Goal: Task Accomplishment & Management: Manage account settings

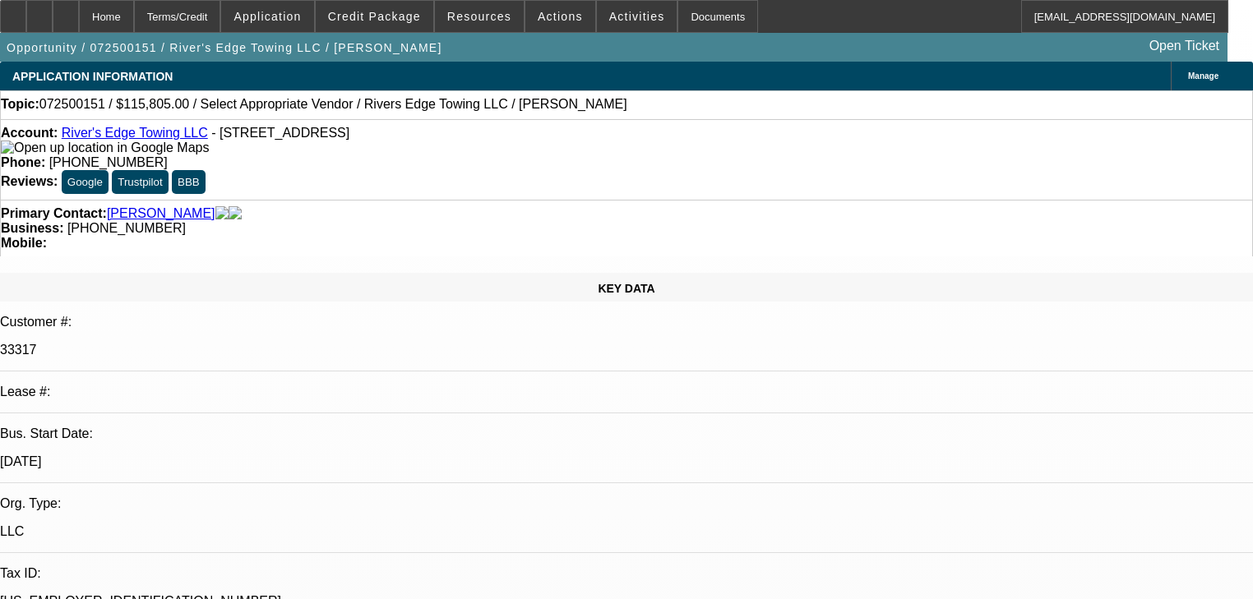
select select "0.2"
select select "2"
select select "0"
select select "6"
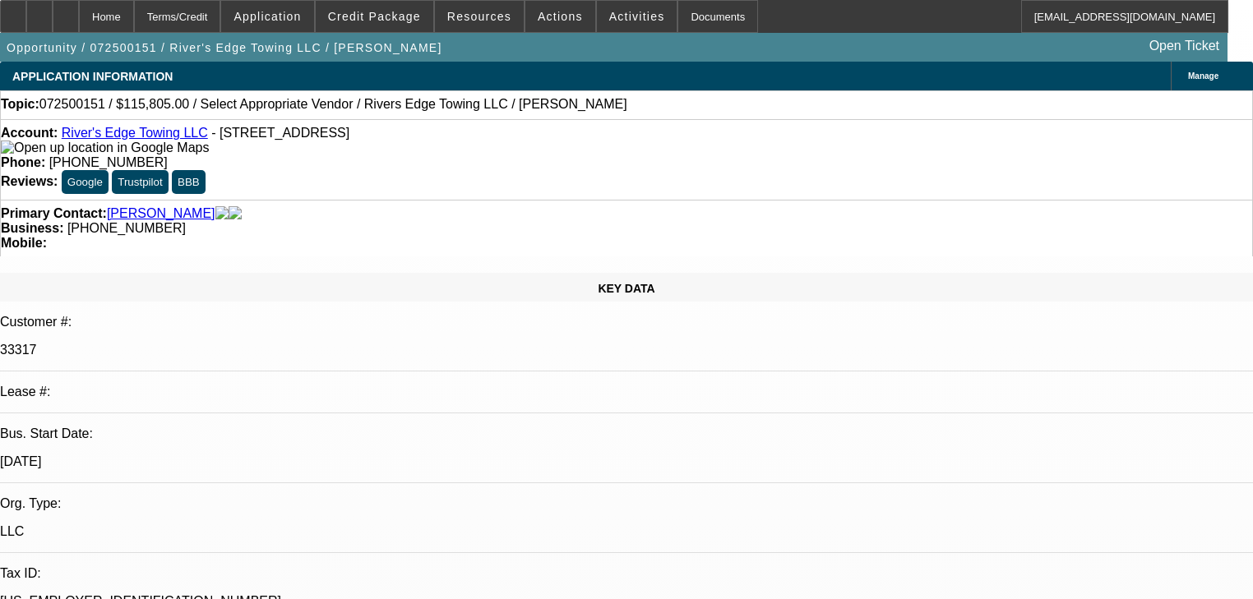
select select "0"
select select "6"
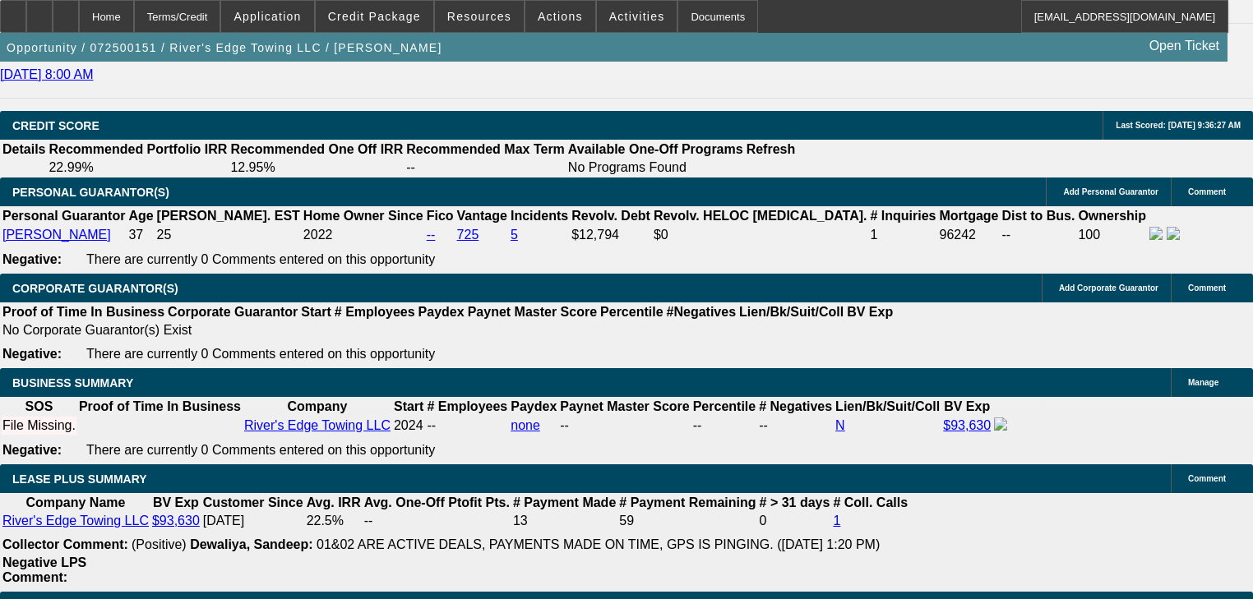
scroll to position [2302, 0]
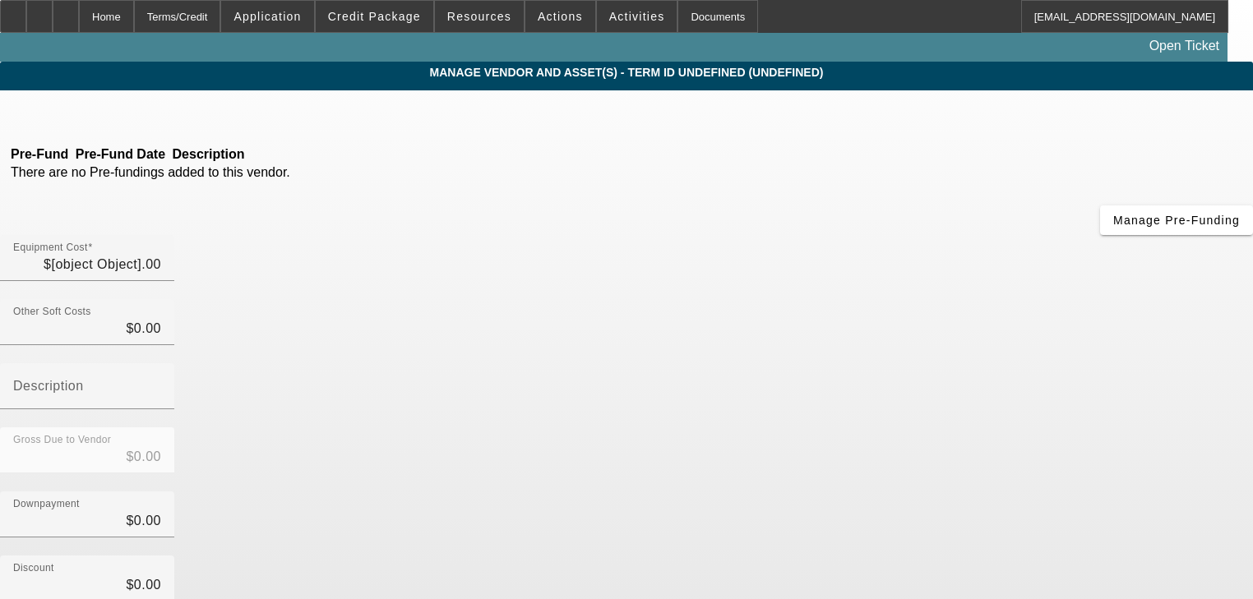
type input "$115,000.00"
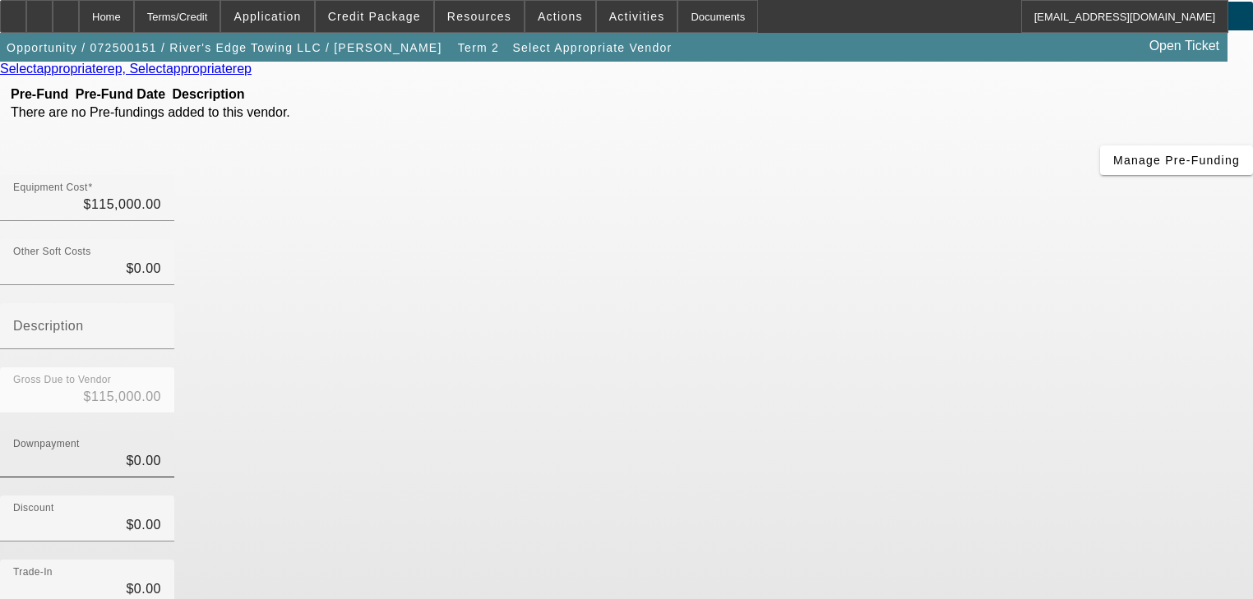
scroll to position [161, 0]
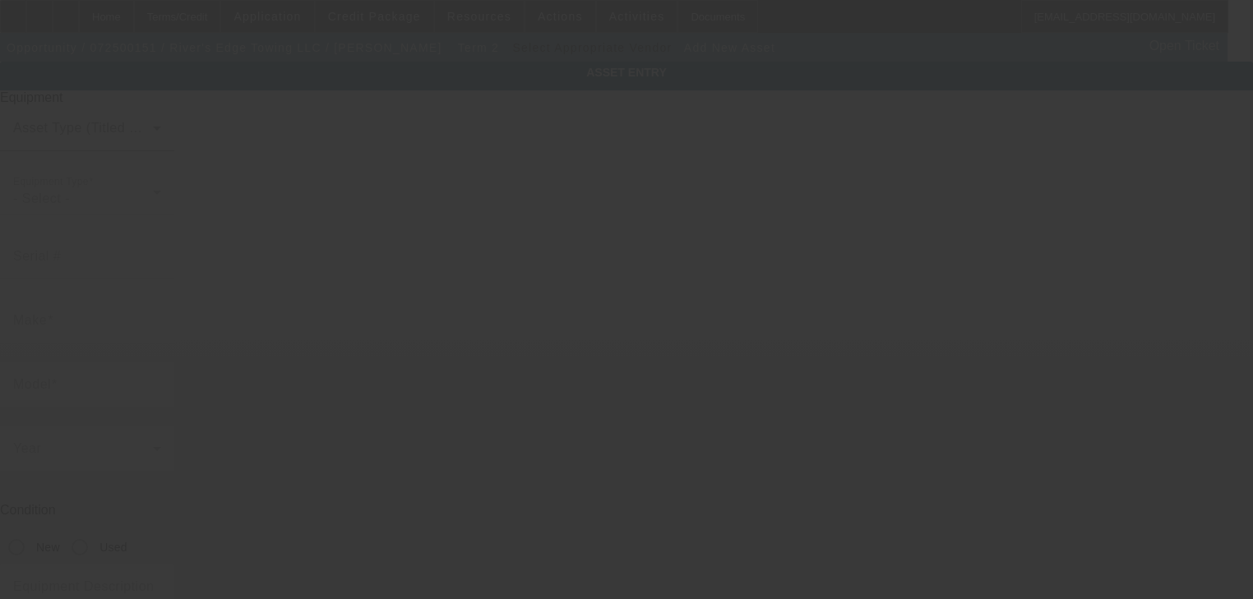
type input "1635 W Broadway"
type input "Council Bluffs"
type input "51501"
type input "Pottawattamie"
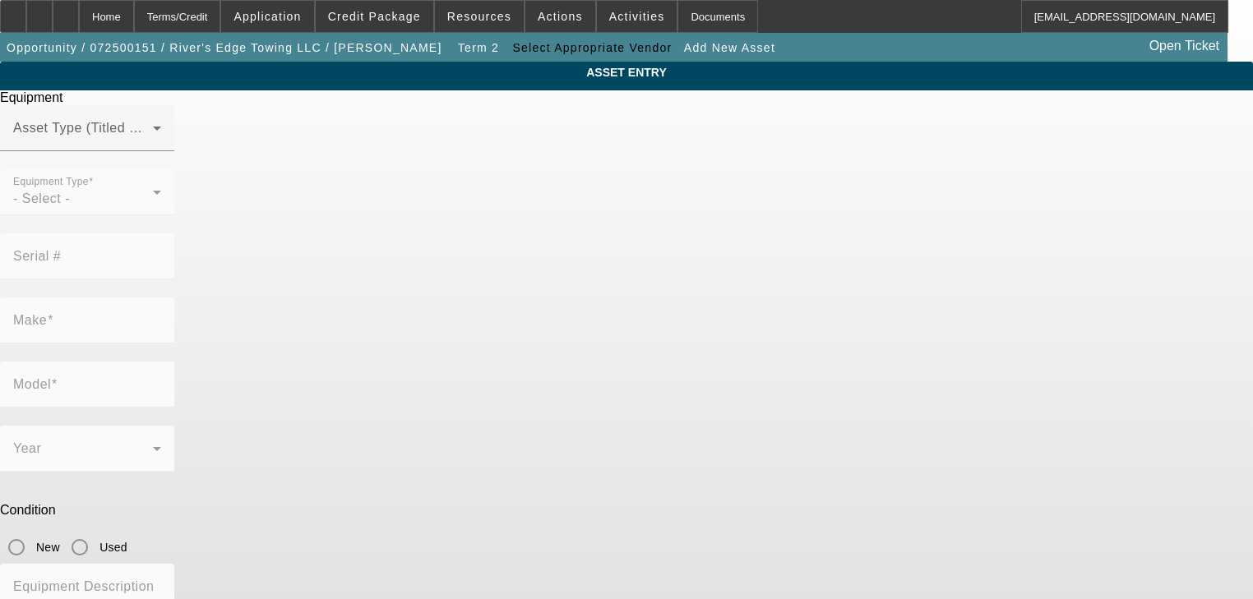
click at [174, 169] on div at bounding box center [87, 160] width 174 height 18
click at [153, 145] on span at bounding box center [83, 135] width 140 height 20
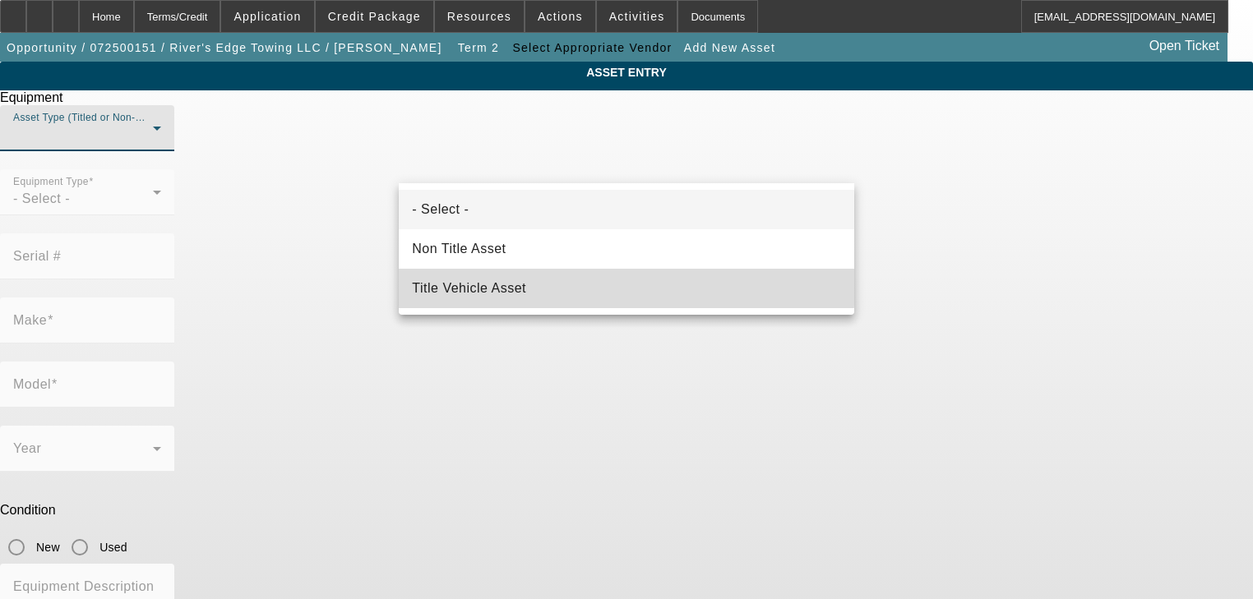
click at [533, 284] on mat-option "Title Vehicle Asset" at bounding box center [626, 288] width 455 height 39
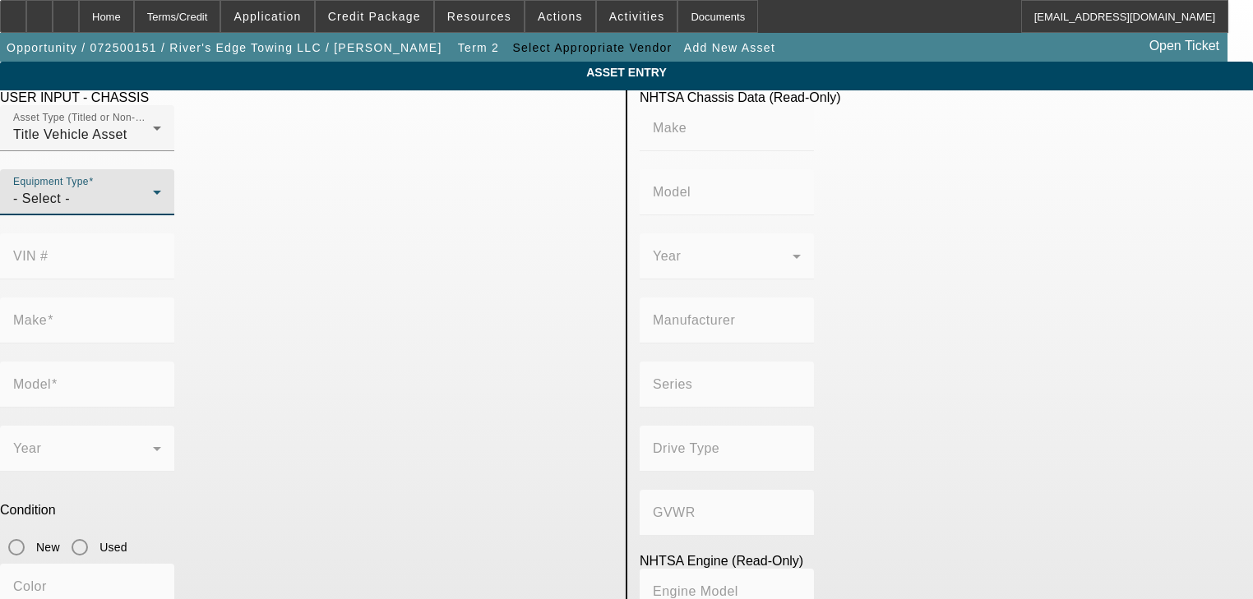
click at [153, 209] on div "- Select -" at bounding box center [83, 199] width 140 height 20
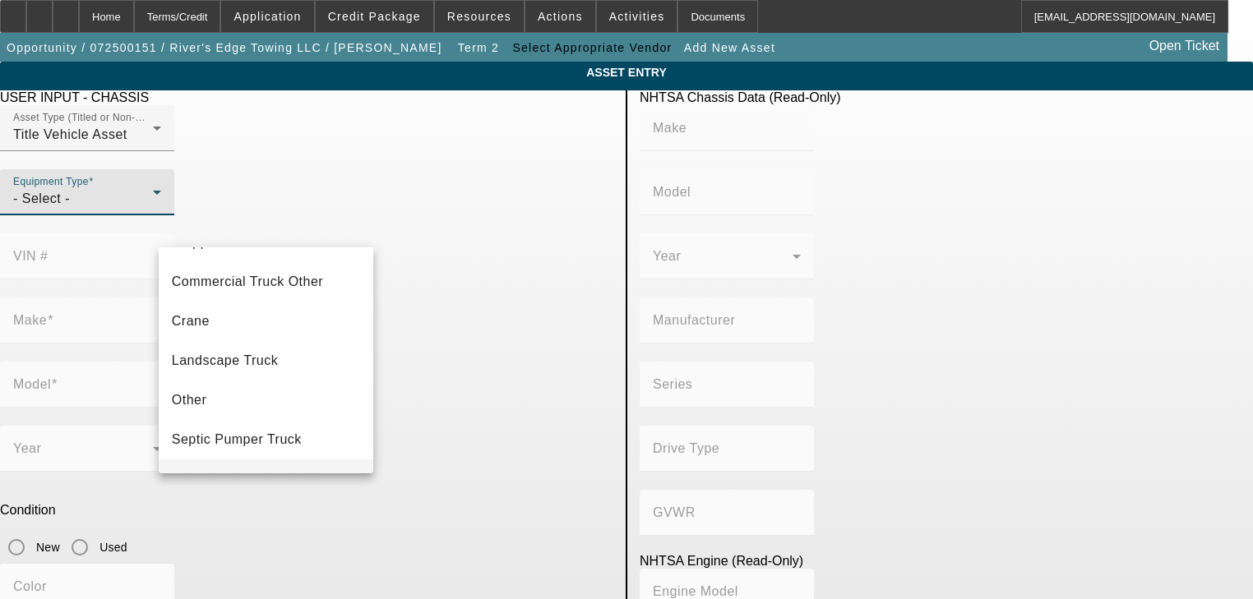
scroll to position [181, 0]
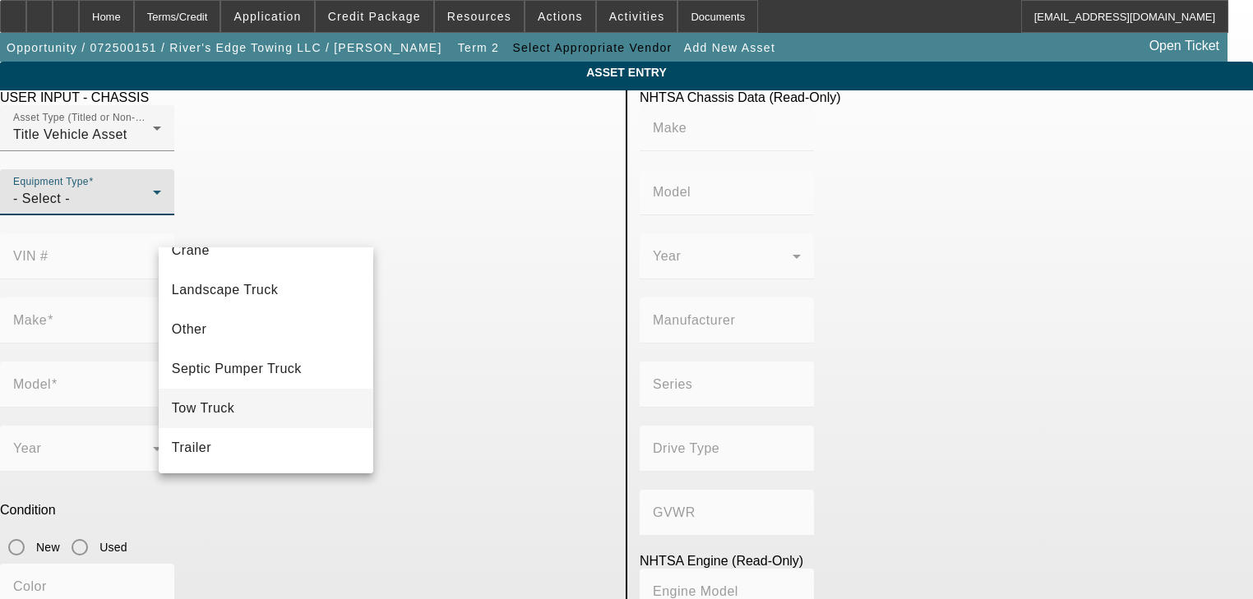
click at [317, 405] on mat-option "Tow Truck" at bounding box center [266, 408] width 215 height 39
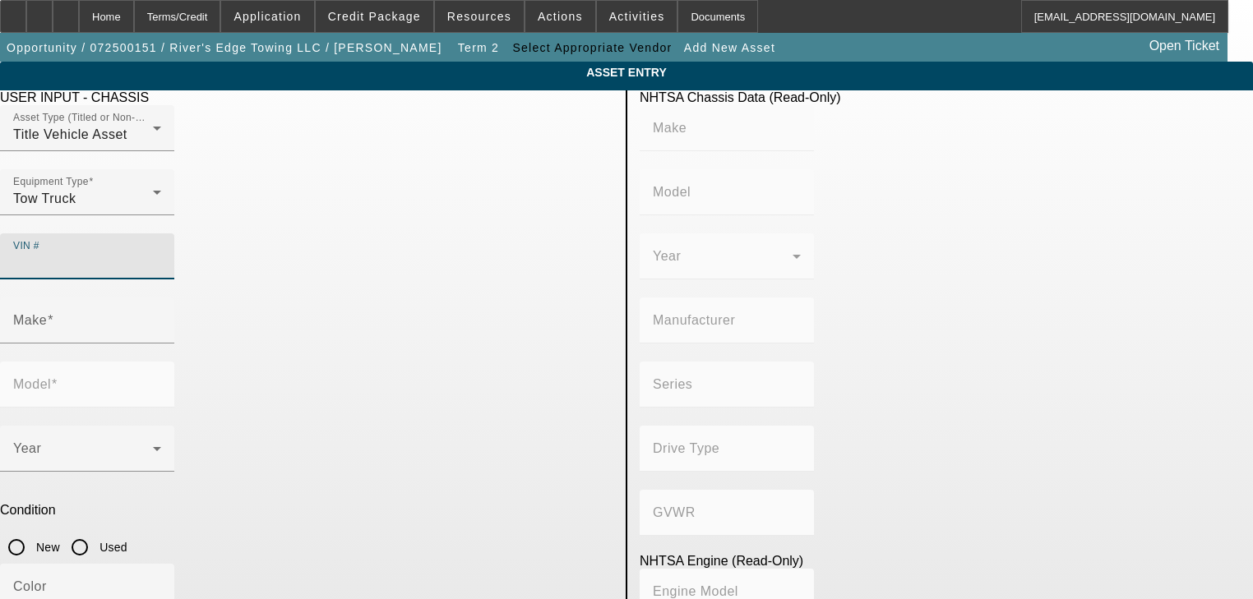
click at [161, 233] on div "VIN #" at bounding box center [87, 256] width 148 height 46
paste input "1FVACWFC1RHVF8129"
type input "1FVACWFC1RHVF8129"
type input "FREIGHTLINER"
type input "M2"
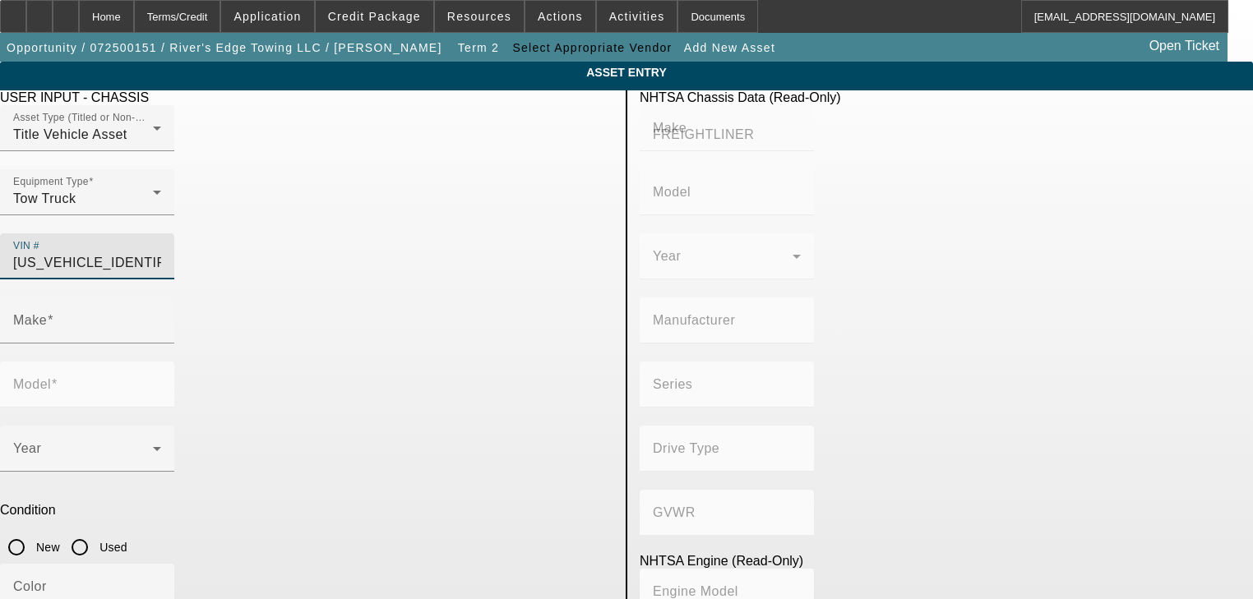
type input "DAIMLER TRUCK NORTH AMERICA LLC"
type input "106 Medium Duty"
type input "4x2"
type input "Class 6: 19,501 - 26,000 lb (8,845 - 11,794 kg)"
type input "Cummins B6.7"
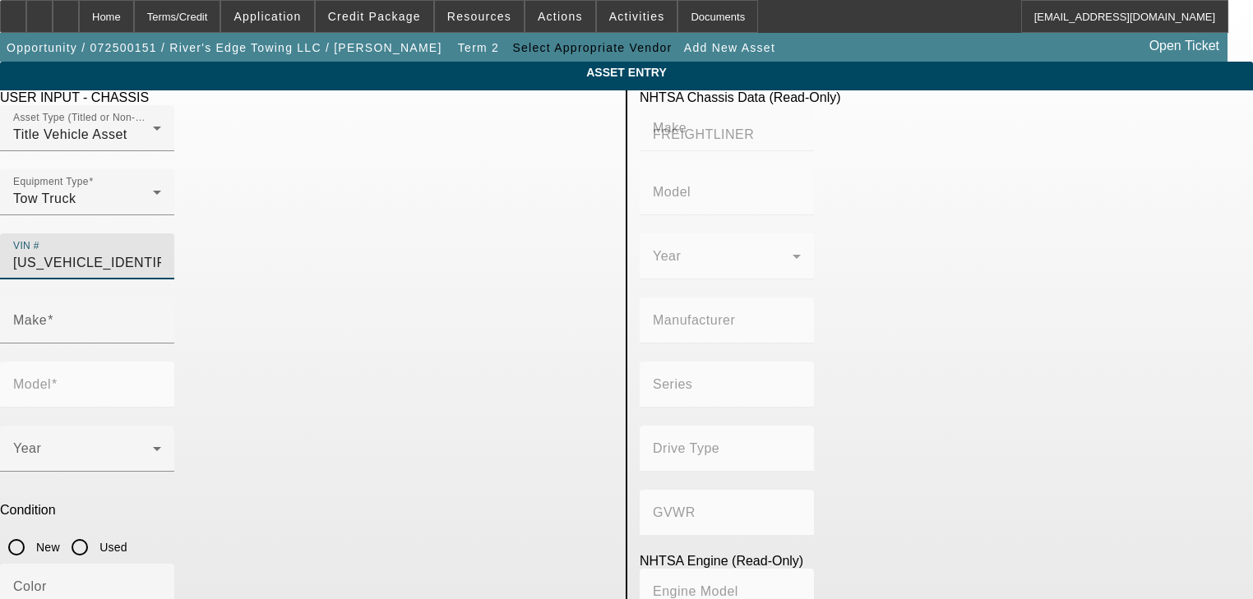
type input "6"
type input "Diesel"
type input "408.85908543470"
type input "6.7"
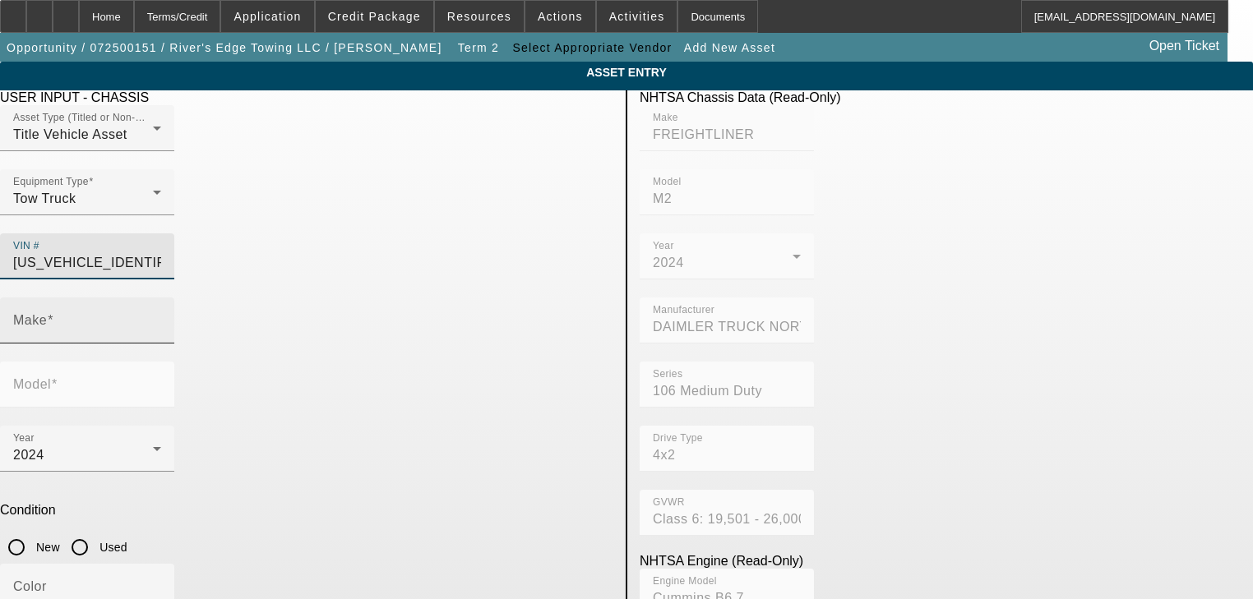
type input "FREIGHTLINER"
type input "M2"
type input "1FVACWFC1RHVF8129"
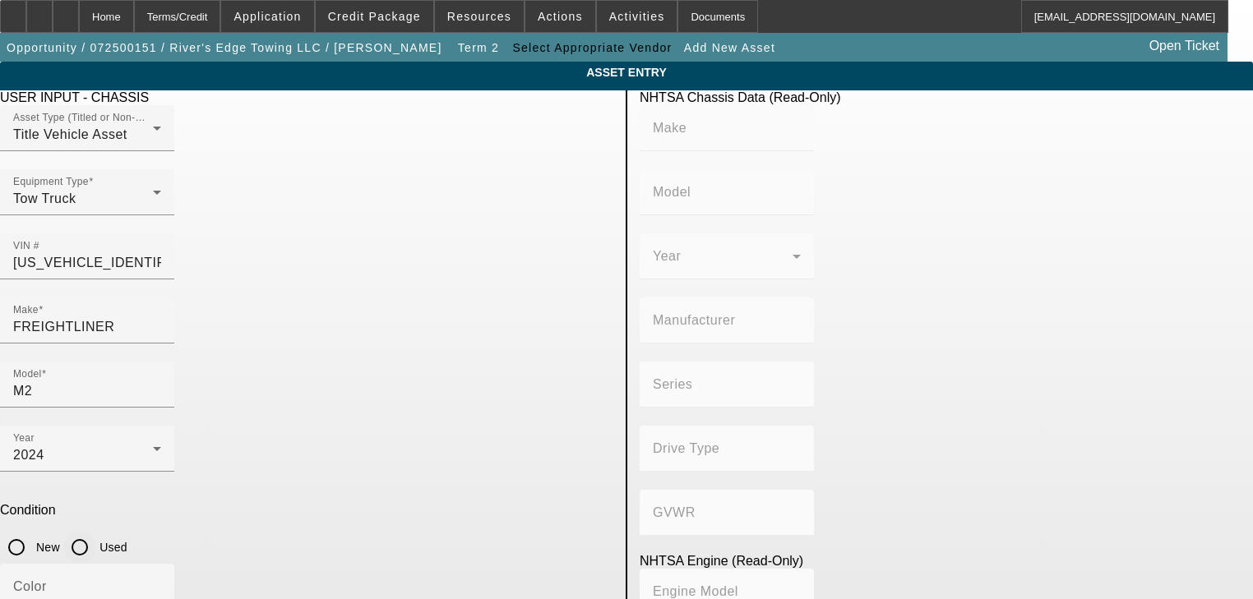
click at [96, 531] on input "Used" at bounding box center [79, 547] width 33 height 33
radio input "true"
type input "FREIGHTLINER"
type input "M2"
type input "DAIMLER TRUCK NORTH AMERICA LLC"
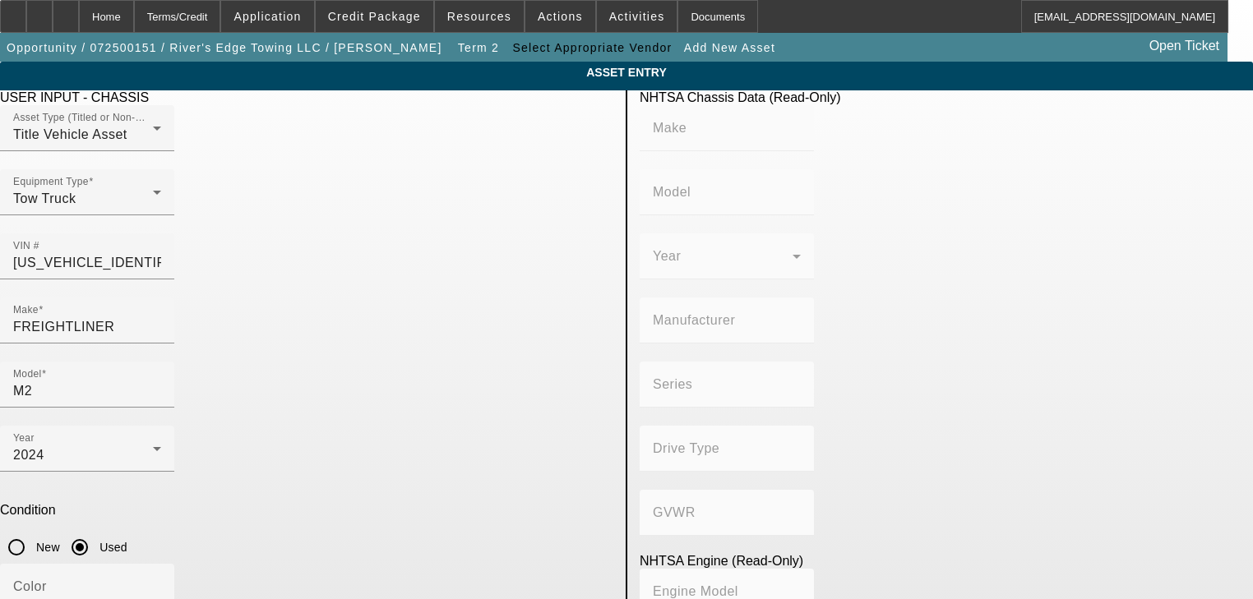
type input "106 Medium Duty"
type input "4x2"
type input "Class 6: 19,501 - 26,000 lb (8,845 - 11,794 kg)"
type input "Cummins B6.7"
type input "6"
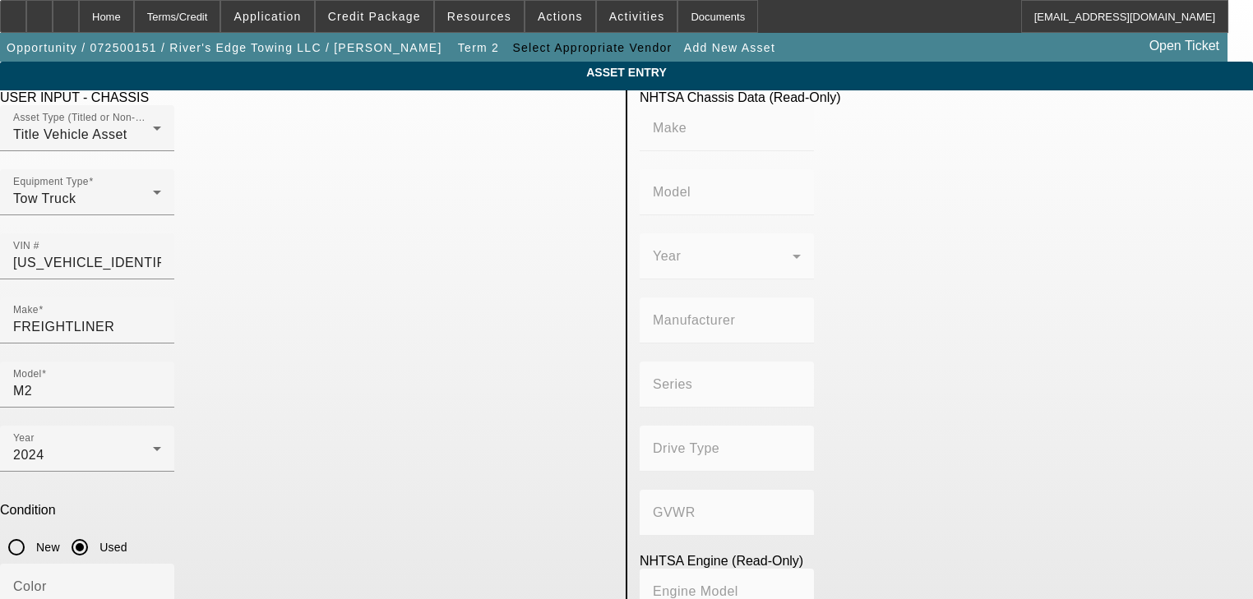
type input "Diesel"
type input "408.85908543470"
type input "6.7"
click at [161, 584] on input "Color" at bounding box center [87, 594] width 148 height 20
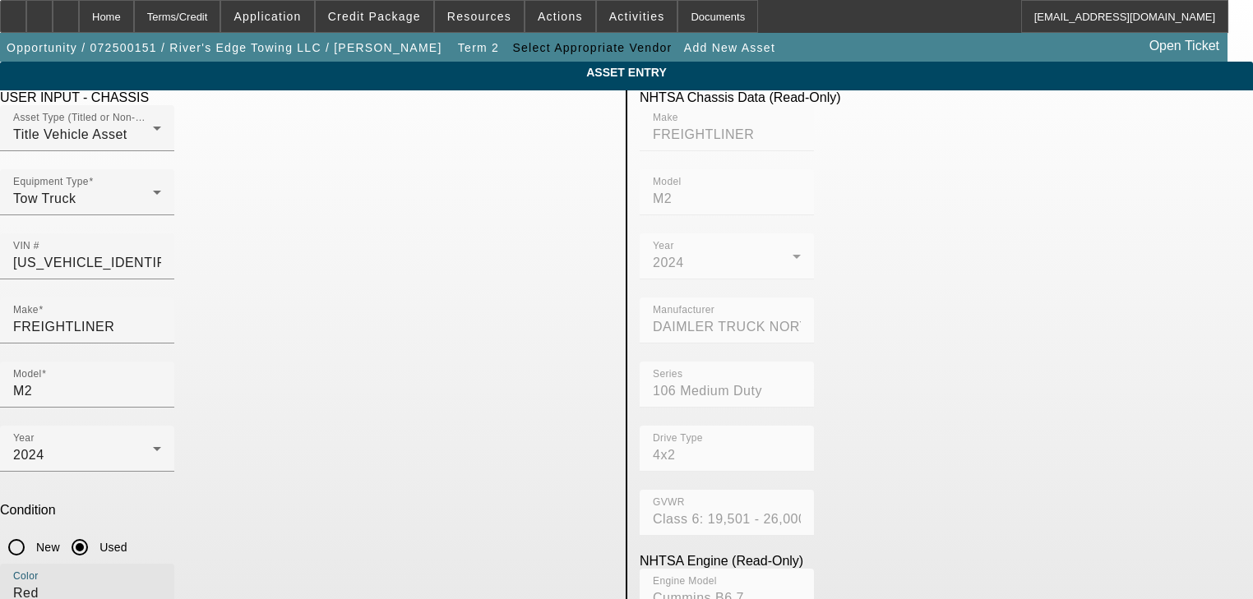
type input "Red"
type input "2899"
type textarea "R"
type textarea "m"
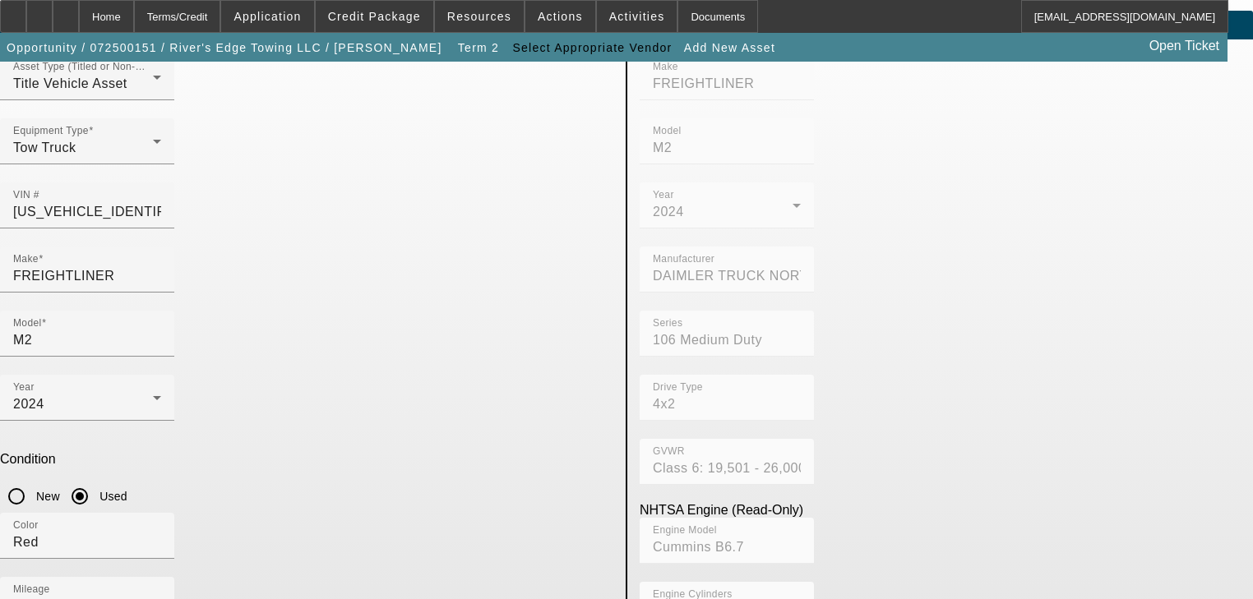
scroll to position [118, 0]
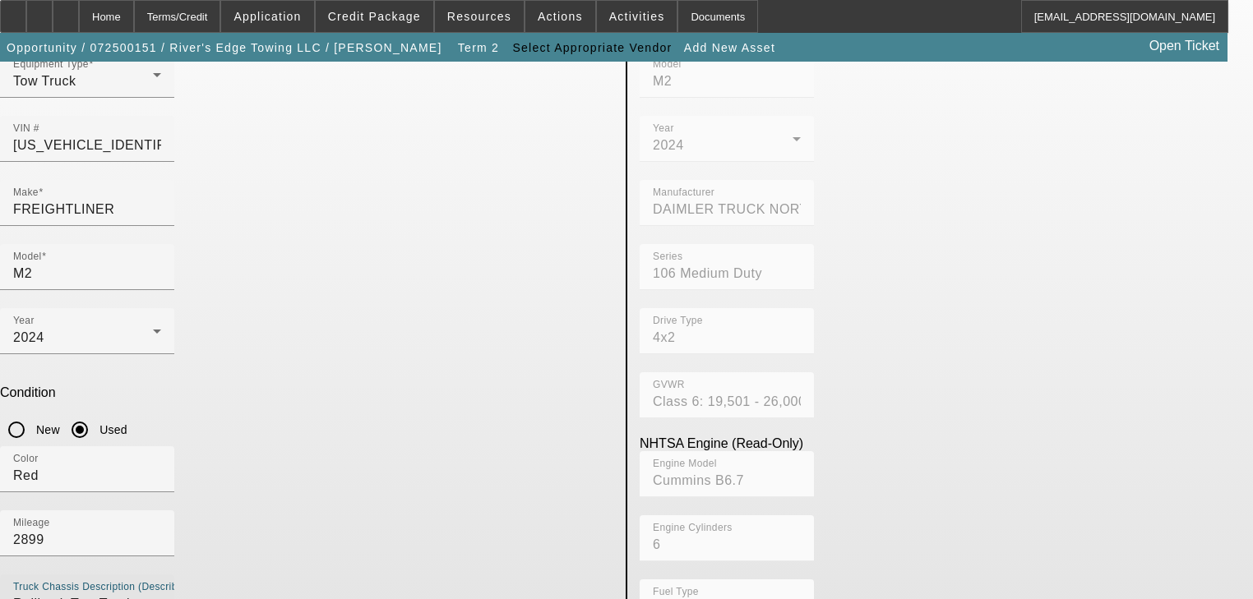
type textarea "Rollback Tow Truck"
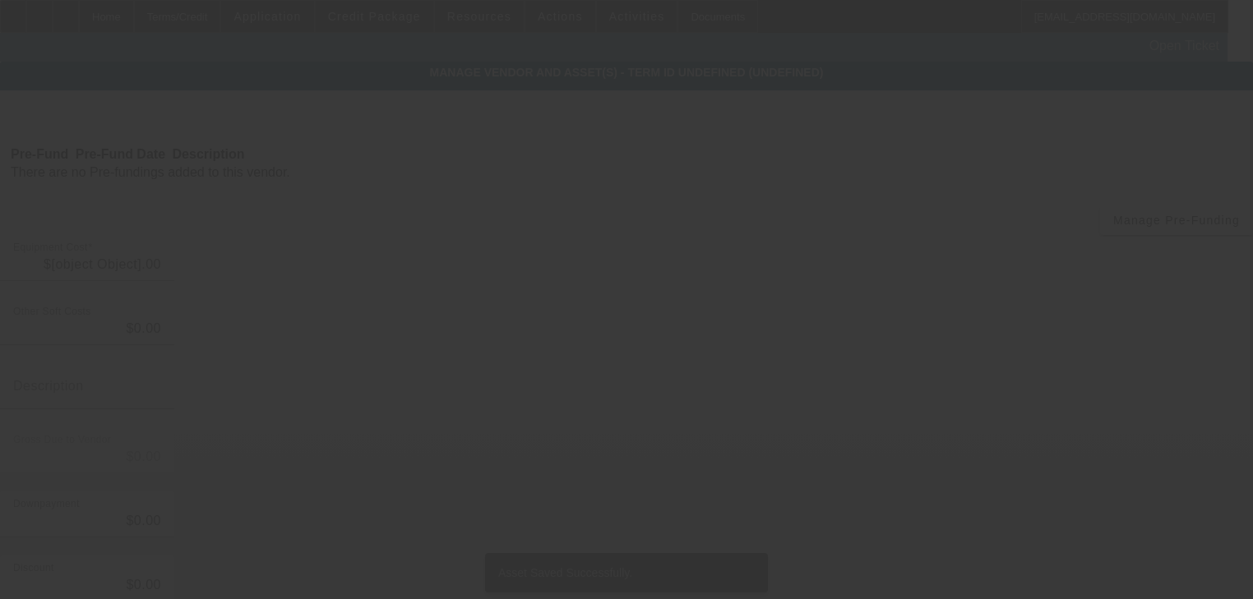
type input "$115,000.00"
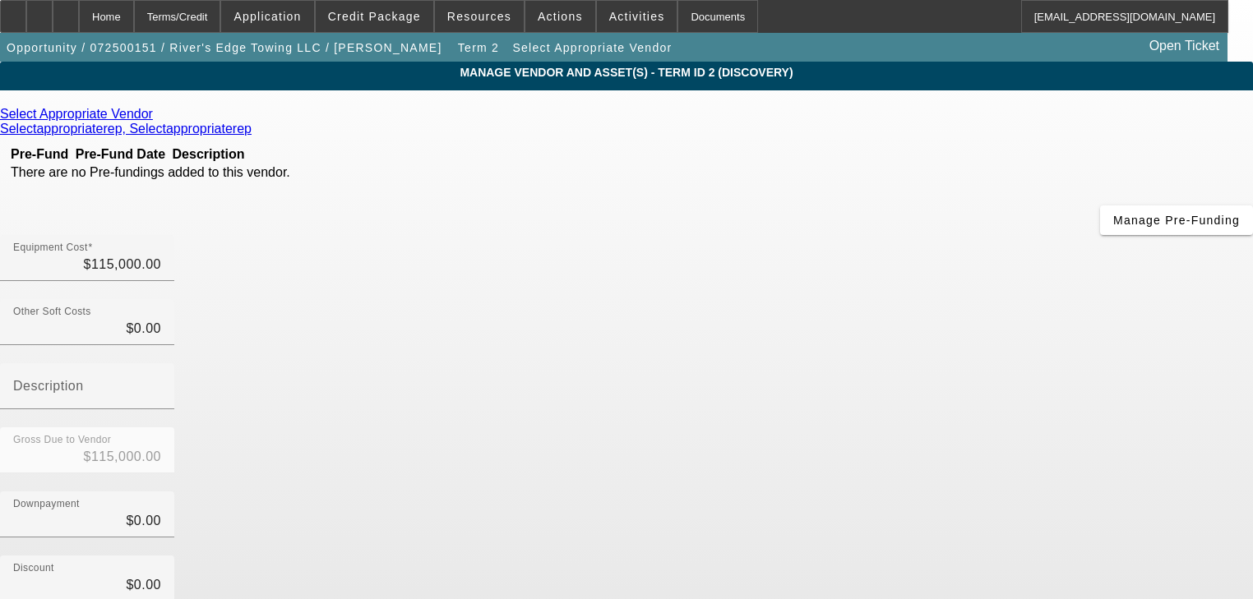
click at [157, 118] on icon at bounding box center [157, 114] width 0 height 14
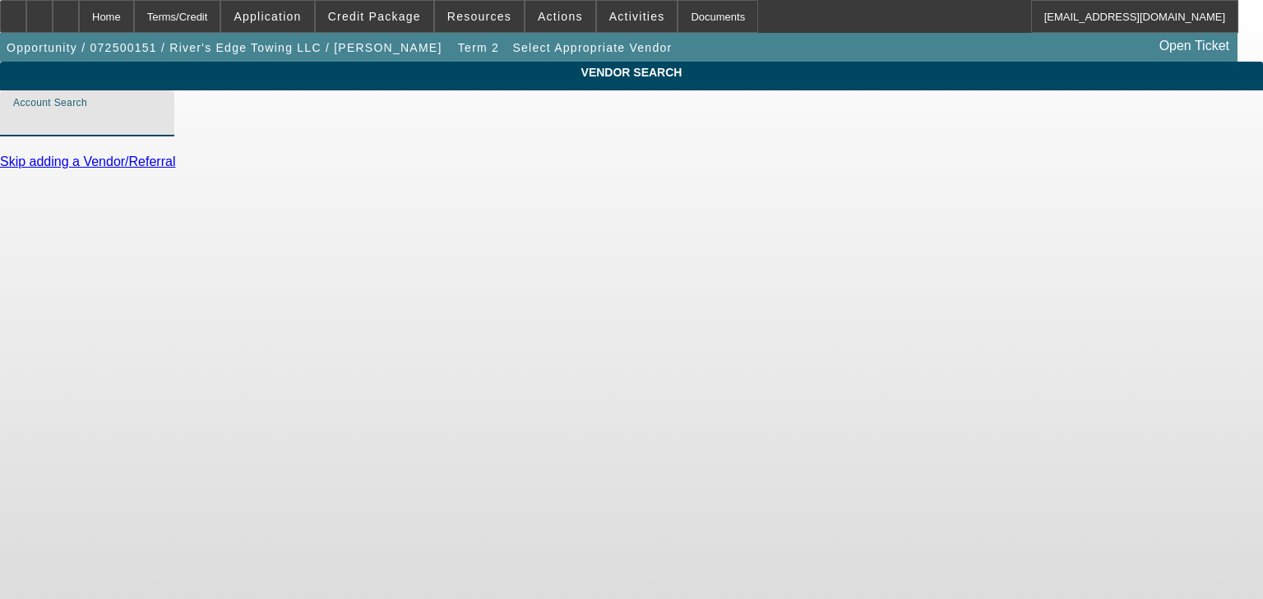
click at [161, 130] on input "Account Search" at bounding box center [87, 120] width 148 height 20
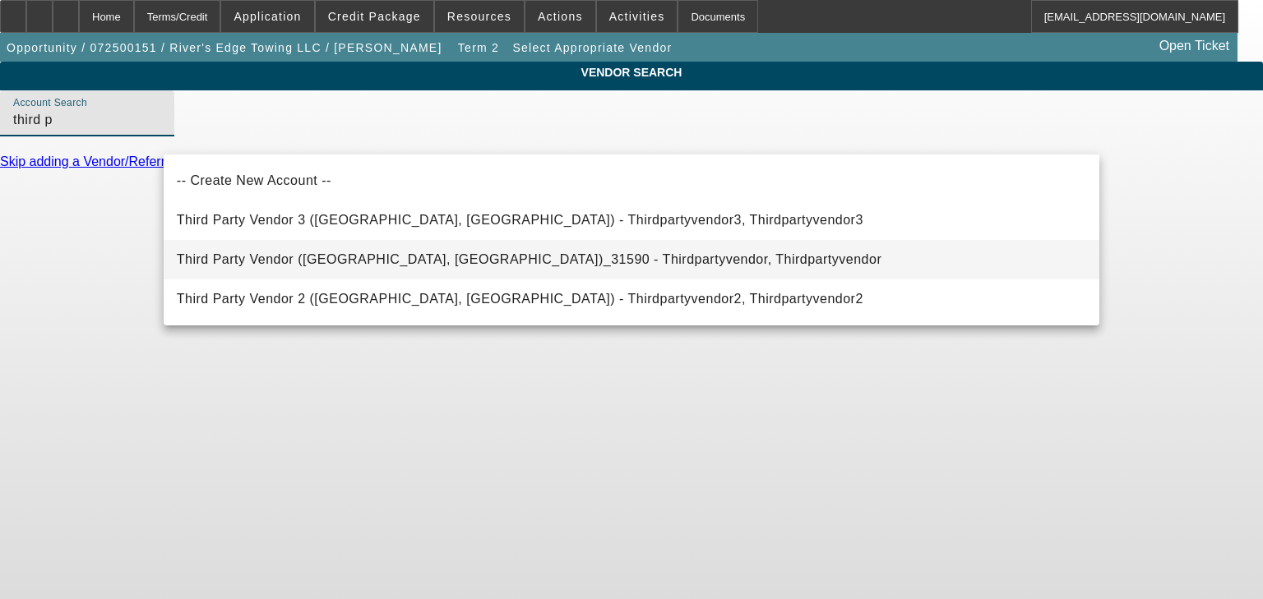
click at [780, 257] on mat-option "Third Party Vendor (Northbrook, IL)_31590 - Thirdpartyvendor, Thirdpartyvendor" at bounding box center [632, 259] width 936 height 39
type input "Third Party Vendor (Northbrook, IL)_31590 - Thirdpartyvendor, Thirdpartyvendor"
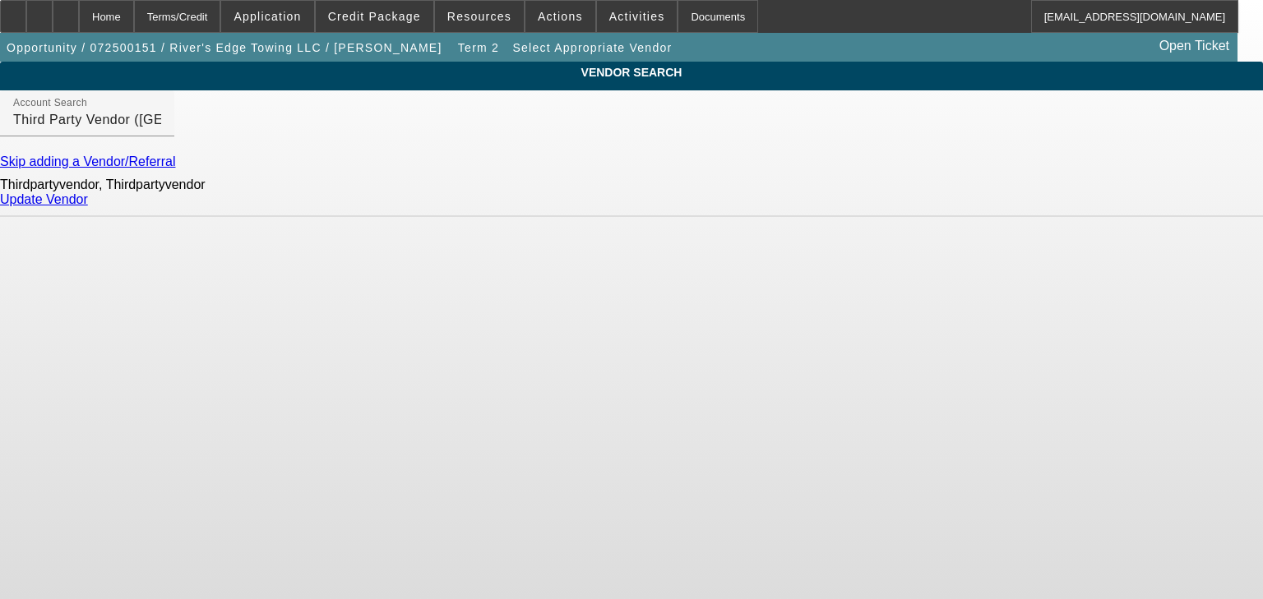
click at [88, 206] on link "Update Vendor" at bounding box center [44, 199] width 88 height 14
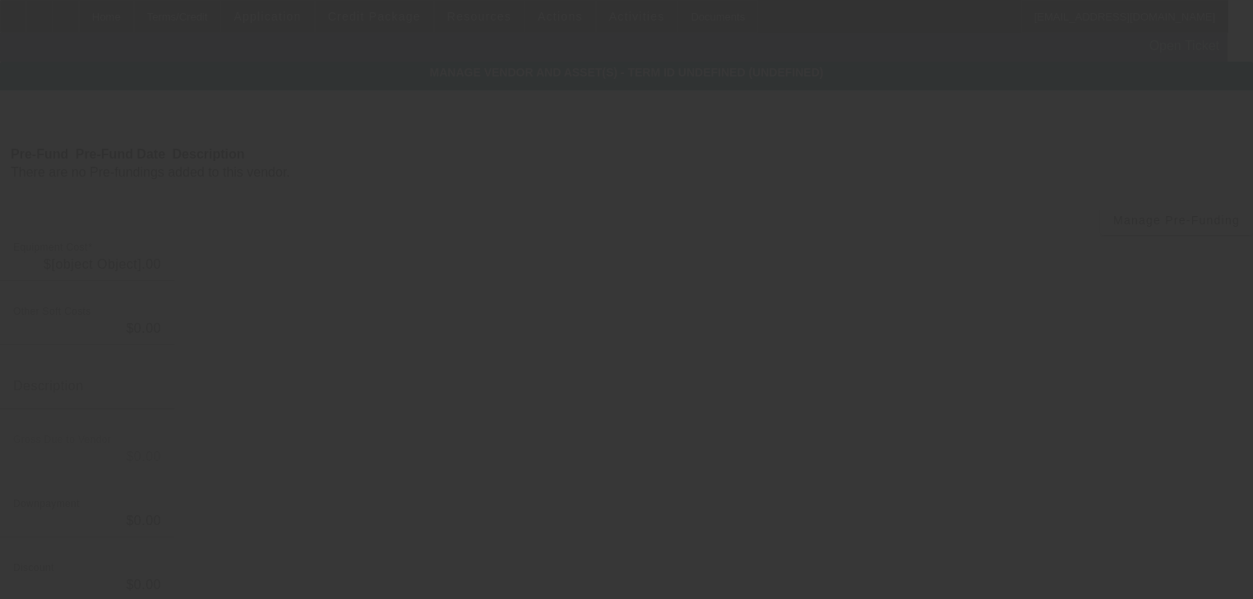
type input "$115,000.00"
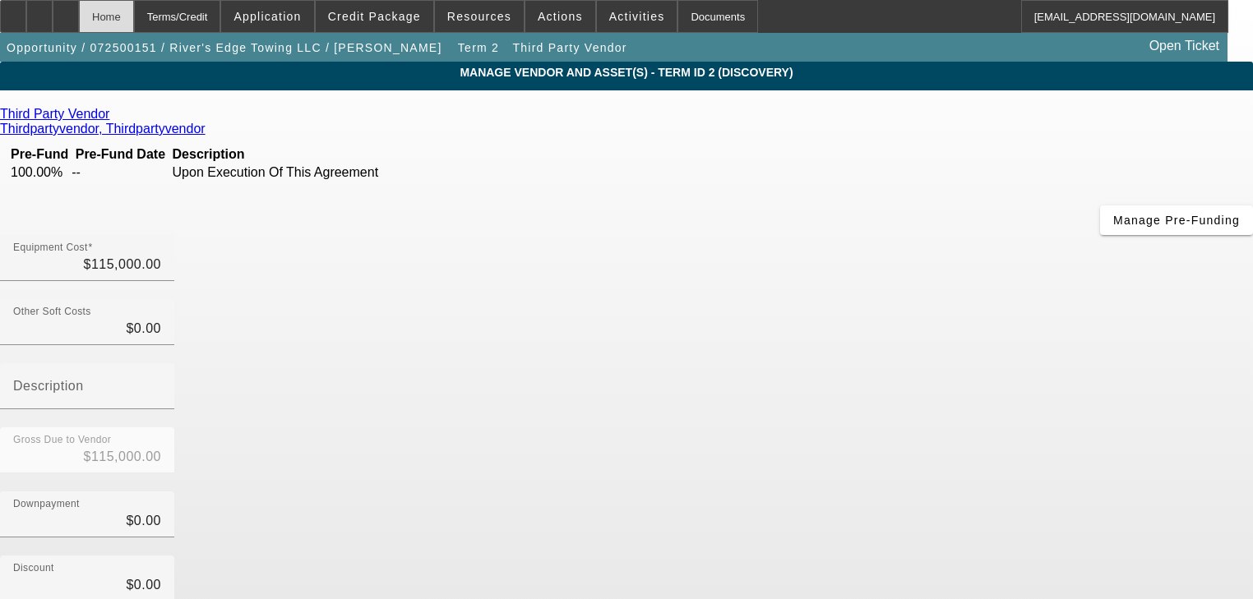
click at [134, 23] on div "Home" at bounding box center [106, 16] width 55 height 33
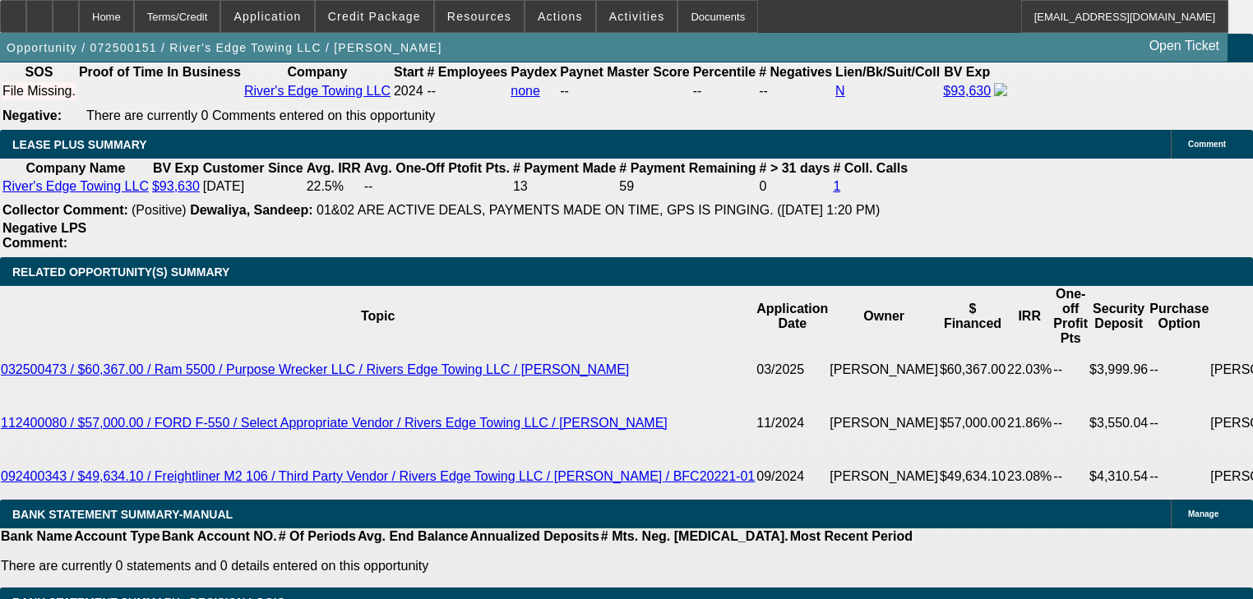
select select "0.2"
select select "2"
select select "0"
select select "6"
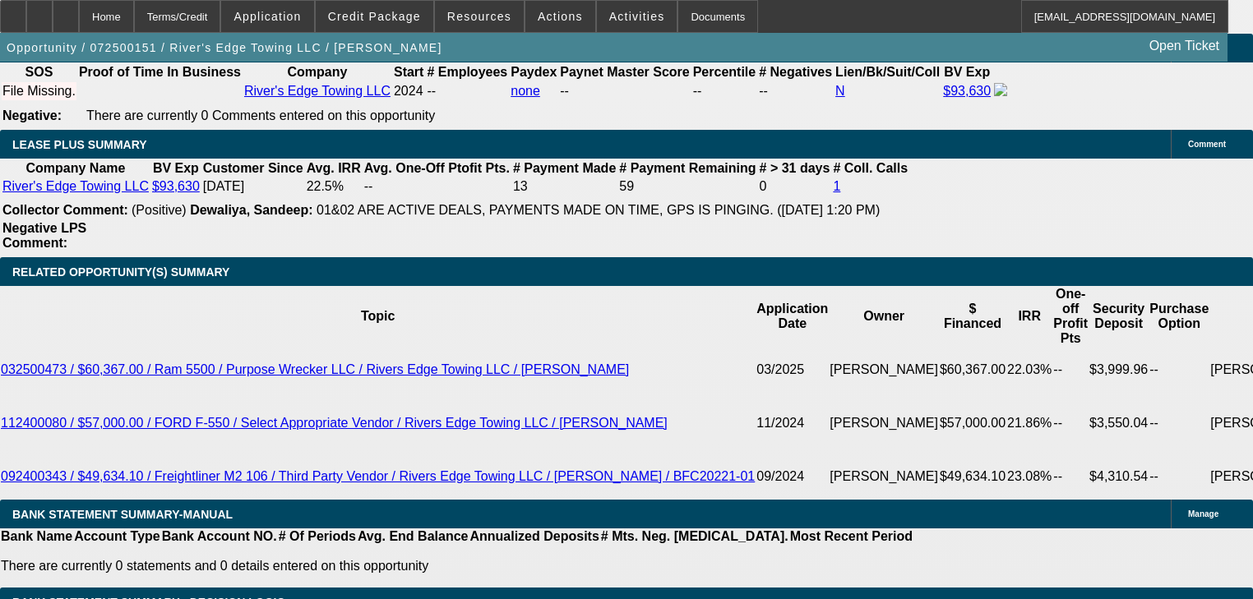
select select "0"
select select "6"
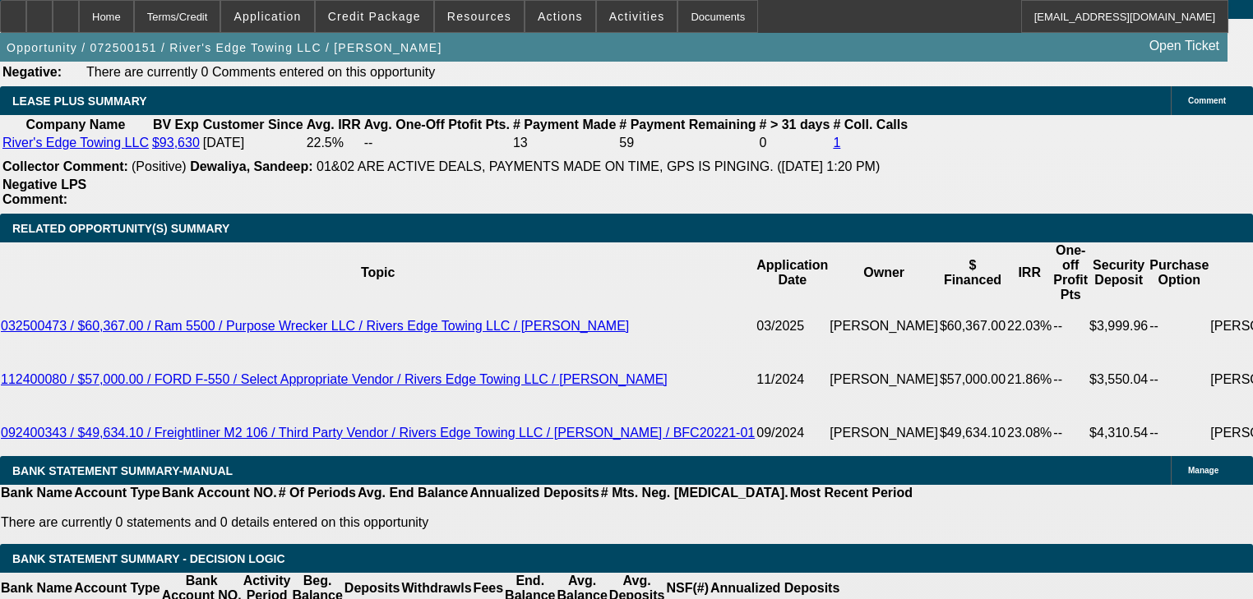
scroll to position [2618, 0]
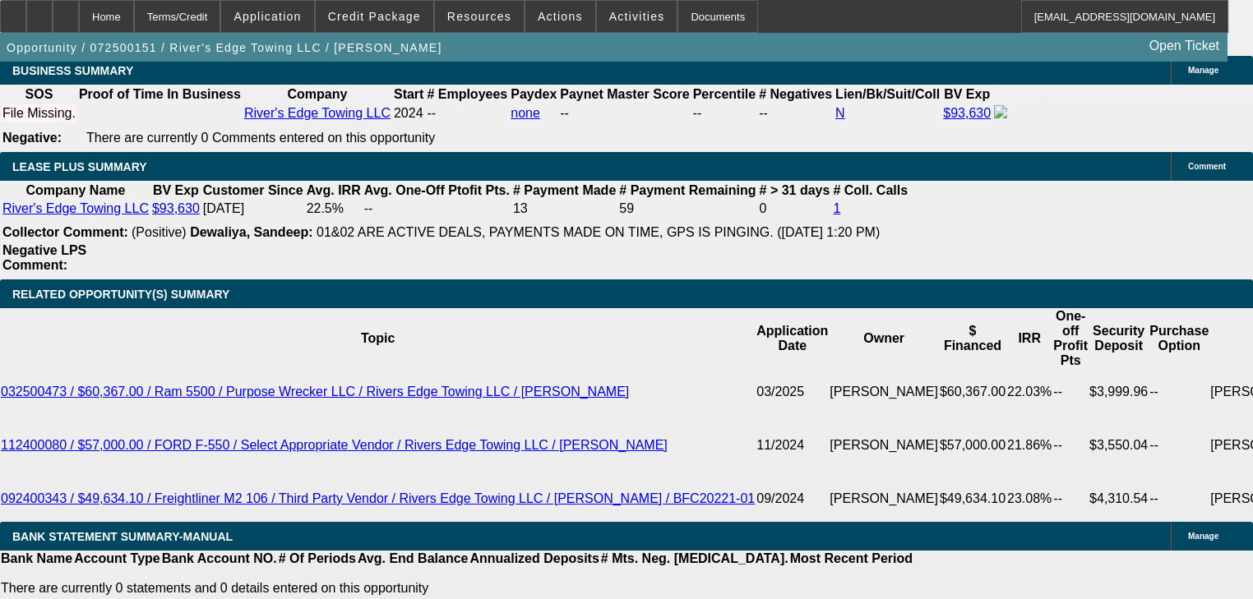
select select "0.15"
type input "$18,285.00"
type input "UNKNOWN"
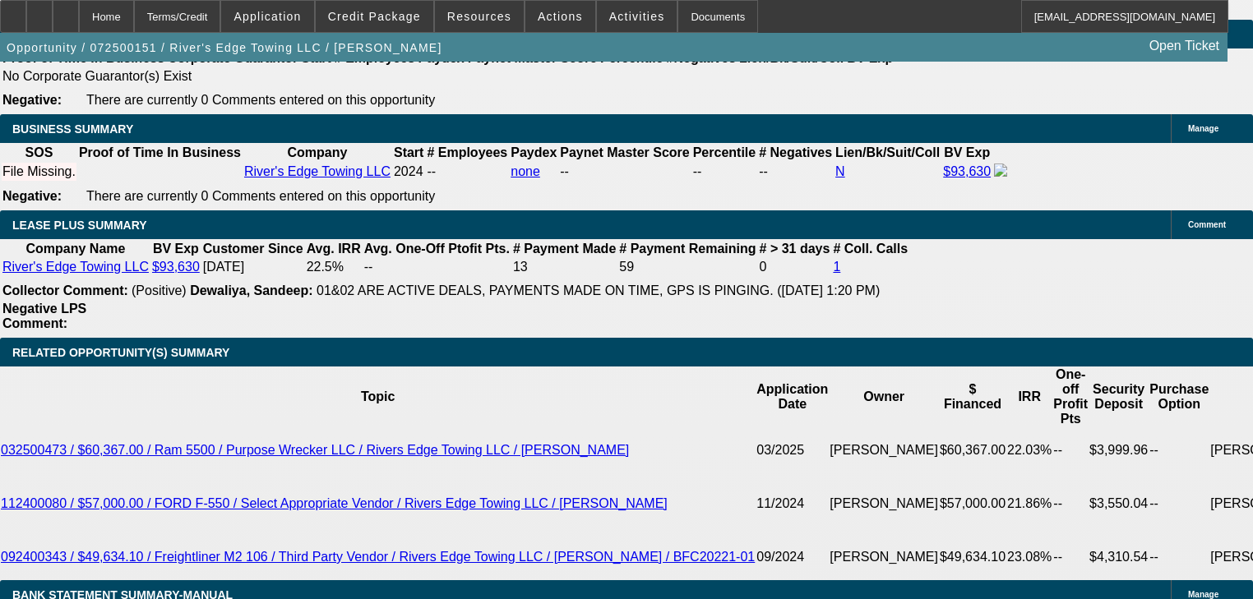
type input "$5,455.80"
type input "$2,727.90"
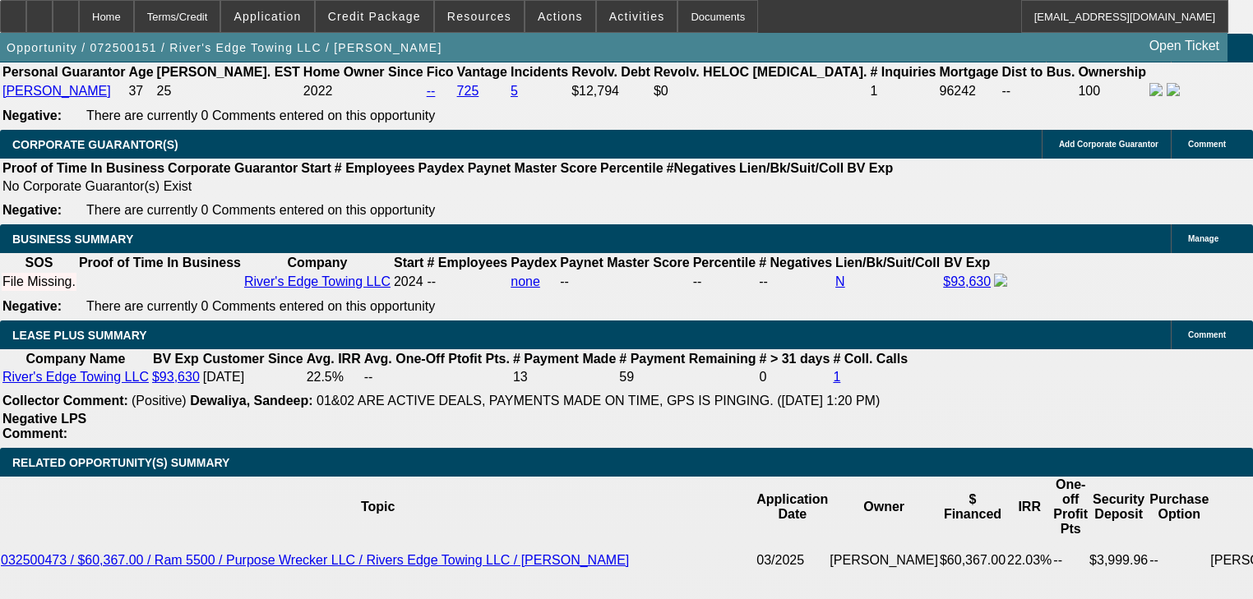
scroll to position [2420, 0]
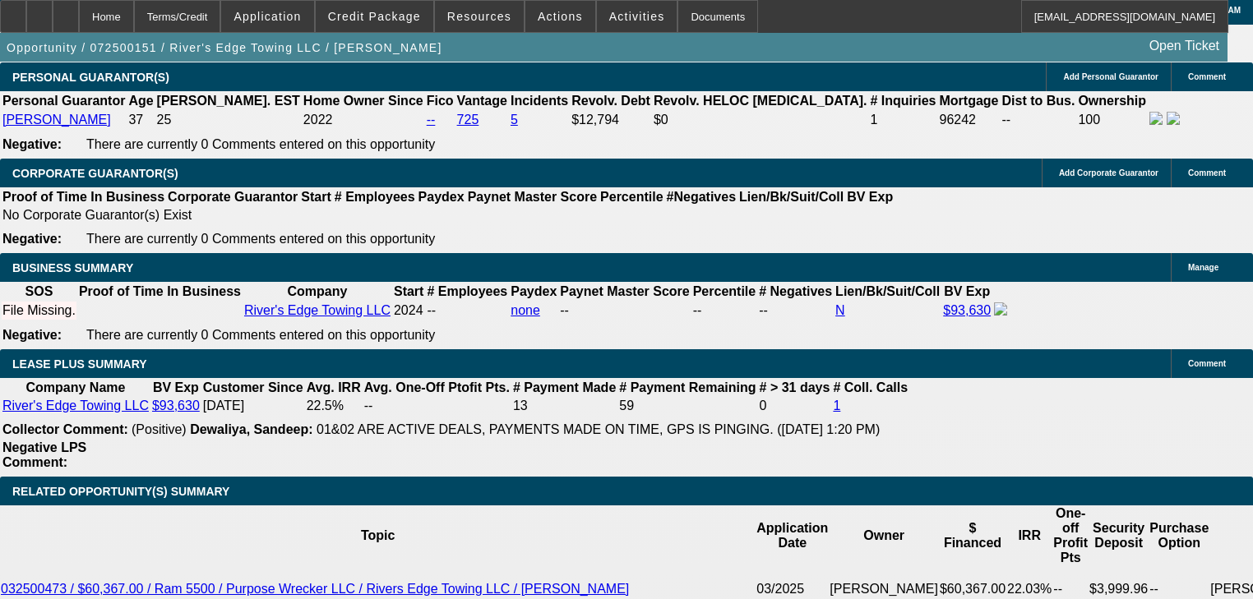
type input "66"
type input "$36,549.78"
type input "$18,274.89"
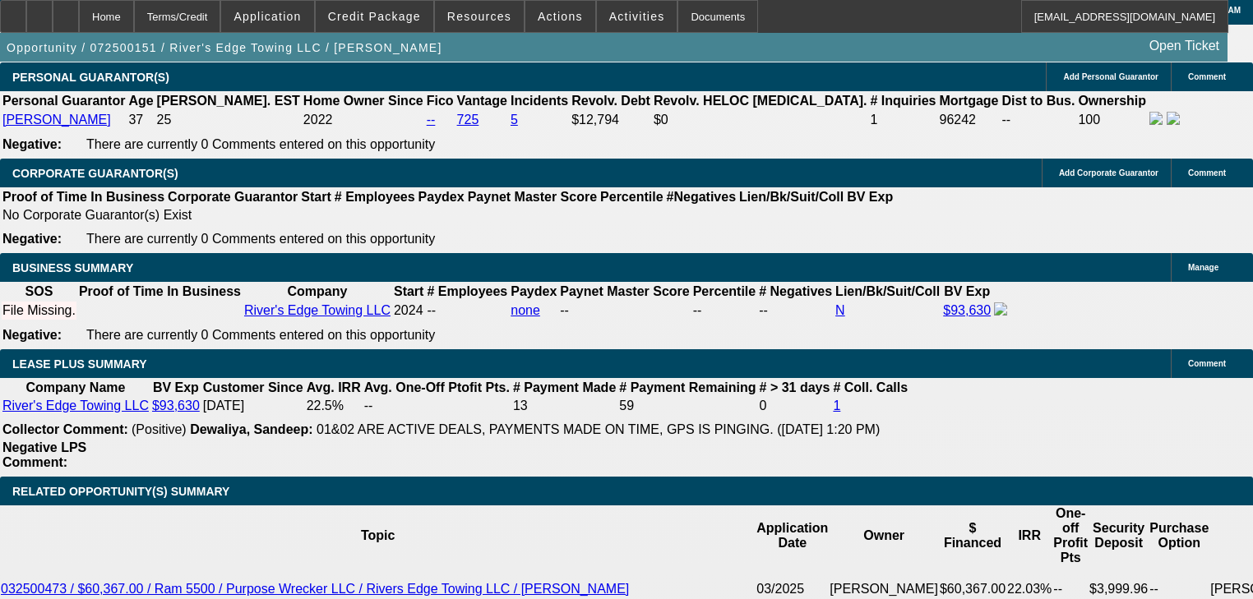
type input "$5,165.54"
type input "$2,582.77"
type input "66"
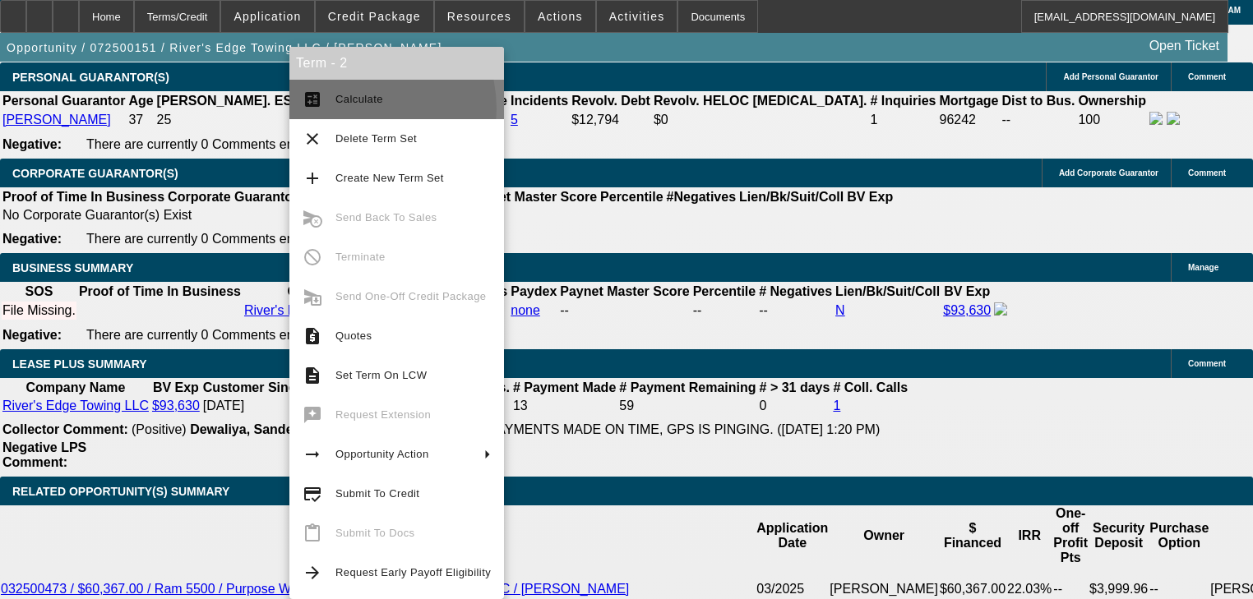
click at [348, 109] on button "calculate Calculate" at bounding box center [396, 99] width 215 height 39
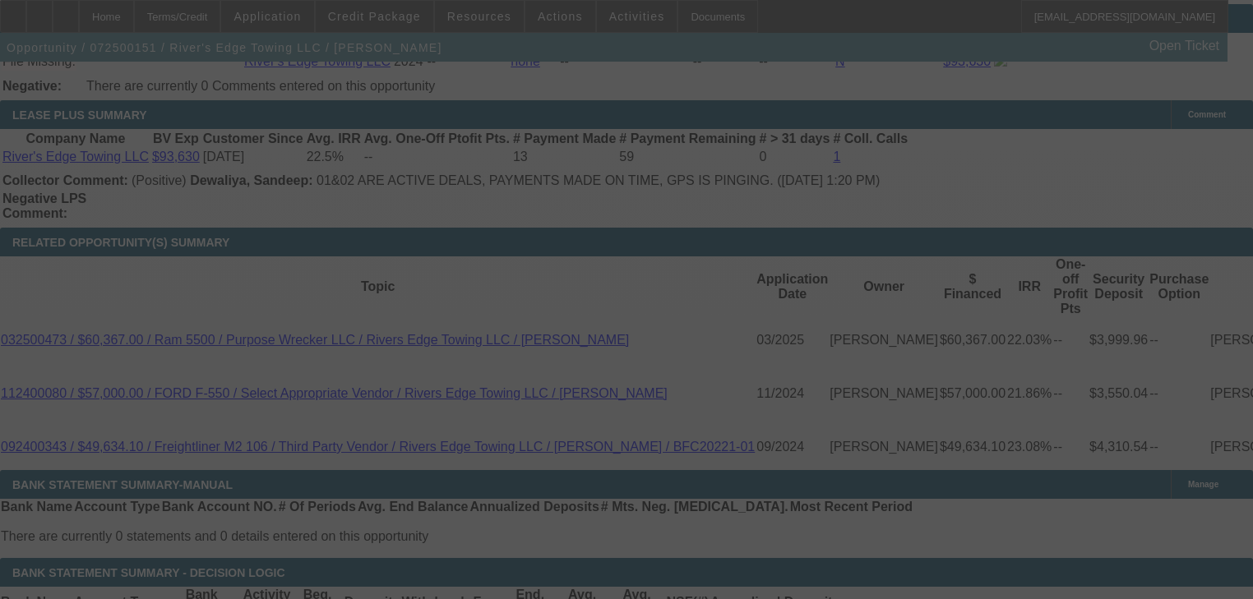
scroll to position [2749, 0]
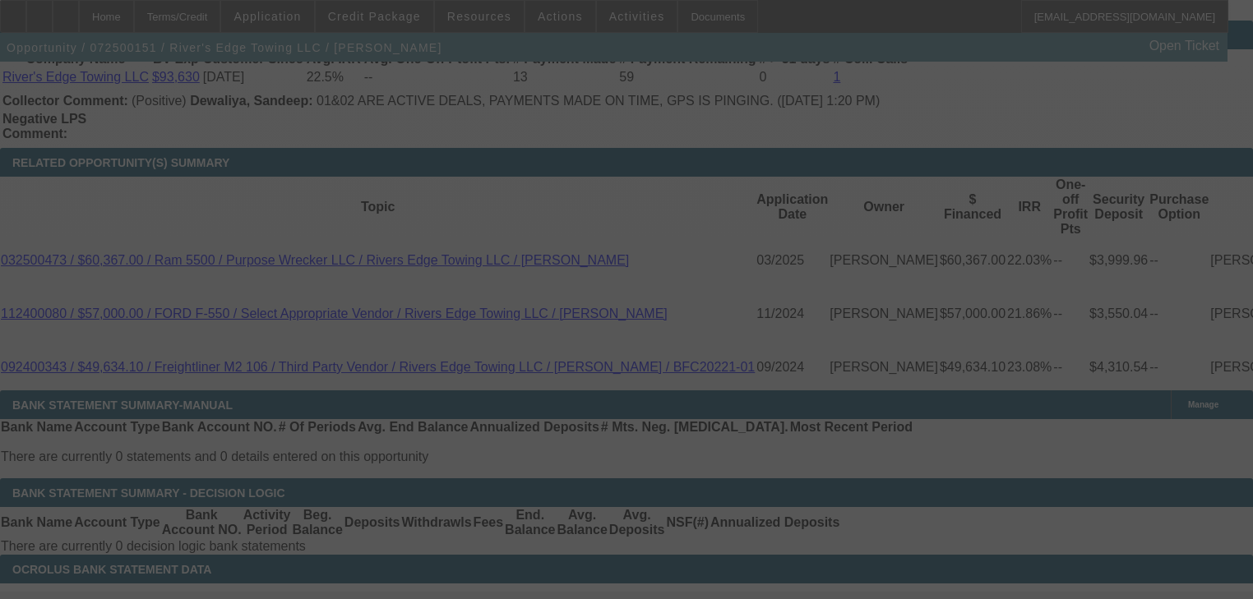
select select "0.15"
select select "2"
select select "0"
select select "6"
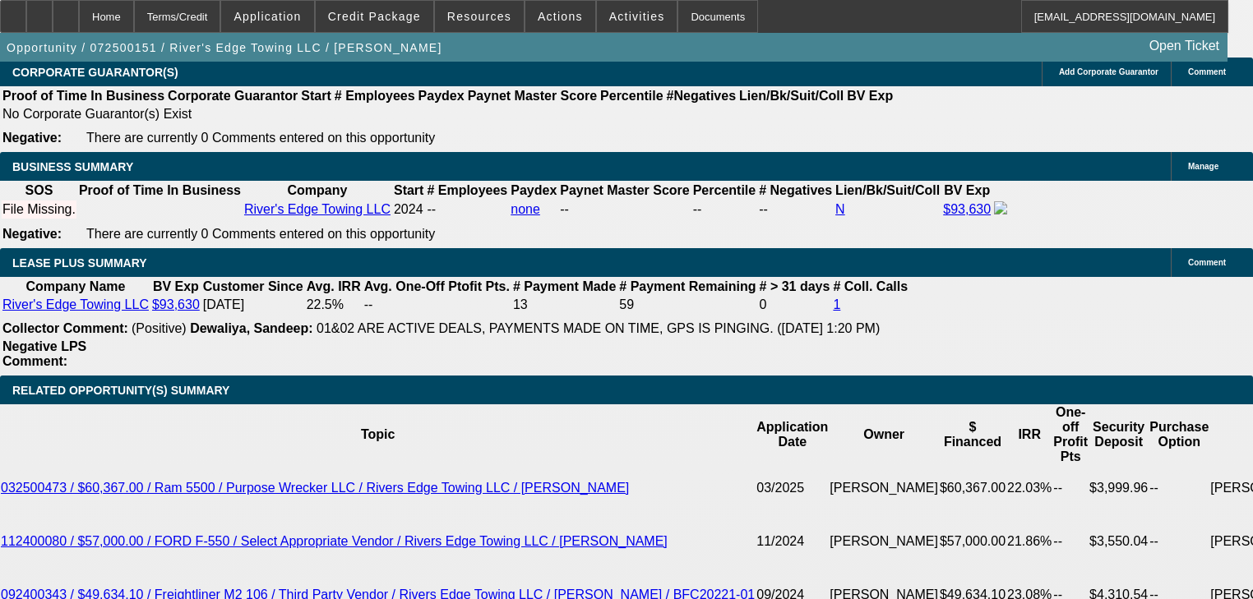
scroll to position [2486, 0]
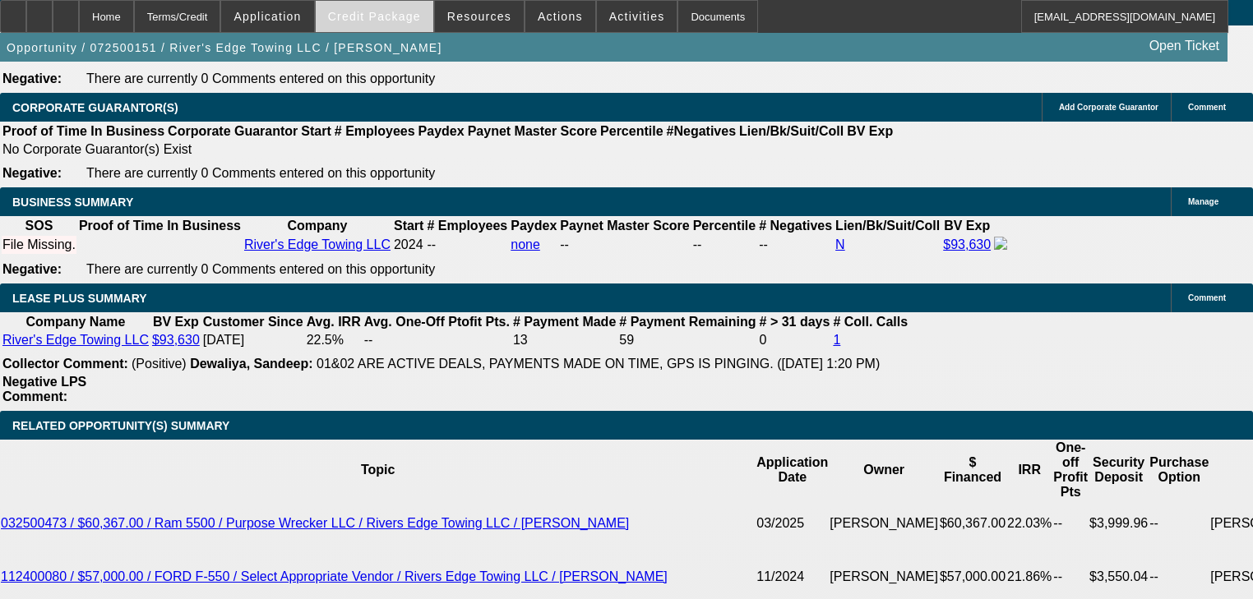
click at [424, 29] on span at bounding box center [375, 16] width 118 height 39
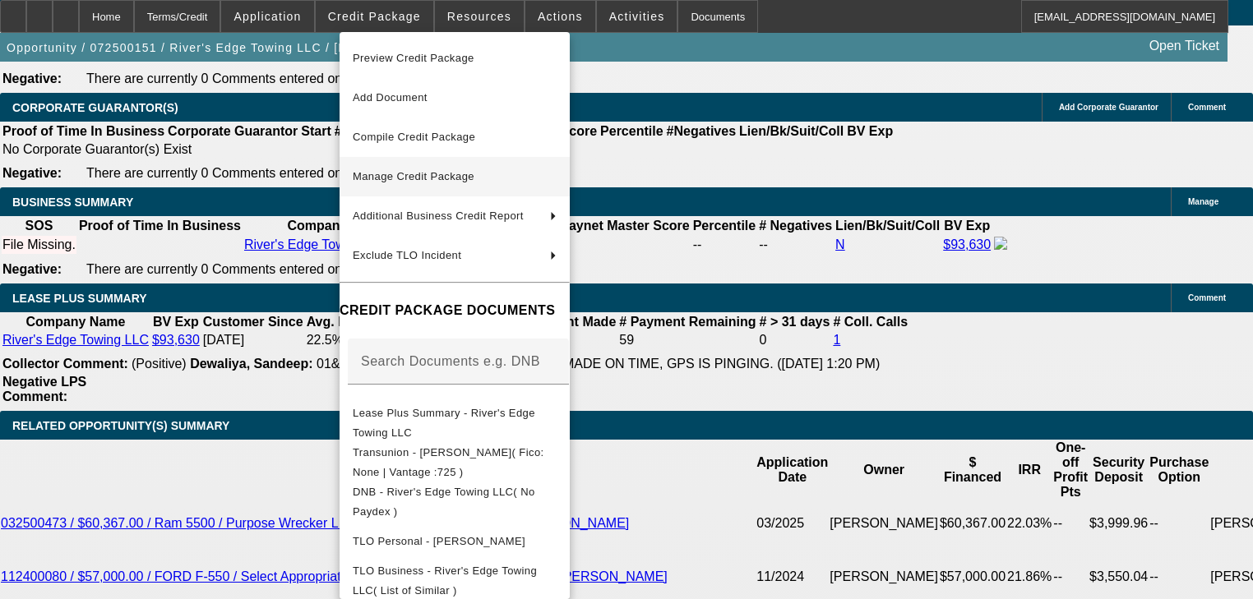
click at [448, 174] on span "Manage Credit Package" at bounding box center [414, 176] width 122 height 12
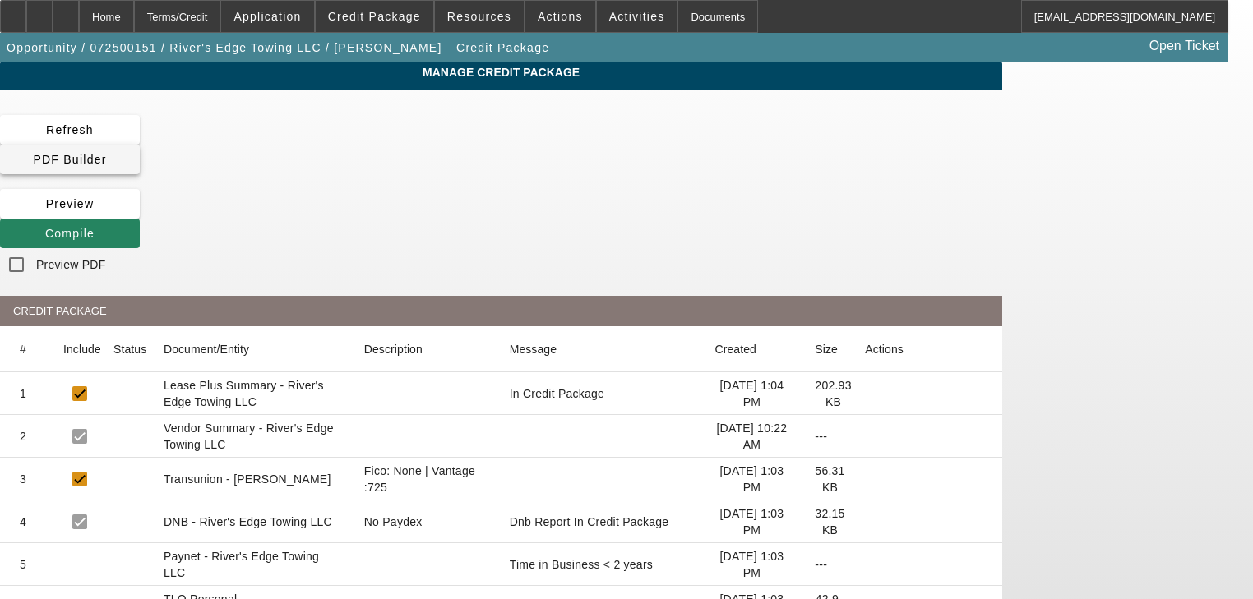
click at [140, 143] on span at bounding box center [70, 159] width 140 height 39
click at [140, 214] on span at bounding box center [70, 233] width 140 height 39
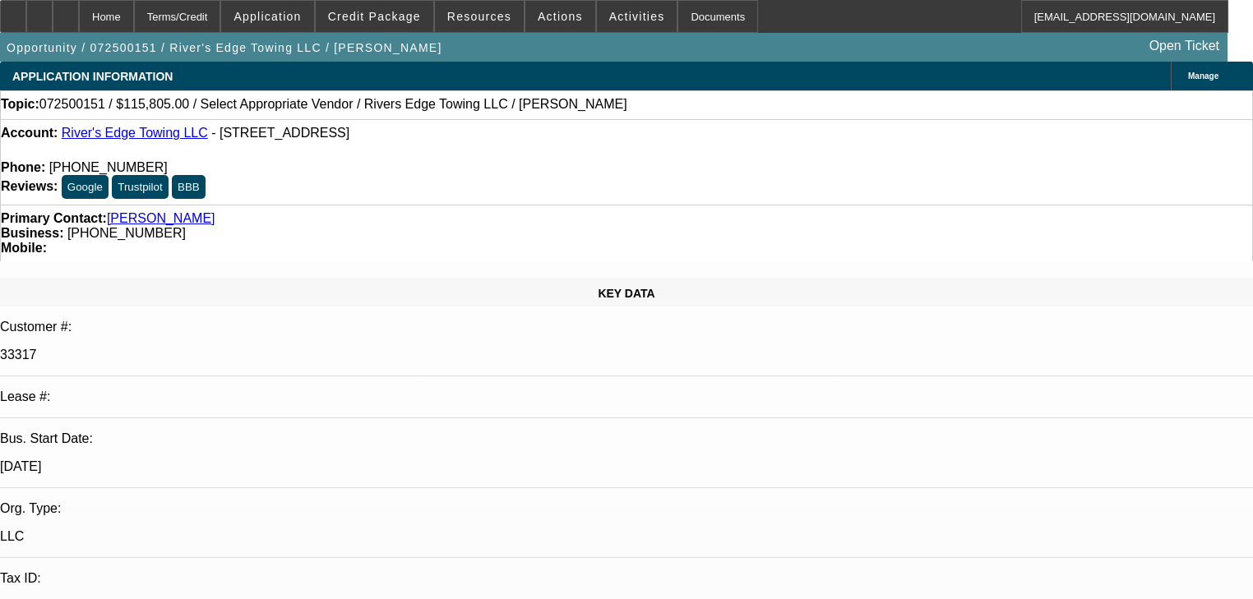
select select "0.15"
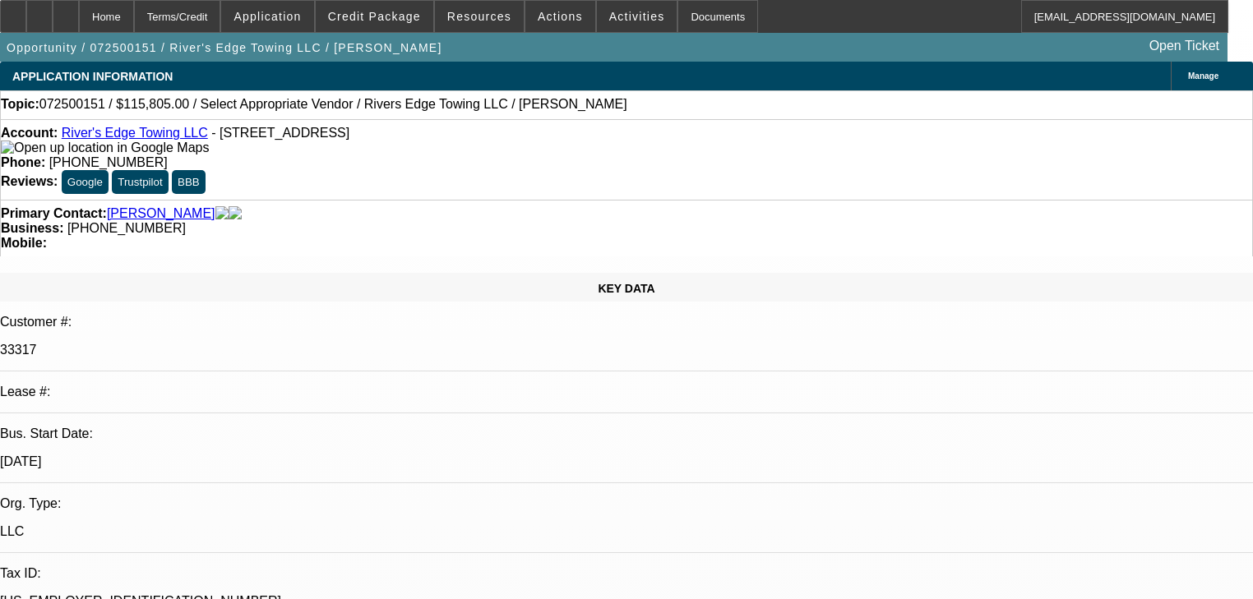
select select "2"
select select "0"
select select "6"
select select "0"
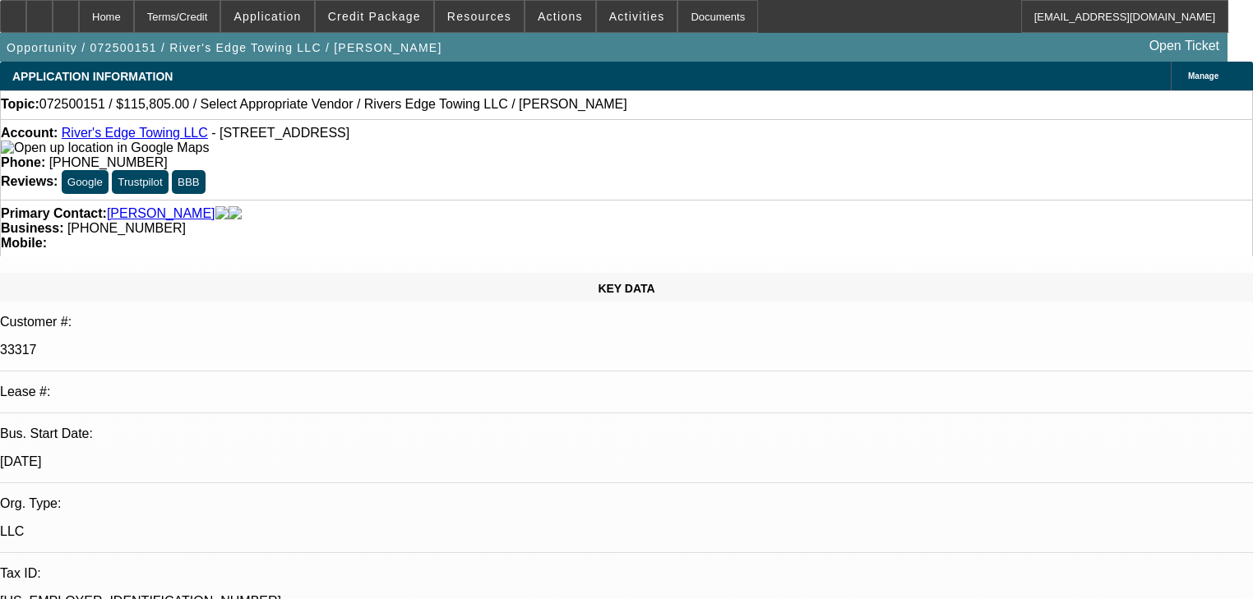
select select "0"
select select "6"
drag, startPoint x: 1156, startPoint y: 424, endPoint x: 1157, endPoint y: 437, distance: 13.2
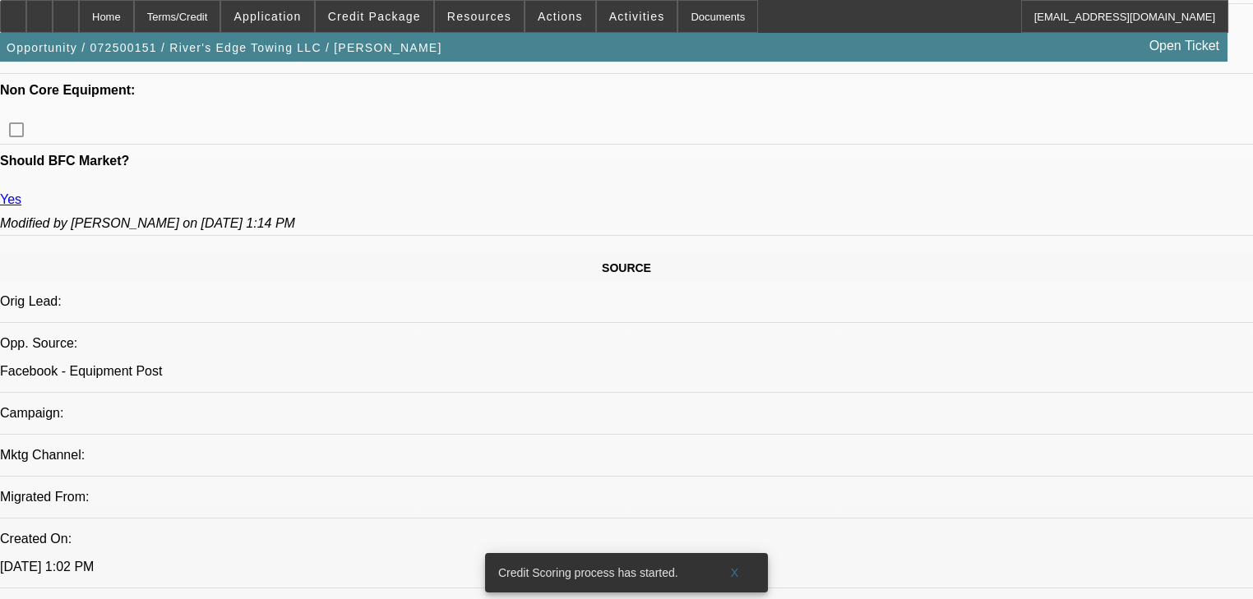
scroll to position [855, 0]
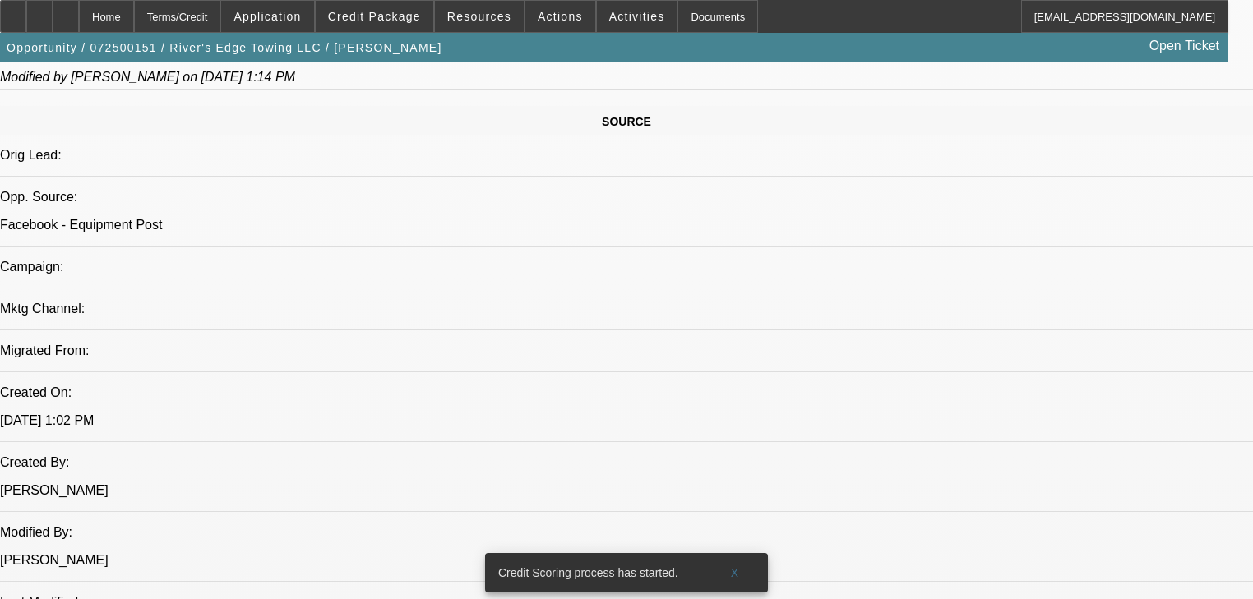
scroll to position [987, 0]
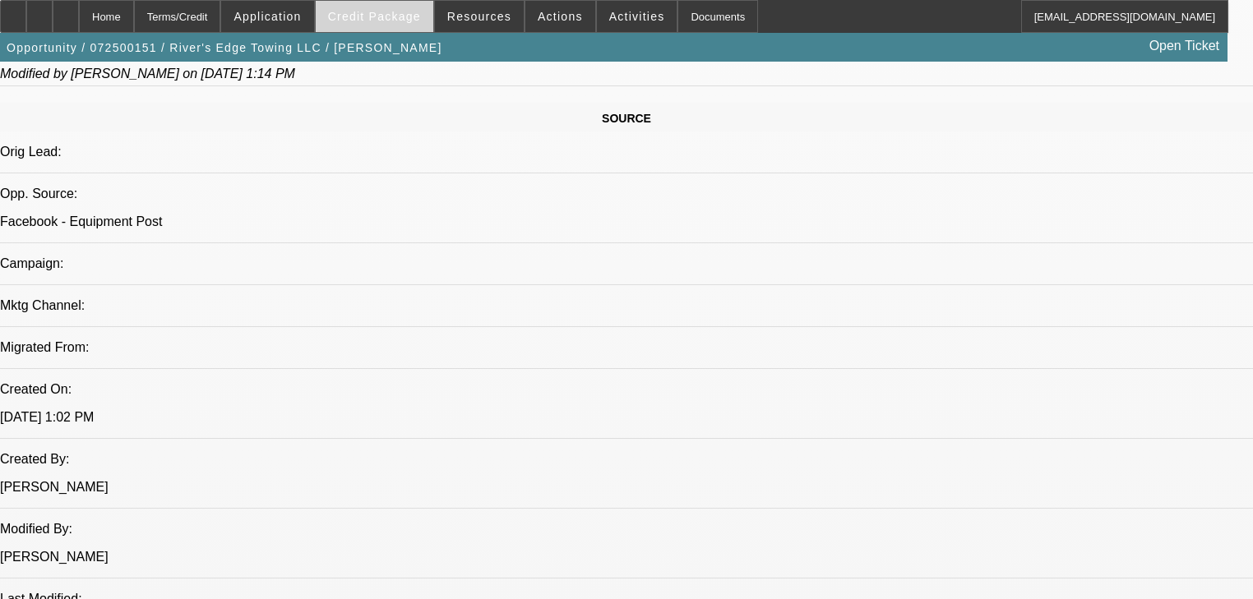
click at [381, 15] on span "Credit Package" at bounding box center [374, 16] width 93 height 13
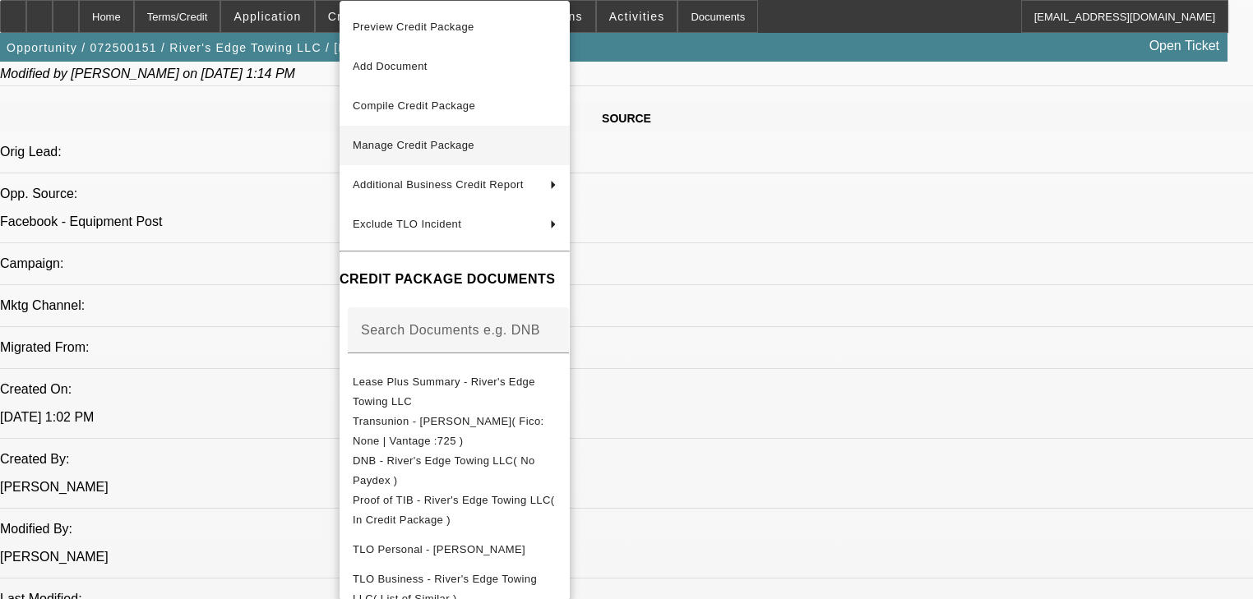
click at [424, 138] on span "Manage Credit Package" at bounding box center [455, 146] width 204 height 20
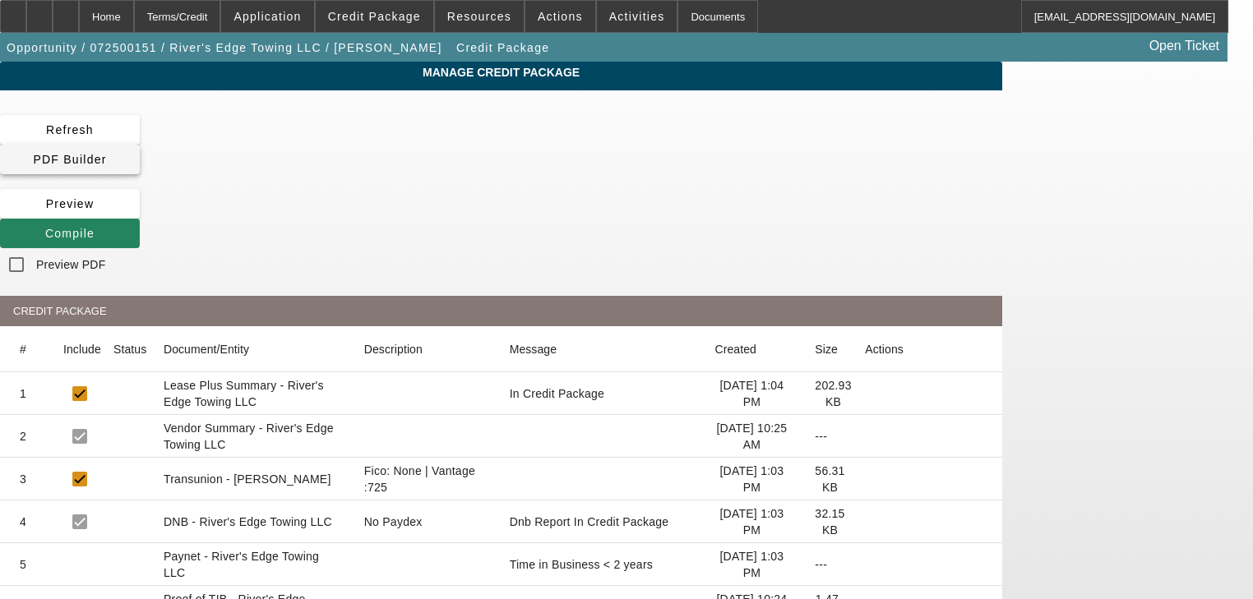
click at [140, 141] on span at bounding box center [70, 159] width 140 height 39
click at [106, 153] on span "PDF Builder" at bounding box center [69, 159] width 73 height 13
click at [514, 150] on div "Refresh PDF Builder Preview Compile Preview PDF CREDIT PACKAGE # Include Status…" at bounding box center [501, 484] width 1002 height 739
click at [140, 214] on span at bounding box center [70, 233] width 140 height 39
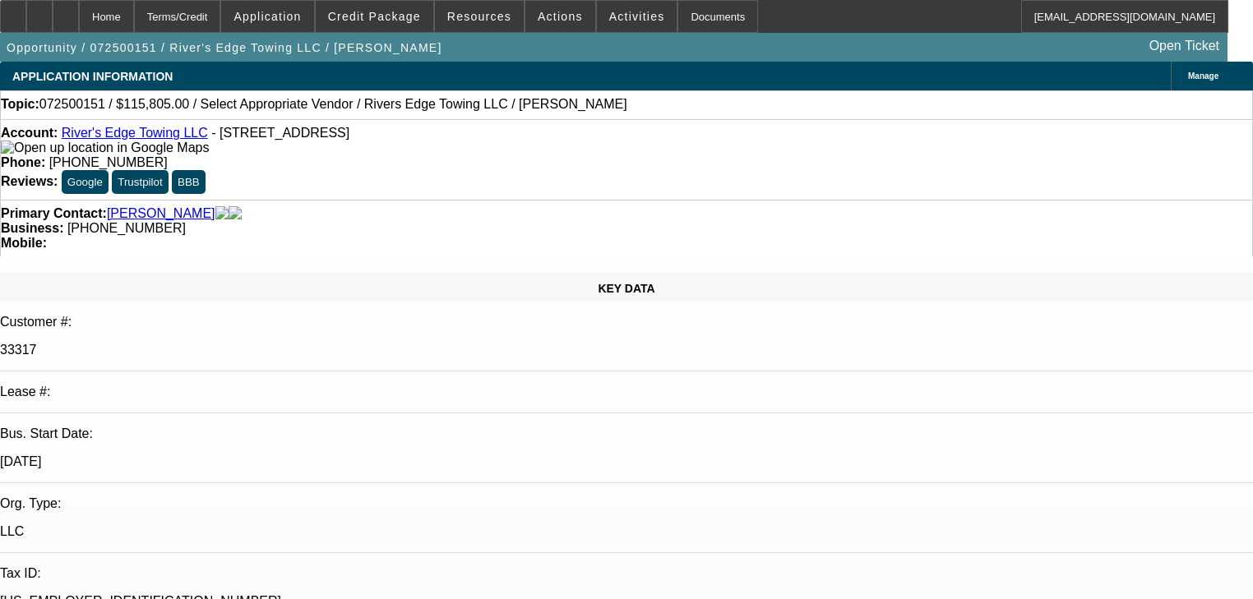
select select "0.15"
select select "2"
select select "0"
select select "6"
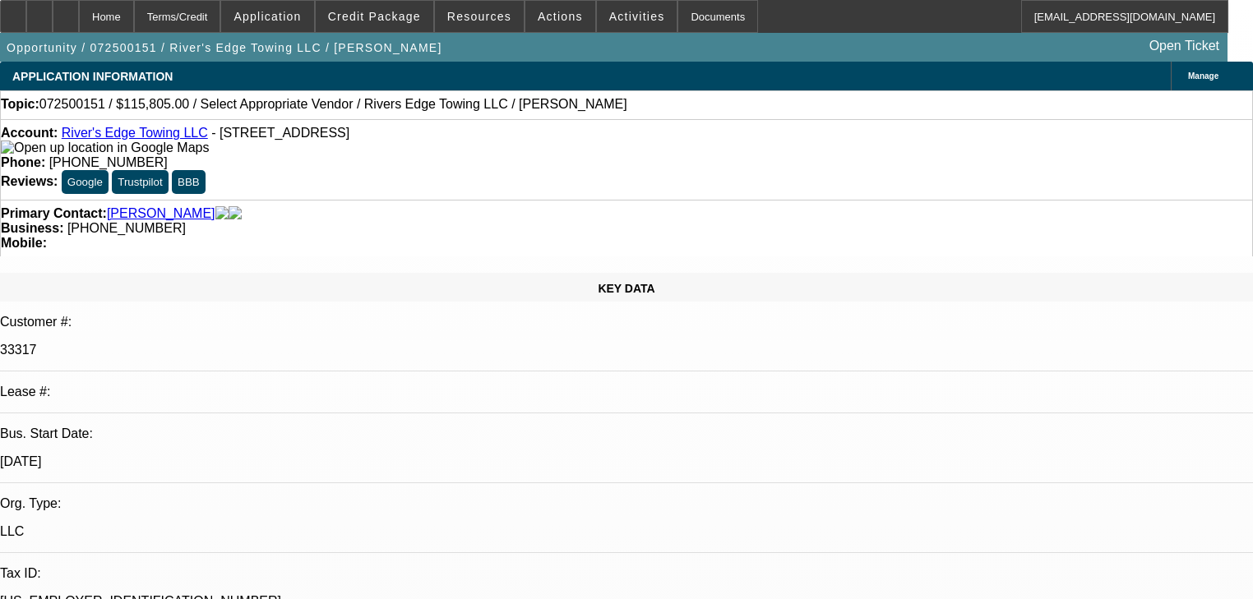
select select "0"
select select "6"
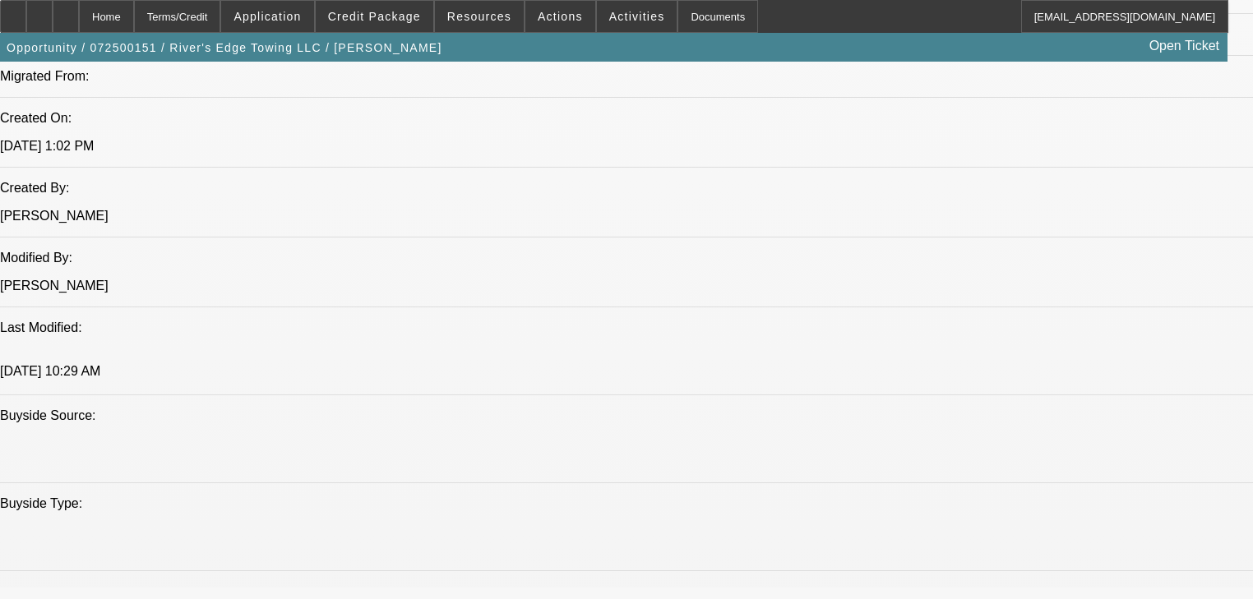
scroll to position [1184, 0]
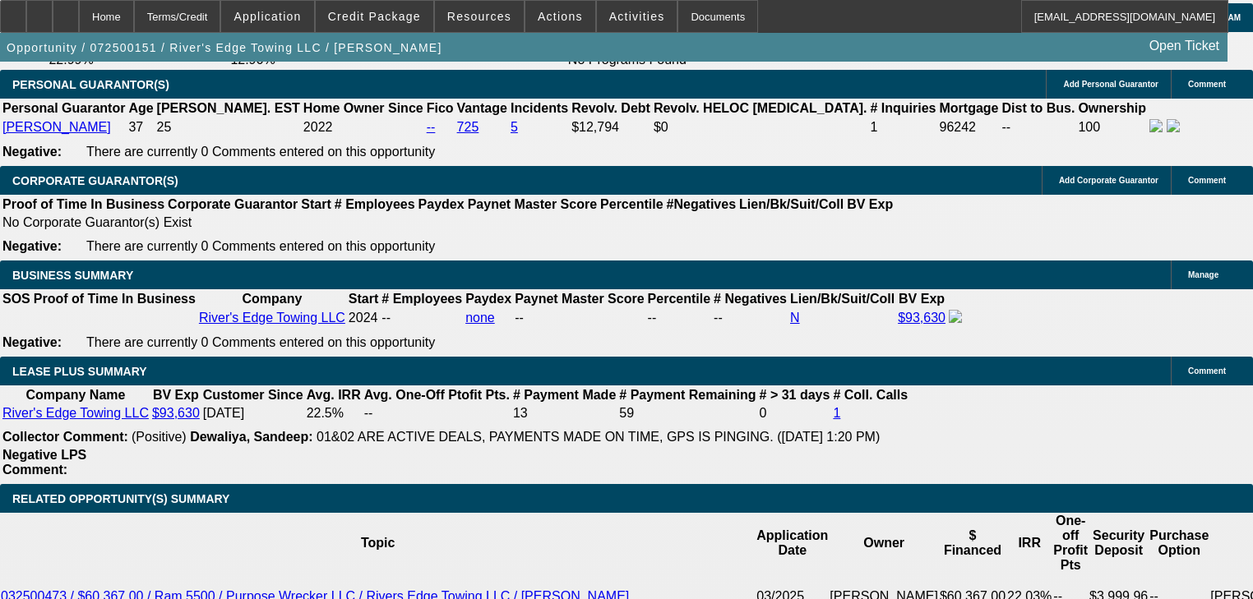
scroll to position [2610, 0]
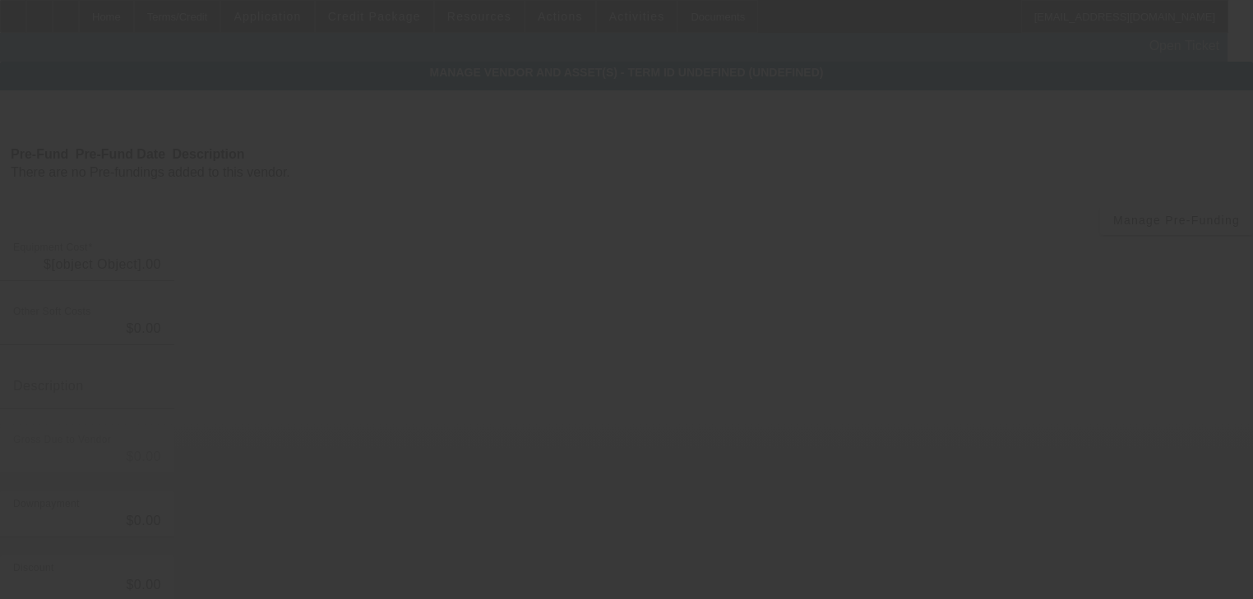
type input "$6,900.00"
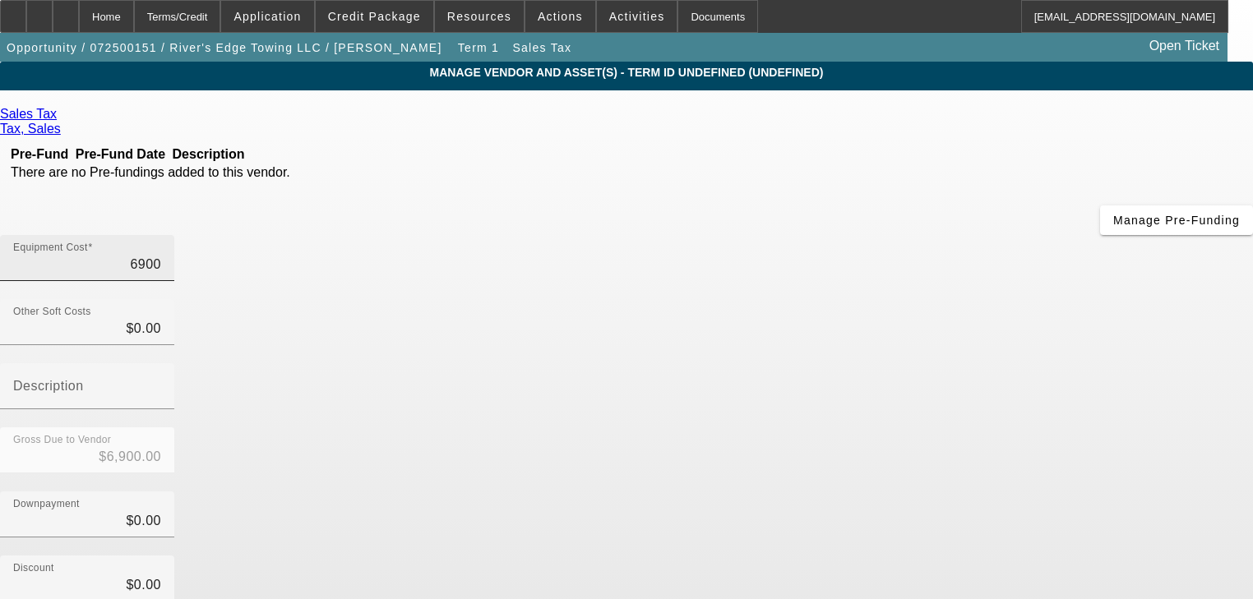
click at [161, 255] on input "6900" at bounding box center [87, 265] width 148 height 20
type input "5"
type input "$5.00"
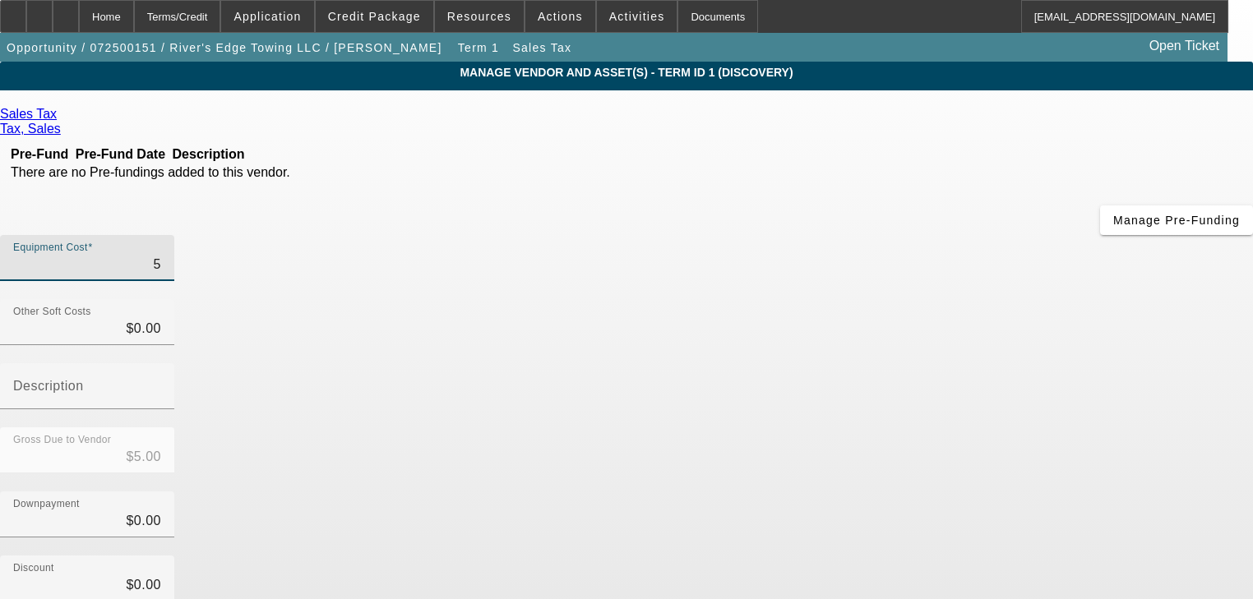
type input "57"
type input "$57.00"
type input "575"
type input "$575.00"
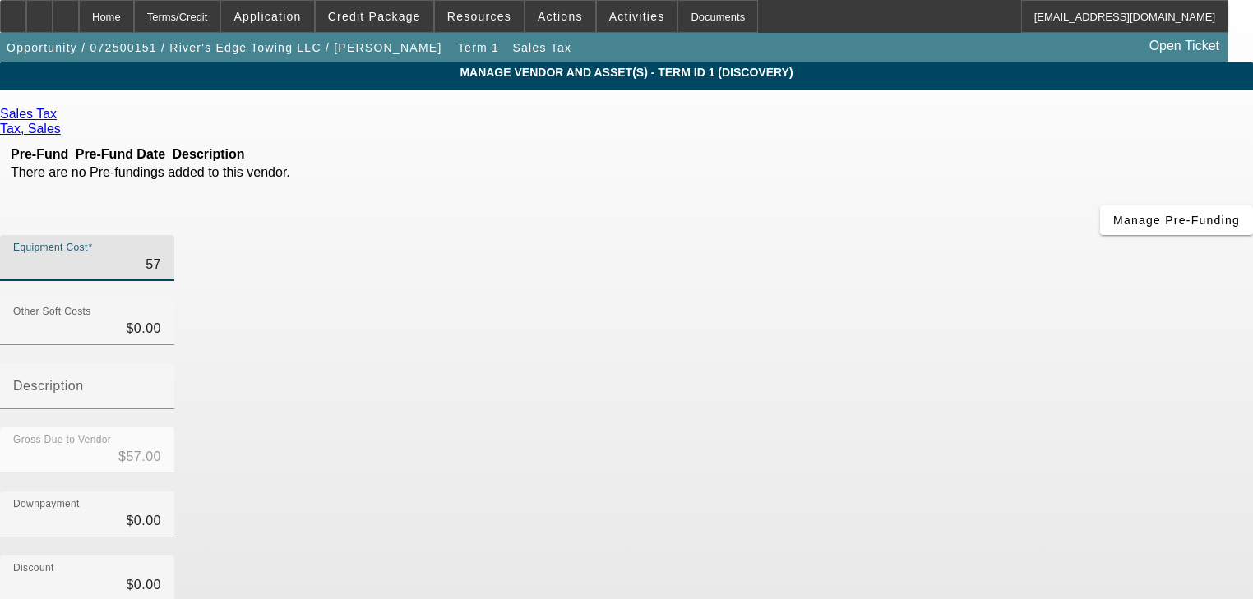
type input "$575.00"
type input "5750"
type input "$5,750.00"
type input "57500"
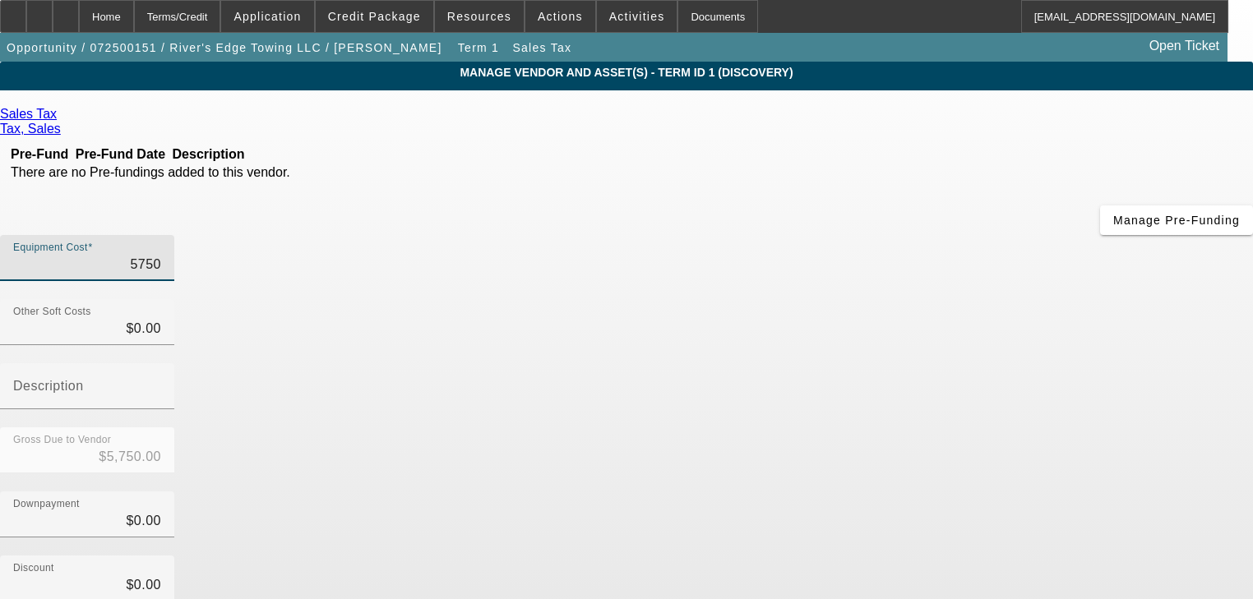
type input "$57,500.00"
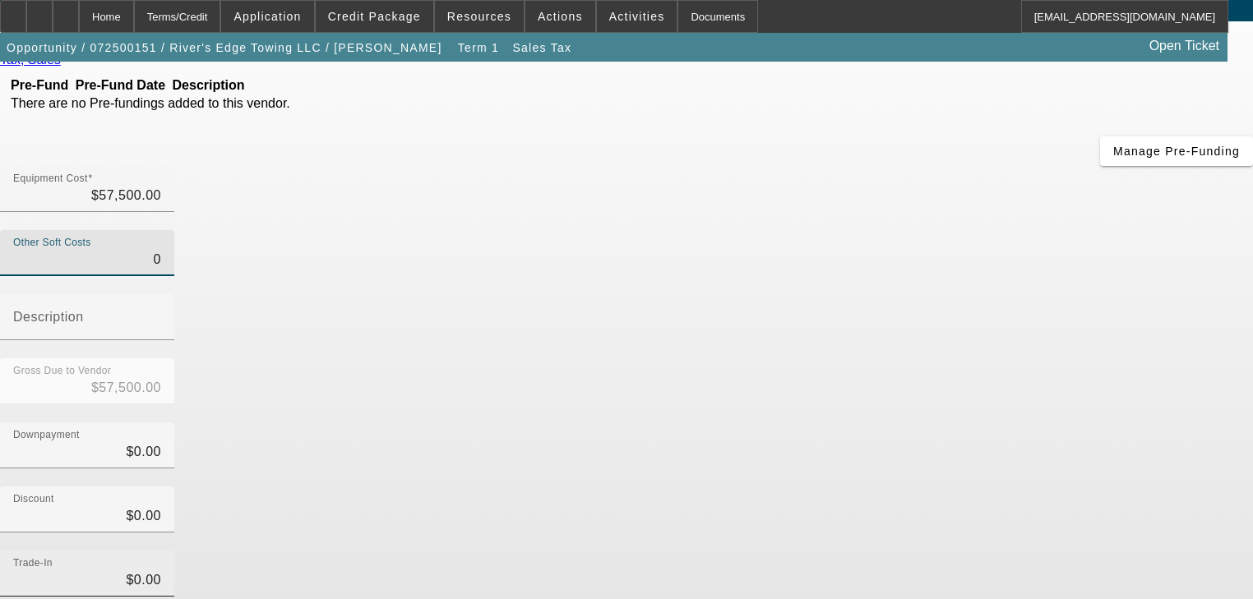
scroll to position [161, 0]
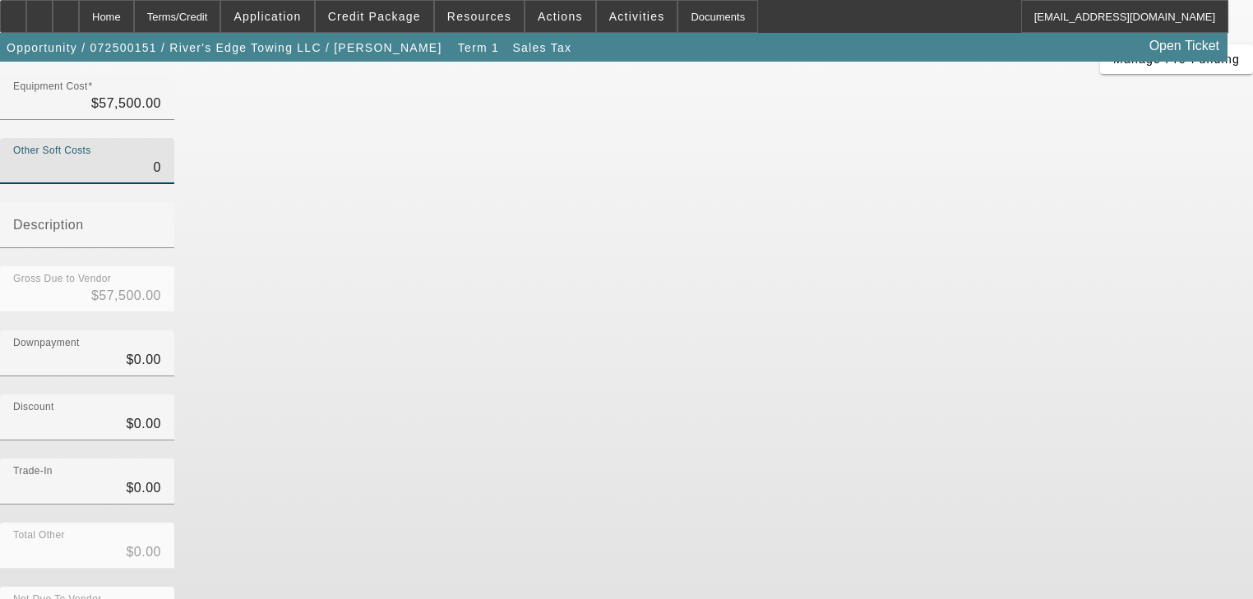
type input "$0.00"
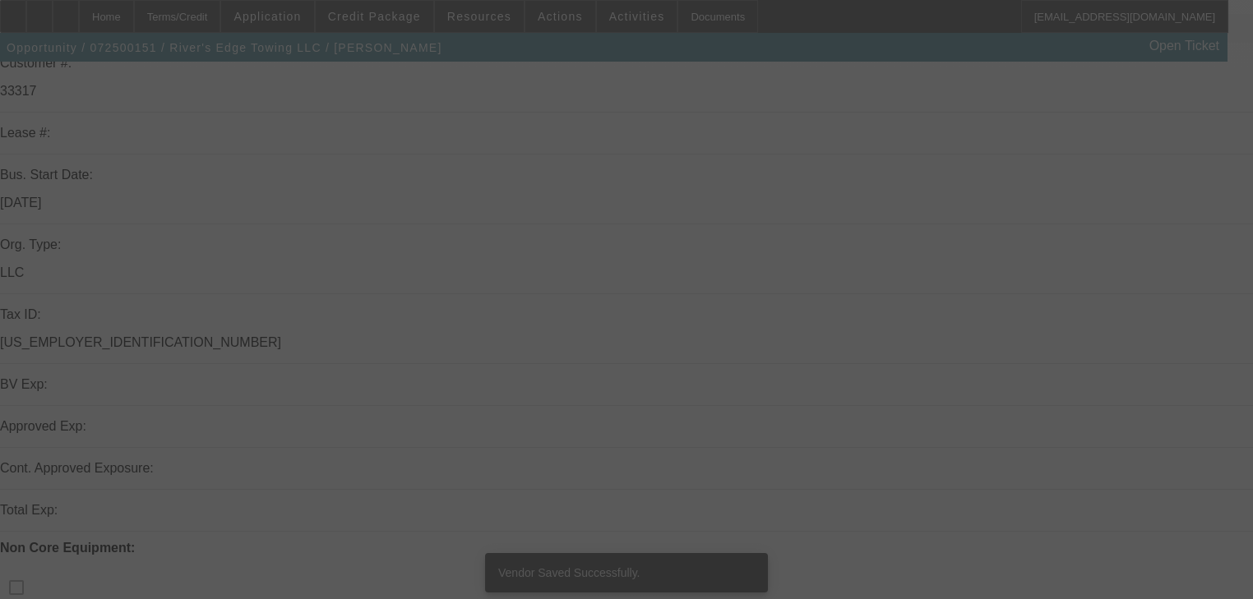
scroll to position [263, 0]
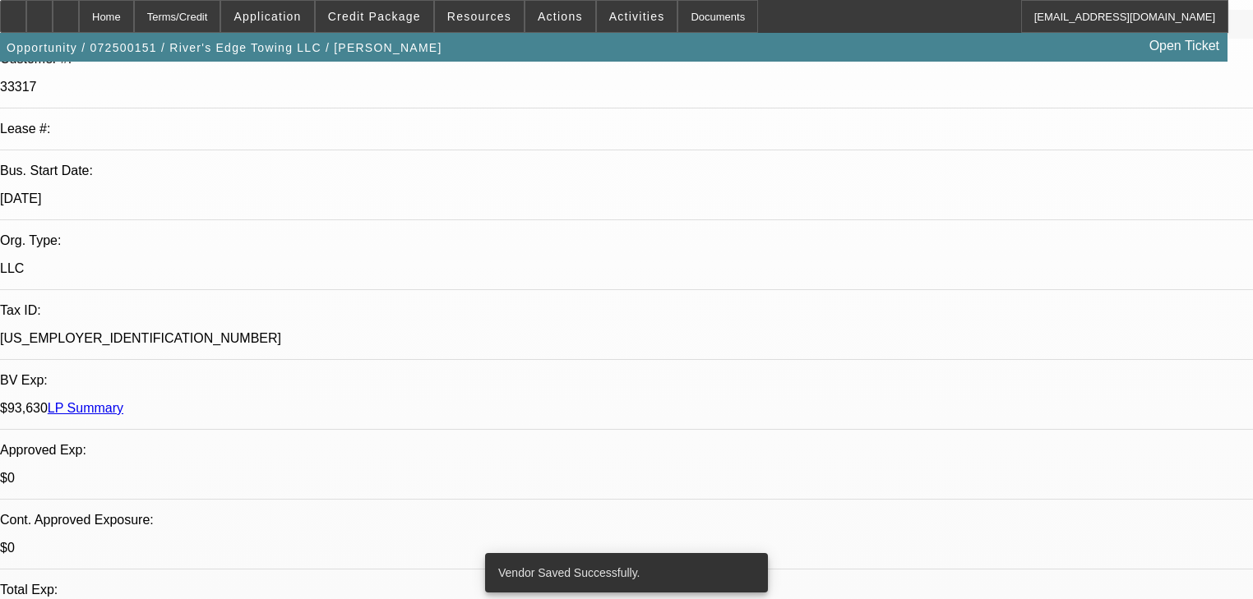
select select "0.15"
select select "2"
select select "0"
select select "6"
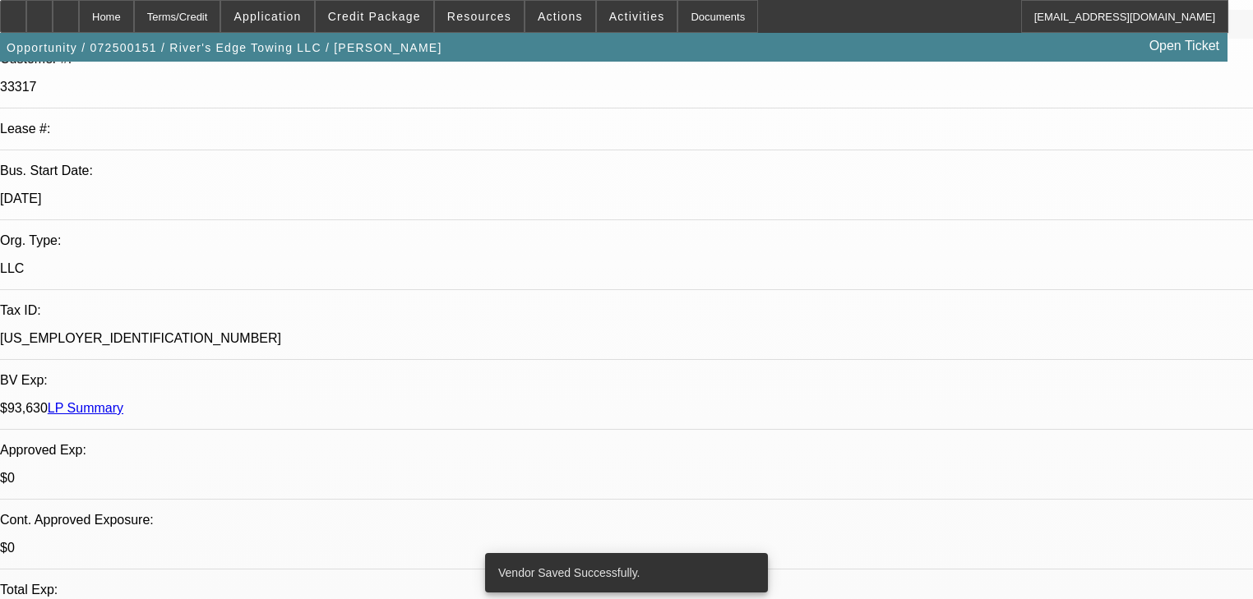
select select "0"
select select "6"
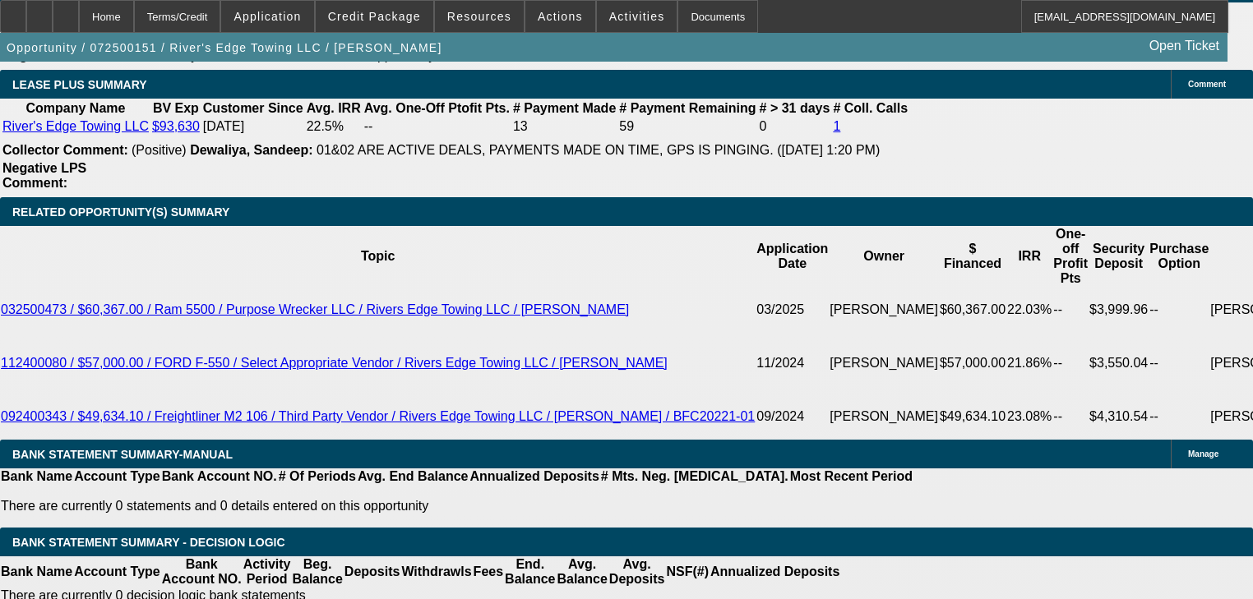
scroll to position [2685, 0]
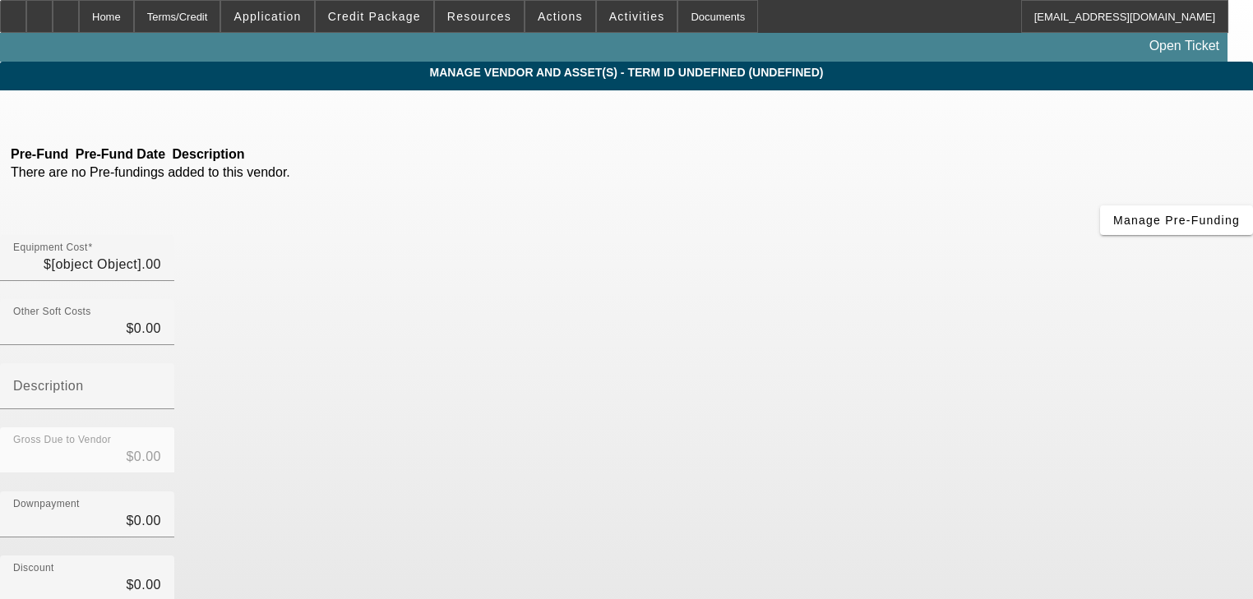
type input "$57,500.00"
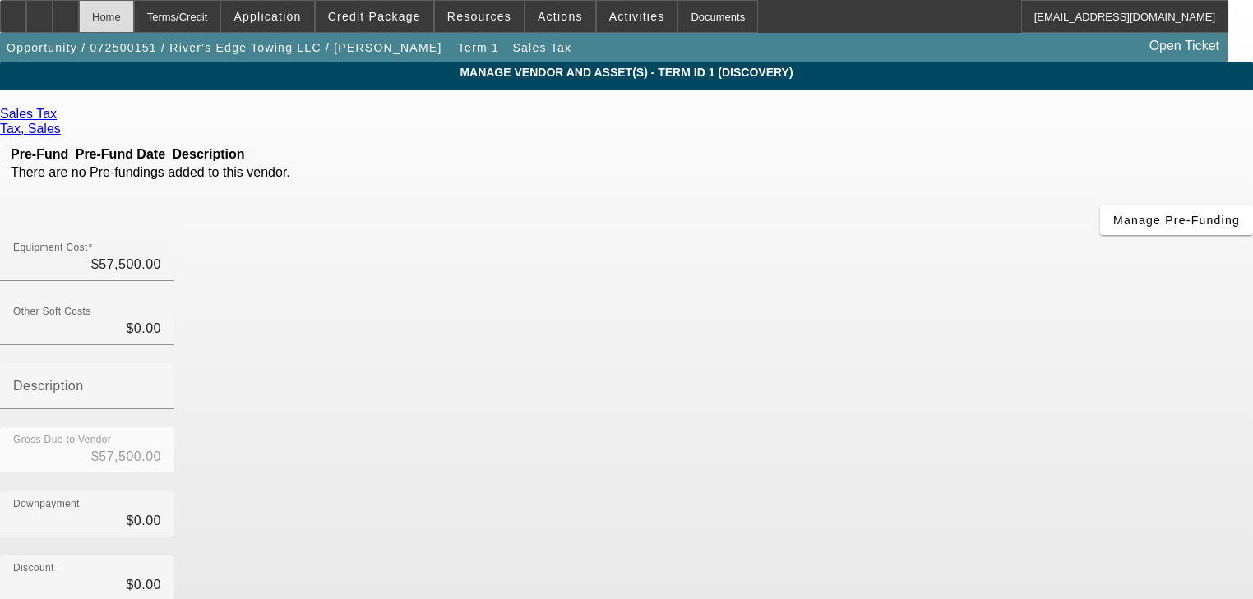
click at [134, 25] on div "Home" at bounding box center [106, 16] width 55 height 33
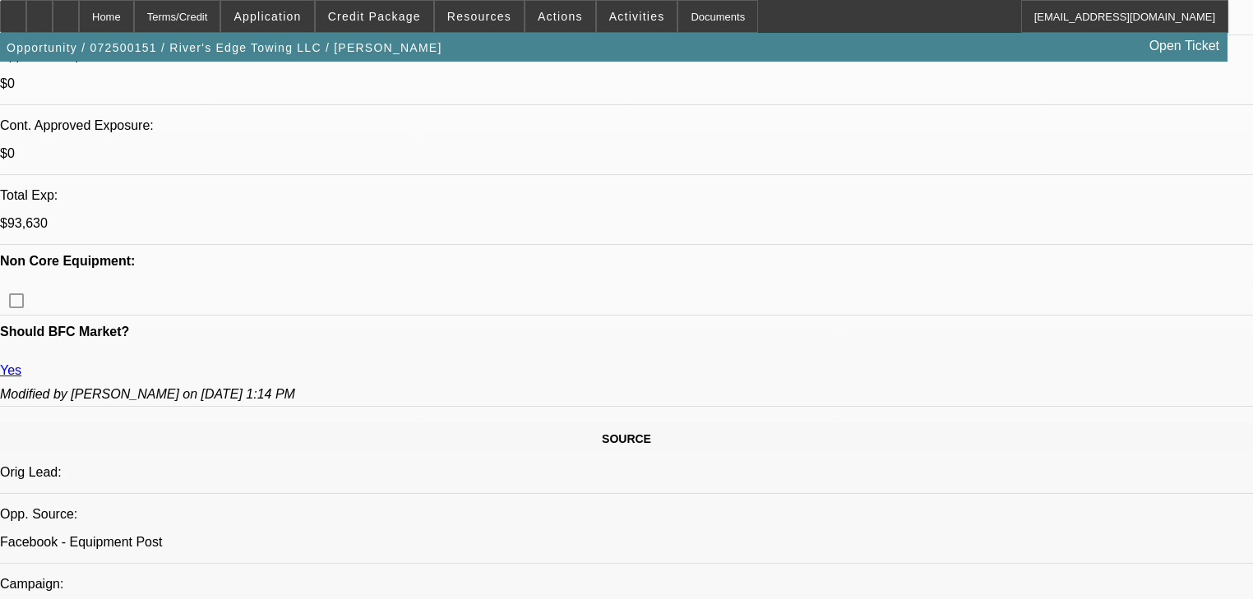
select select "0.15"
select select "2"
select select "0"
select select "6"
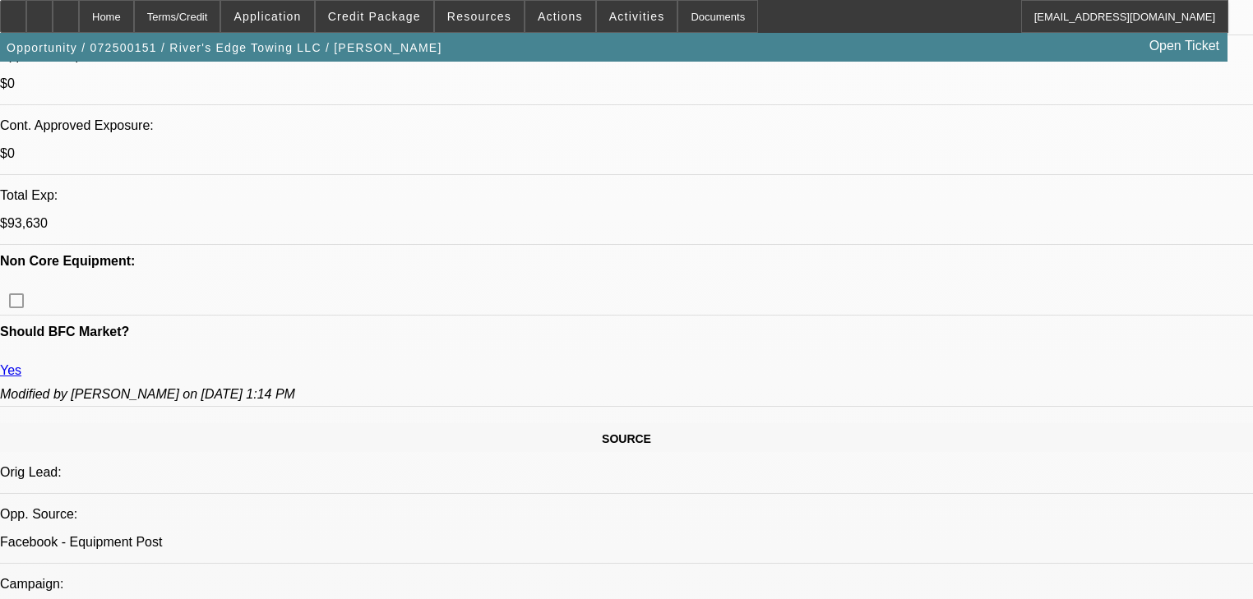
select select "0"
select select "6"
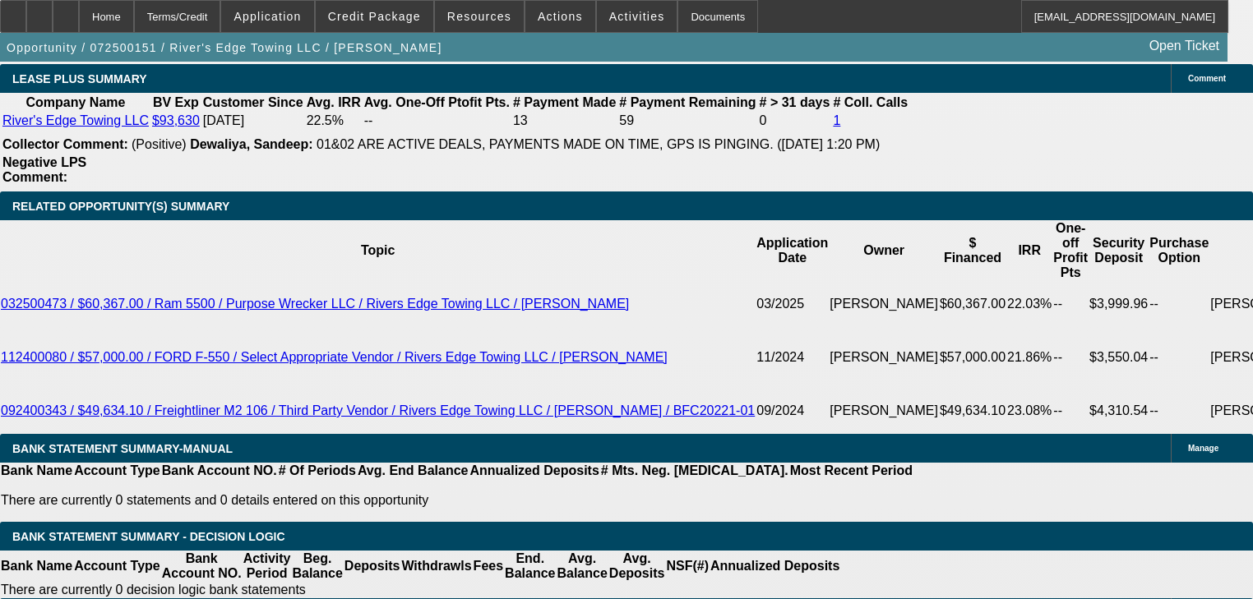
scroll to position [2631, 0]
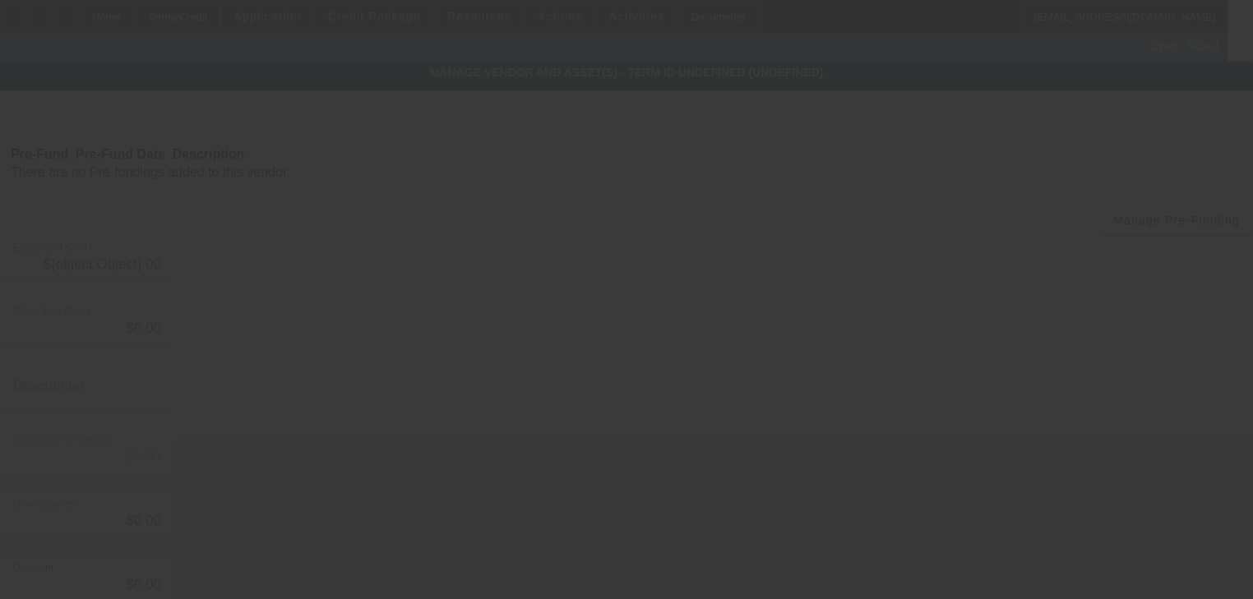
type input "$6,900.00"
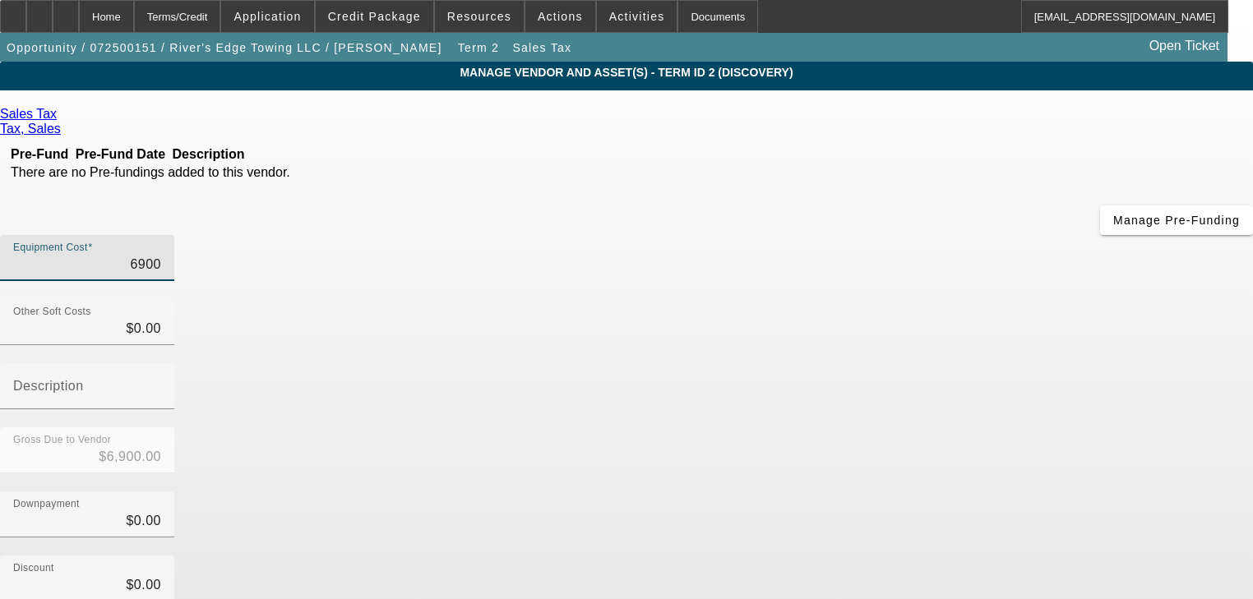
click at [161, 255] on input "6900" at bounding box center [87, 265] width 148 height 20
type input "5"
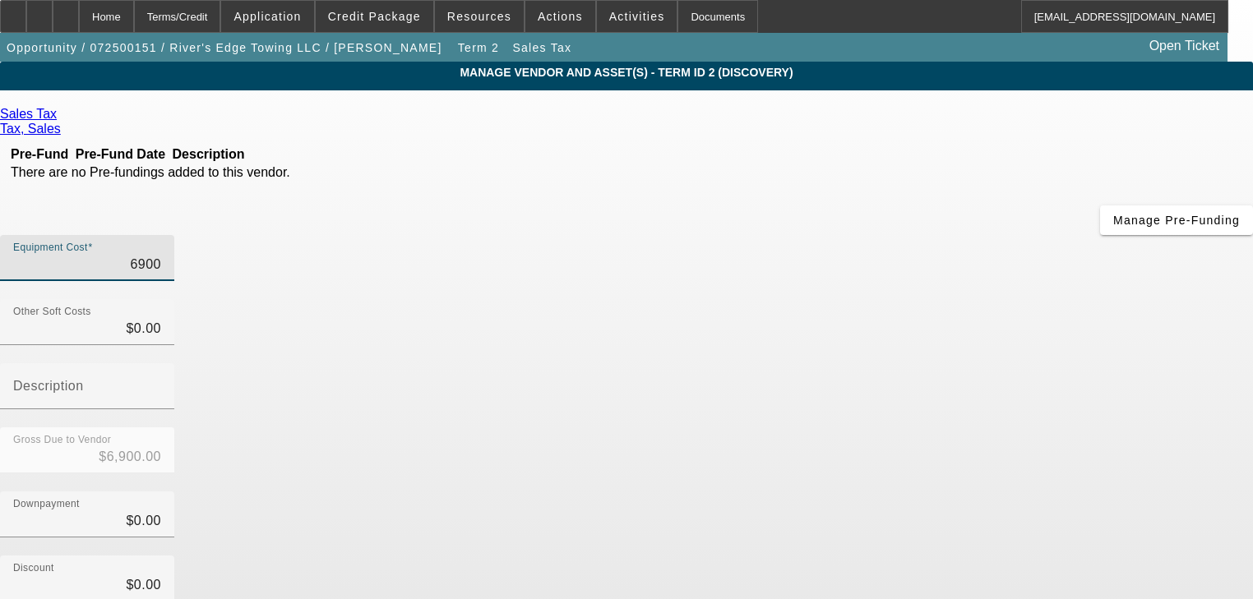
type input "$5.00"
type input "57"
type input "$57.00"
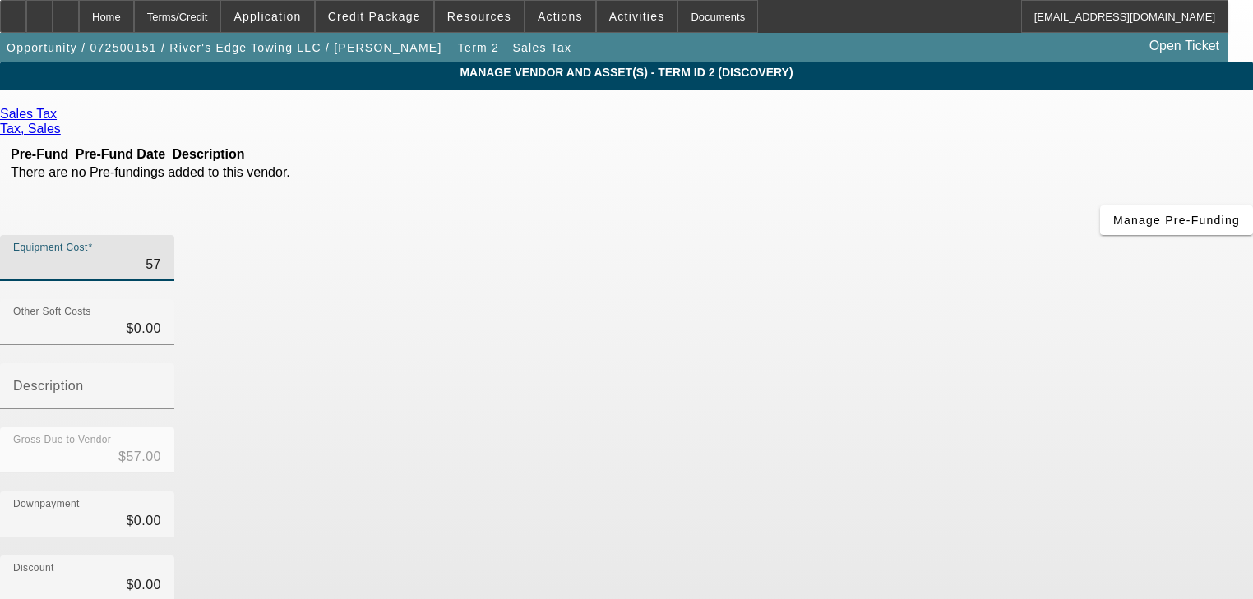
type input "575"
type input "$575.00"
type input "5750"
type input "$5,750.00"
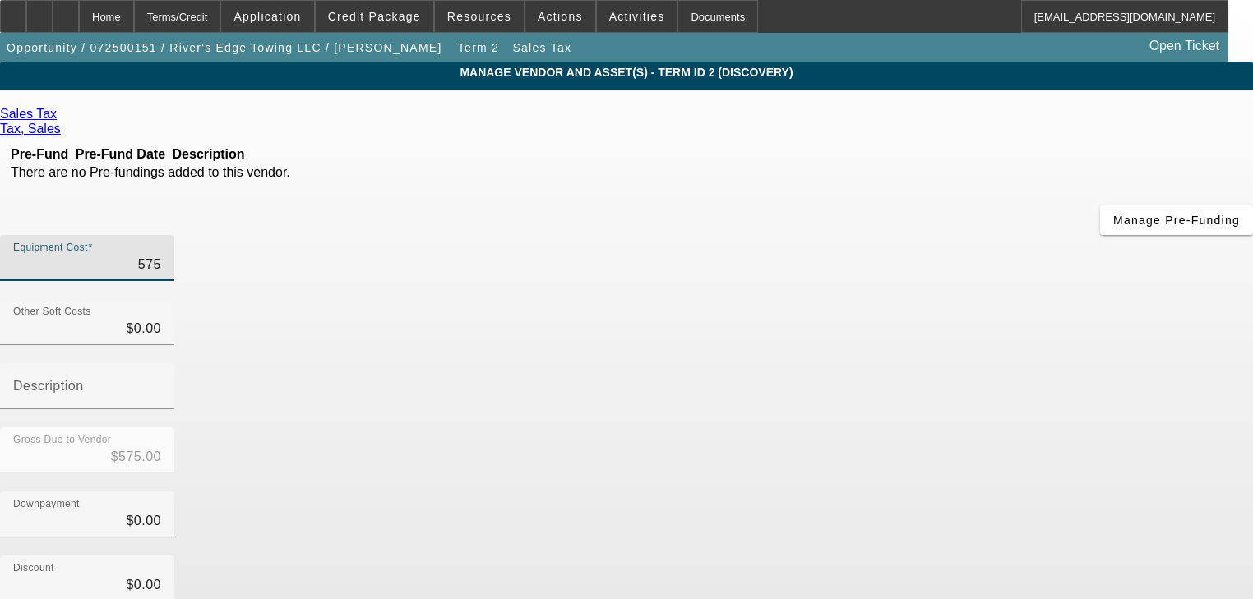
type input "$5,750.00"
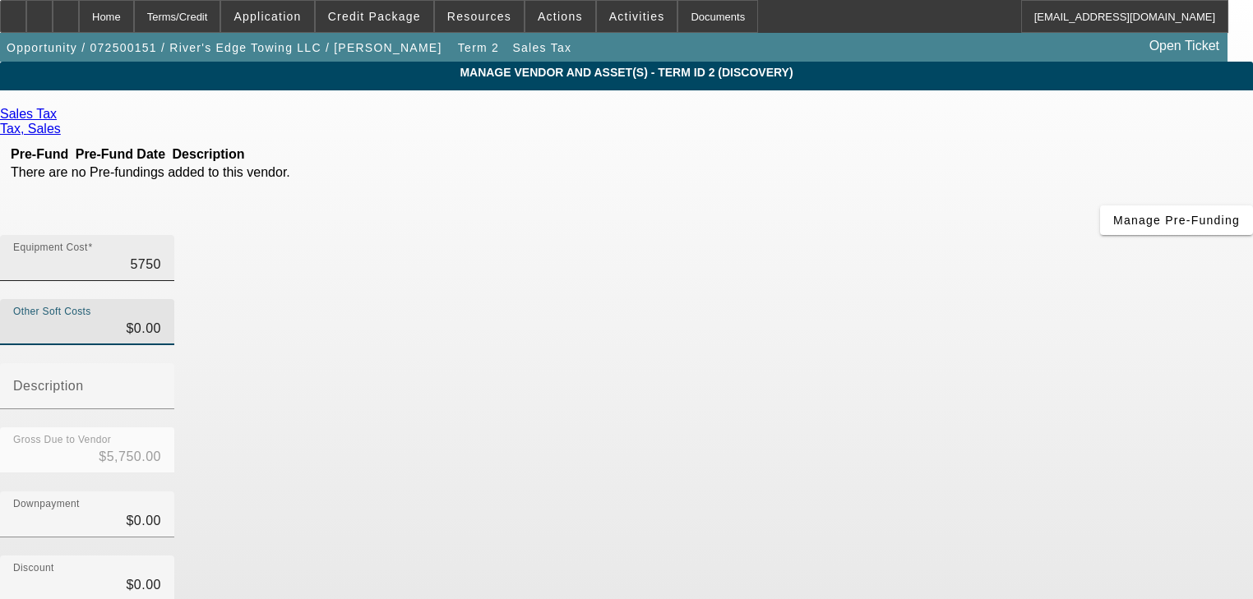
type input "$5,750.00"
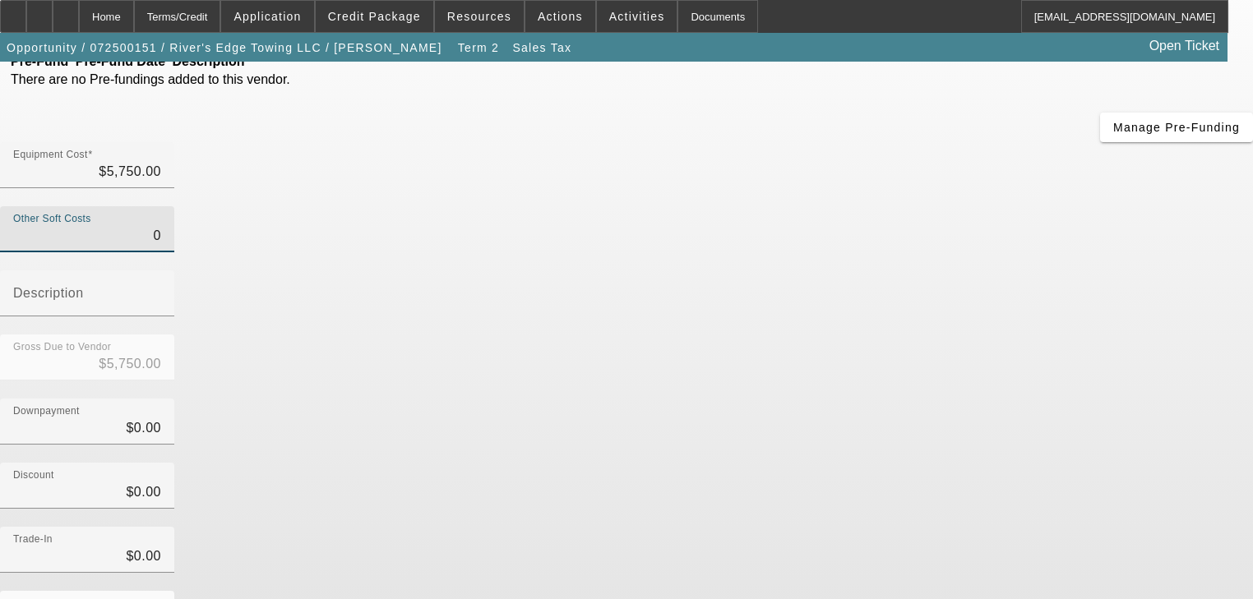
scroll to position [161, 0]
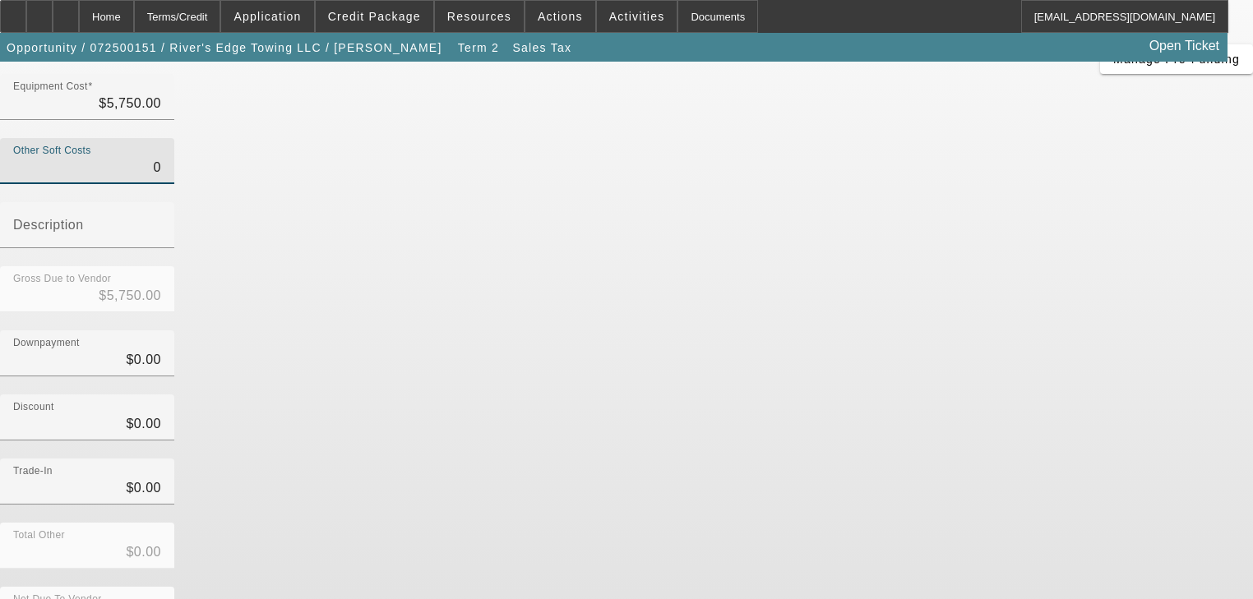
type input "$0.00"
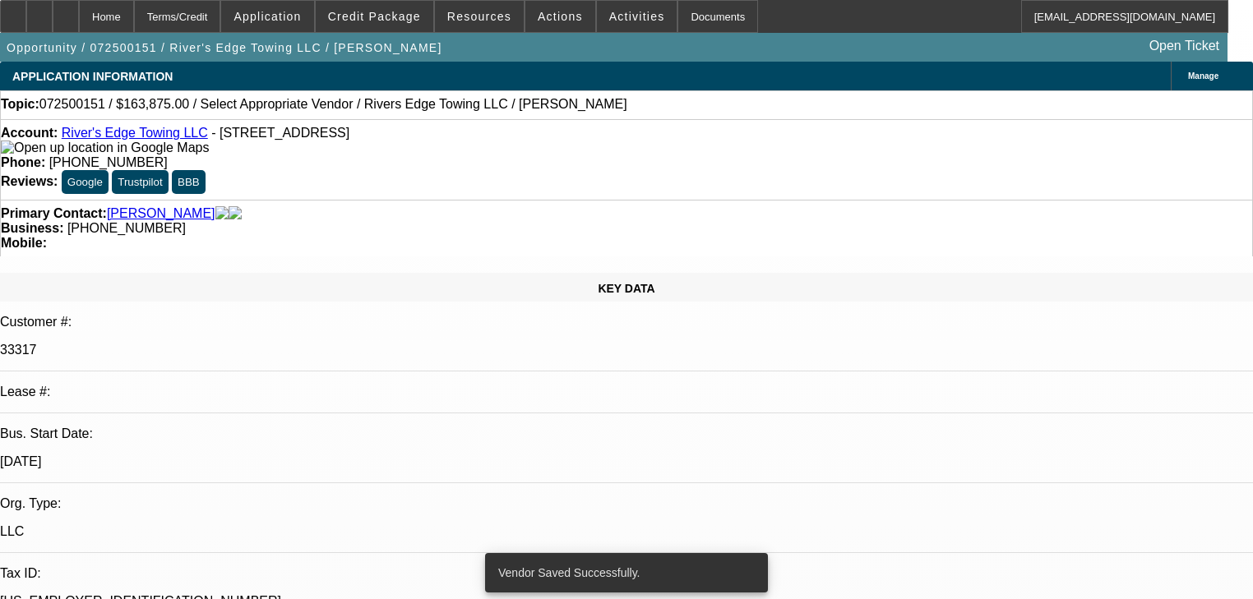
select select "0.15"
select select "2"
select select "0"
select select "6"
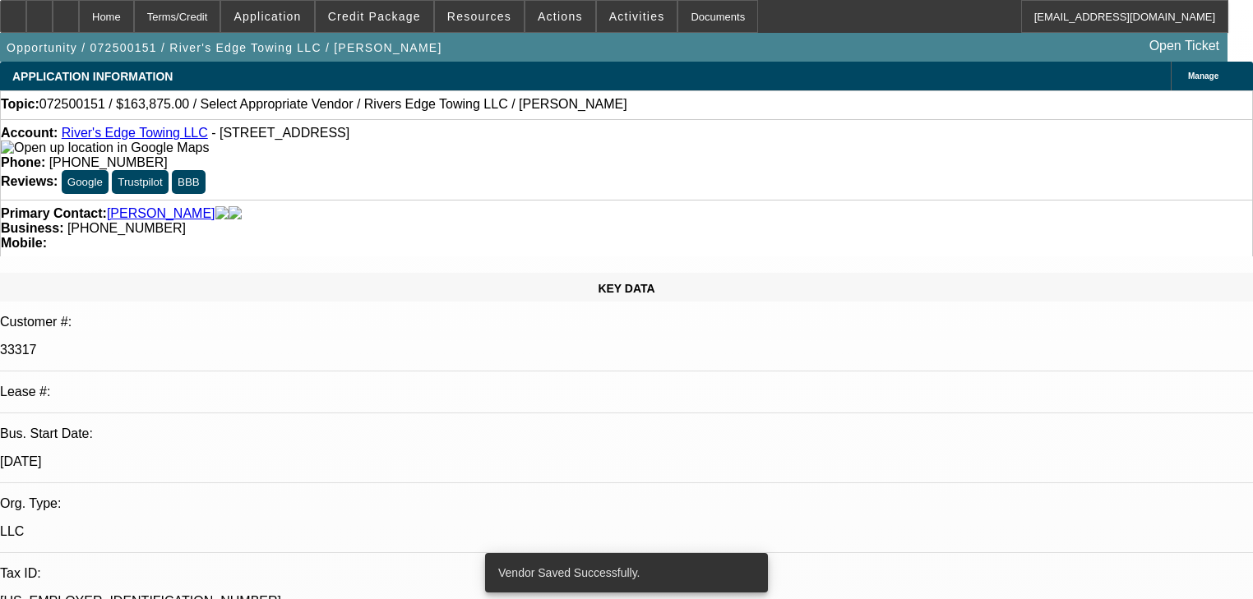
select select "0"
select select "6"
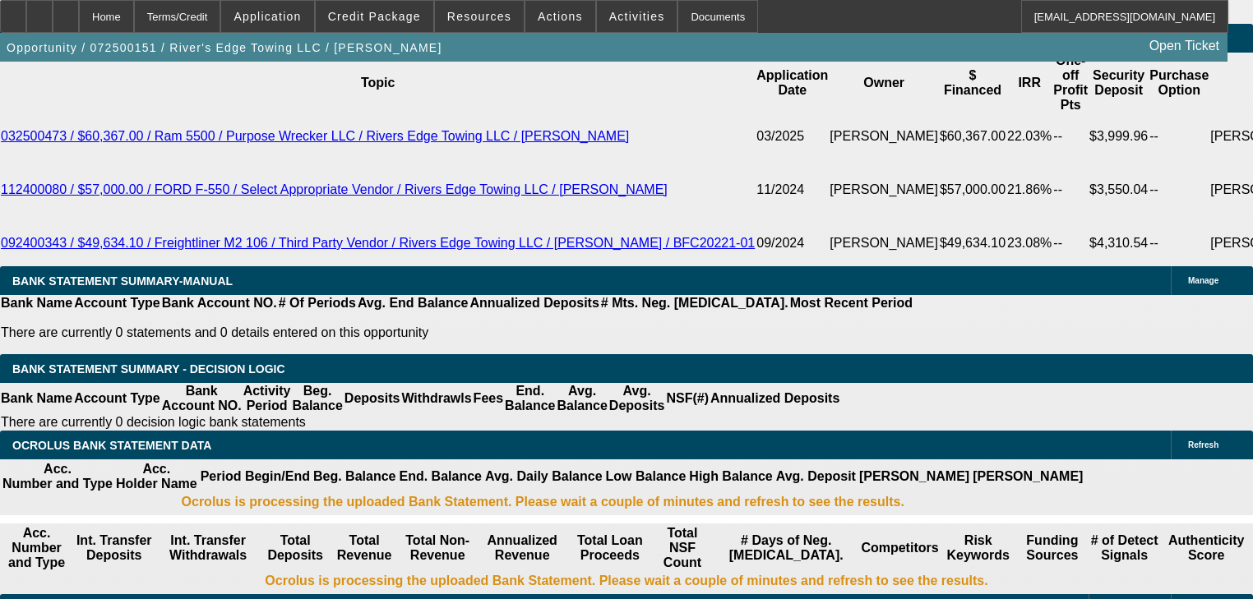
scroll to position [2808, 0]
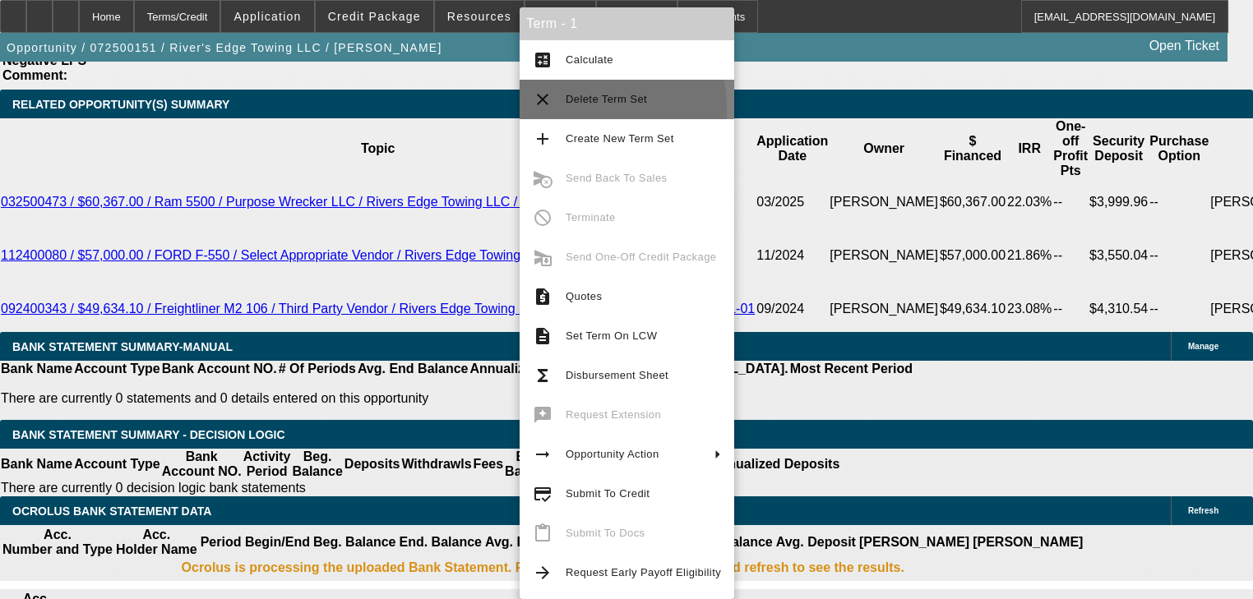
click at [555, 111] on button "clear Delete Term Set" at bounding box center [627, 99] width 215 height 39
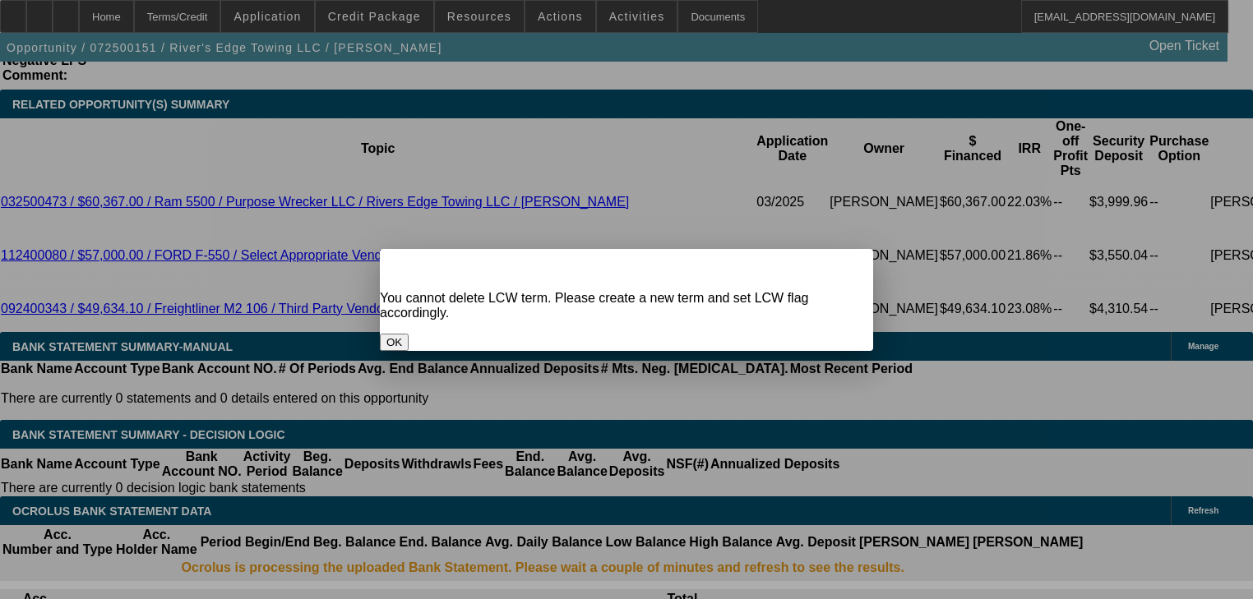
scroll to position [0, 0]
click at [409, 334] on button "OK" at bounding box center [394, 342] width 29 height 17
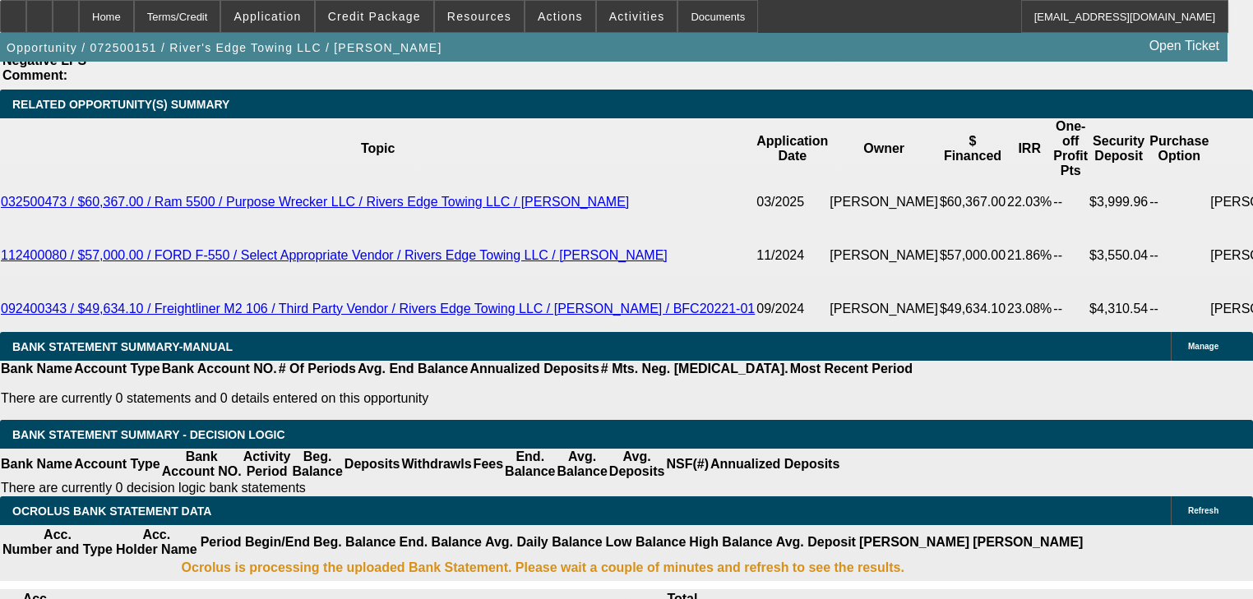
scroll to position [2808, 0]
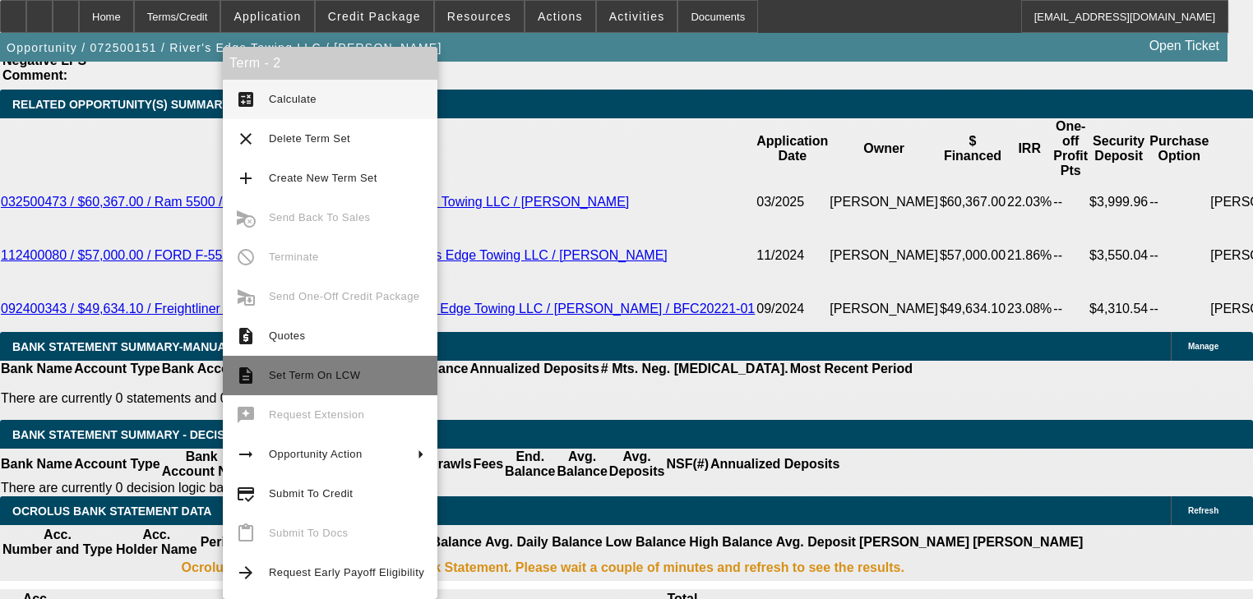
click at [312, 382] on span "Set Term On LCW" at bounding box center [346, 376] width 155 height 20
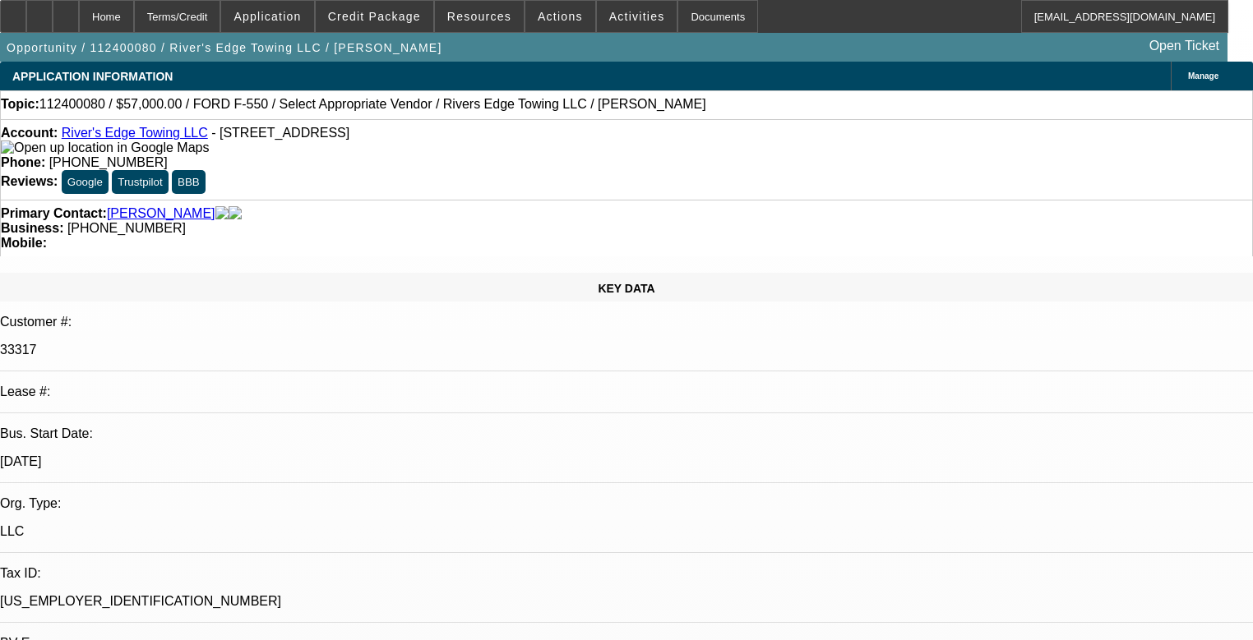
select select "0"
select select "2"
select select "0"
select select "6"
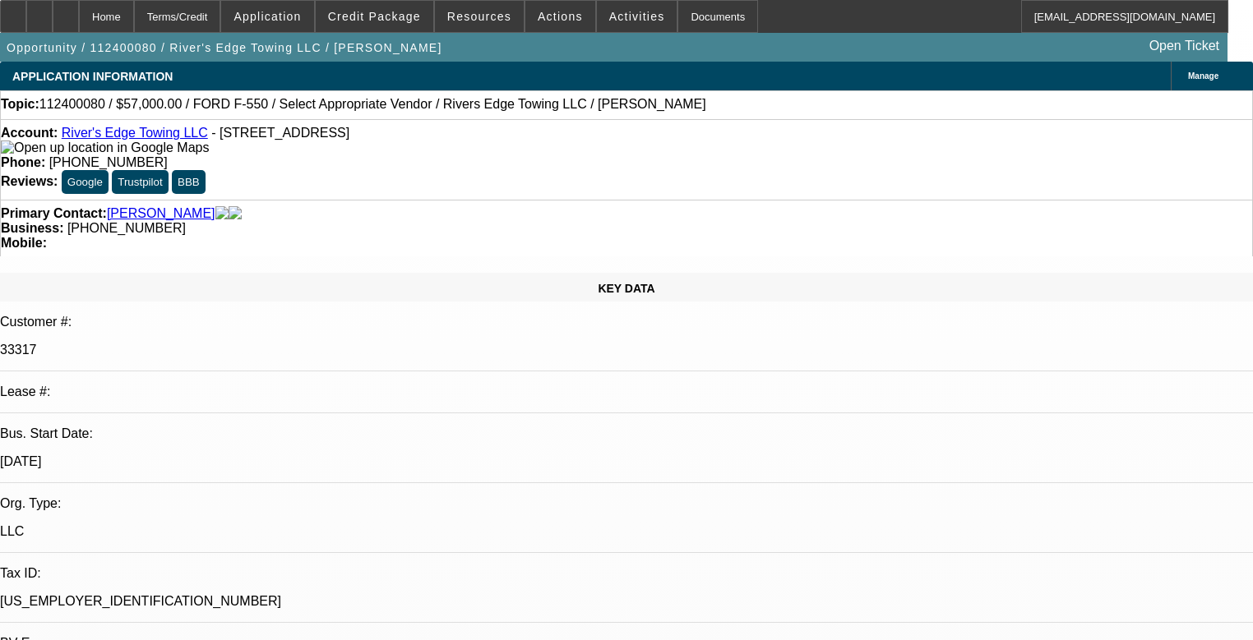
select select "0"
select select "2"
select select "0"
select select "6"
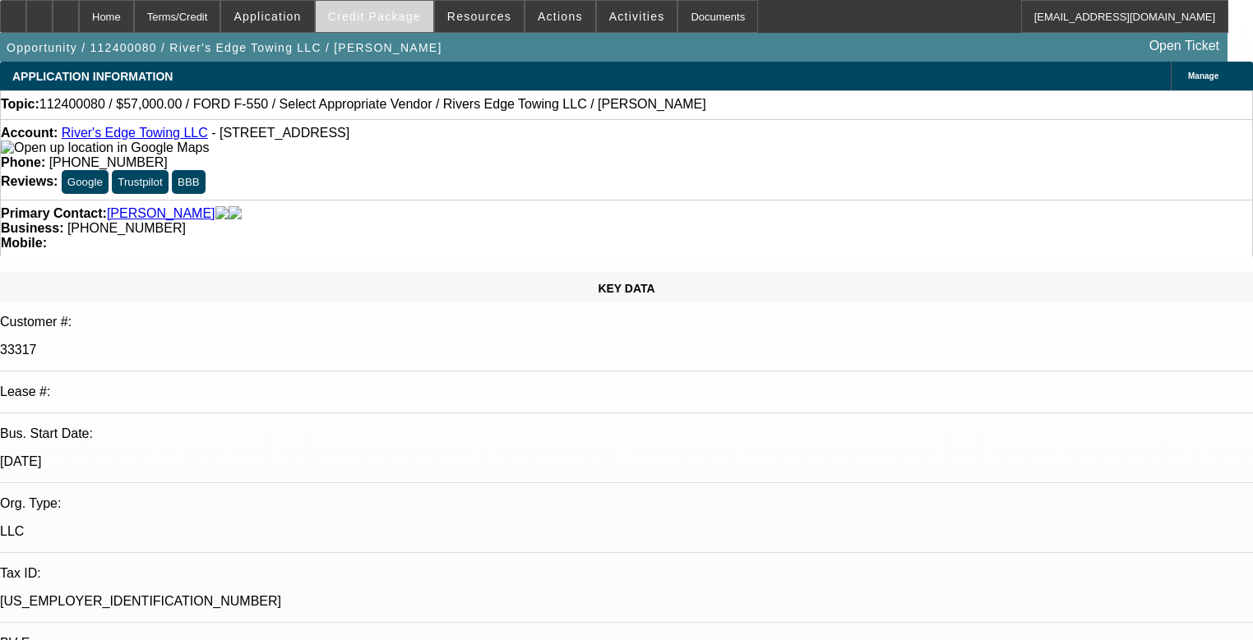
click at [421, 21] on span "Credit Package" at bounding box center [374, 16] width 93 height 13
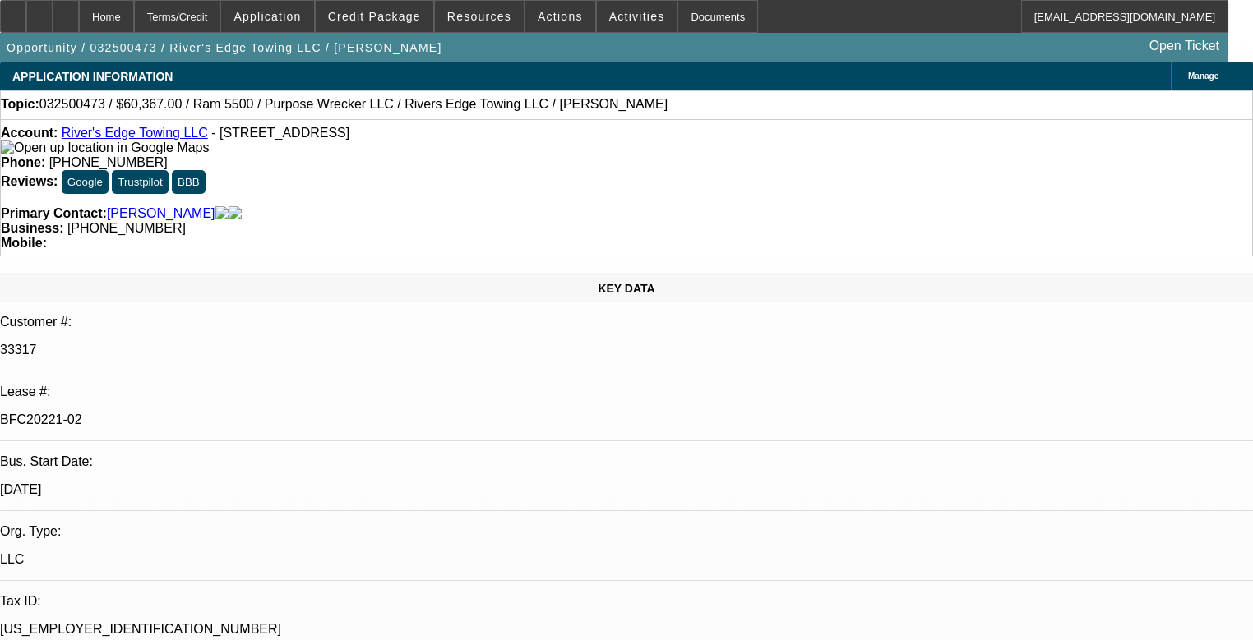
select select "0"
select select "2"
select select "0"
select select "6"
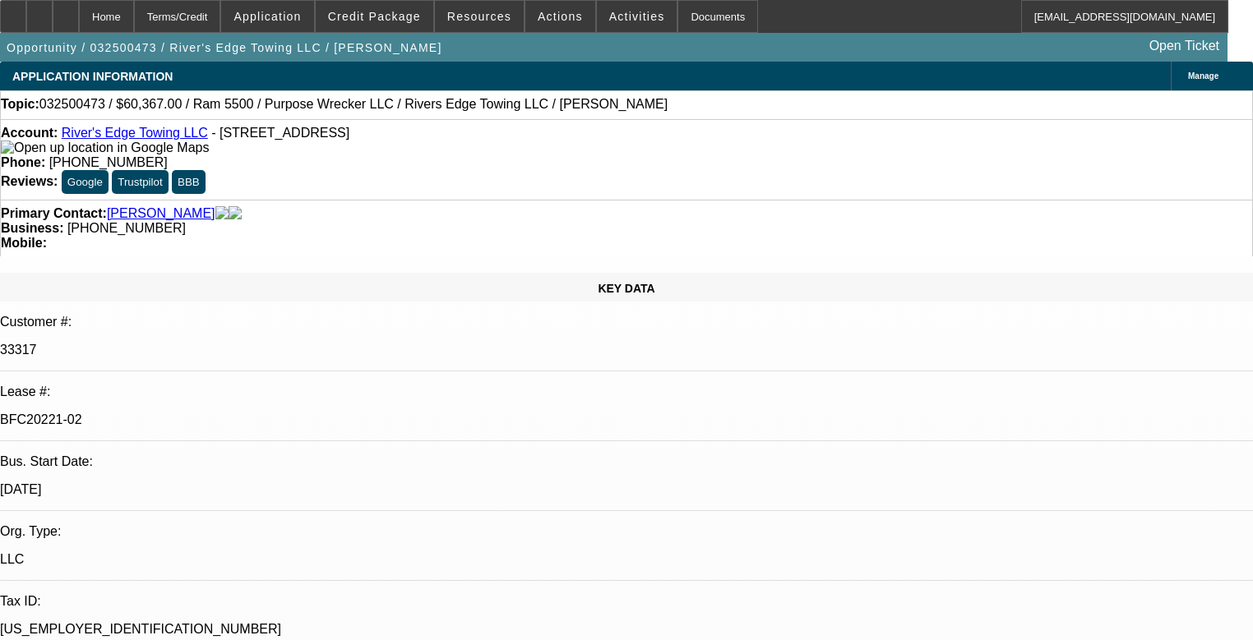
select select "0.15"
select select "2"
select select "0"
select select "6"
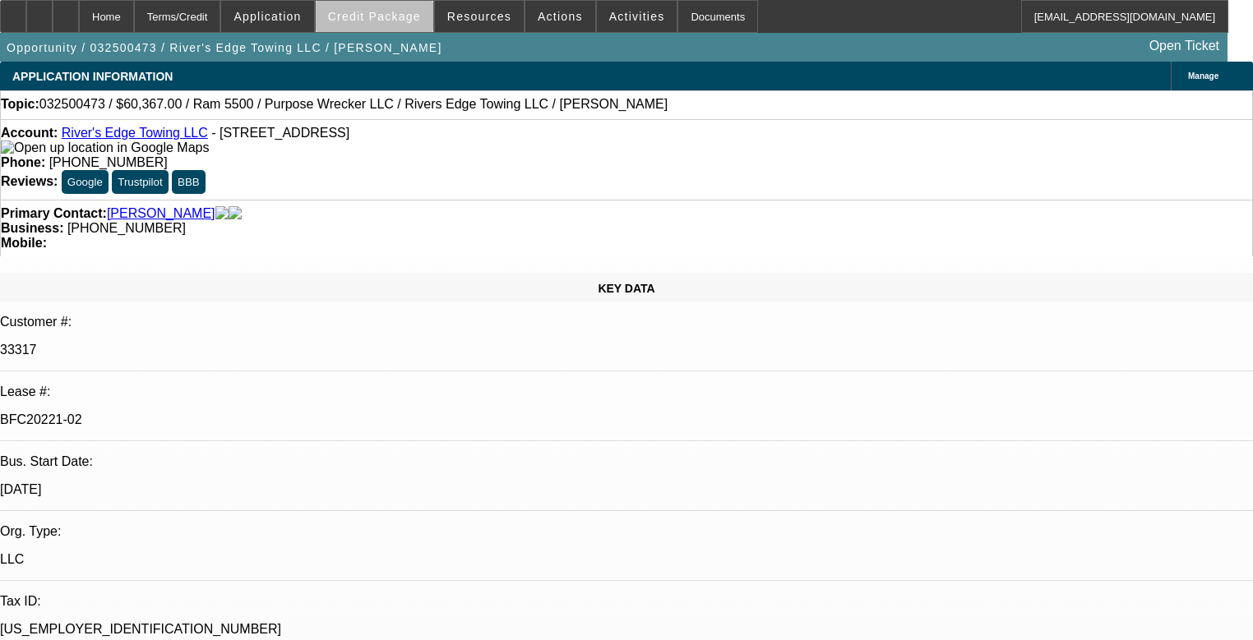
click at [403, 30] on span at bounding box center [375, 16] width 118 height 39
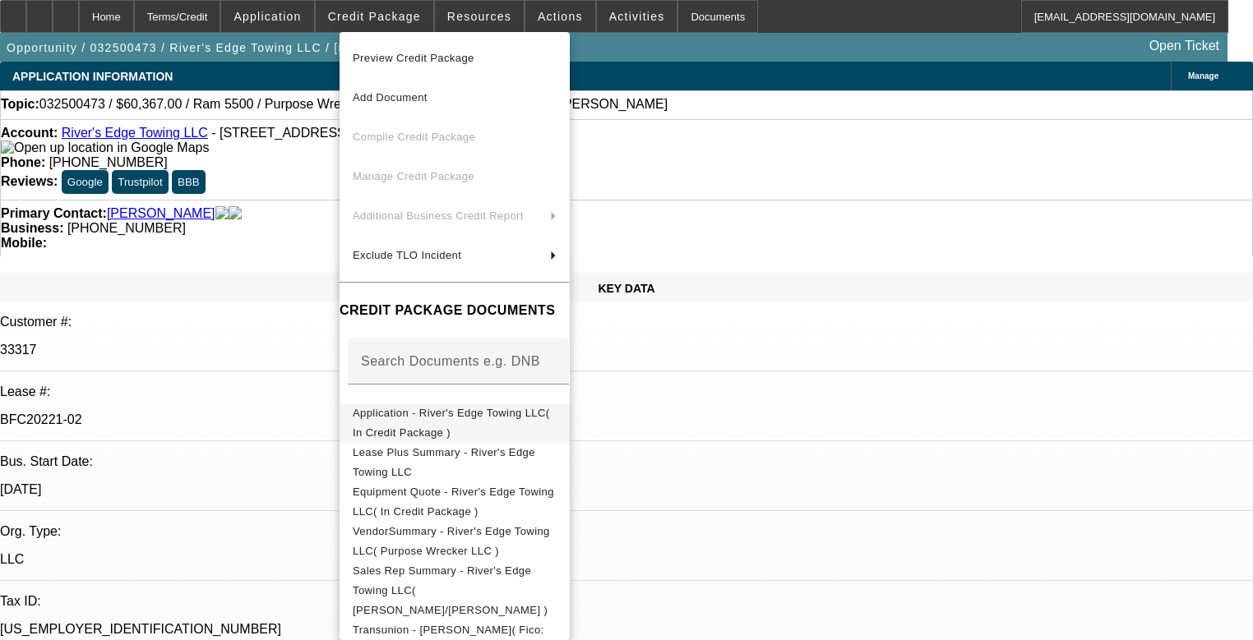
click at [455, 406] on span "Application - River's Edge Towing LLC( In Credit Package )" at bounding box center [455, 423] width 204 height 39
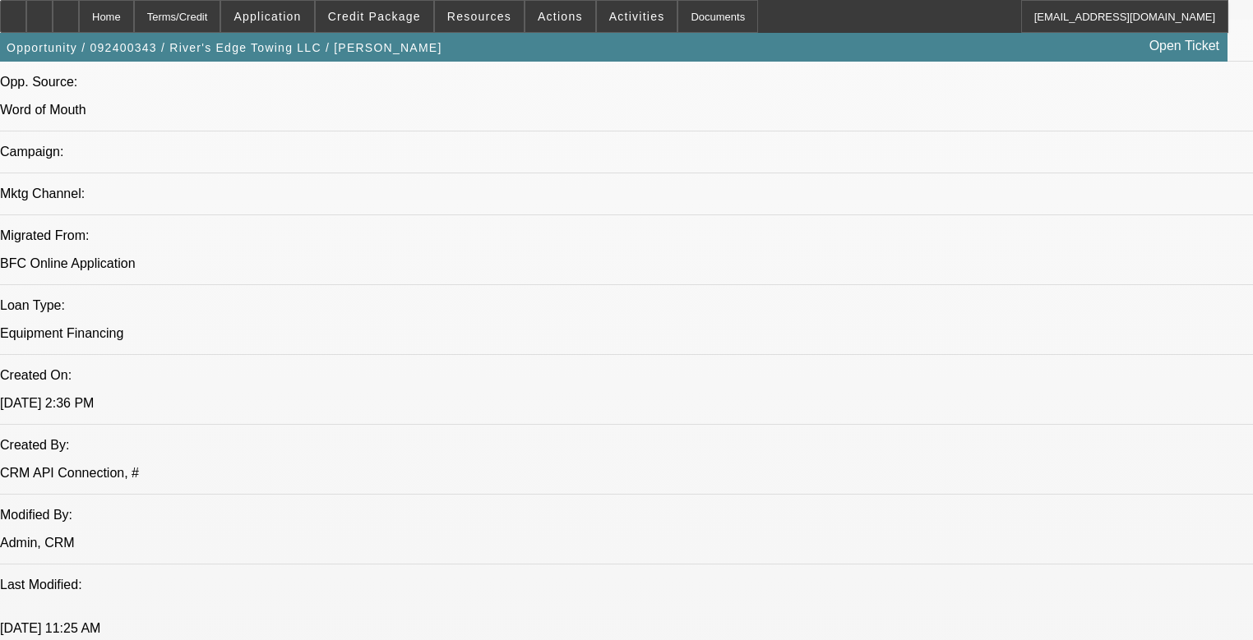
select select "0"
select select "2"
select select "0"
select select "6"
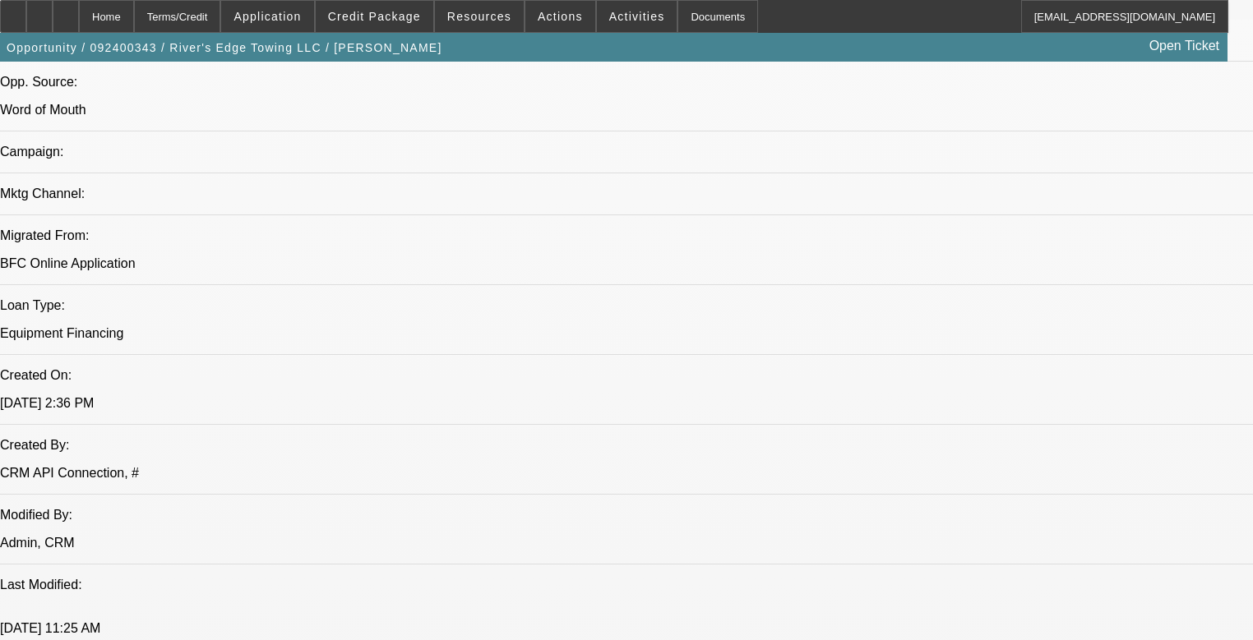
select select "0.15"
select select "2"
select select "0"
select select "6"
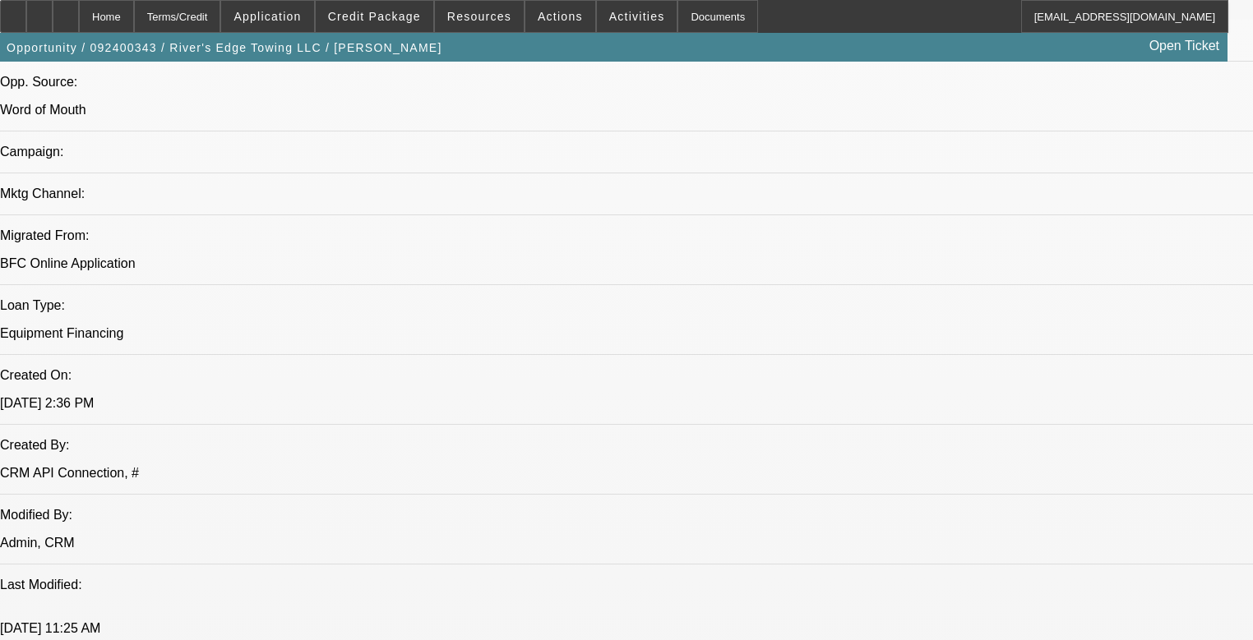
select select "0.15"
select select "2"
select select "0"
select select "6"
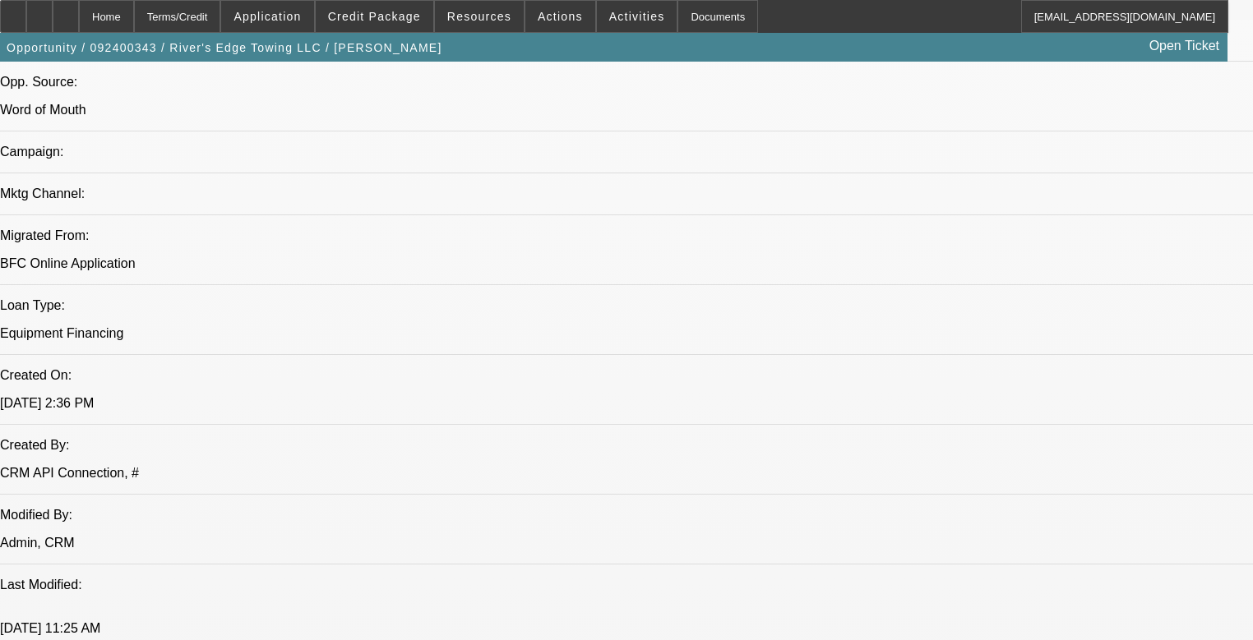
select select "0.15"
select select "2"
select select "0"
select select "6"
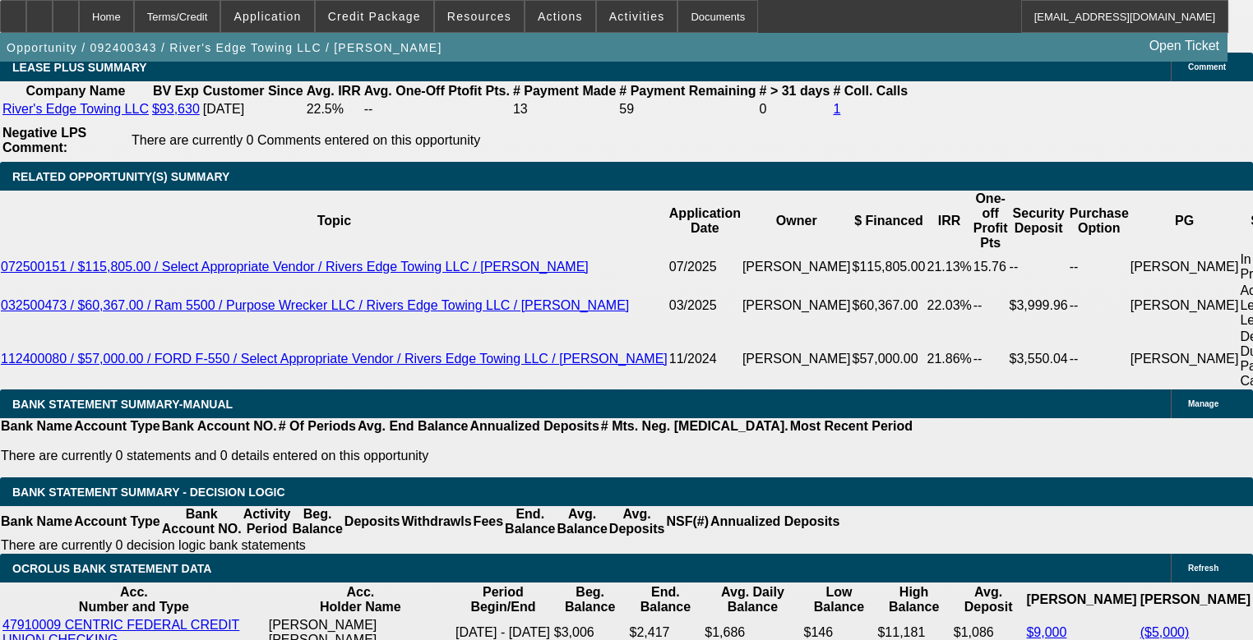
scroll to position [2894, 0]
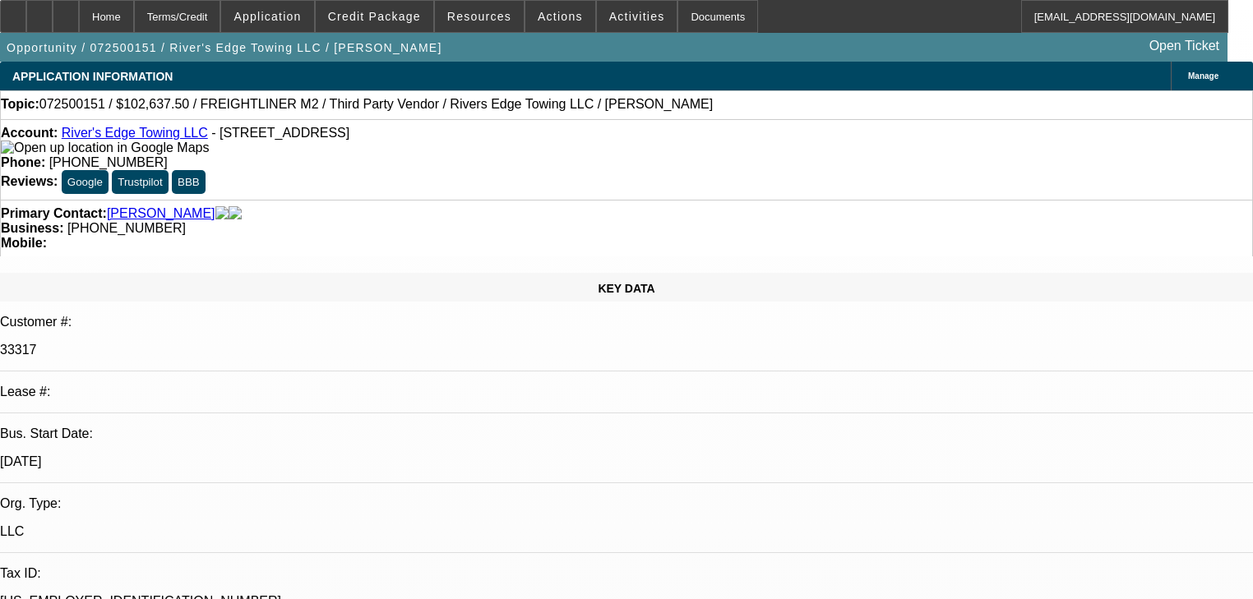
select select "0.15"
select select "2"
select select "0"
select select "6"
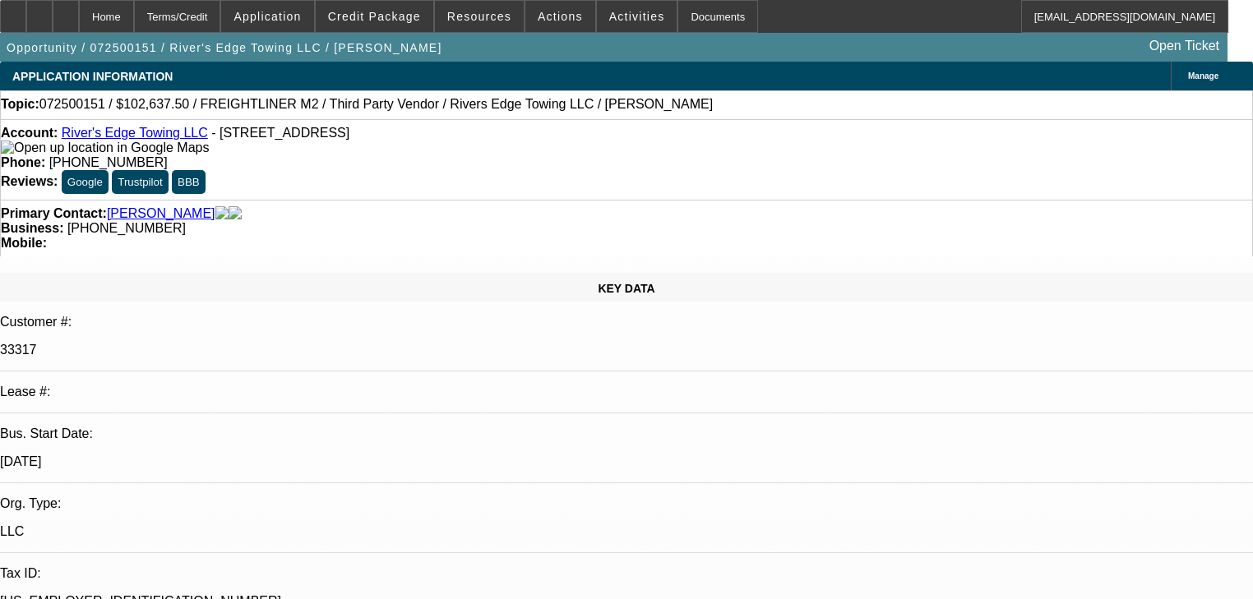
select select "0"
select select "6"
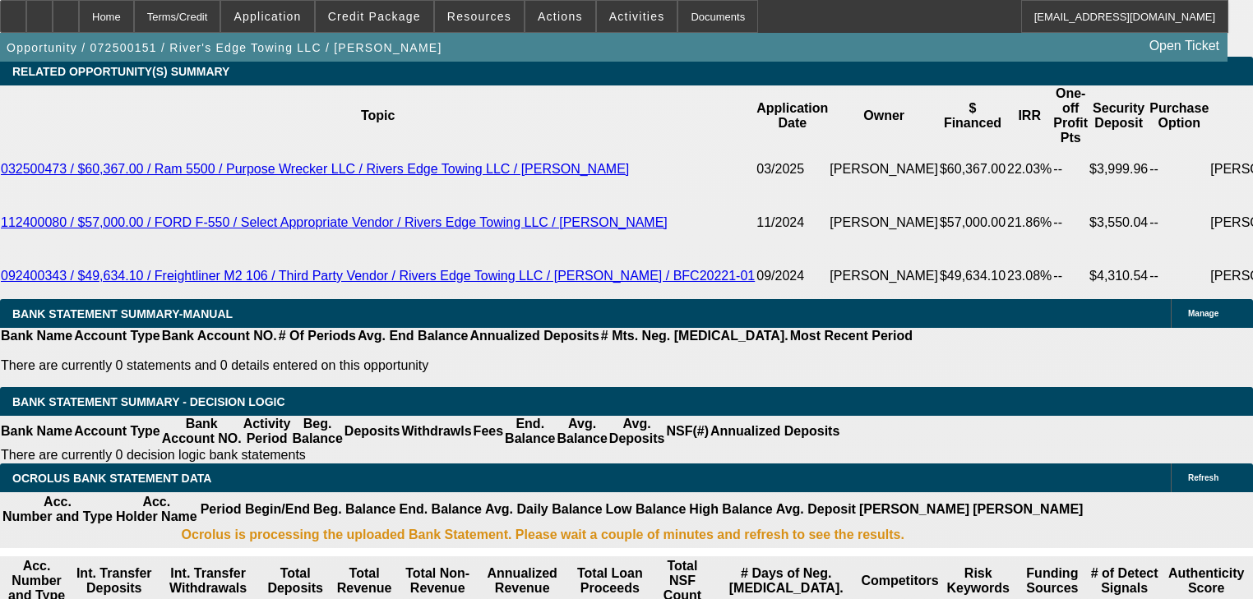
scroll to position [2828, 0]
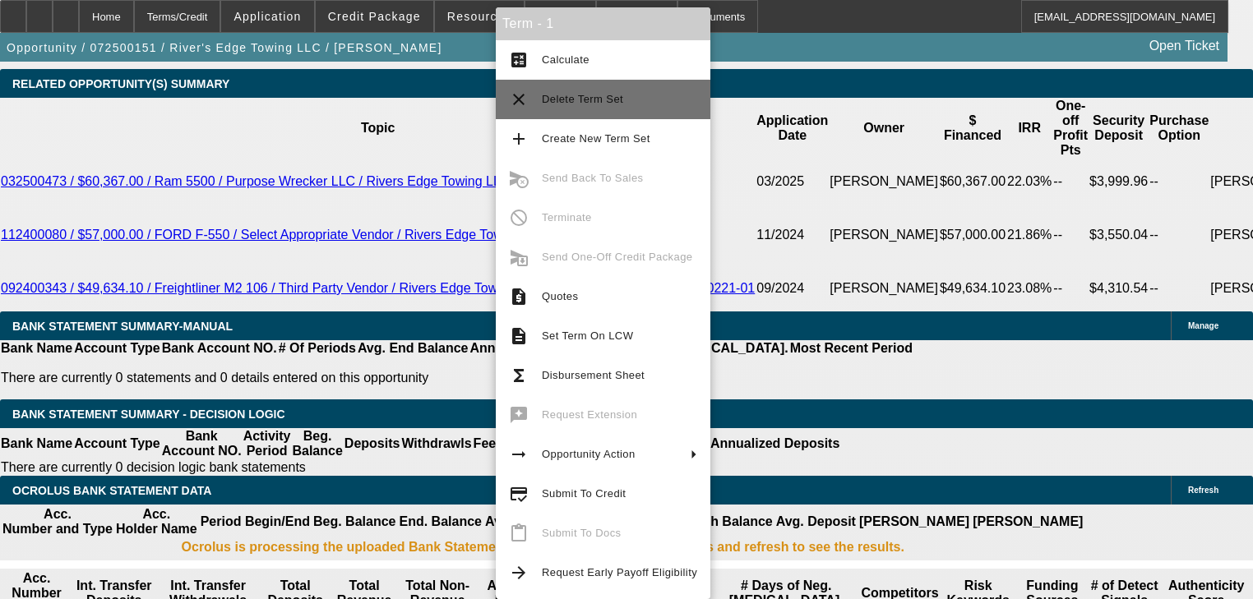
click at [653, 113] on button "clear Delete Term Set" at bounding box center [603, 99] width 215 height 39
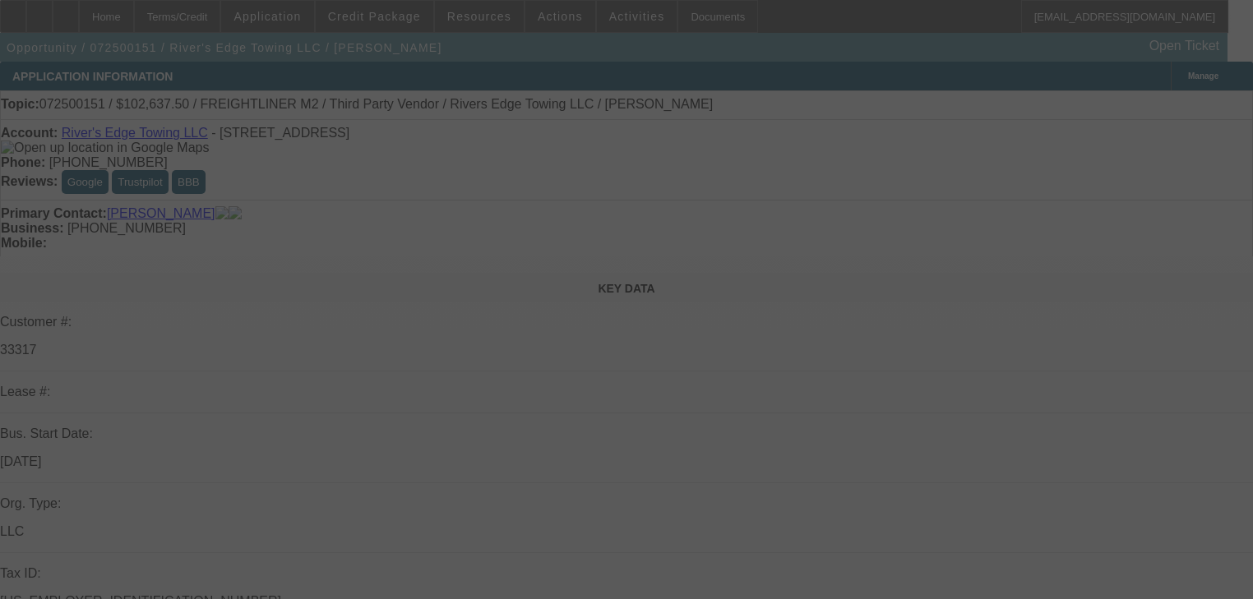
scroll to position [257, 0]
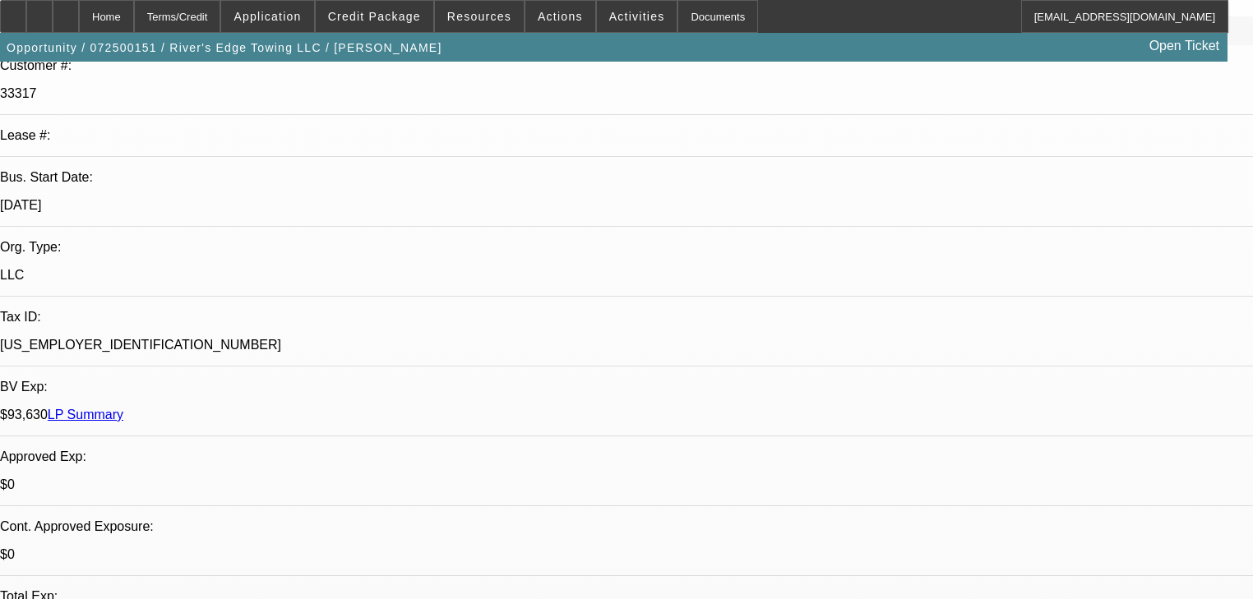
select select "0.15"
select select "2"
select select "0"
select select "6"
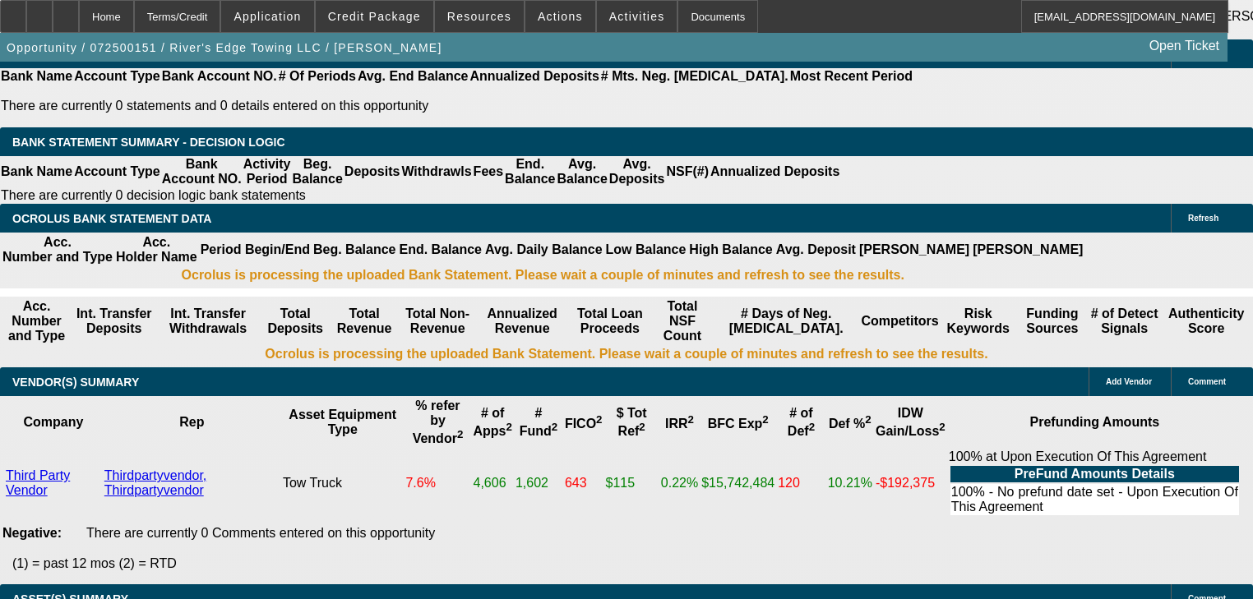
scroll to position [2968, 0]
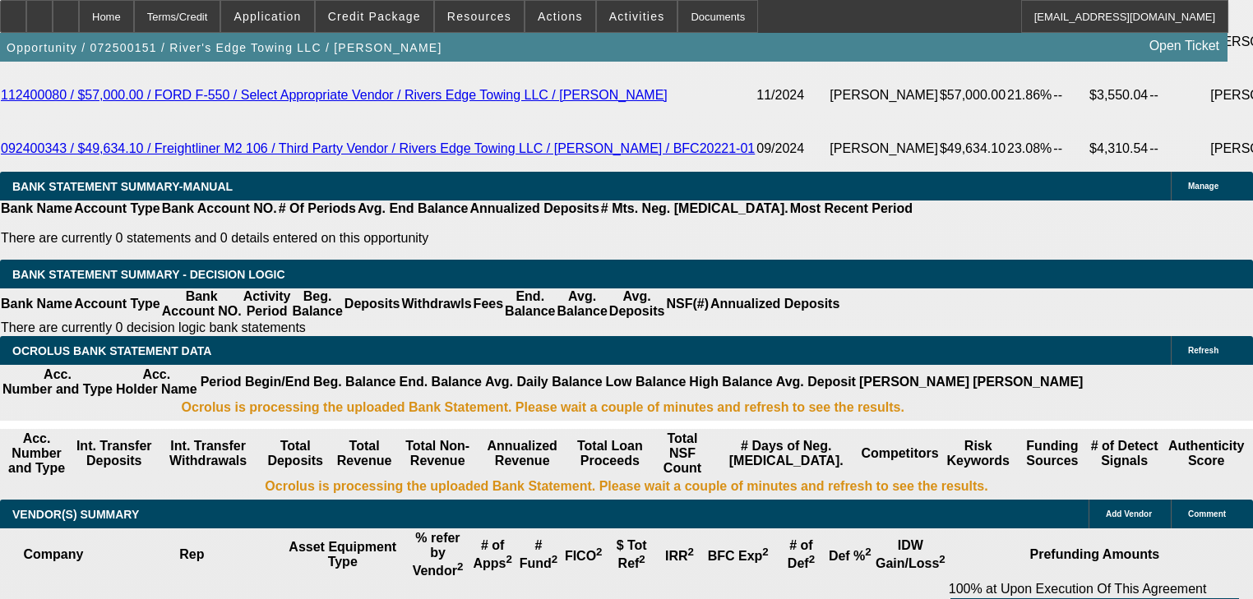
type input "2"
type input "UNKNOWN"
type input "$1,643.51"
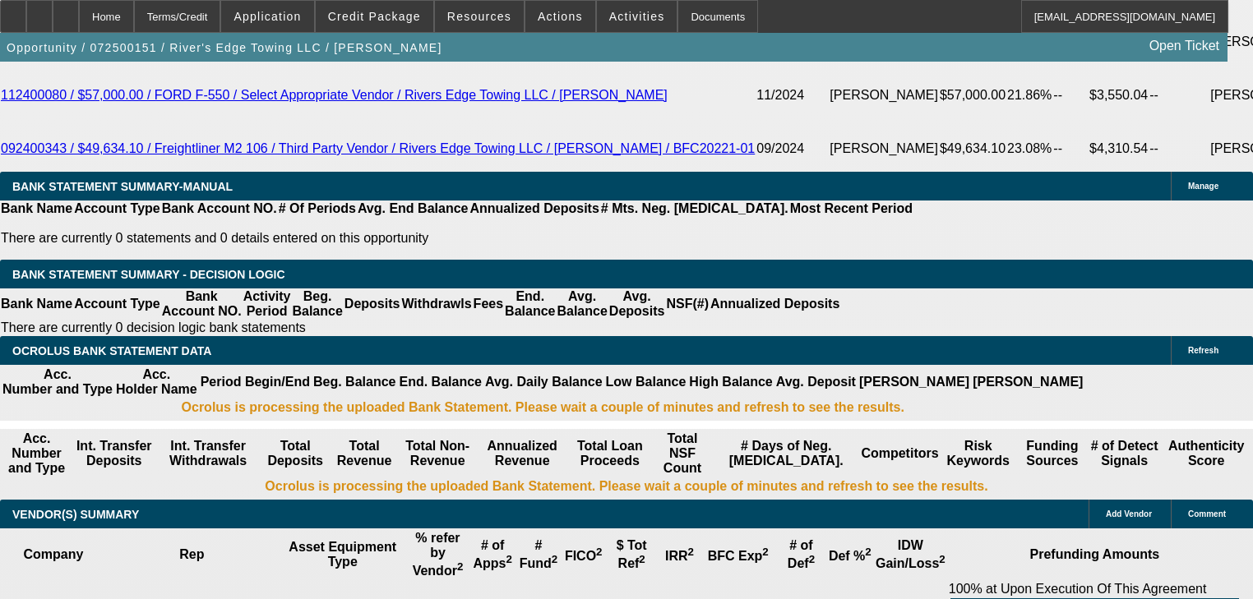
type input "$3,287.02"
type input "20"
type input "$2,575.86"
type input "$5,151.72"
type input "20.1"
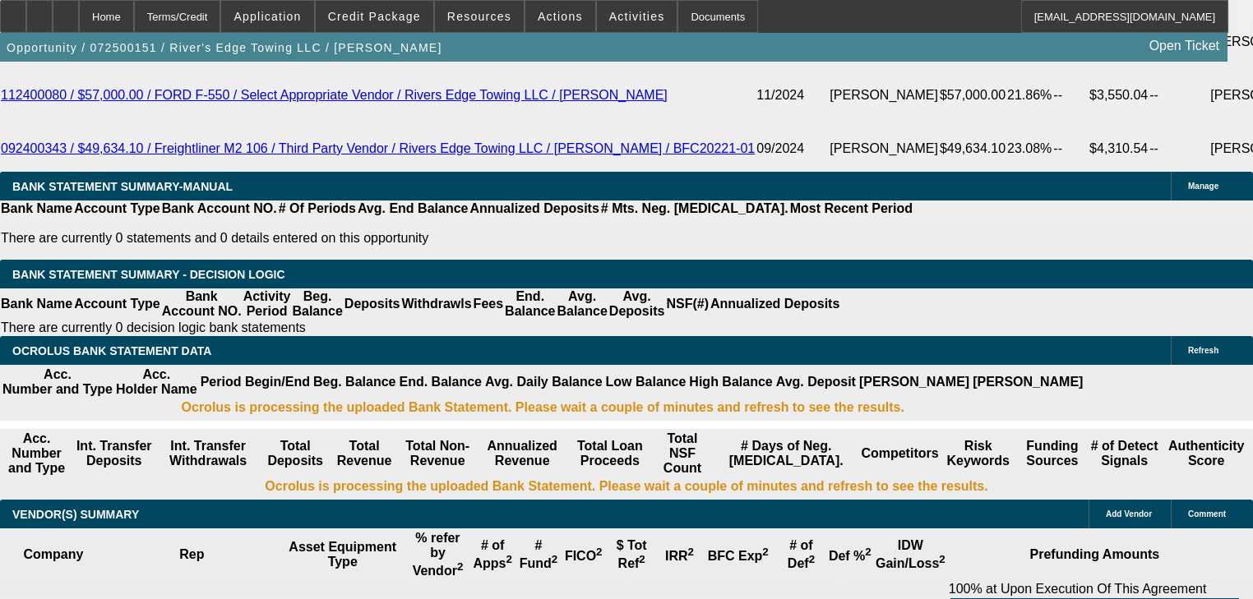
type input "$2,581.70"
type input "$5,163.40"
type input "20.1"
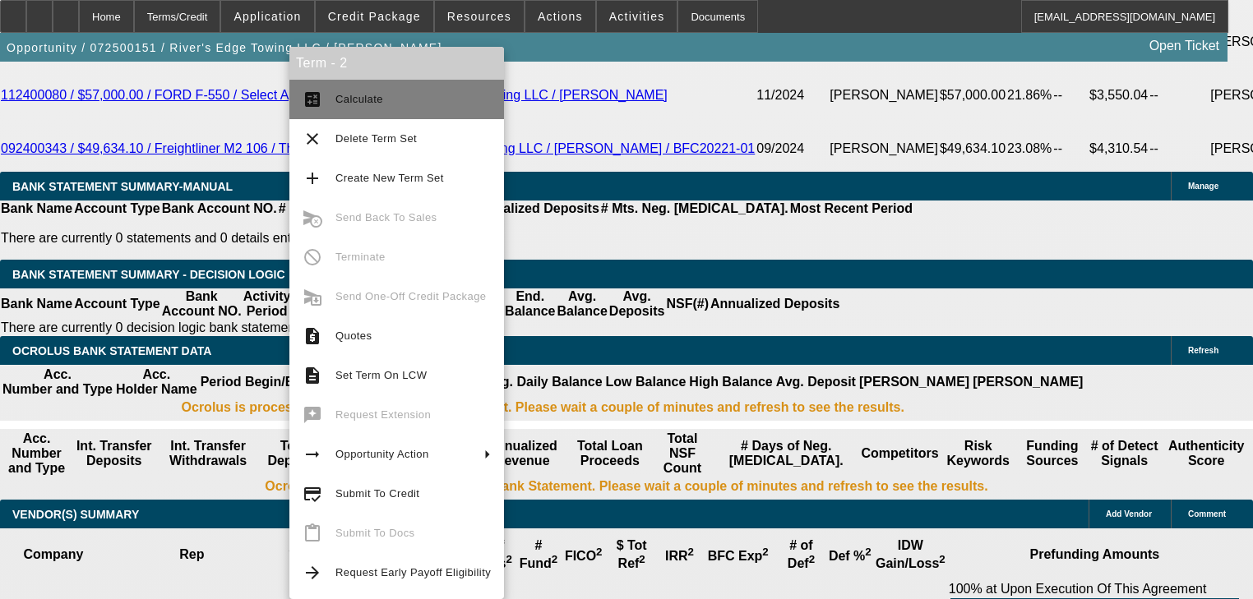
click at [307, 99] on mat-icon "calculate" at bounding box center [313, 100] width 20 height 20
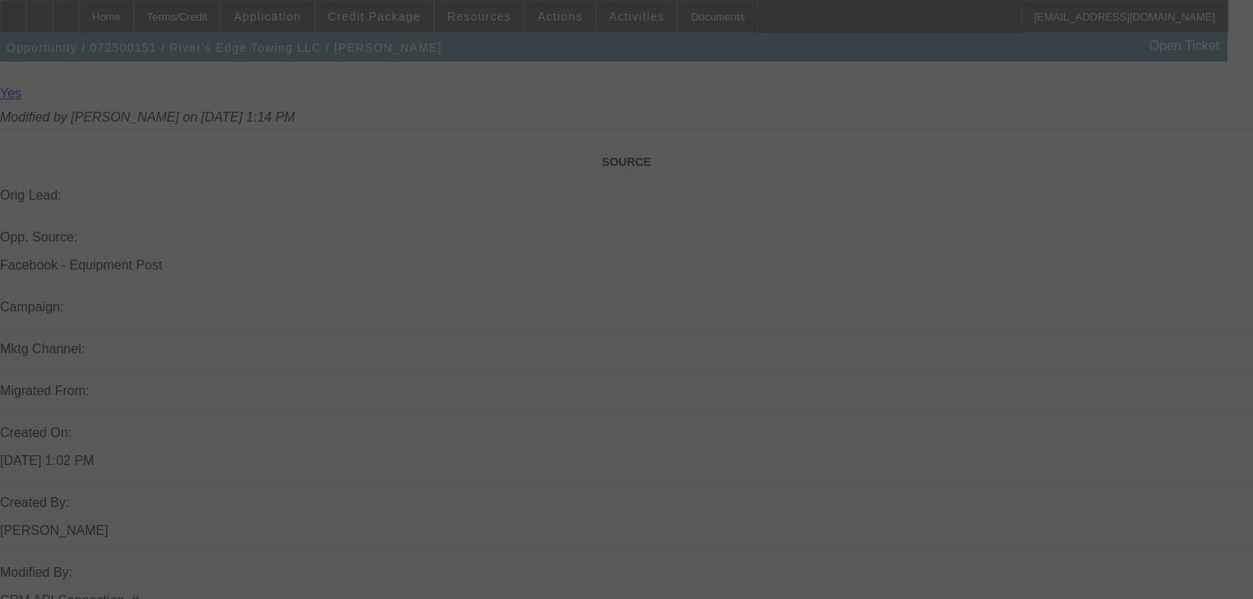
scroll to position [863, 0]
select select "0.15"
select select "2"
select select "0"
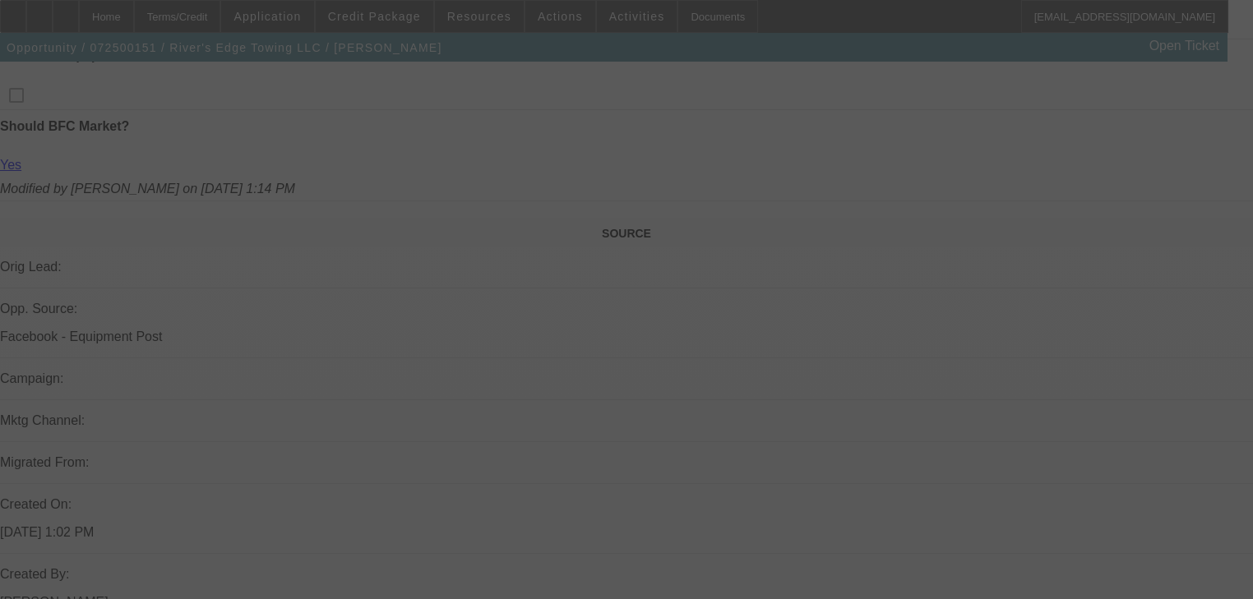
select select "6"
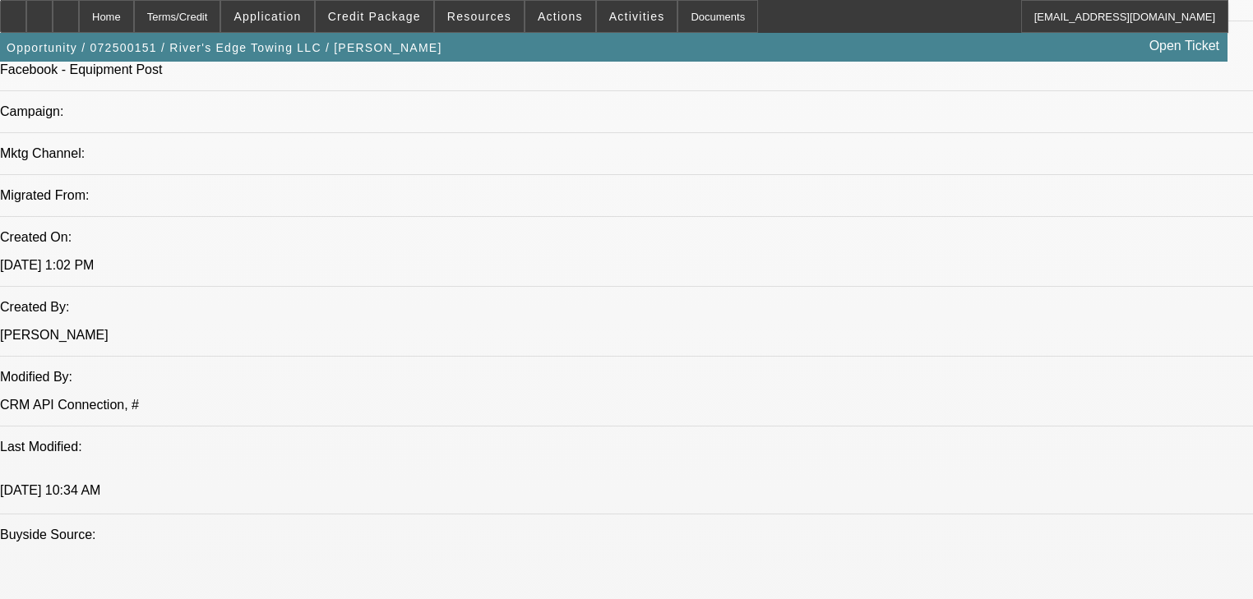
scroll to position [1192, 0]
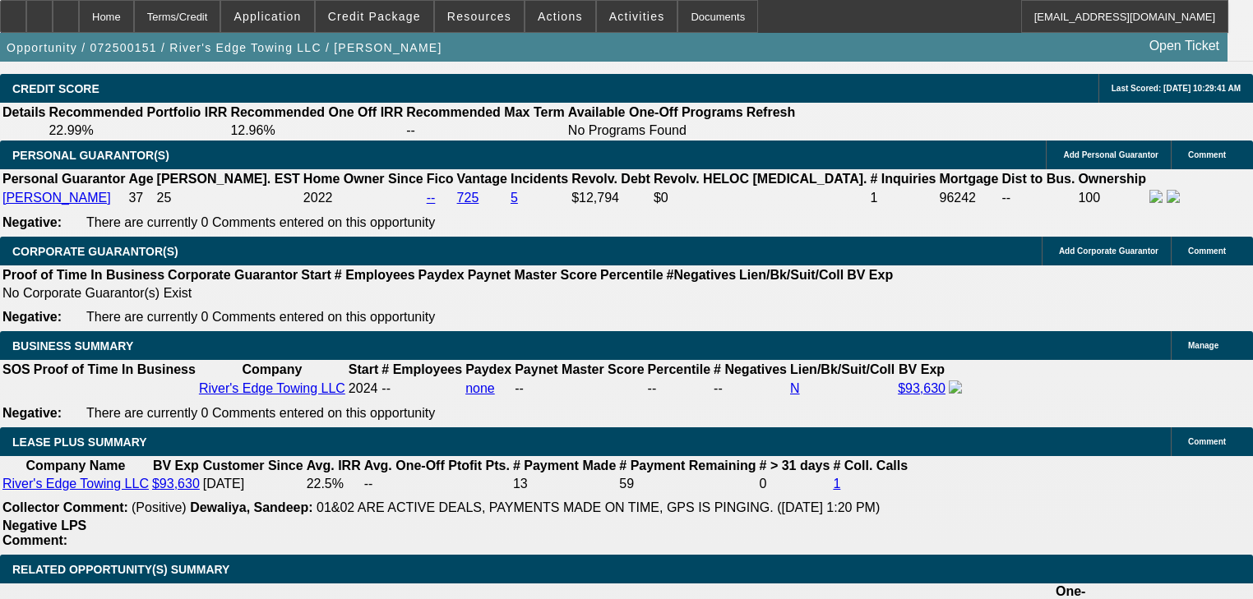
scroll to position [2310, 0]
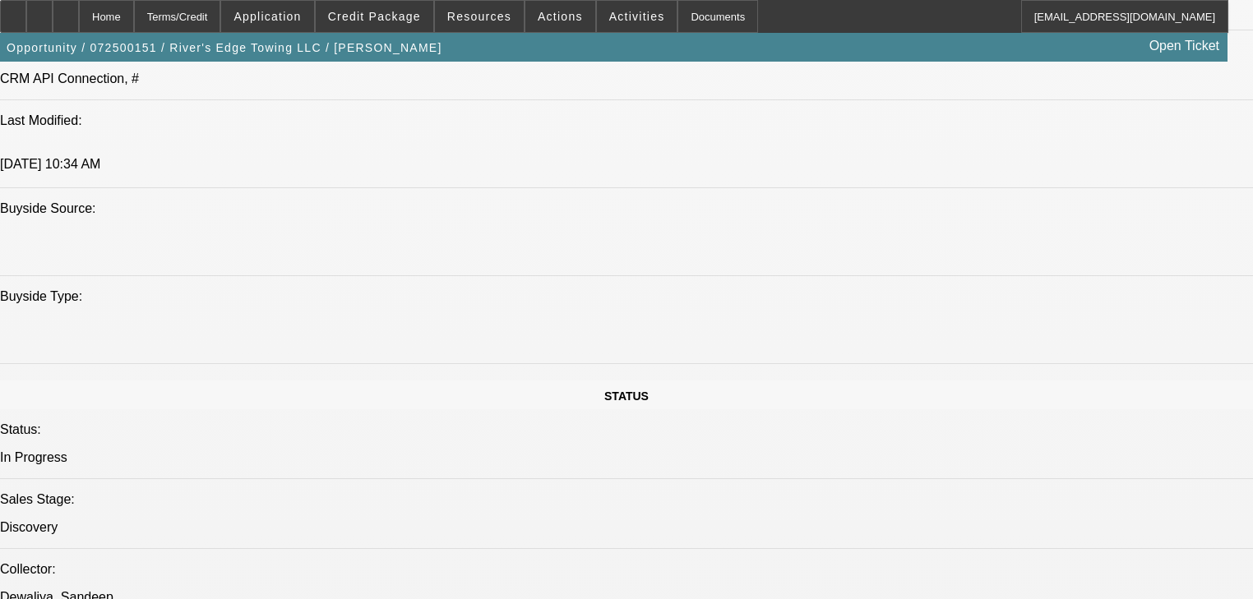
scroll to position [1455, 0]
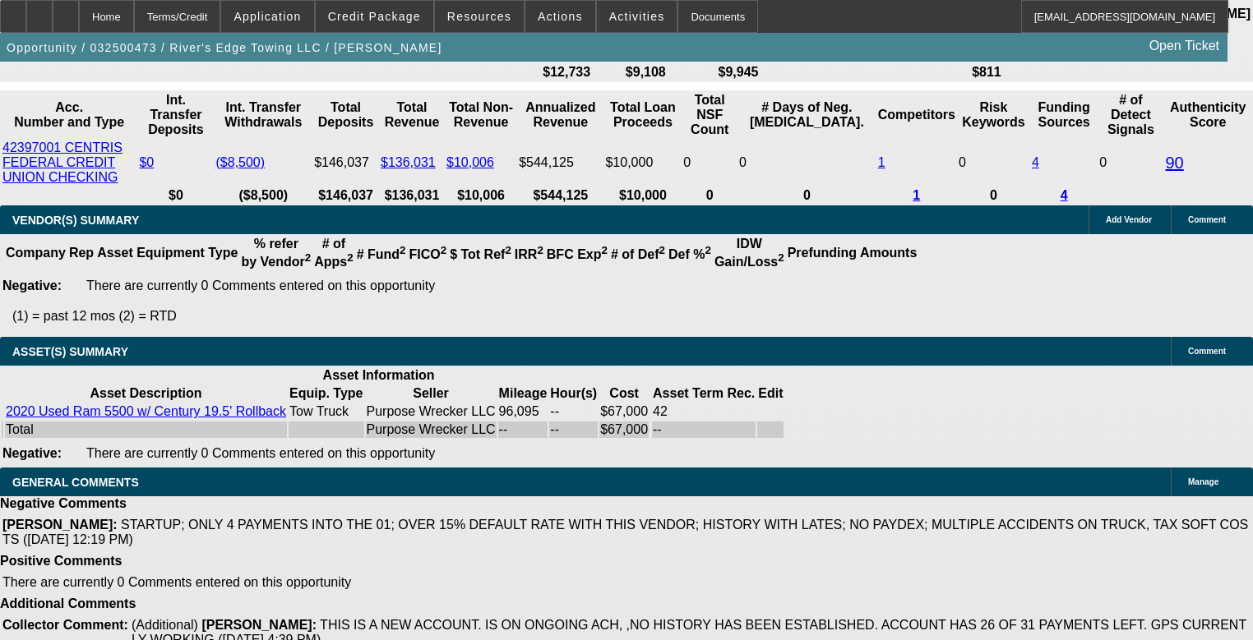
select select "0"
select select "2"
select select "0"
select select "6"
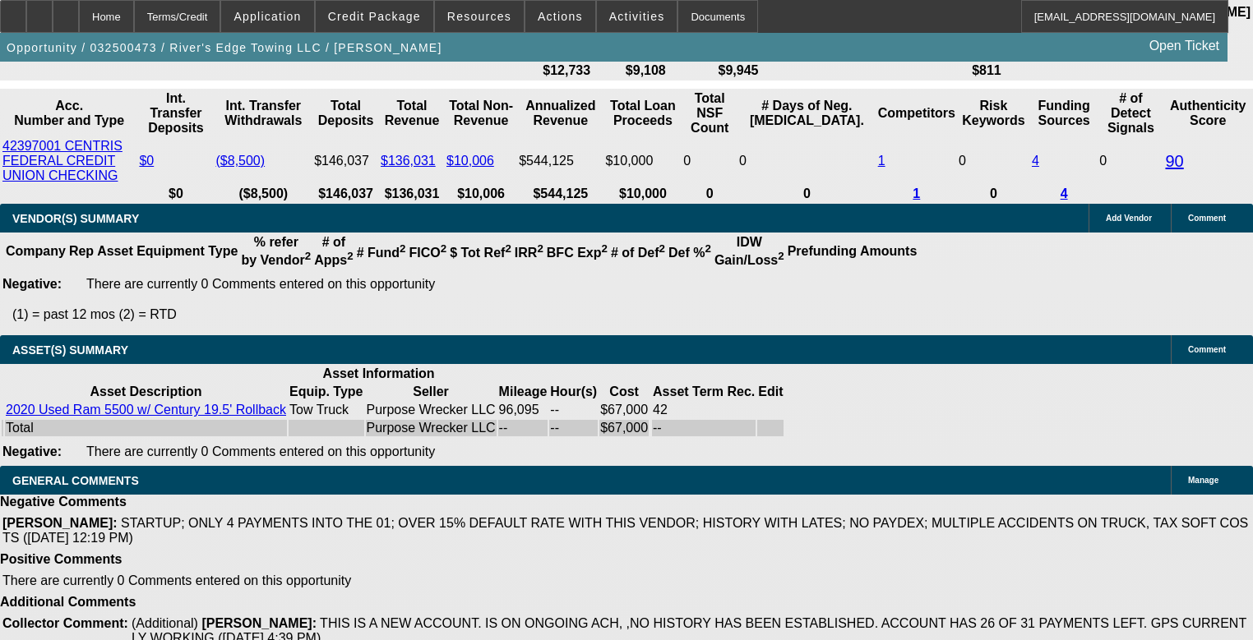
select select "0.15"
select select "2"
select select "0"
select select "6"
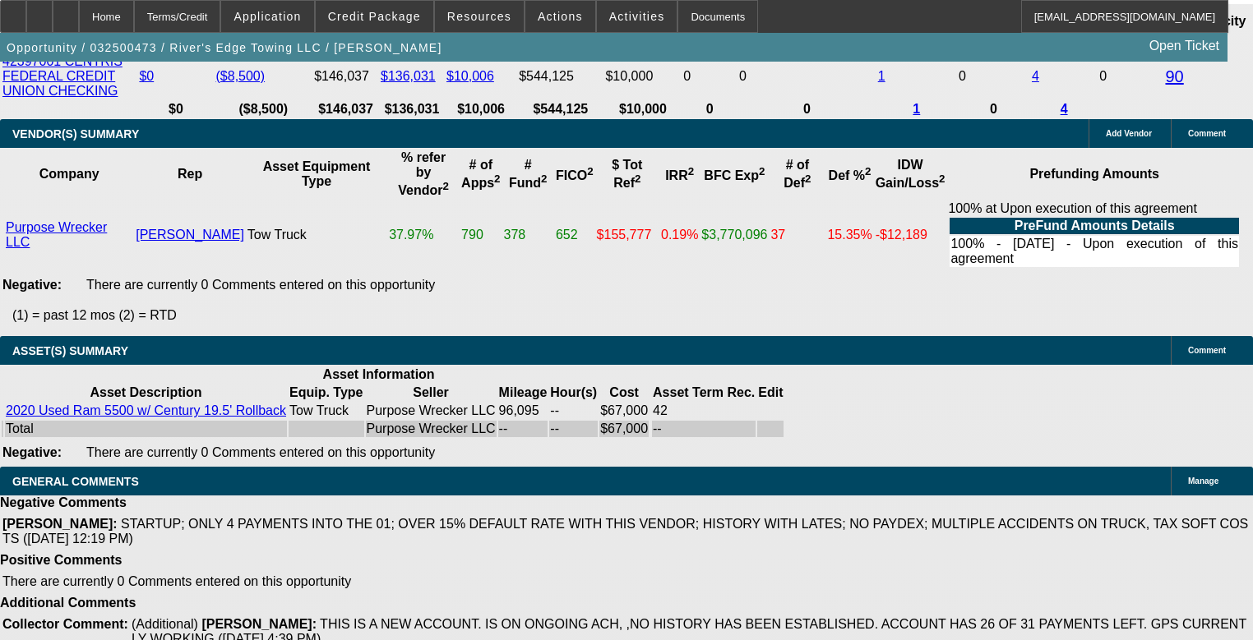
scroll to position [2179, 0]
drag, startPoint x: 1128, startPoint y: 462, endPoint x: 839, endPoint y: 443, distance: 290.0
copy div "Current Beacon Funding looking to keep up with growing demand with a low mileag…"
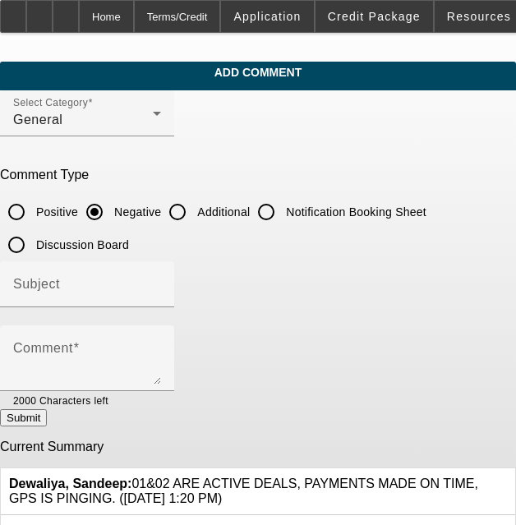
click at [187, 214] on input "Additional" at bounding box center [177, 212] width 33 height 33
radio input "true"
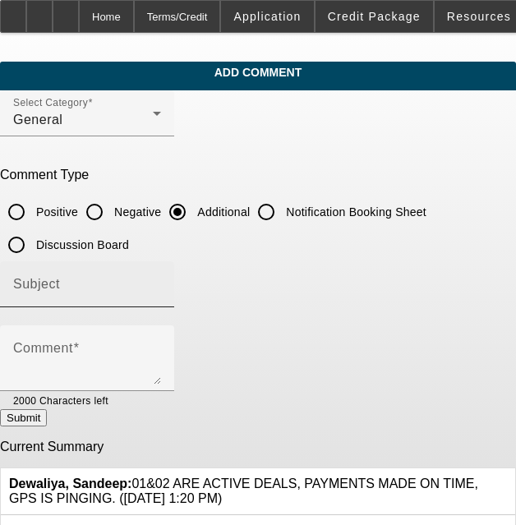
click at [161, 280] on div "Subject" at bounding box center [87, 284] width 148 height 46
type input "Write Up"
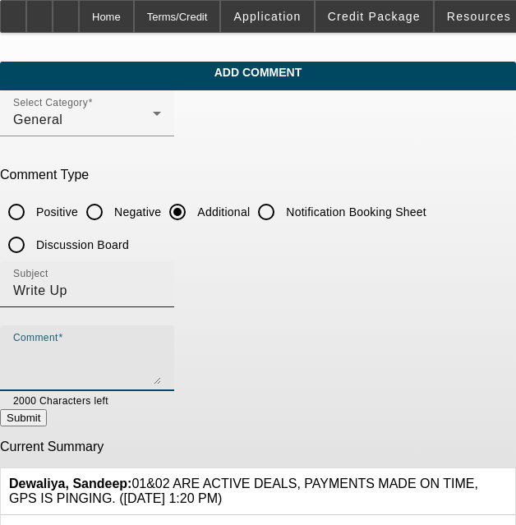
paste textarea "Current Beacon Funding looking to keep up with growing demand with a low mileag…"
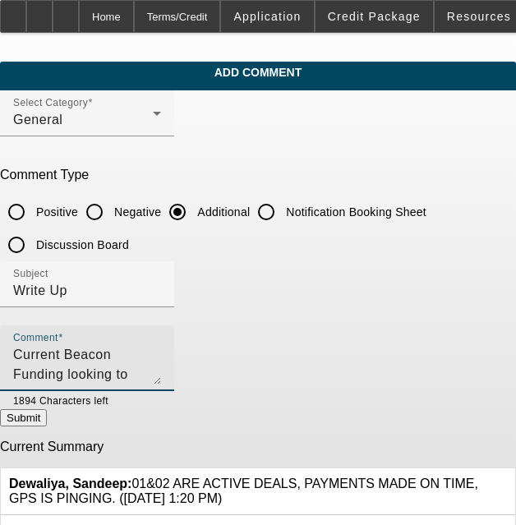
drag, startPoint x: 326, startPoint y: 367, endPoint x: 435, endPoint y: 357, distance: 109.8
click at [161, 356] on textarea "Current Beacon Funding looking to keep up with growing demand with a low mileag…" at bounding box center [87, 364] width 148 height 39
type textarea "Current Beacon Funding looking to keep up with growing demand with a low mileag…"
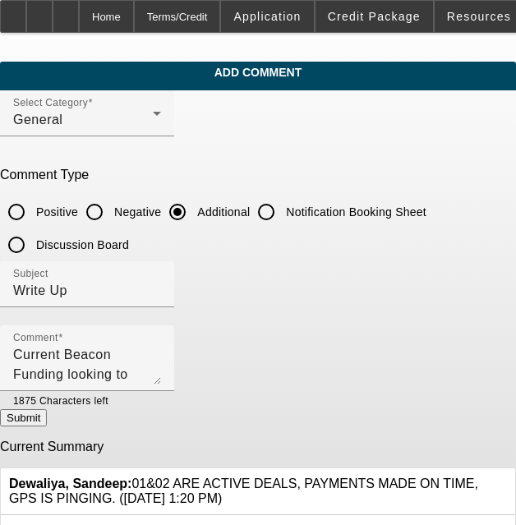
click at [47, 421] on button "Submit" at bounding box center [23, 417] width 47 height 17
radio input "true"
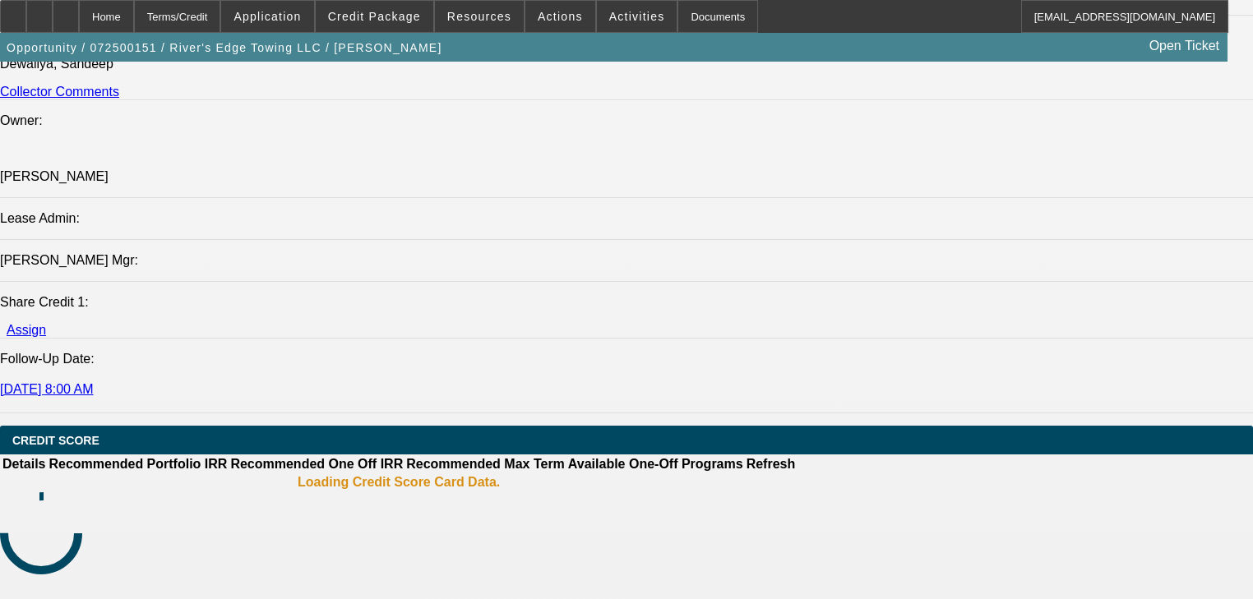
select select "0.15"
select select "2"
select select "0"
select select "6"
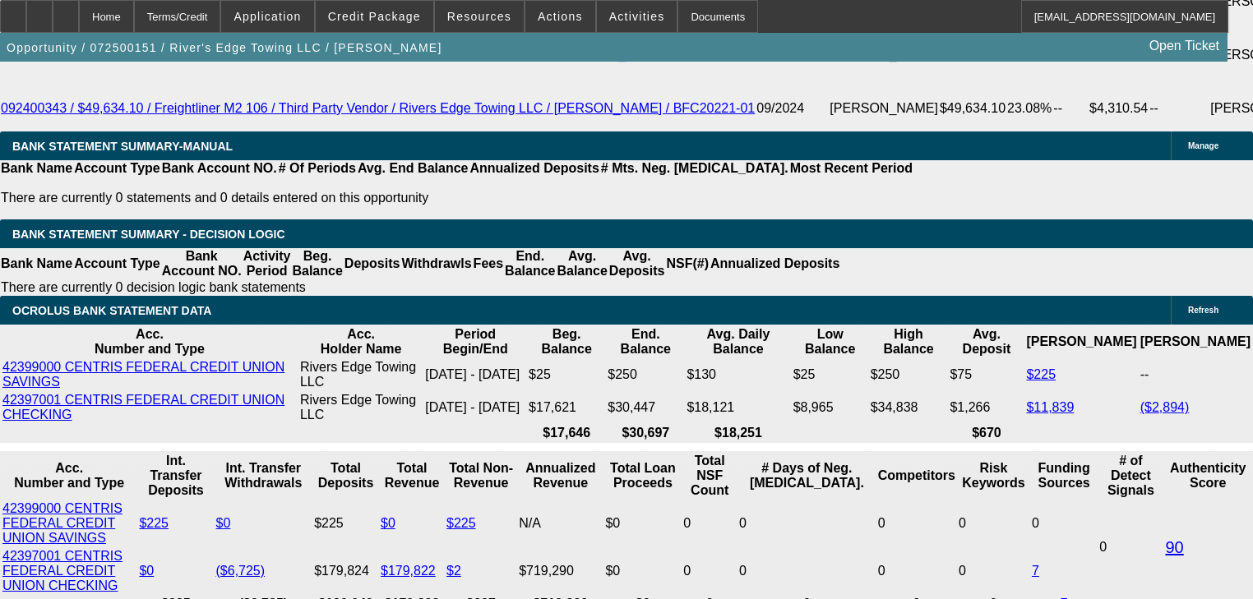
scroll to position [2977, 0]
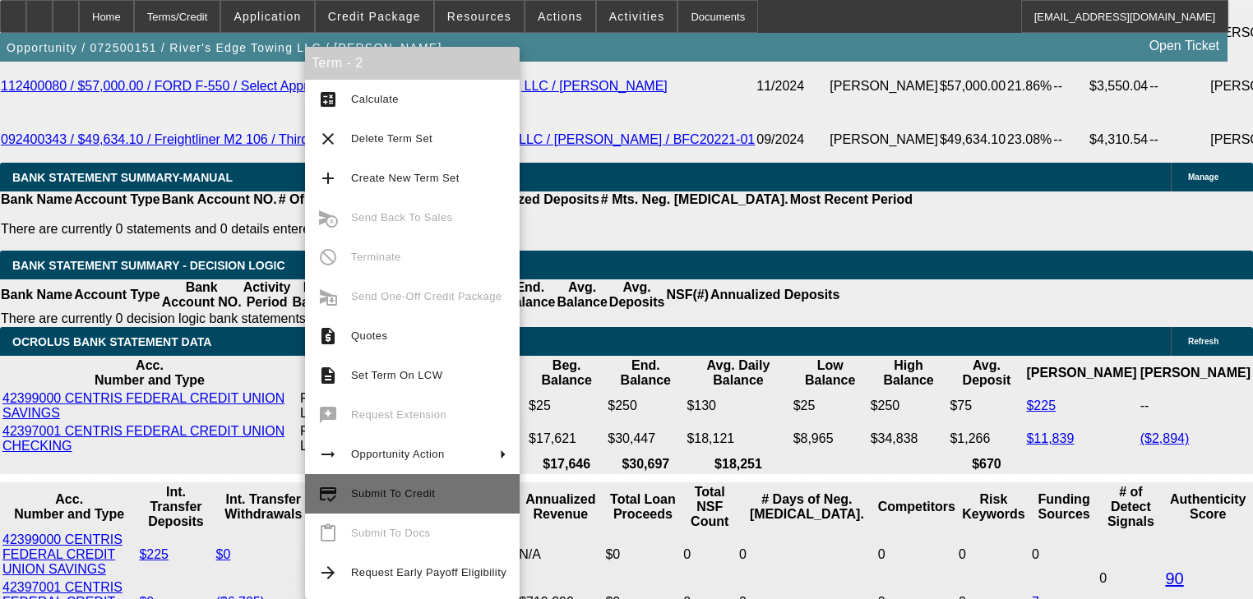
click at [424, 493] on span "Submit To Credit" at bounding box center [393, 494] width 84 height 12
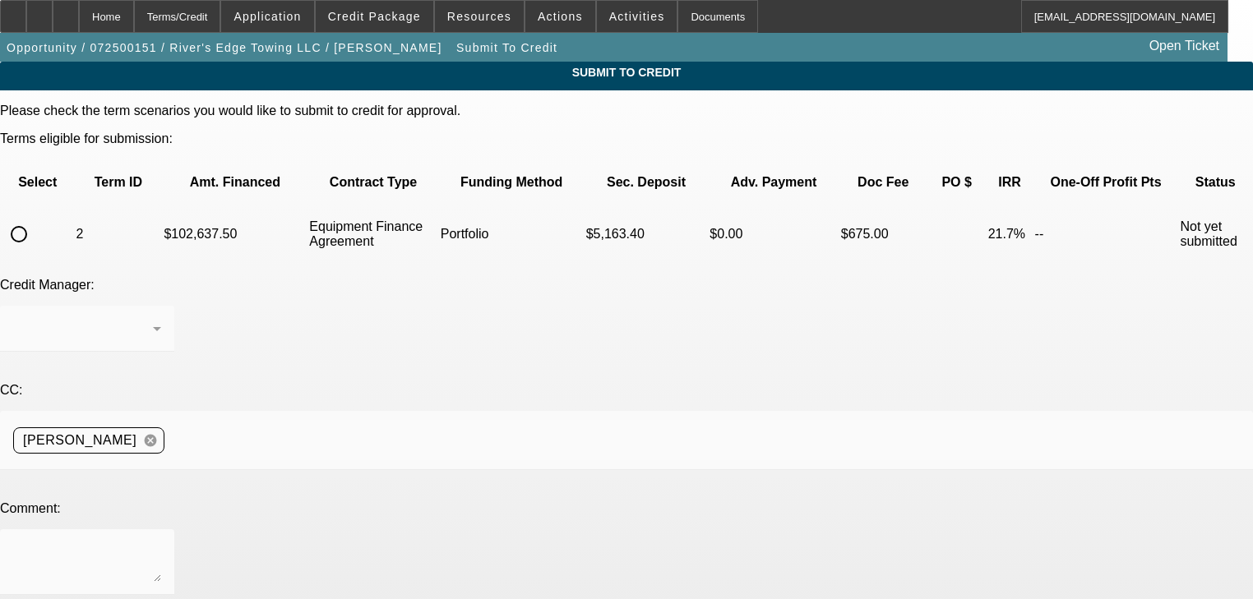
click at [35, 218] on input "radio" at bounding box center [18, 234] width 33 height 33
radio input "true"
click at [161, 306] on div at bounding box center [87, 329] width 148 height 46
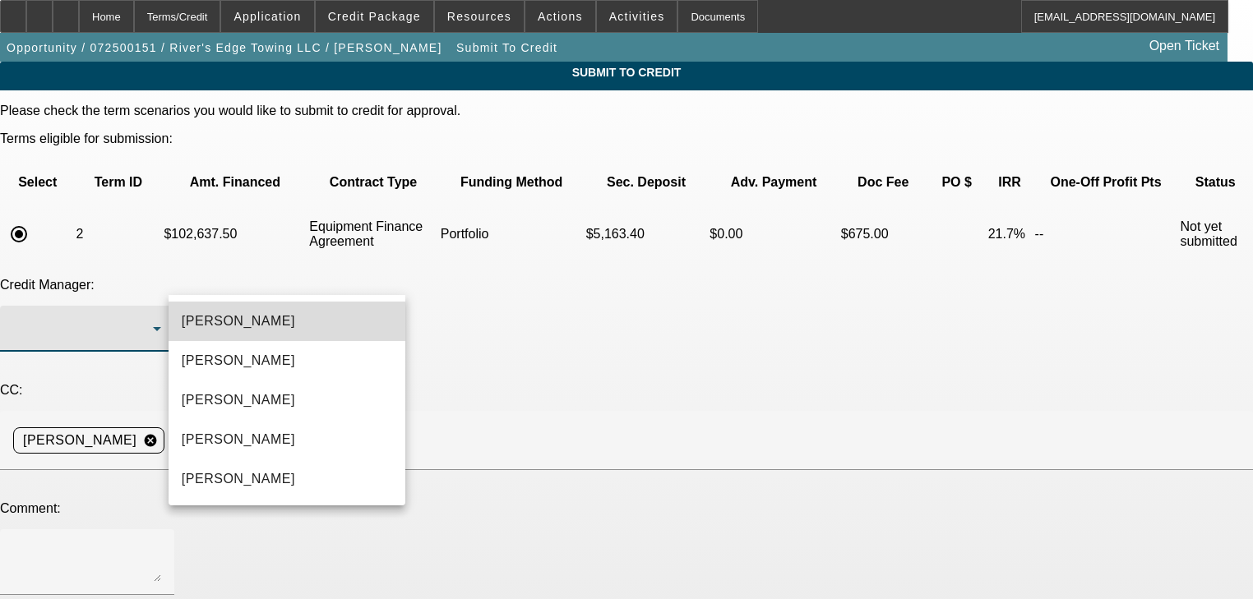
click at [301, 325] on mat-option "[PERSON_NAME]" at bounding box center [287, 321] width 237 height 39
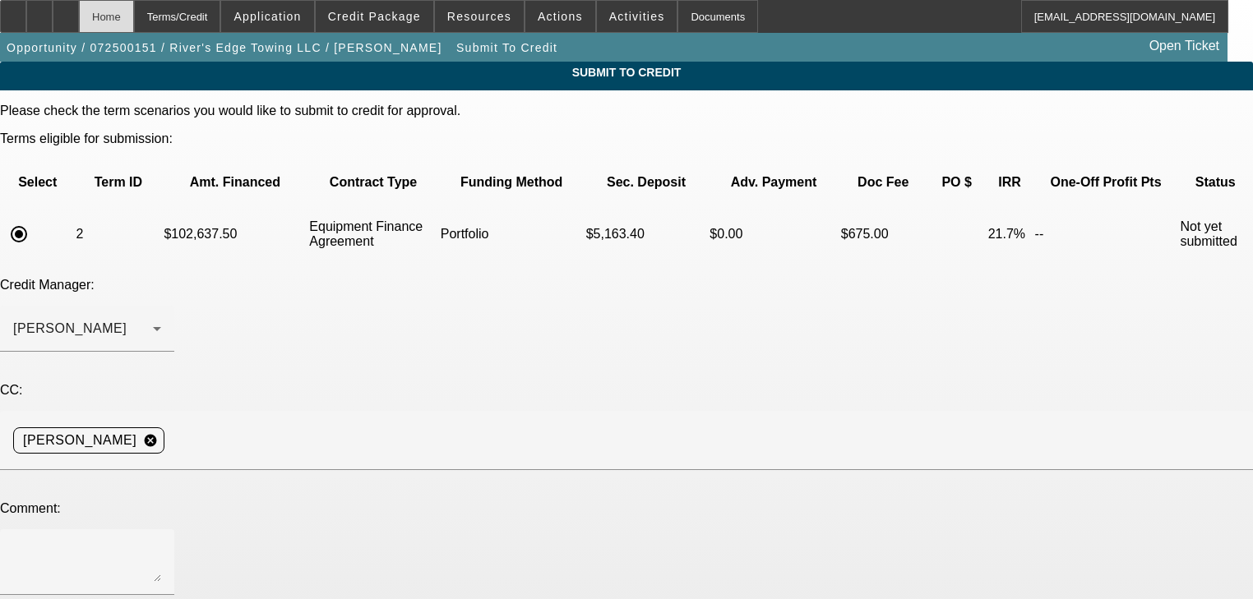
click at [134, 30] on div "Home" at bounding box center [106, 16] width 55 height 33
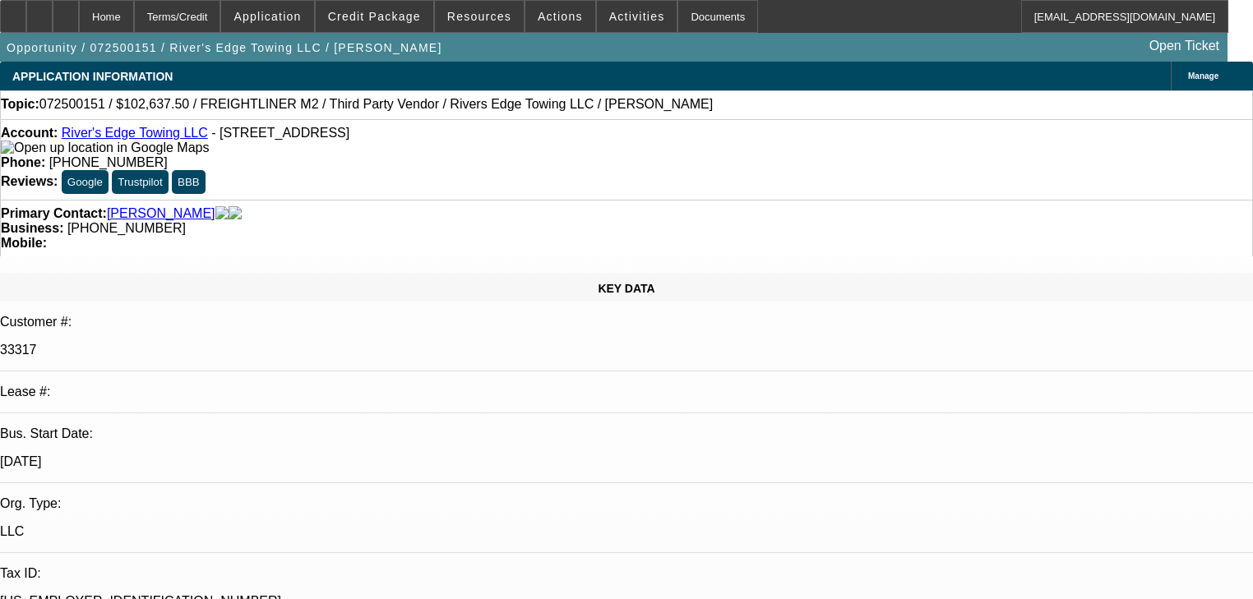
select select "0.15"
select select "2"
select select "0"
select select "6"
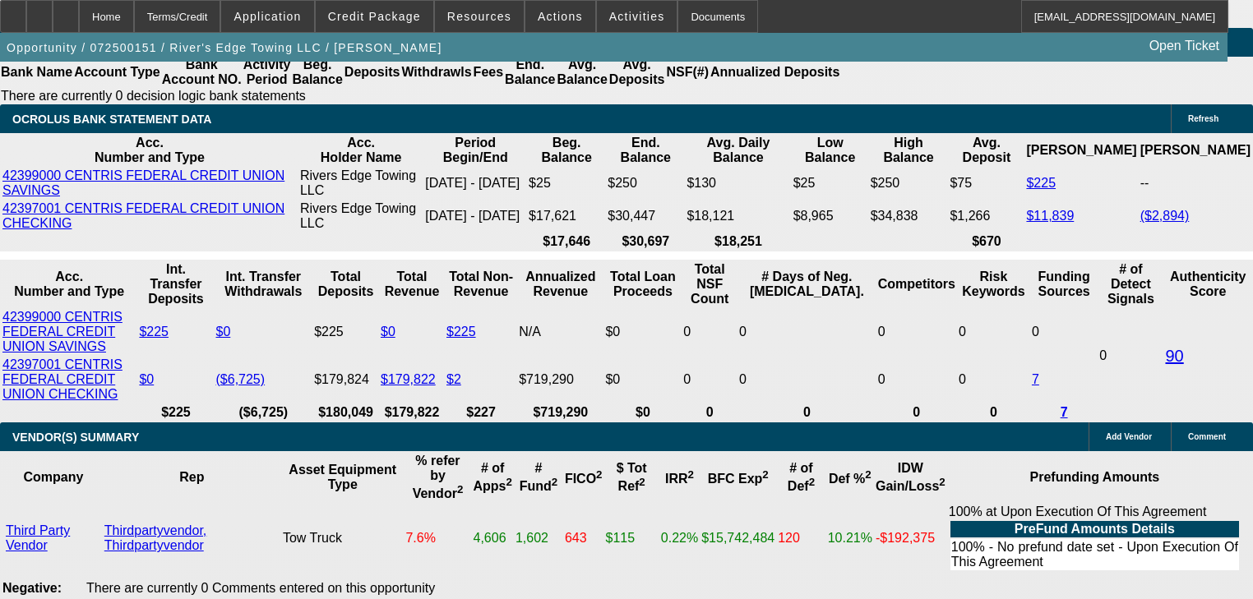
scroll to position [3198, 0]
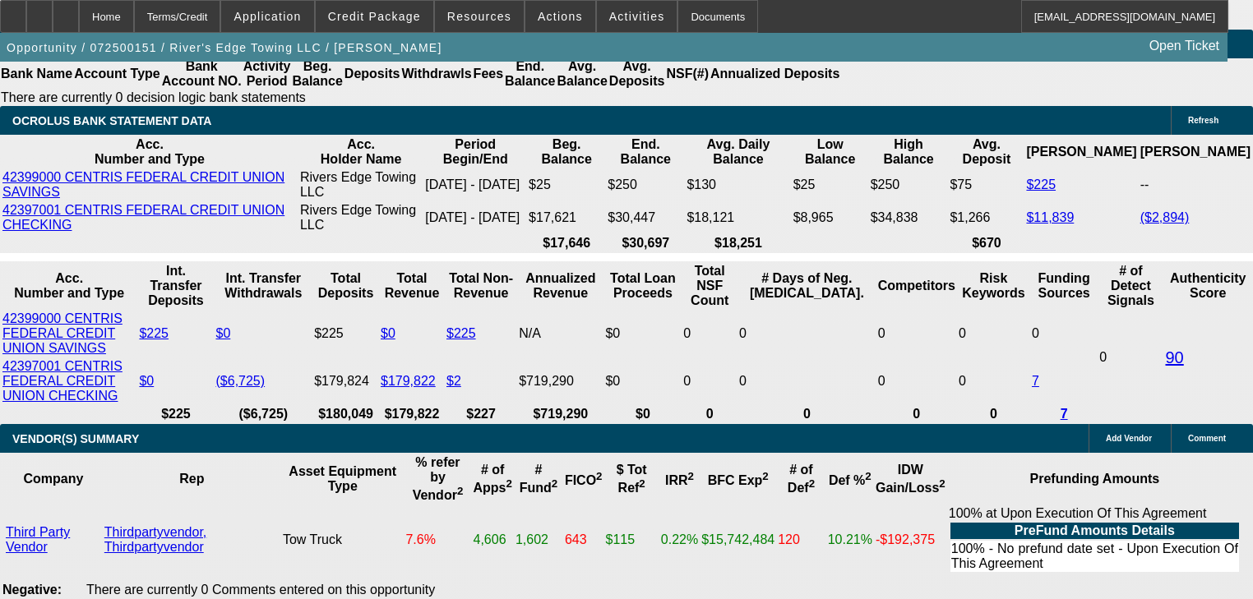
type input "UNKNOWN"
type input "19"
type input "$3,197.84"
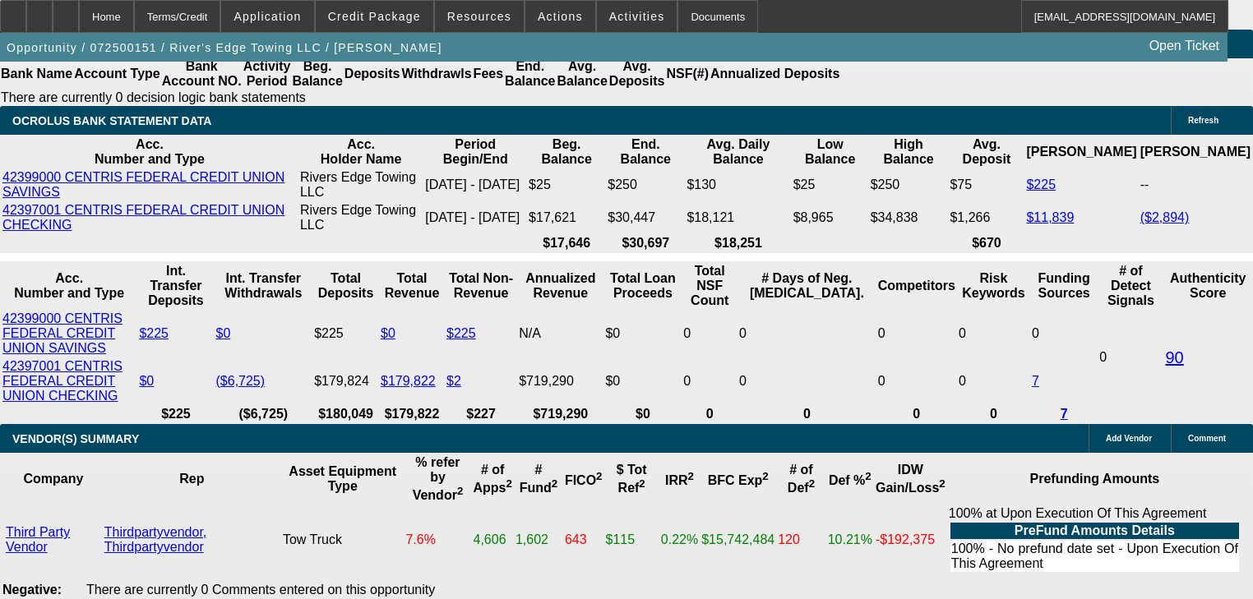
type input "$1,598.92"
type input "$5,035.80"
type input "$2,517.90"
type input "19.7"
type input "0"
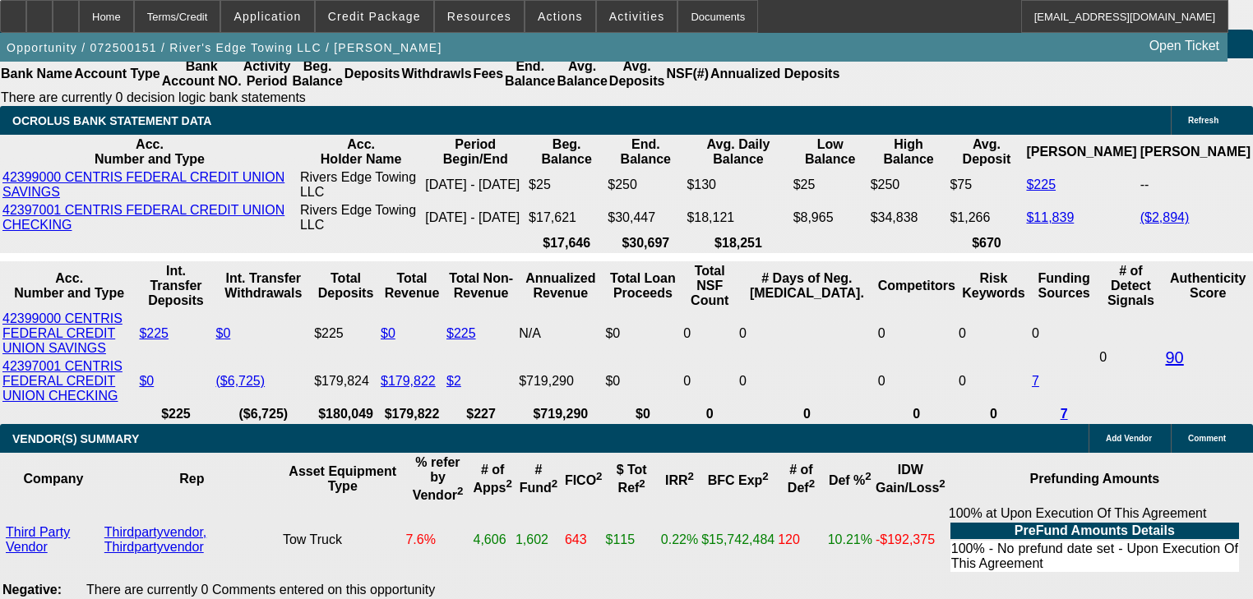
type input "$5,116.80"
type input "$2,558.40"
type input "$0.00"
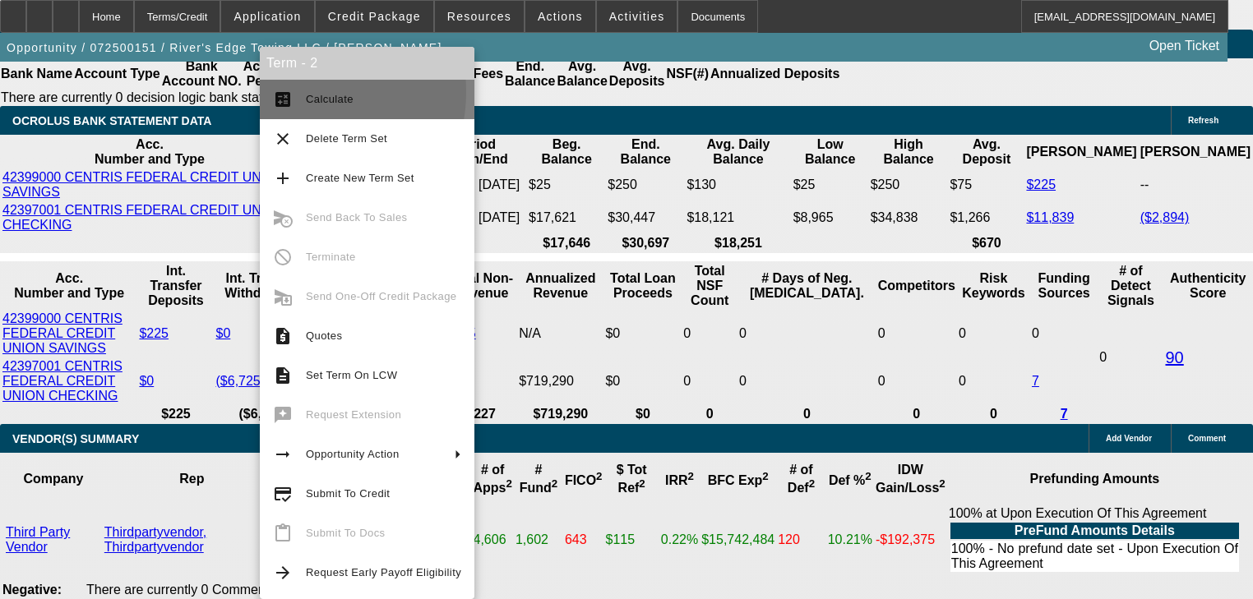
click at [297, 92] on button "calculate Calculate" at bounding box center [367, 99] width 215 height 39
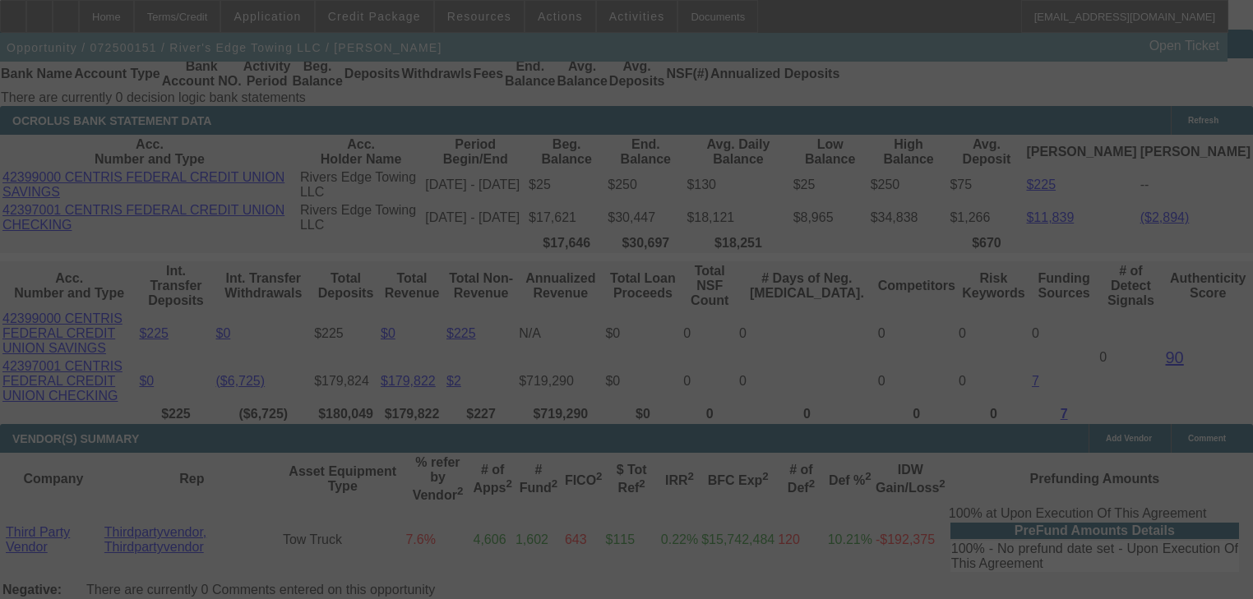
select select "0.15"
select select "2"
select select "0"
select select "6"
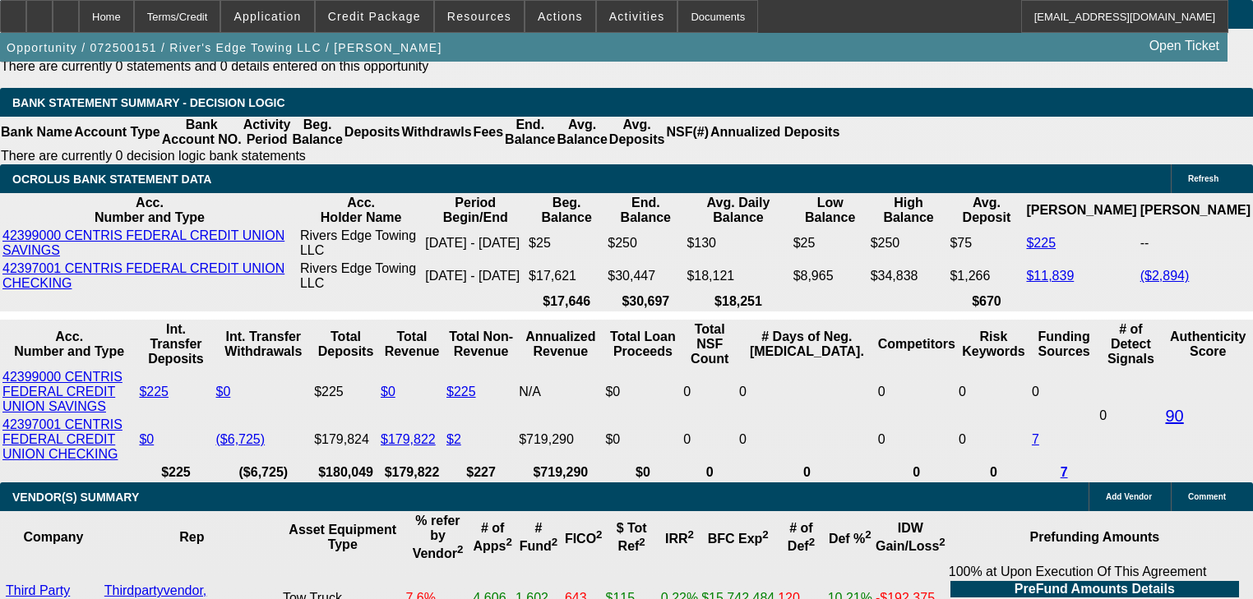
scroll to position [3132, 0]
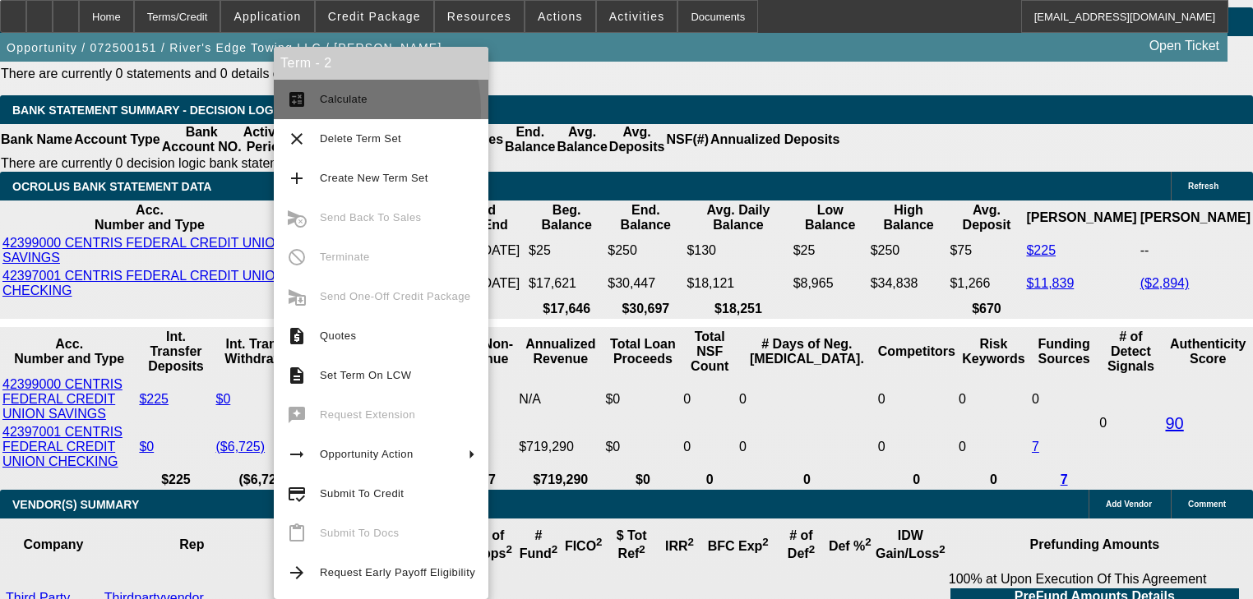
click at [314, 111] on button "calculate Calculate" at bounding box center [381, 99] width 215 height 39
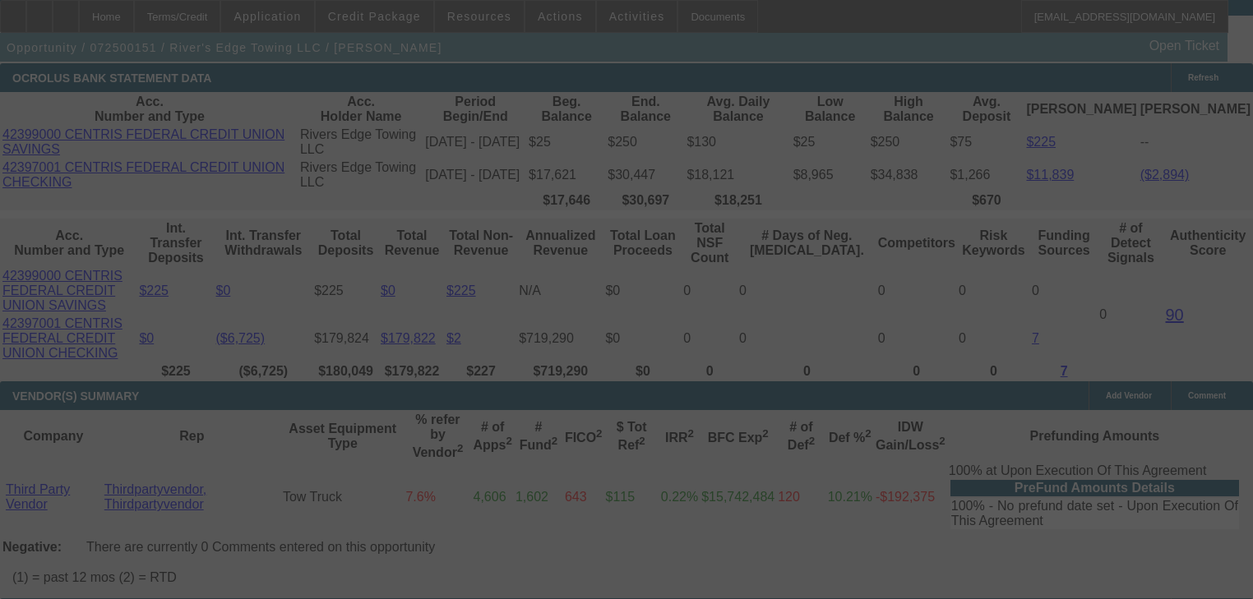
scroll to position [3264, 0]
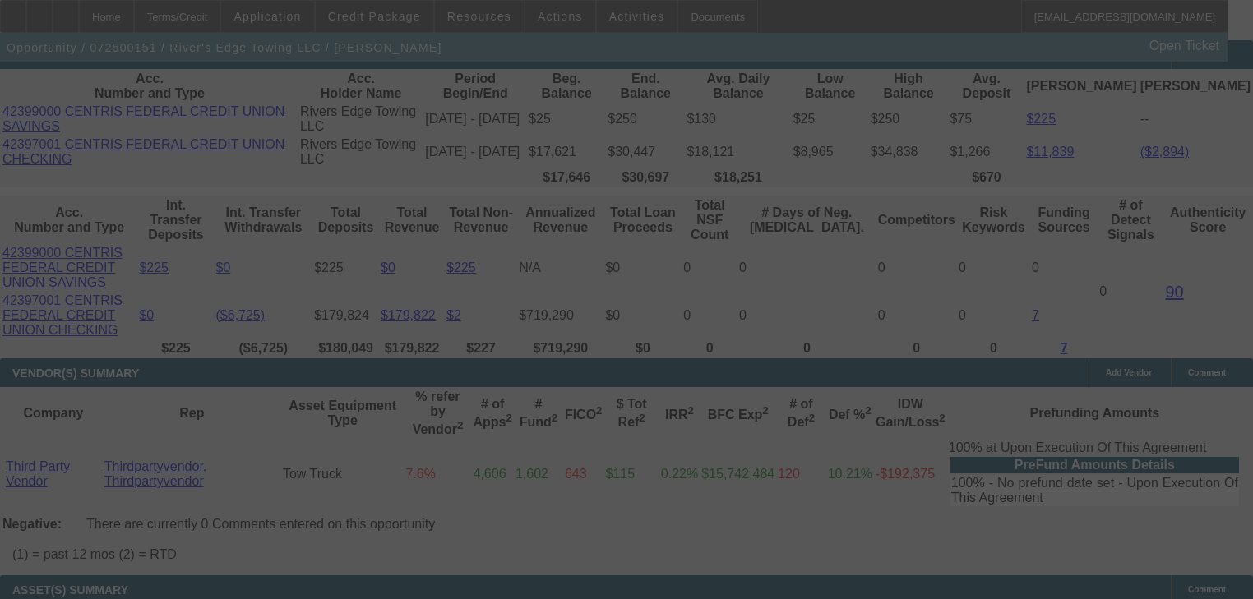
select select "0.15"
select select "2"
select select "0"
select select "6"
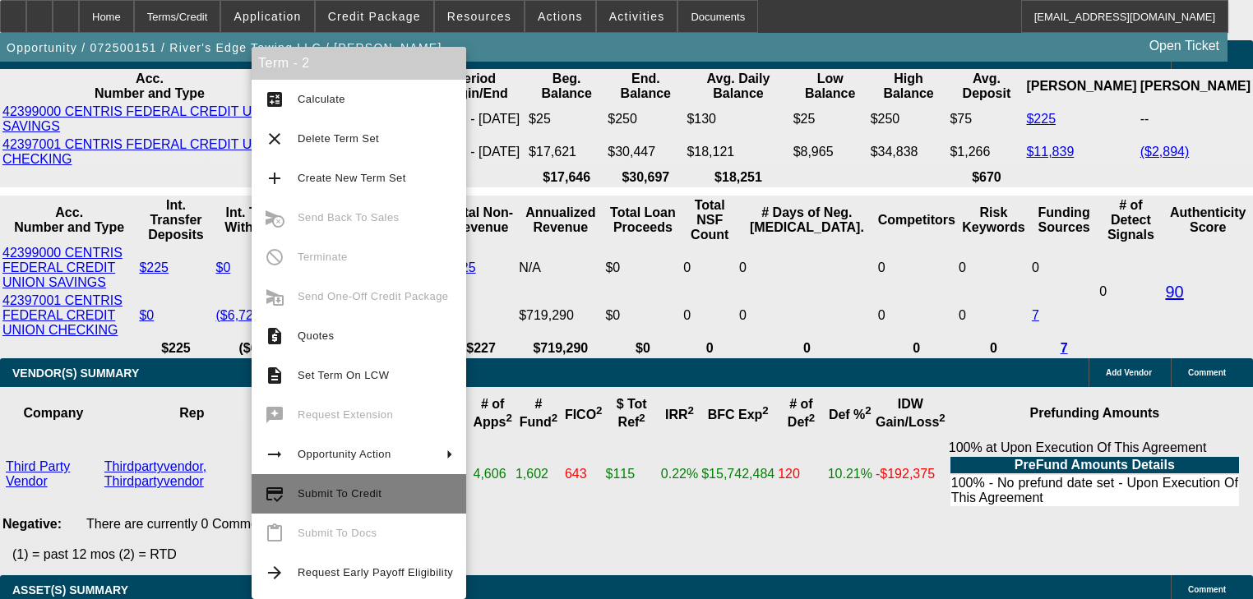
click at [358, 499] on span "Submit To Credit" at bounding box center [340, 494] width 84 height 12
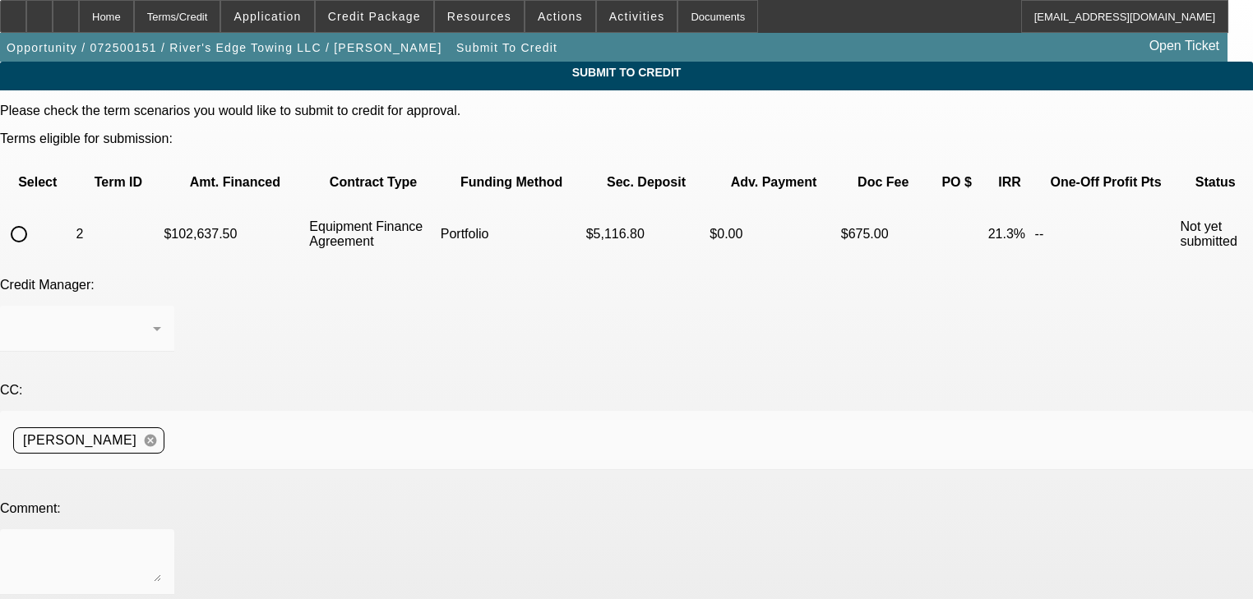
click at [35, 218] on input "radio" at bounding box center [18, 234] width 33 height 33
radio input "true"
drag, startPoint x: 335, startPoint y: 215, endPoint x: 339, endPoint y: 241, distance: 25.7
click at [440, 220] on td "Portfolio" at bounding box center [512, 235] width 144 height 58
click at [153, 319] on div at bounding box center [83, 329] width 140 height 20
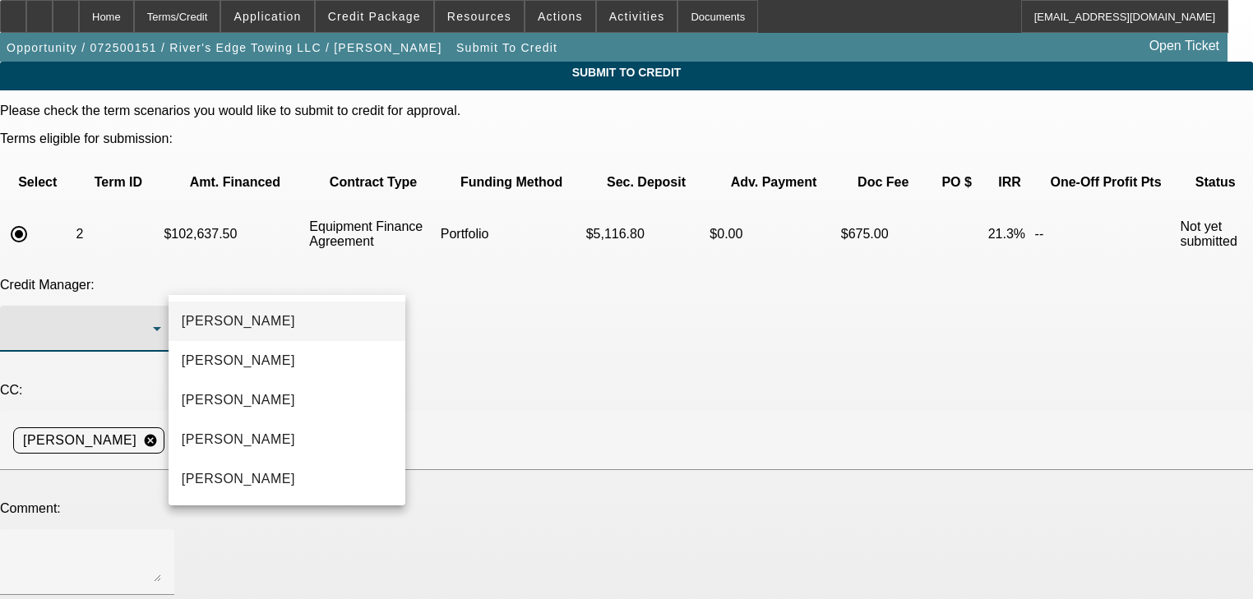
click at [330, 326] on mat-option "Arida, George" at bounding box center [287, 321] width 237 height 39
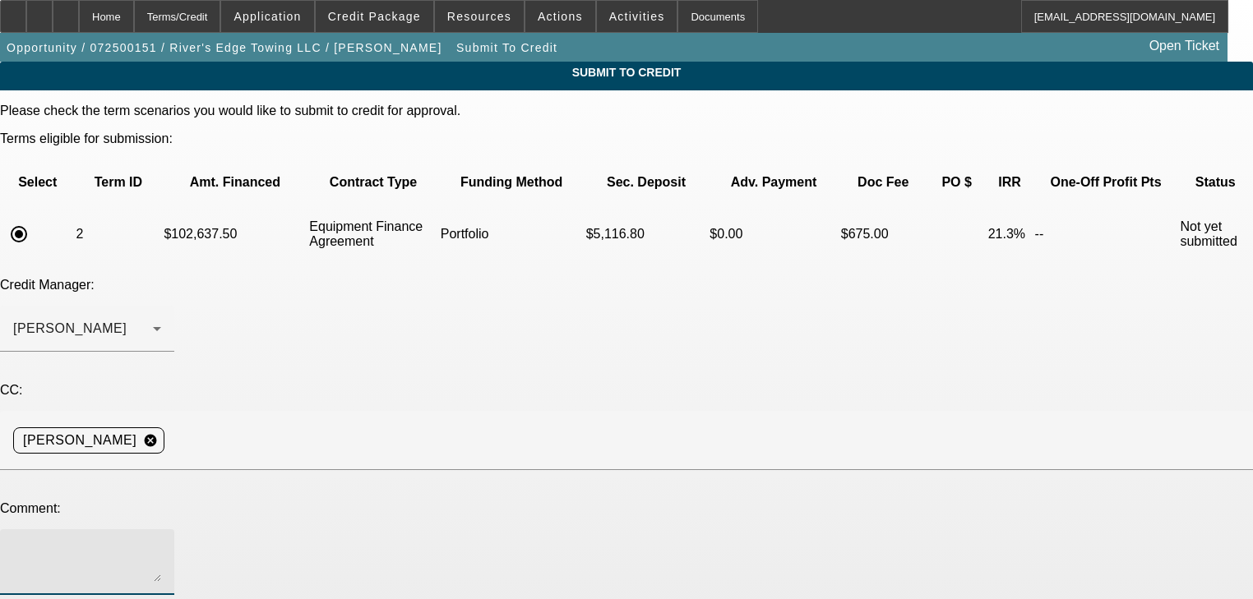
click at [161, 543] on textarea at bounding box center [87, 562] width 148 height 39
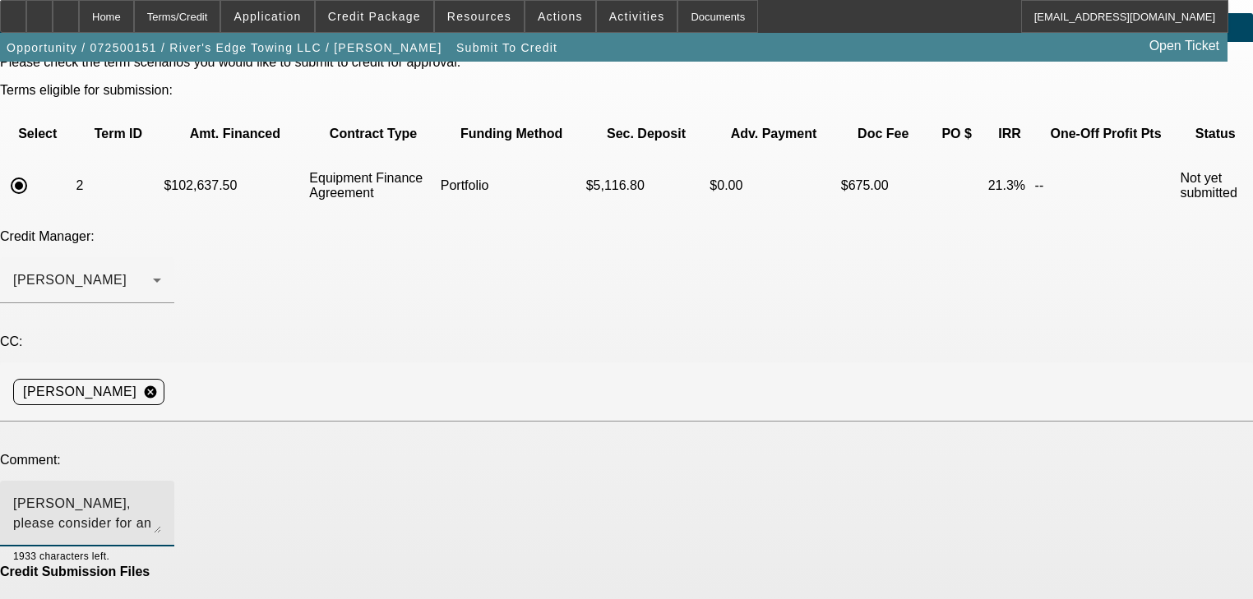
scroll to position [99, 0]
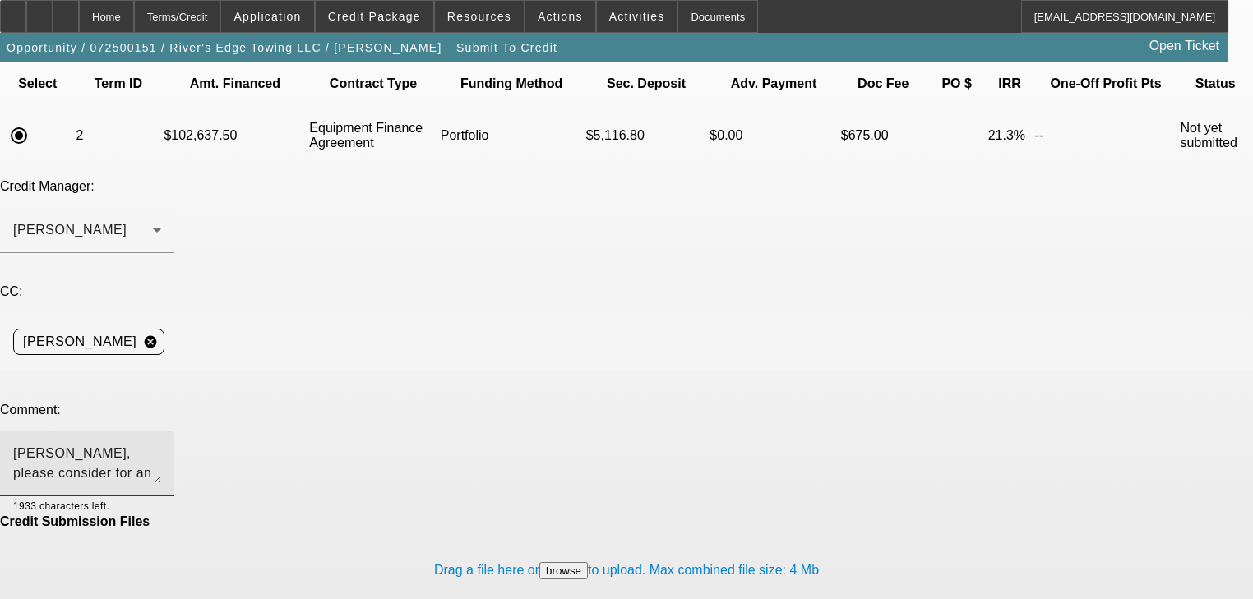
type textarea "George, please consider for an approval in the portfolio. Thank you"
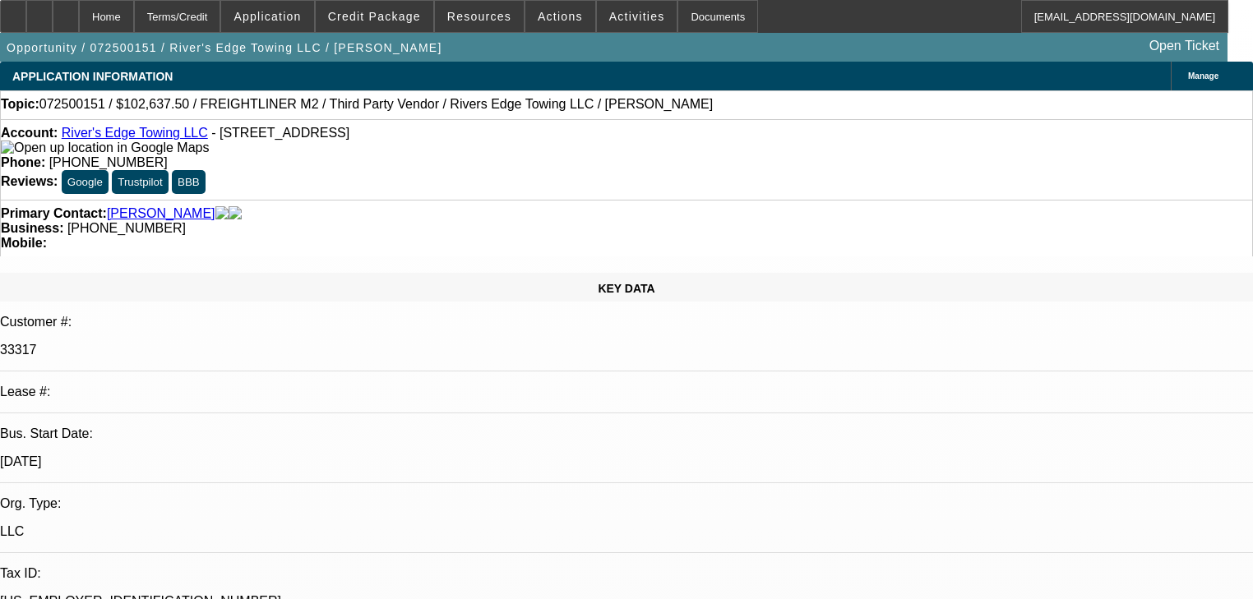
select select "0.15"
select select "2"
select select "0"
select select "6"
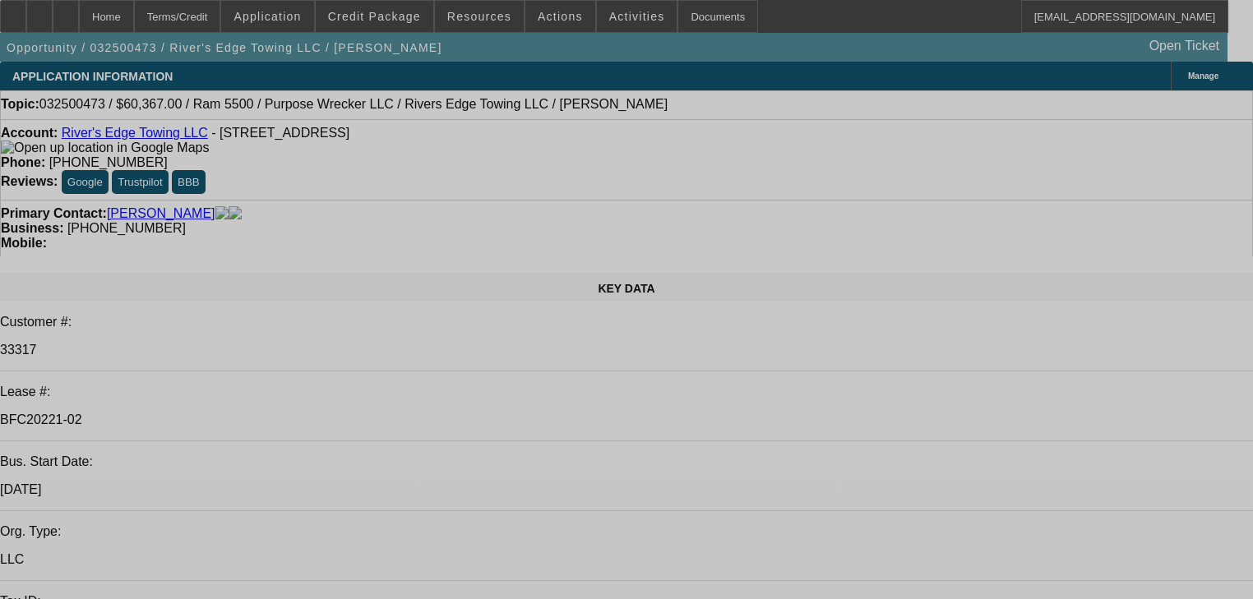
select select "0"
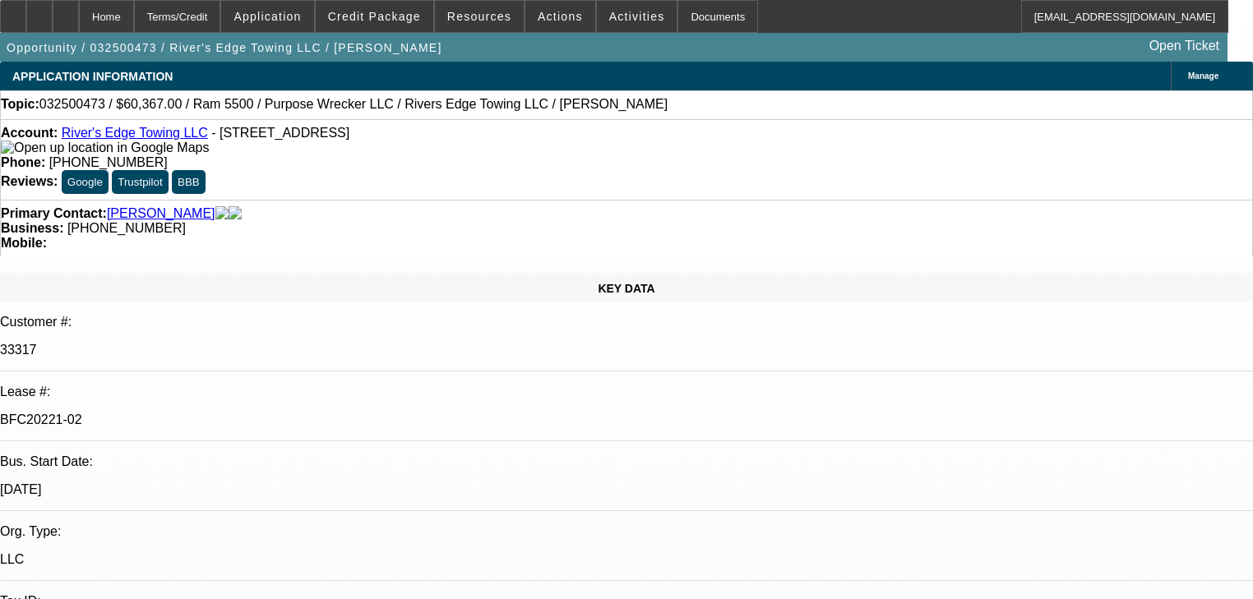
select select "2"
select select "0"
select select "0.15"
select select "2"
select select "0"
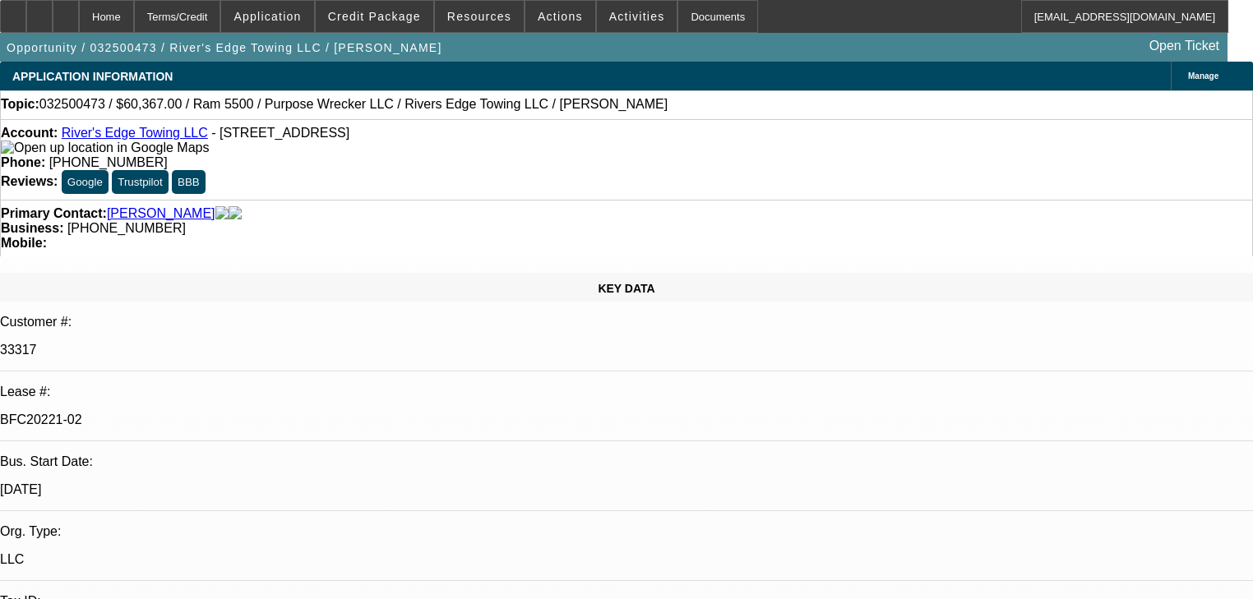
select select "1"
select select "2"
select select "6"
select select "1"
select select "2"
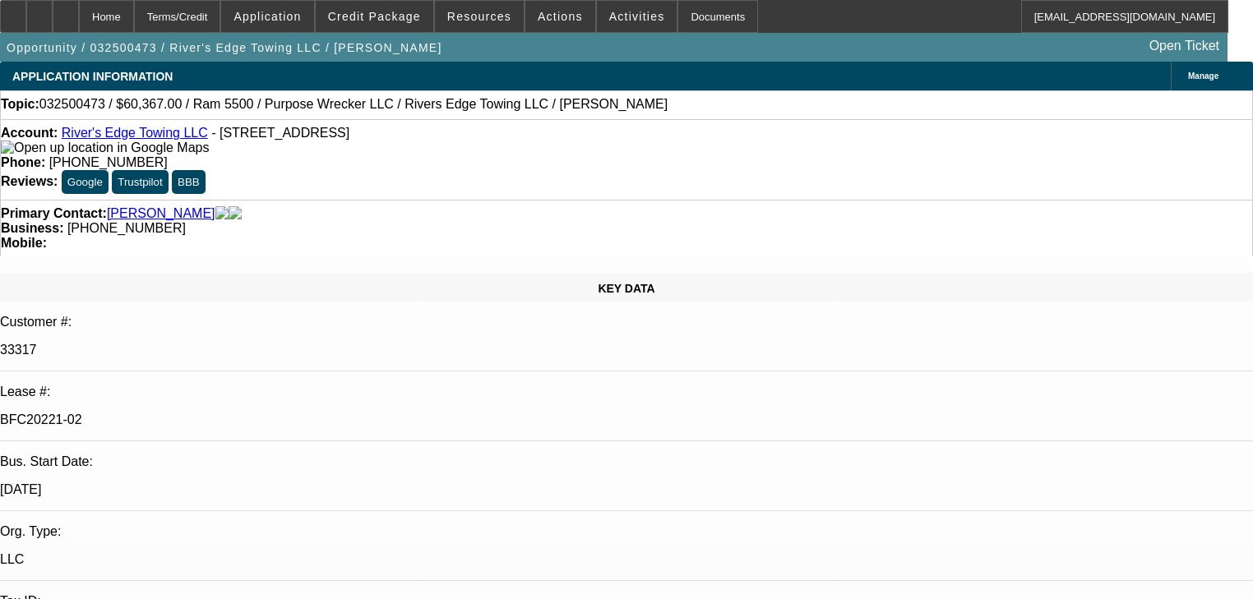
select select "6"
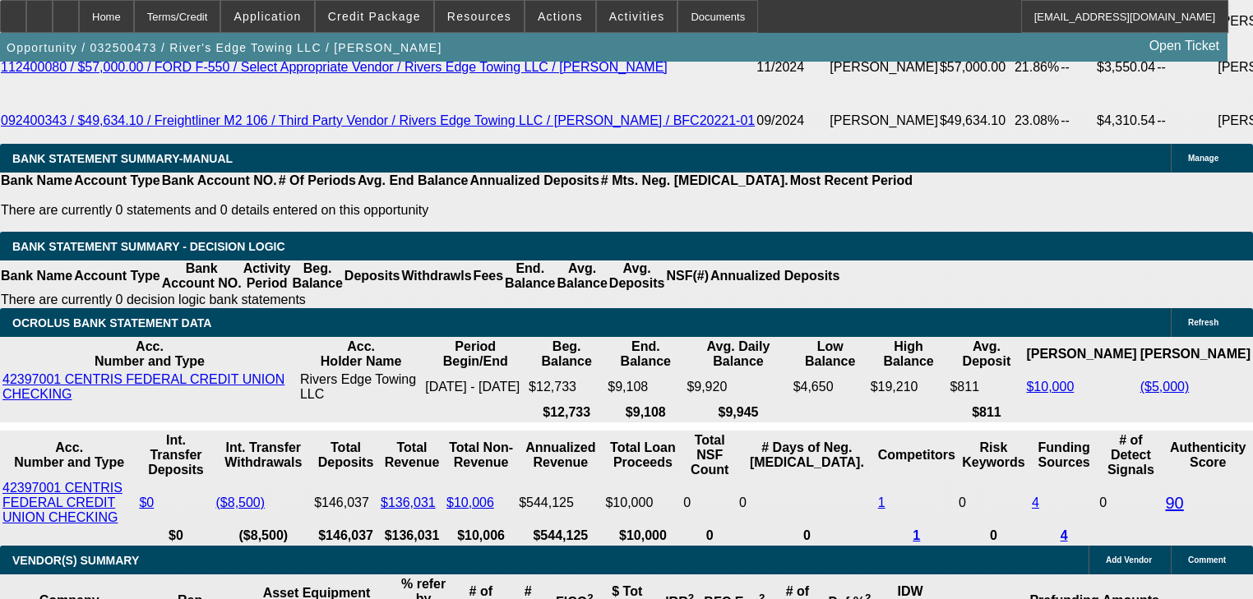
scroll to position [3289, 0]
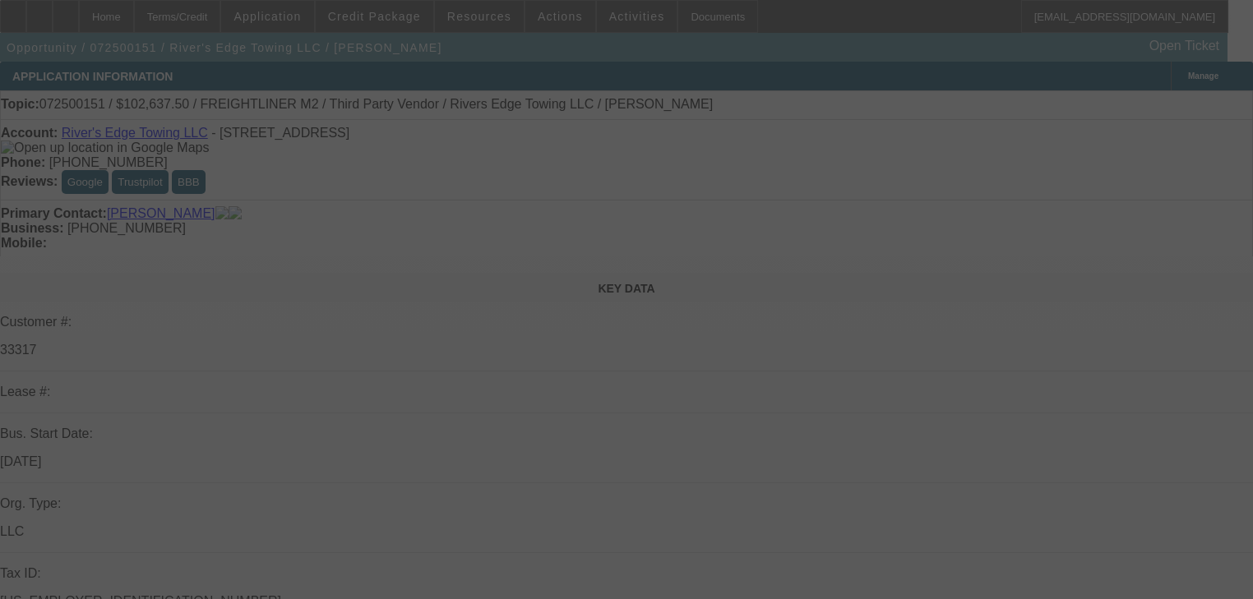
select select "0.15"
select select "2"
select select "0"
select select "6"
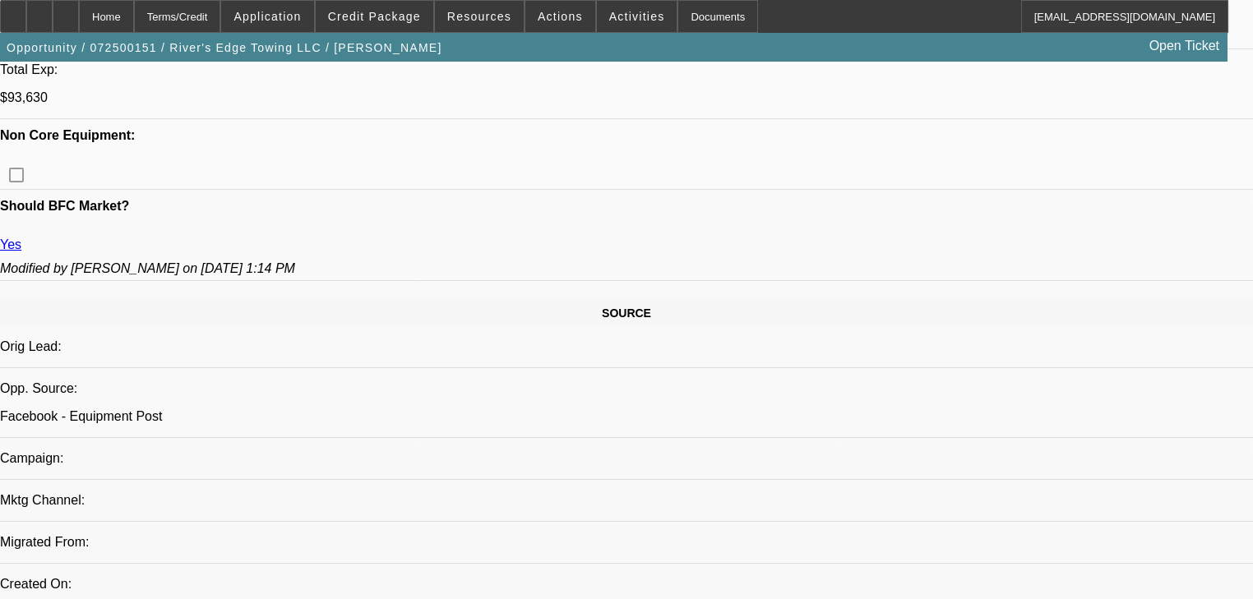
scroll to position [789, 0]
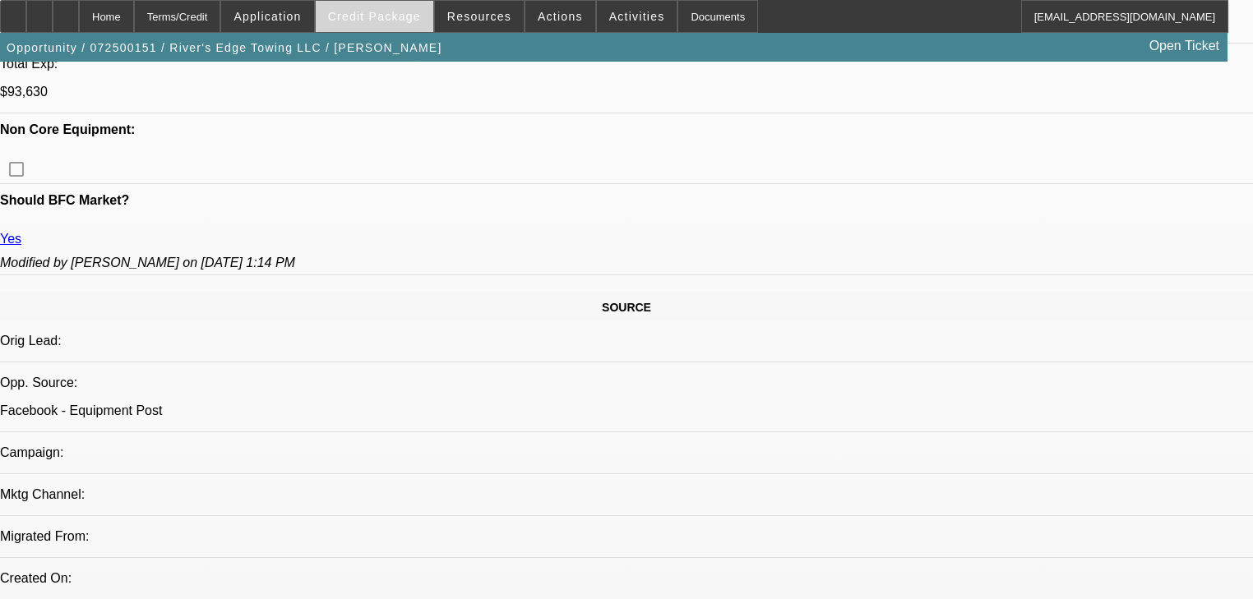
click at [378, 18] on span "Credit Package" at bounding box center [374, 16] width 93 height 13
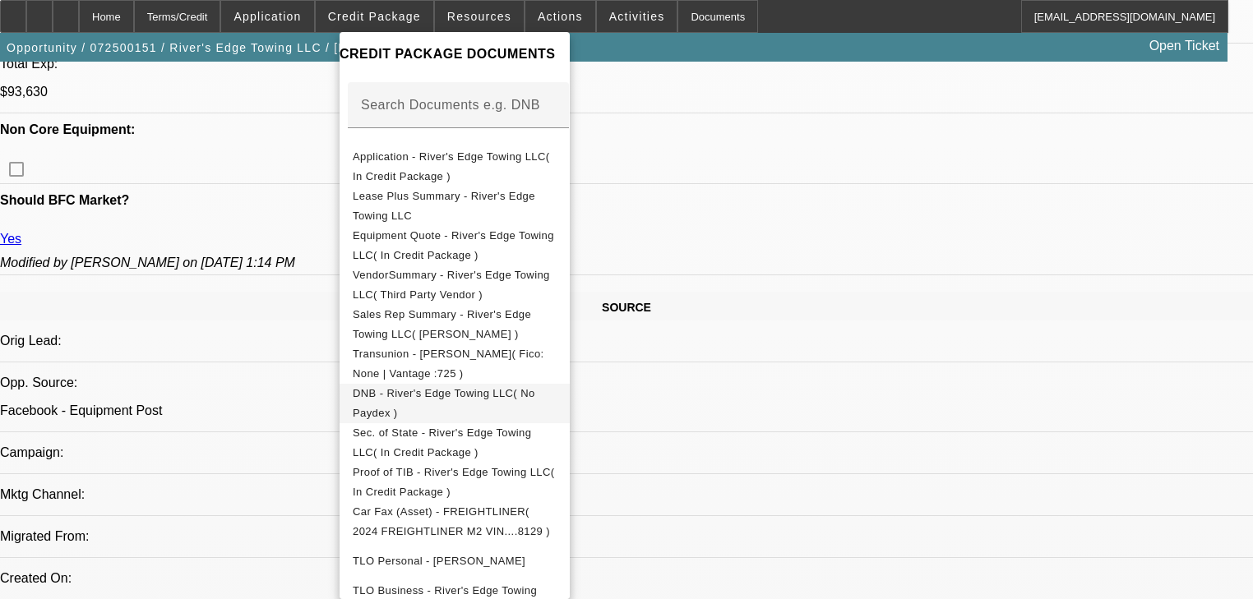
scroll to position [356, 0]
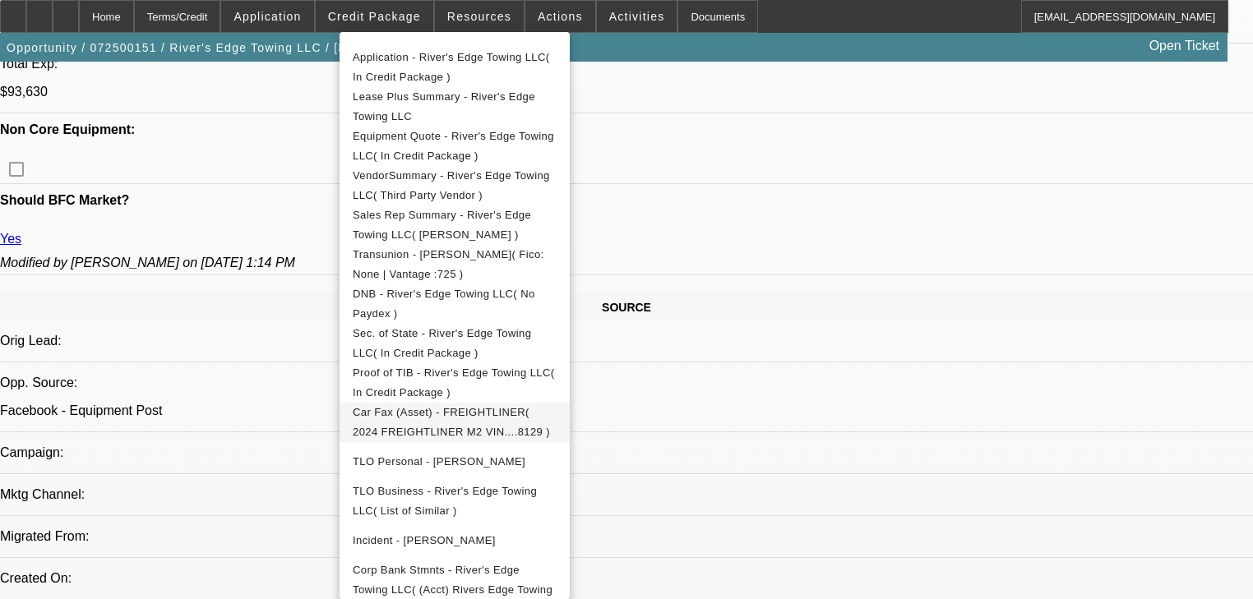
click at [570, 426] on button "Car Fax (Asset) - FREIGHTLINER( 2024 FREIGHTLINER M2 VIN....8129 )" at bounding box center [455, 422] width 230 height 39
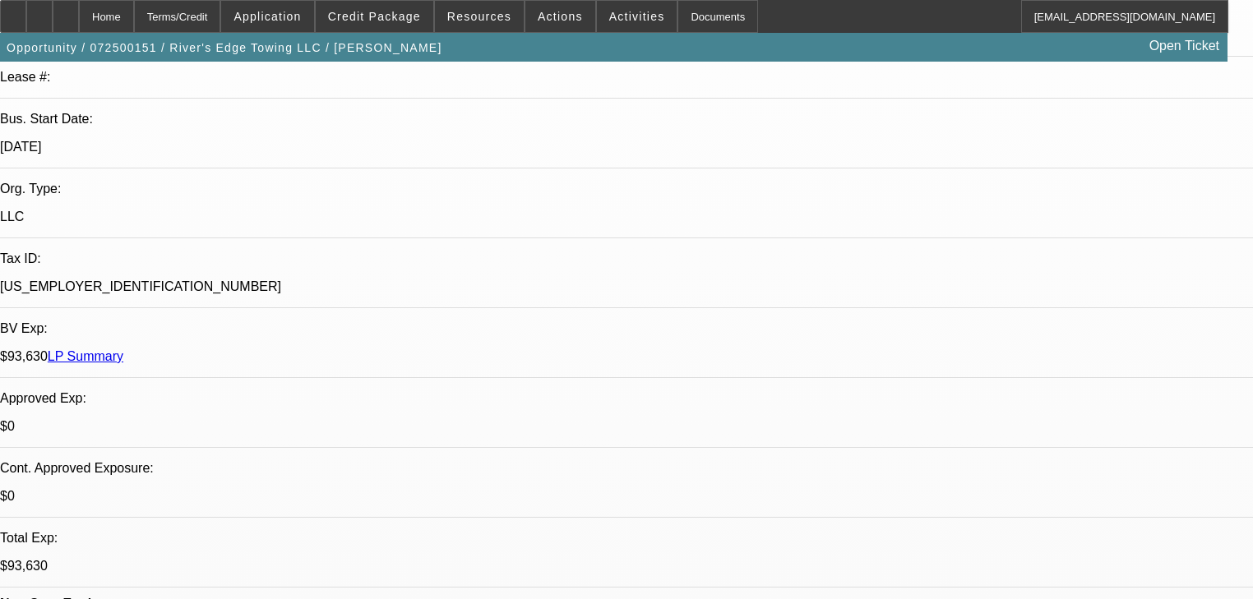
scroll to position [526, 0]
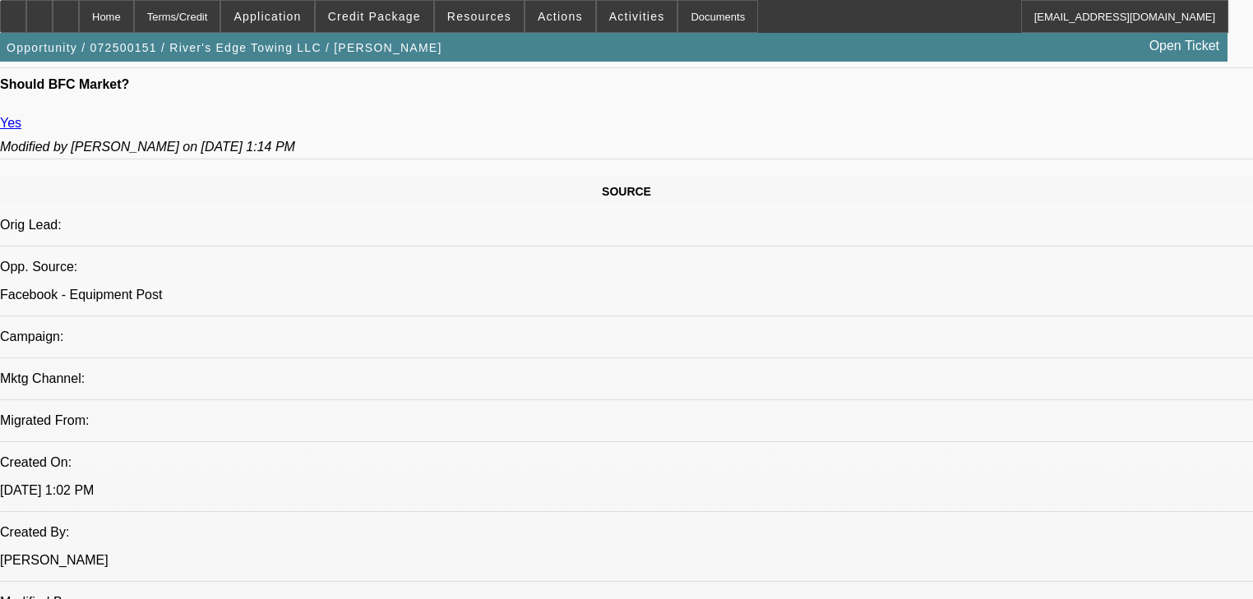
select select "0"
select select "2"
select select "0"
select select "6"
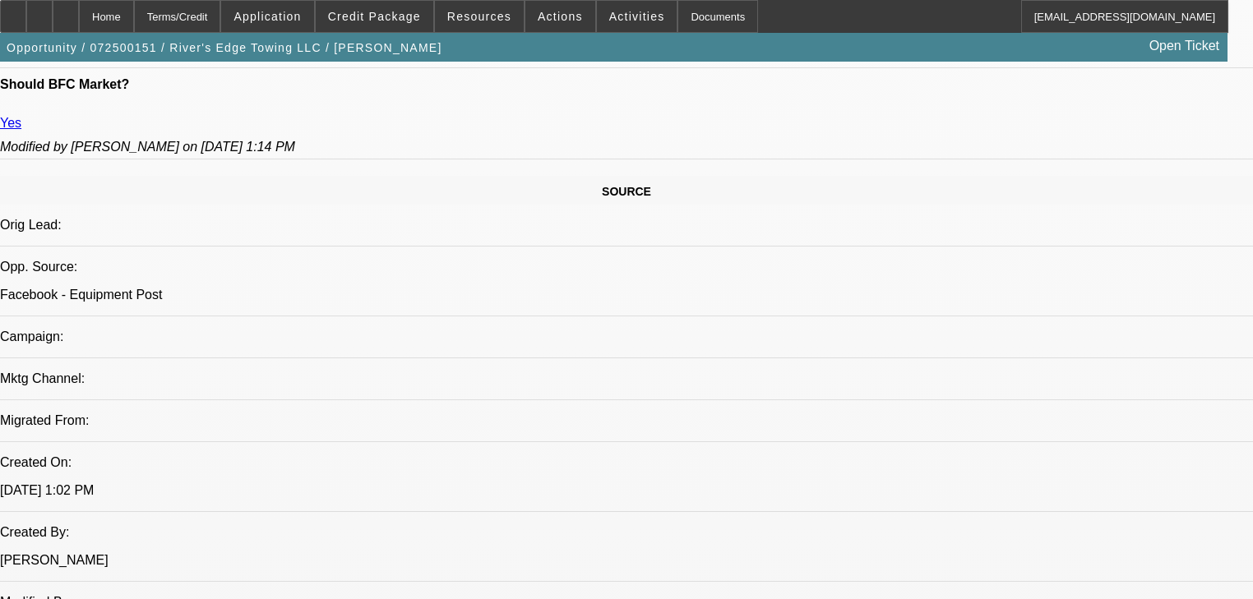
select select "0"
select select "2"
select select "0"
select select "6"
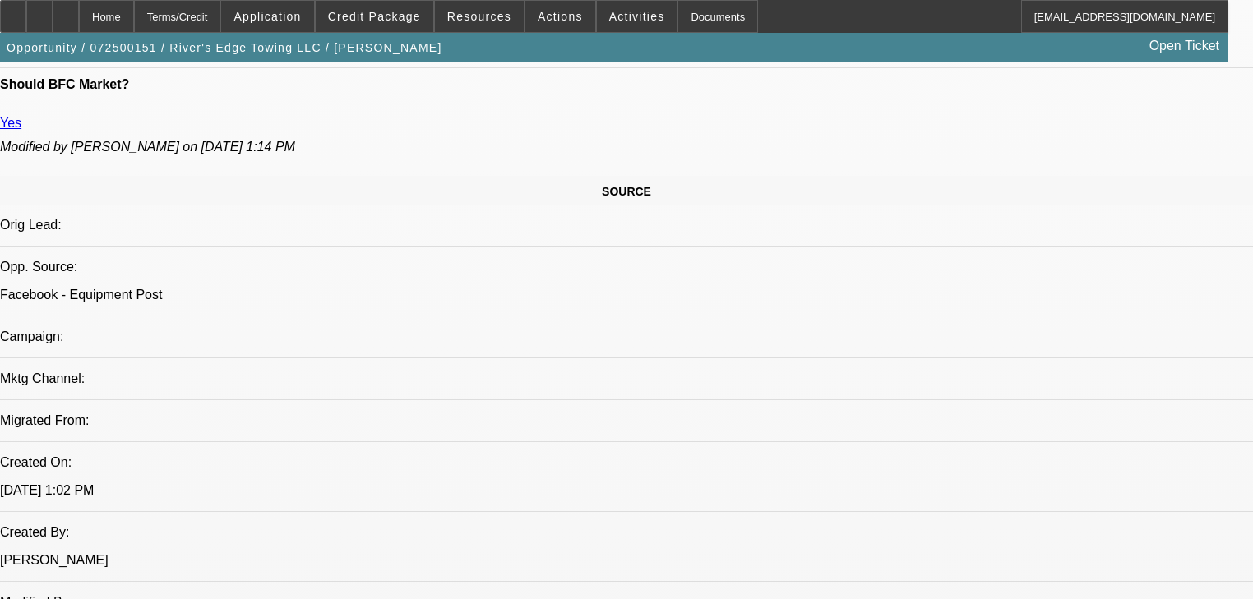
select select "0.15"
select select "2"
select select "0"
select select "6"
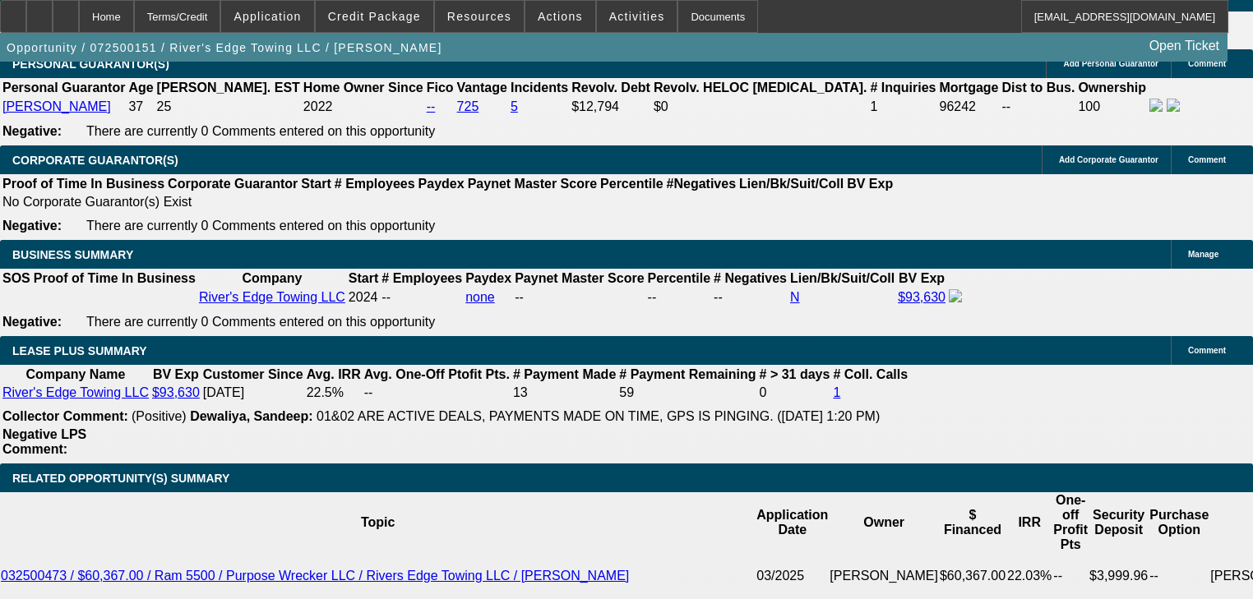
scroll to position [3025, 0]
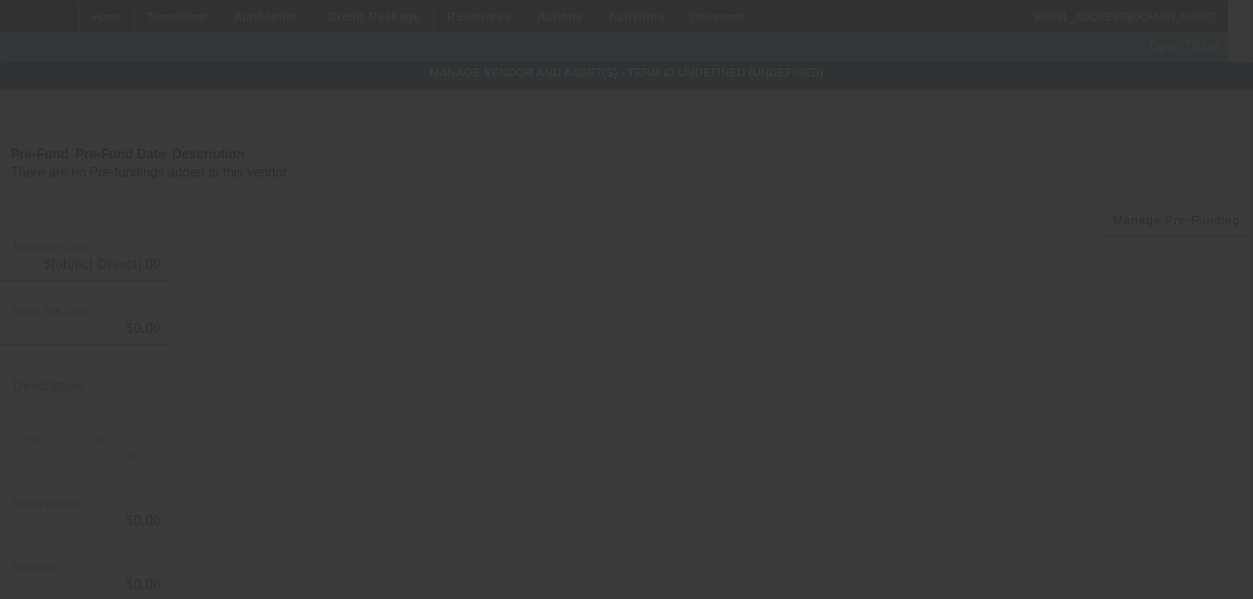
type input "$115,000.00"
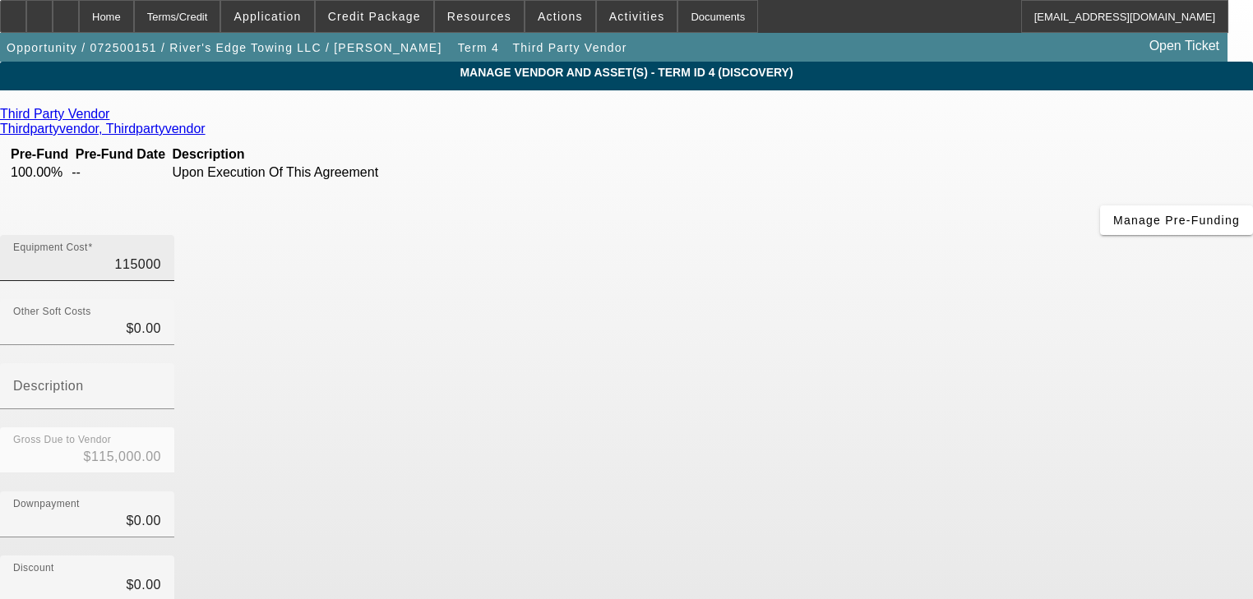
click at [161, 255] on input "115000" at bounding box center [87, 265] width 148 height 20
type input "1"
type input "$1.00"
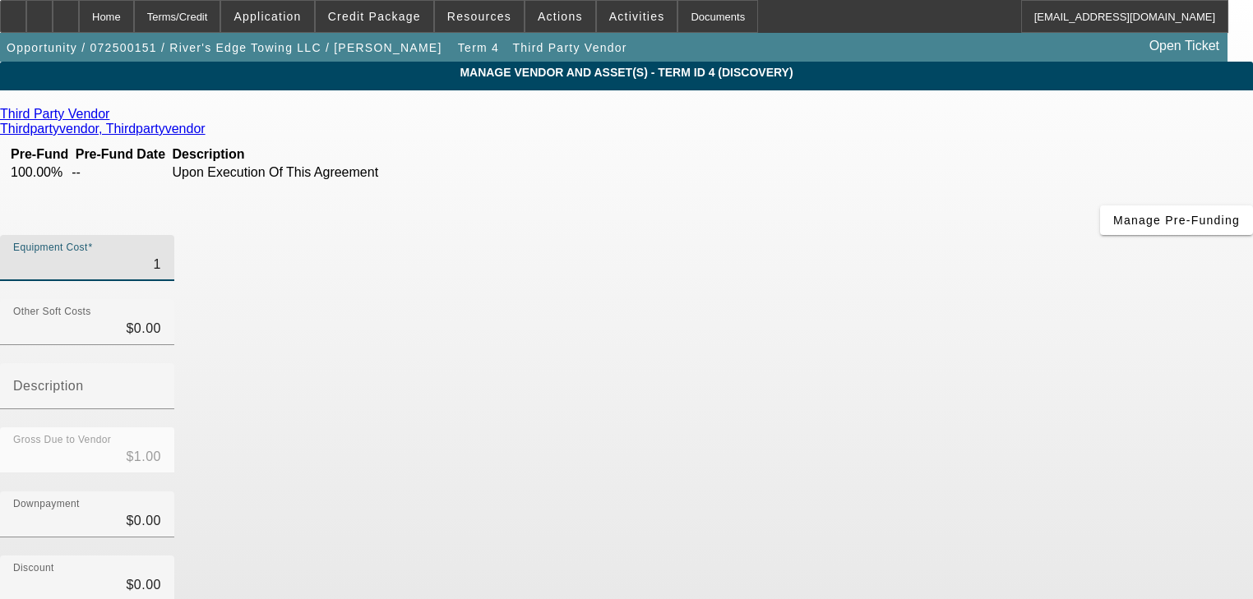
type input "12"
type input "$12.00"
type input "125"
type input "$125.00"
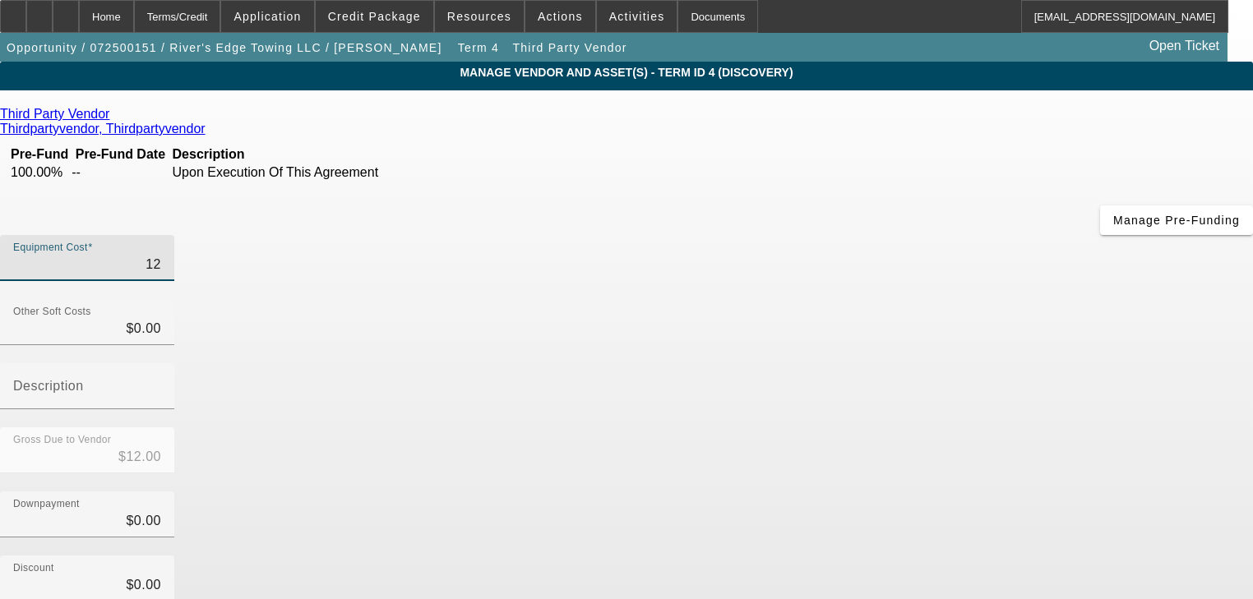
type input "$125.00"
type input "1250"
type input "$1,250.00"
type input "12500"
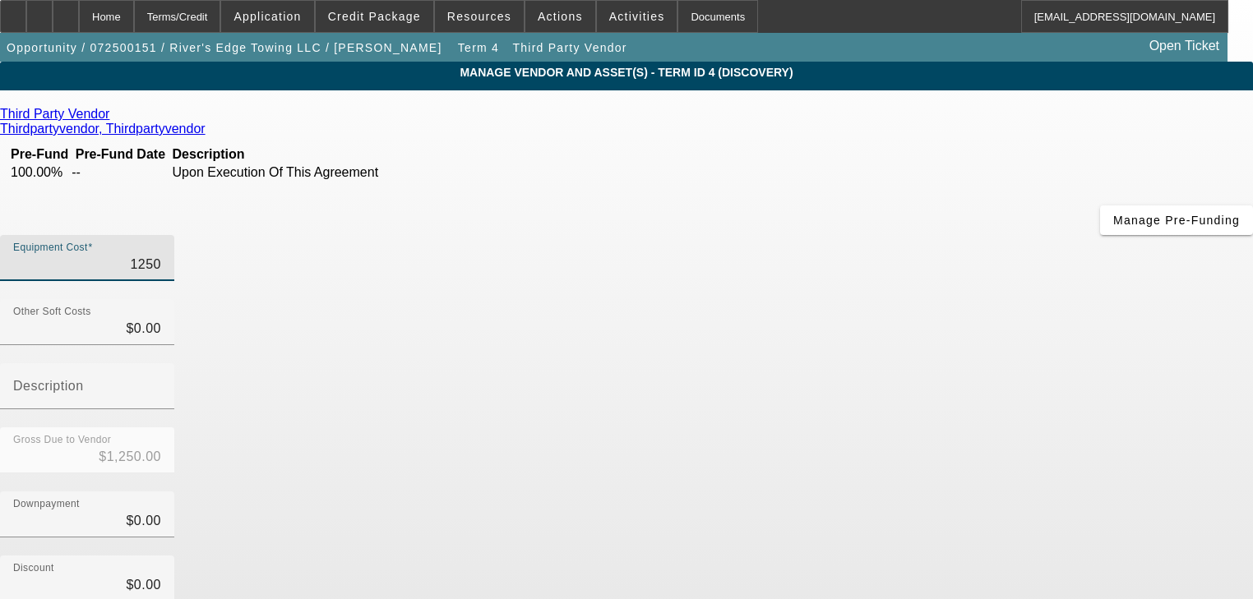
type input "$12,500.00"
type input "125000"
type input "$125,000.00"
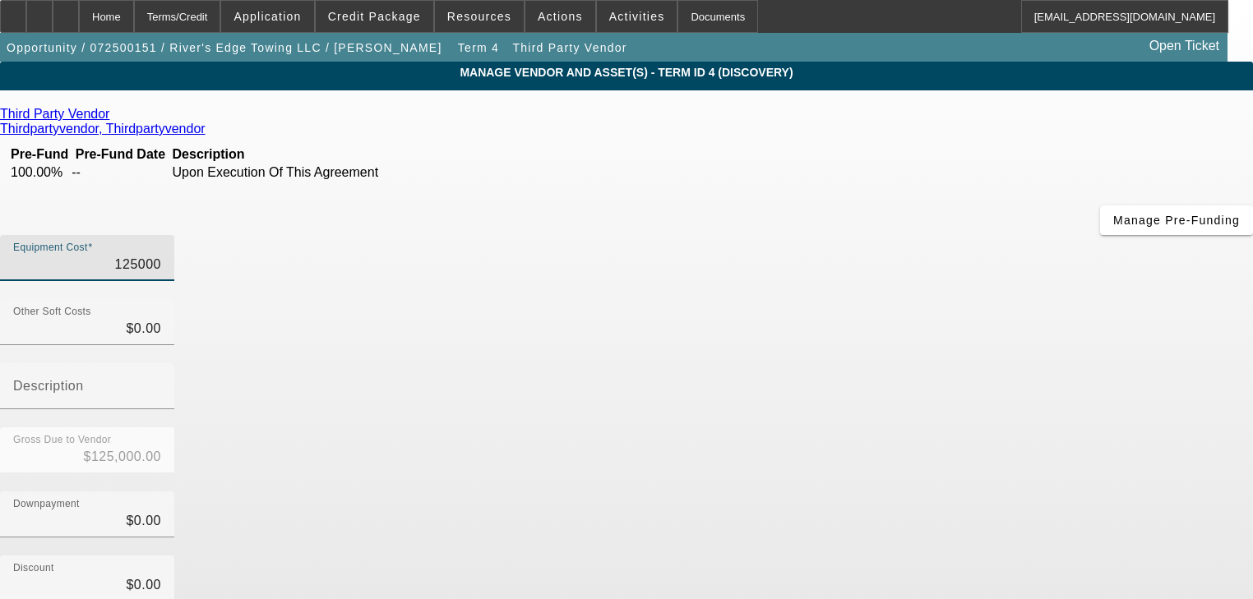
type input "$125,000.00"
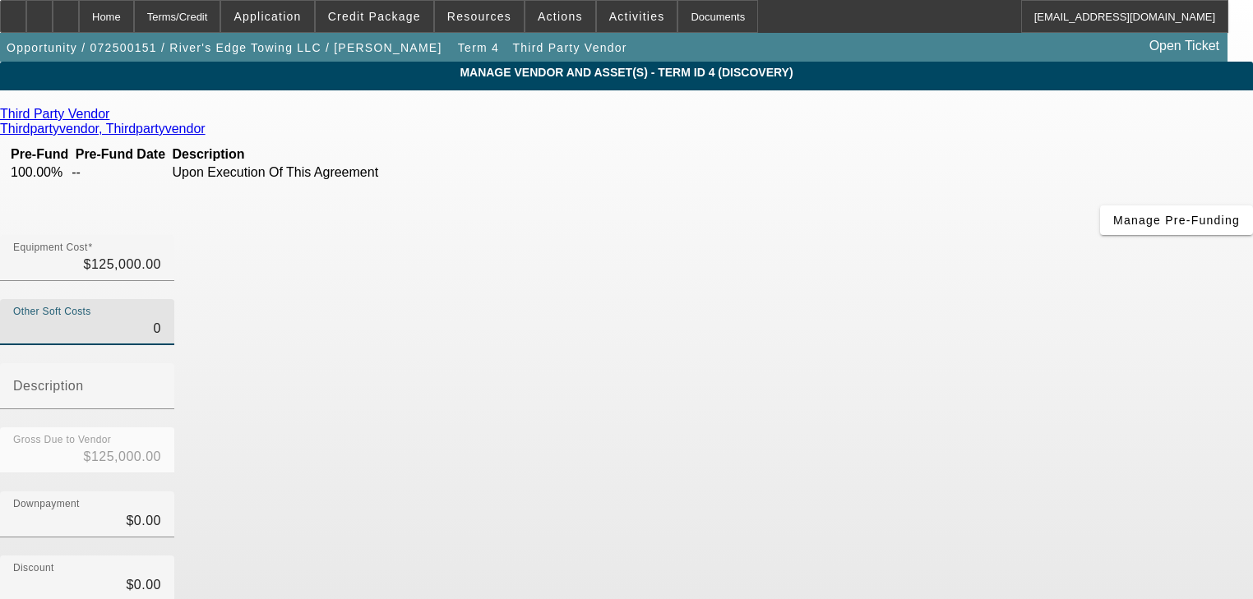
type input "$0.00"
click at [113, 121] on icon at bounding box center [113, 114] width 0 height 14
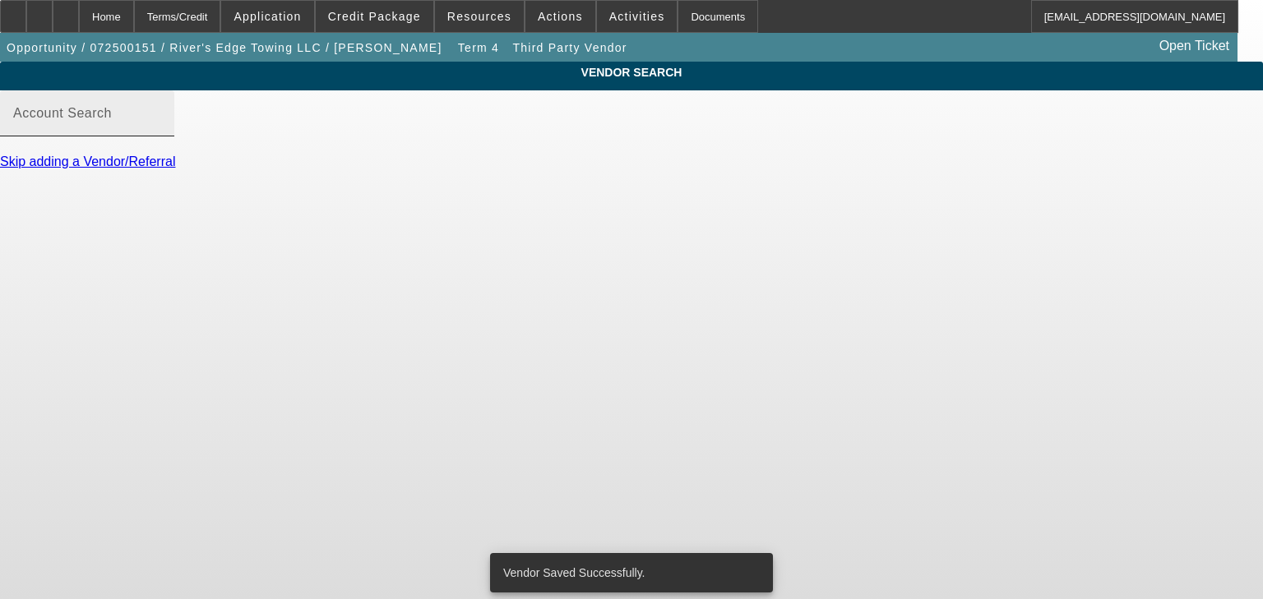
click at [161, 127] on input "Account Search" at bounding box center [87, 120] width 148 height 20
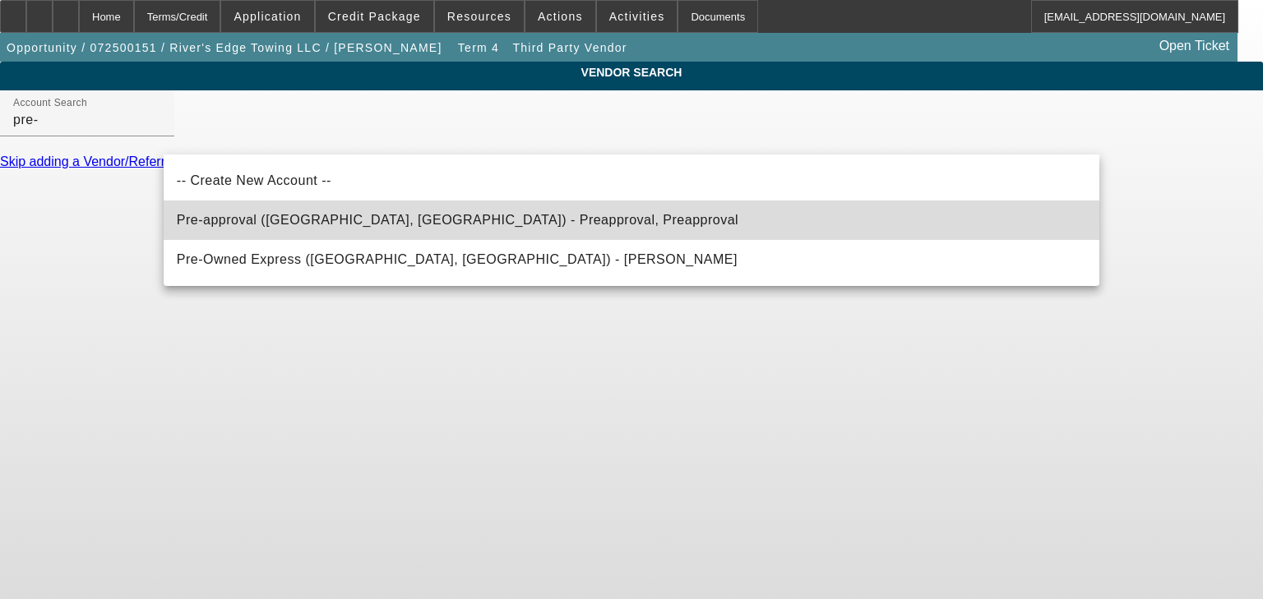
click at [351, 230] on mat-option "Pre-approval (Northbrook, IL) - Preapproval, Preapproval" at bounding box center [632, 220] width 936 height 39
type input "Pre-approval (Northbrook, IL) - Preapproval, Preapproval"
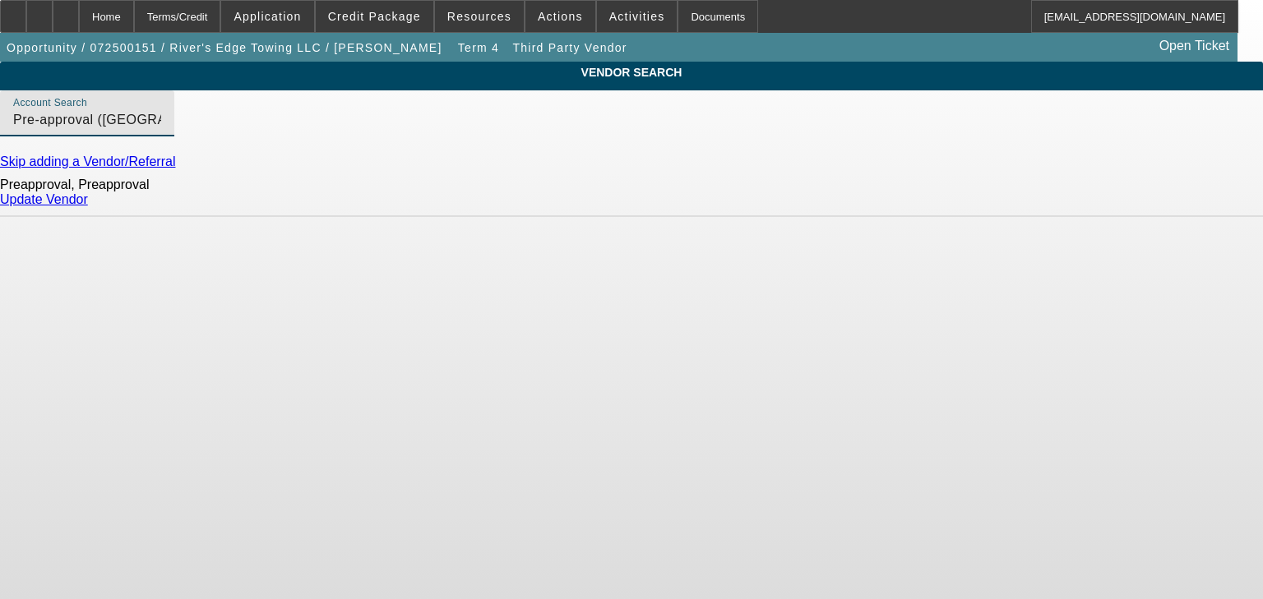
click at [88, 206] on link "Update Vendor" at bounding box center [44, 199] width 88 height 14
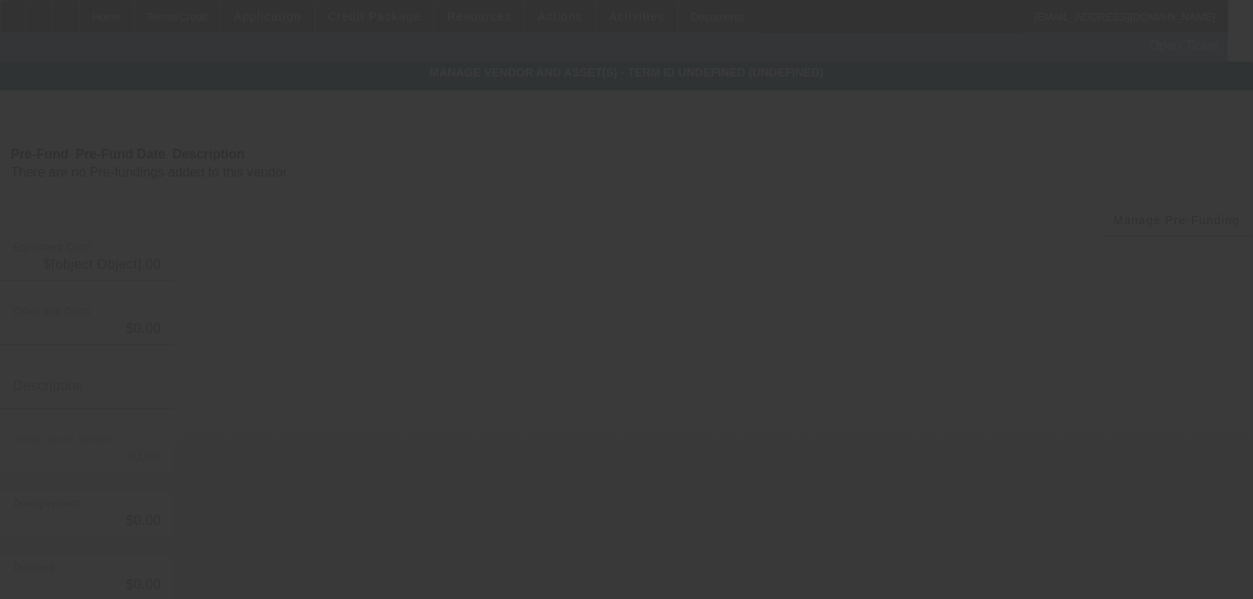
type input "$125,000.00"
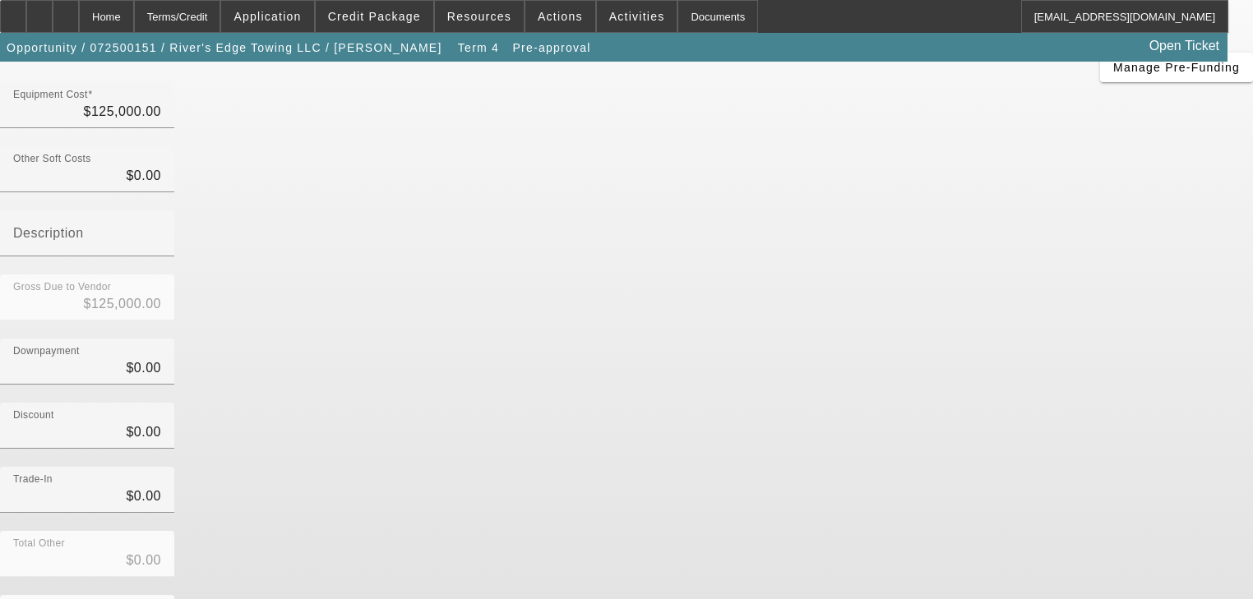
scroll to position [168, 0]
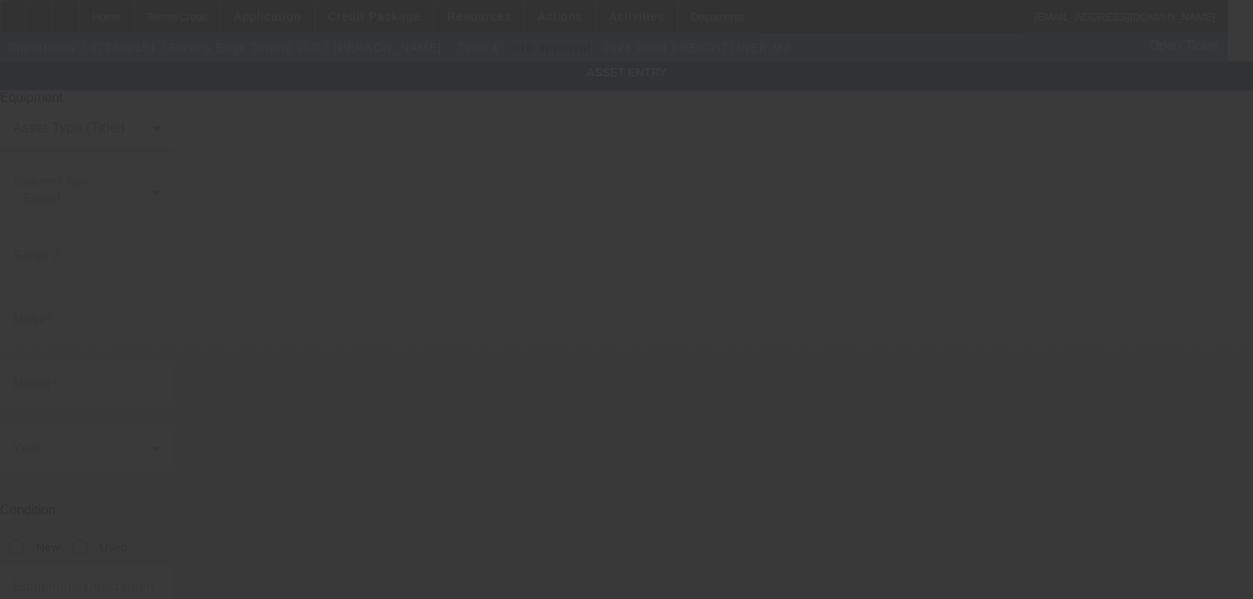
type input "1FVACWFC1RHVF8129"
type input "Freightliner"
type input "M2"
radio input "true"
type textarea "Rollback Tow Truck"
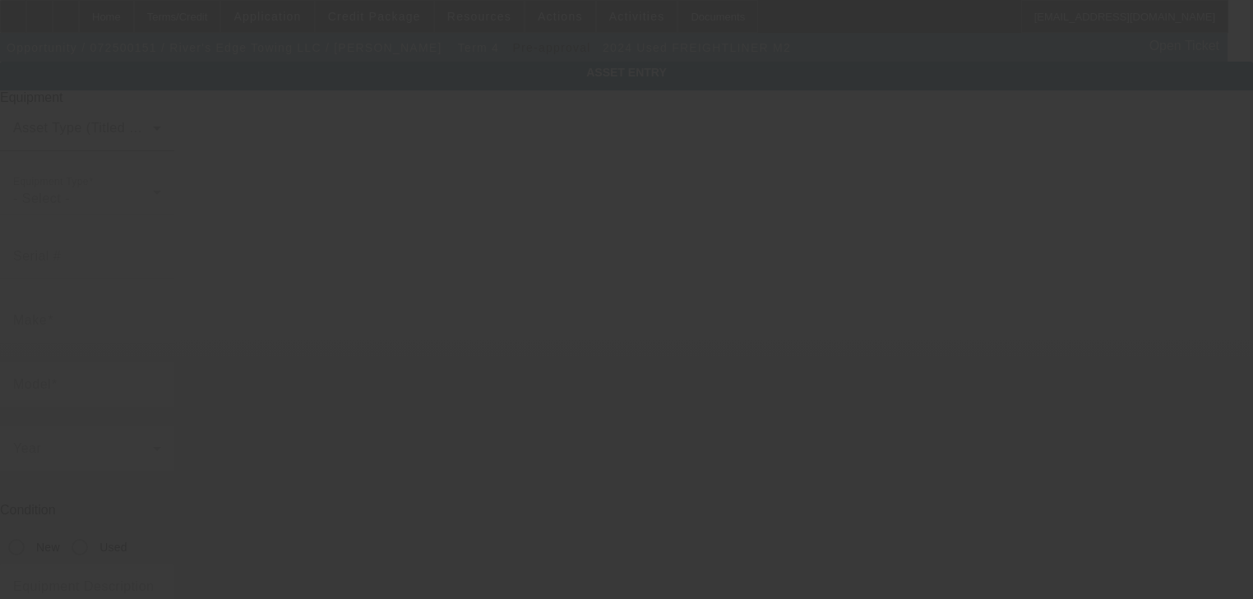
type input "1635 W Broadway"
type input "Council Bluffs"
type input "51501"
type input "Pottawattamie"
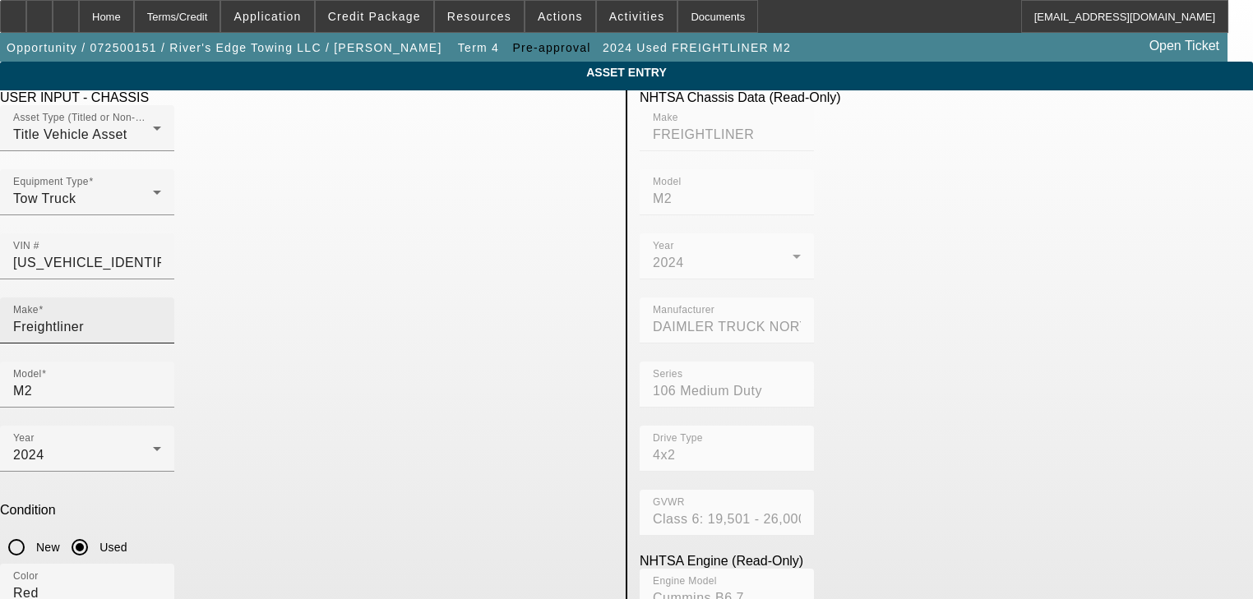
click at [161, 306] on div "Make Freightliner" at bounding box center [87, 321] width 148 height 46
click at [161, 317] on input "Freightliner" at bounding box center [87, 327] width 148 height 20
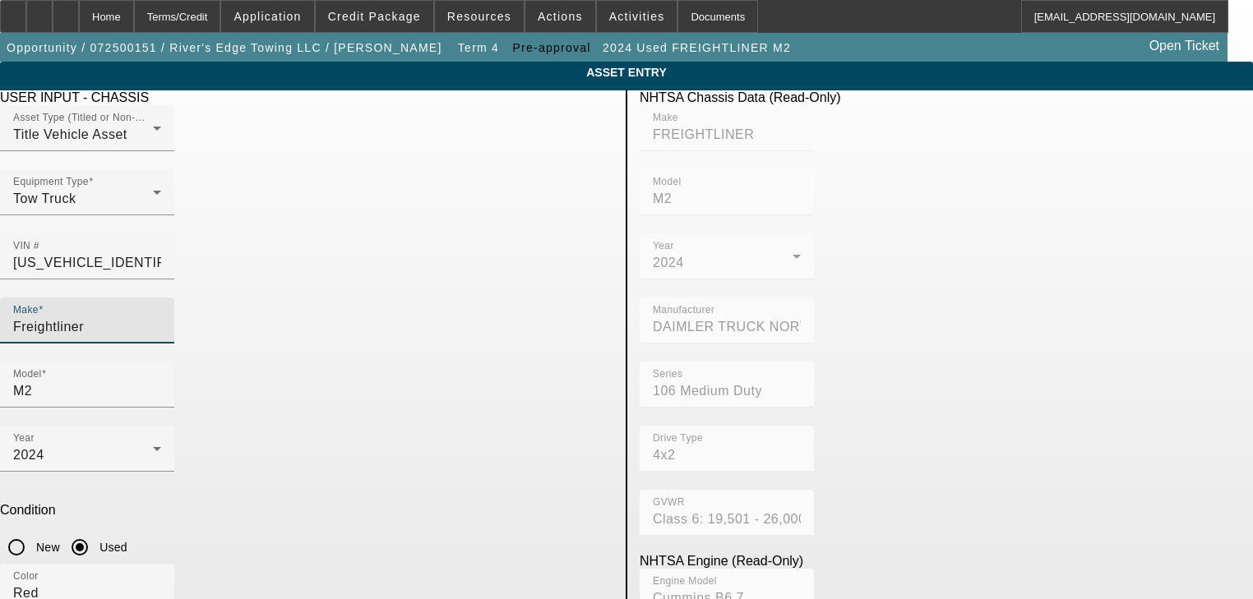
click at [161, 317] on input "Freightliner" at bounding box center [87, 327] width 148 height 20
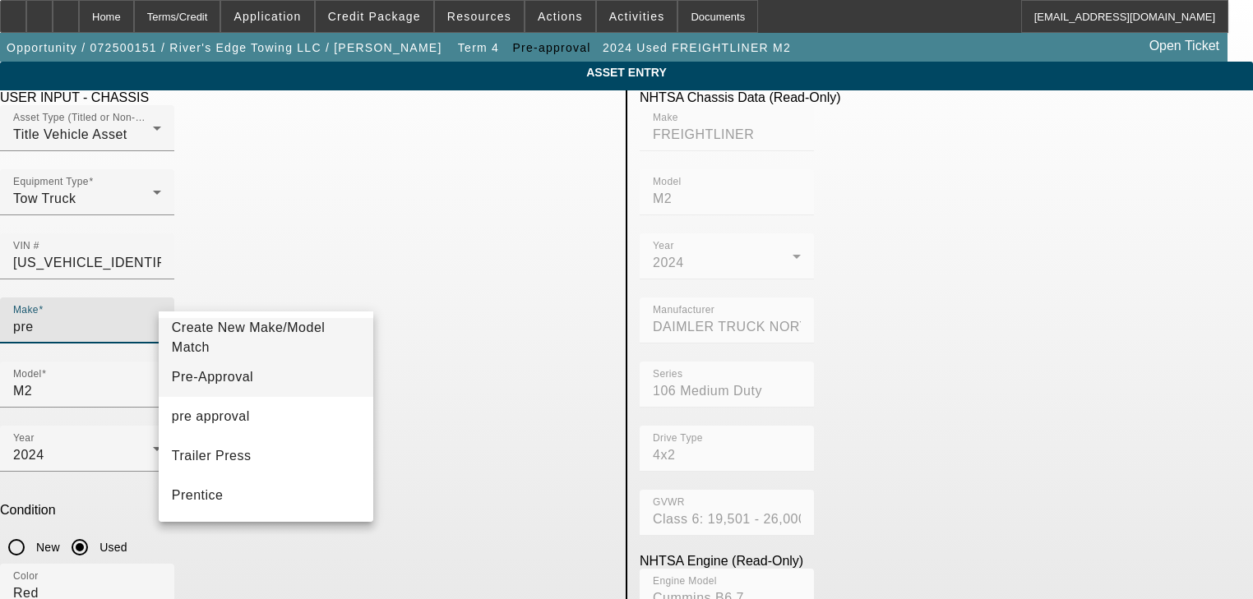
type input "pre"
click at [257, 368] on mat-option "Pre-Approval" at bounding box center [266, 377] width 215 height 39
type input "Pre-Approval"
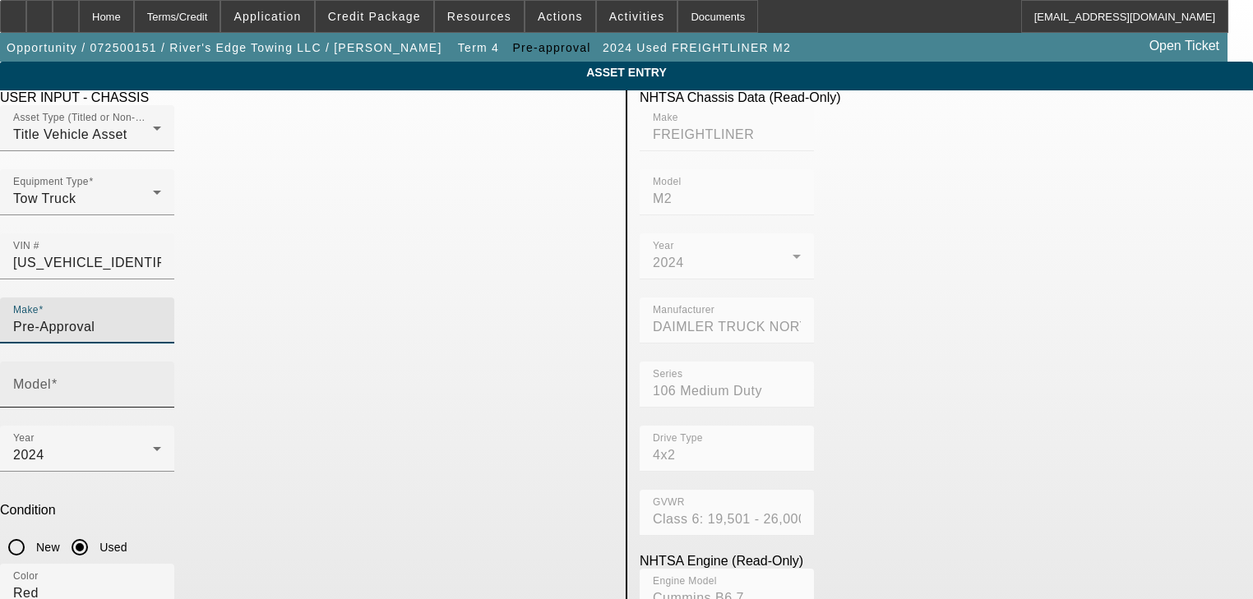
click at [161, 362] on div "Model" at bounding box center [87, 385] width 148 height 46
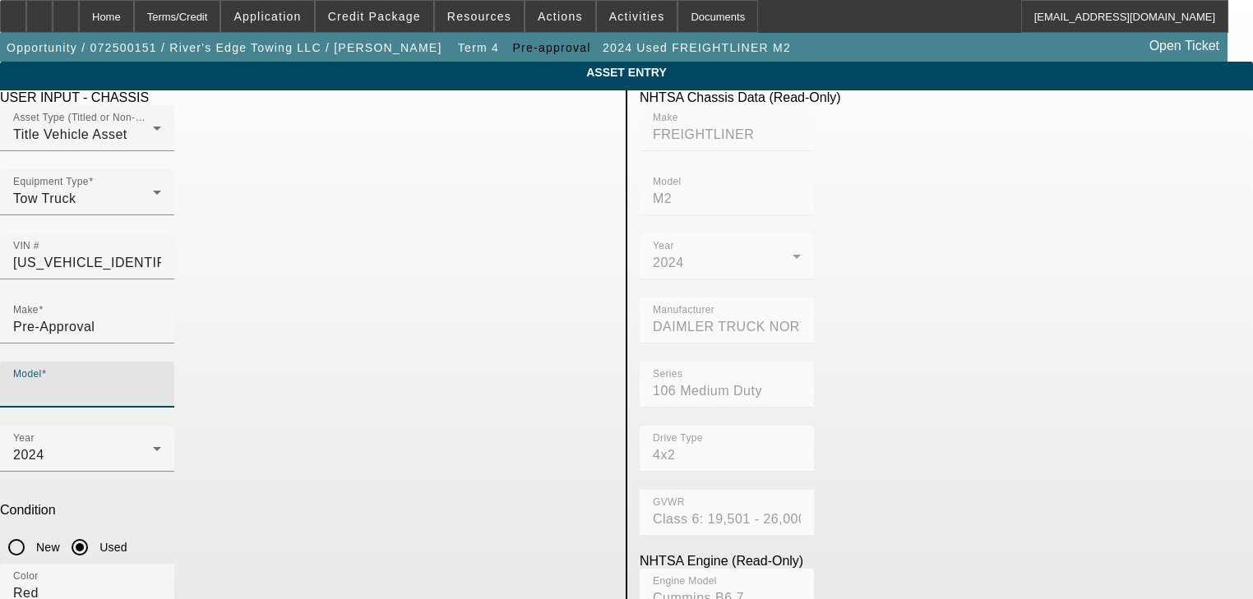
click at [161, 381] on input "Model" at bounding box center [87, 391] width 148 height 20
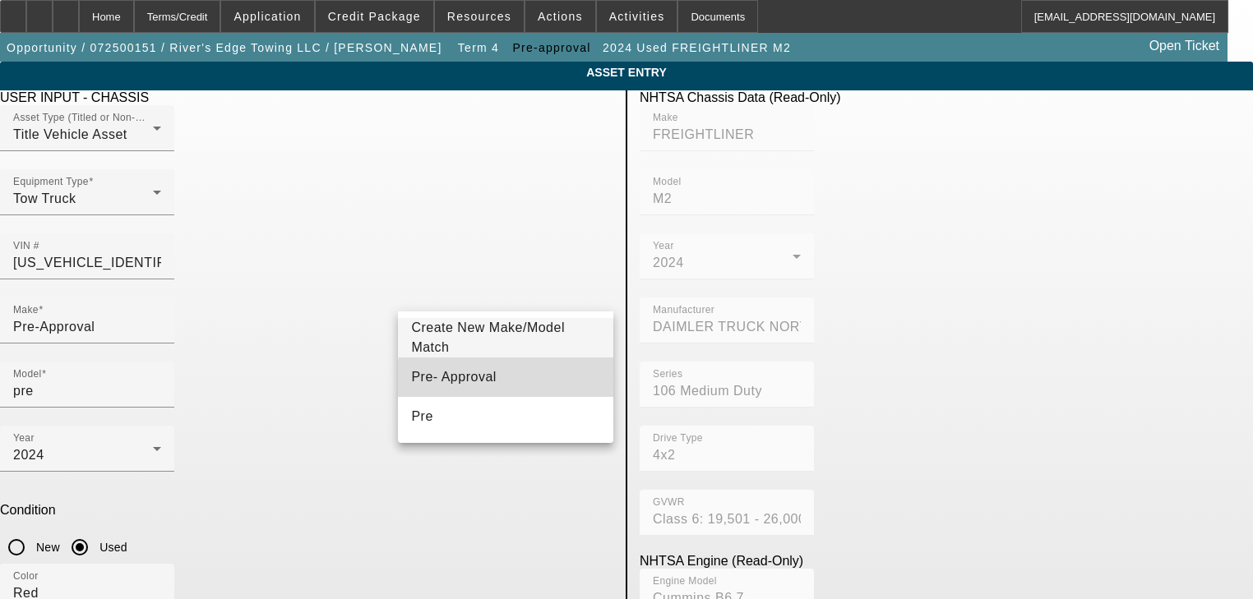
click at [568, 390] on mat-option "Pre- Approval" at bounding box center [505, 377] width 215 height 39
type input "Pre- Approval"
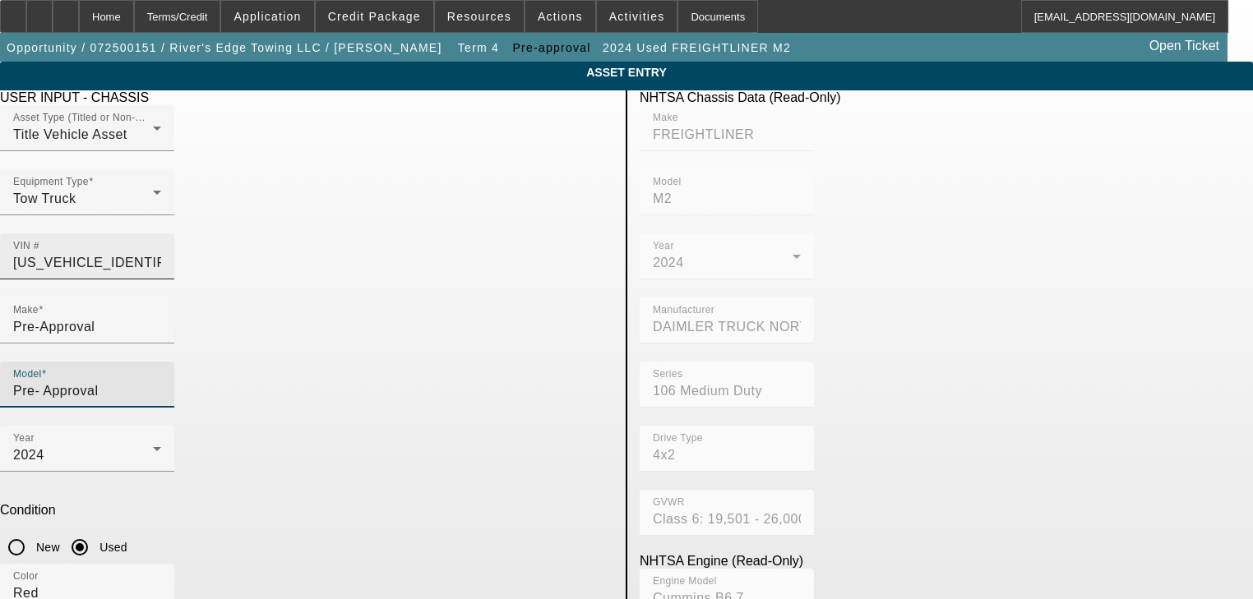
click at [161, 253] on input "1FVACWFC1RHVF8129" at bounding box center [87, 263] width 148 height 20
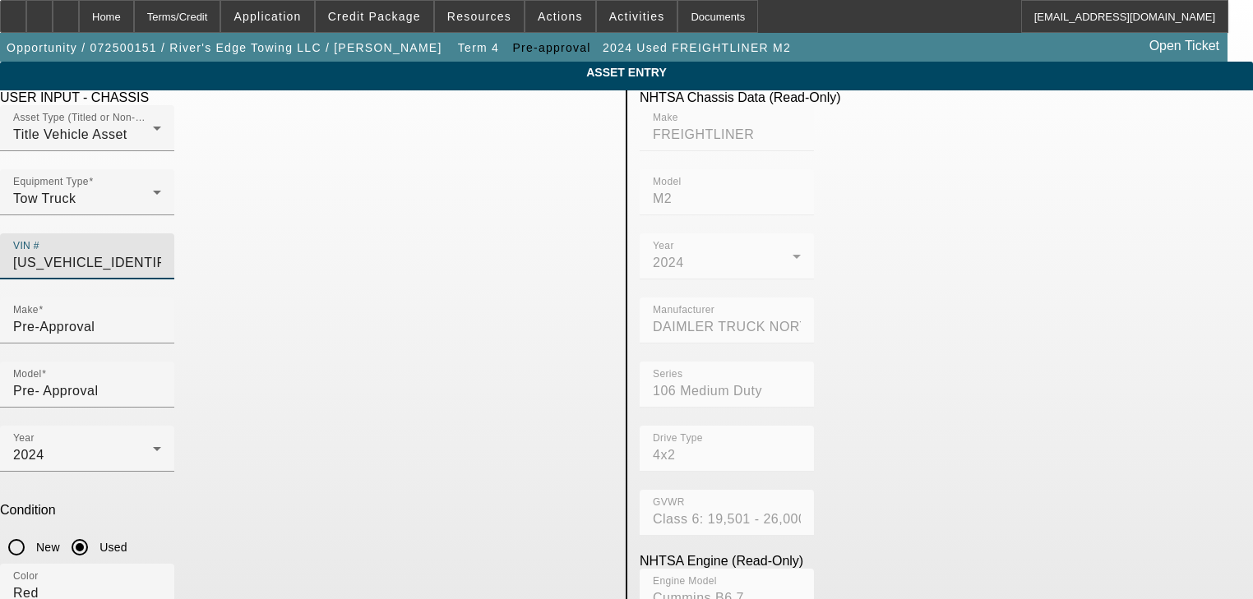
click at [161, 253] on input "1FVACWFC1RHVF8129" at bounding box center [87, 263] width 148 height 20
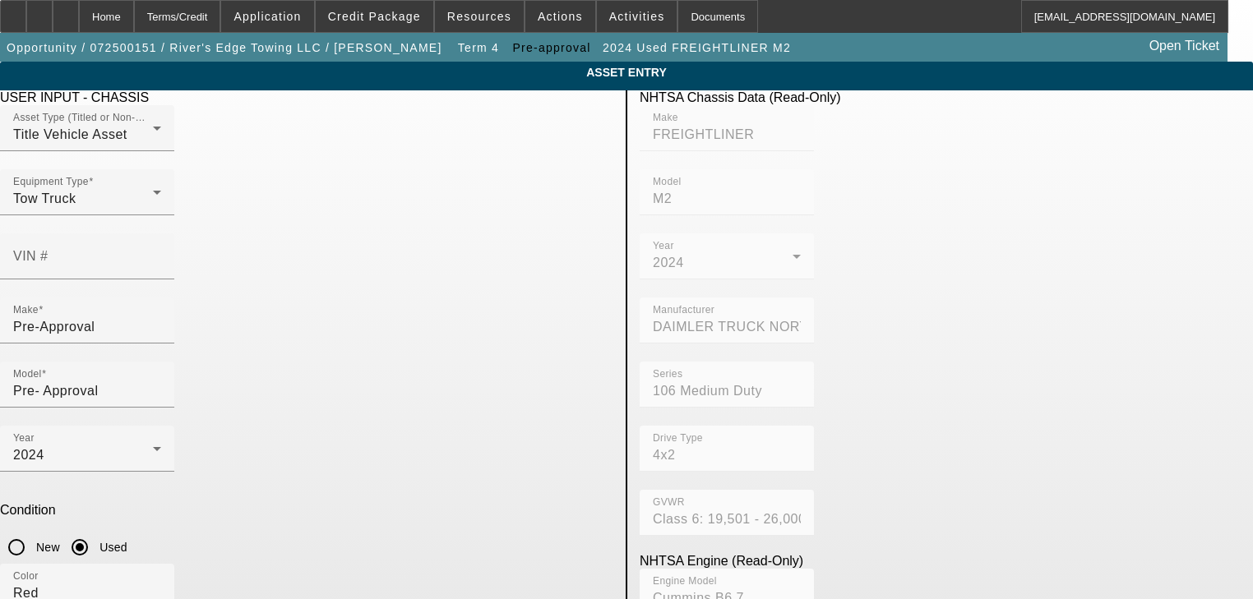
click at [33, 531] on input "New" at bounding box center [16, 547] width 33 height 33
radio input "true"
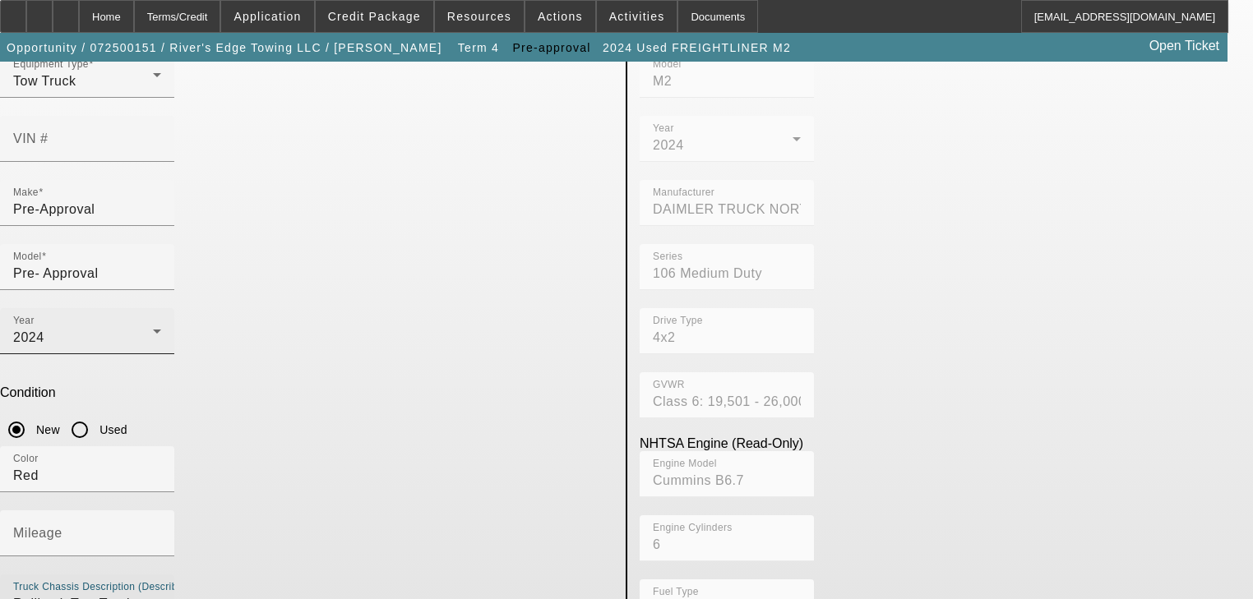
click at [161, 308] on div "Year 2024" at bounding box center [87, 331] width 148 height 46
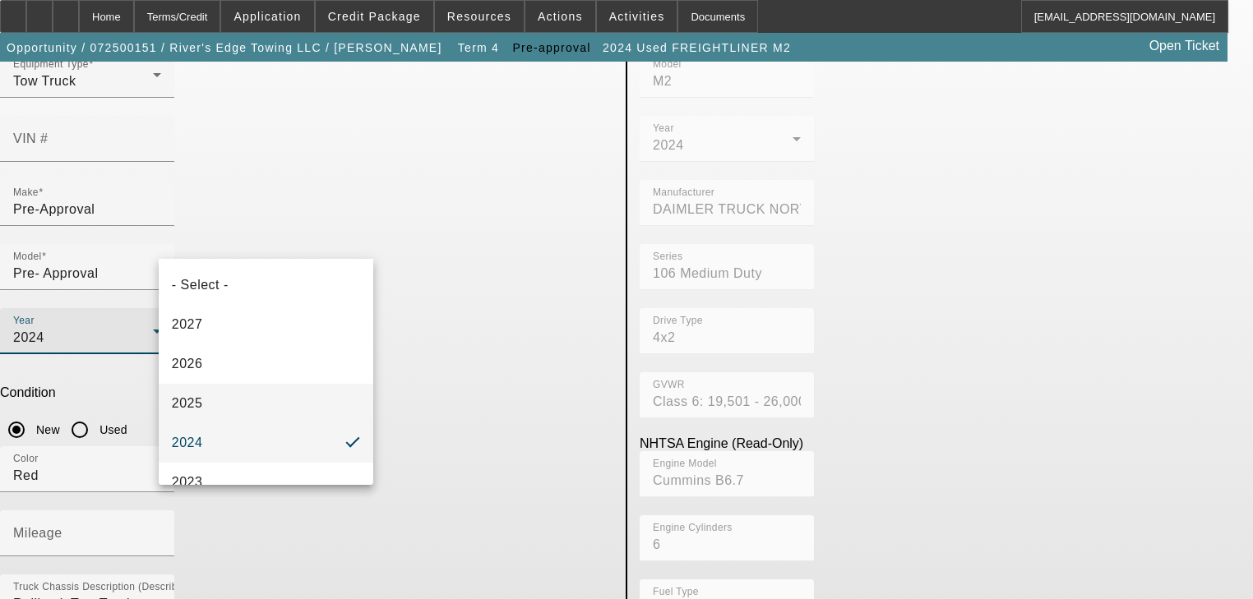
click at [309, 404] on mat-option "2025" at bounding box center [266, 403] width 215 height 39
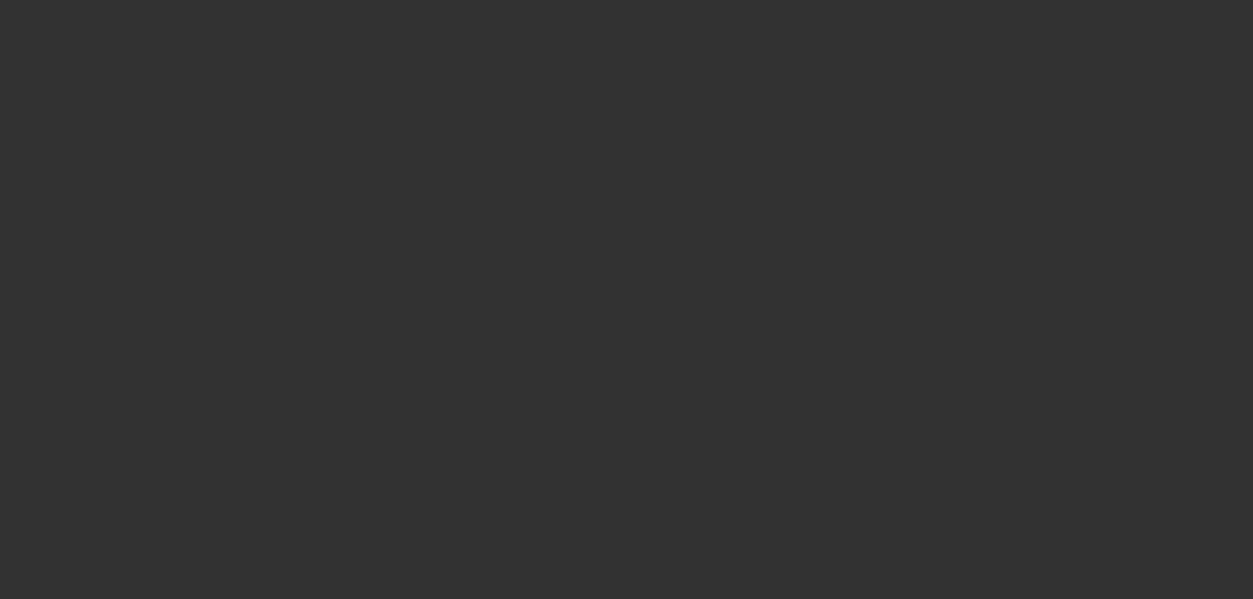
type input "$125,000.00"
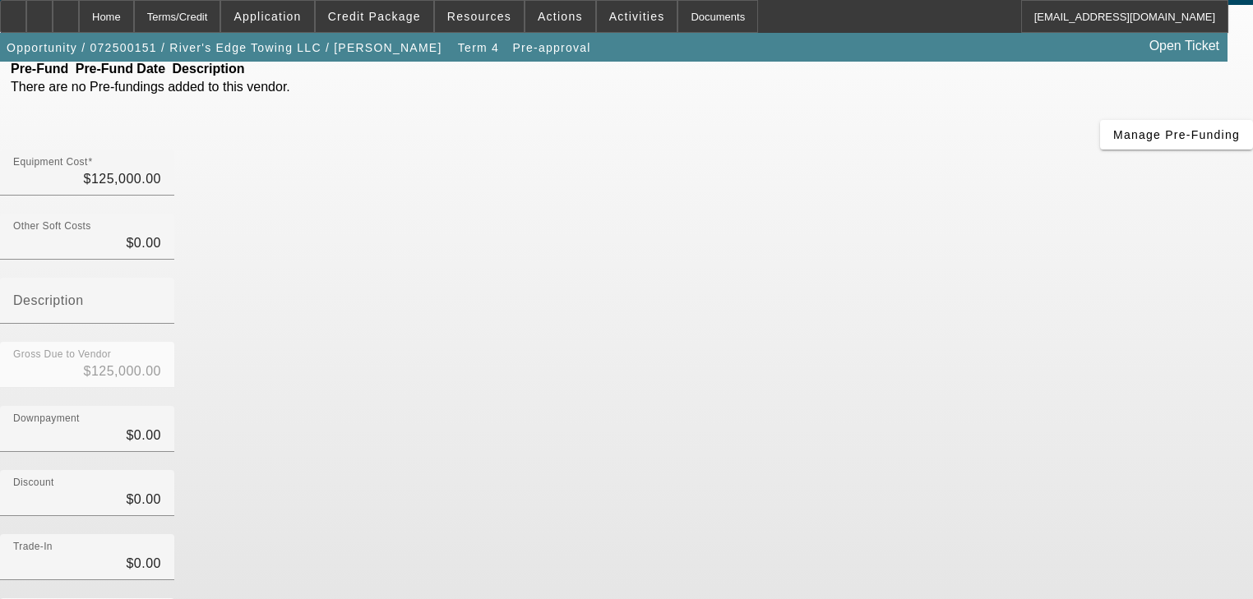
scroll to position [168, 0]
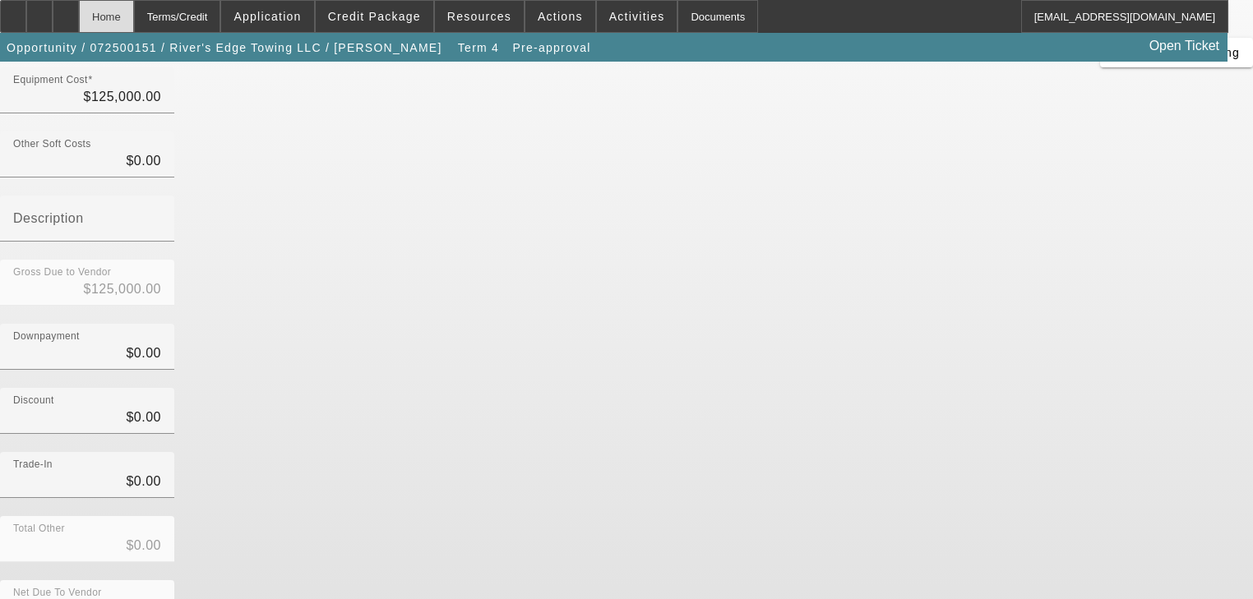
click at [134, 14] on div "Home" at bounding box center [106, 16] width 55 height 33
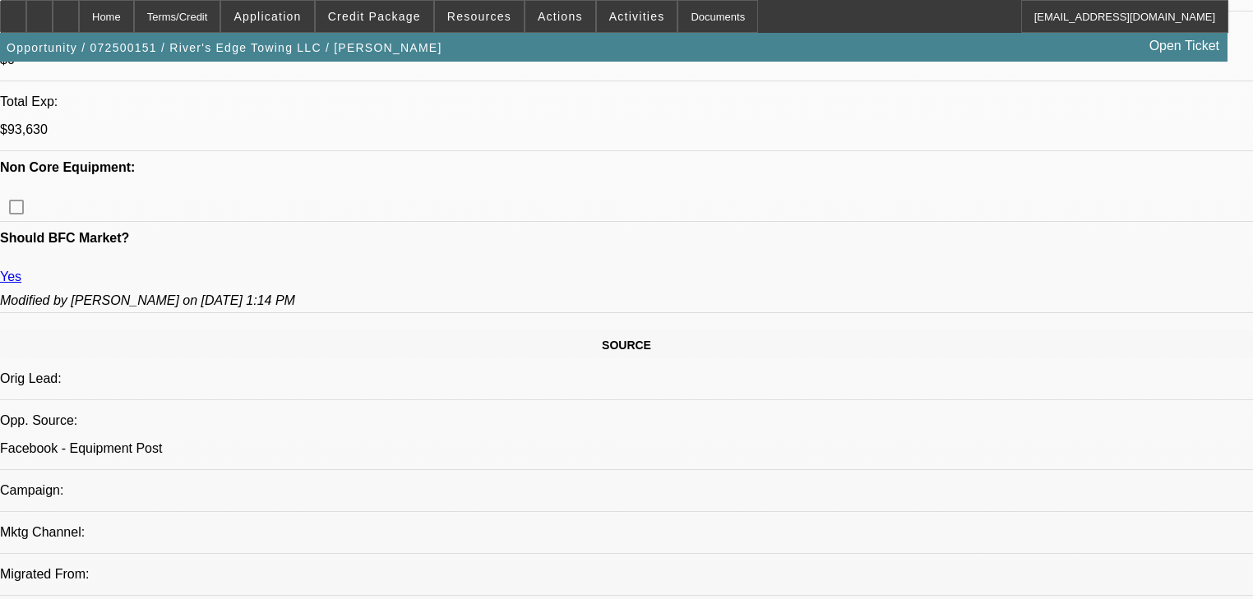
select select "0"
select select "2"
select select "0"
select select "6"
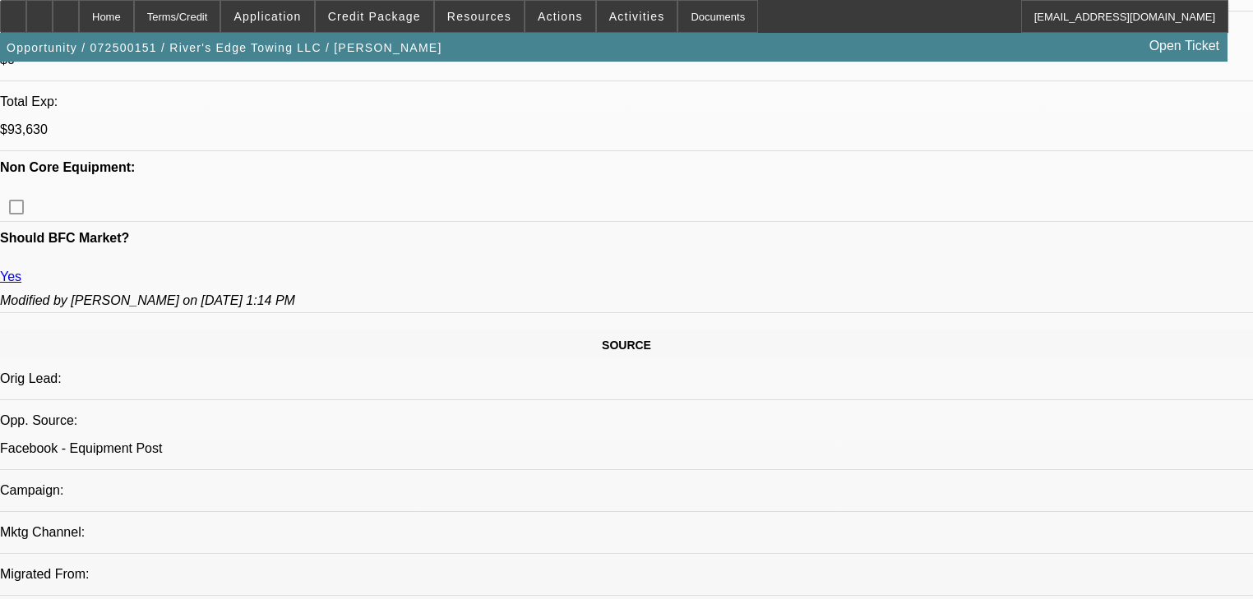
select select "0"
select select "2"
select select "0"
select select "6"
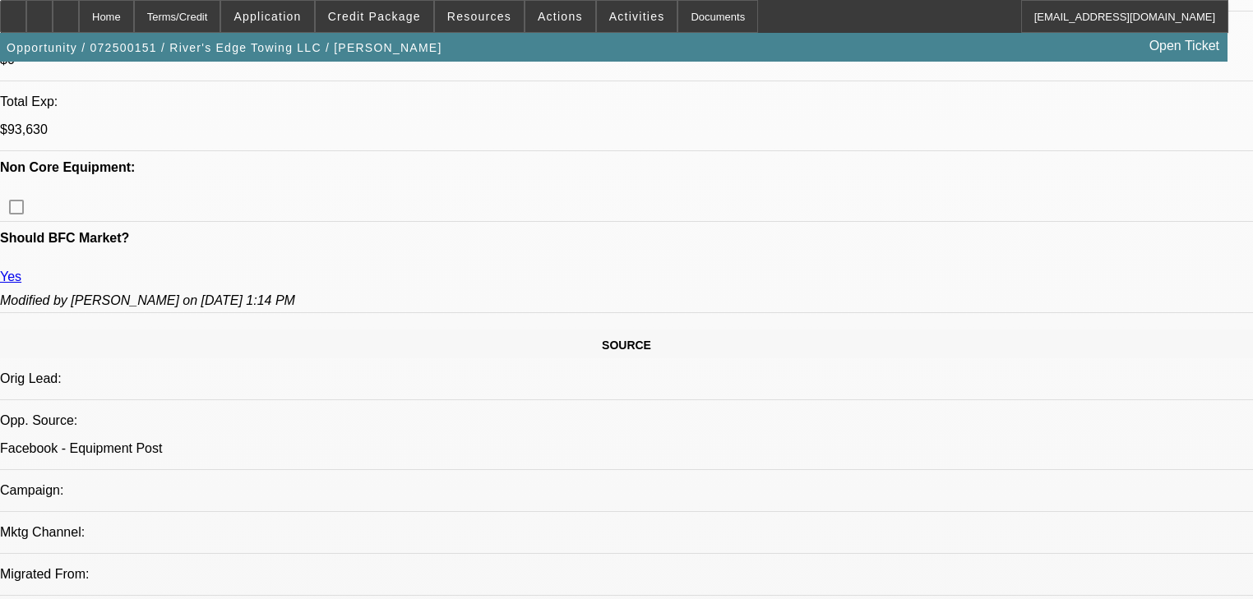
select select "0.15"
select select "2"
select select "0"
select select "6"
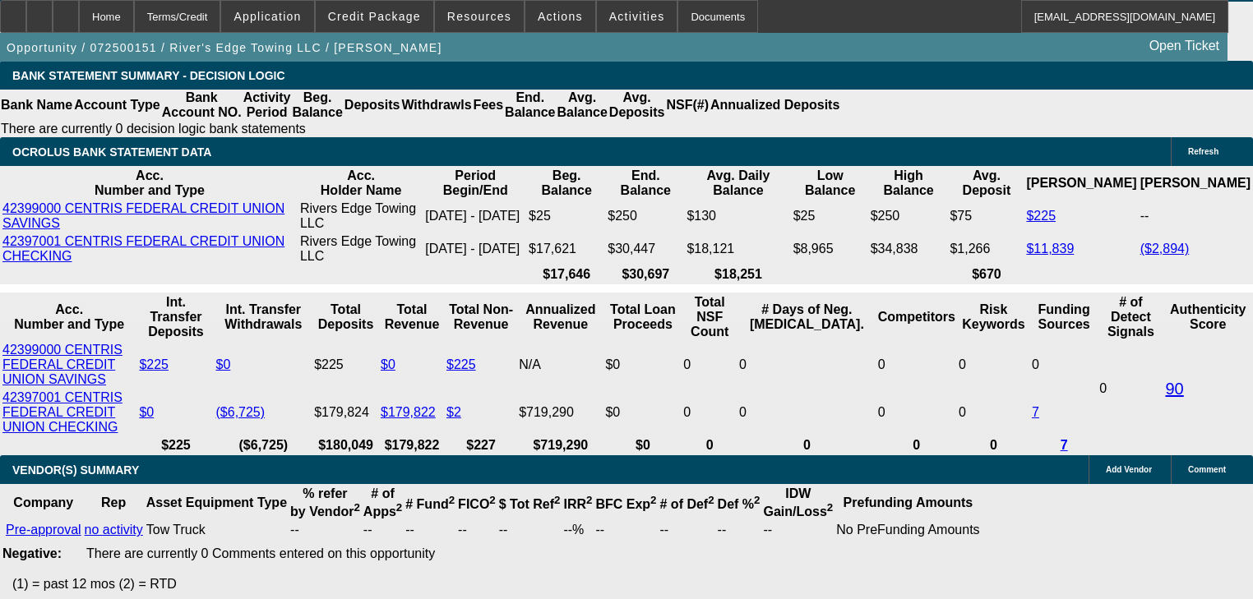
scroll to position [3196, 0]
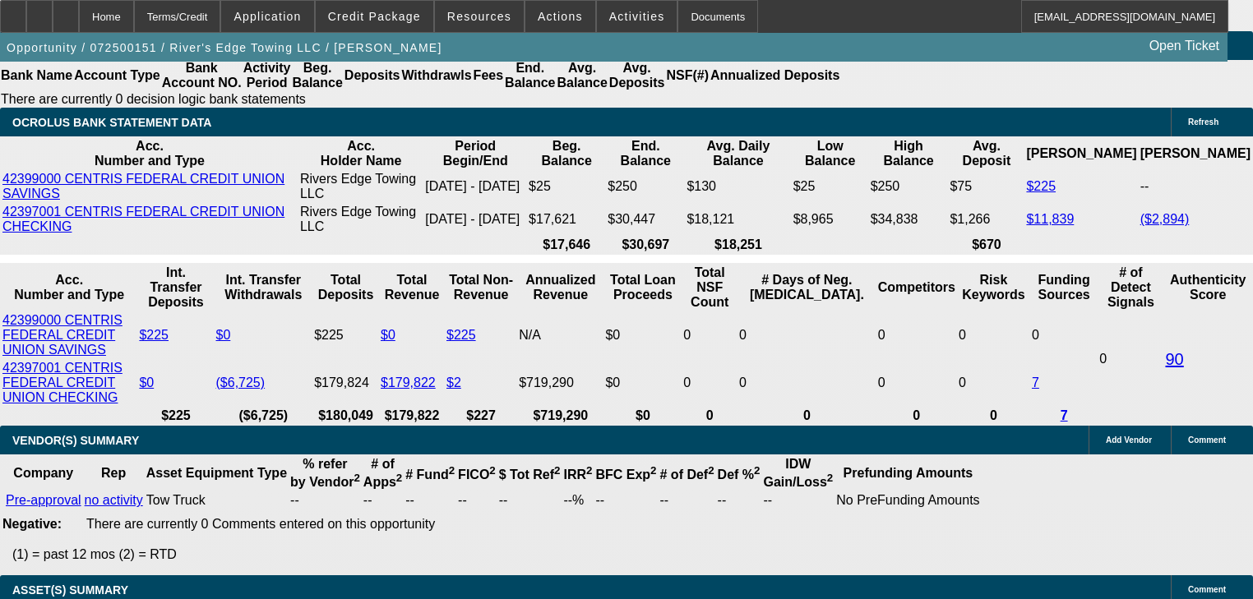
select select "0.15"
type input "$19,612.50"
type input "UNKNOWN"
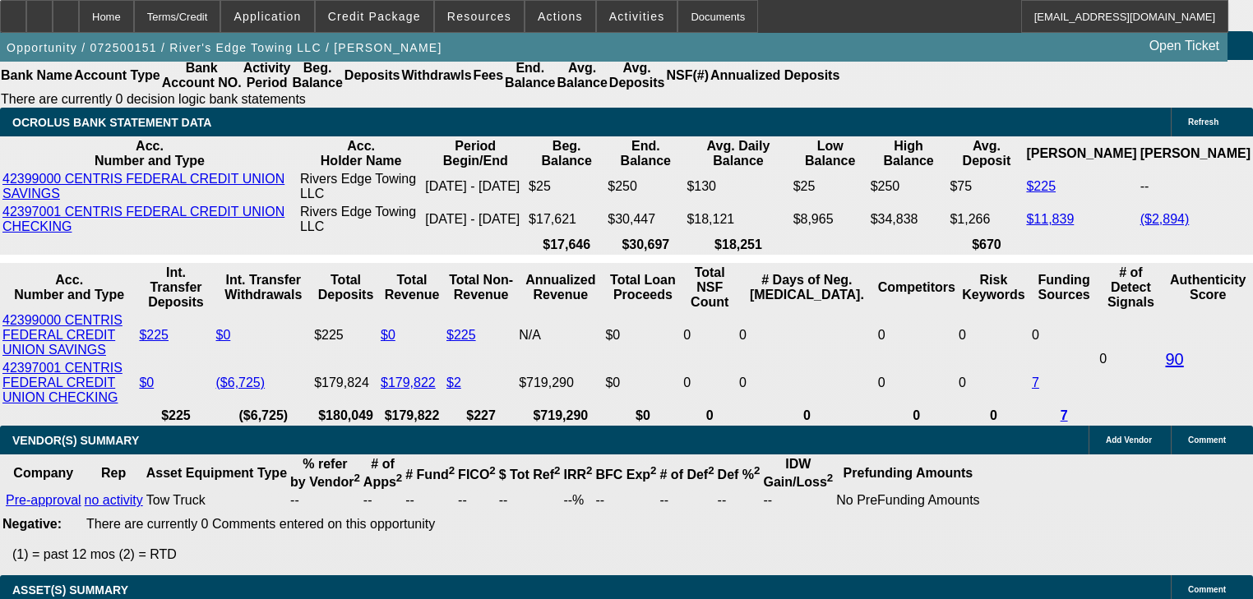
type input "$5,888.06"
type input "$2,944.03"
select select "0.2"
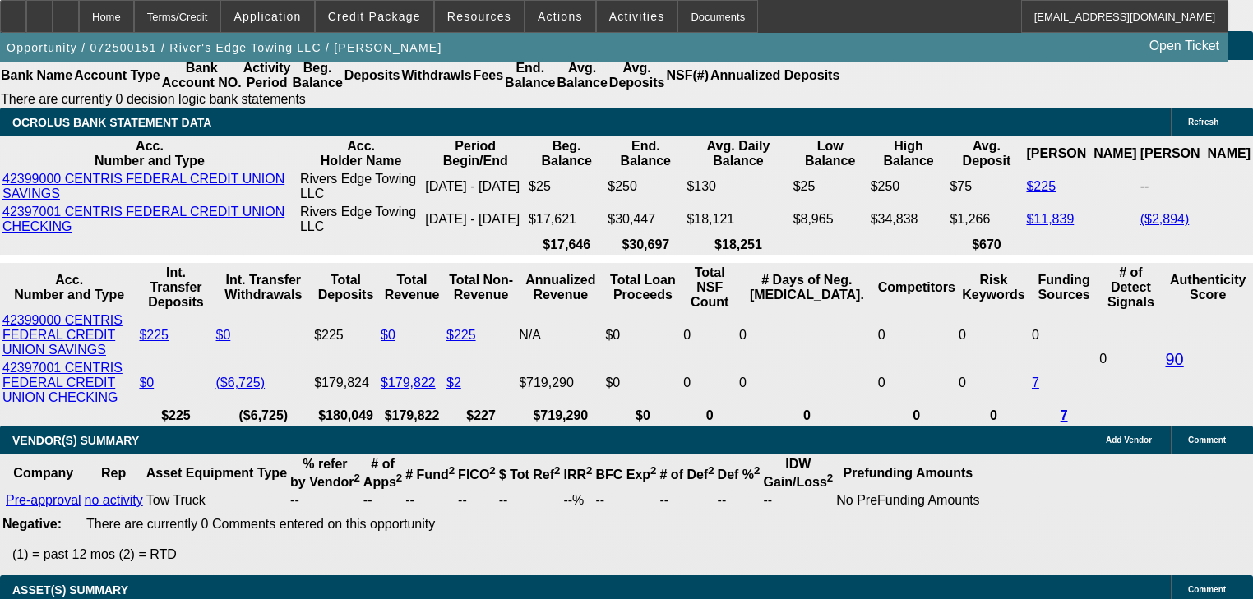
type input "$26,150.00"
type input "$5,541.70"
type input "$2,770.85"
select select "0.15"
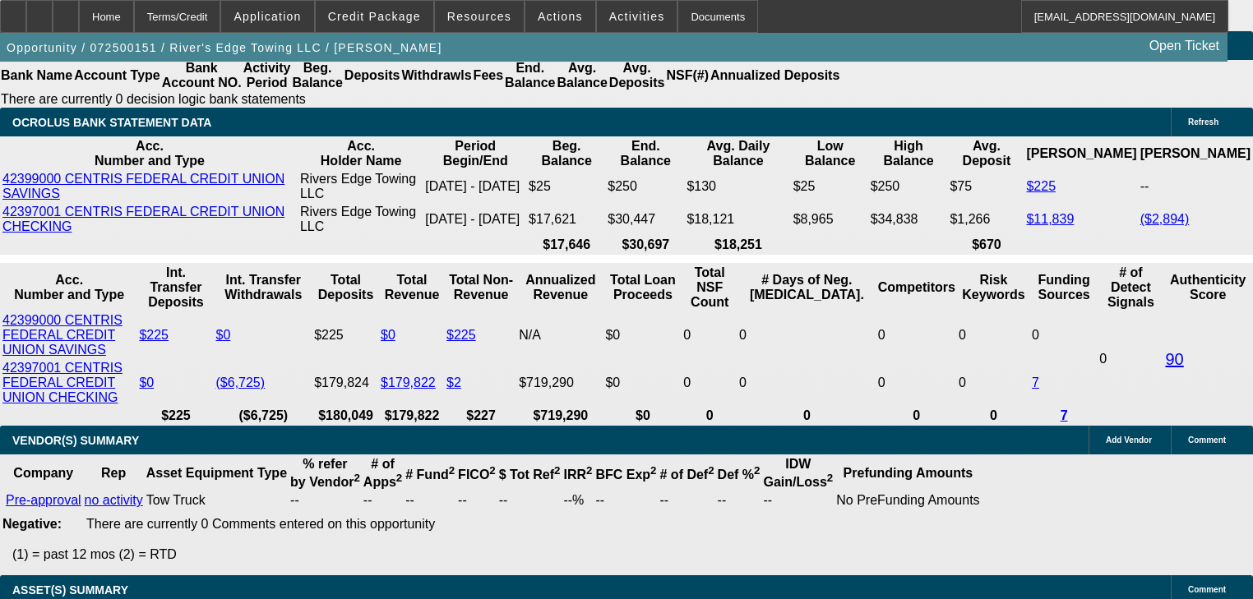
type input "$19,612.50"
type input "$5,888.06"
type input "$2,944.03"
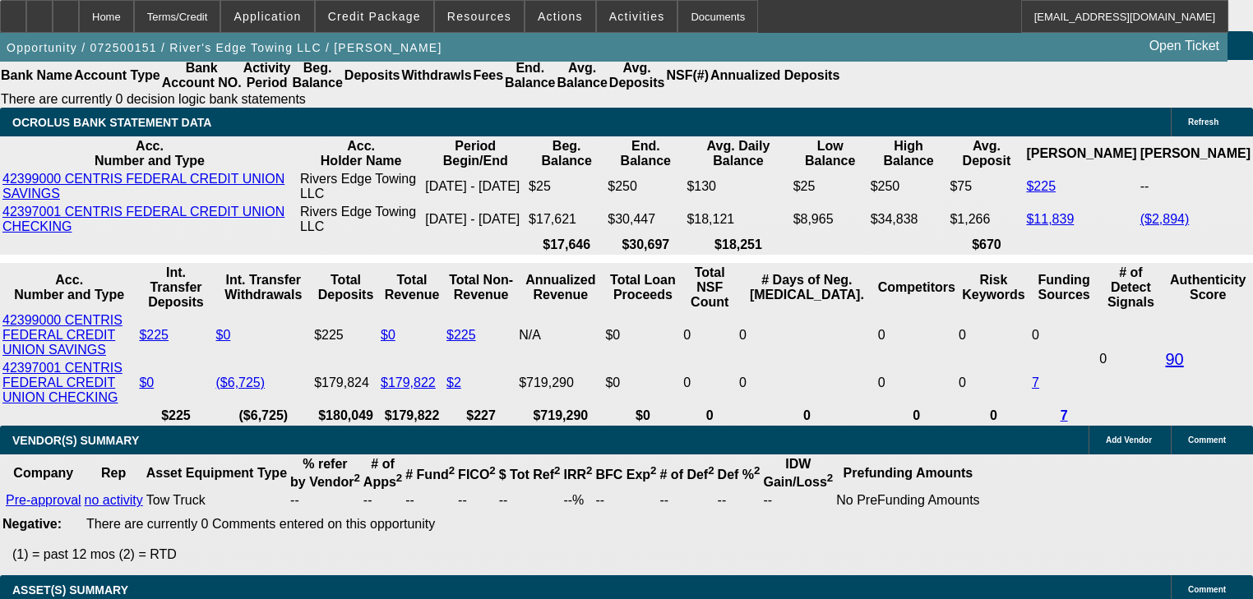
select select "0.2"
type input "$26,150.00"
type input "$5,541.70"
type input "$2,770.85"
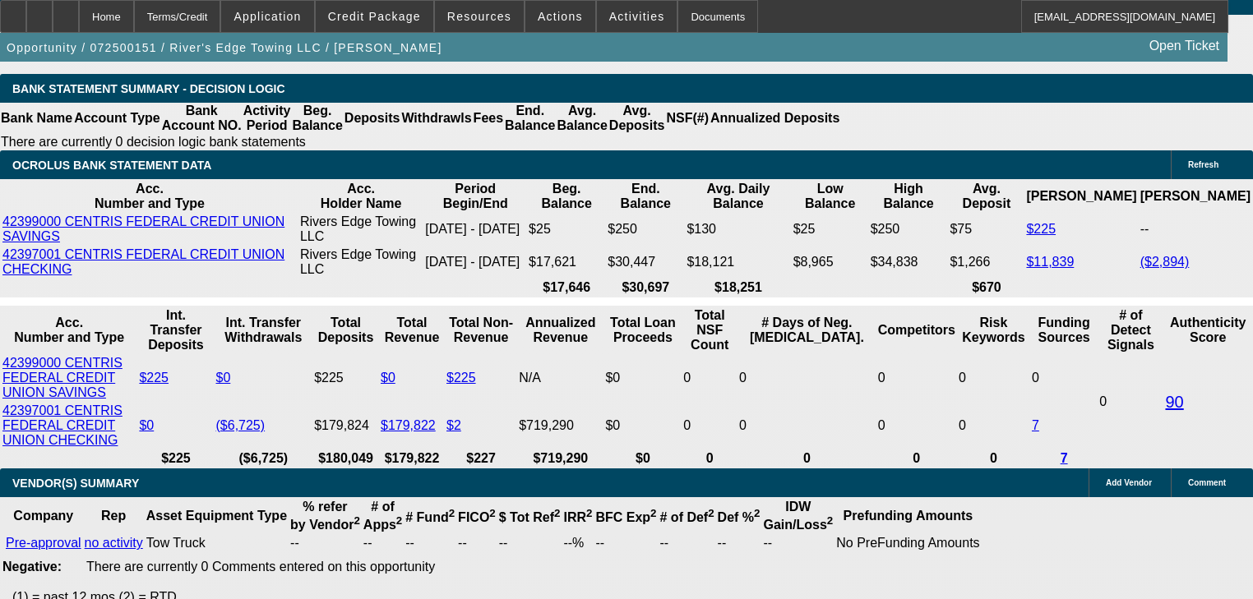
scroll to position [3131, 0]
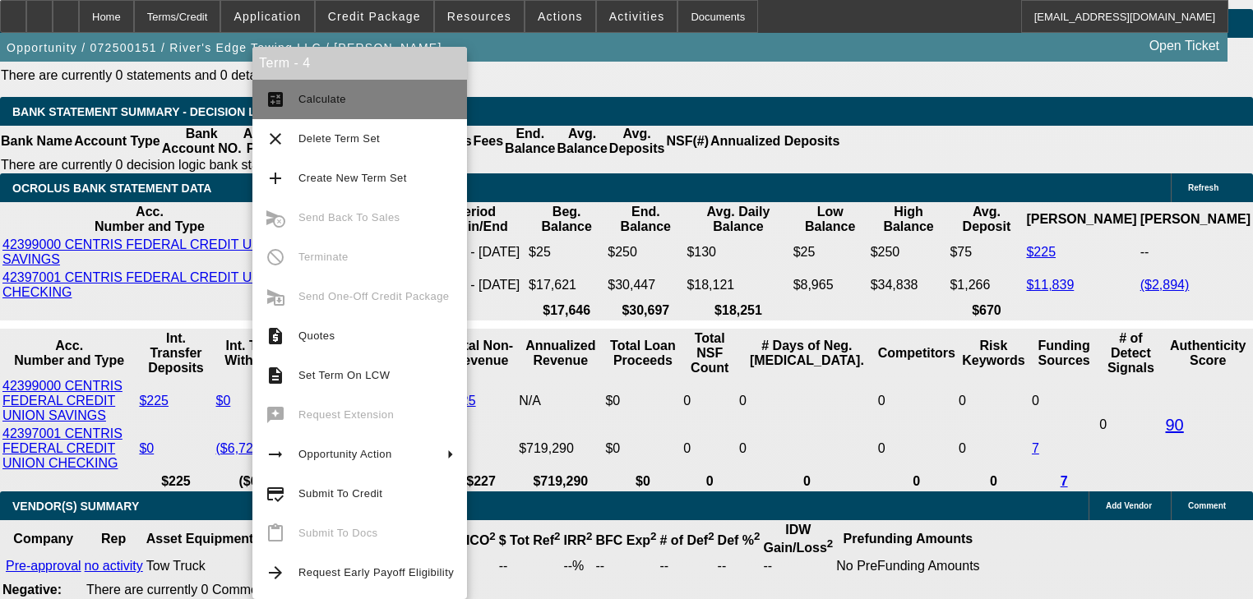
click at [277, 111] on button "calculate Calculate" at bounding box center [359, 99] width 215 height 39
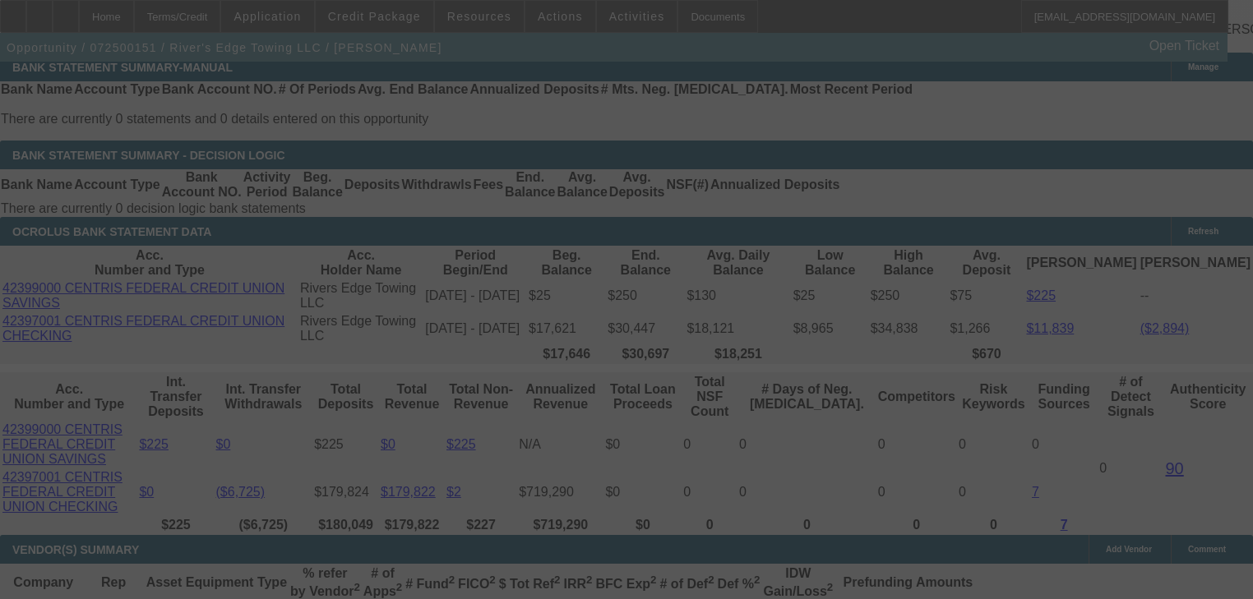
scroll to position [2999, 0]
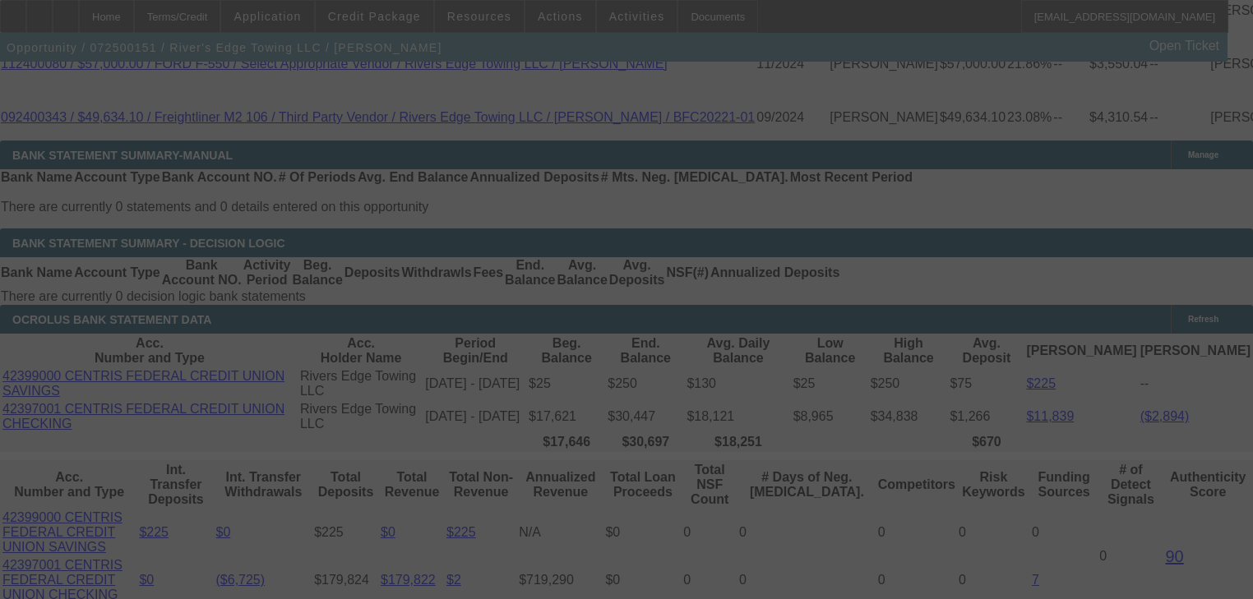
select select "0.2"
select select "2"
select select "0"
select select "6"
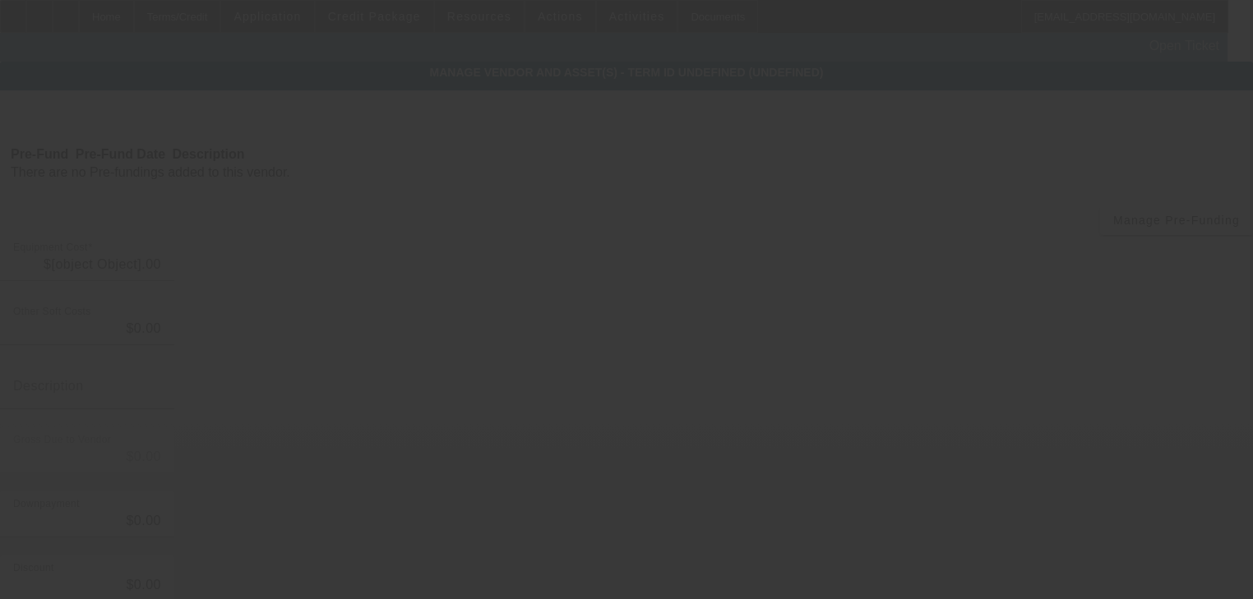
type input "$5,750.00"
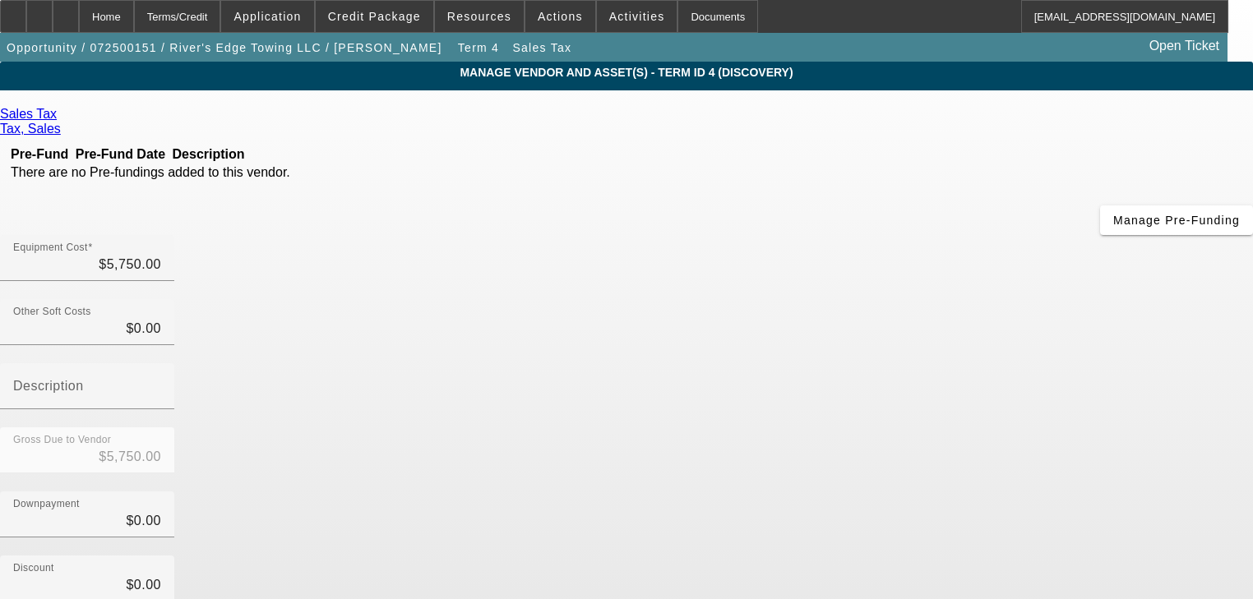
click at [1090, 29] on div "Remove Vendor" at bounding box center [1136, 14] width 92 height 29
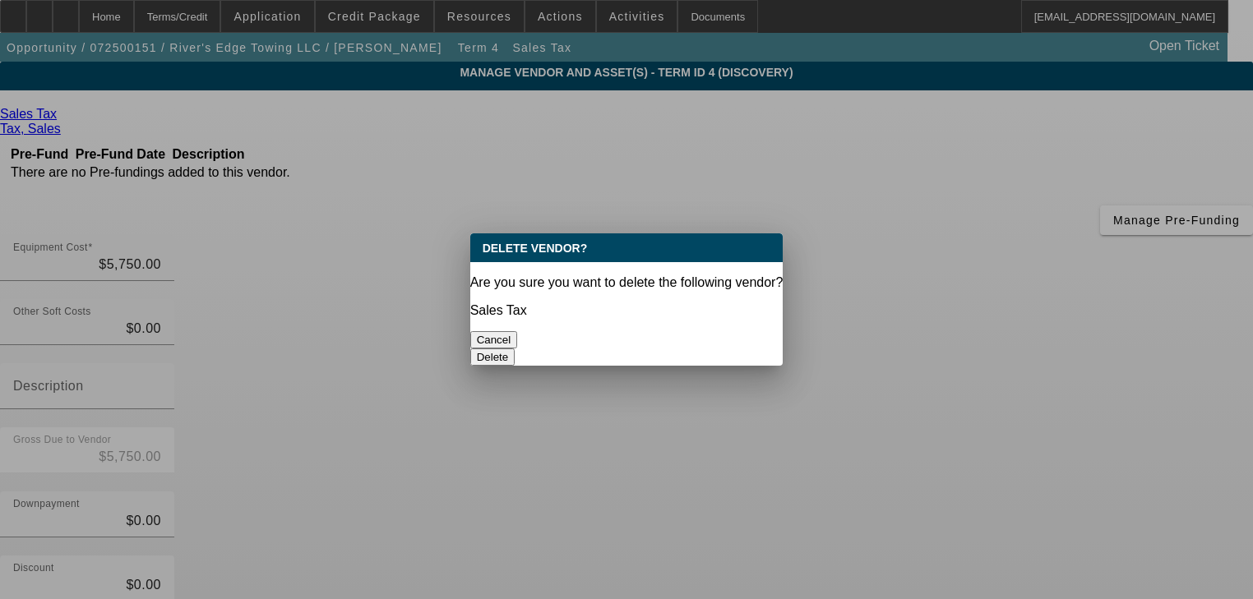
click at [515, 349] on button "Delete" at bounding box center [492, 357] width 45 height 17
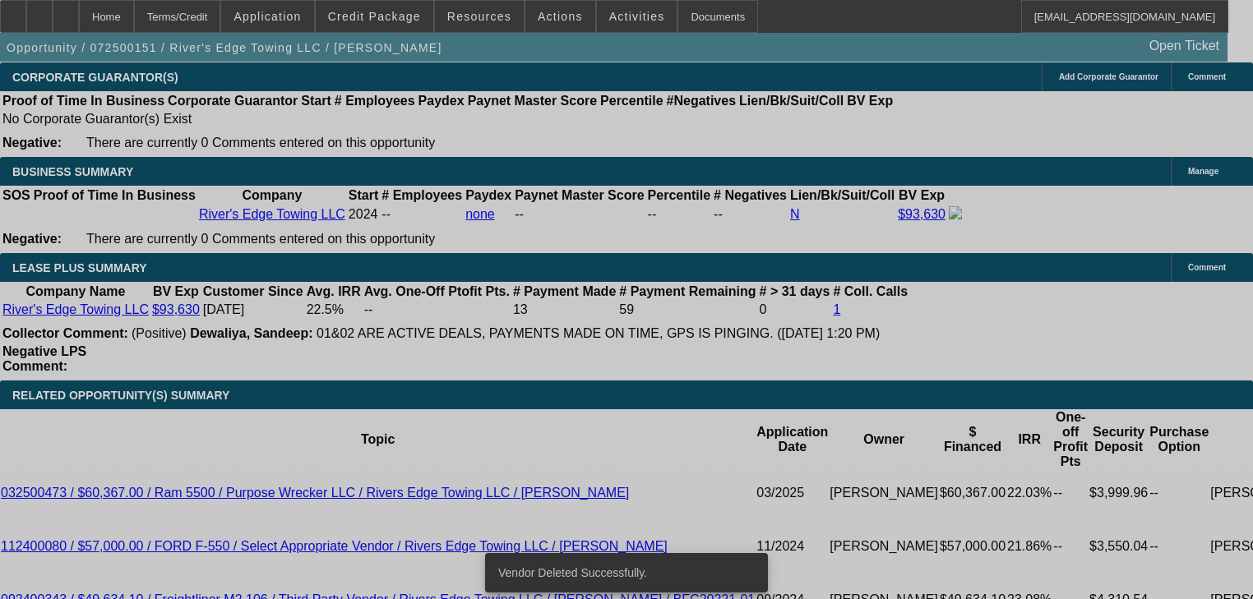
select select "0.2"
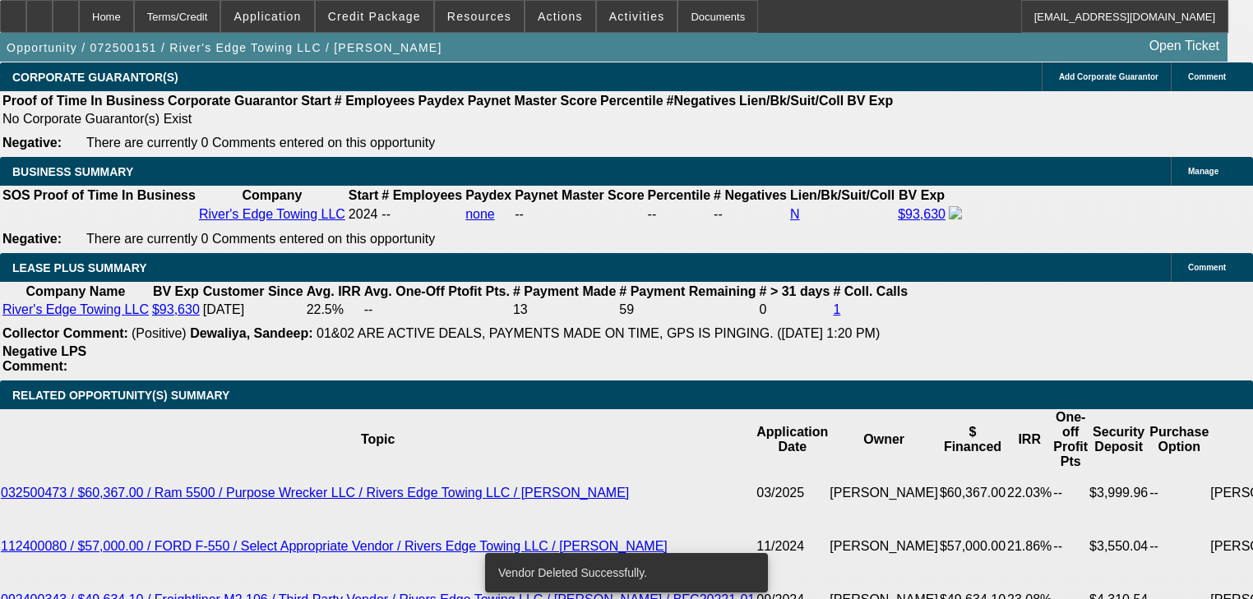
select select "2"
select select "0"
select select "6"
select select "0"
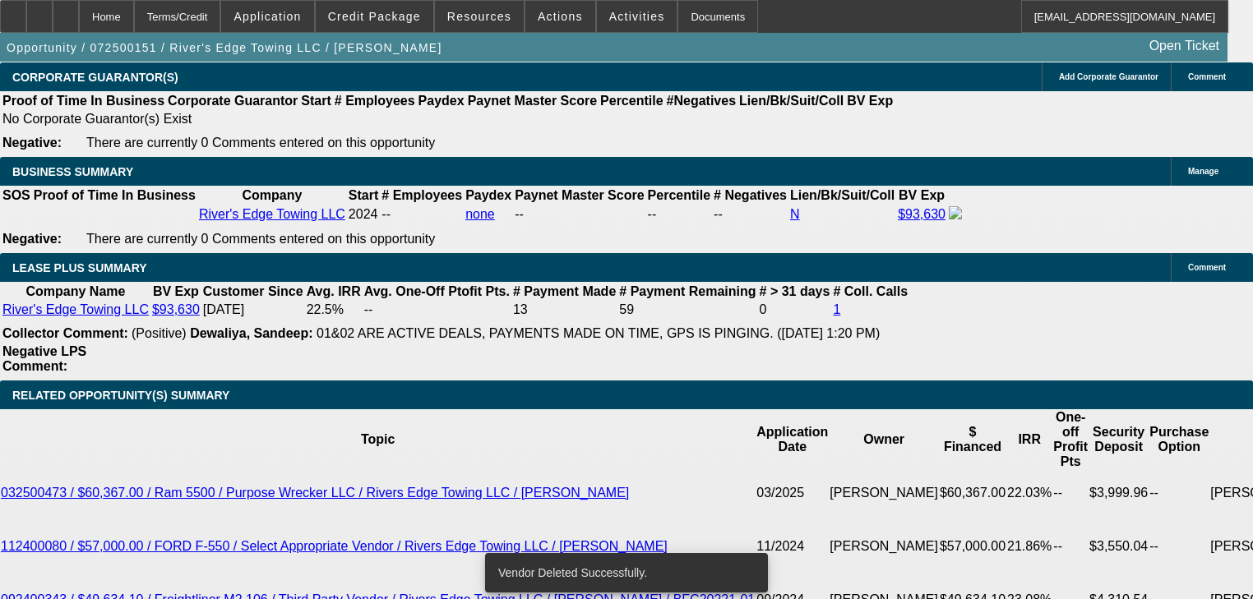
select select "2"
select select "0"
select select "6"
select select "0.15"
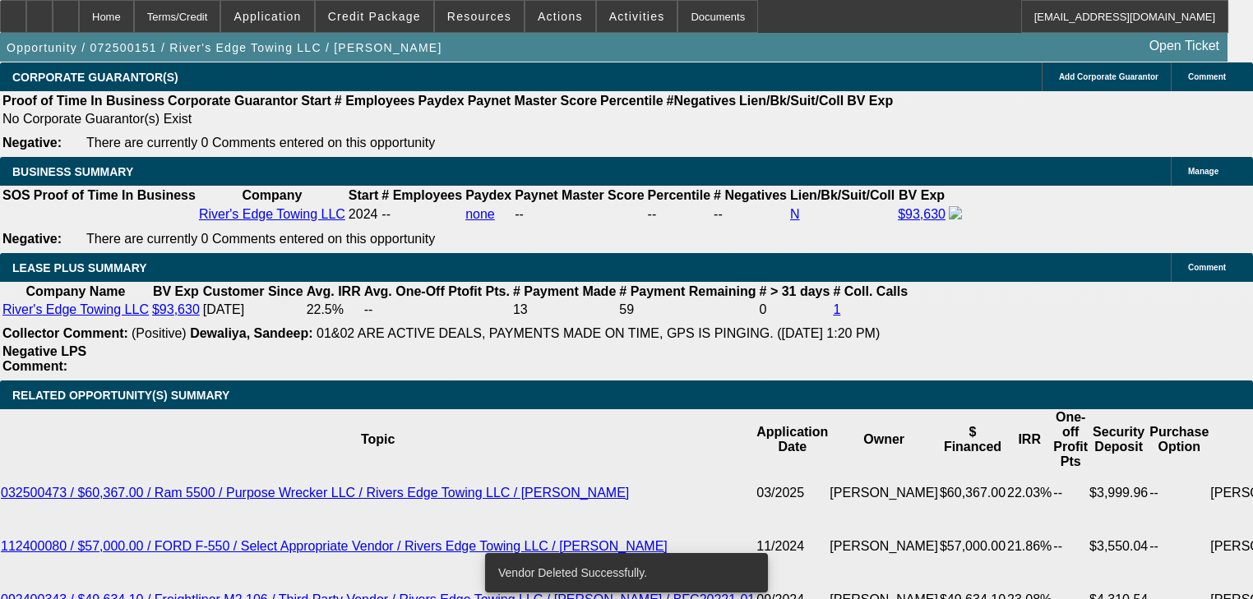
select select "2"
select select "0"
select select "6"
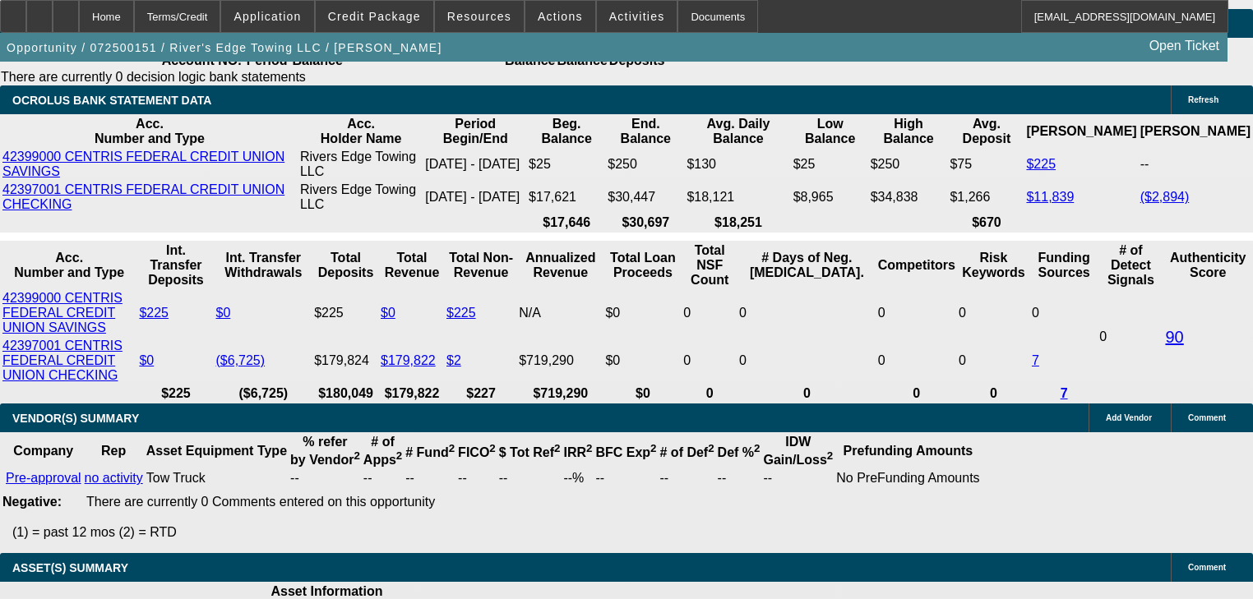
scroll to position [3144, 0]
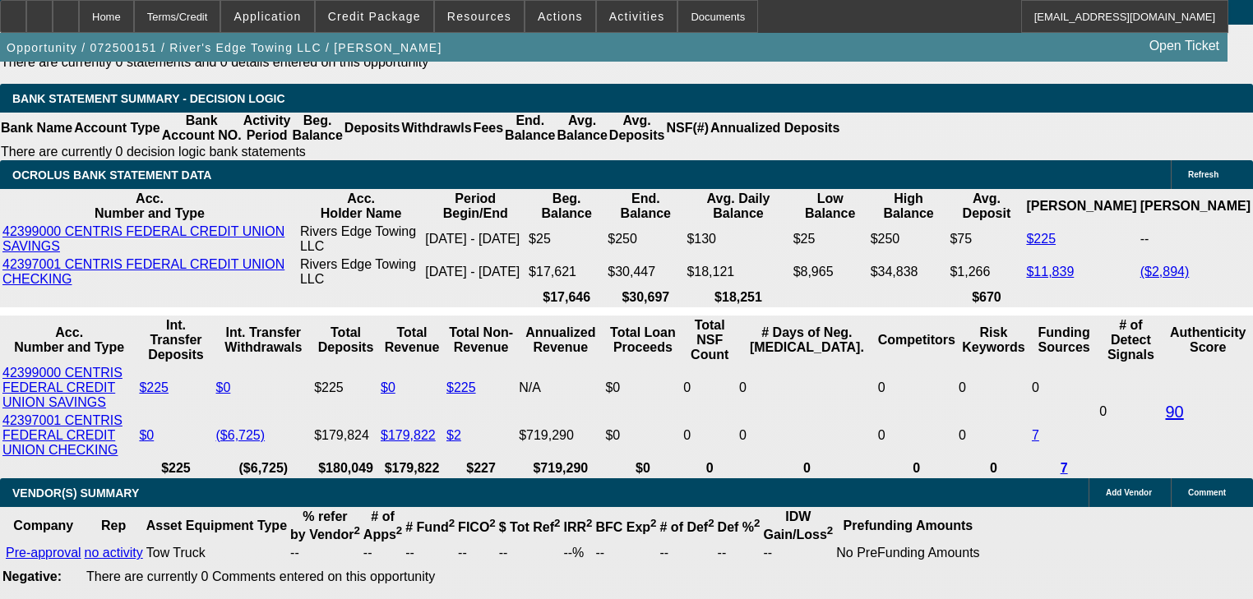
type input "$2,200.00"
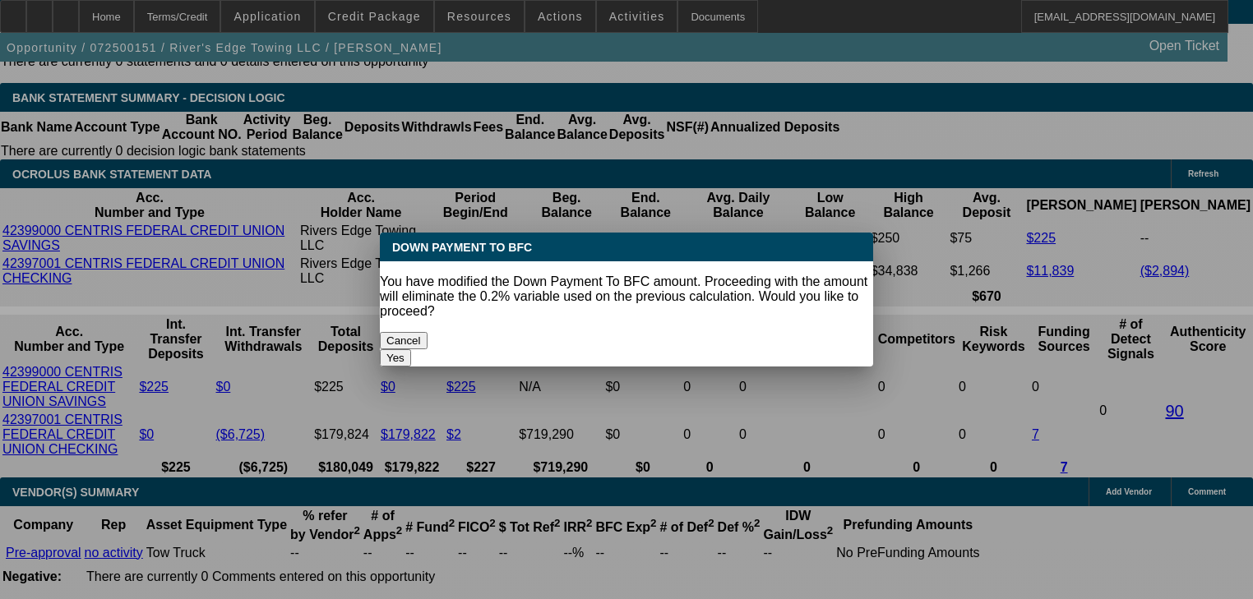
click at [411, 349] on button "Yes" at bounding box center [395, 357] width 31 height 17
select select "0"
type input "UNKNOWN"
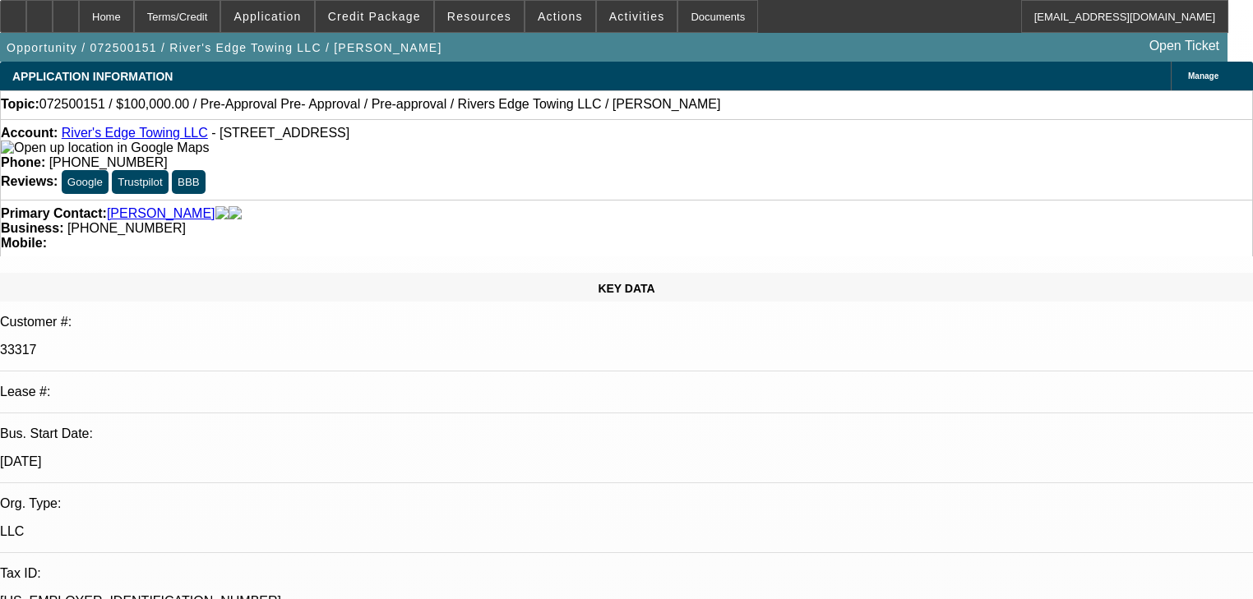
scroll to position [3144, 0]
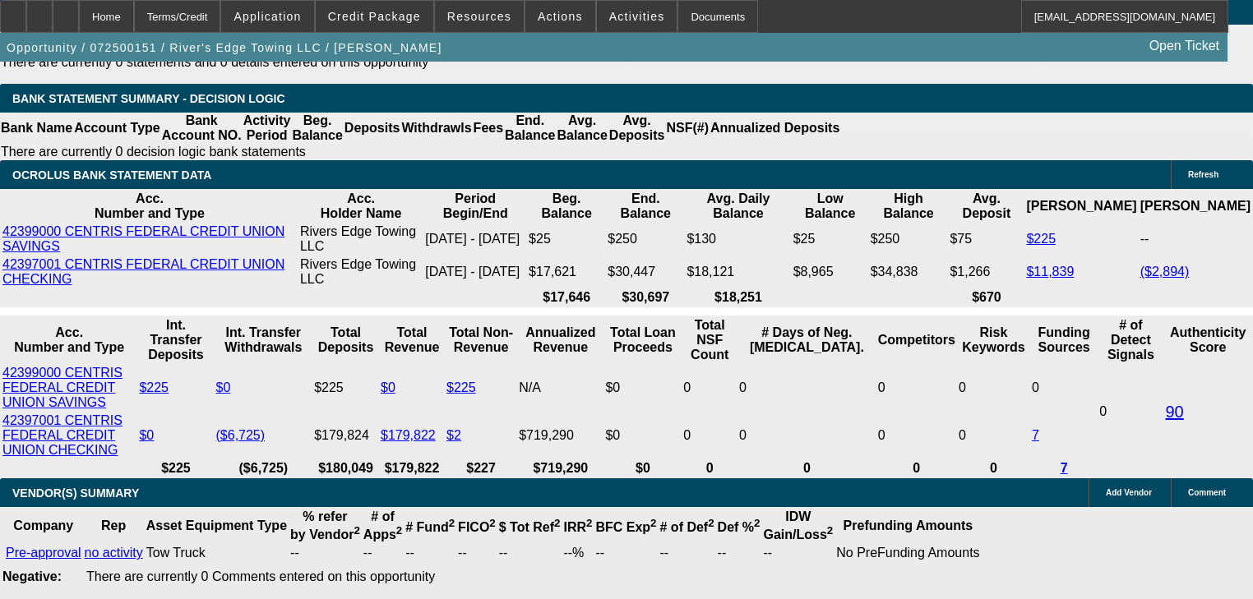
type input "$3,252.97"
type input "$6,505.94"
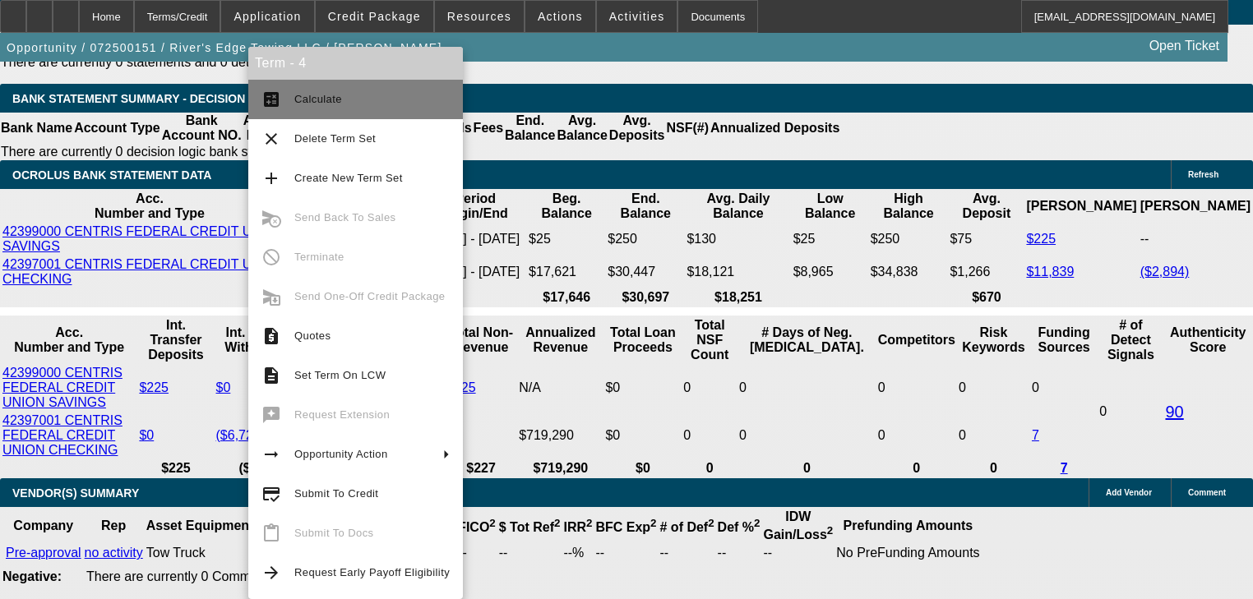
click at [290, 112] on button "calculate Calculate" at bounding box center [355, 99] width 215 height 39
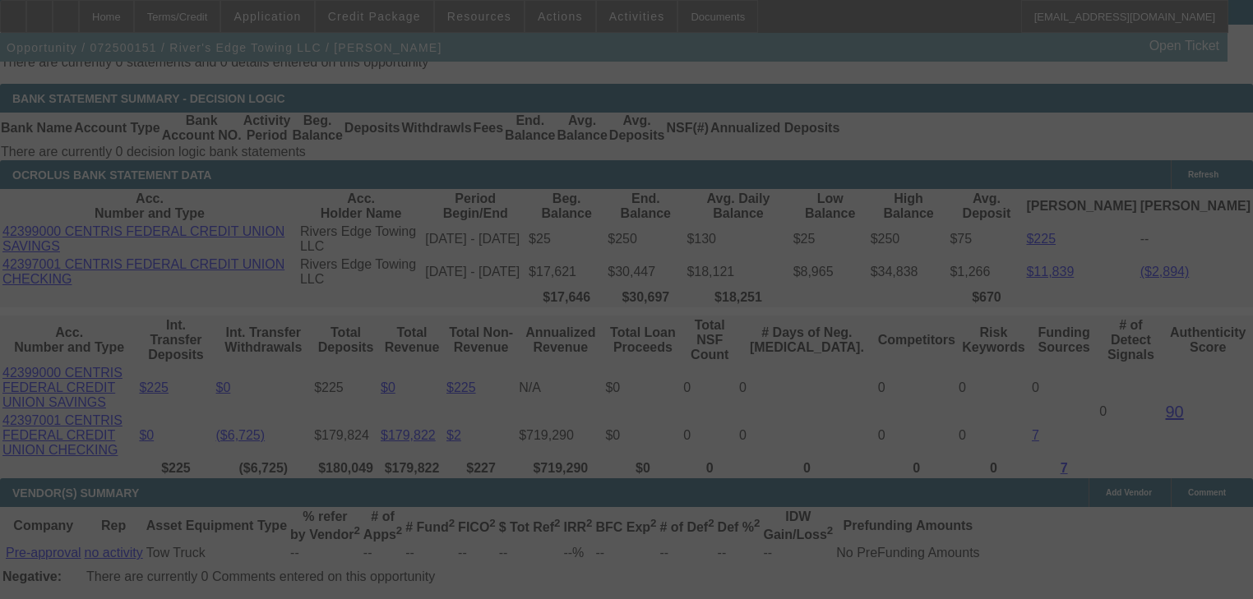
select select "0"
select select "2"
select select "0"
select select "6"
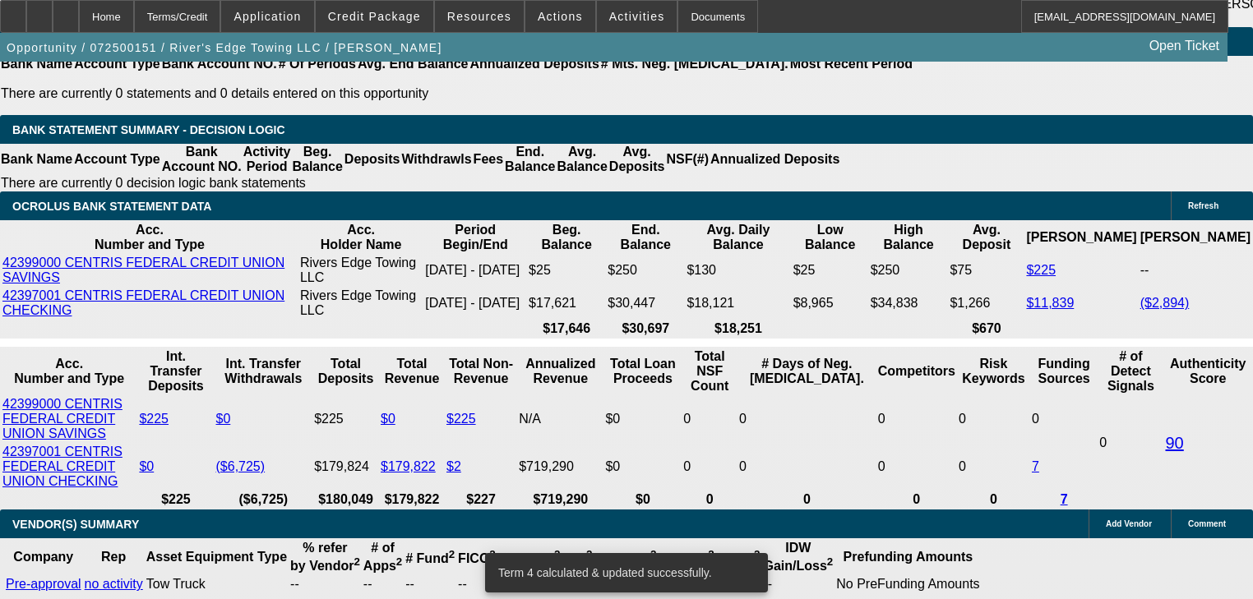
scroll to position [3178, 0]
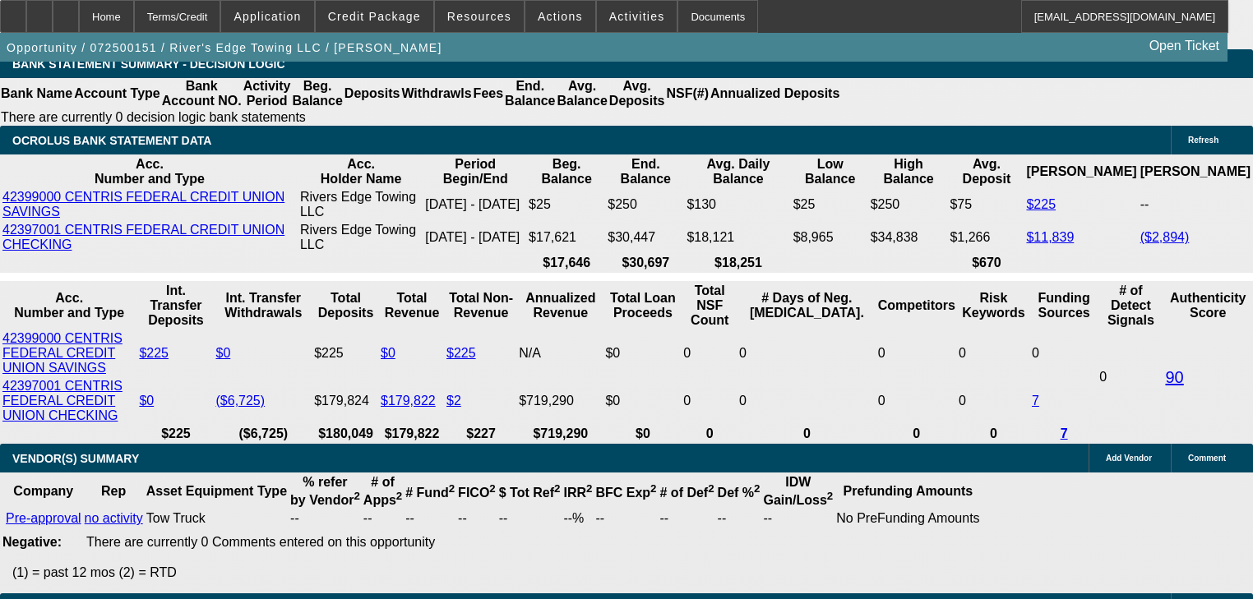
type input "$22,000.00"
type input "UNKNOWN"
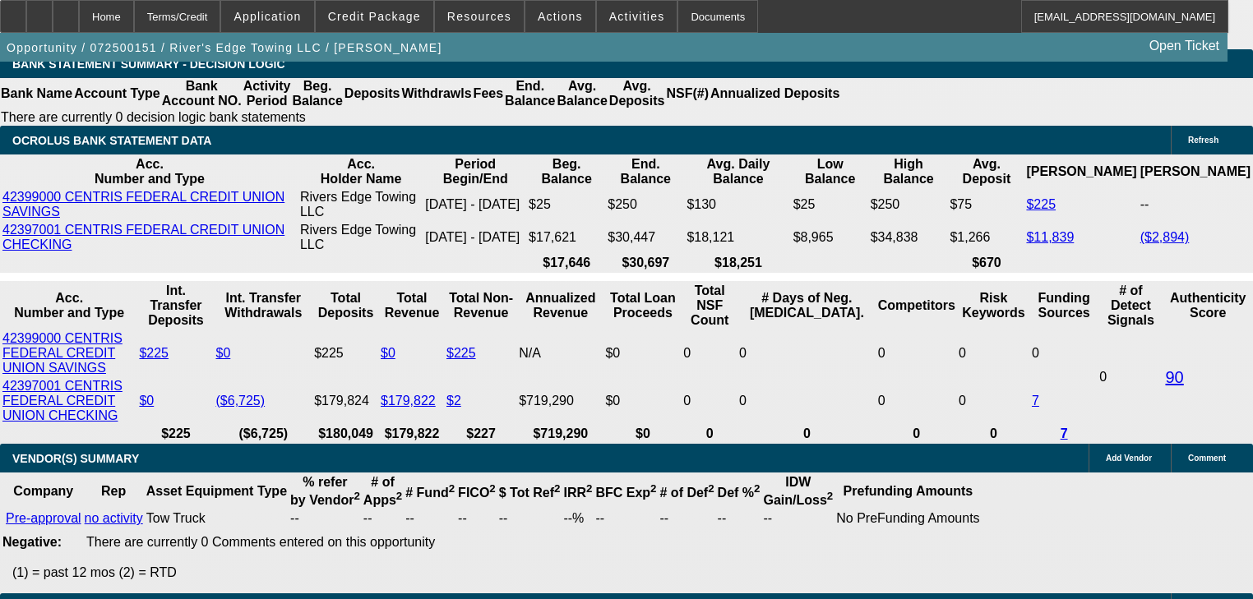
type input "$5,456.94"
type input "$2,728.47"
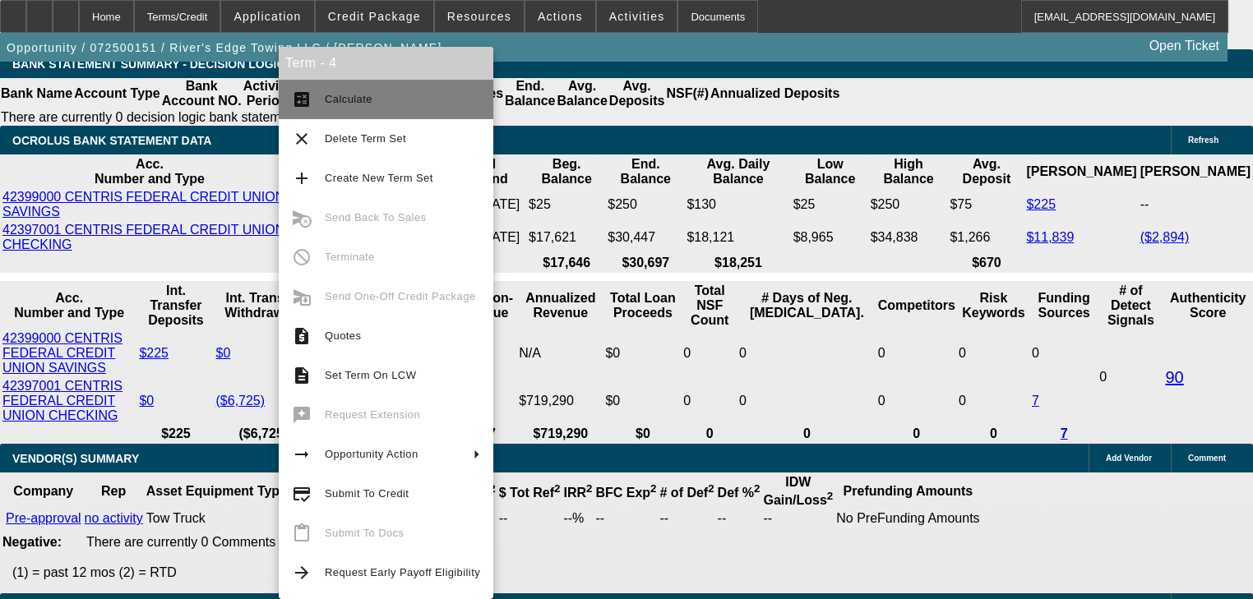
click at [286, 117] on button "calculate Calculate" at bounding box center [386, 99] width 215 height 39
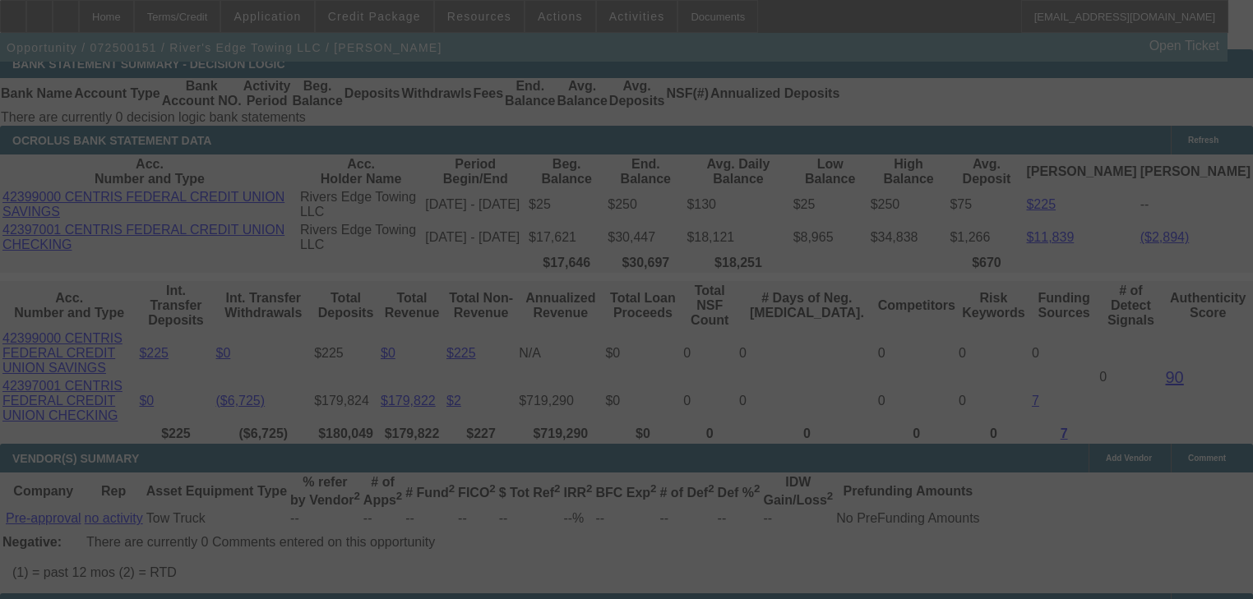
select select "0"
select select "2"
select select "0"
select select "6"
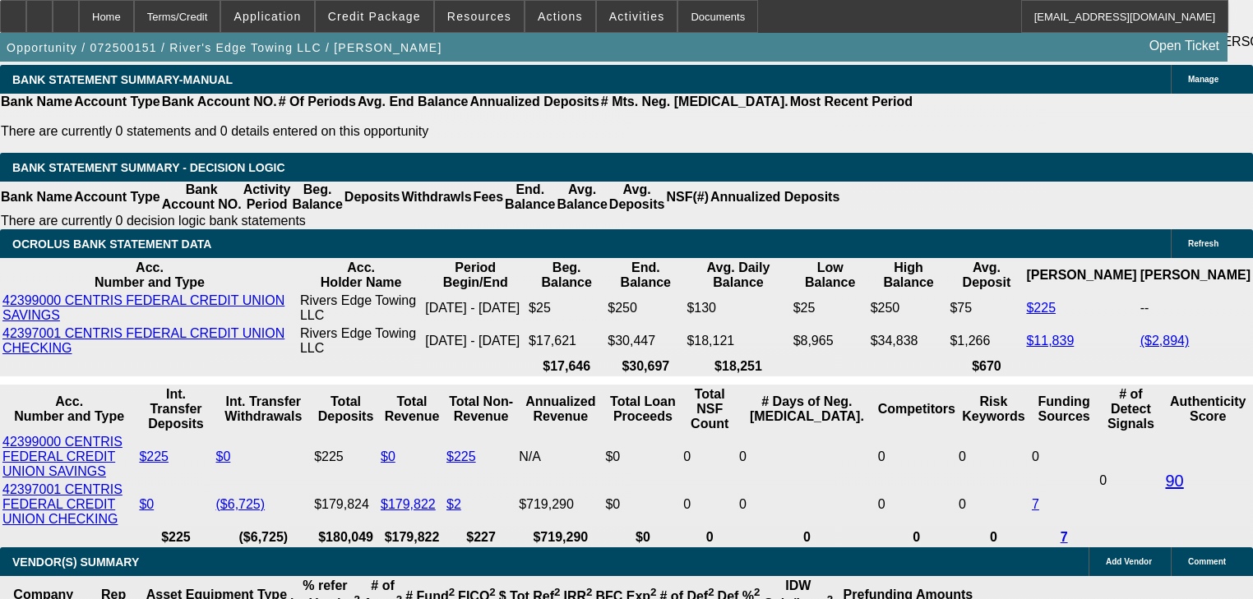
scroll to position [3047, 0]
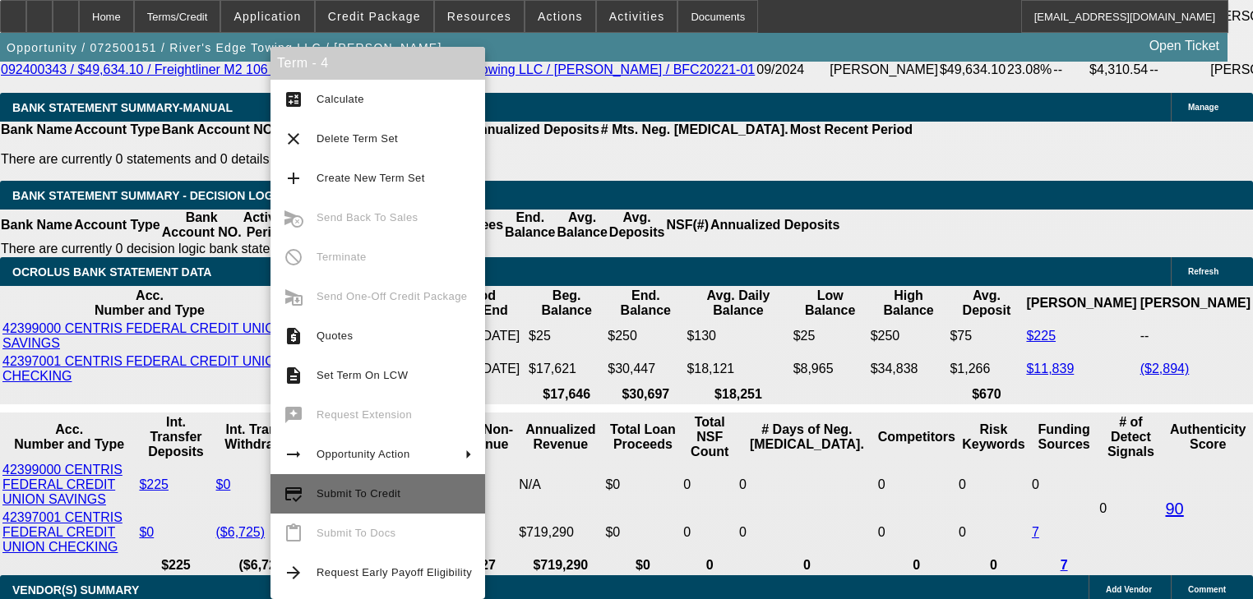
click at [396, 492] on span "Submit To Credit" at bounding box center [394, 494] width 155 height 20
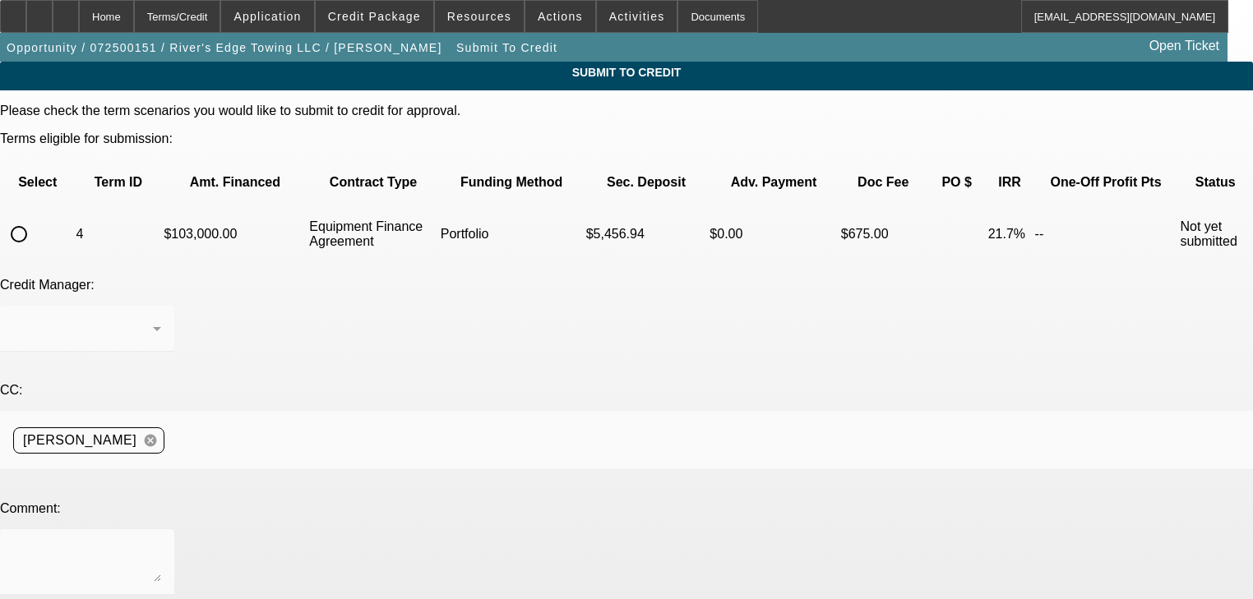
click at [35, 218] on input "radio" at bounding box center [18, 234] width 33 height 33
radio input "true"
click at [397, 25] on span at bounding box center [375, 16] width 118 height 39
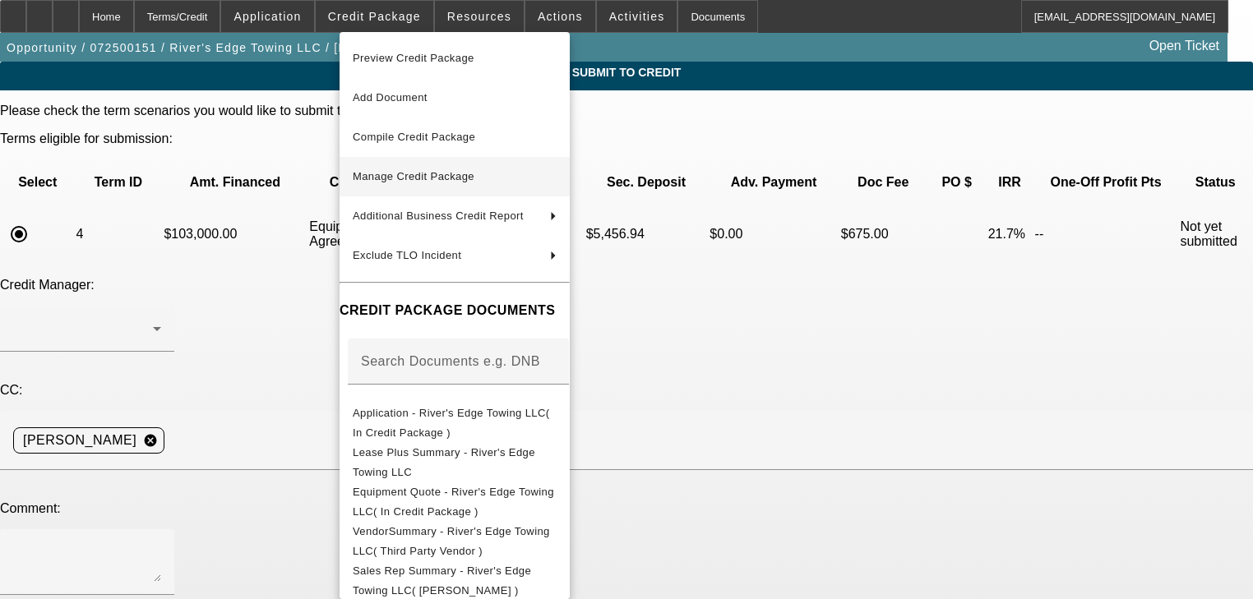
click at [447, 187] on button "Manage Credit Package" at bounding box center [455, 176] width 230 height 39
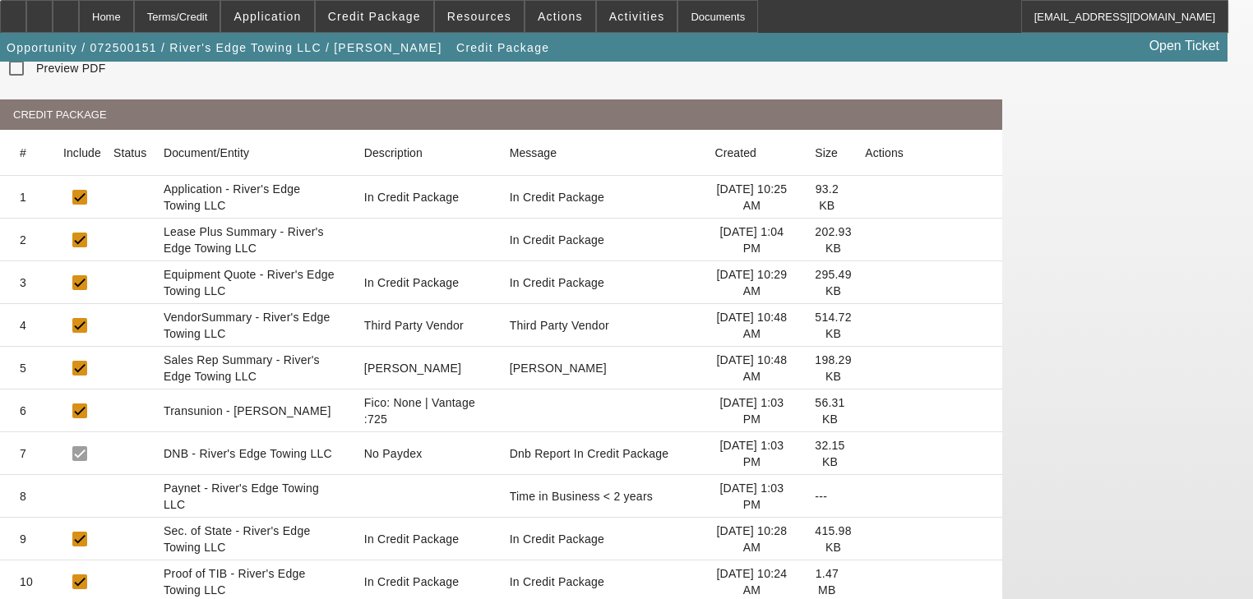
scroll to position [197, 0]
click at [865, 282] on icon at bounding box center [865, 282] width 0 height 0
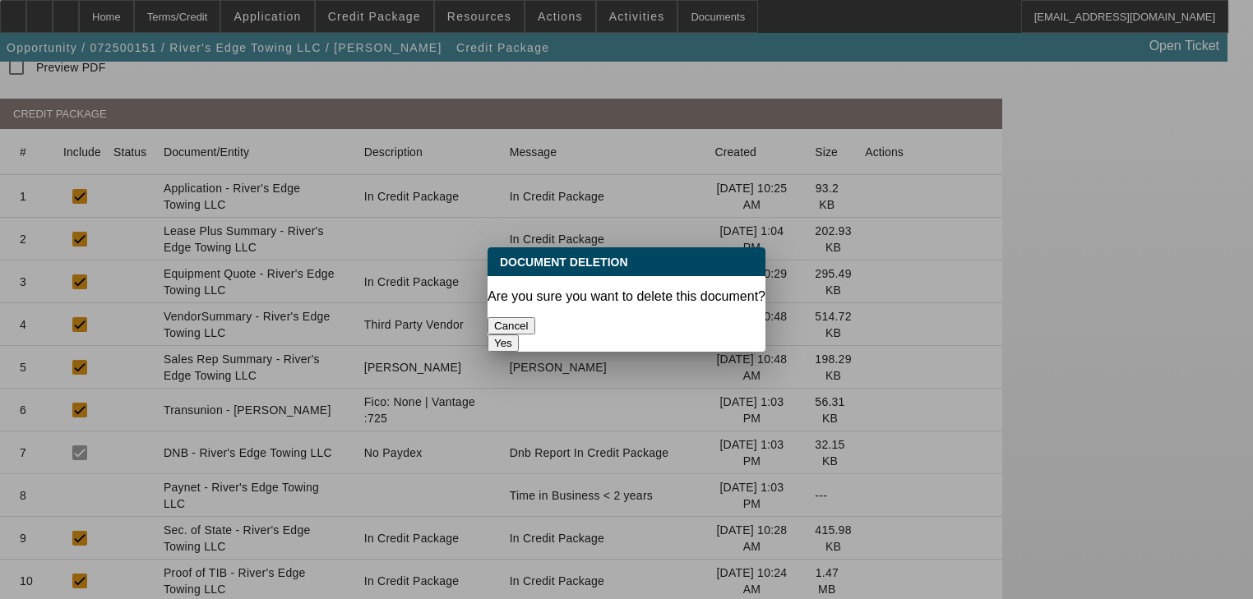
click at [519, 335] on button "Yes" at bounding box center [503, 343] width 31 height 17
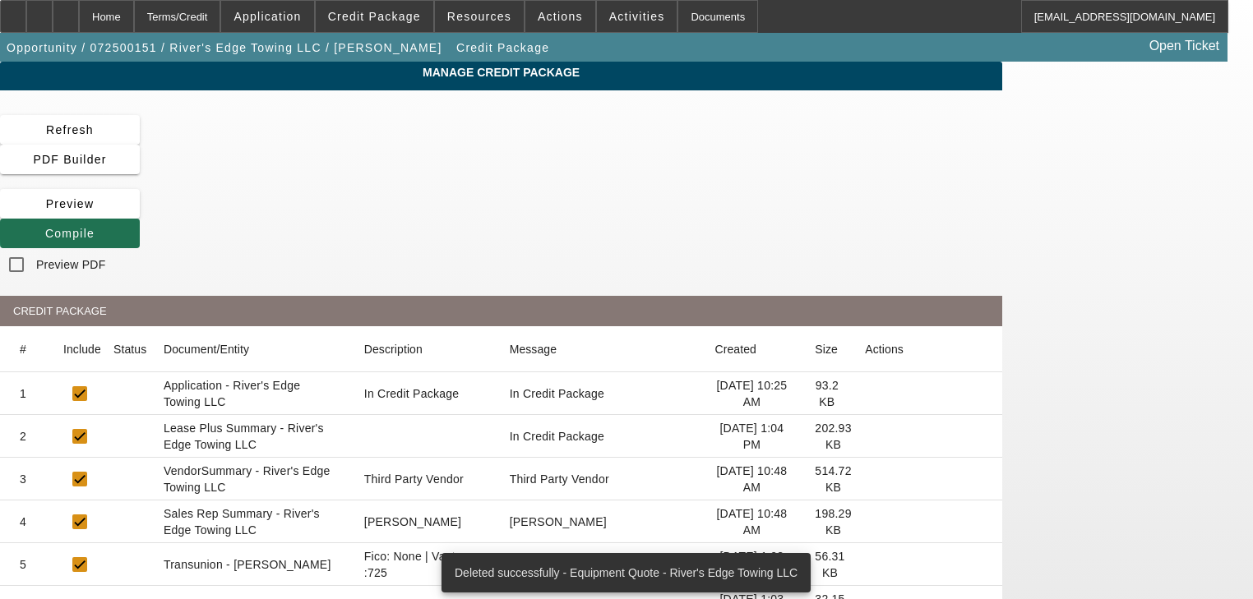
click at [140, 214] on span at bounding box center [70, 233] width 140 height 39
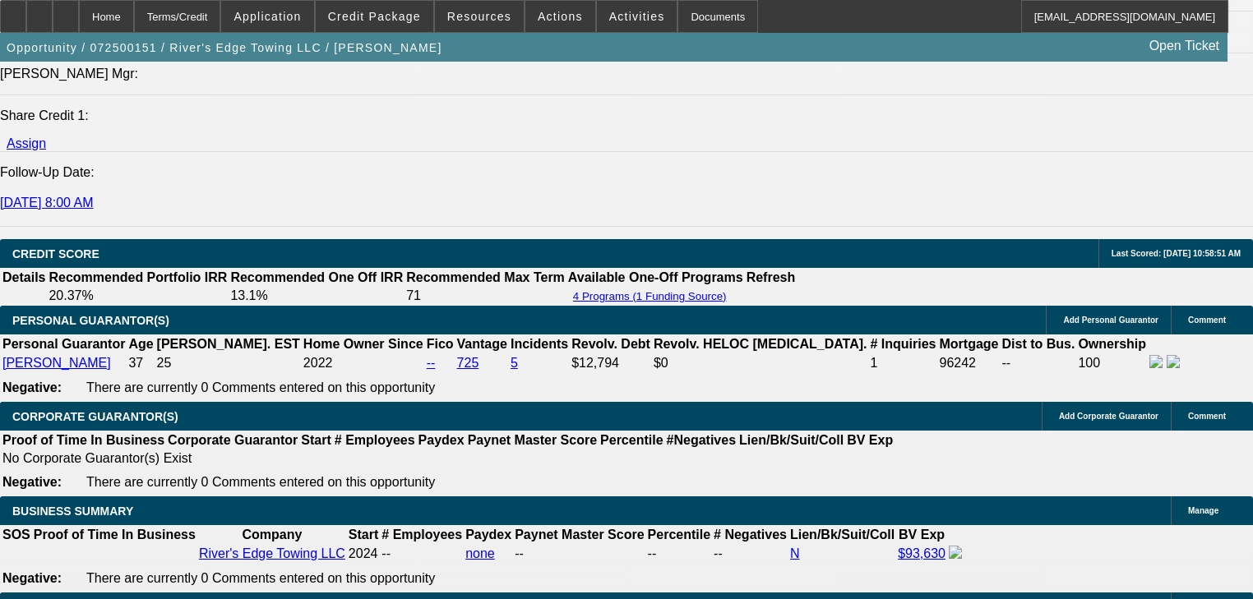
select select "0"
select select "2"
select select "0"
select select "6"
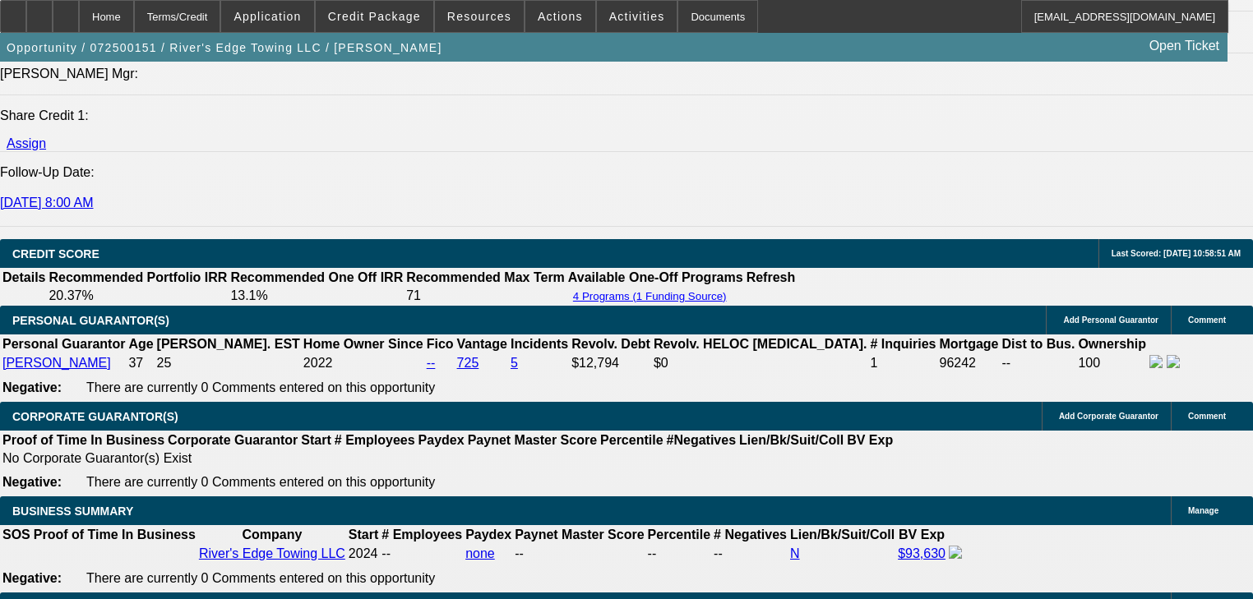
select select "0"
select select "2"
select select "0"
select select "6"
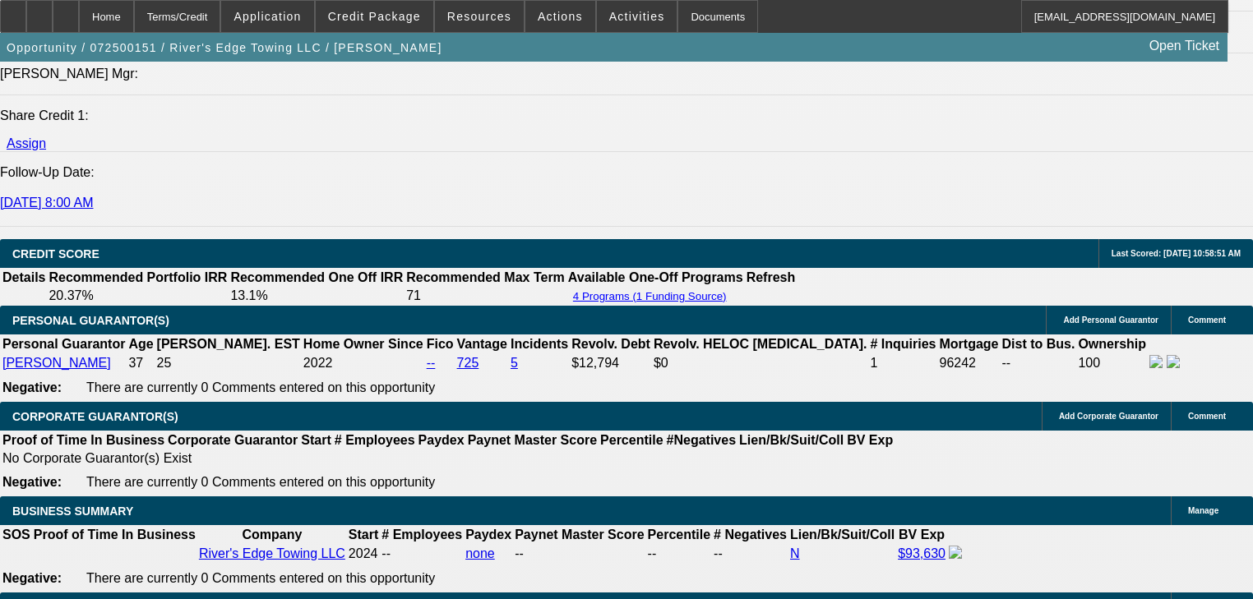
select select "0.15"
select select "2"
select select "0"
select select "6"
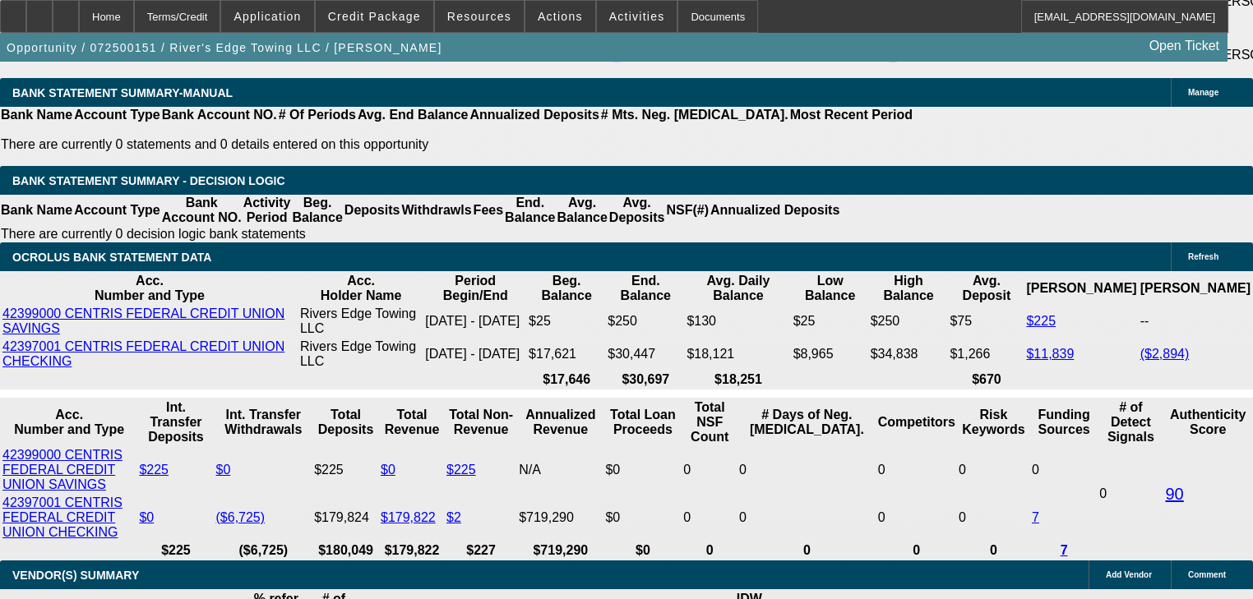
scroll to position [2953, 0]
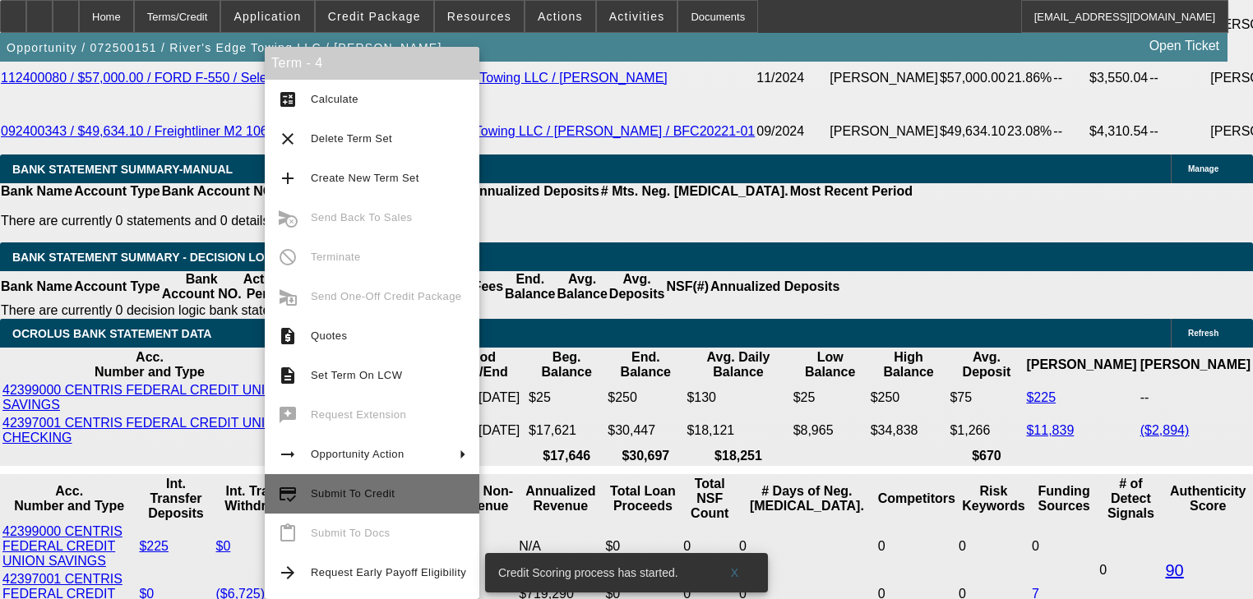
click at [381, 503] on button "credit_score Submit To Credit" at bounding box center [372, 493] width 215 height 39
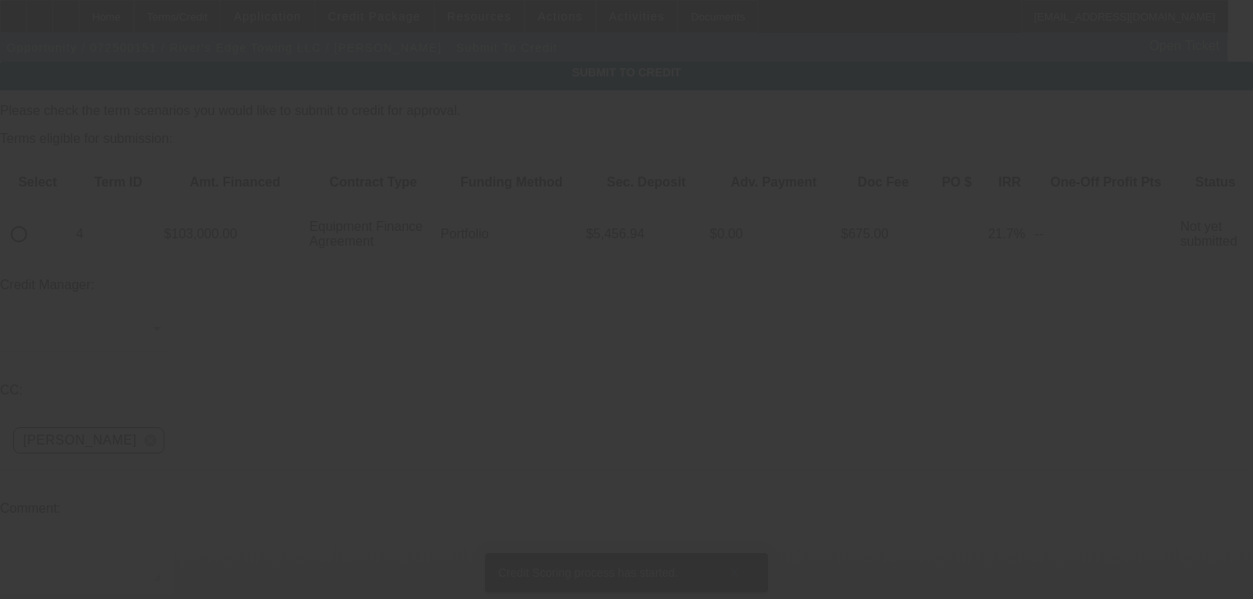
click at [35, 218] on input "radio" at bounding box center [18, 234] width 33 height 33
radio input "true"
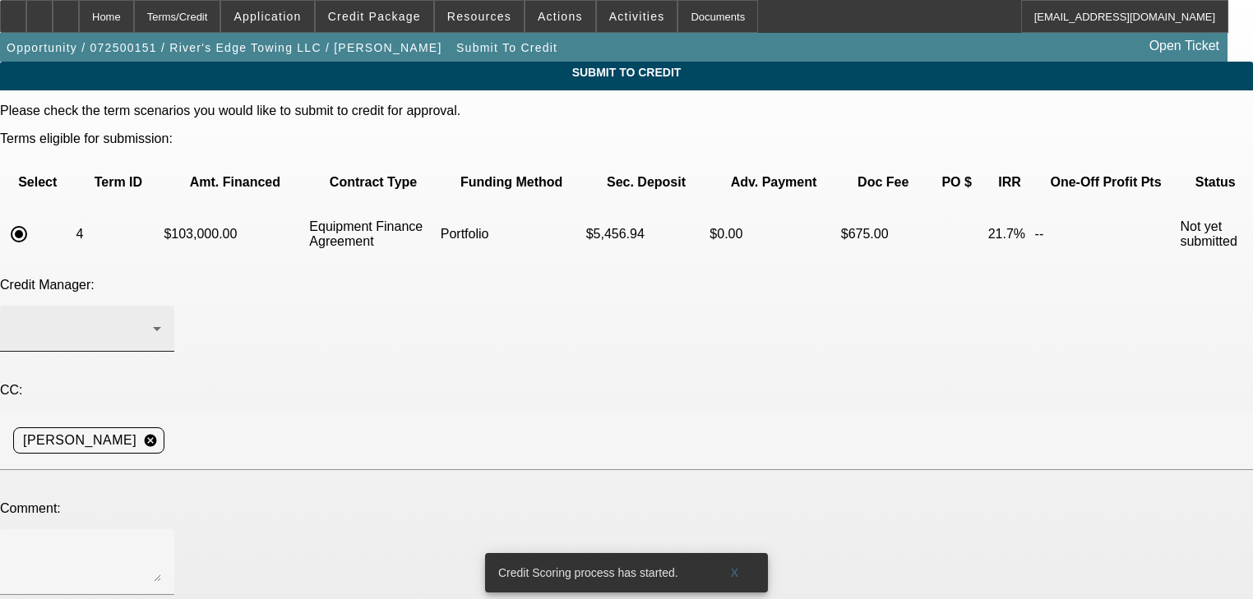
drag, startPoint x: 309, startPoint y: 304, endPoint x: 312, endPoint y: 273, distance: 31.4
click at [174, 352] on div at bounding box center [87, 361] width 174 height 18
click at [161, 306] on div at bounding box center [87, 329] width 148 height 46
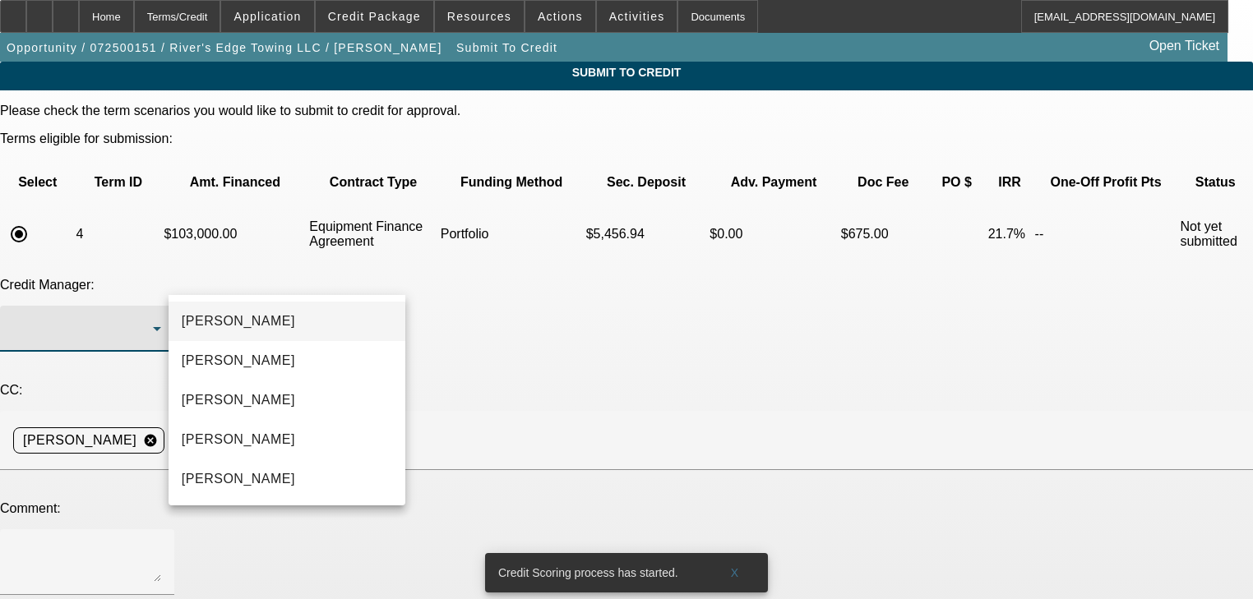
click at [321, 324] on mat-option "[PERSON_NAME]" at bounding box center [287, 321] width 237 height 39
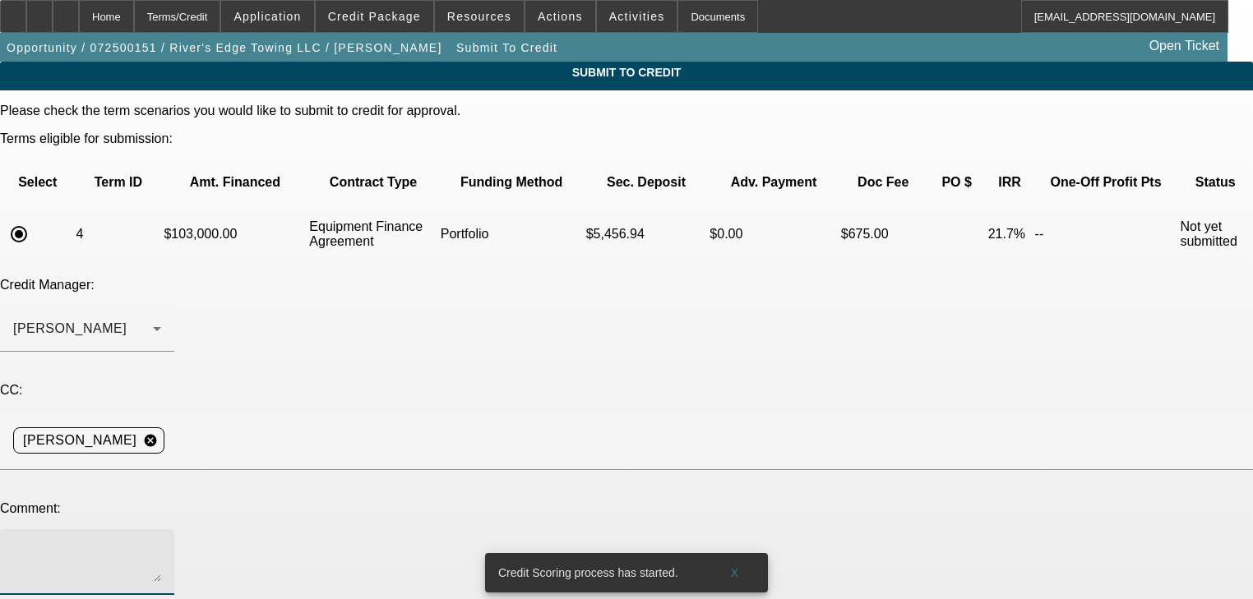
click at [161, 543] on textarea at bounding box center [87, 562] width 148 height 39
type textarea "G"
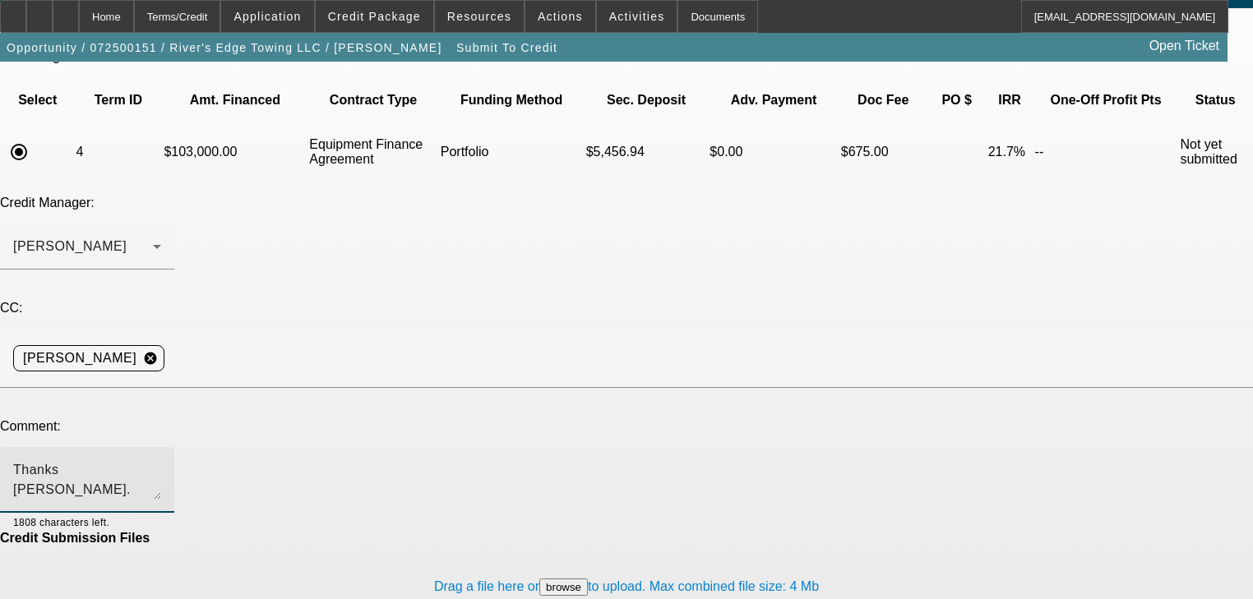
scroll to position [99, 0]
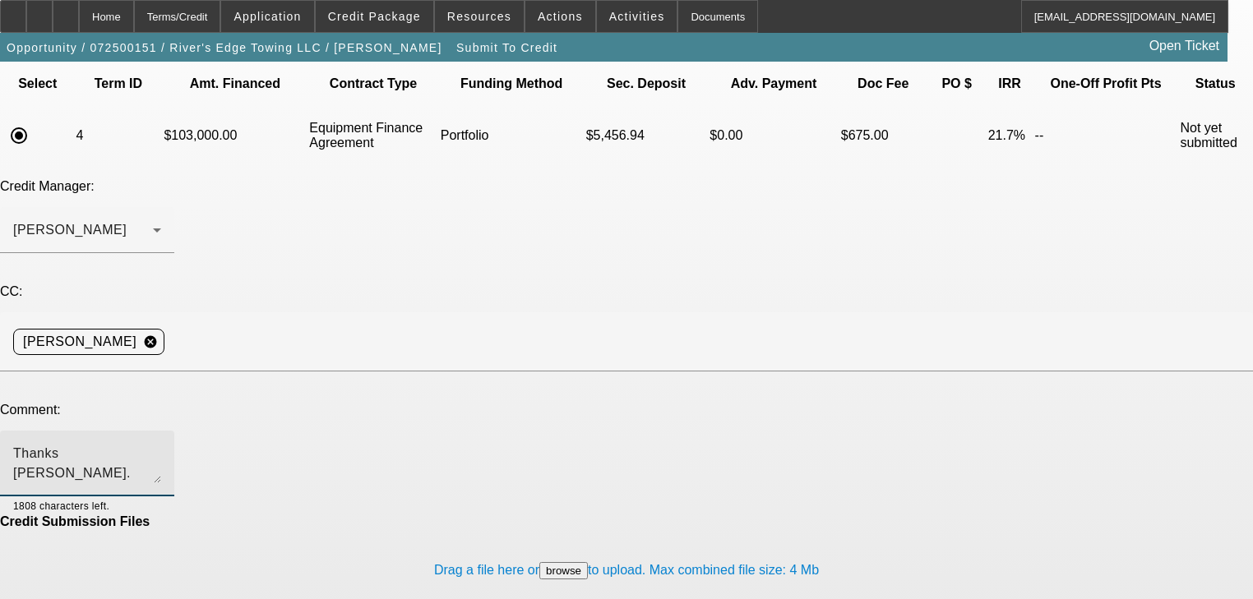
type textarea "Thanks [PERSON_NAME]. That is concerning. Customer is going to get with the sel…"
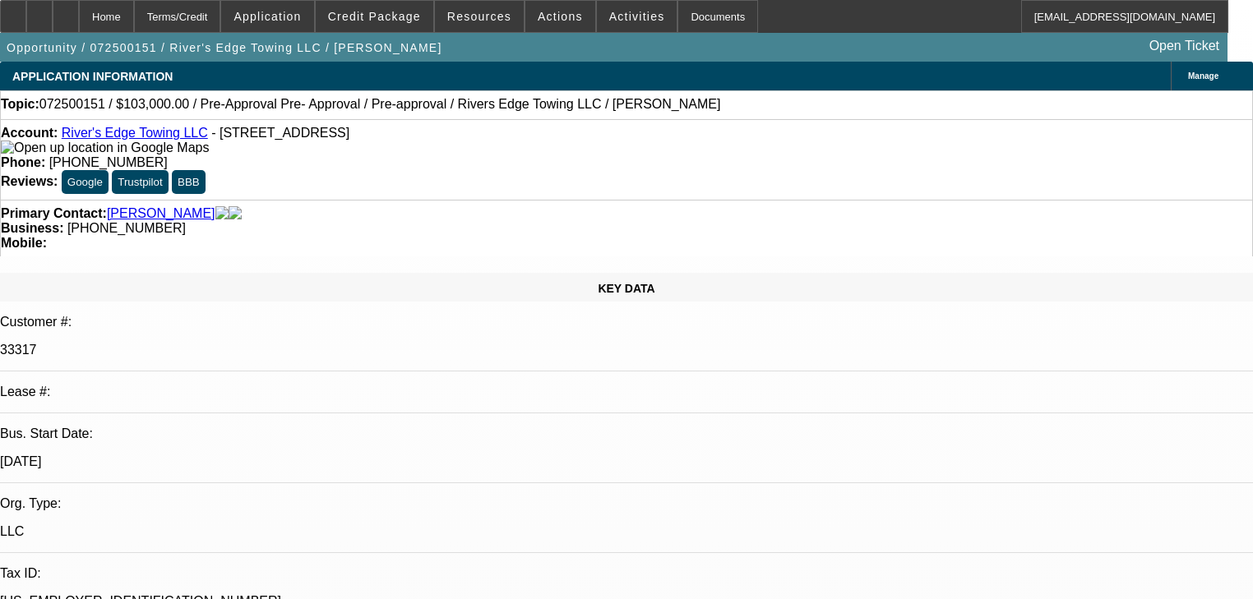
select select "0"
select select "2"
select select "0"
select select "6"
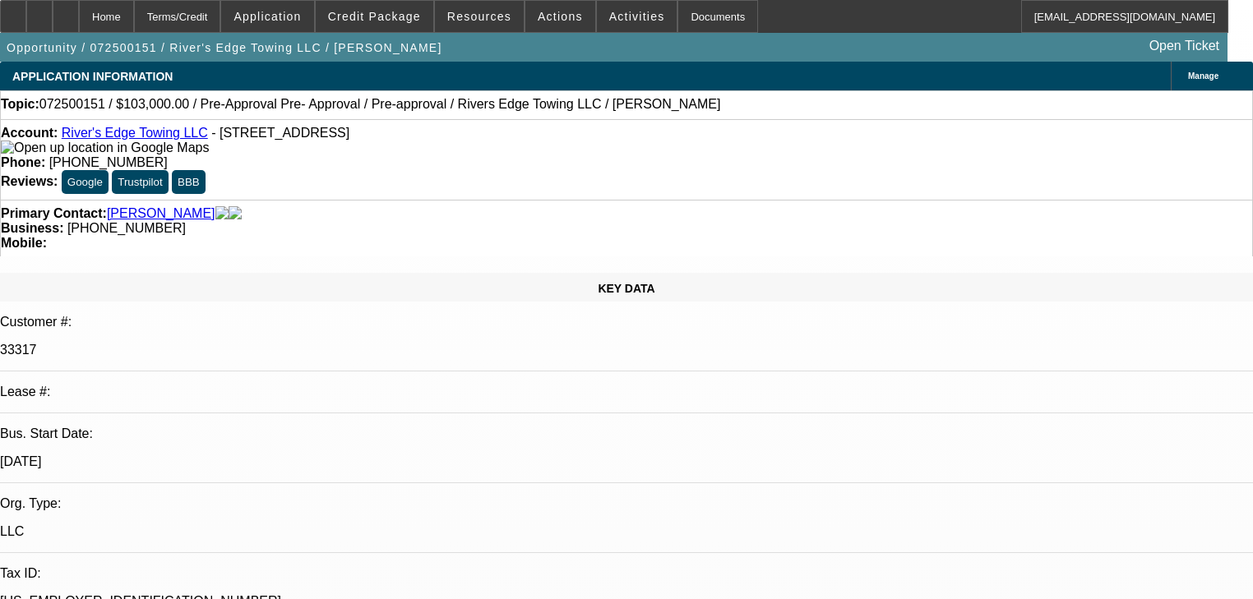
select select "0"
select select "2"
select select "0"
select select "6"
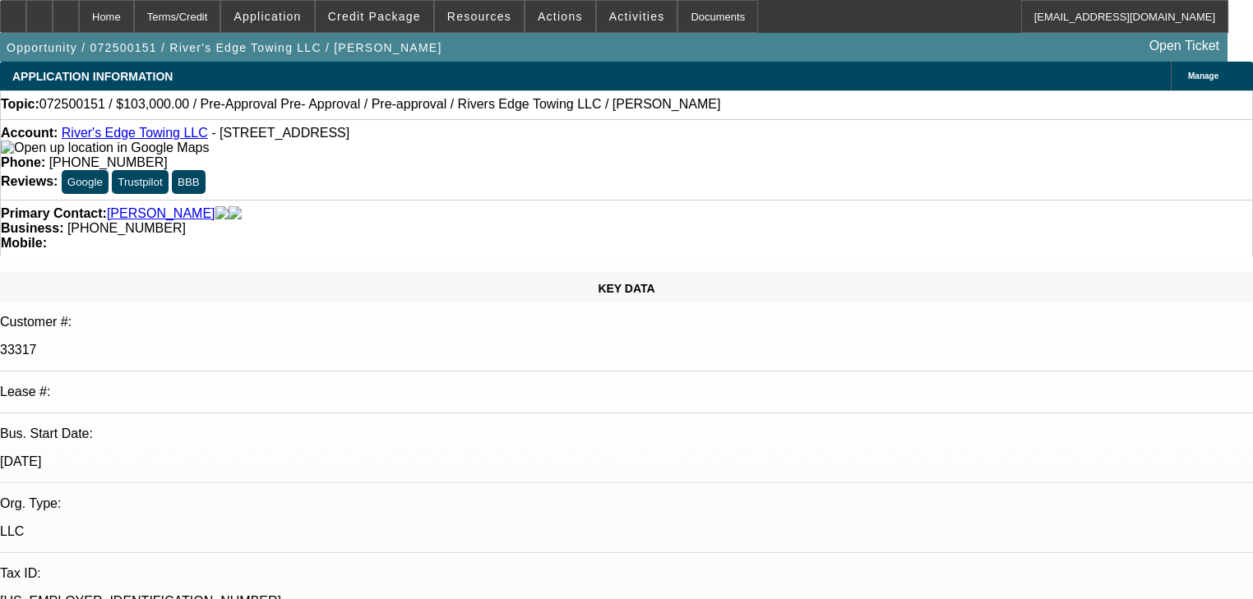
select select "0.15"
select select "2"
select select "0"
select select "6"
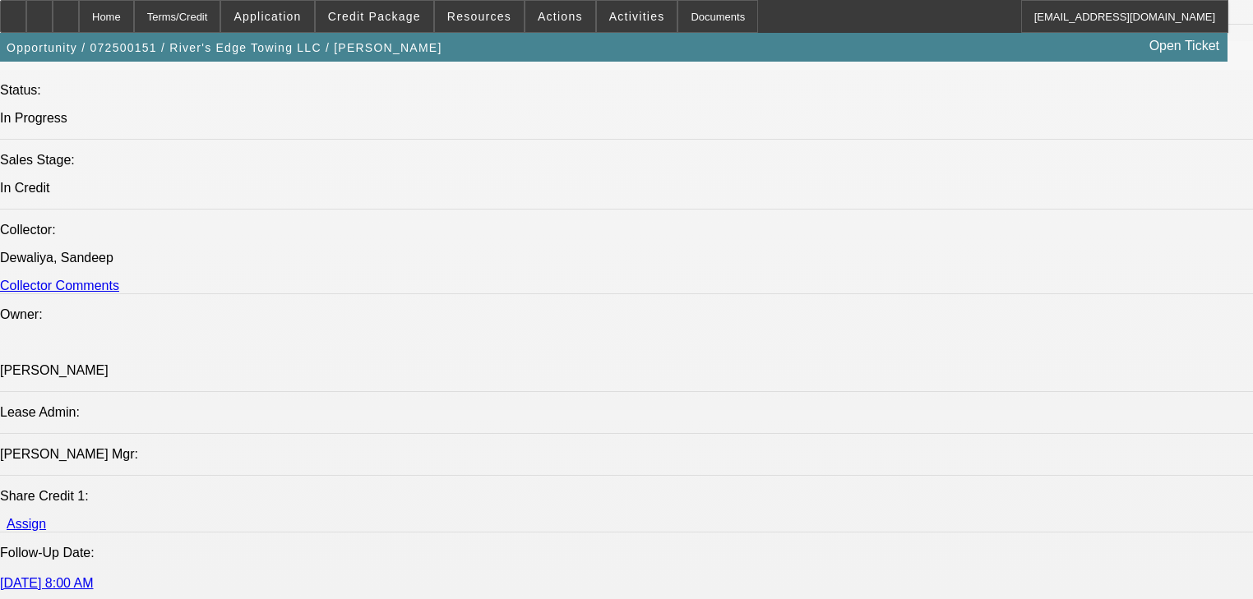
scroll to position [1907, 0]
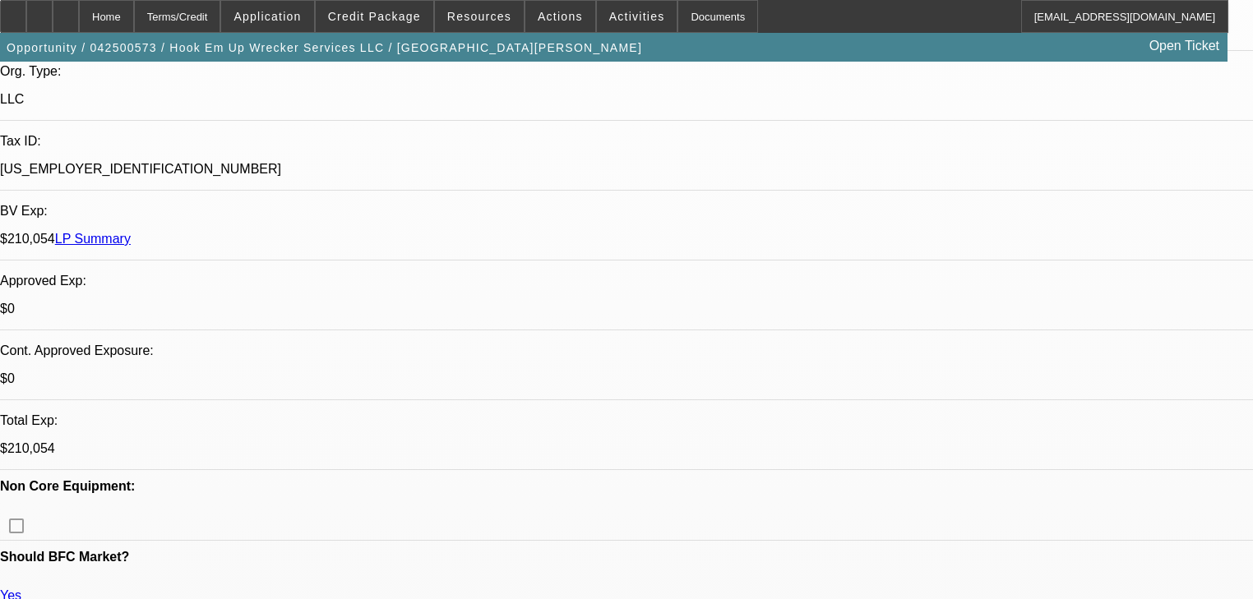
select select "0"
select select "2"
select select "0"
select select "6"
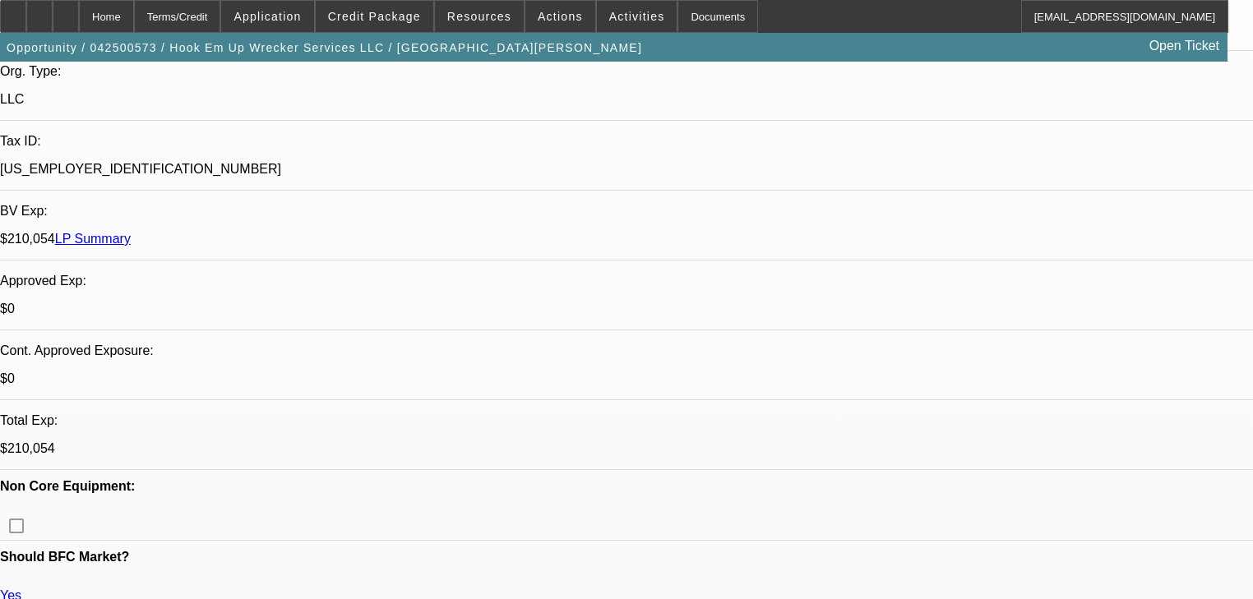
select select "0"
select select "2"
select select "0"
select select "6"
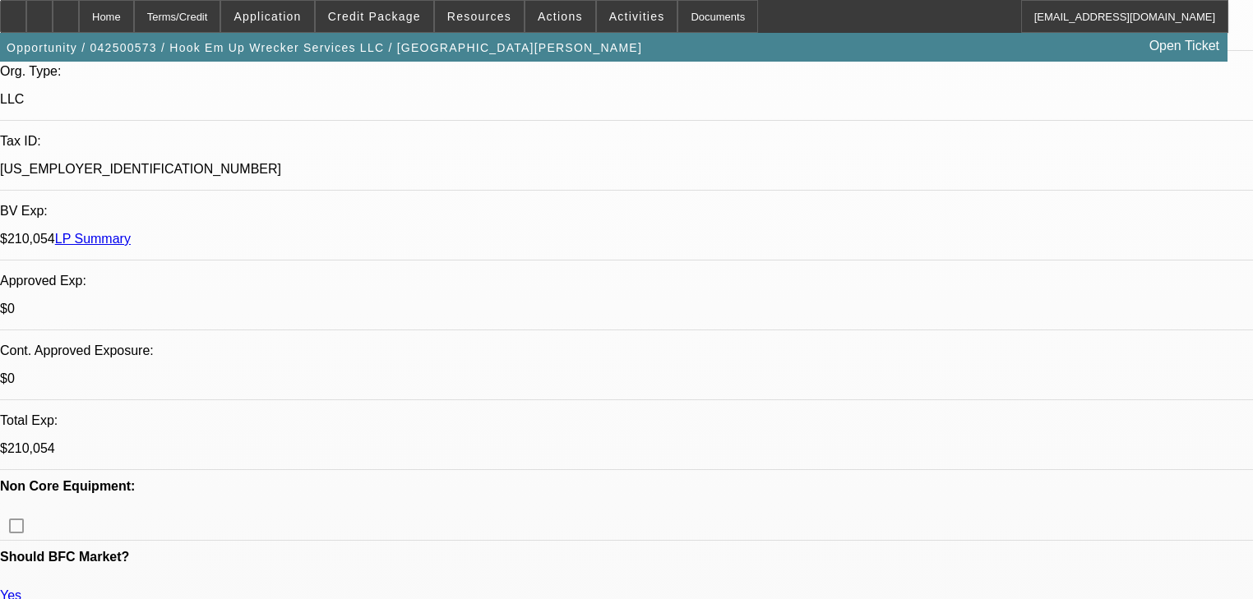
select select "0"
select select "2"
select select "0"
select select "6"
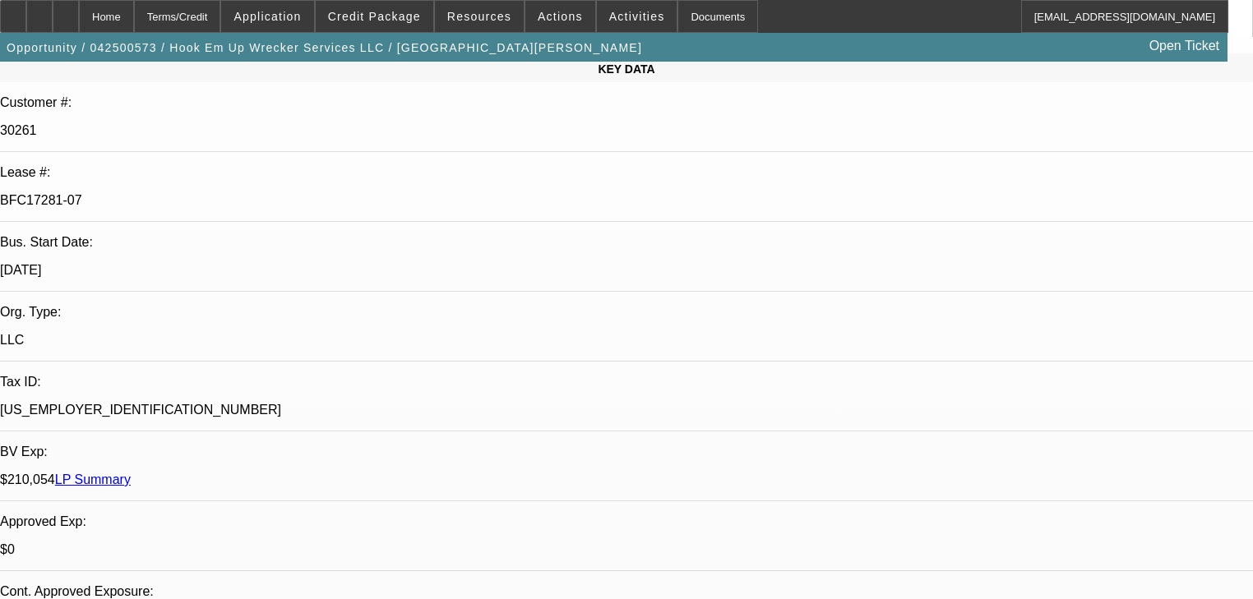
scroll to position [197, 0]
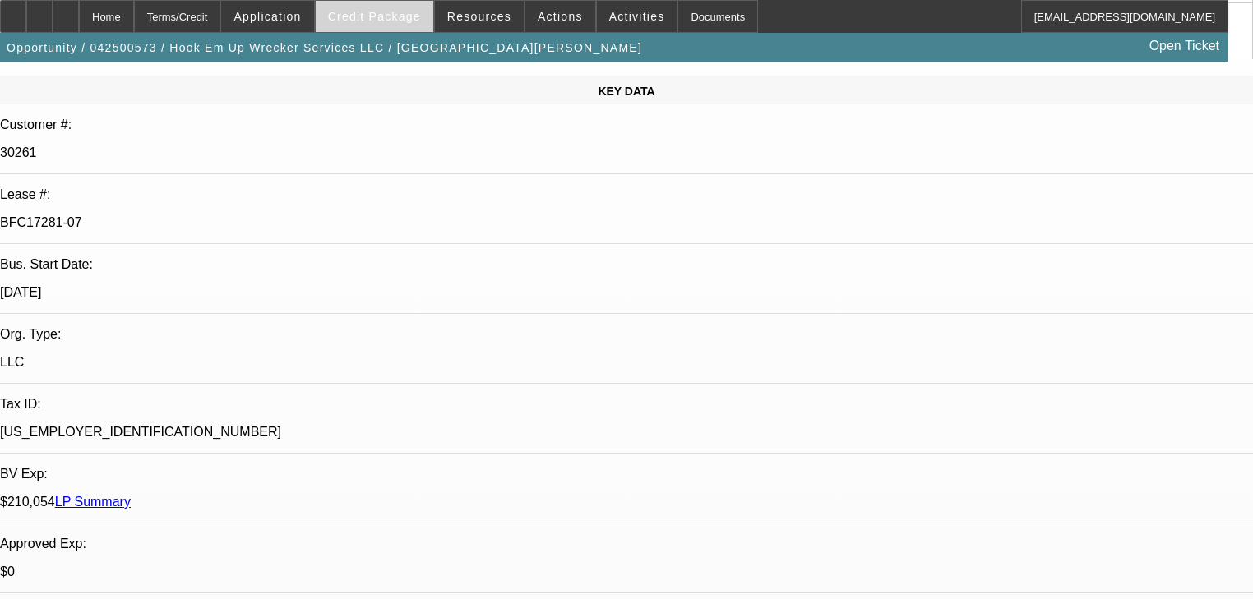
click at [396, 30] on span at bounding box center [375, 16] width 118 height 39
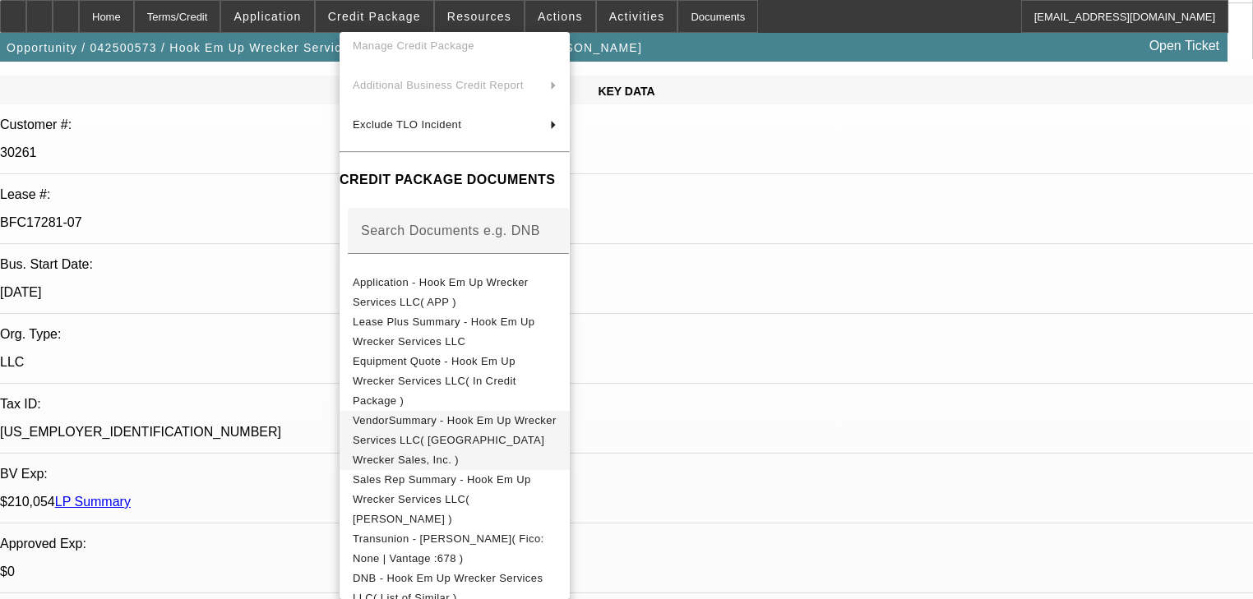
scroll to position [132, 0]
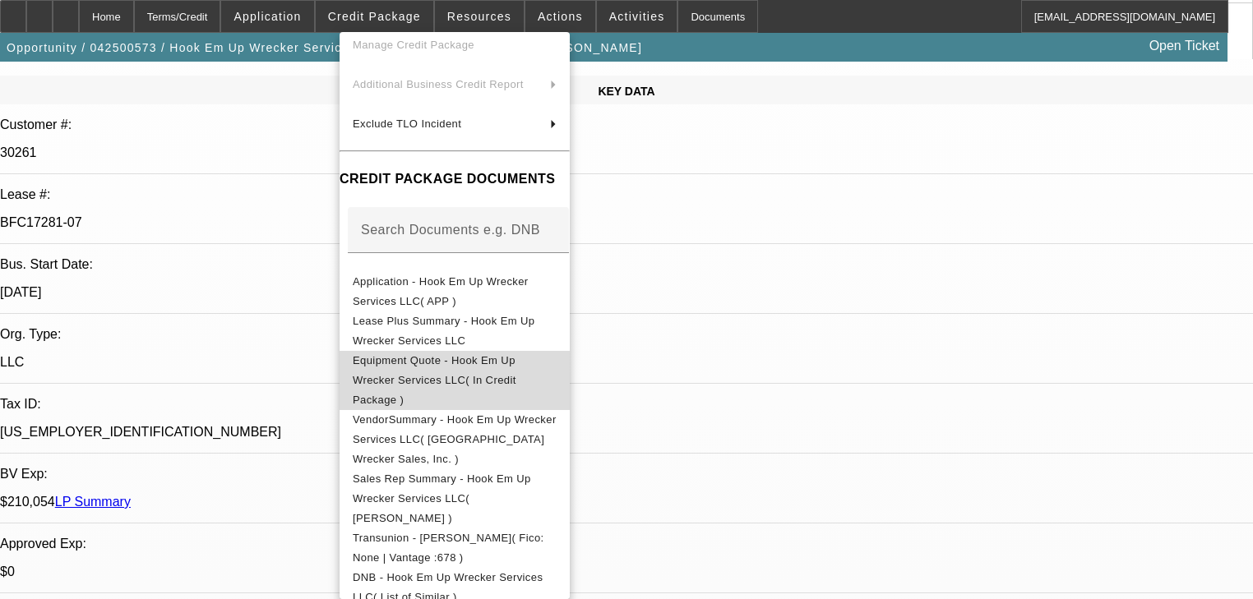
click at [466, 369] on span "Equipment Quote - Hook Em Up Wrecker Services LLC( In Credit Package )" at bounding box center [455, 380] width 204 height 59
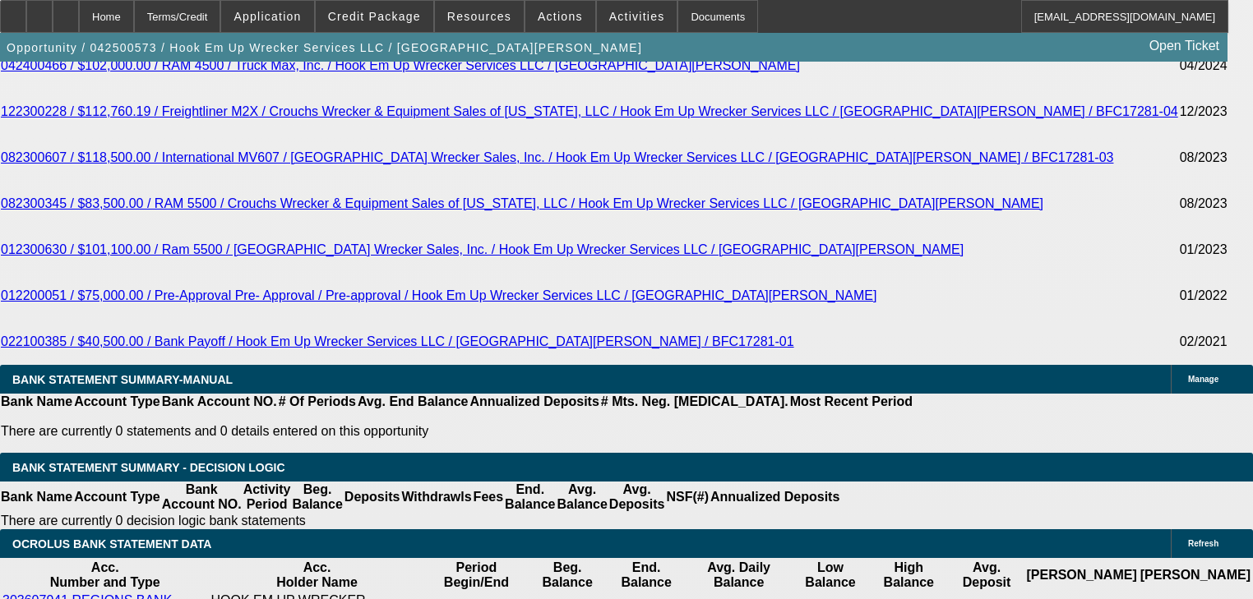
scroll to position [3223, 0]
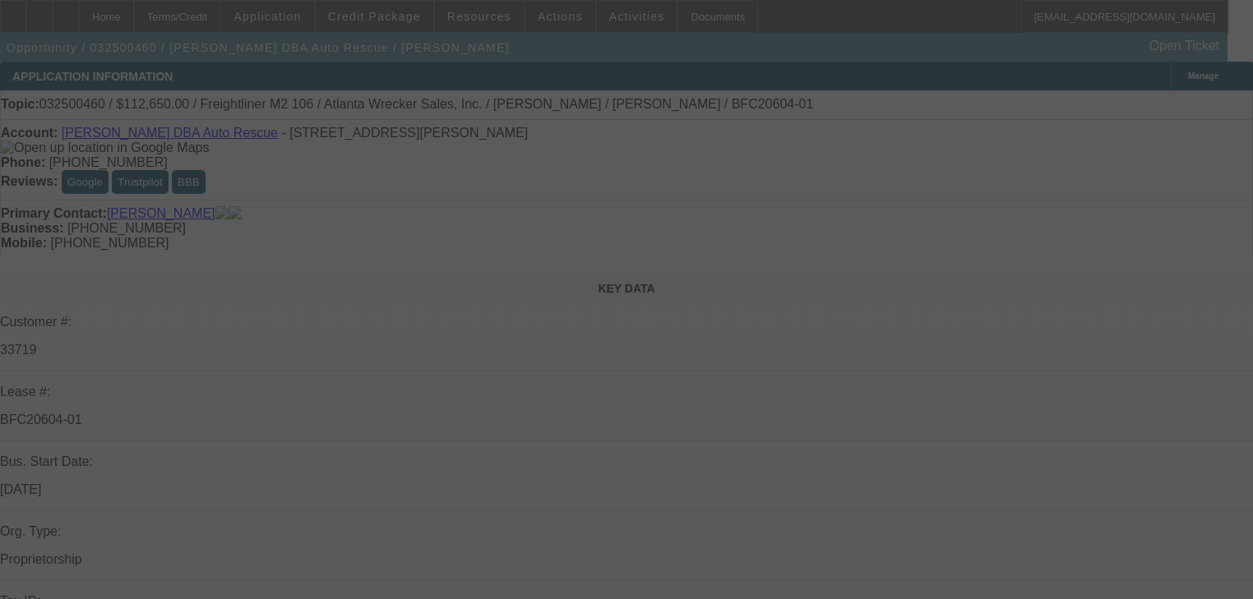
scroll to position [460, 0]
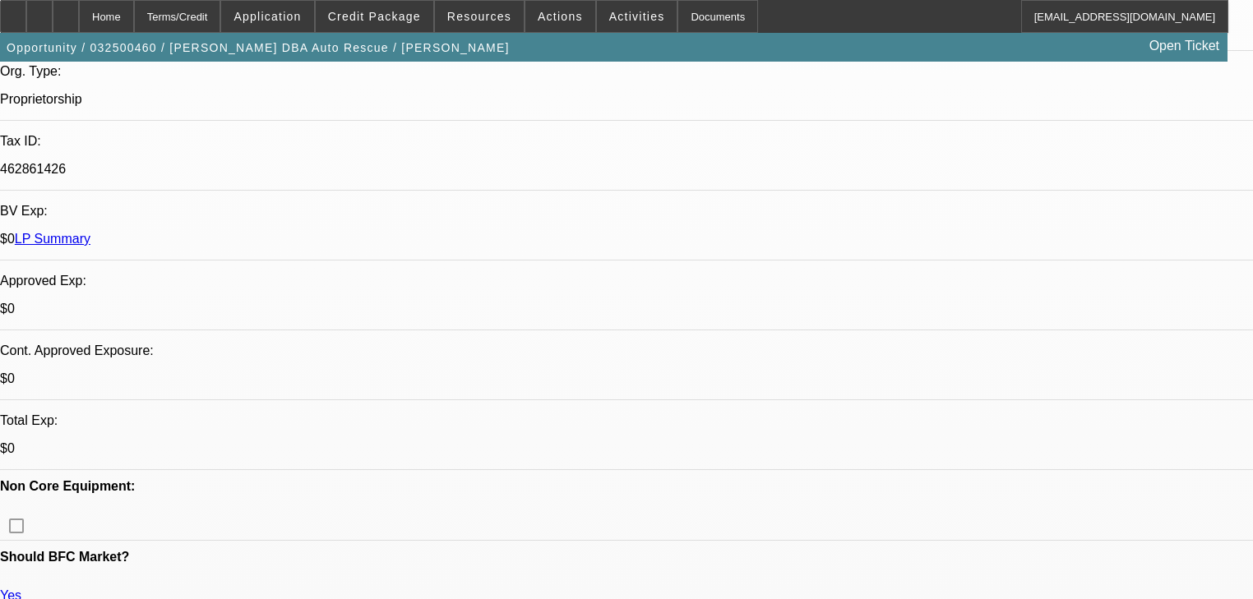
select select "0"
select select "2"
select select "0"
select select "6"
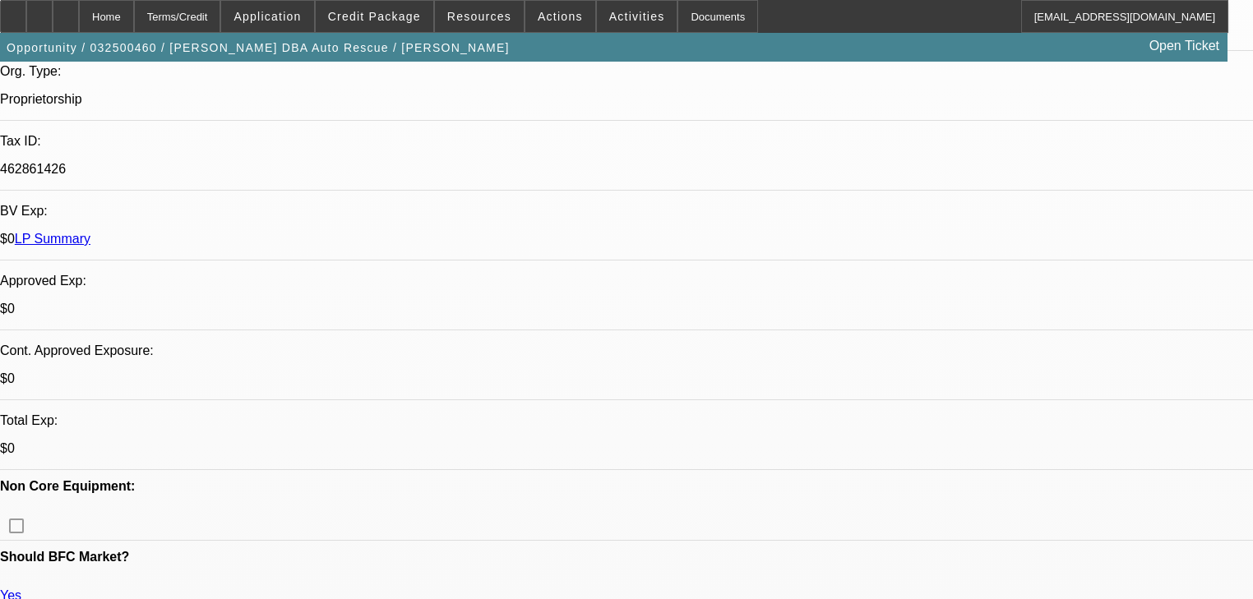
select select "0"
select select "6"
select select "0"
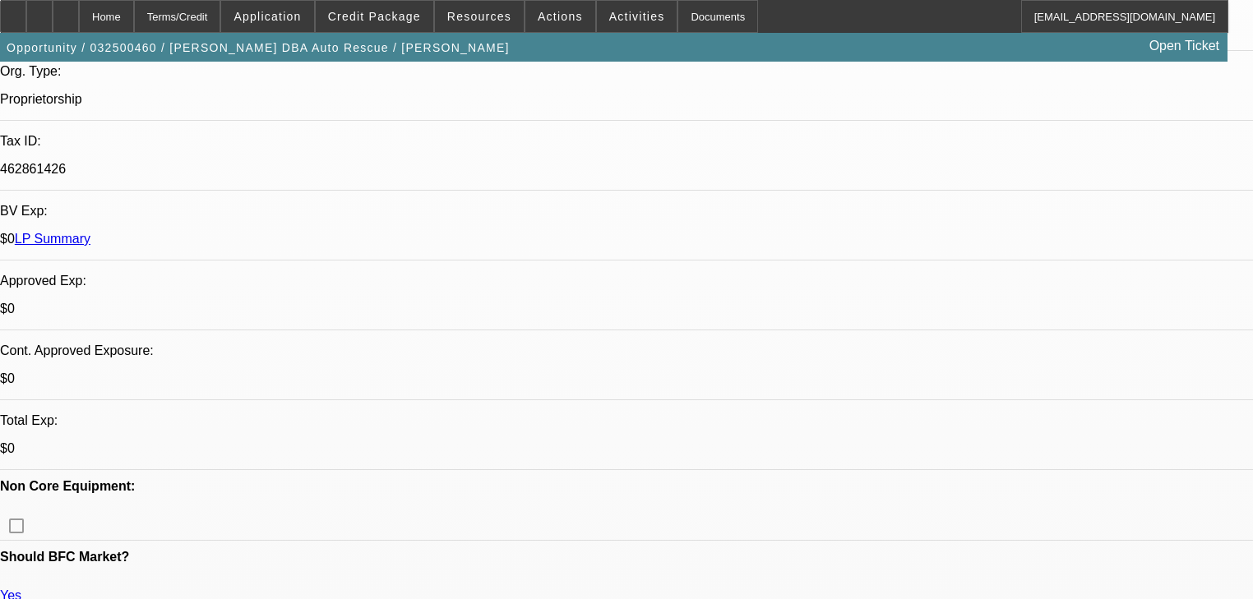
select select "0"
select select "2"
select select "0"
select select "6"
click at [378, 30] on span at bounding box center [375, 16] width 118 height 39
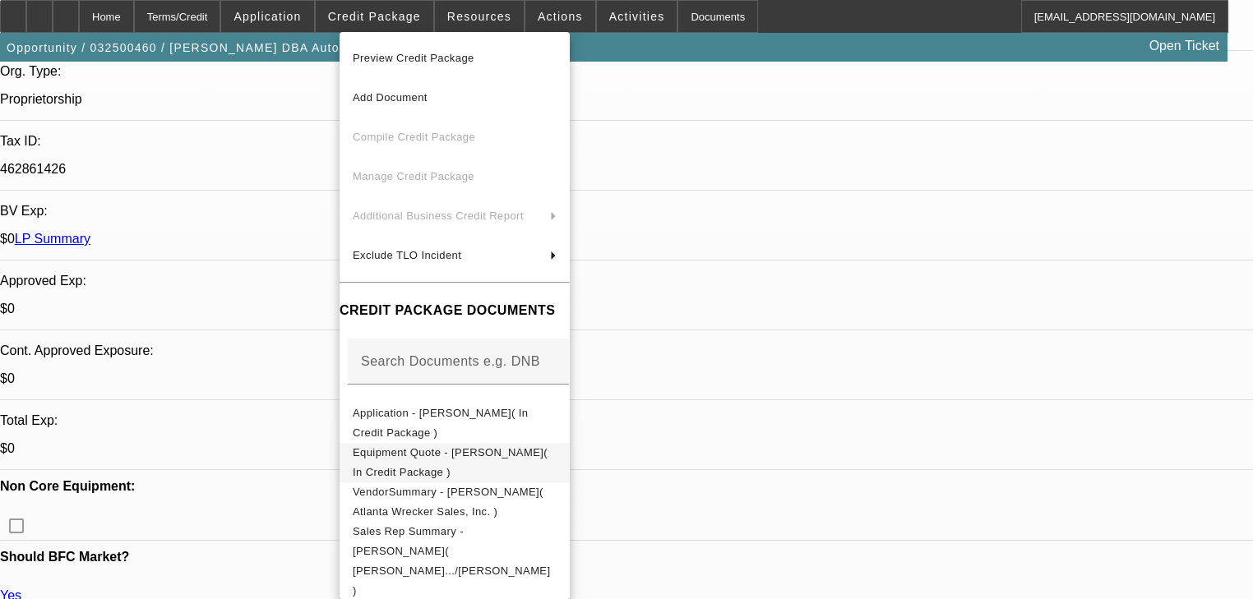
click at [473, 451] on span "Equipment Quote - Eric Roberts( In Credit Package )" at bounding box center [450, 462] width 195 height 32
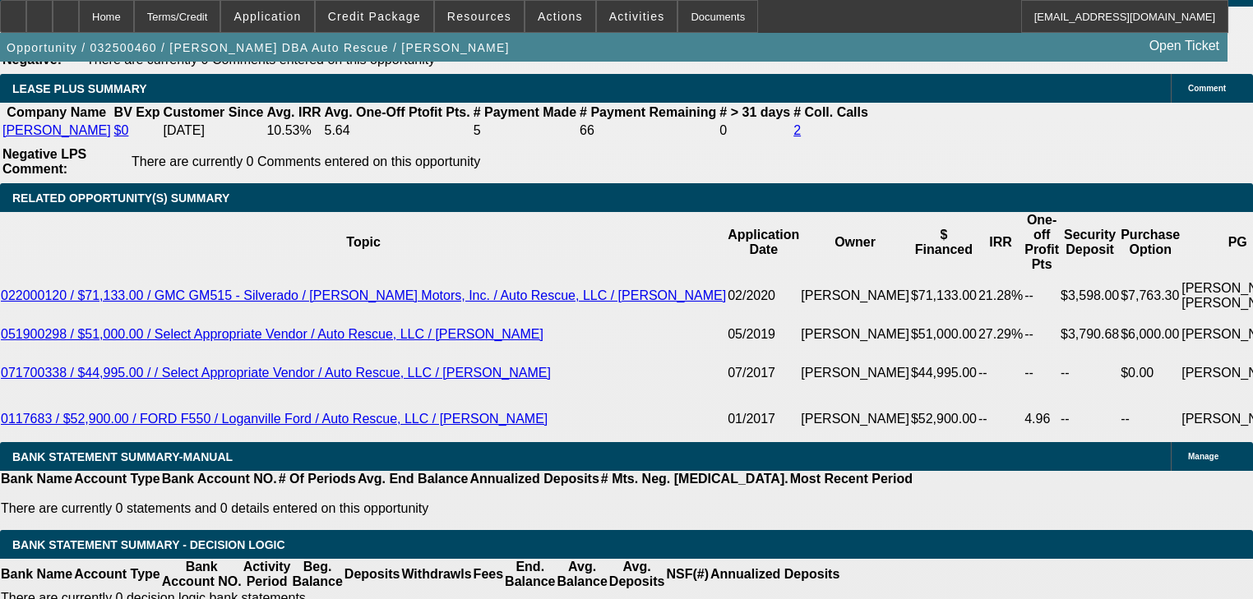
scroll to position [2861, 0]
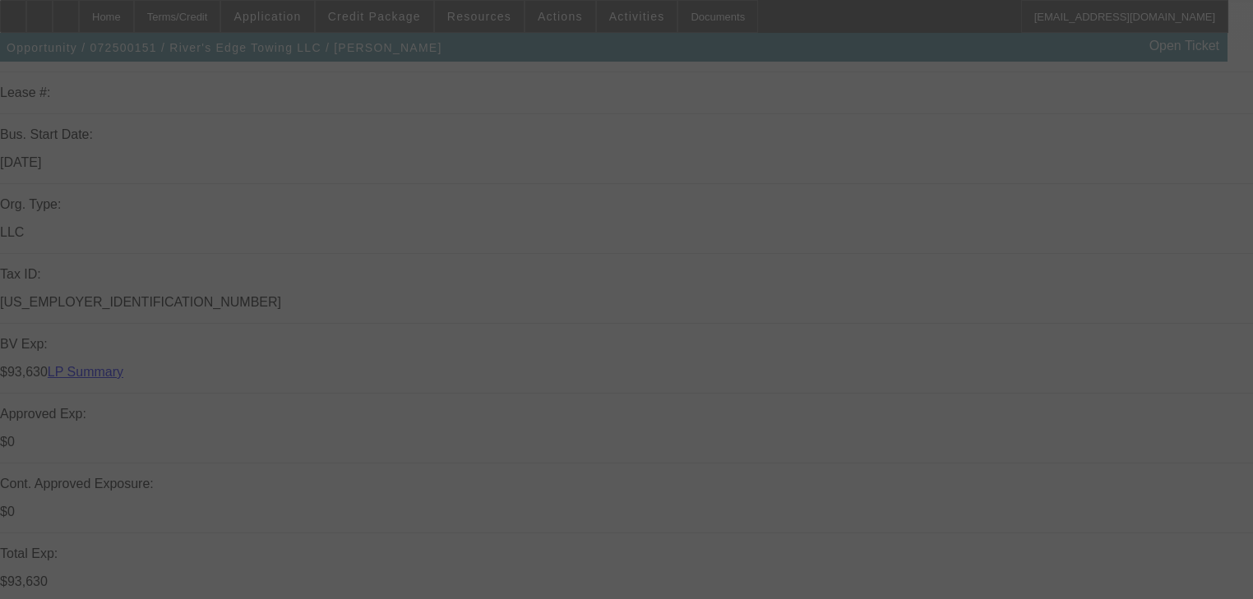
select select "0"
select select "2"
select select "0"
select select "6"
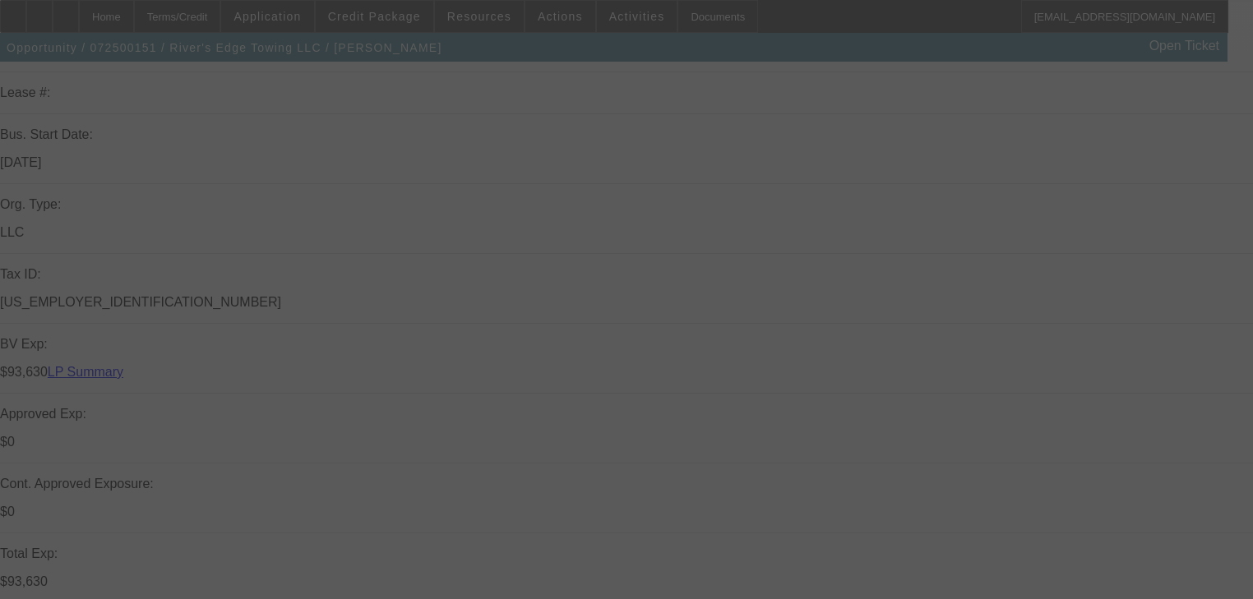
select select "0"
select select "2"
select select "0"
select select "6"
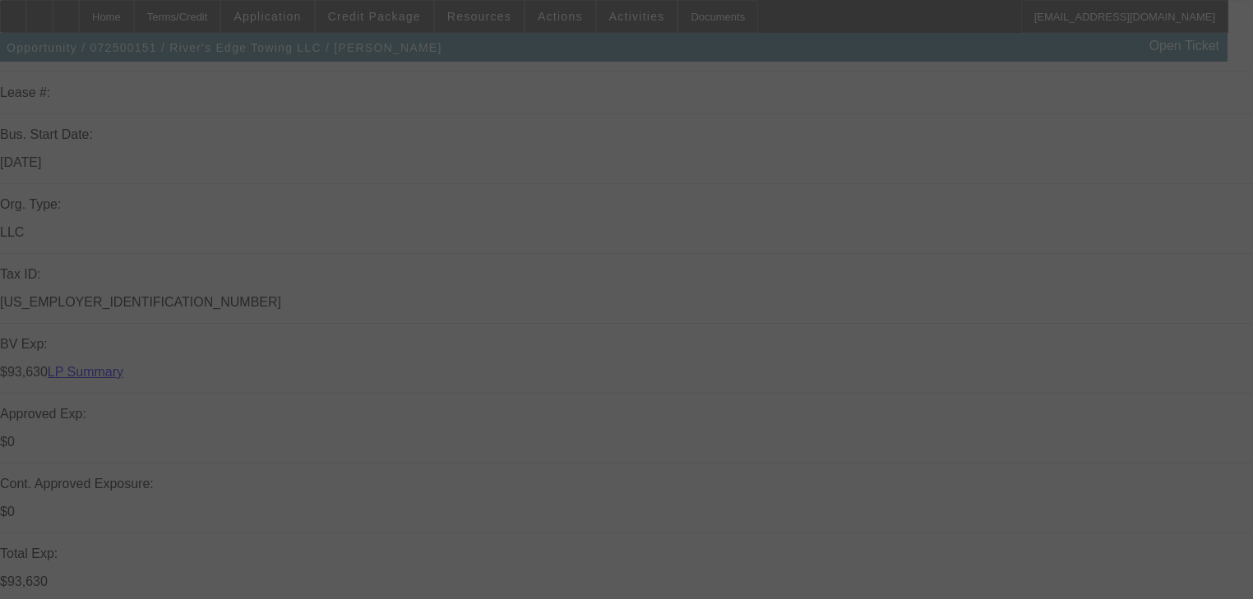
select select "0.15"
select select "2"
select select "0"
select select "6"
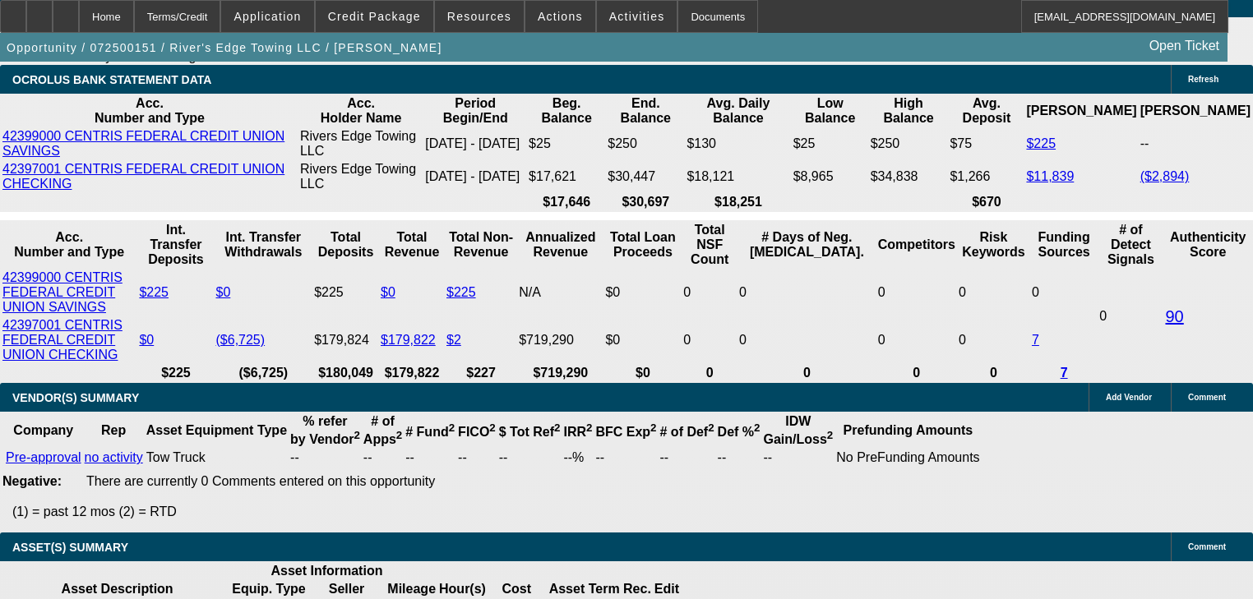
scroll to position [3262, 0]
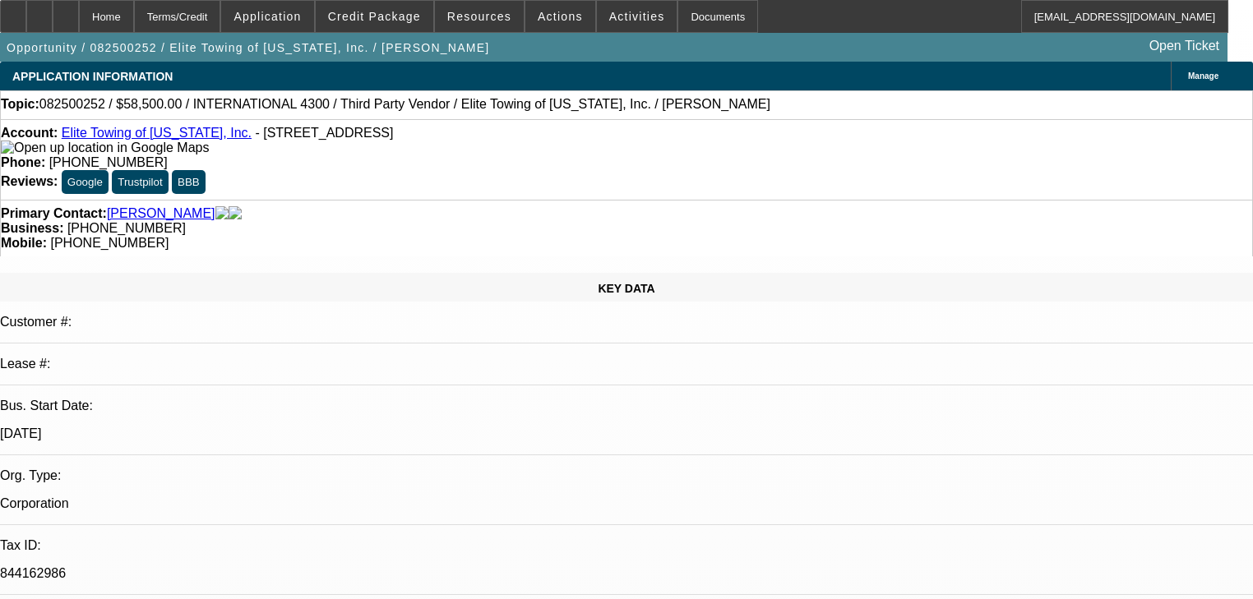
select select "0.1"
select select "0"
select select "0.1"
select select "0"
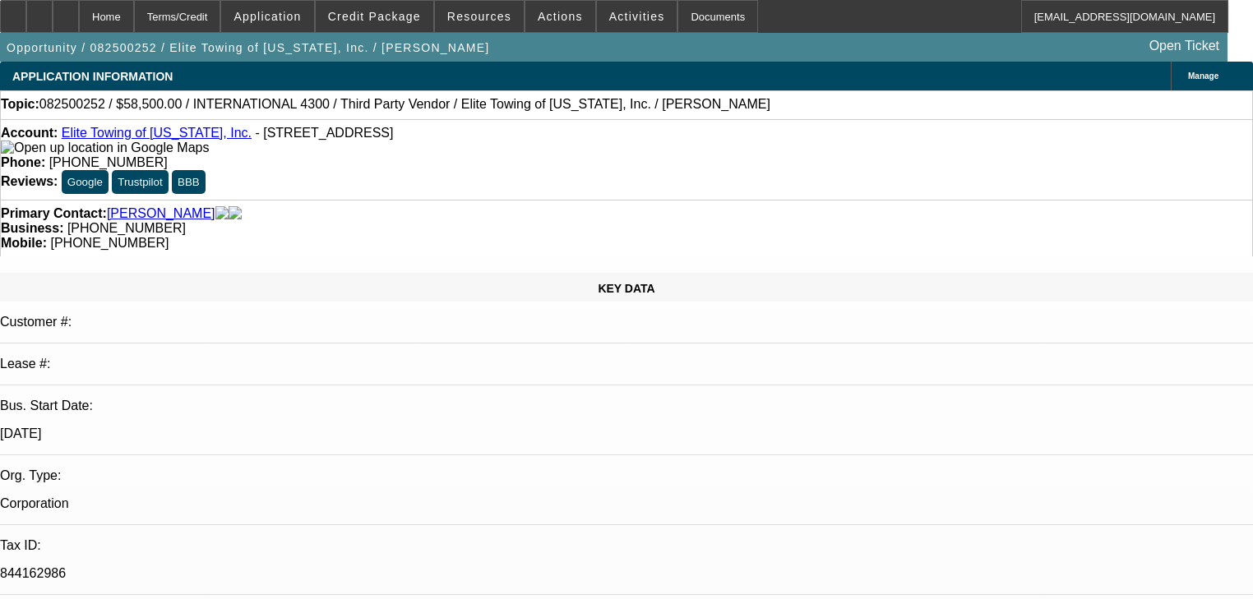
select select "0"
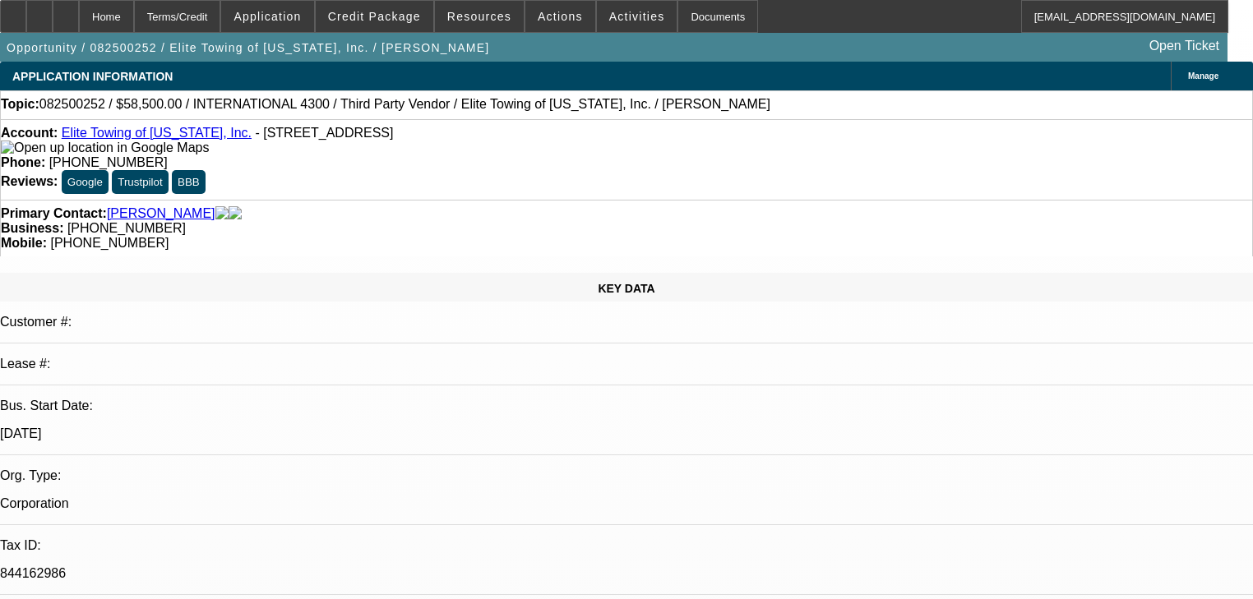
select select "0"
select select "1"
select select "6"
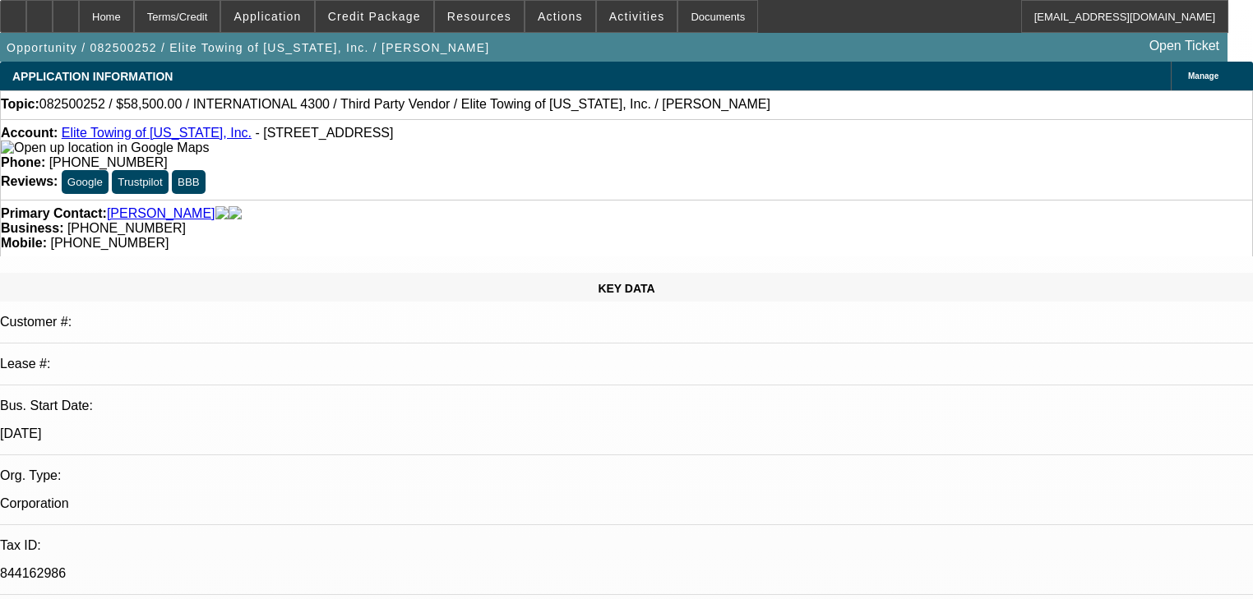
select select "1"
select select "6"
select select "1"
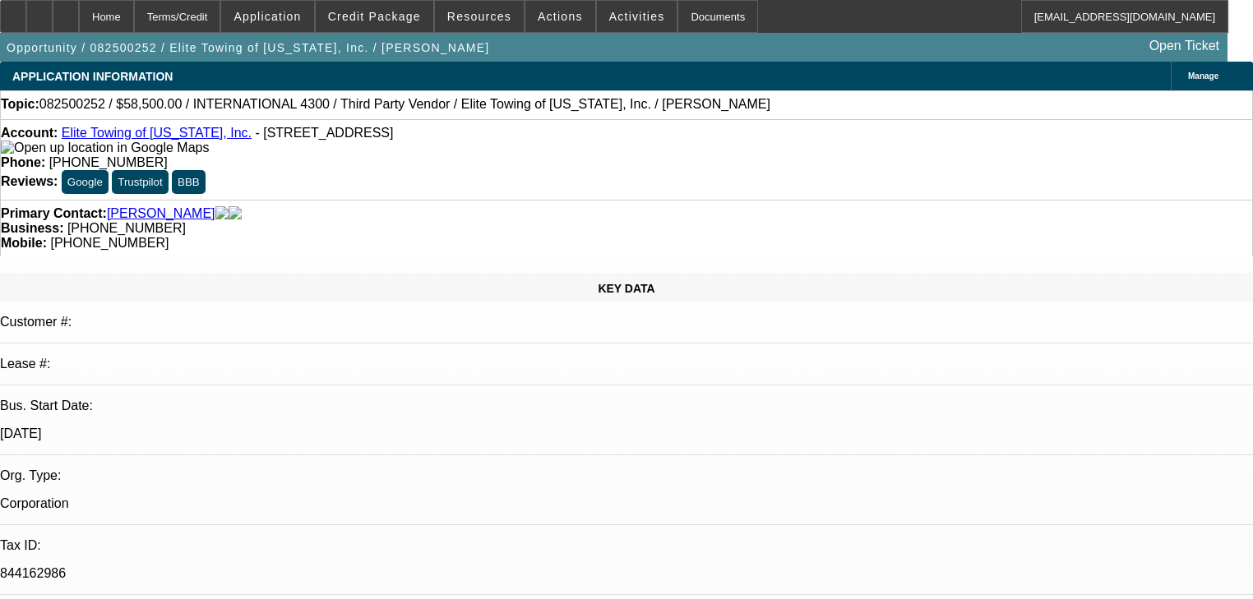
select select "6"
select select "1"
select select "6"
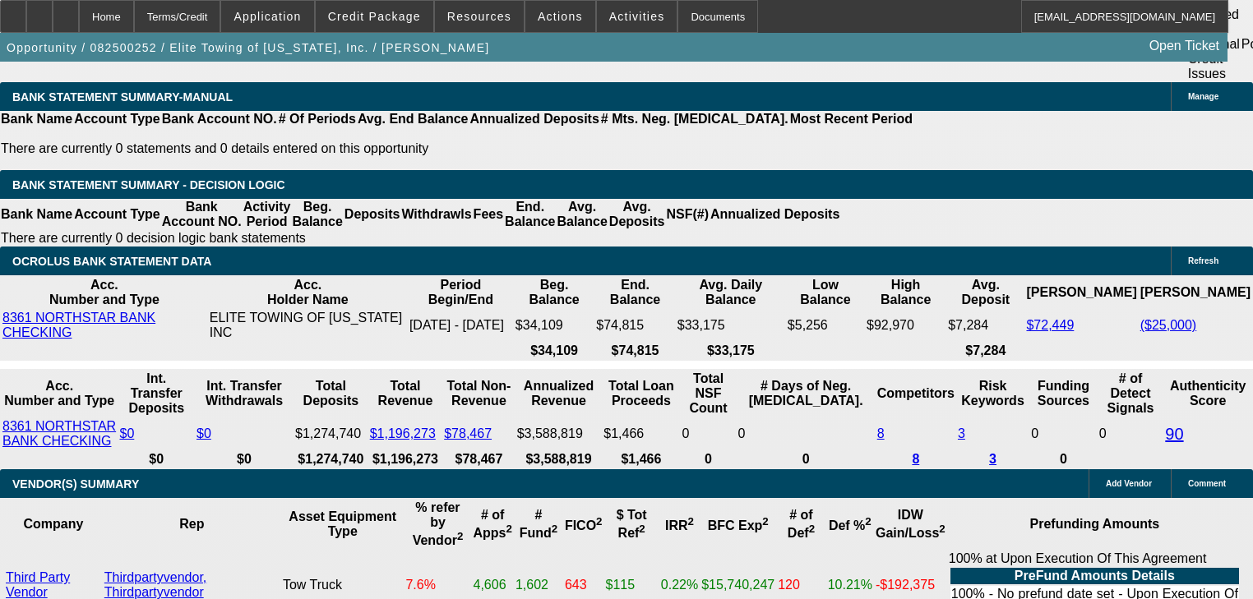
scroll to position [3025, 0]
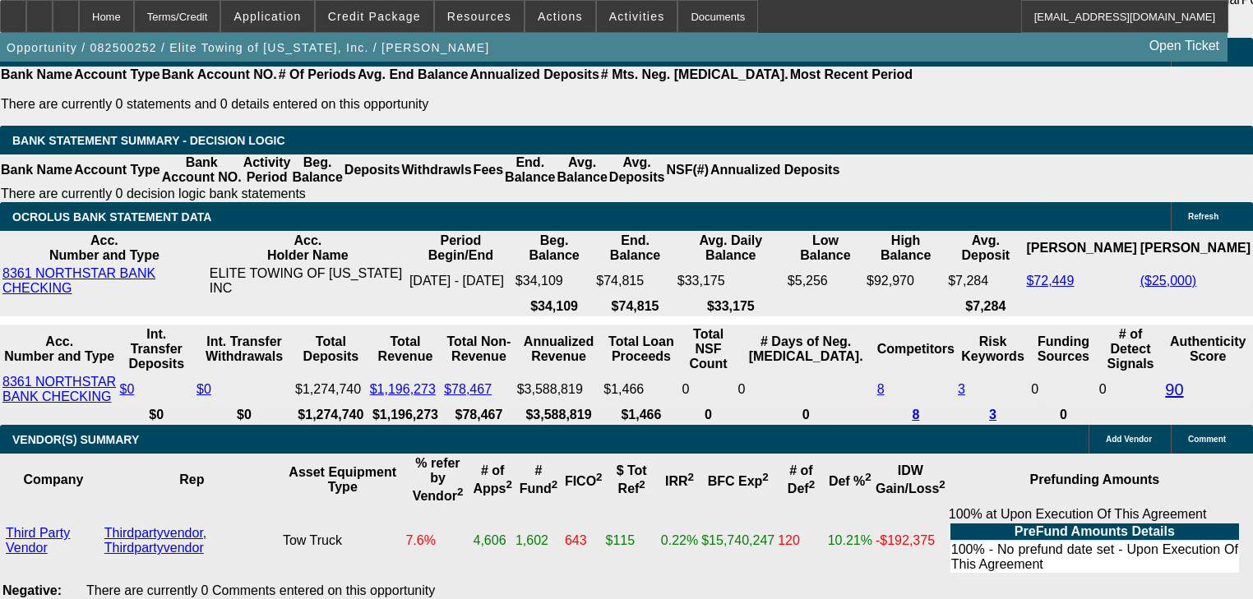
type input "UNKNOWN"
type input "22"
type input "$1,675.59"
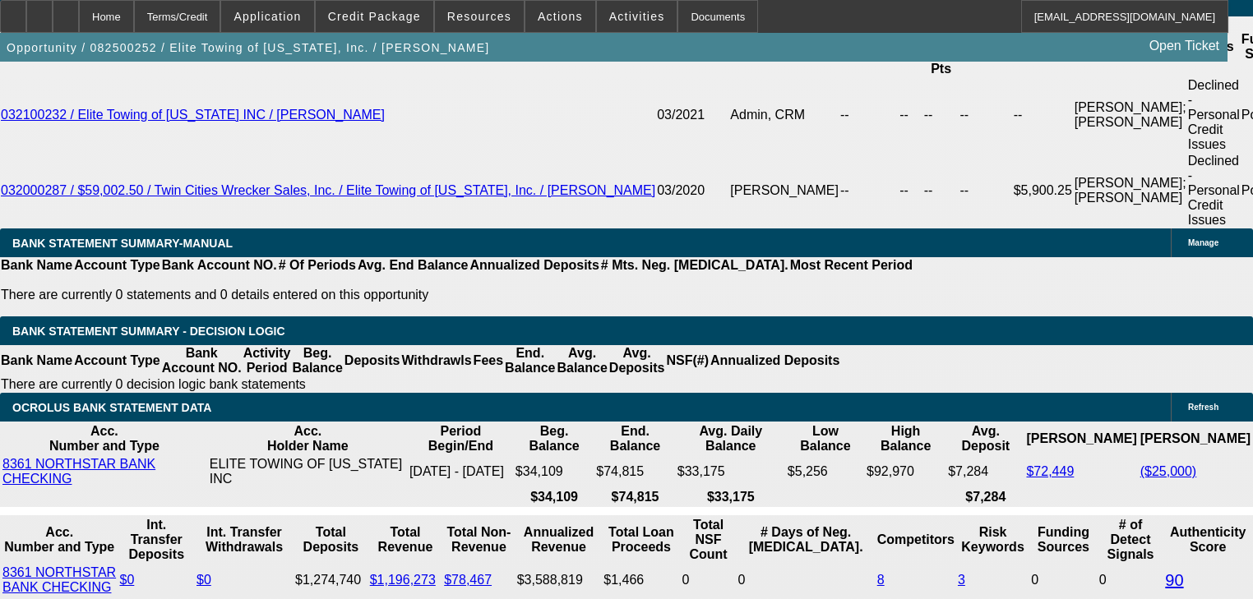
scroll to position [2828, 0]
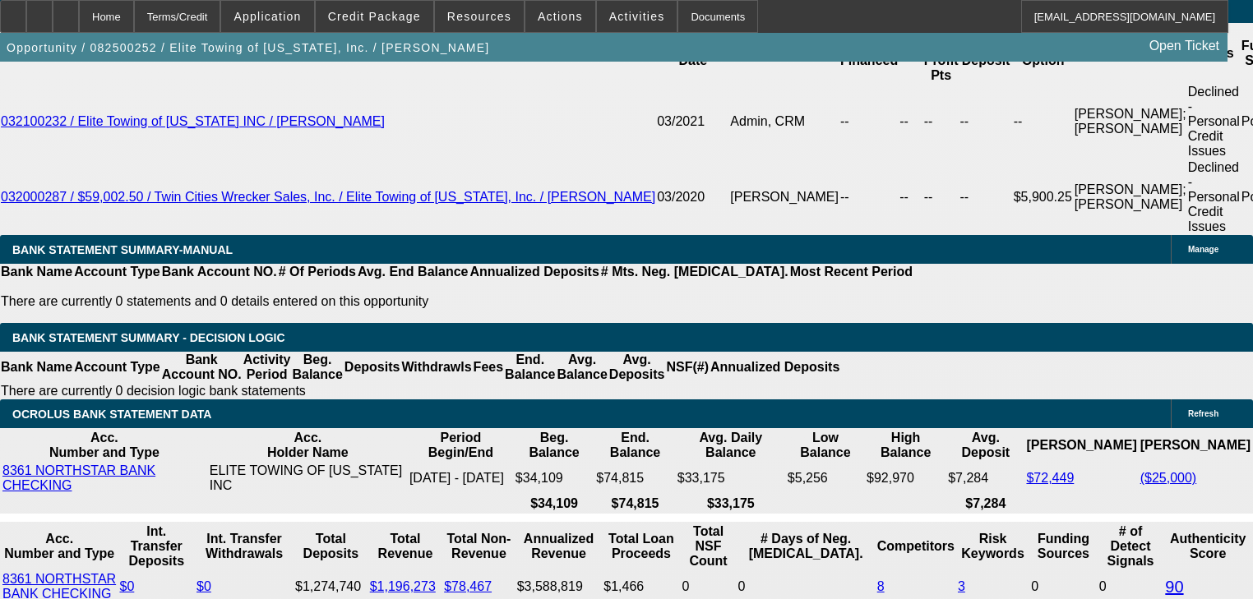
type input "22"
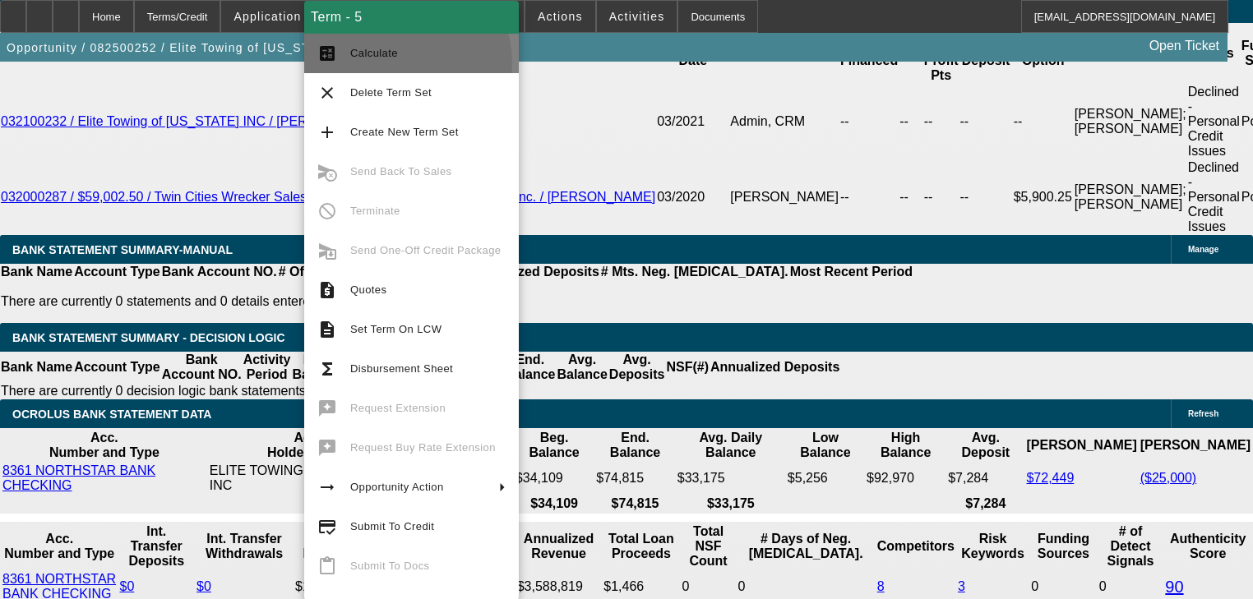
click at [400, 62] on button "calculate Calculate" at bounding box center [411, 53] width 215 height 39
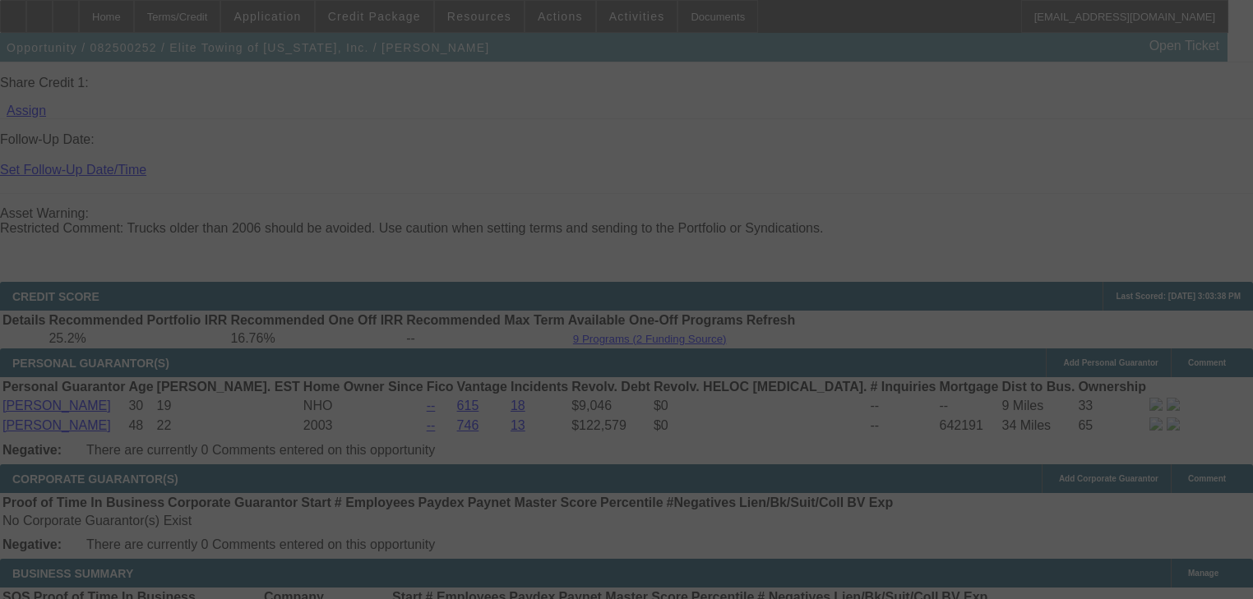
scroll to position [1514, 0]
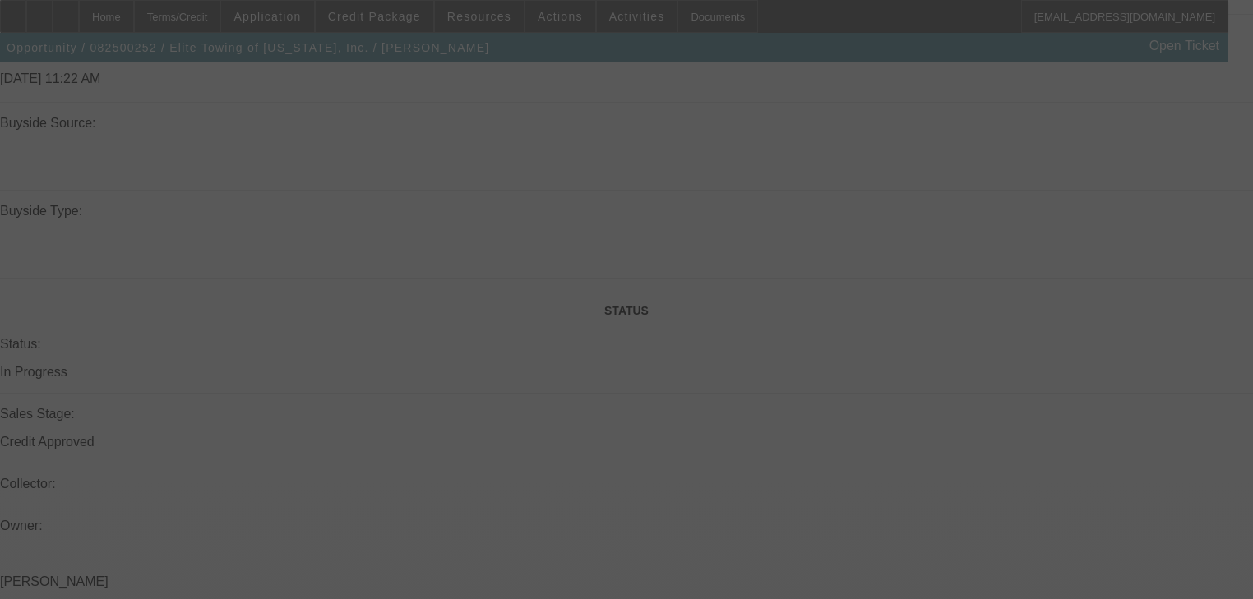
select select "0.1"
select select "0"
select select "6"
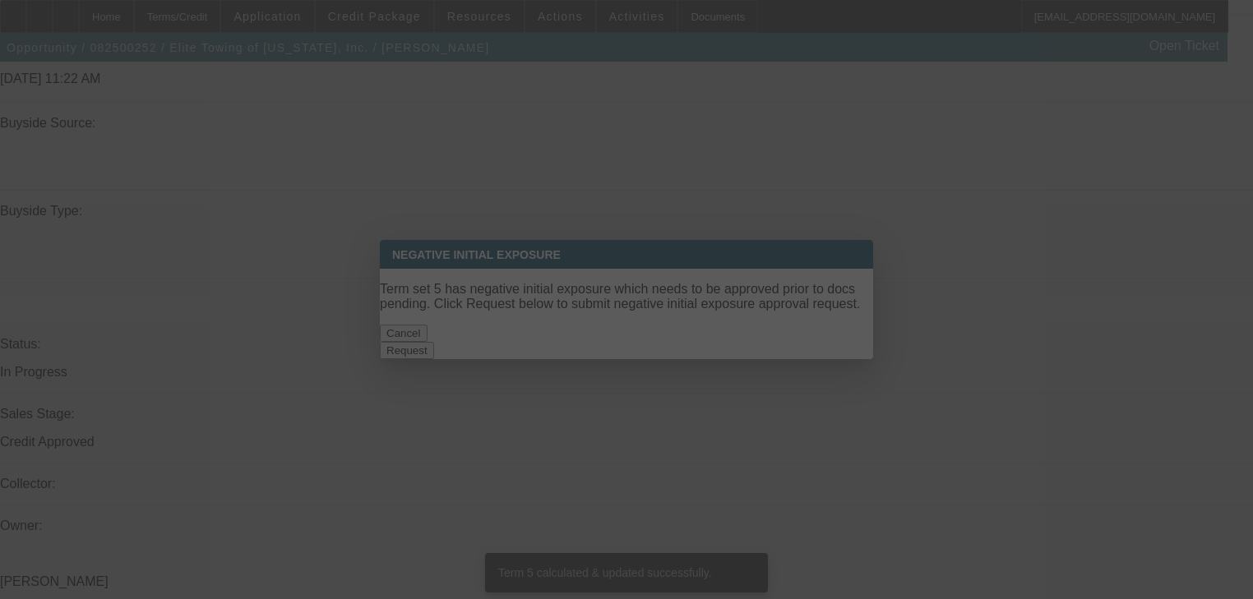
scroll to position [0, 0]
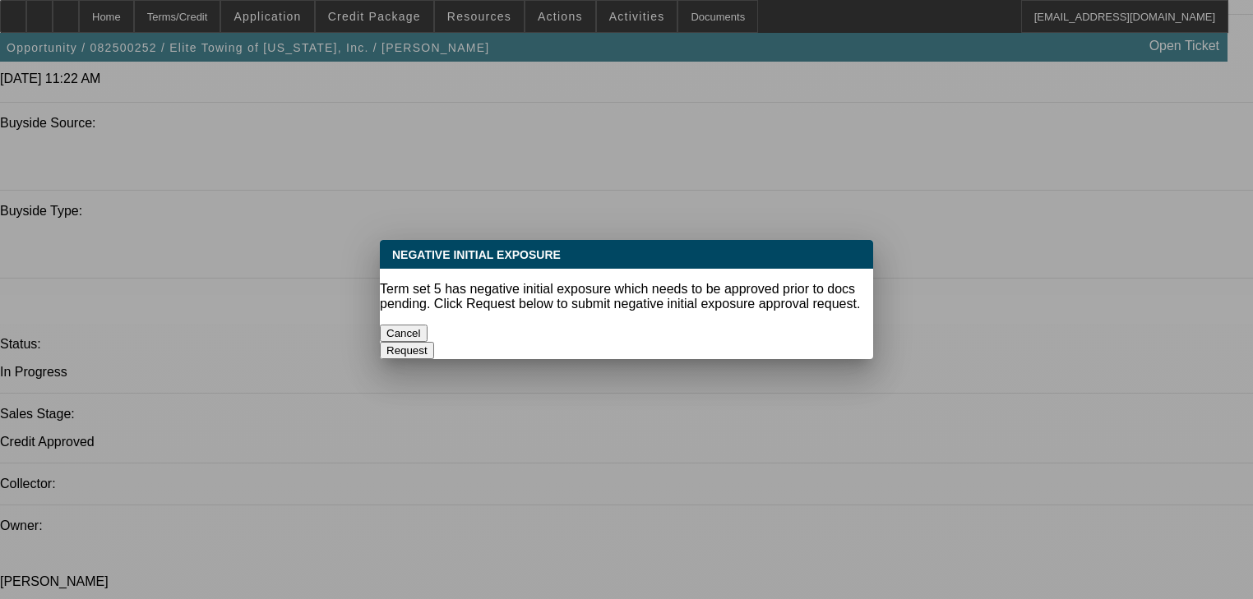
click at [428, 326] on button "Cancel" at bounding box center [404, 333] width 48 height 17
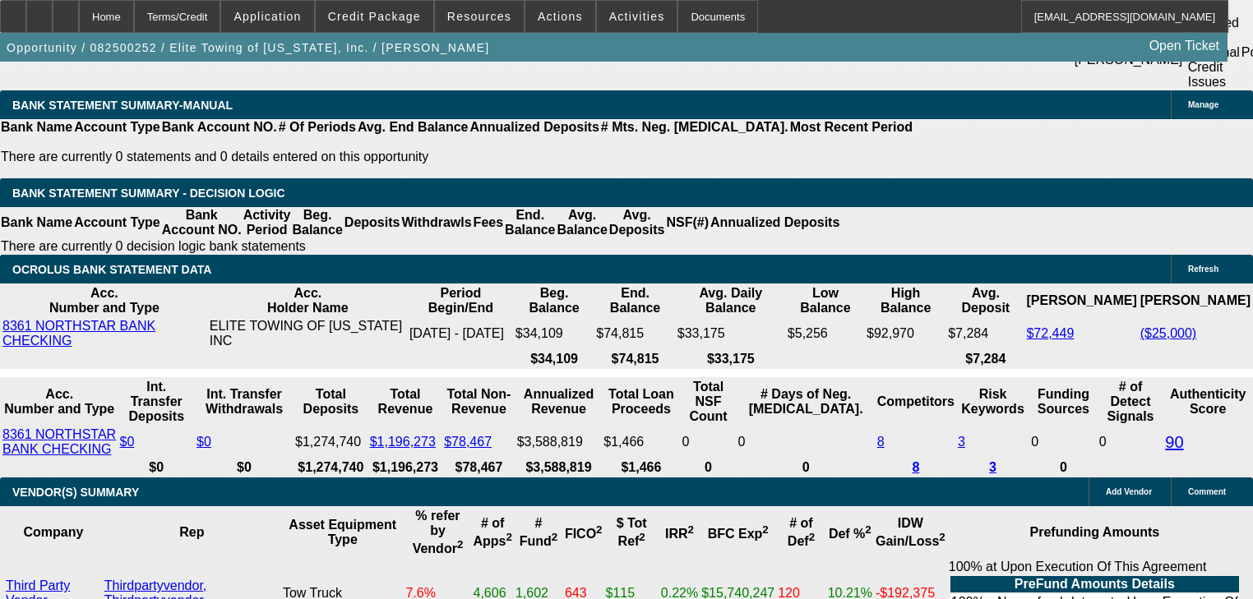
scroll to position [3027, 0]
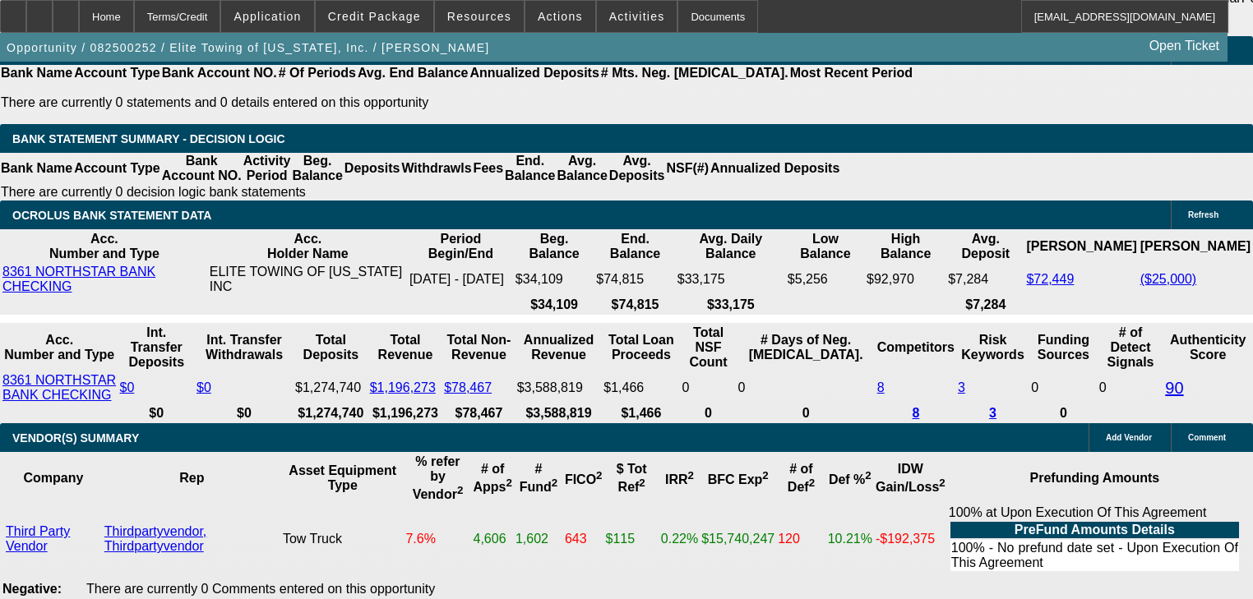
type input "UNKNOWN"
type input "22"
type input "$2,234.14"
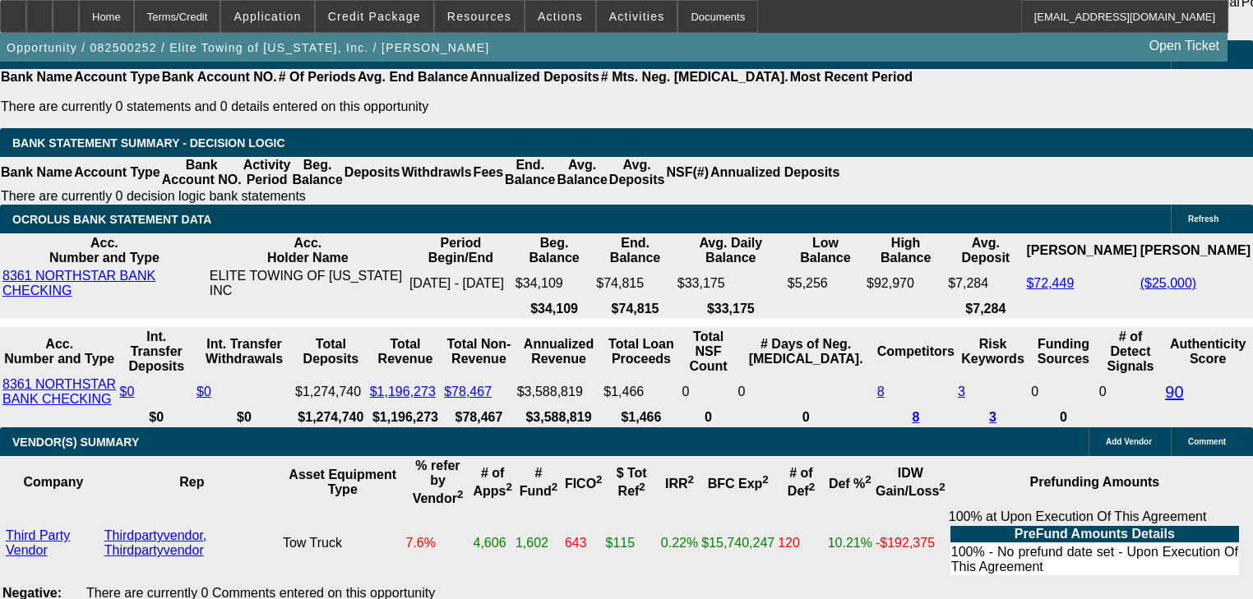
scroll to position [2830, 0]
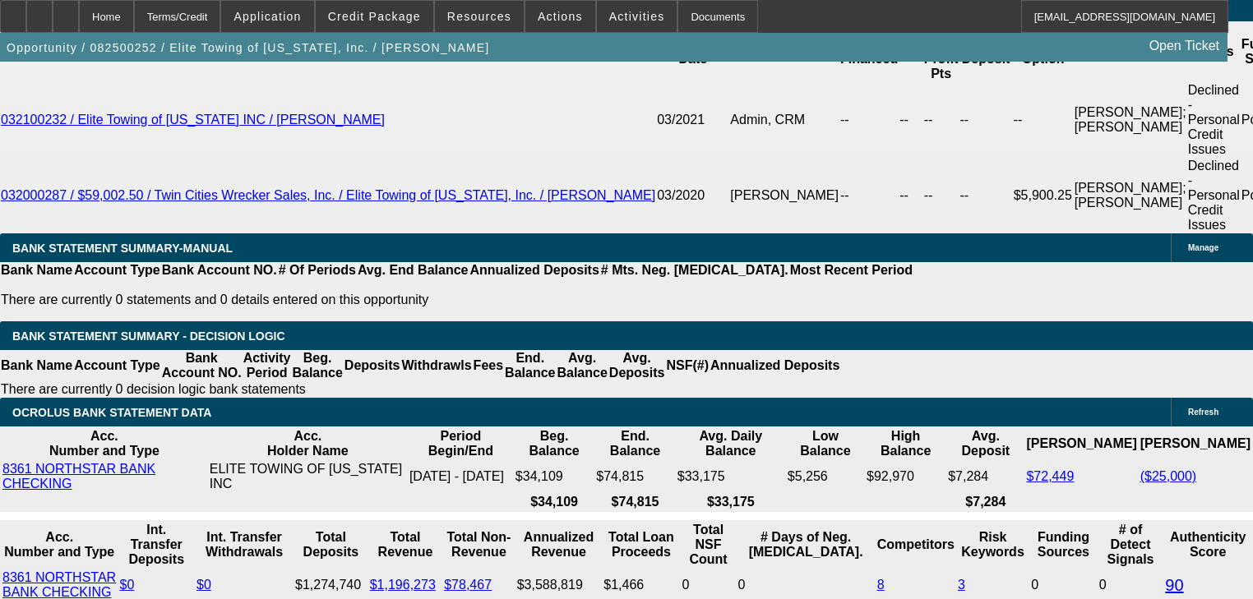
type input "22"
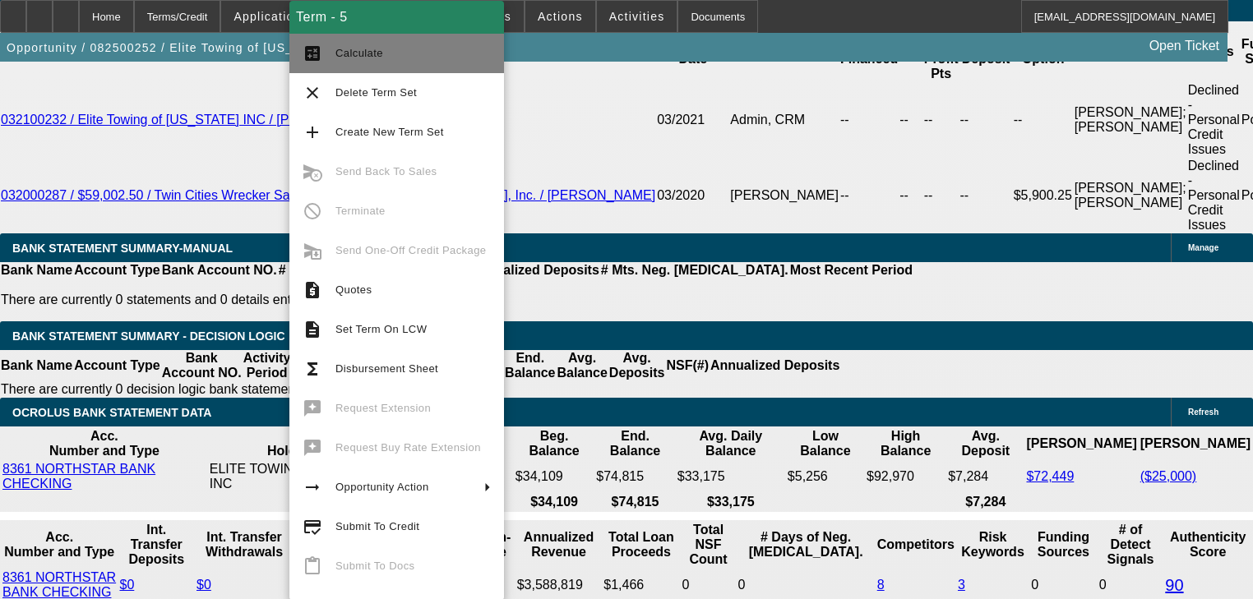
click at [391, 63] on button "calculate Calculate" at bounding box center [396, 53] width 215 height 39
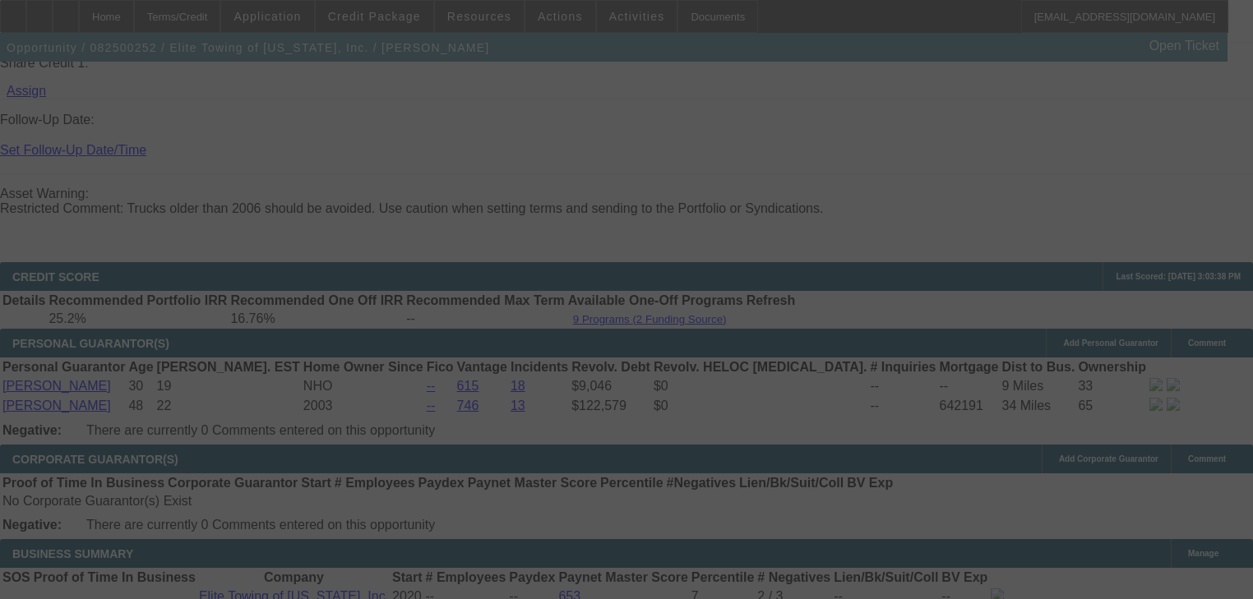
select select "0.1"
select select "0"
select select "6"
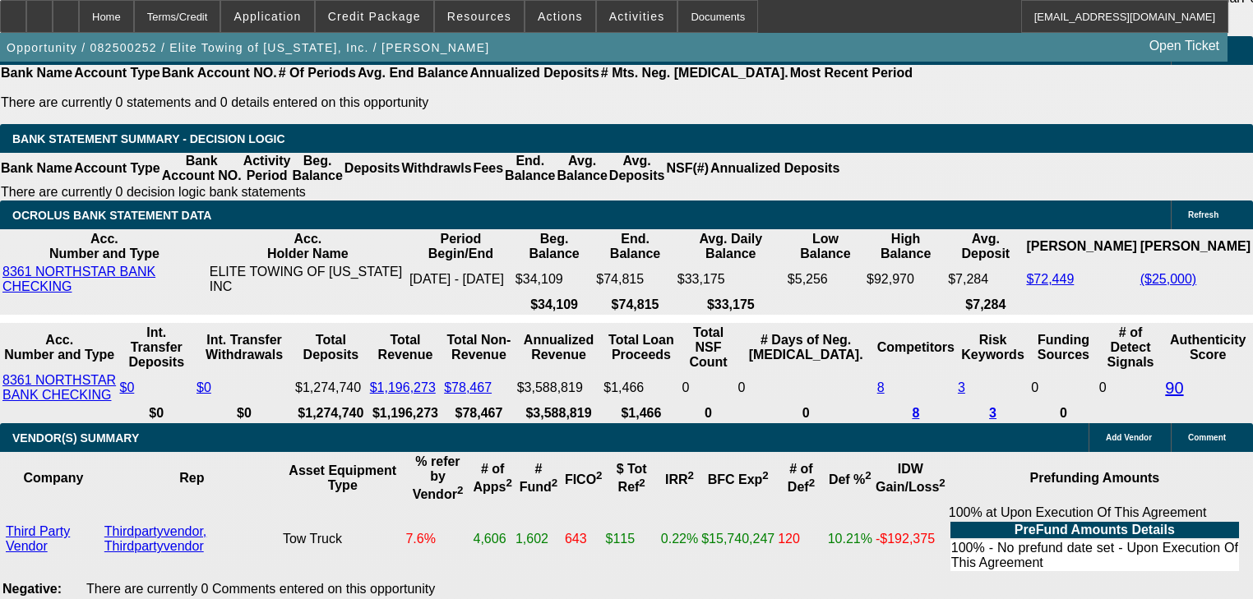
scroll to position [2961, 0]
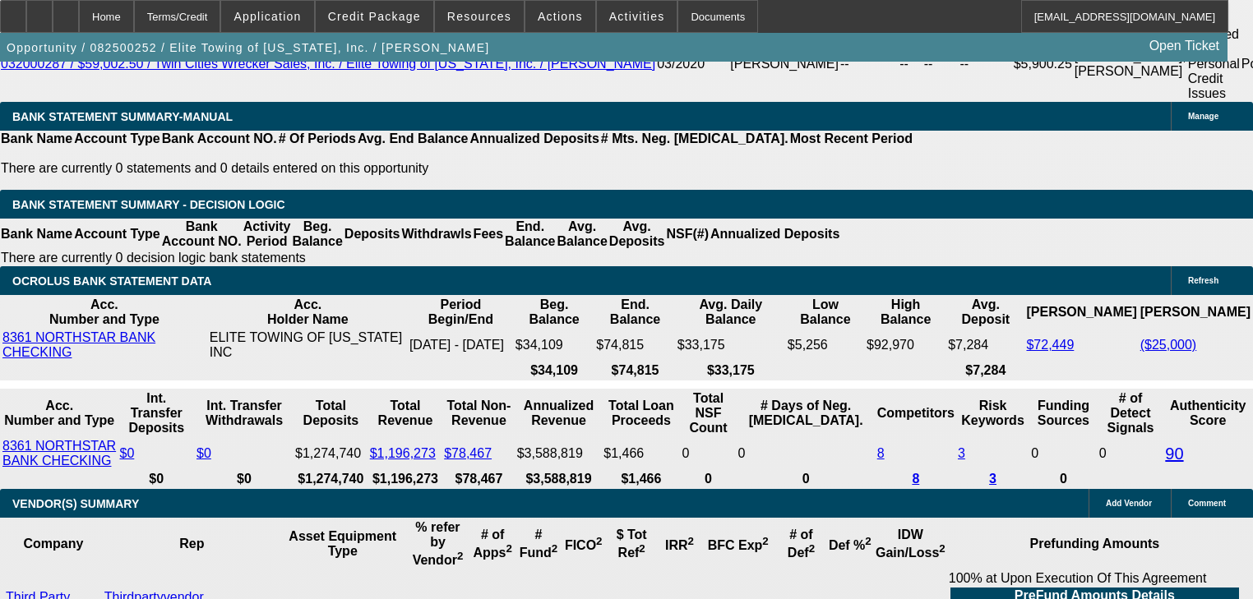
type input "UNKNOWN"
type input "21"
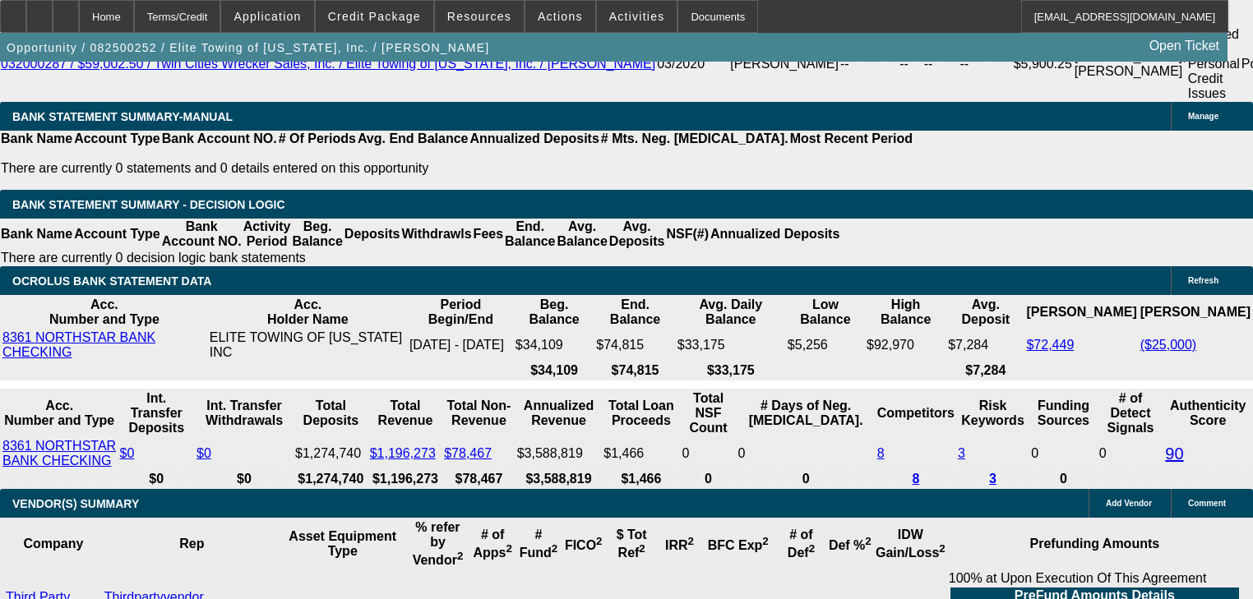
type input "$2,203.99"
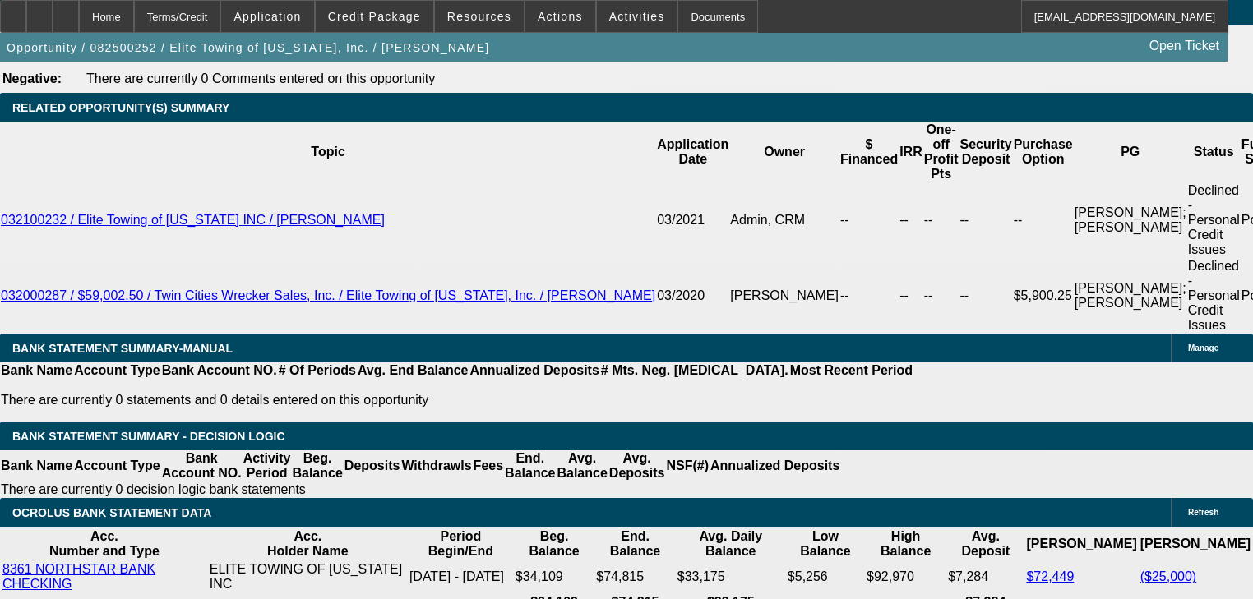
scroll to position [2698, 0]
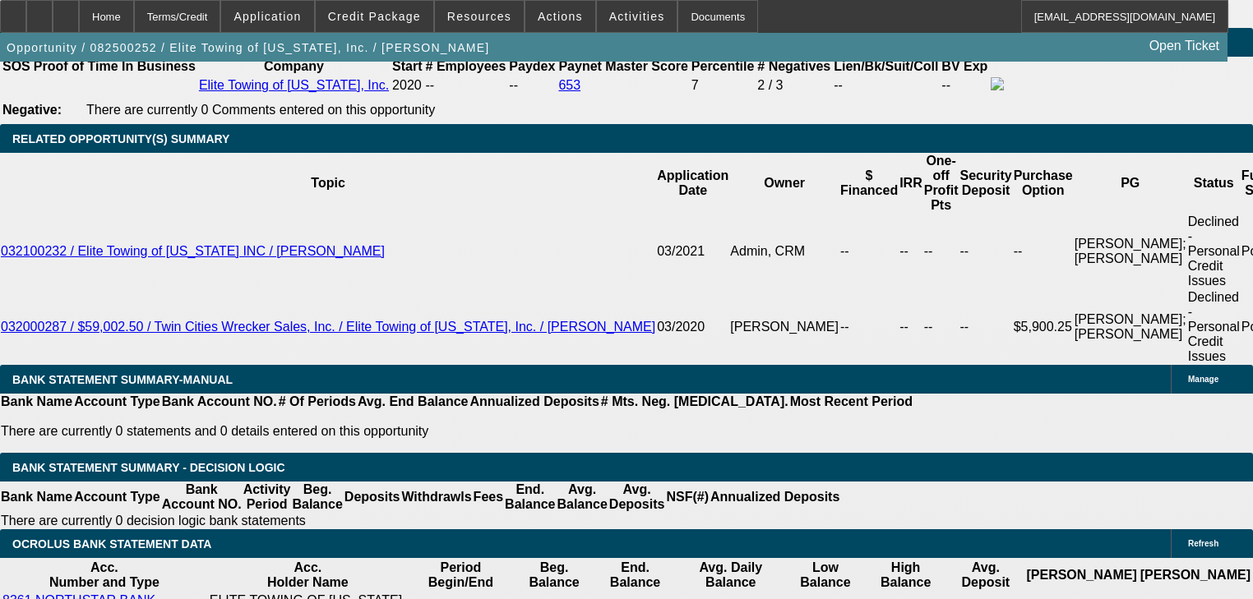
type input "21"
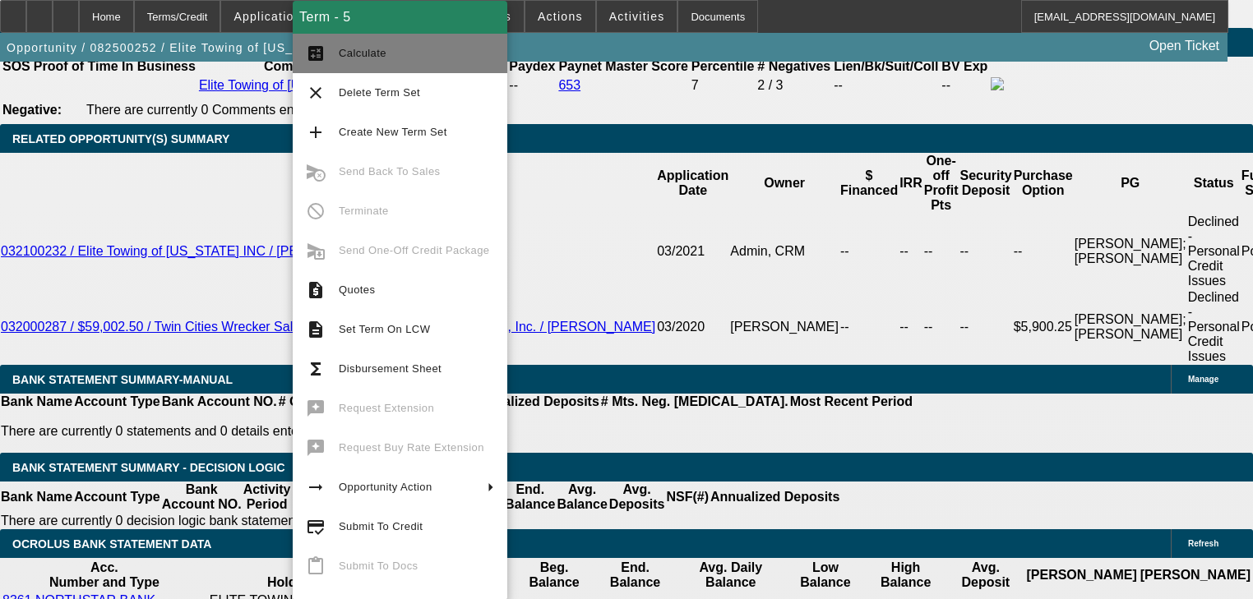
click at [386, 59] on span "Calculate" at bounding box center [416, 54] width 155 height 20
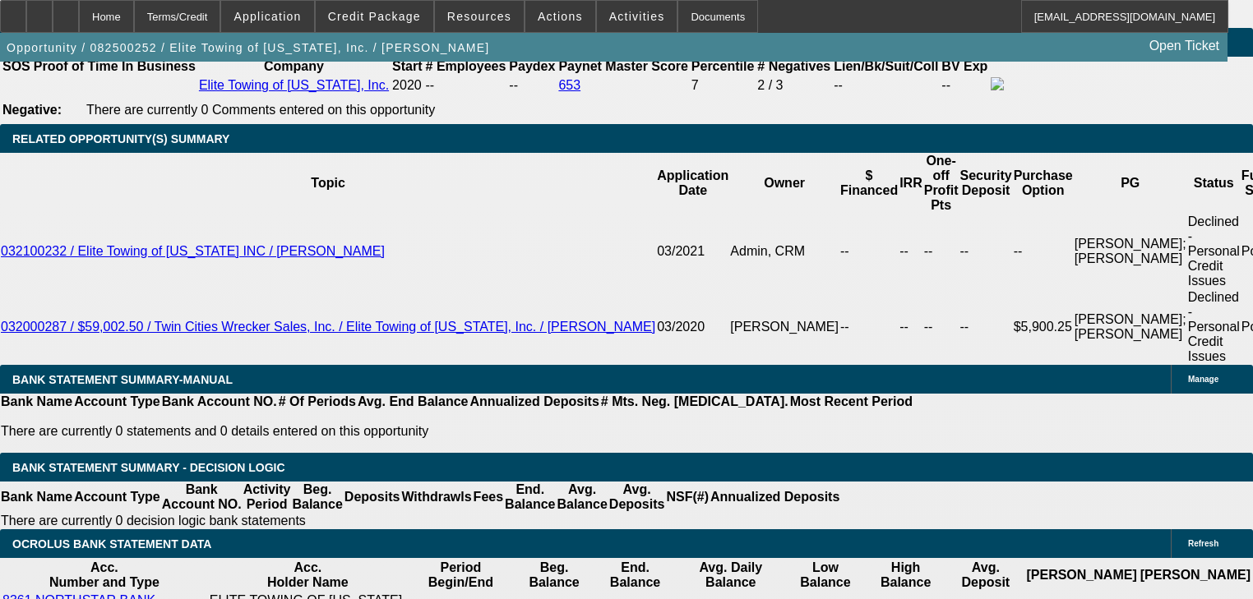
click at [386, 59] on div "Term - 5 calculate Calculate clear Delete Term Set add Create New Term Set canc…" at bounding box center [400, 300] width 215 height 599
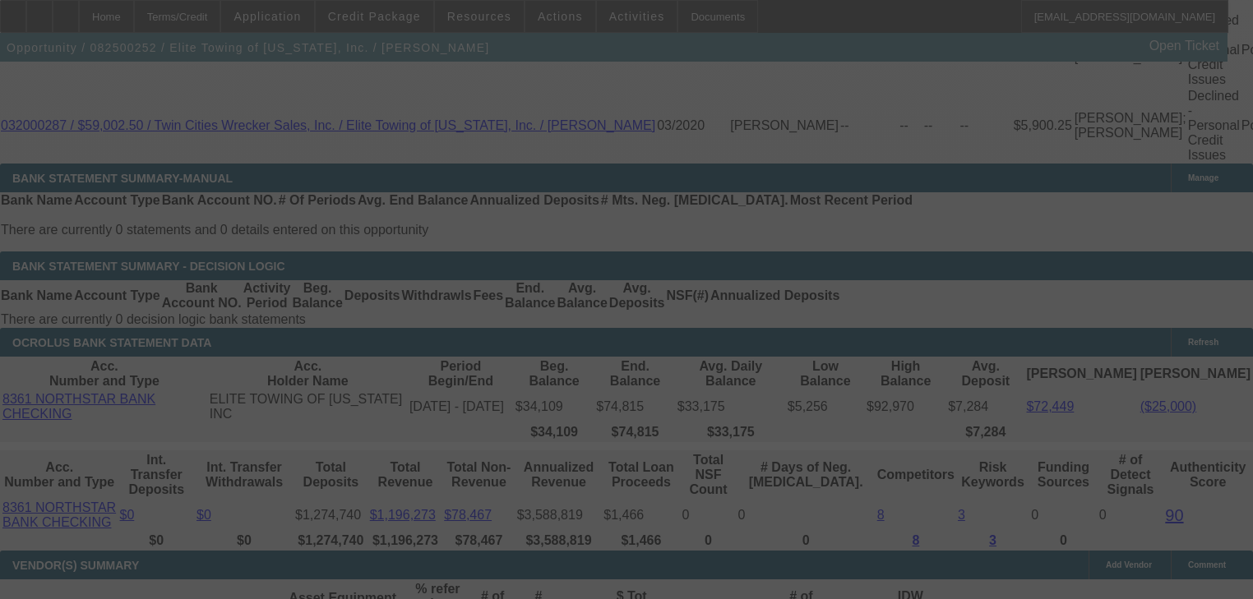
scroll to position [3027, 0]
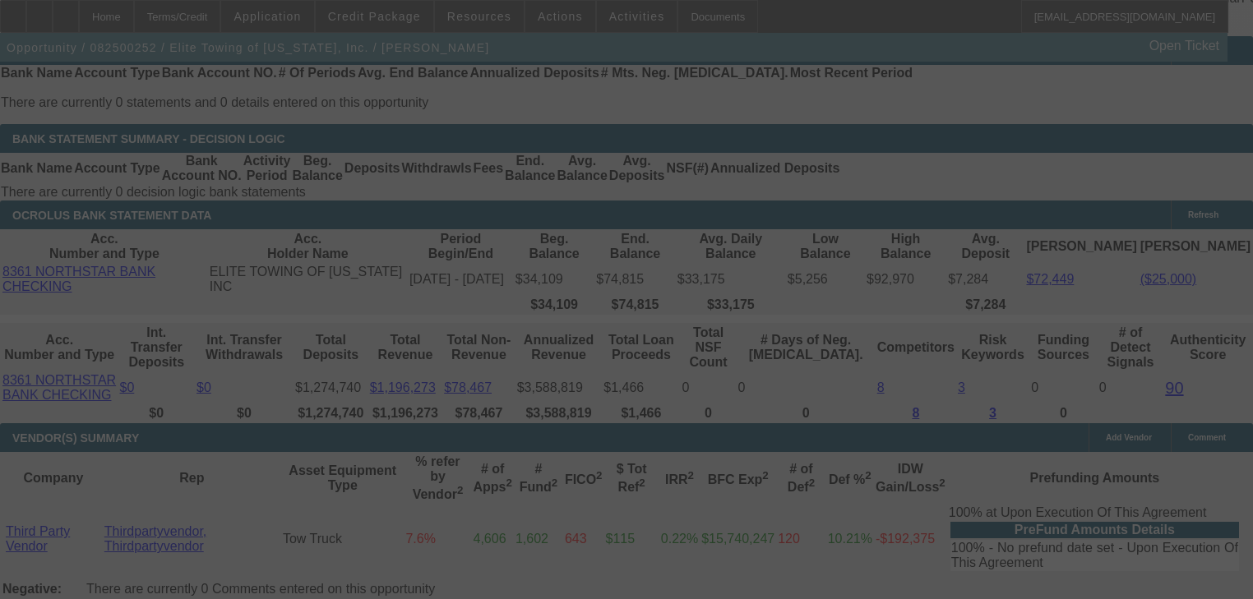
select select "0.1"
select select "0"
select select "6"
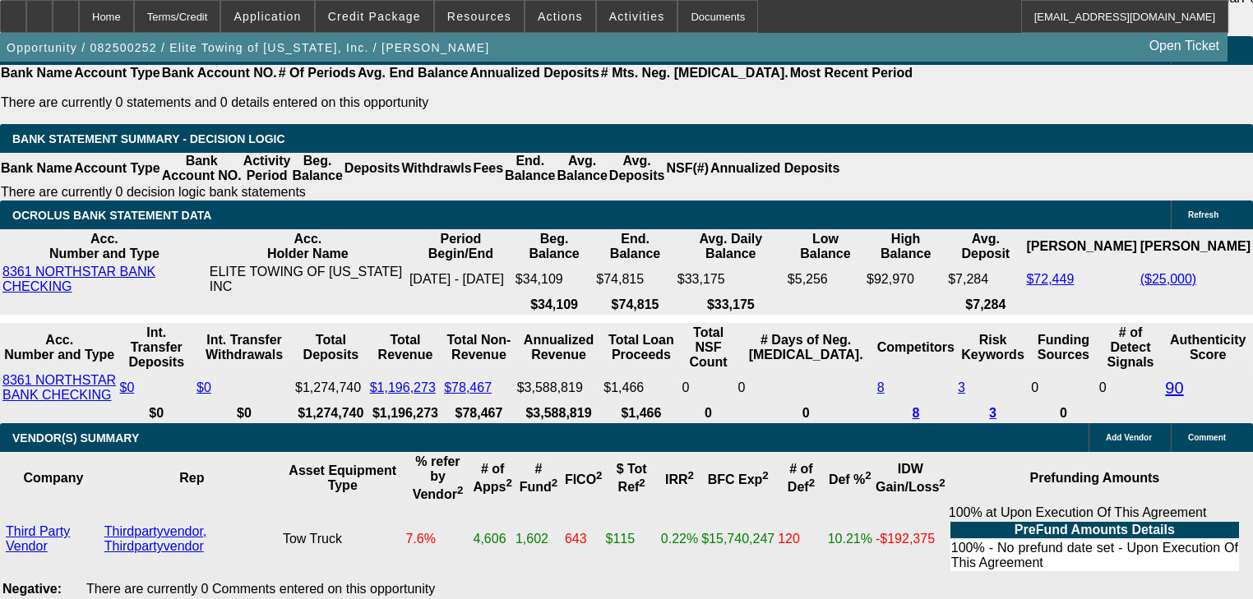
type input "UNKNOWN"
type input "22"
type input "$1,675.59"
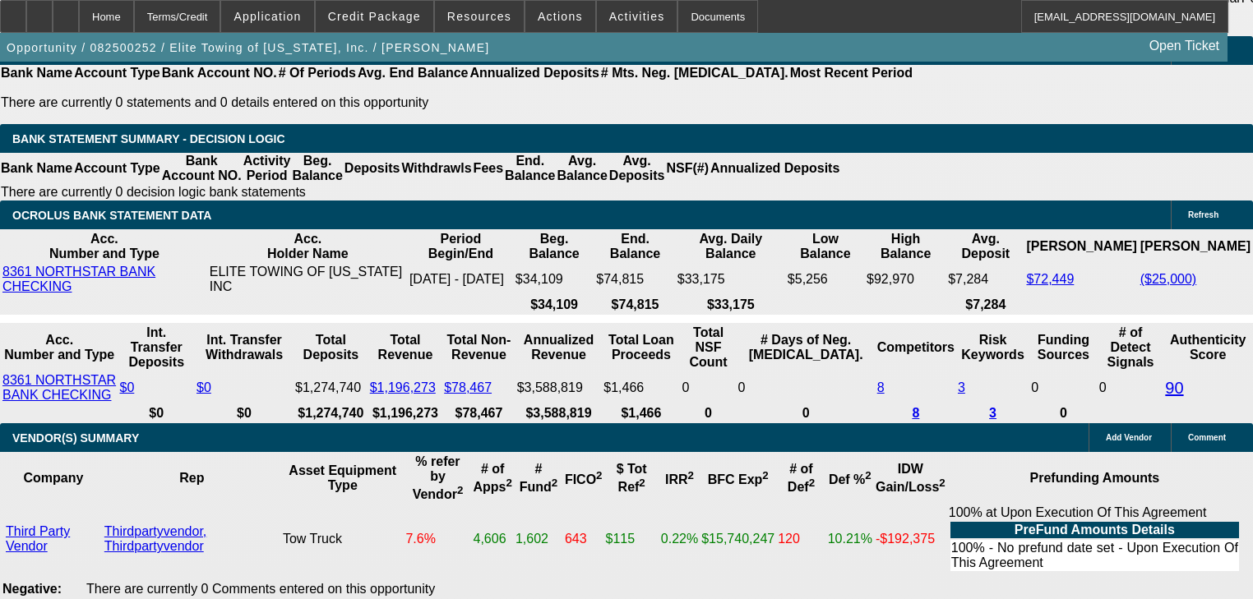
type input "22"
type input "$2,234.14"
type input "2"
type input "$1,675.59"
type input "21"
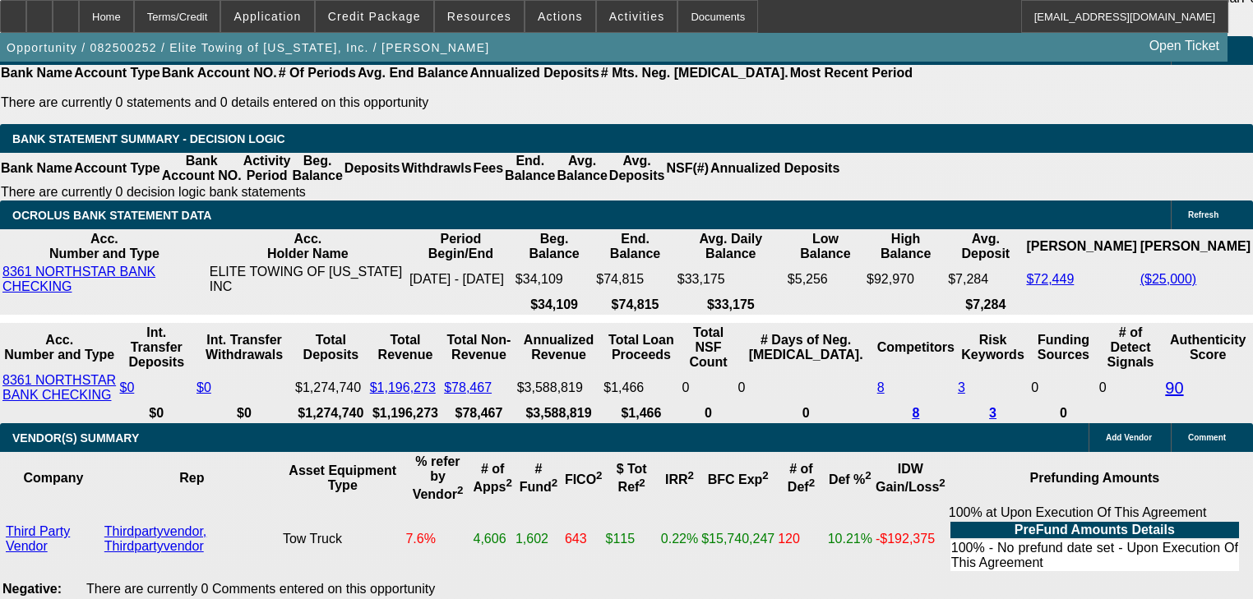
type input "$2,203.99"
type input "22"
type input "$2,234.14"
type input "2"
type input "$1,675.59"
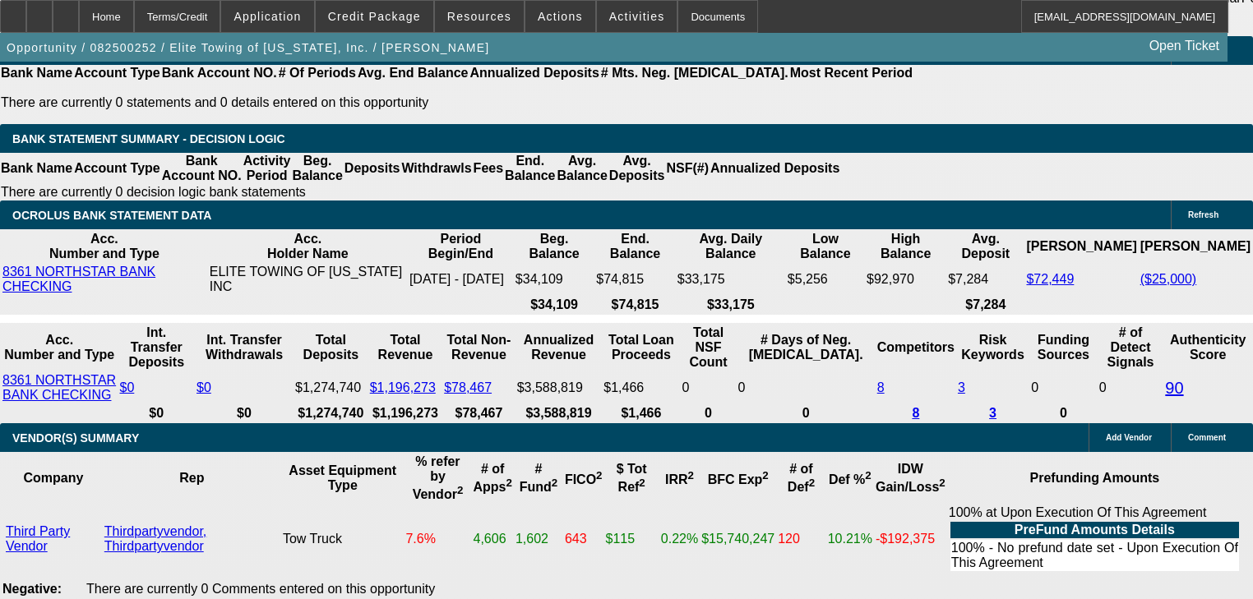
type input "22"
type input "$2,234.14"
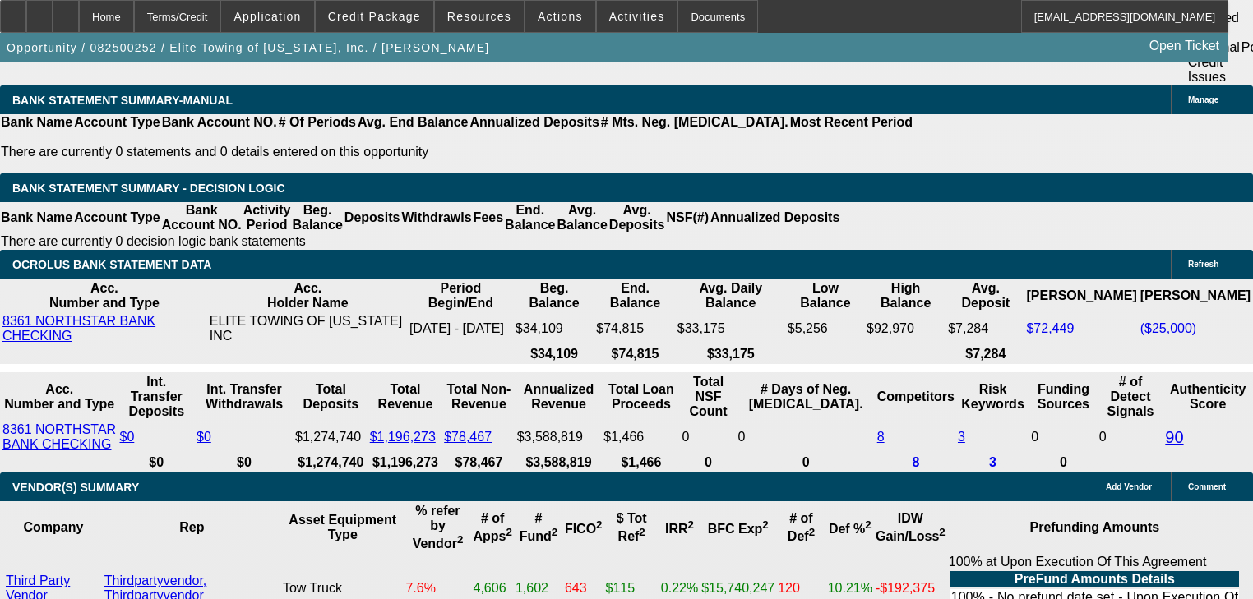
scroll to position [2896, 0]
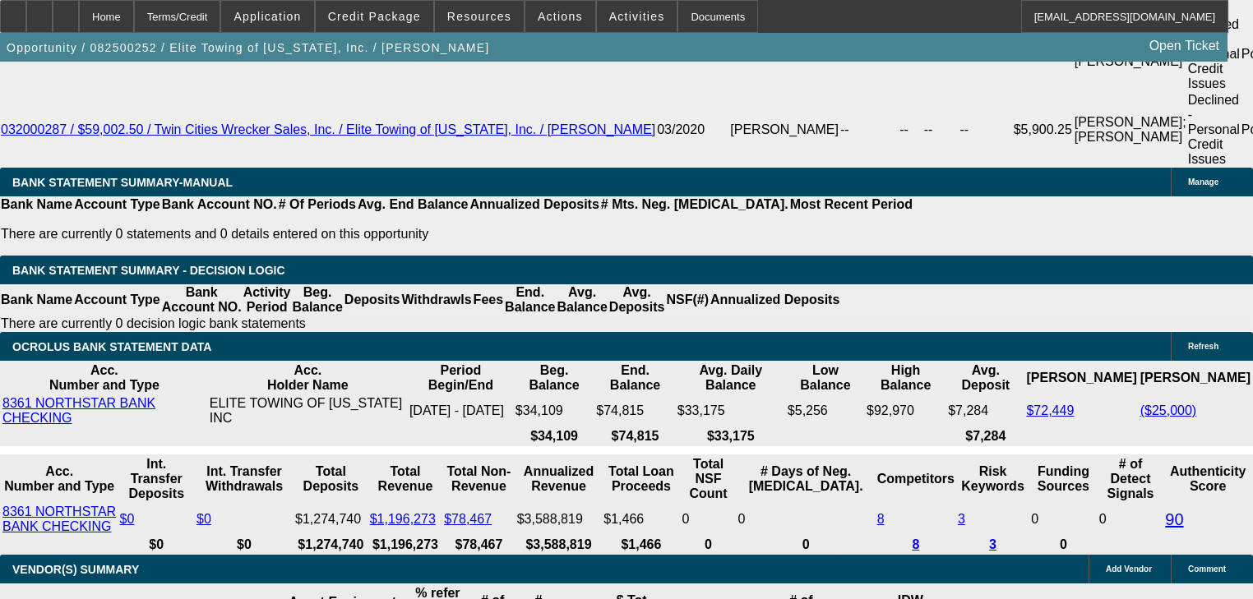
type input "22"
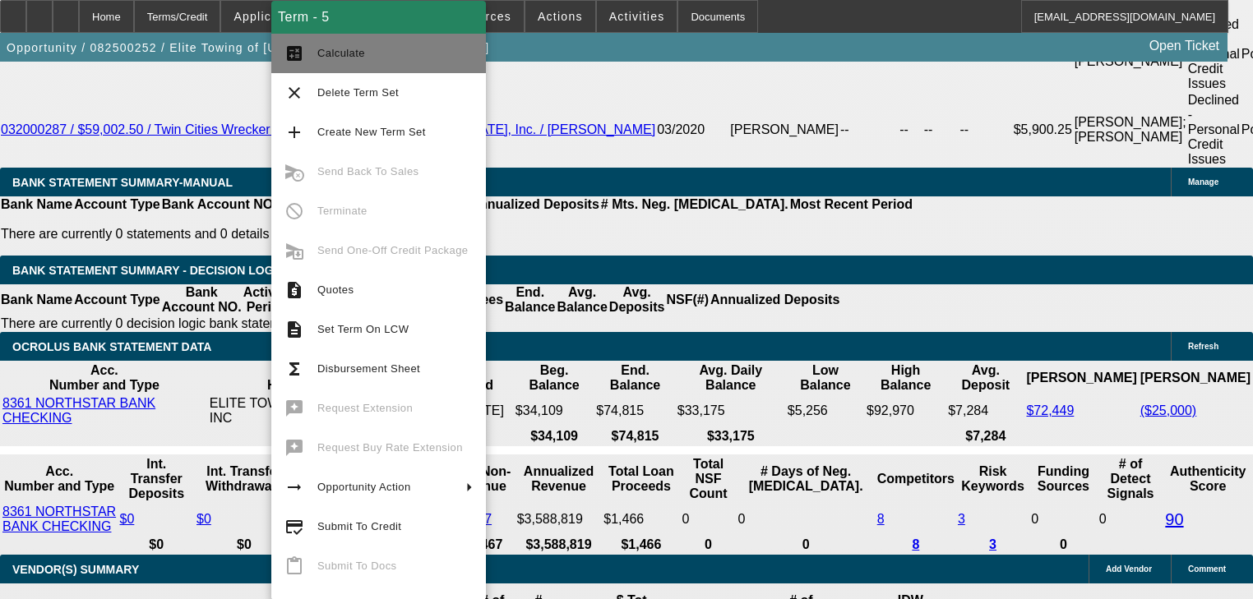
click at [317, 62] on button "calculate Calculate" at bounding box center [378, 53] width 215 height 39
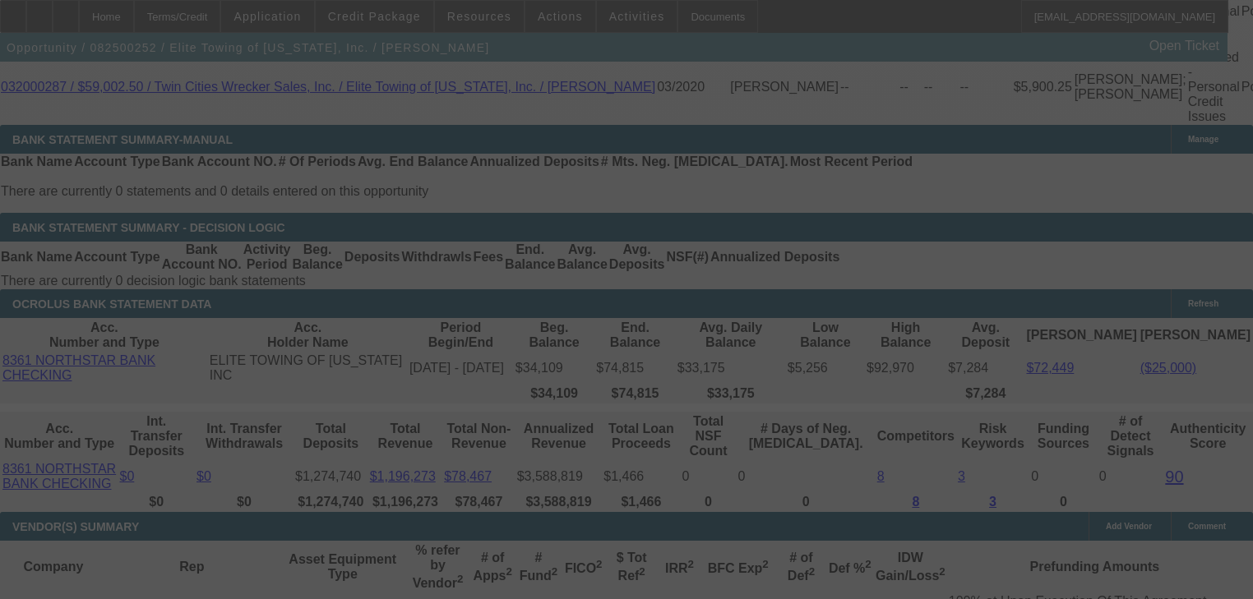
scroll to position [2961, 0]
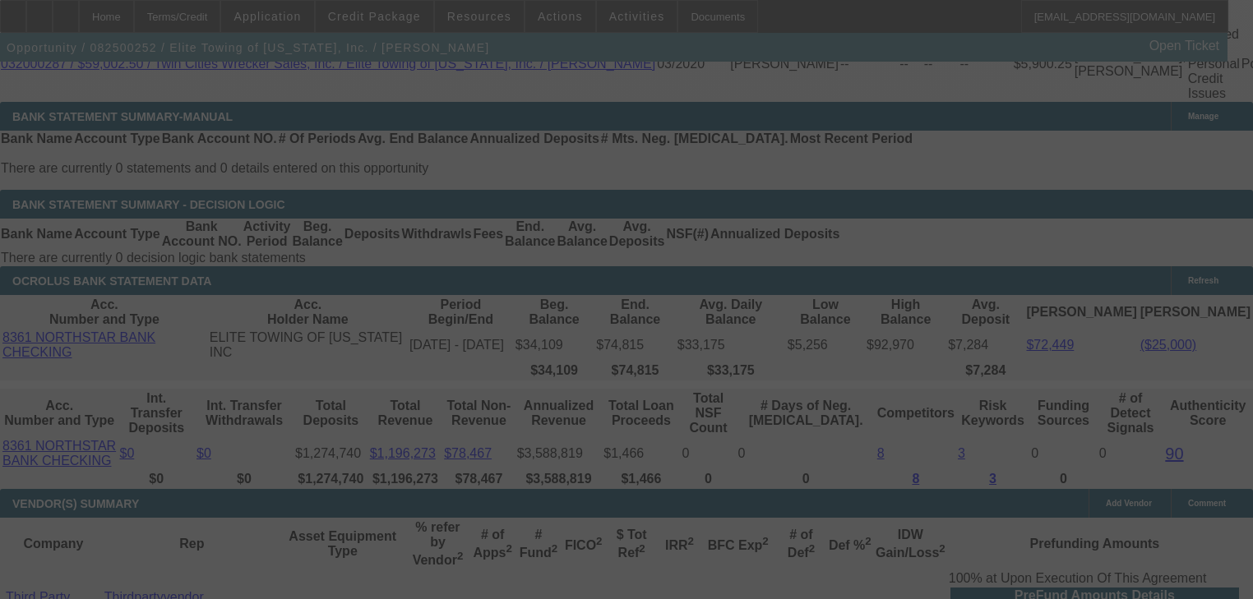
select select "0.1"
select select "0"
select select "6"
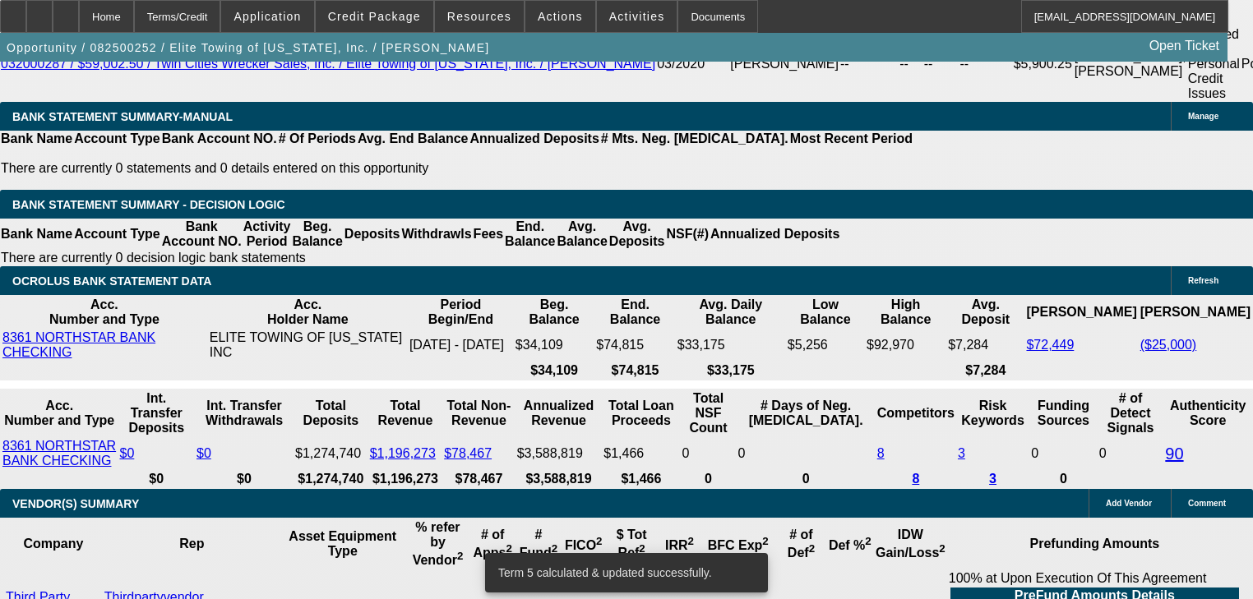
scroll to position [3027, 0]
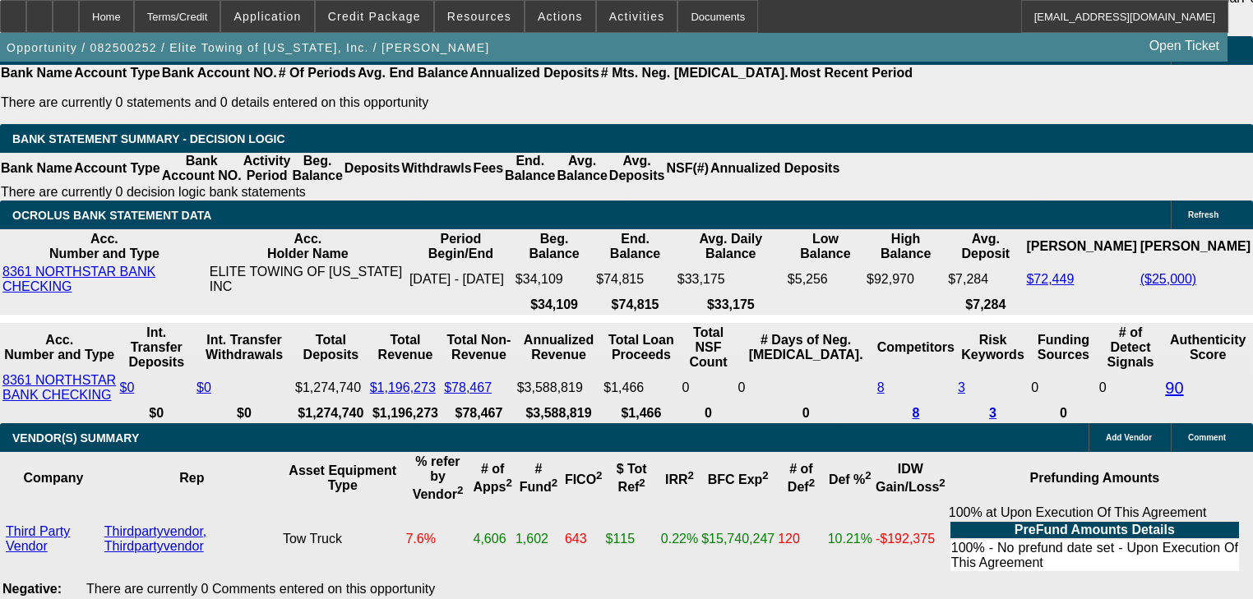
type input "$2,234.14"
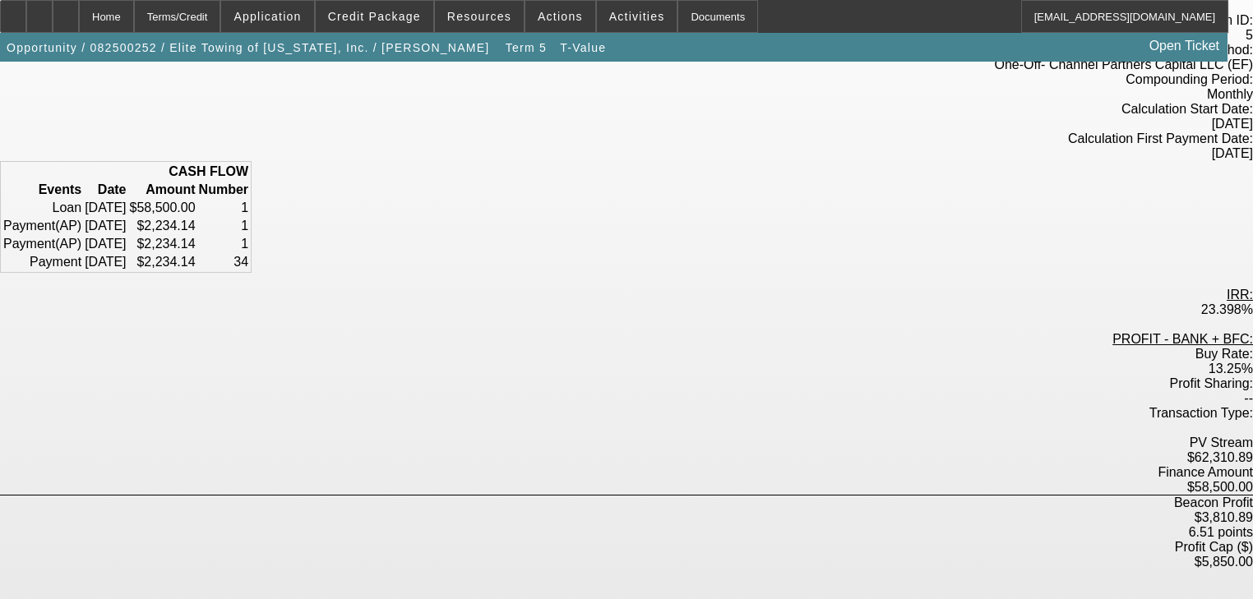
scroll to position [197, 0]
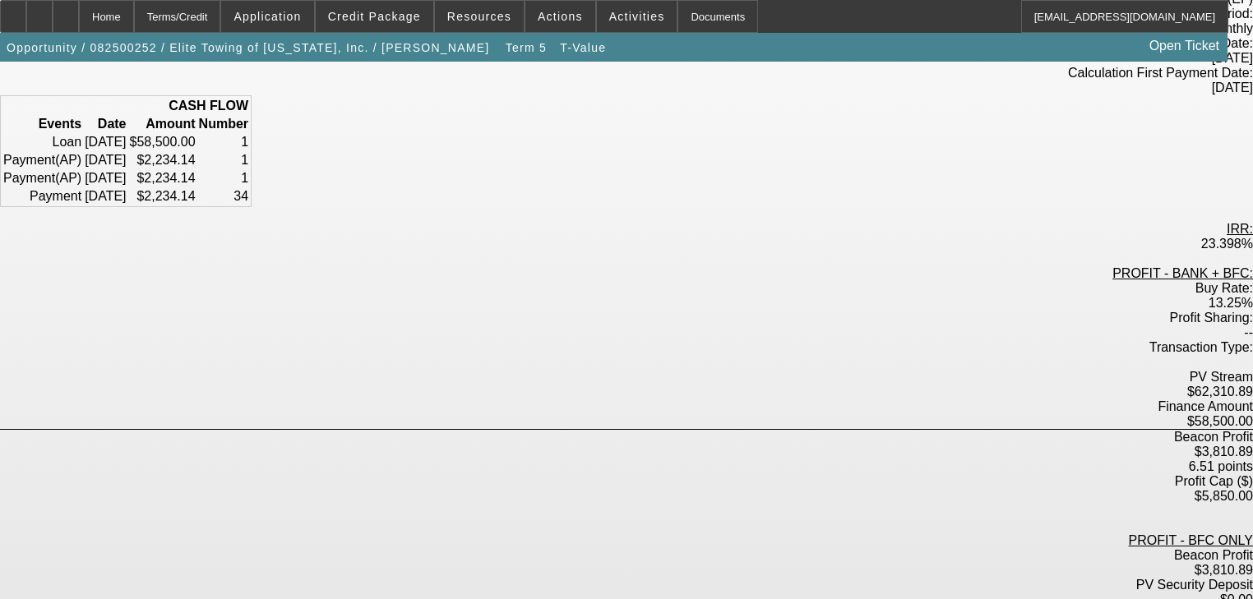
click at [645, 489] on div "$5,850.00" at bounding box center [626, 496] width 1253 height 15
click at [134, 16] on div "Home" at bounding box center [106, 16] width 55 height 33
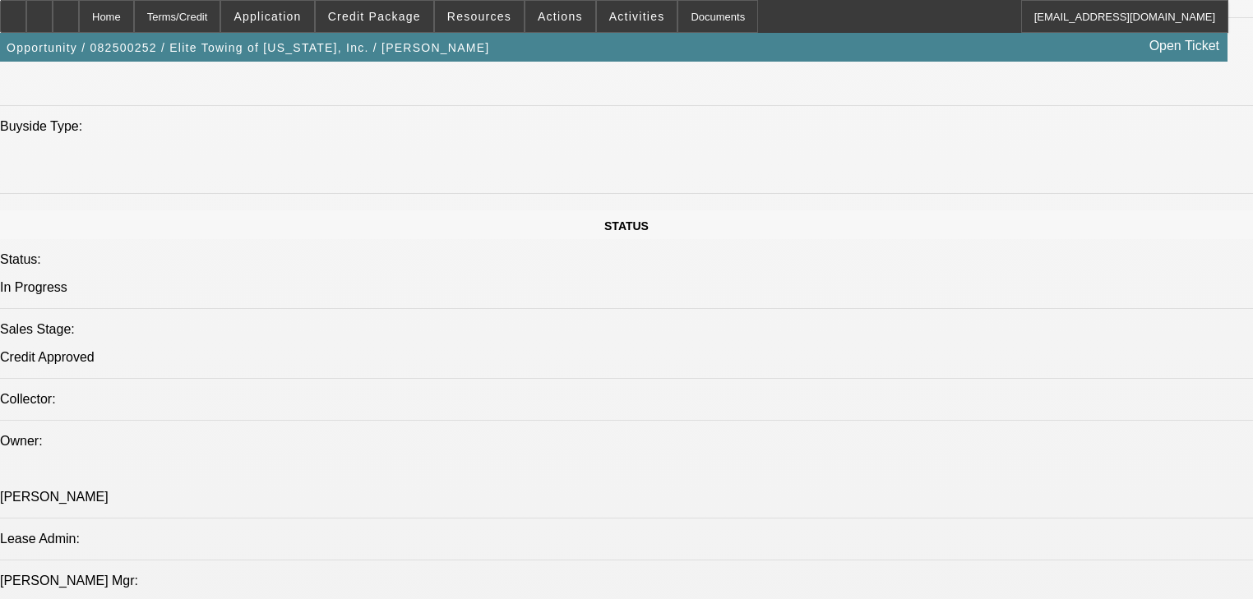
select select "0.1"
select select "0"
select select "6"
select select "0.1"
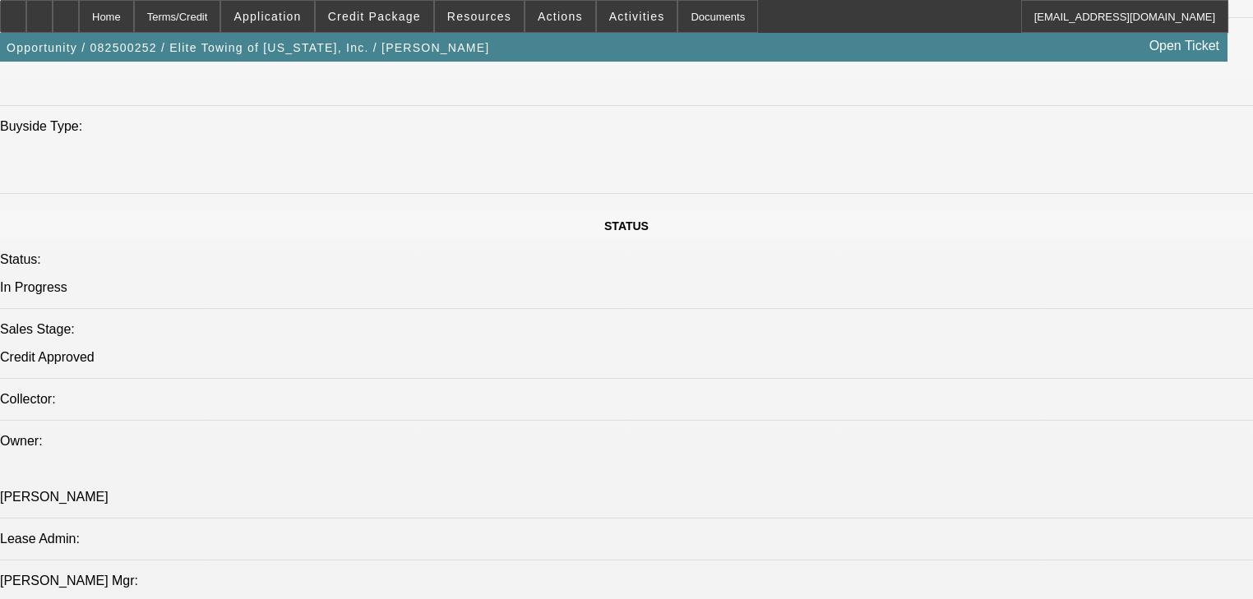
select select "0"
select select "6"
select select "0"
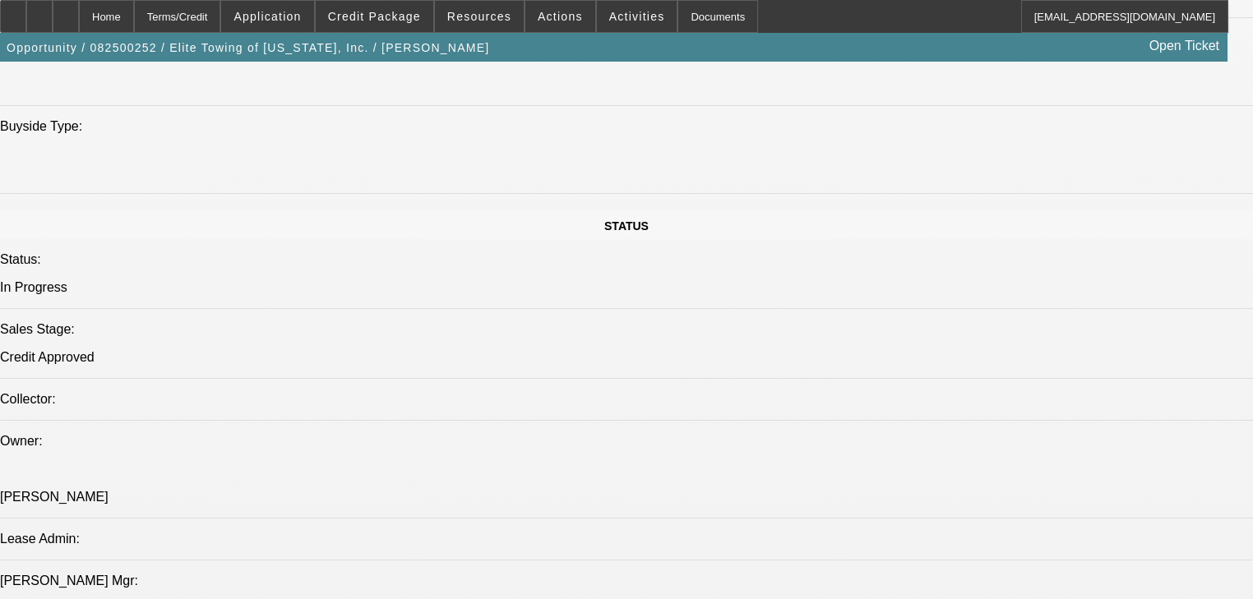
select select "0"
select select "6"
select select "0"
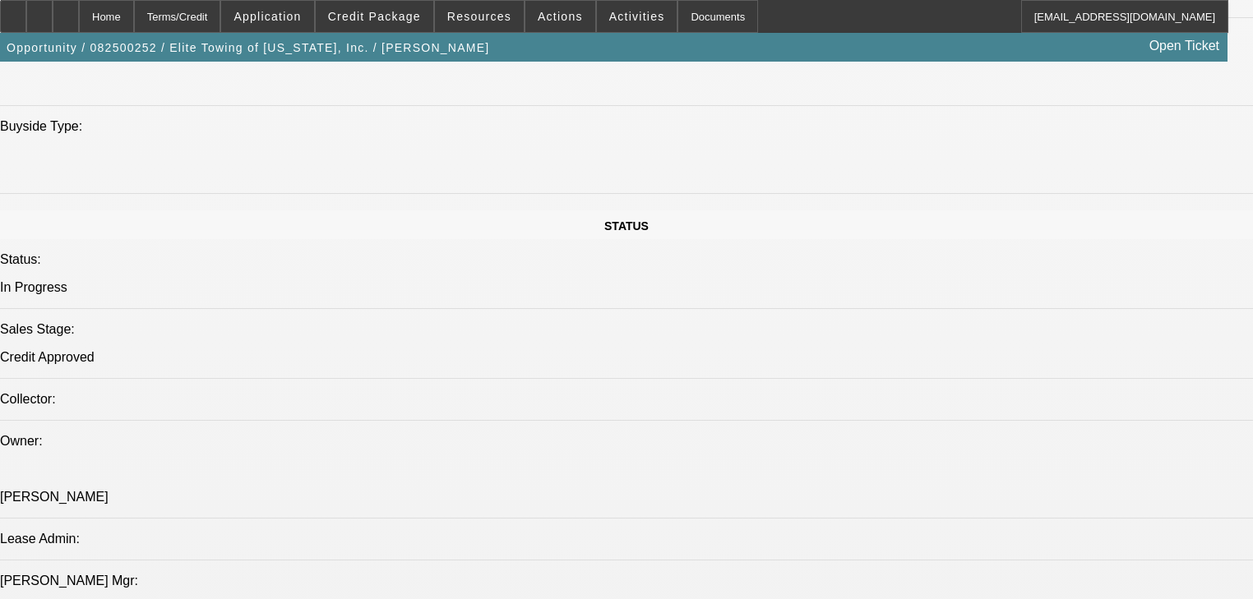
select select "6"
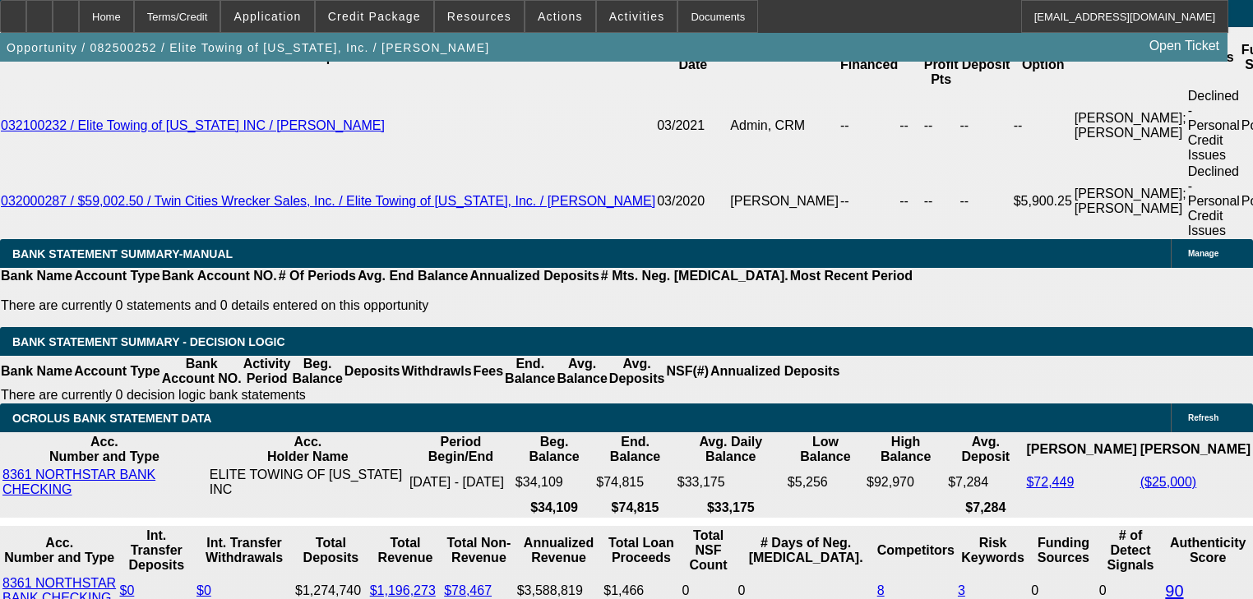
scroll to position [2914, 0]
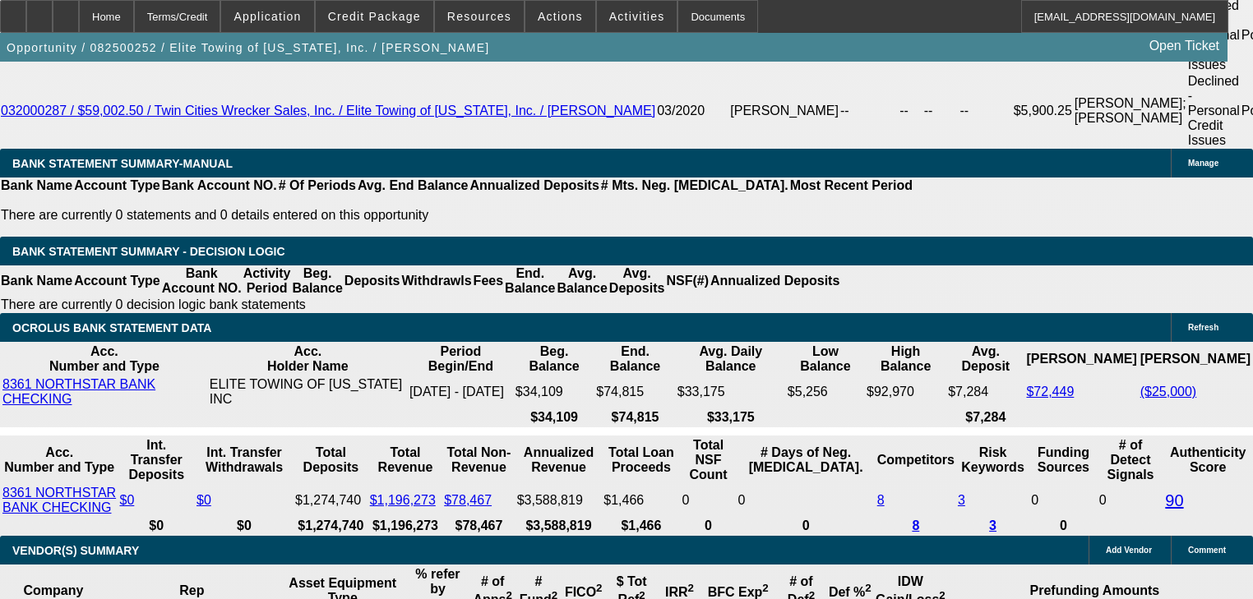
type input "2"
type input "UNKNOWN"
type input "2233"
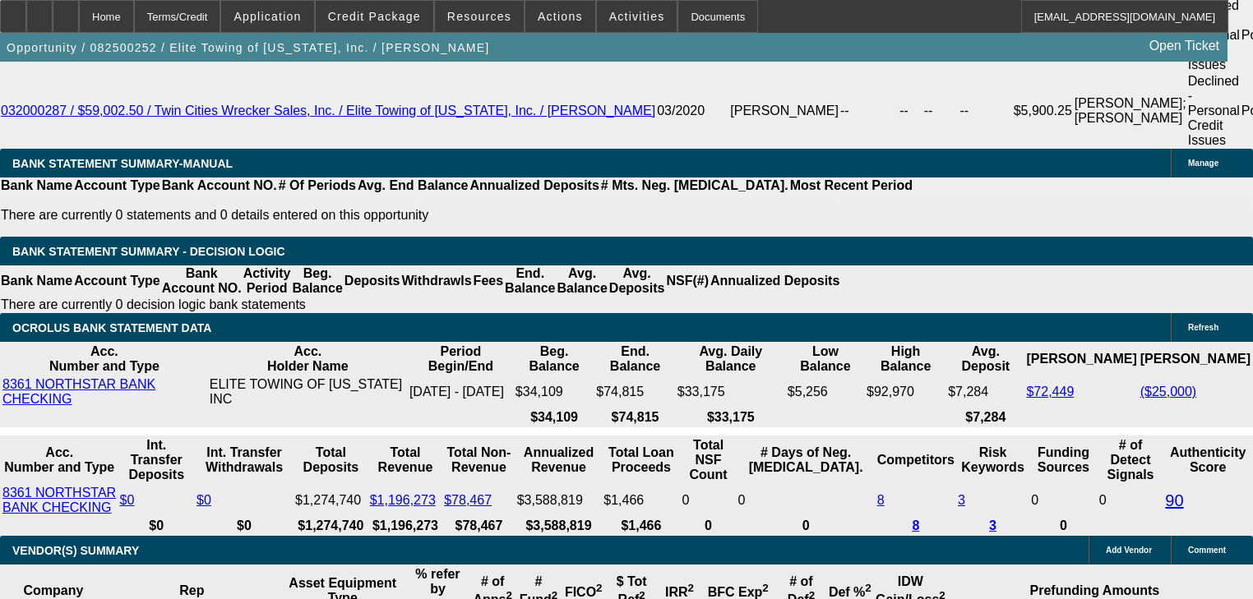
type input "22"
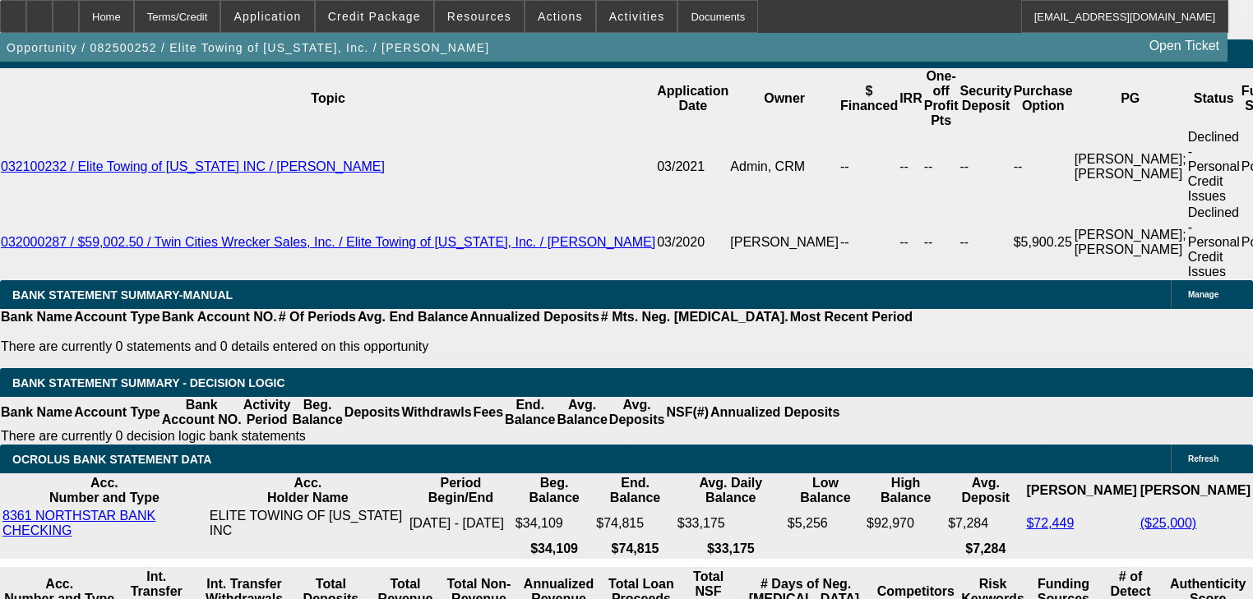
type input "$2,233.00"
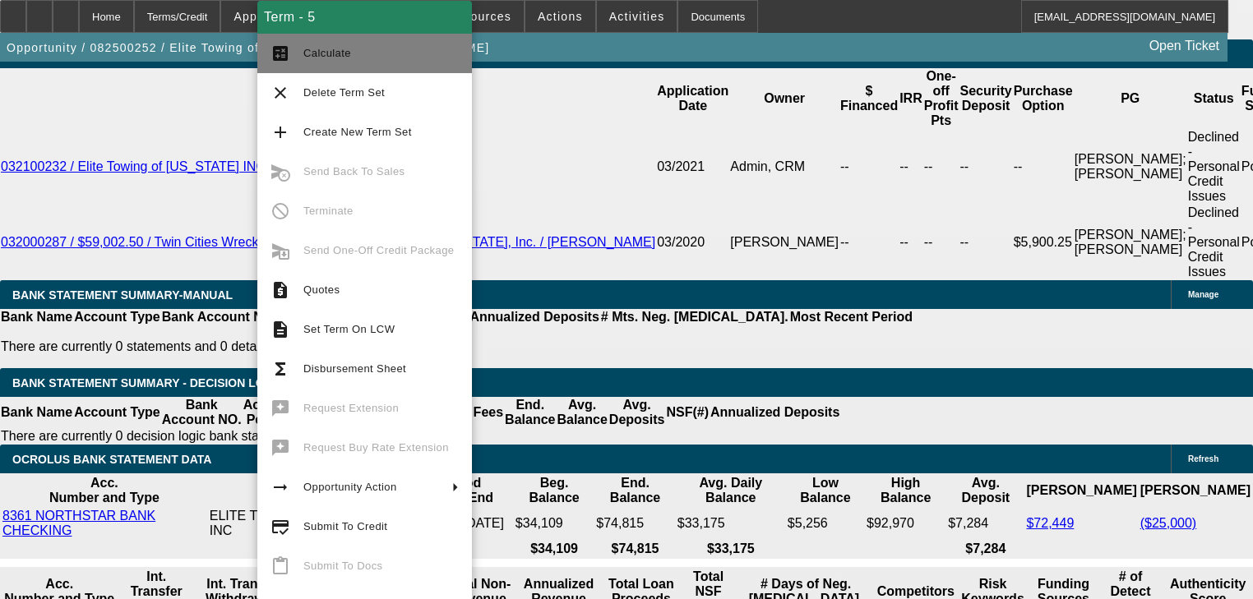
click at [346, 51] on span "Calculate" at bounding box center [327, 53] width 48 height 12
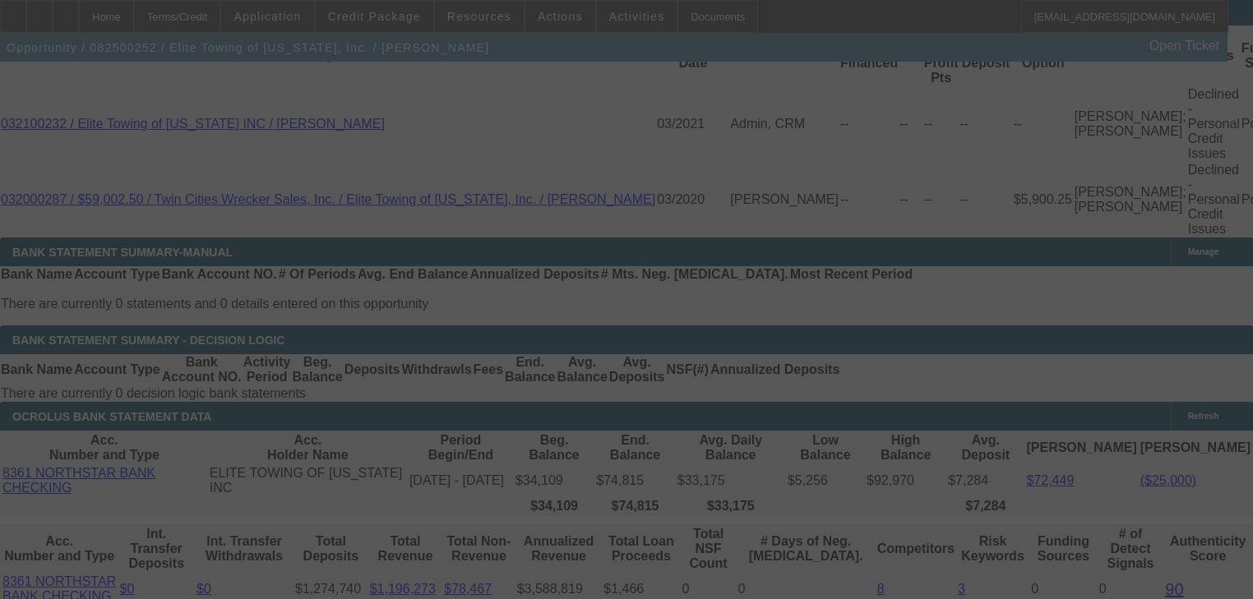
scroll to position [2849, 0]
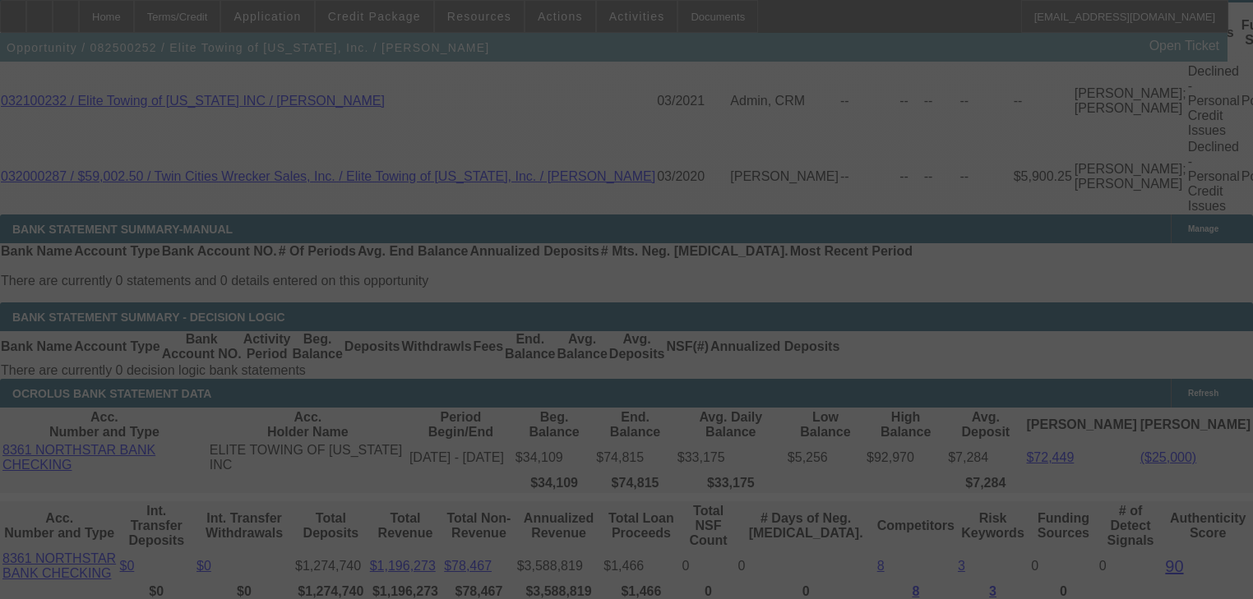
select select "0.1"
select select "0"
select select "6"
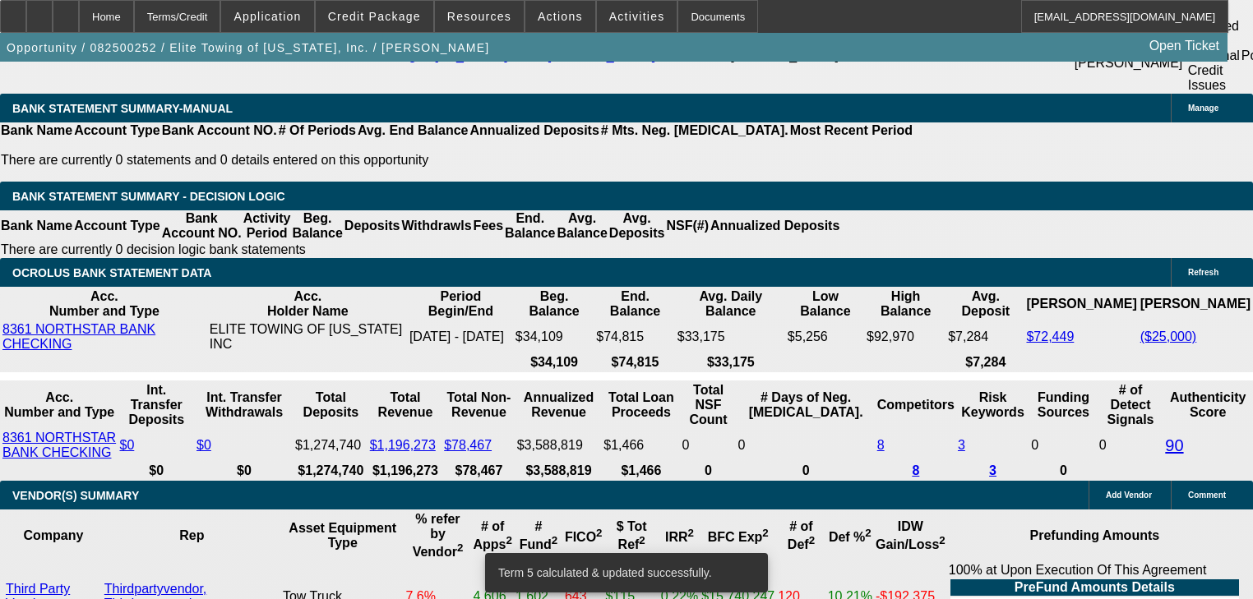
scroll to position [2980, 0]
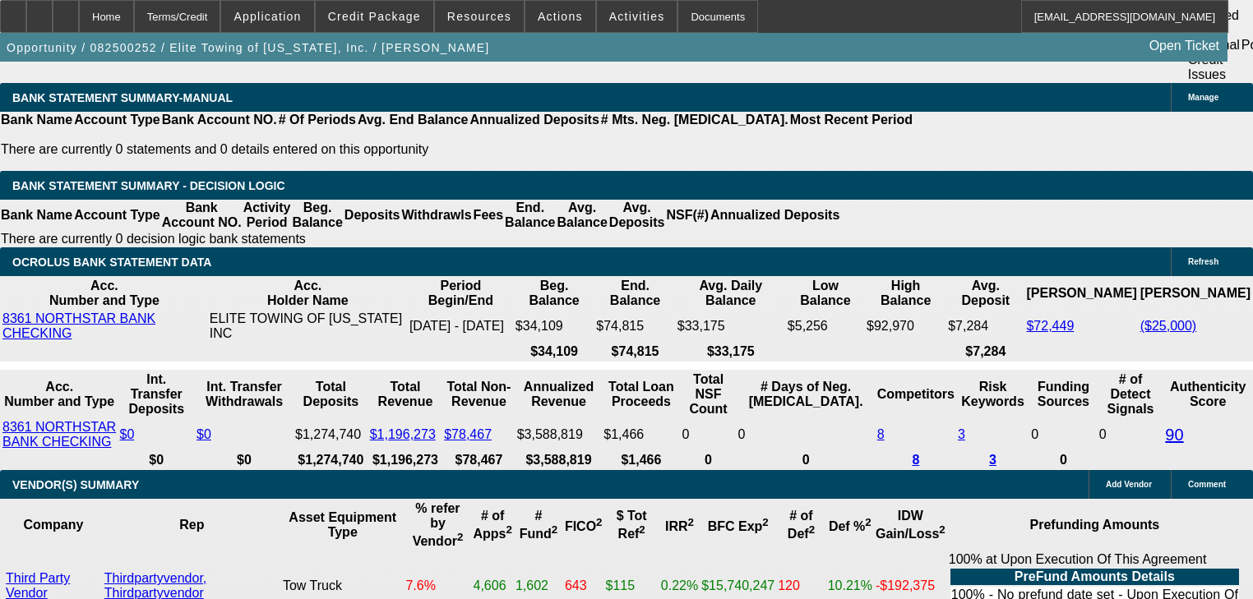
type input "22"
type input "UNKNOWN"
type input "2223"
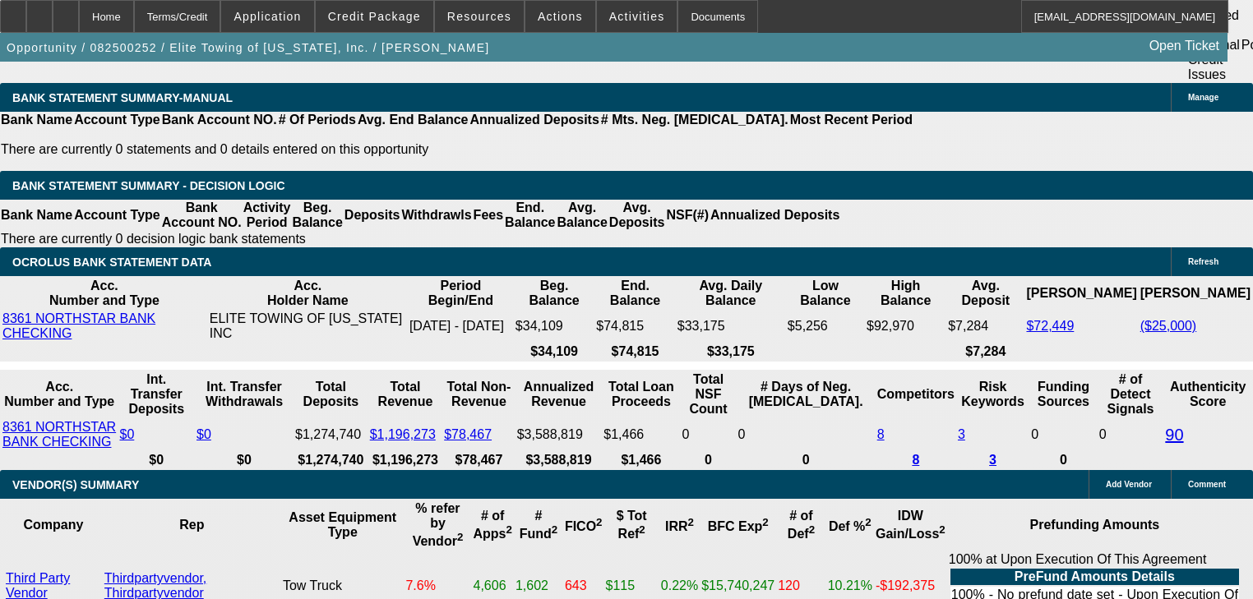
type input "21.6"
type input "$2,223.00"
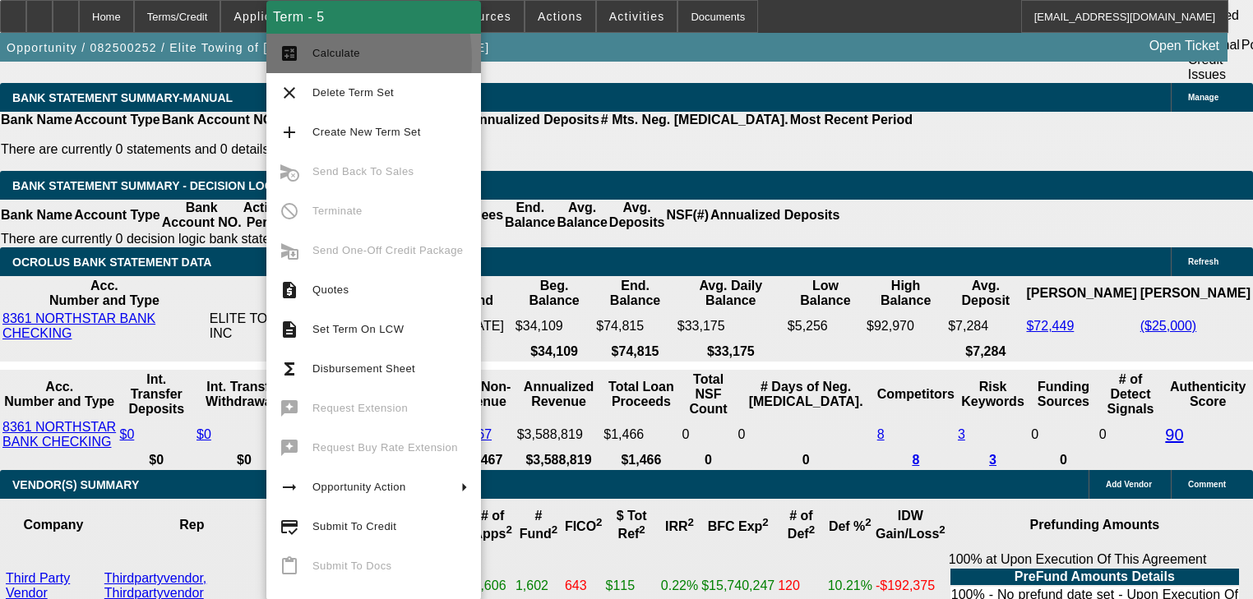
click at [303, 59] on button "calculate Calculate" at bounding box center [373, 53] width 215 height 39
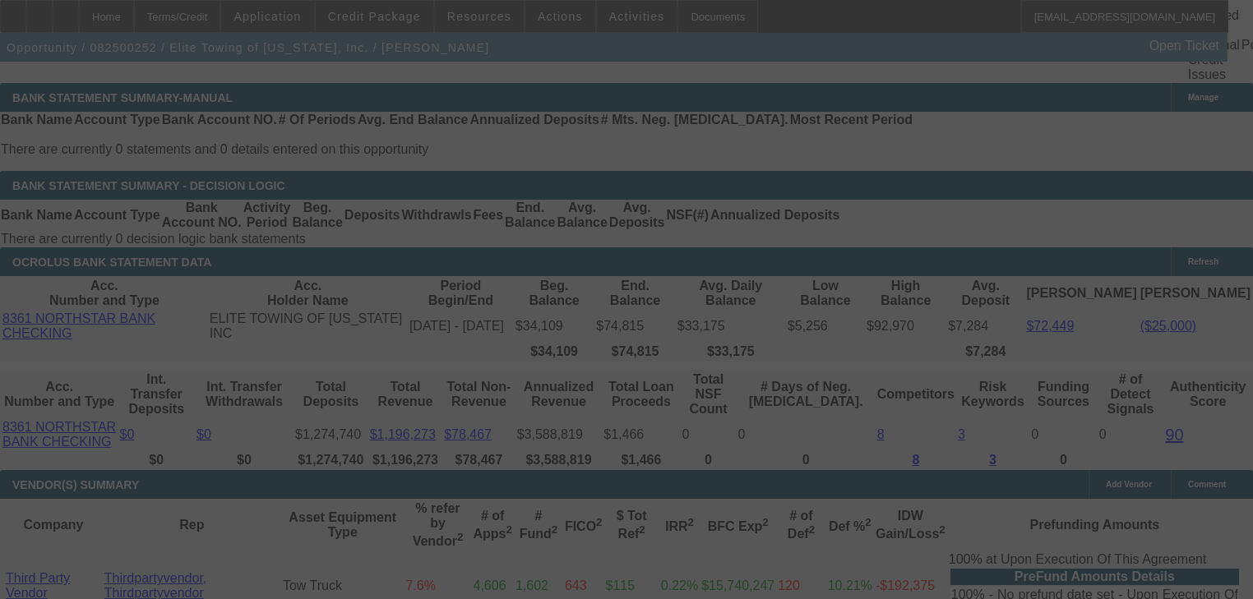
select select "0.1"
select select "0"
select select "6"
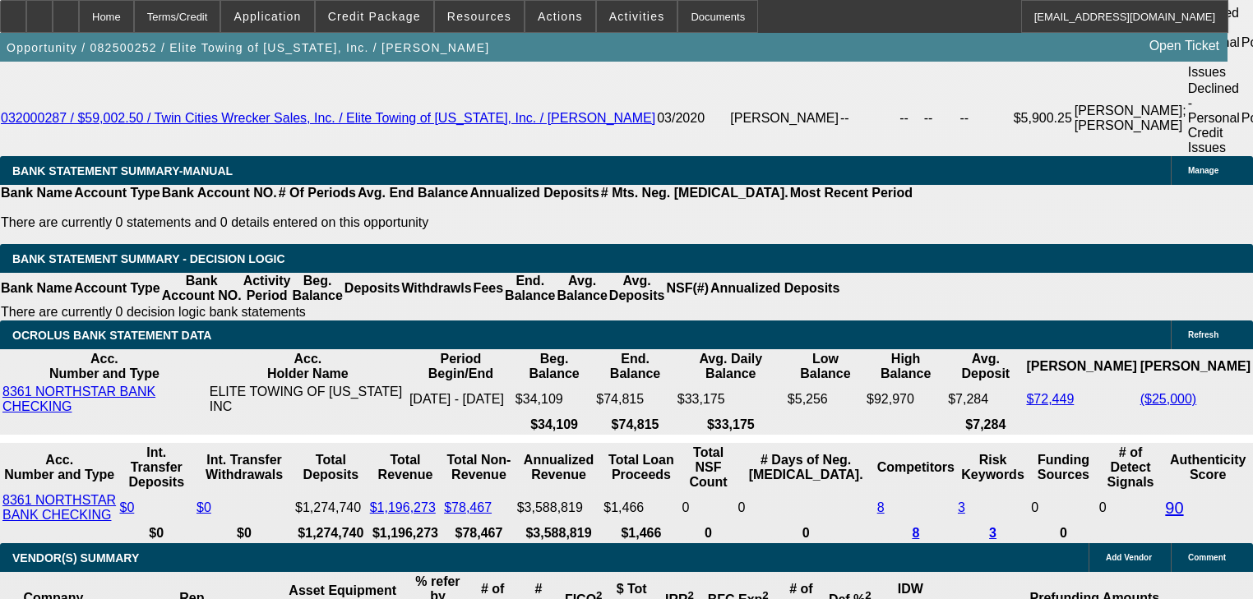
scroll to position [2960, 0]
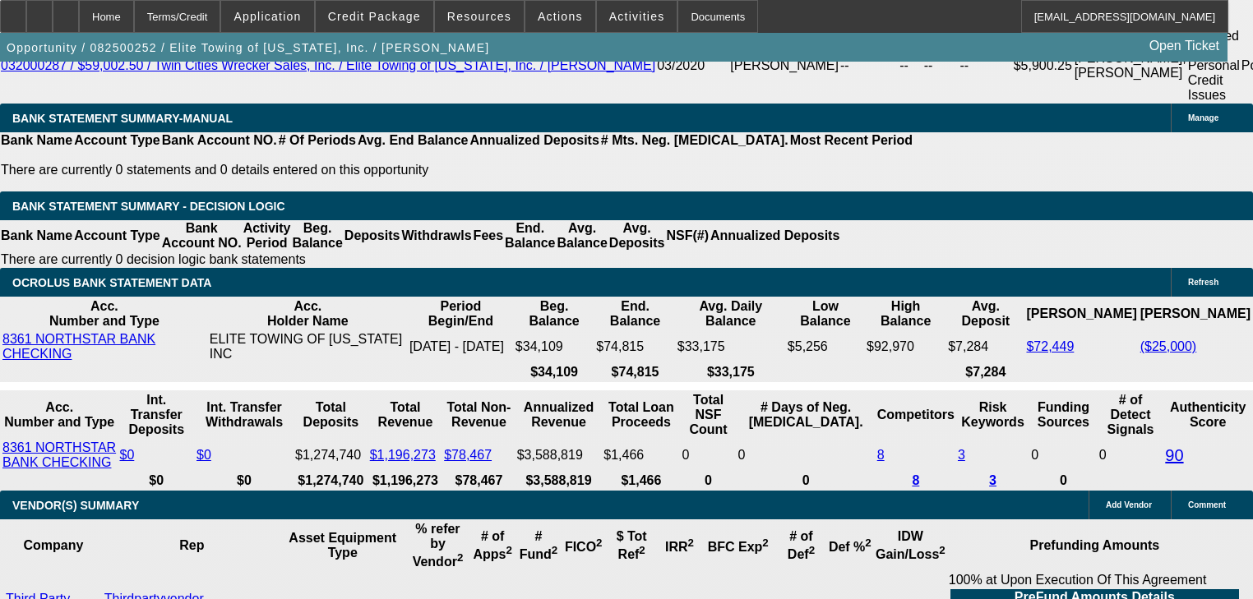
type input "2"
type input "UNKNOWN"
type input "$2,196.00"
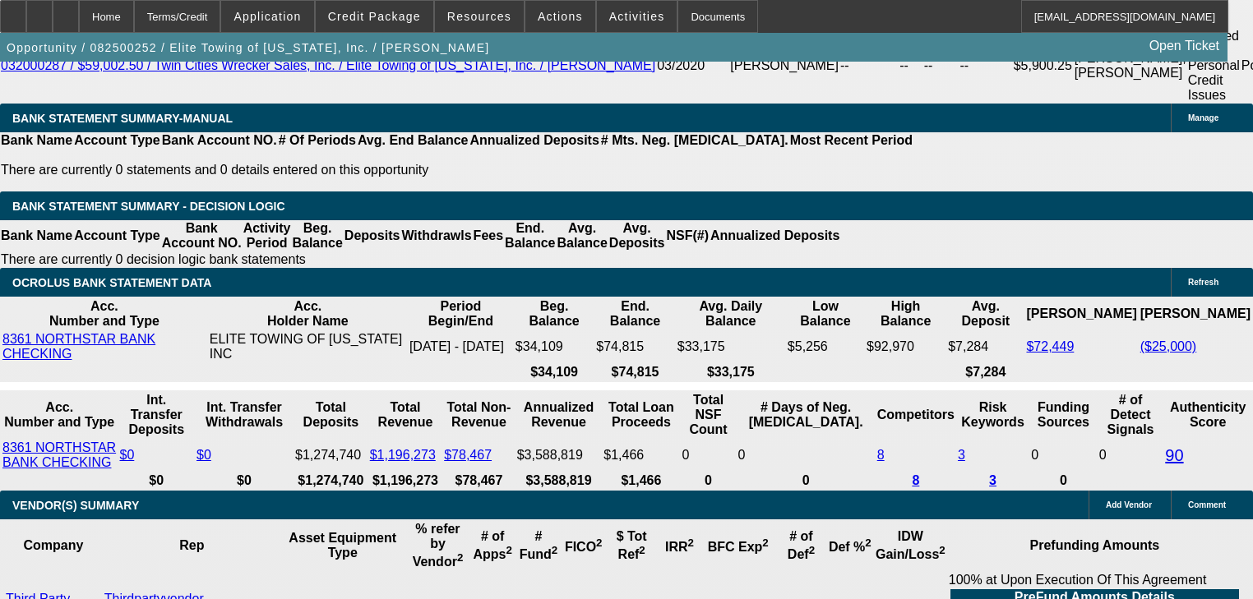
type input "20.7"
type input "2"
type input "2959"
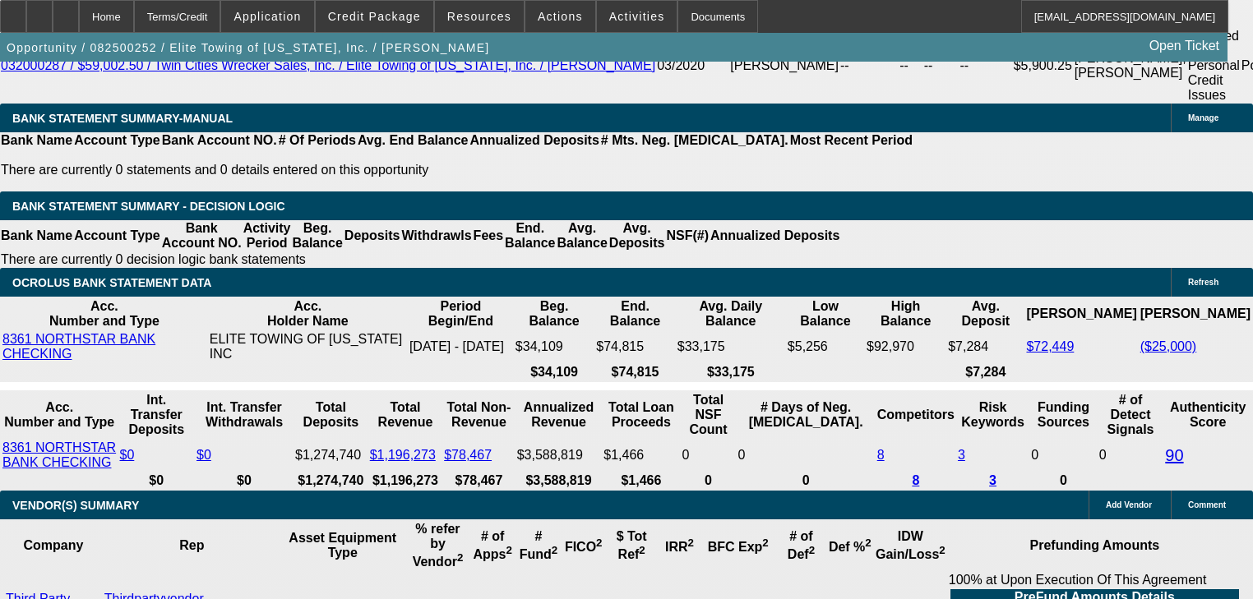
type input "44.2"
type input "295"
type input "2149"
type input "19.2"
type input "$2,149.00"
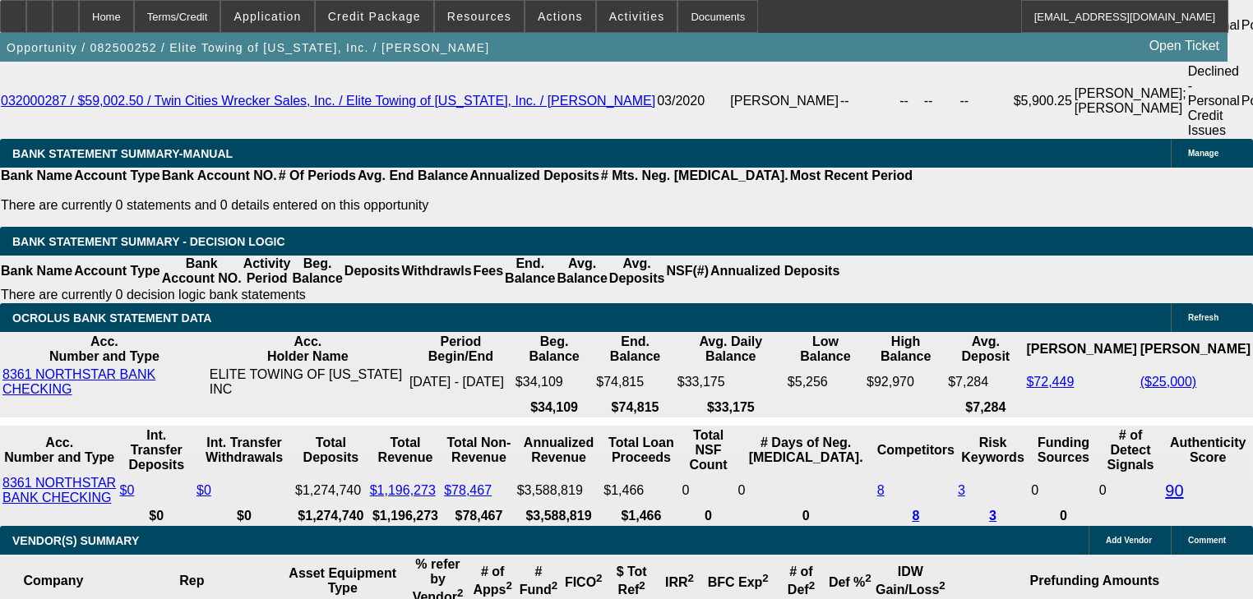
scroll to position [2894, 0]
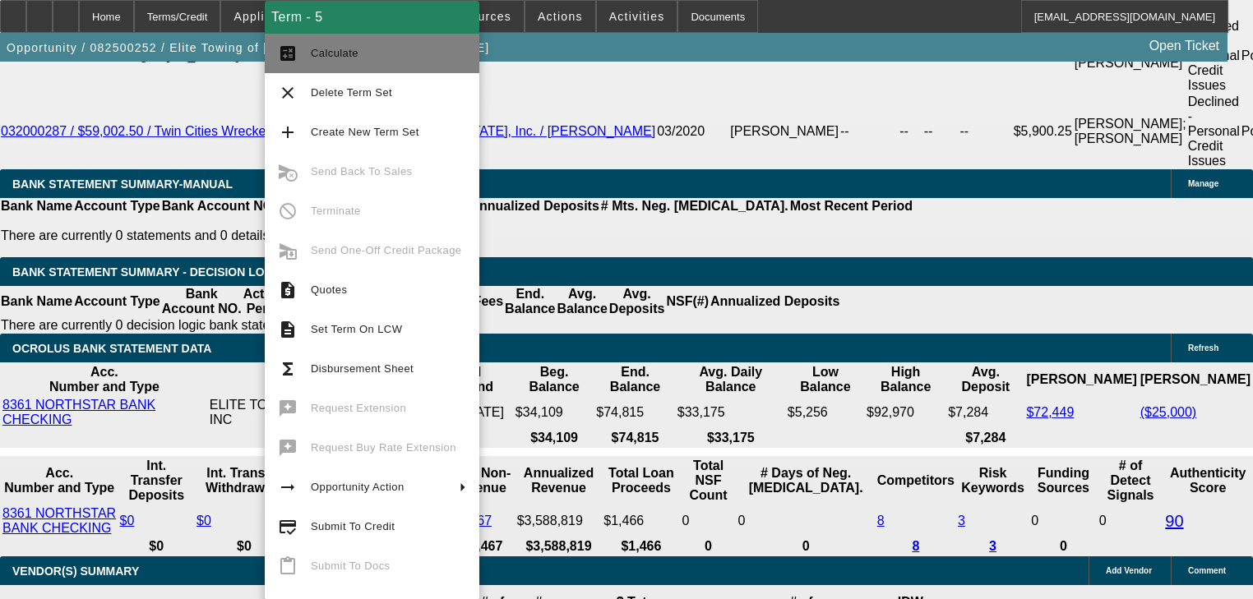
click at [323, 67] on button "calculate Calculate" at bounding box center [372, 53] width 215 height 39
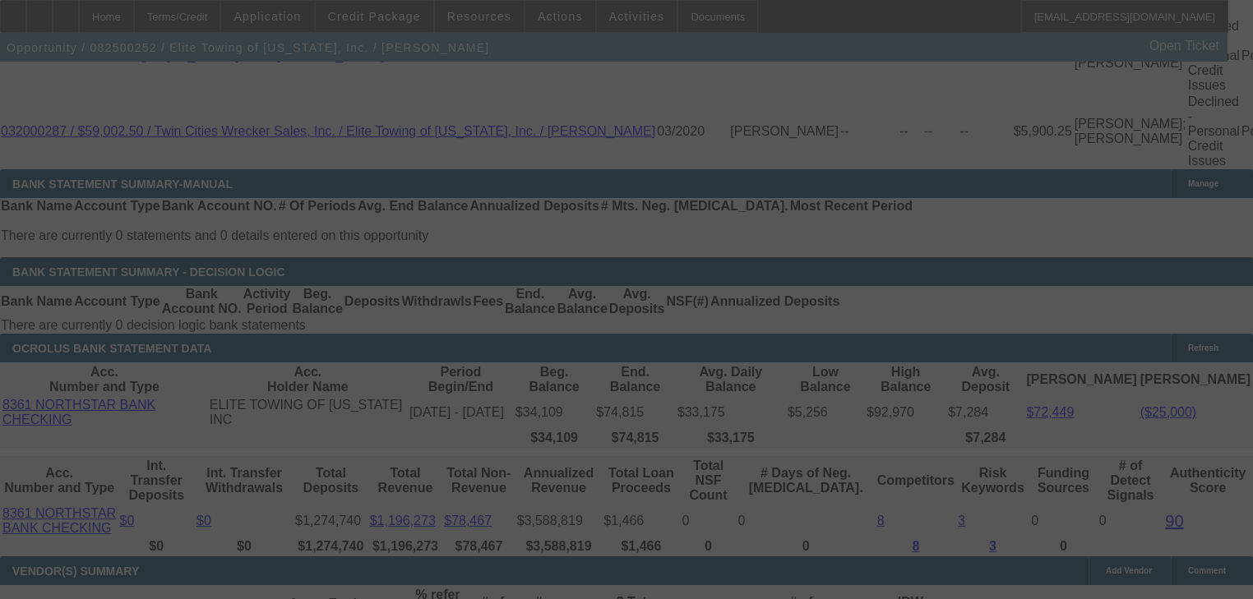
scroll to position [2869, 0]
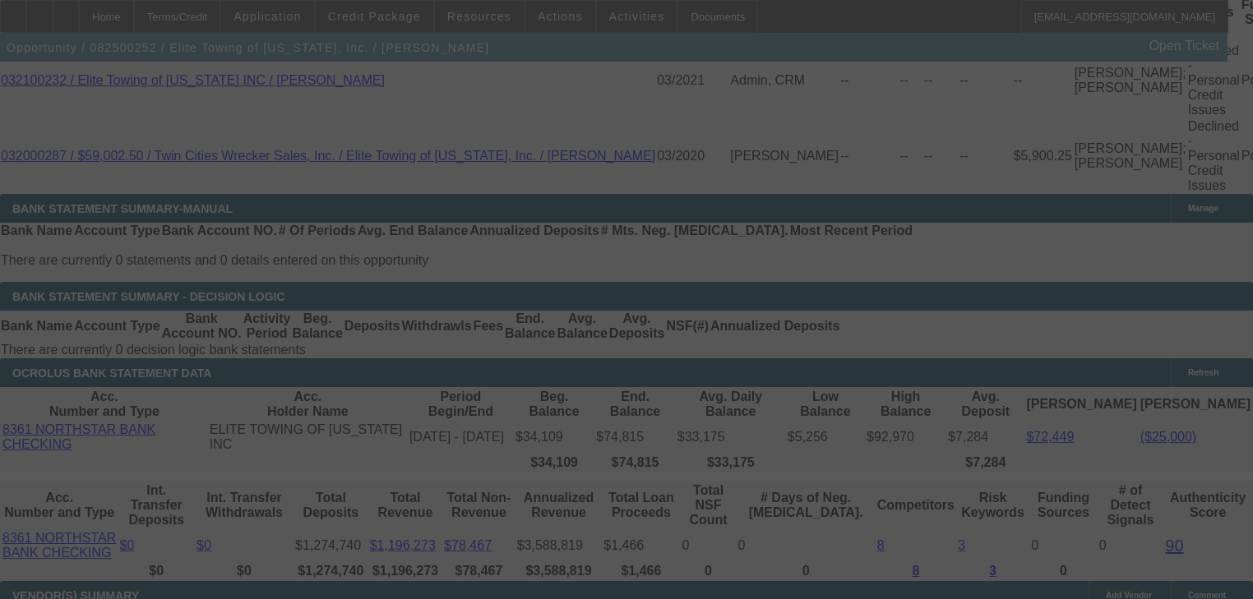
select select "0.1"
select select "0"
select select "6"
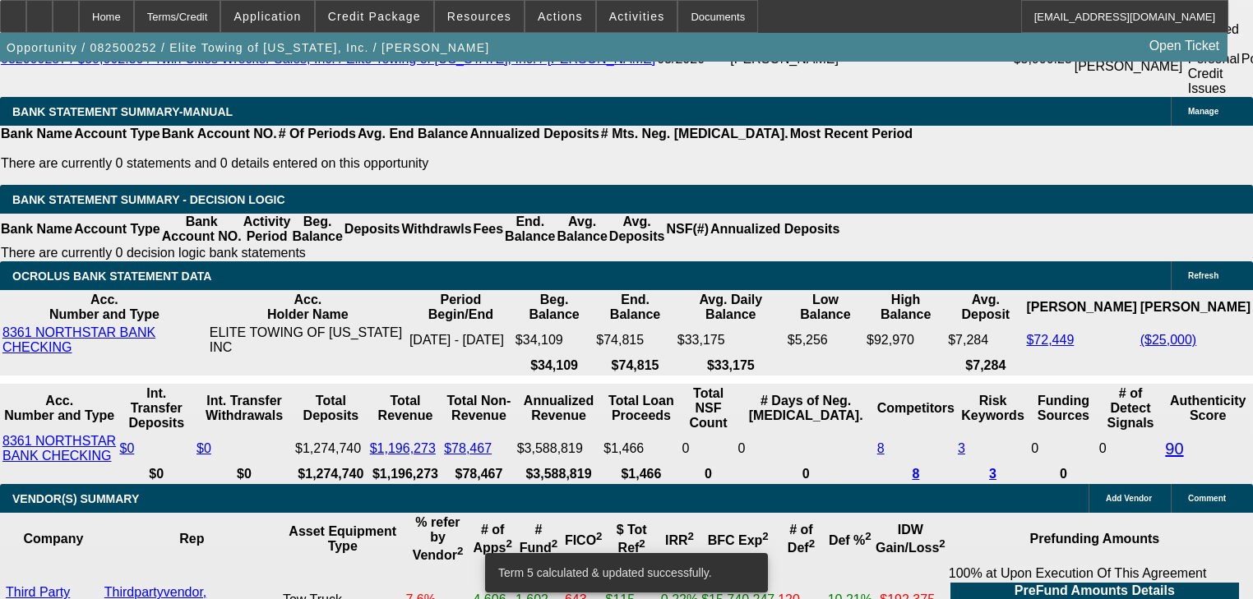
scroll to position [3132, 0]
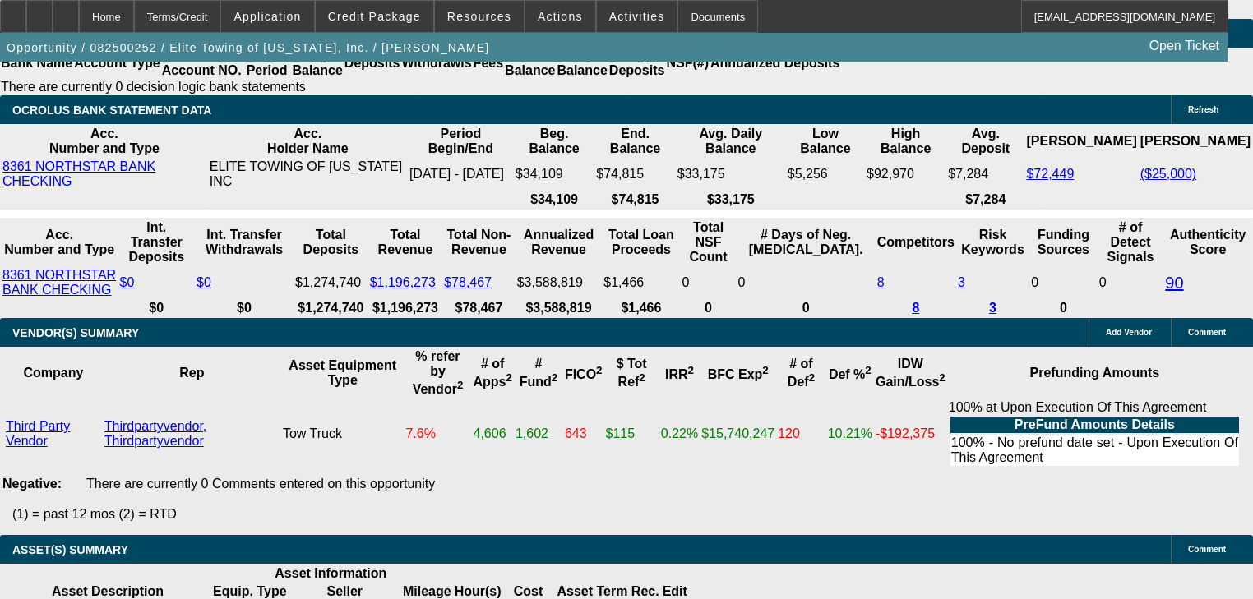
type input "2"
type input "UNKNOWN"
type input "$2,198.00"
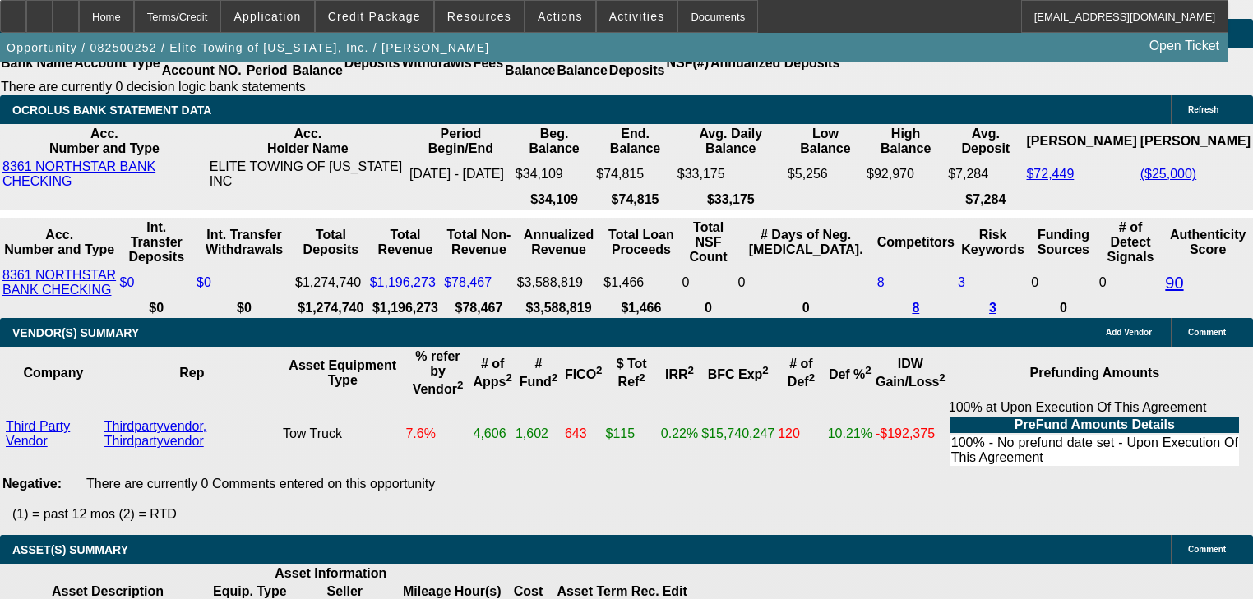
scroll to position [3001, 0]
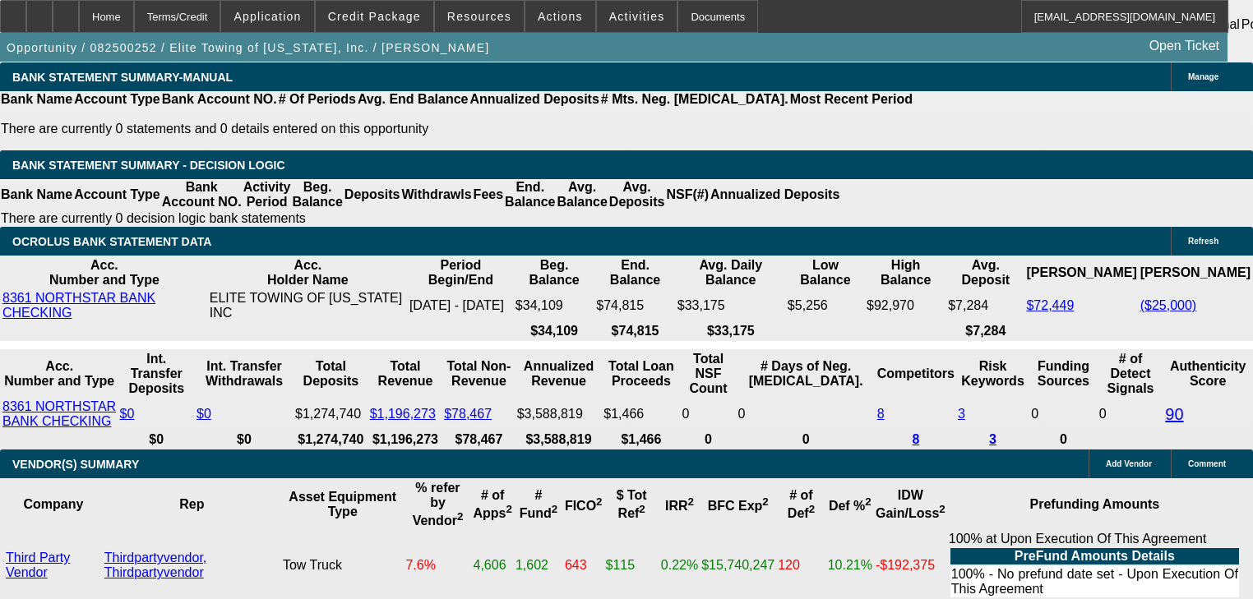
type input "20.8"
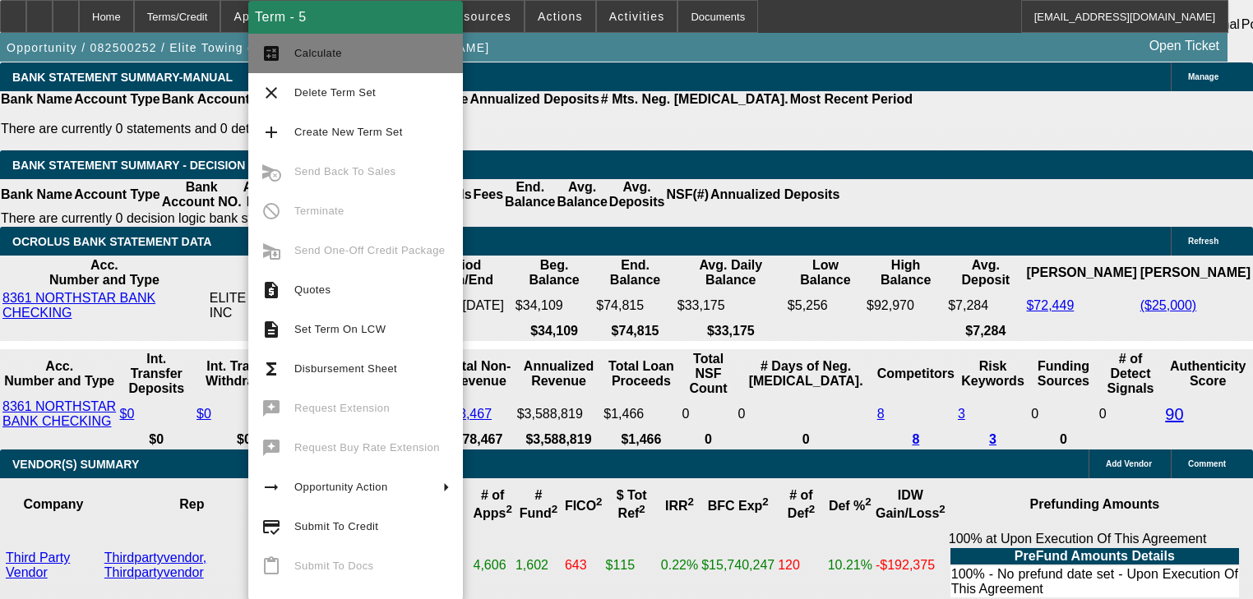
click at [276, 58] on mat-icon "calculate" at bounding box center [271, 54] width 20 height 20
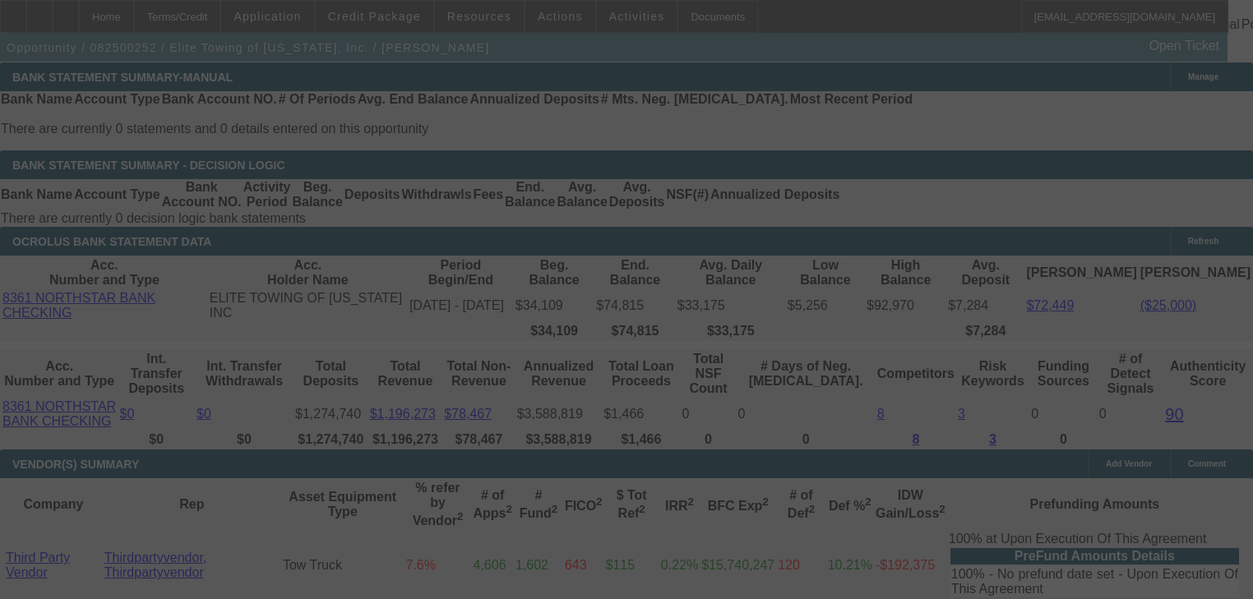
select select "0.1"
select select "0"
select select "6"
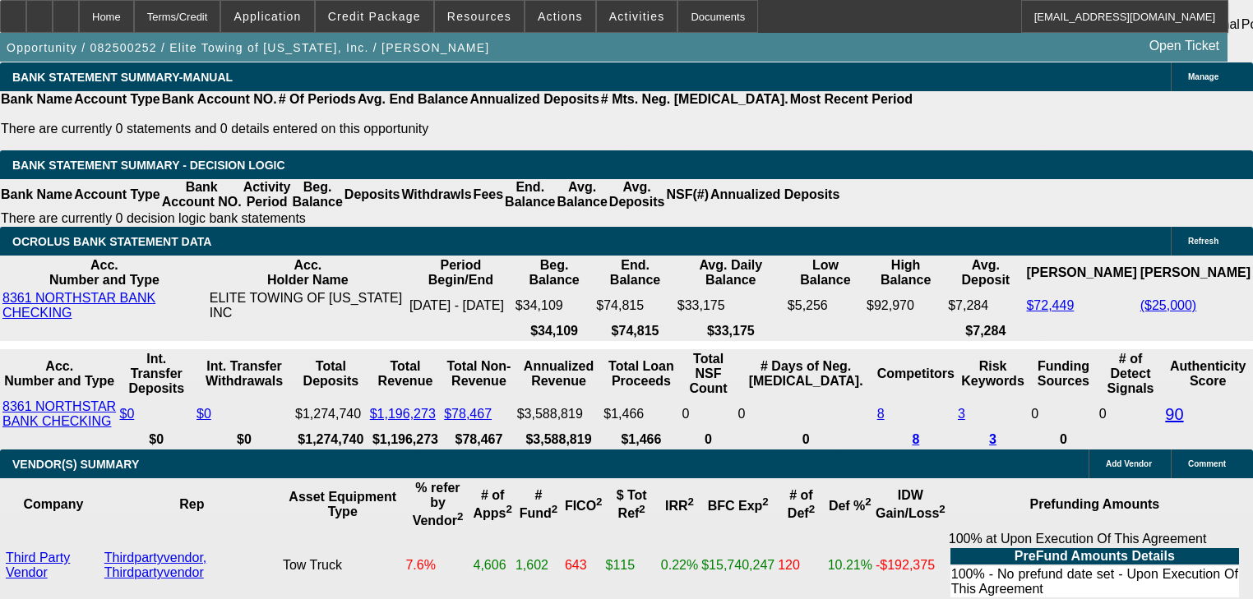
type input "2"
type input "UNKNOWN"
type input "2186"
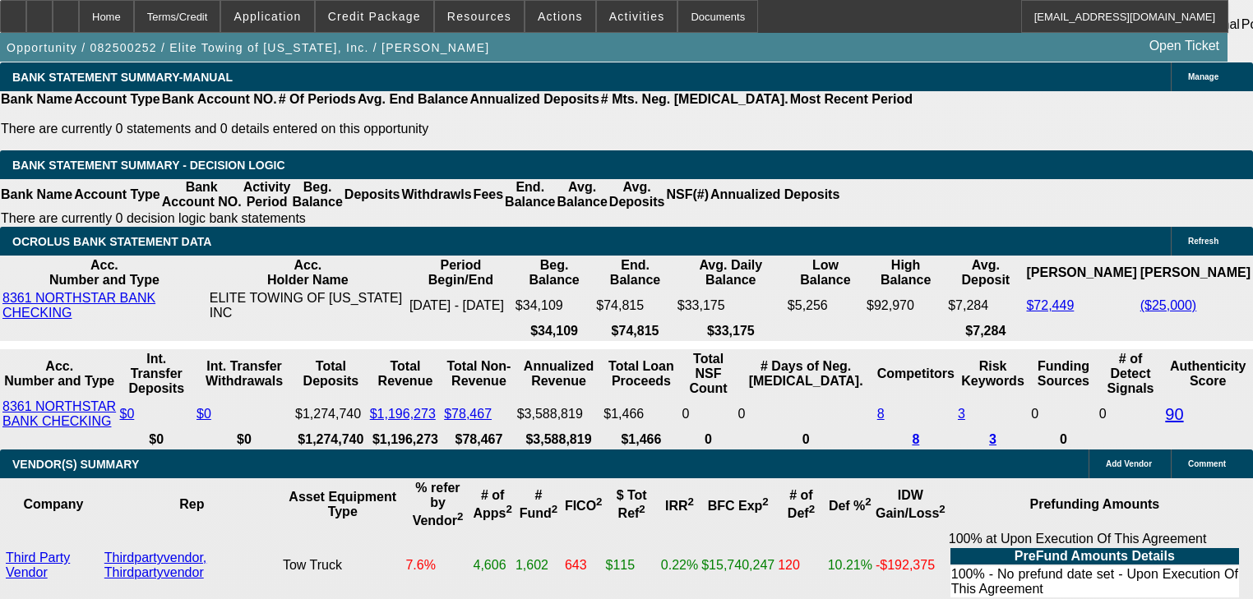
type input "20.4"
type input "$2,186.00"
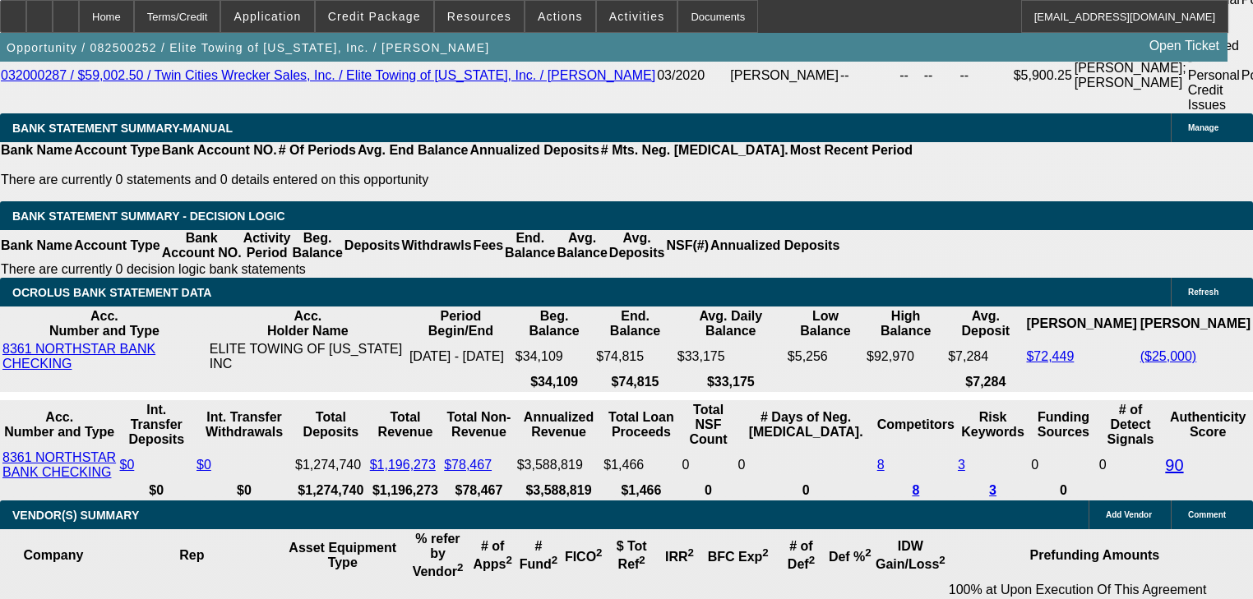
scroll to position [2869, 0]
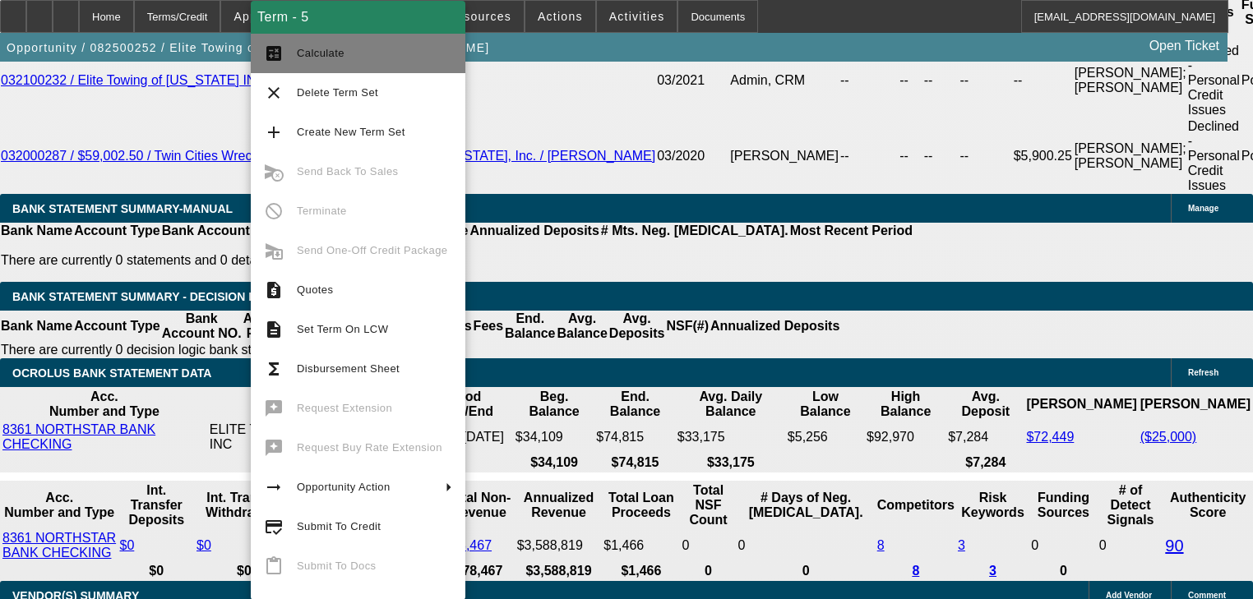
click at [302, 53] on span "Calculate" at bounding box center [321, 53] width 48 height 12
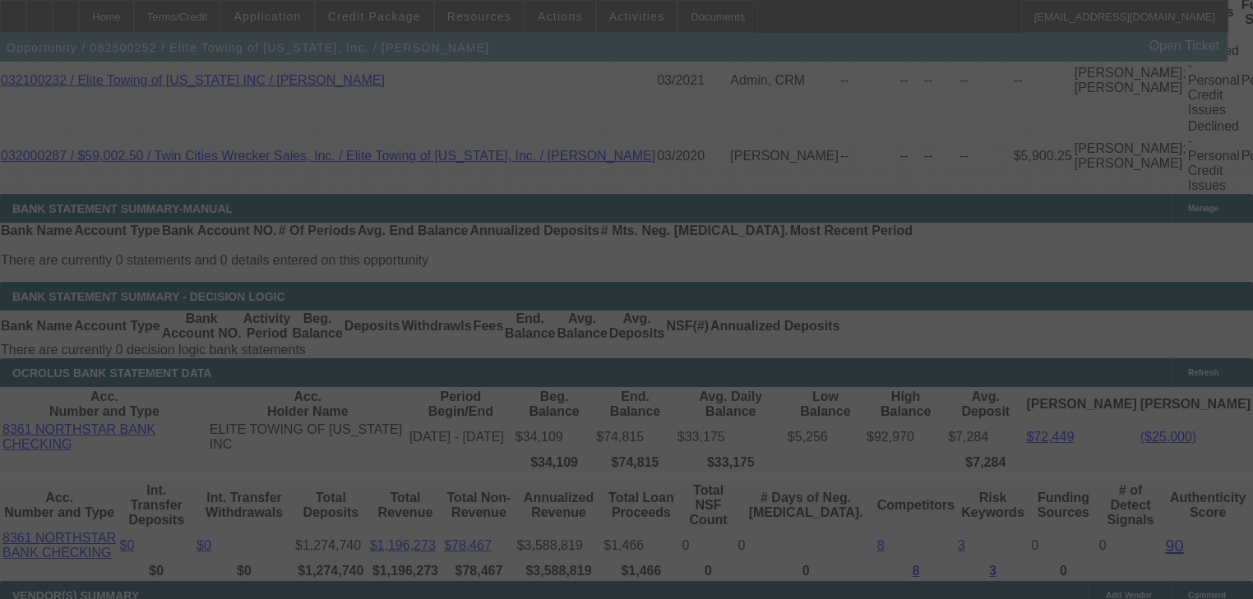
select select "0.1"
select select "0"
select select "6"
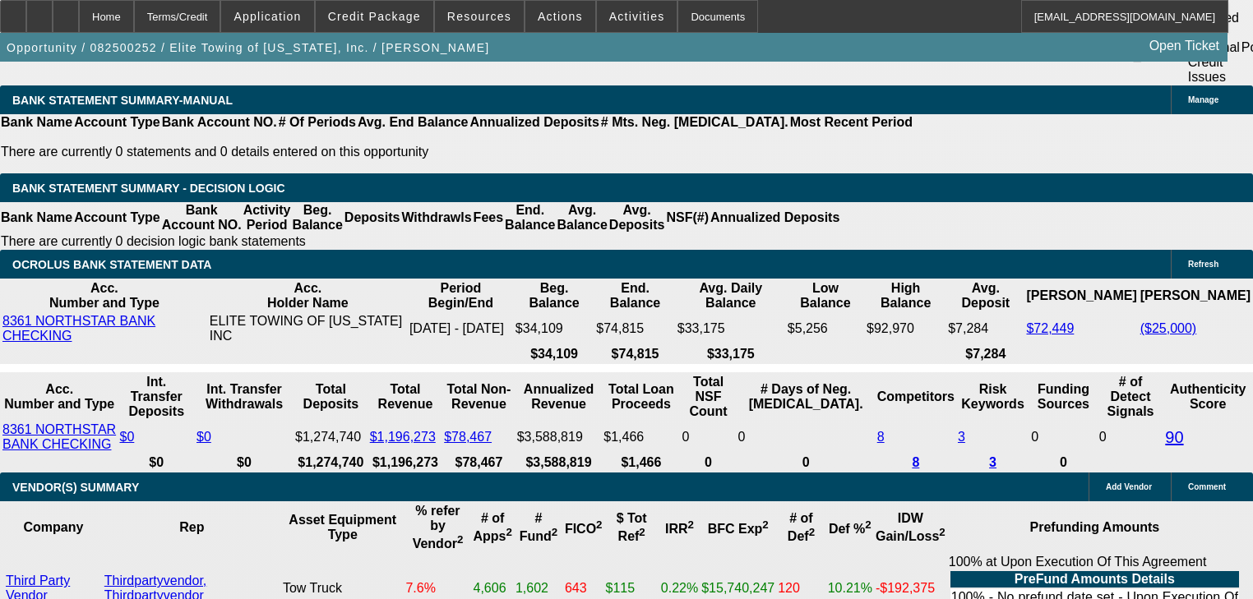
scroll to position [3001, 0]
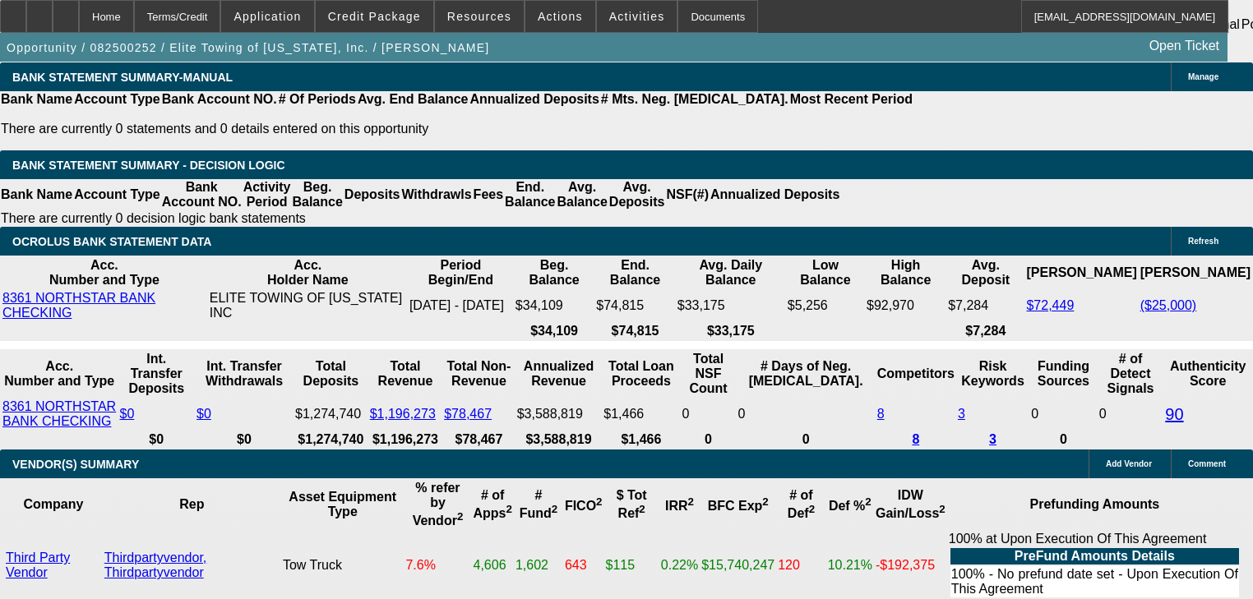
type input "UNKNOWN"
type input "2"
type input "$1,675.59"
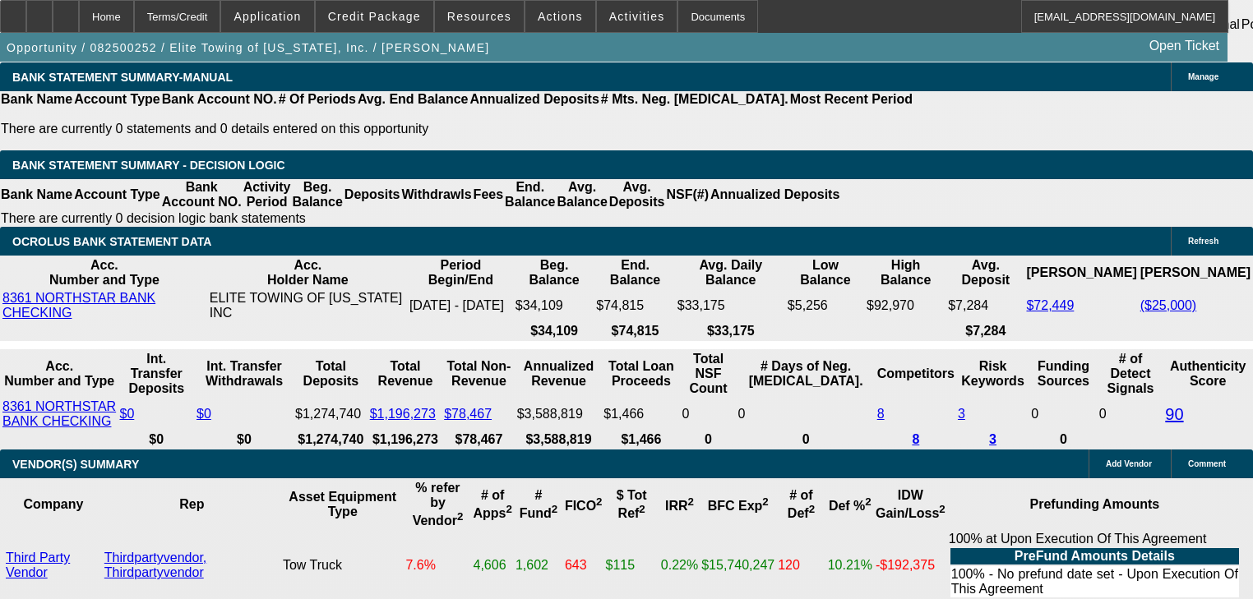
type input "21"
type input "$2,203.99"
type input "21.4"
type input "$2,216.02"
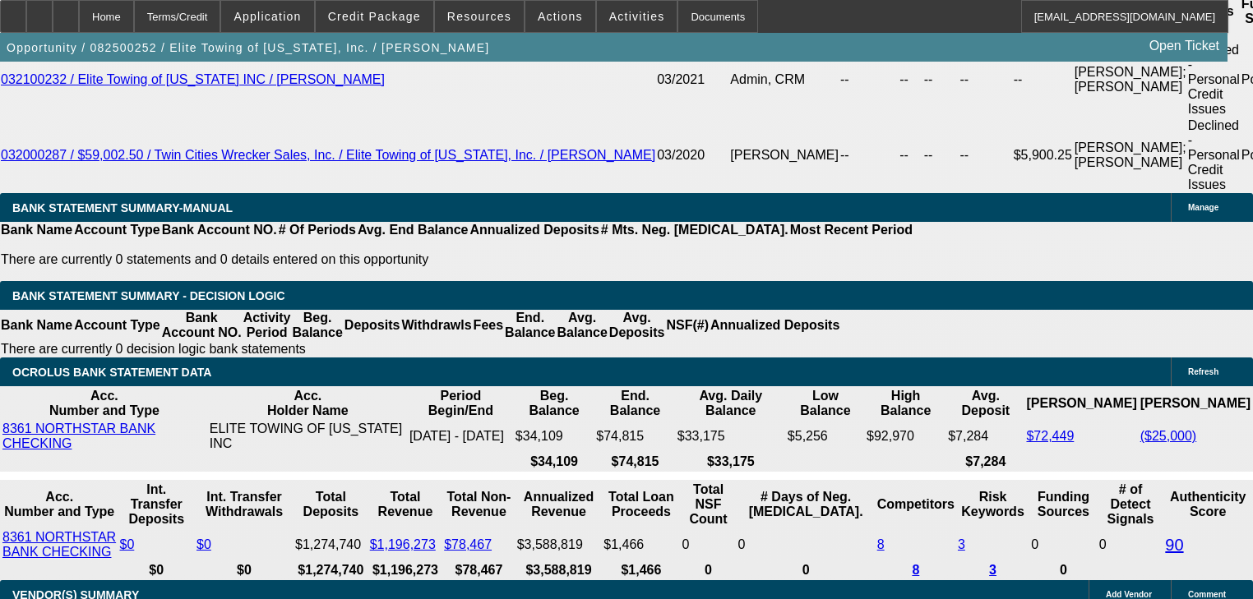
scroll to position [2869, 0]
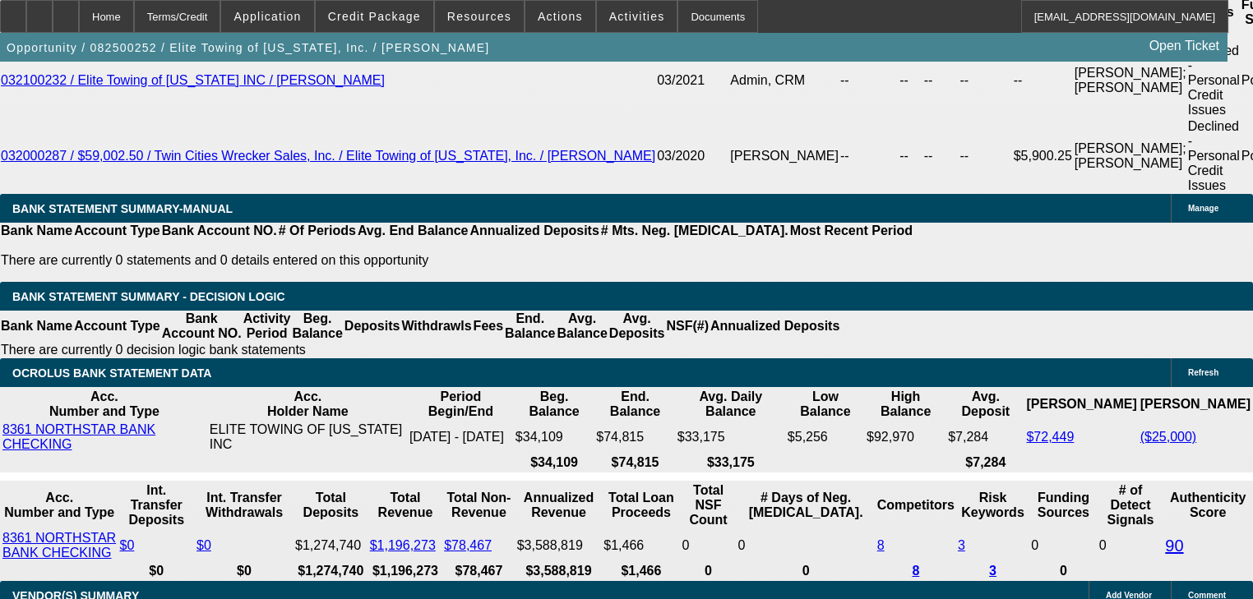
type input "21.4"
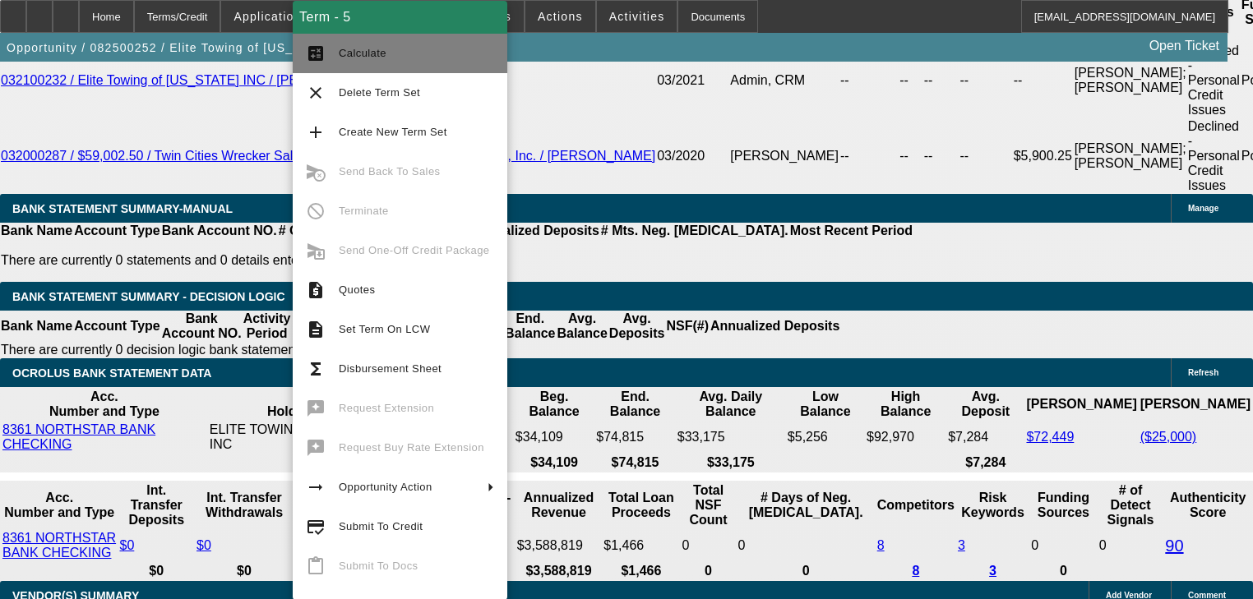
click at [345, 66] on button "calculate Calculate" at bounding box center [400, 53] width 215 height 39
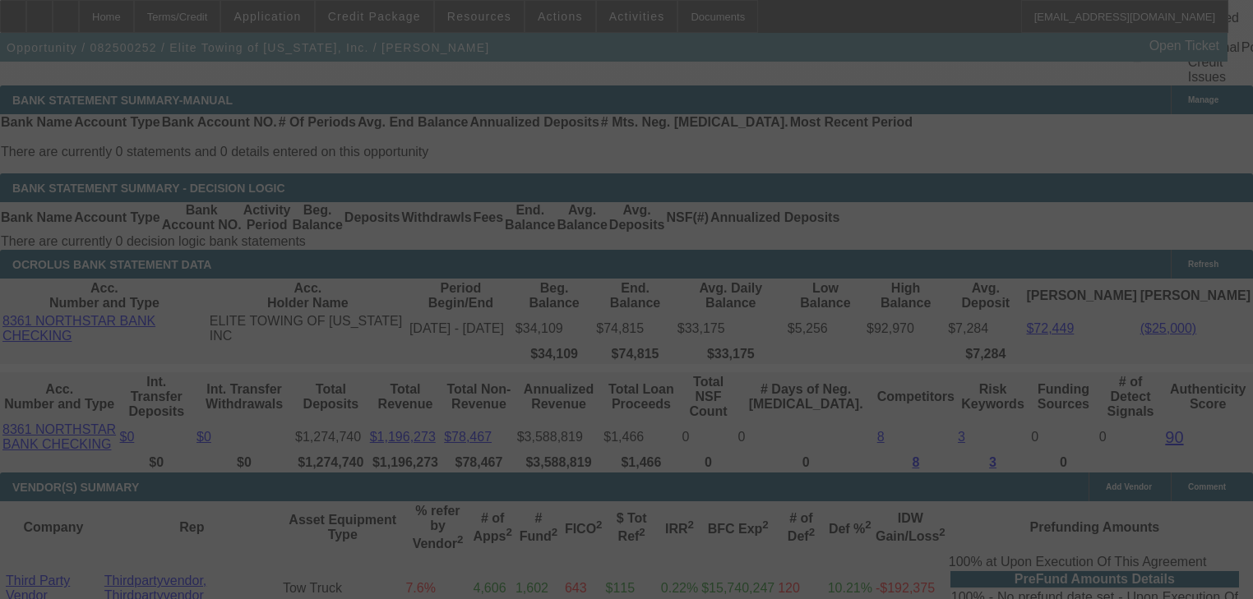
select select "0.1"
select select "0"
select select "6"
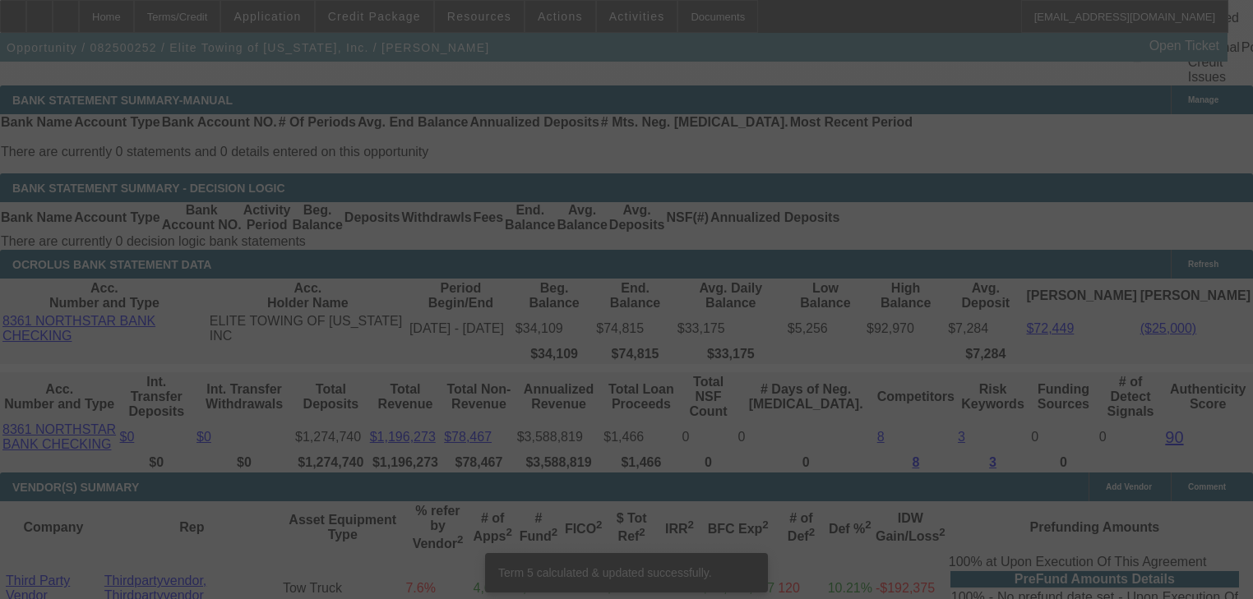
scroll to position [3001, 0]
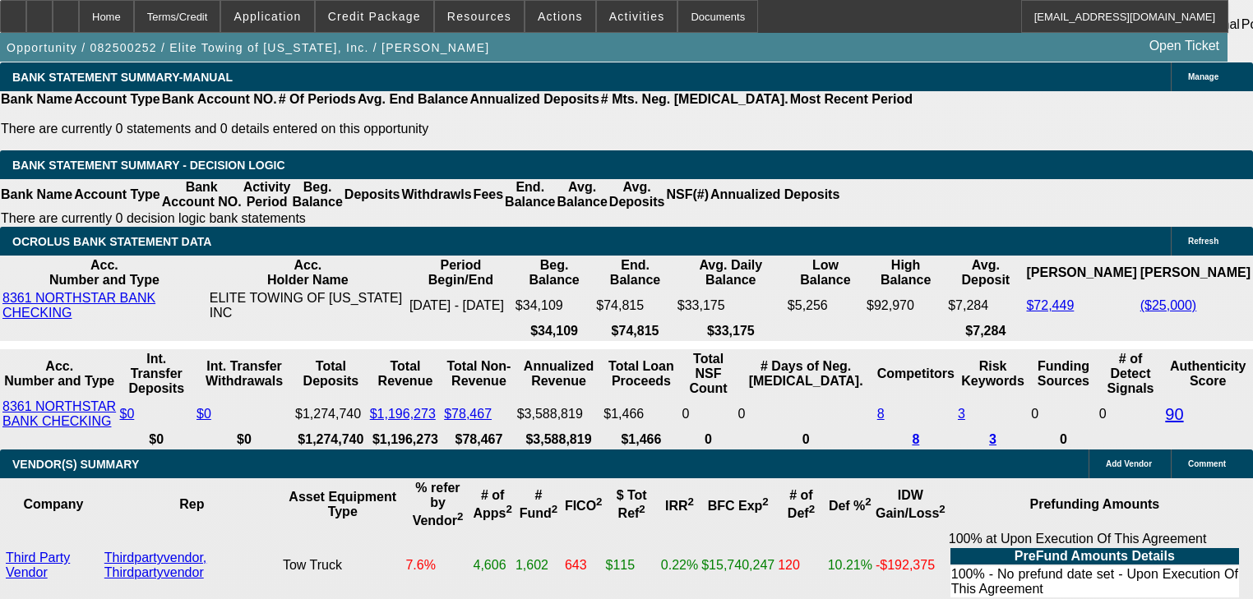
type input "2"
type input "UNKNOWN"
type input "$2,186.00"
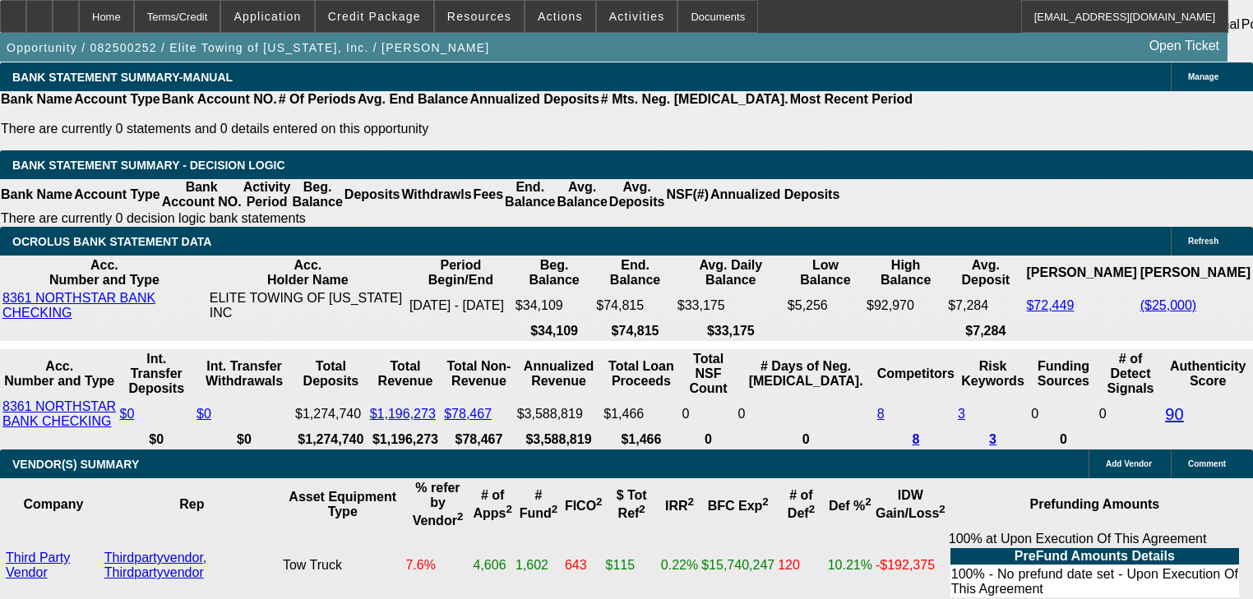
type input "20.4"
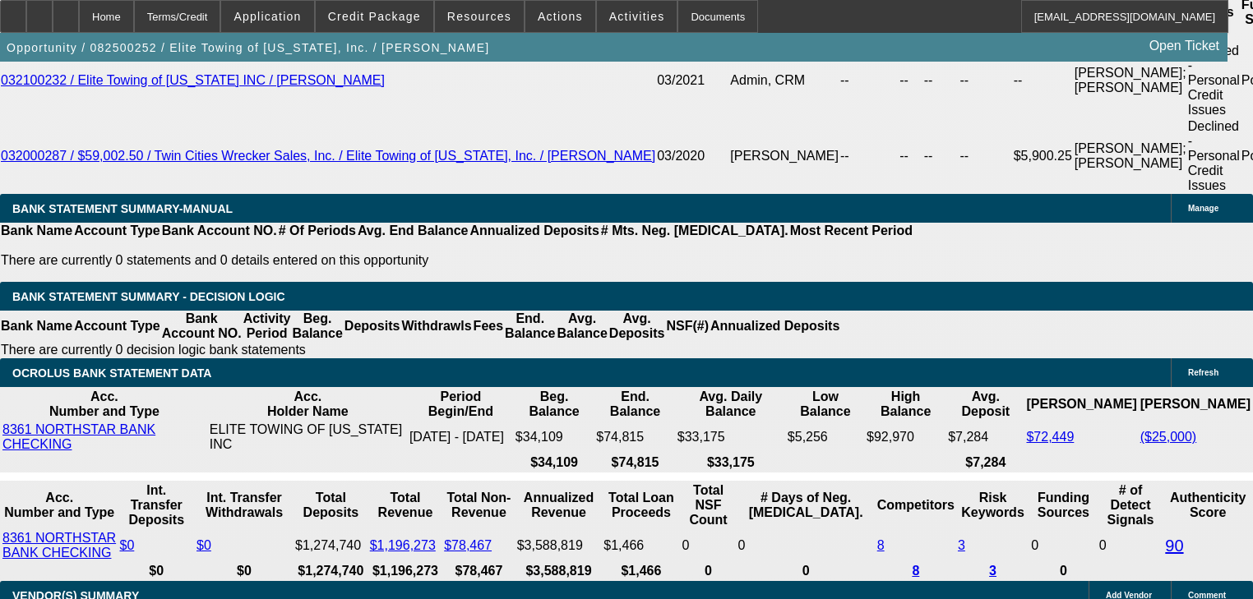
type input "$2,186.00"
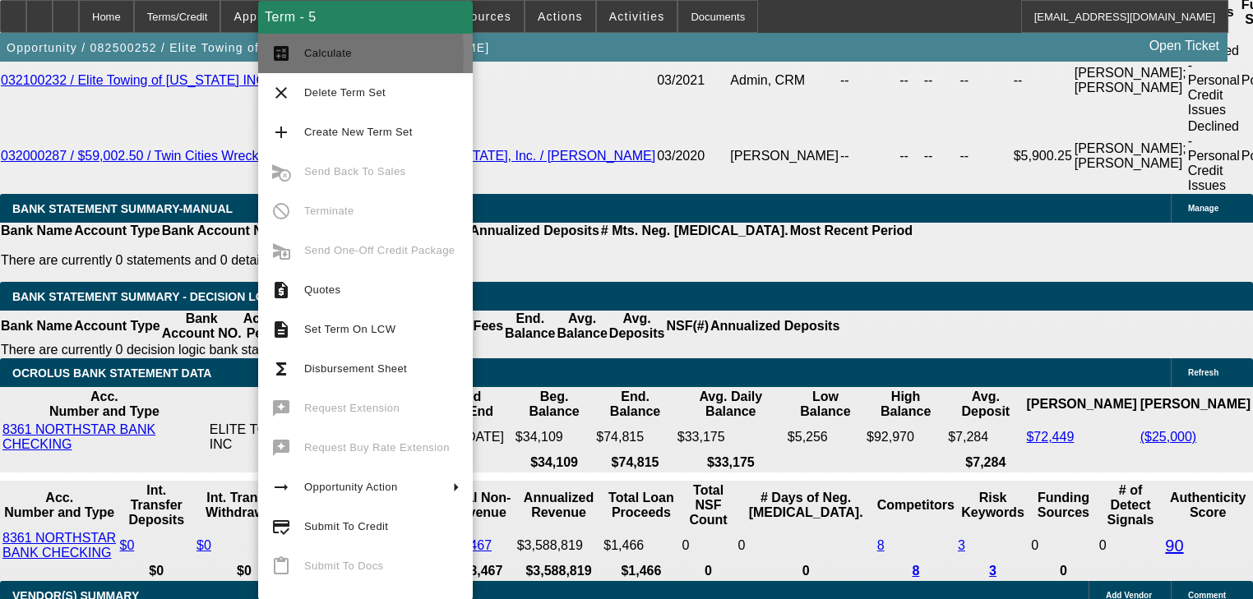
click at [300, 55] on button "calculate Calculate" at bounding box center [365, 53] width 215 height 39
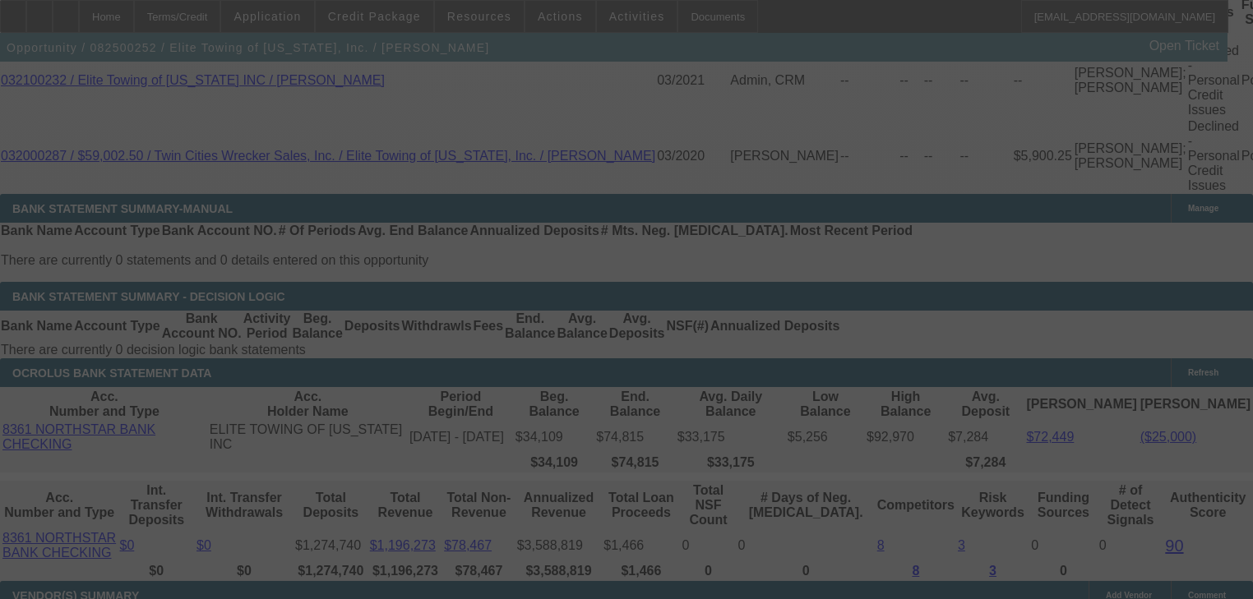
select select "0.1"
select select "0"
select select "6"
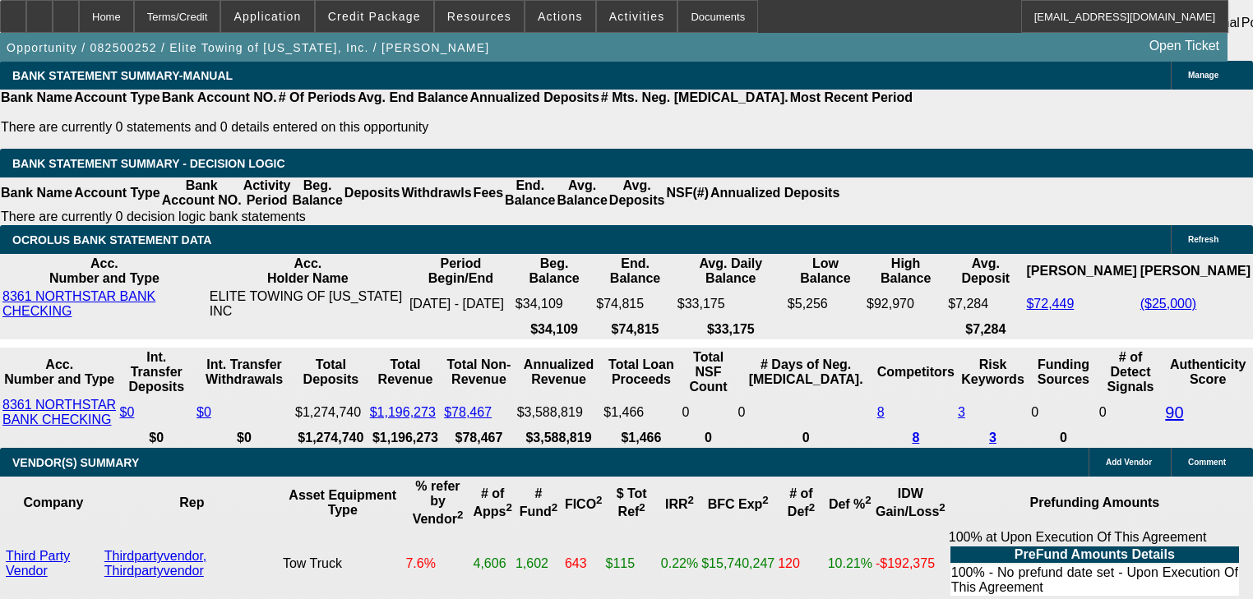
scroll to position [3001, 0]
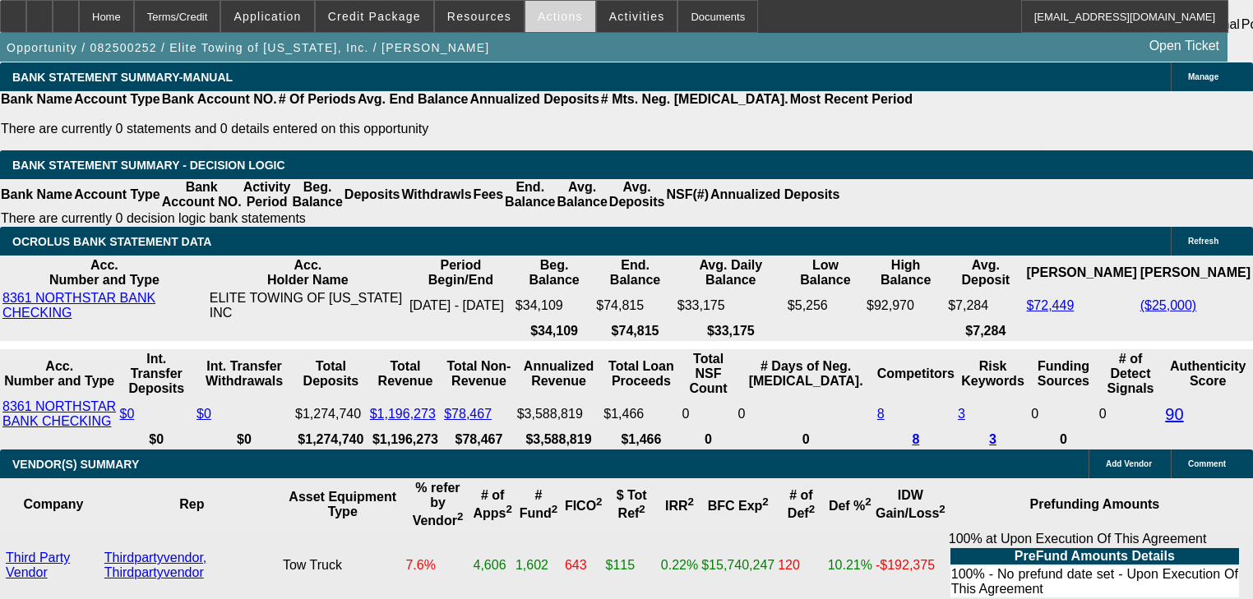
click at [555, 25] on span at bounding box center [560, 16] width 70 height 39
click at [495, 20] on div at bounding box center [626, 299] width 1253 height 599
click at [495, 20] on span "Resources" at bounding box center [479, 16] width 64 height 13
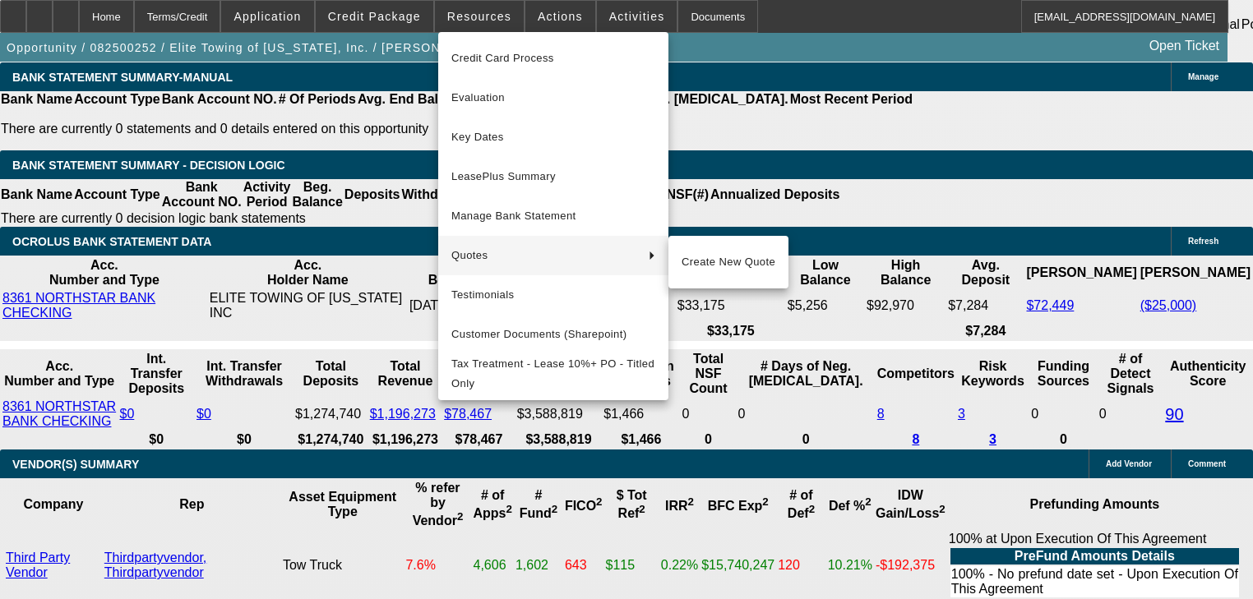
click at [470, 255] on span "Quotes" at bounding box center [543, 256] width 184 height 20
click at [713, 259] on span "Create New Quote" at bounding box center [729, 262] width 94 height 20
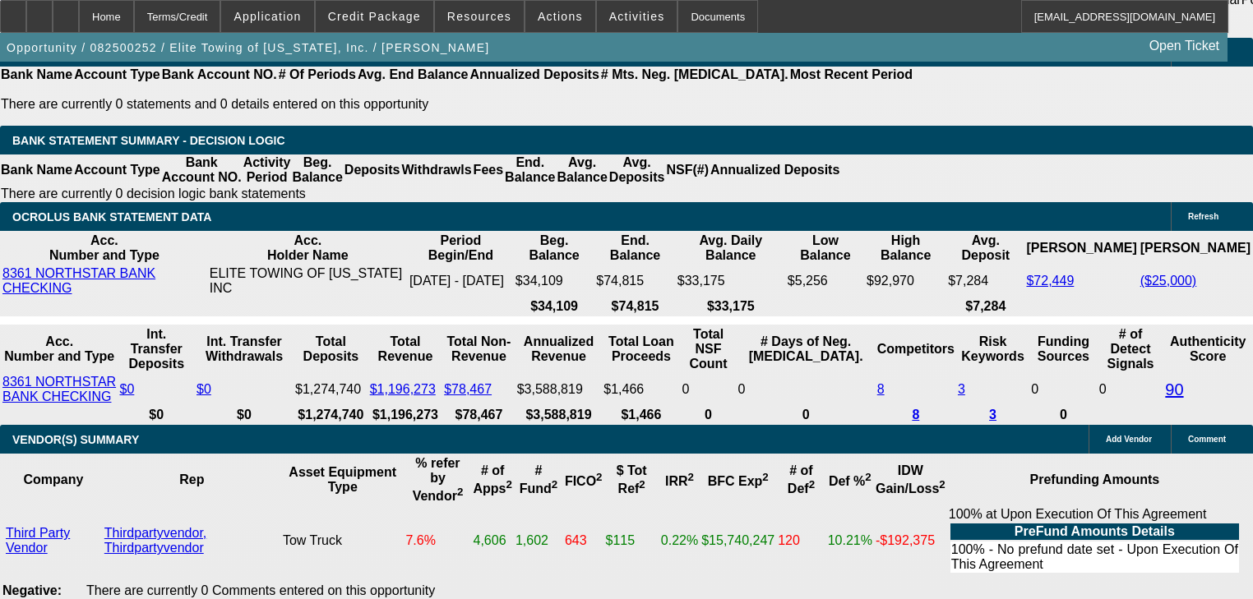
scroll to position [2960, 0]
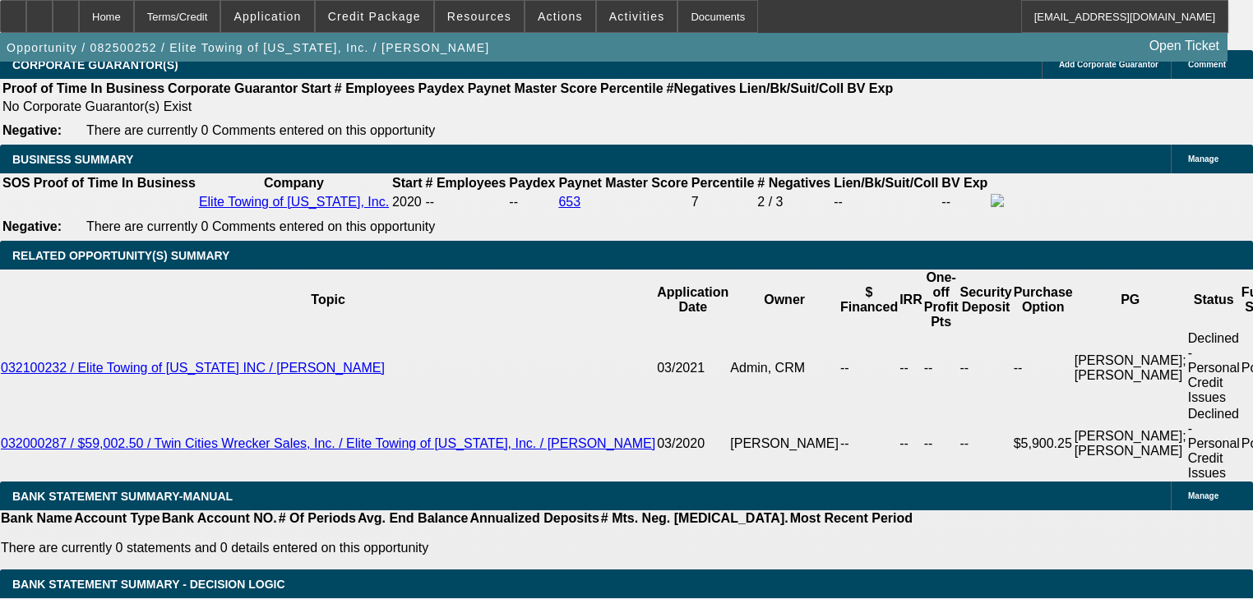
scroll to position [2565, 0]
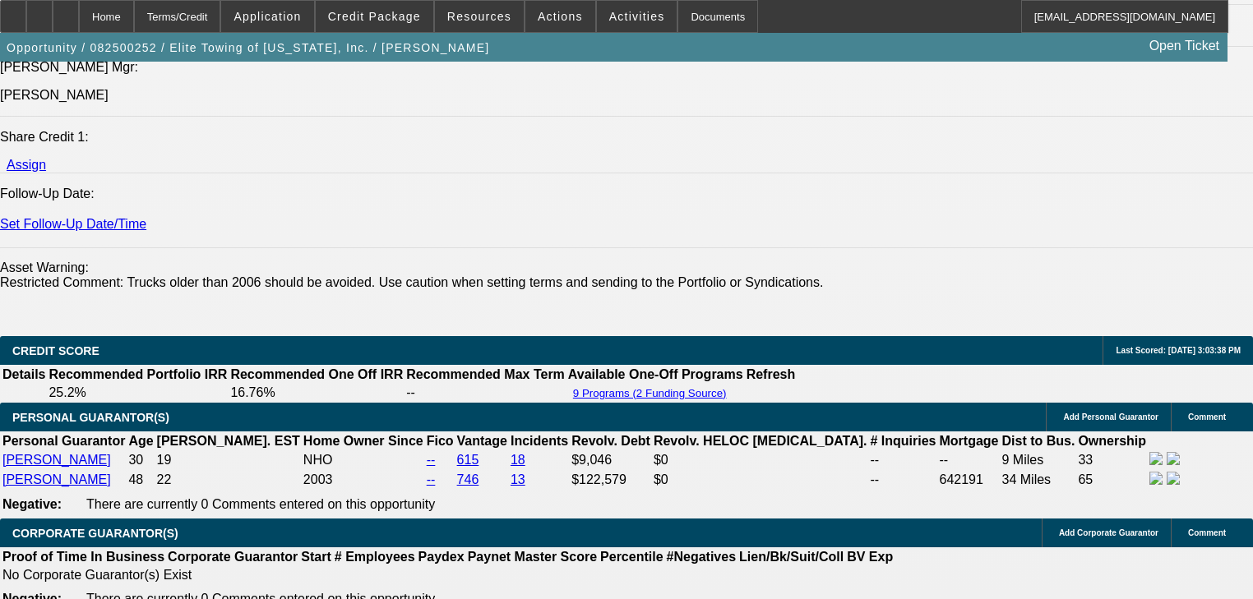
scroll to position [2105, 0]
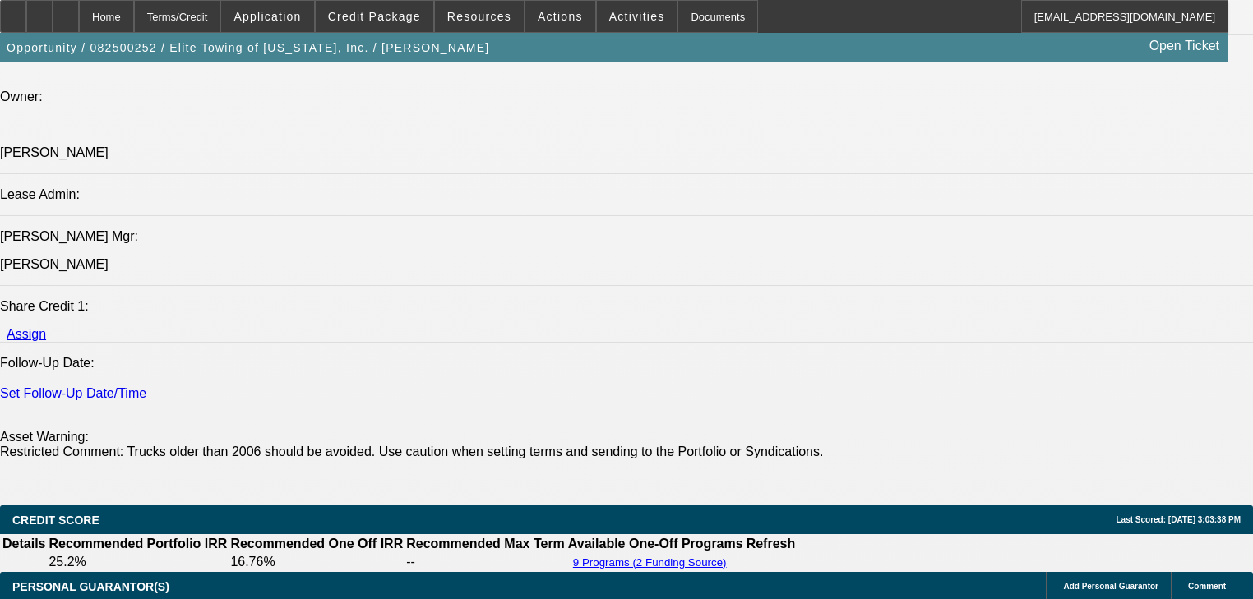
scroll to position [1907, 0]
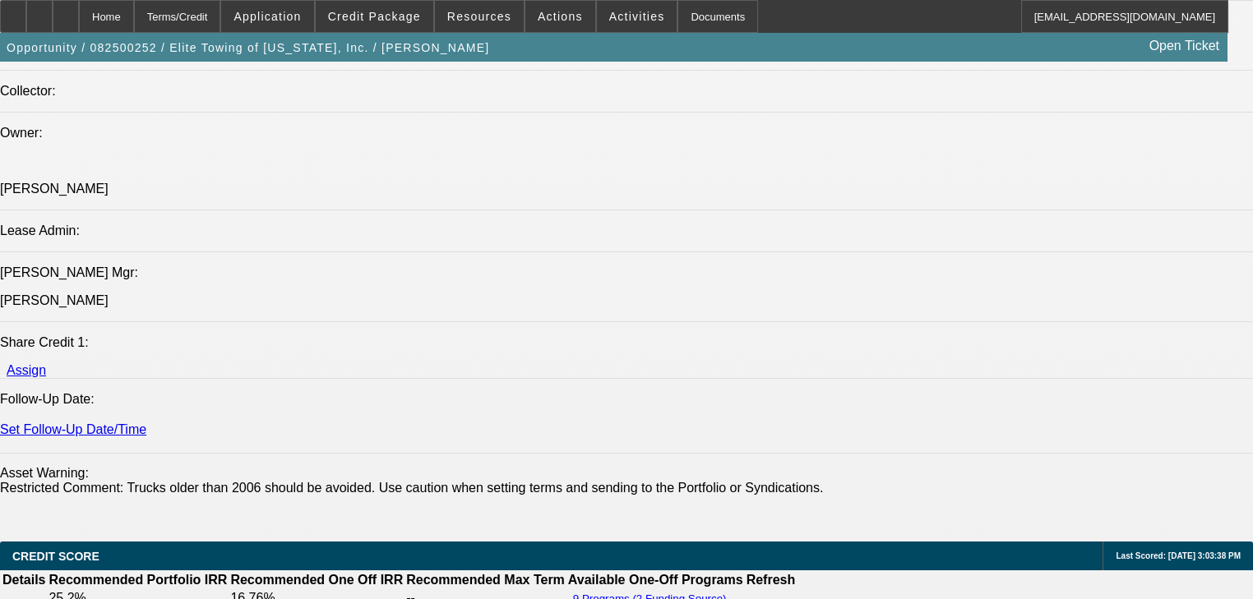
drag, startPoint x: 1071, startPoint y: 240, endPoint x: 1070, endPoint y: 251, distance: 10.8
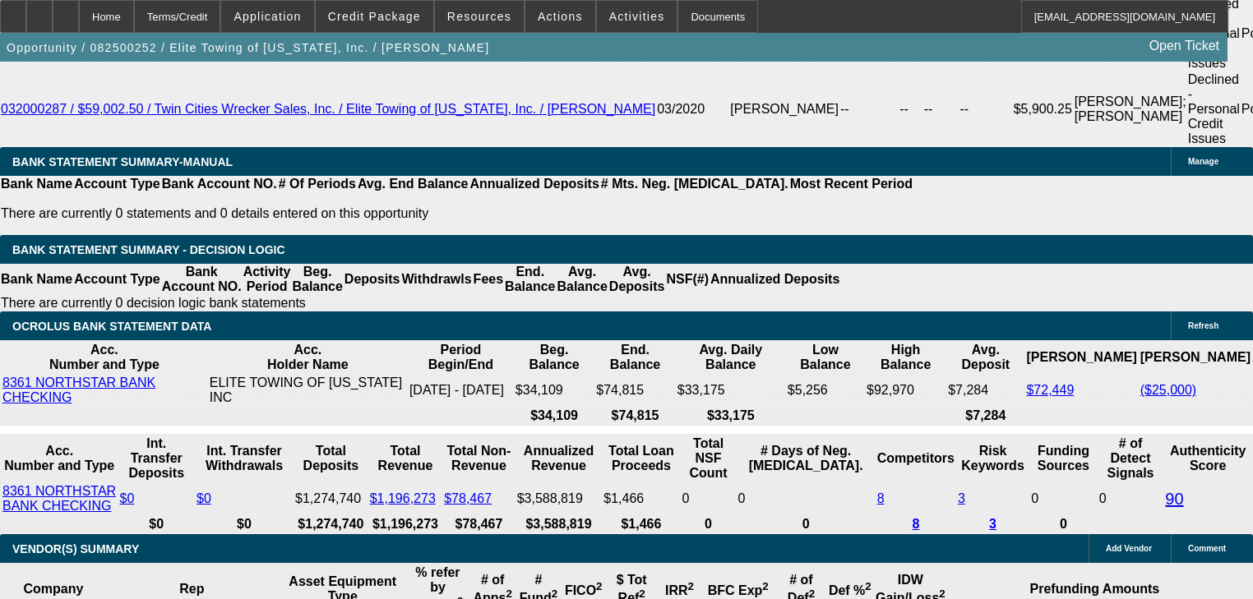
scroll to position [2894, 0]
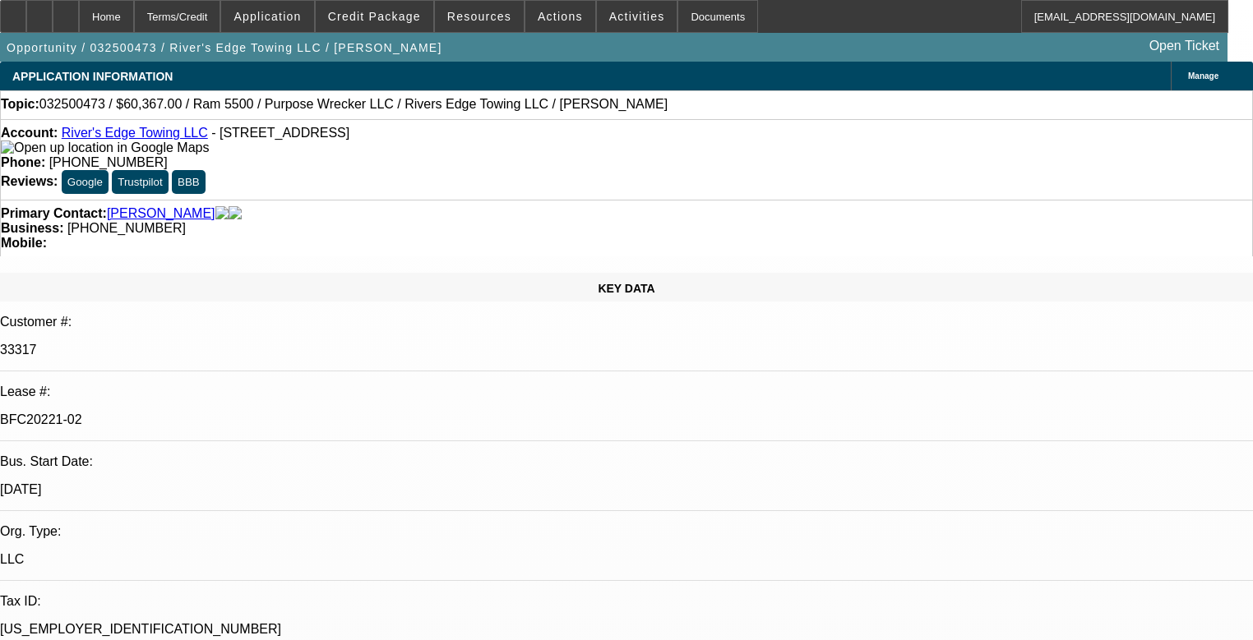
select select "0"
select select "2"
select select "0"
select select "6"
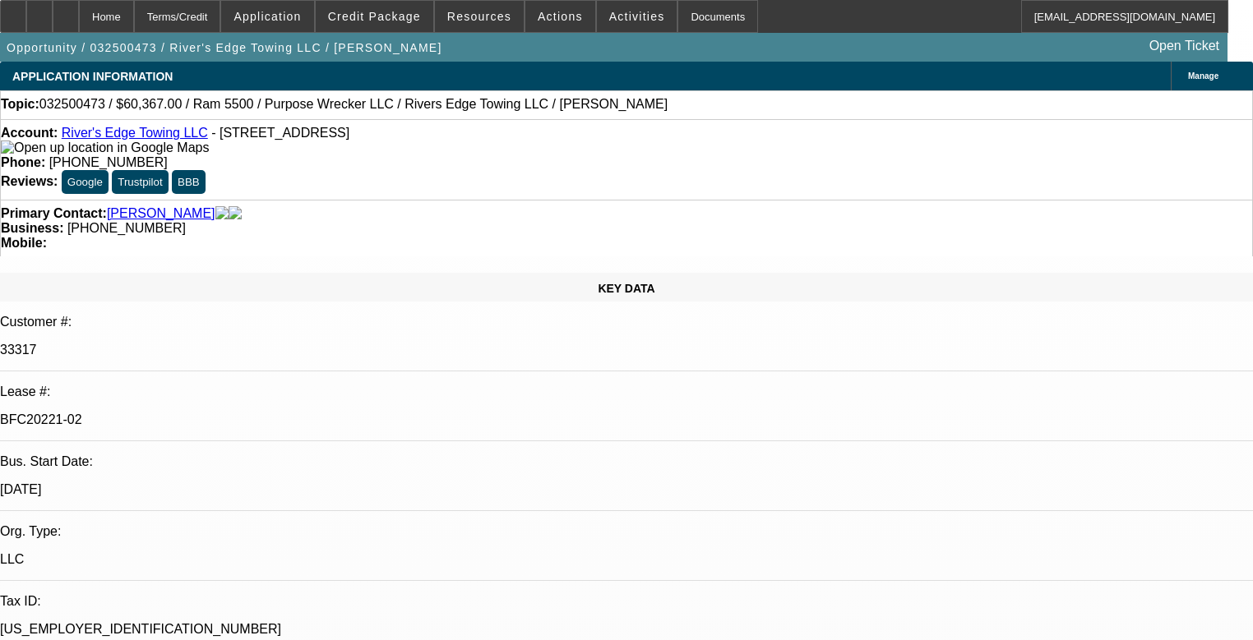
select select "0.15"
select select "2"
select select "0"
select select "6"
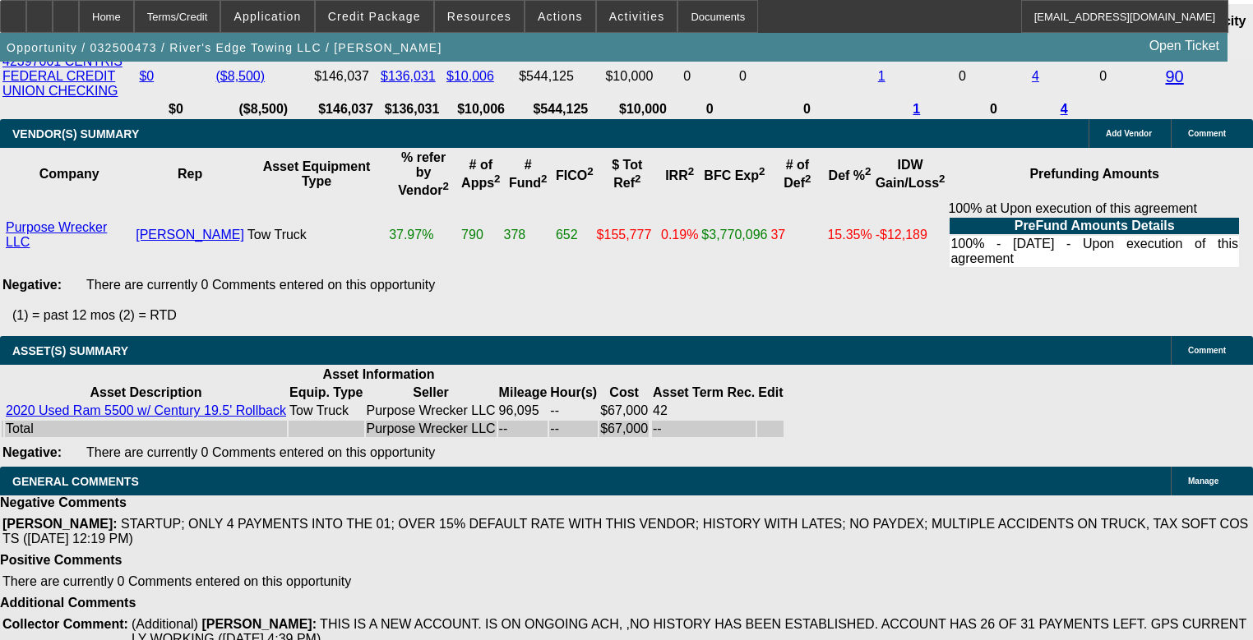
scroll to position [2179, 0]
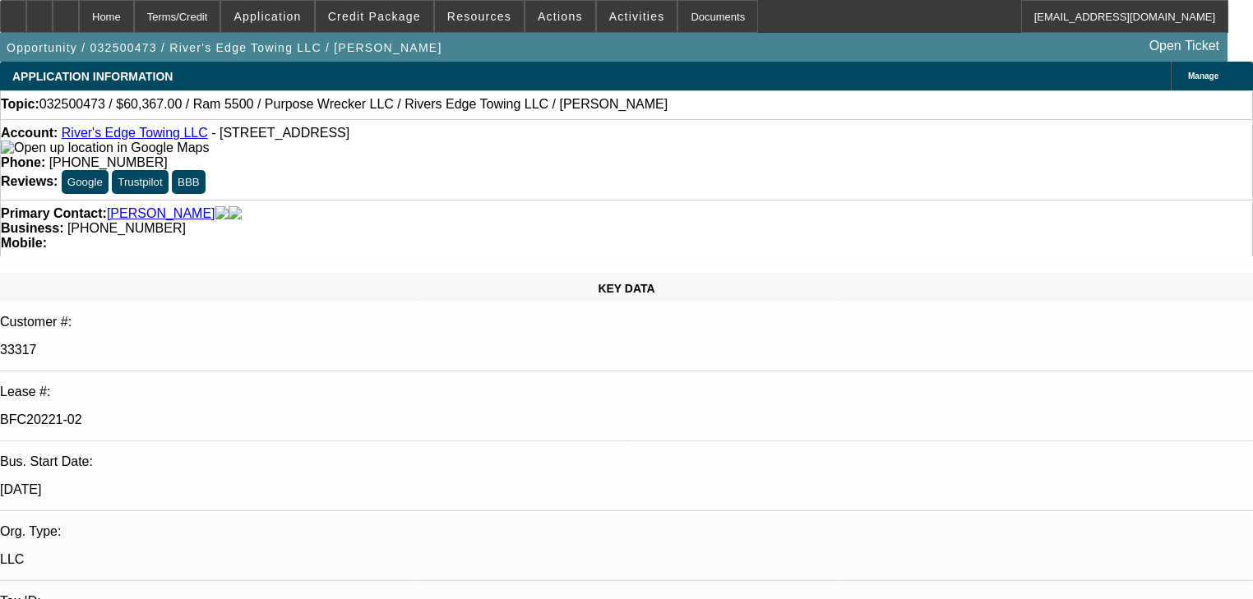
select select "0"
select select "2"
select select "0"
select select "6"
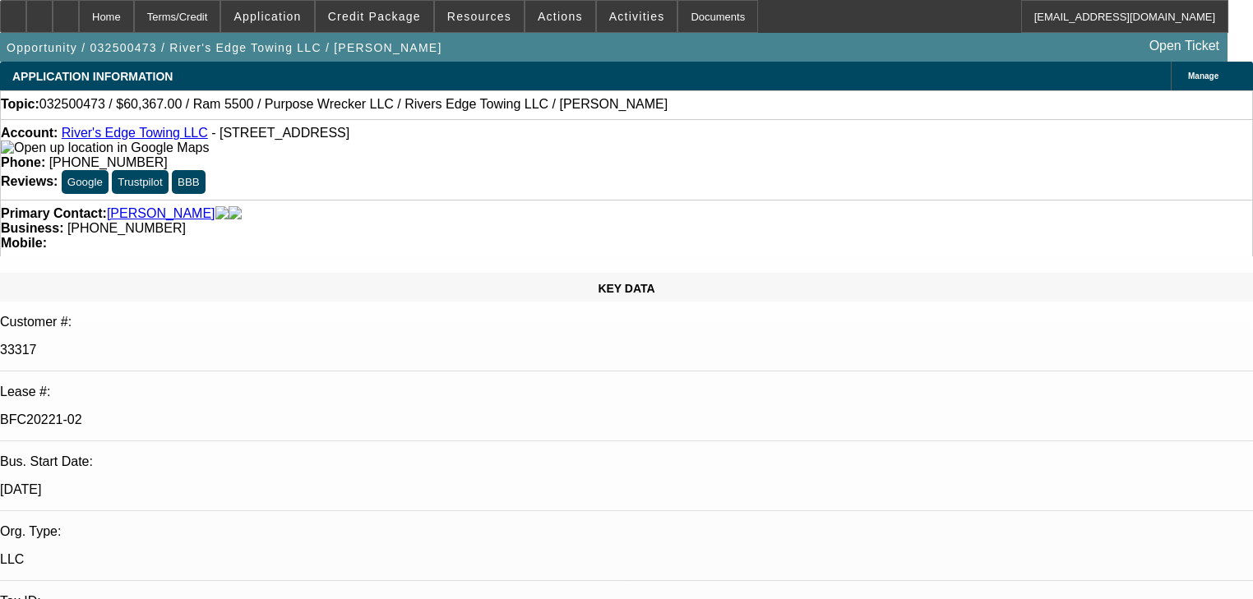
select select "0.15"
select select "2"
select select "0"
select select "6"
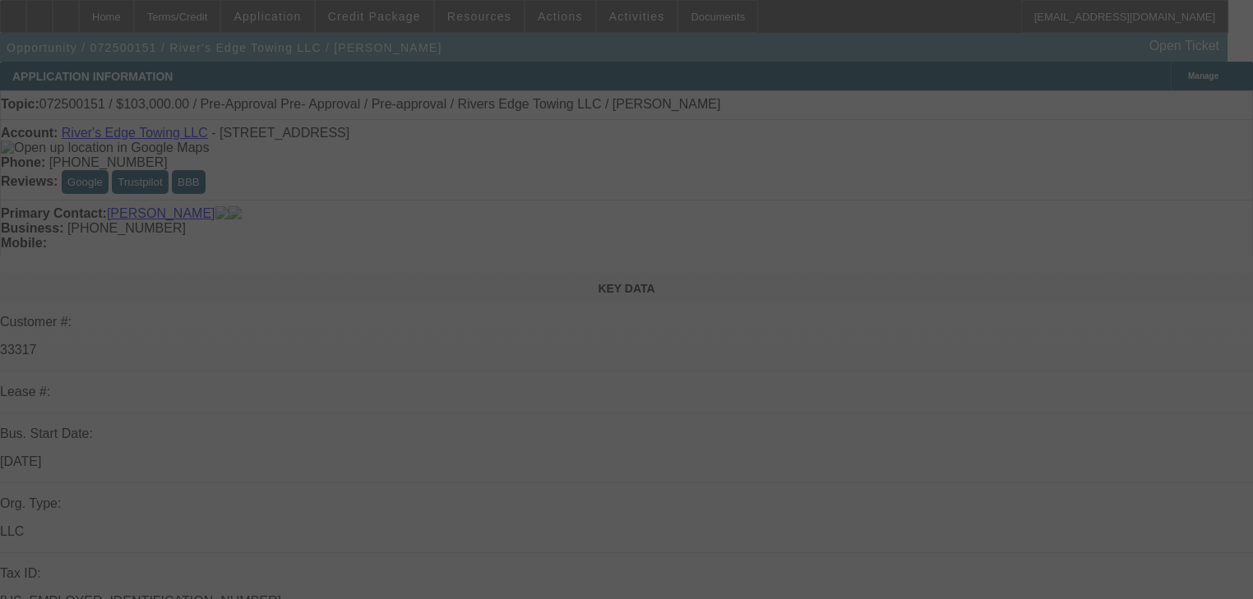
select select "0"
select select "2"
select select "0"
select select "6"
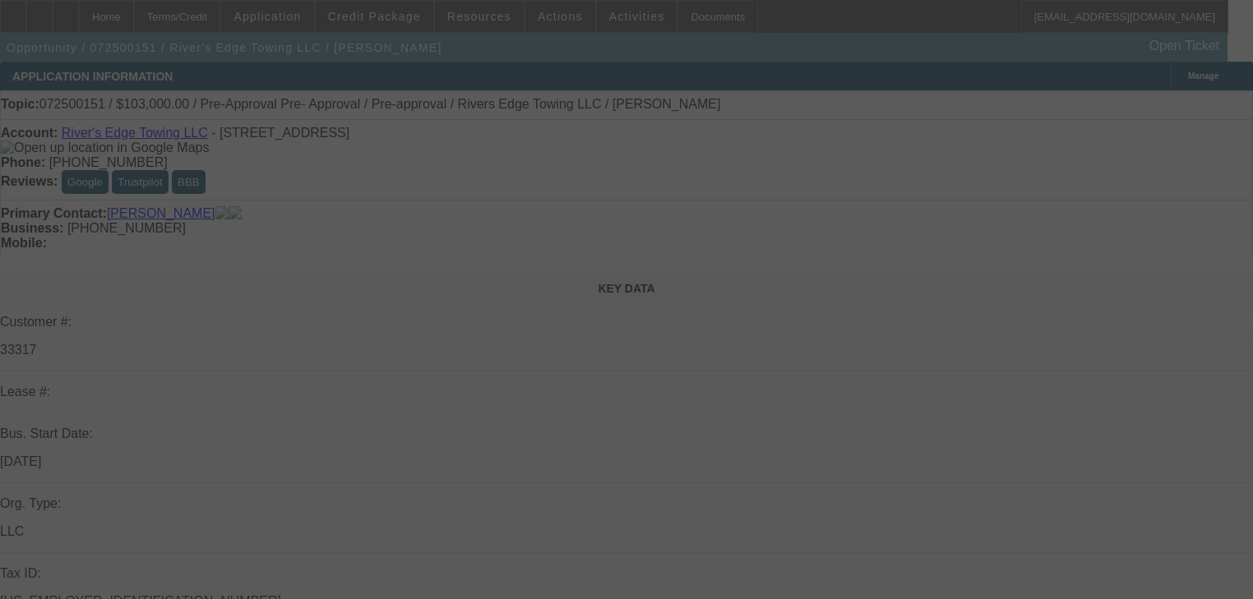
select select "0"
select select "2"
select select "0"
select select "6"
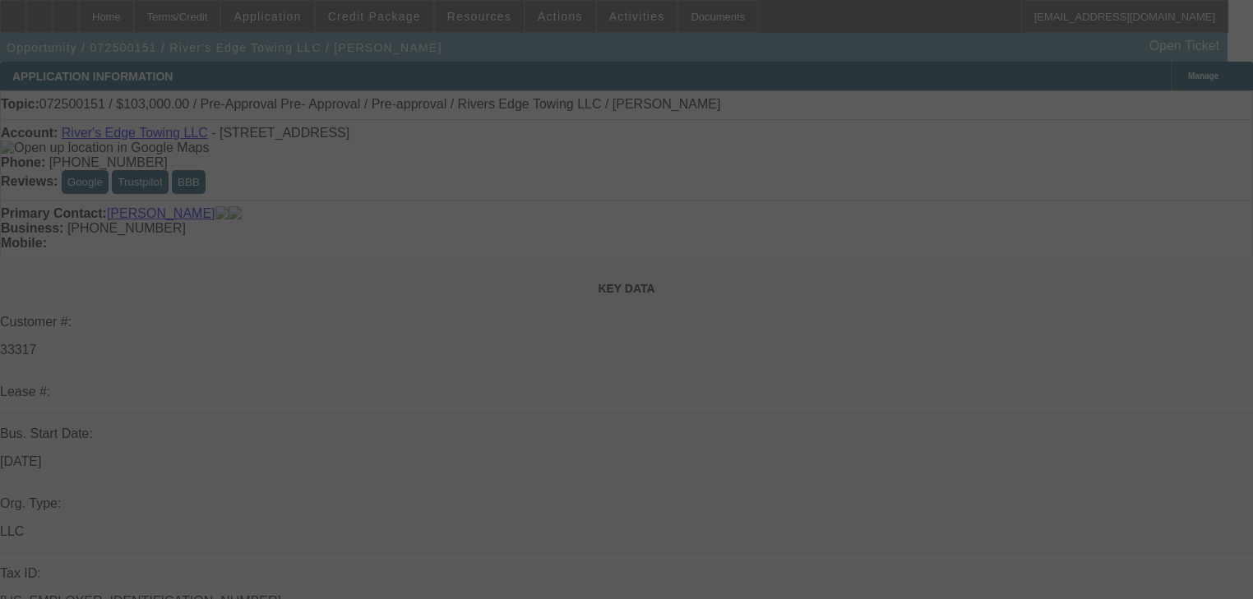
select select "0"
select select "2"
select select "0"
select select "6"
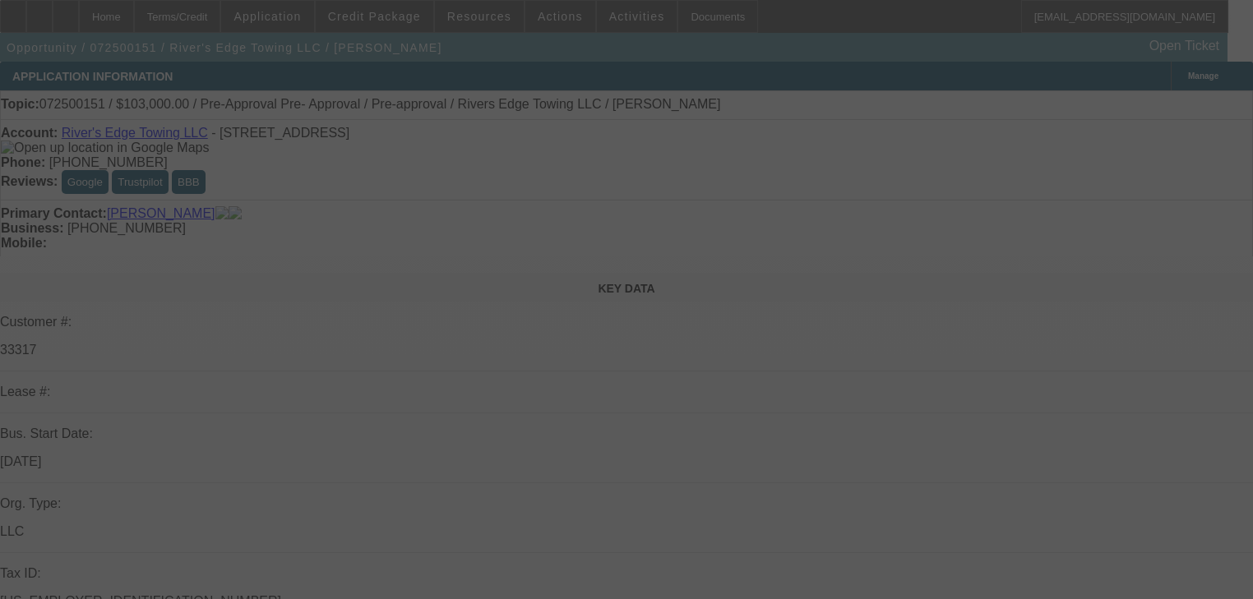
select select "0.15"
select select "2"
select select "0"
select select "6"
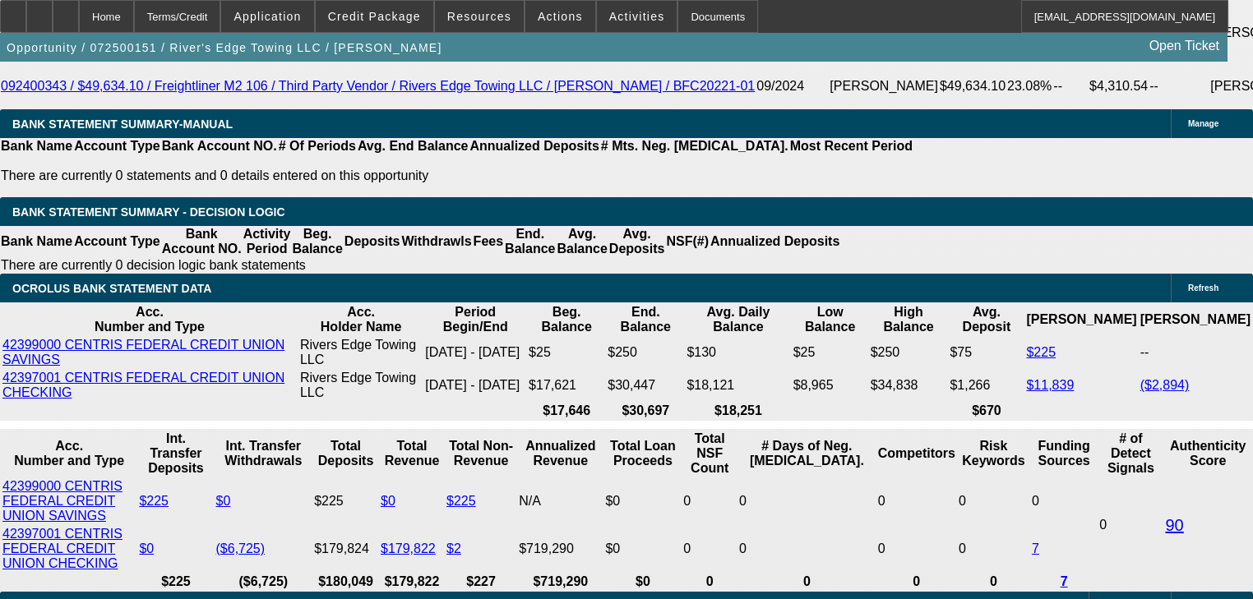
scroll to position [2960, 0]
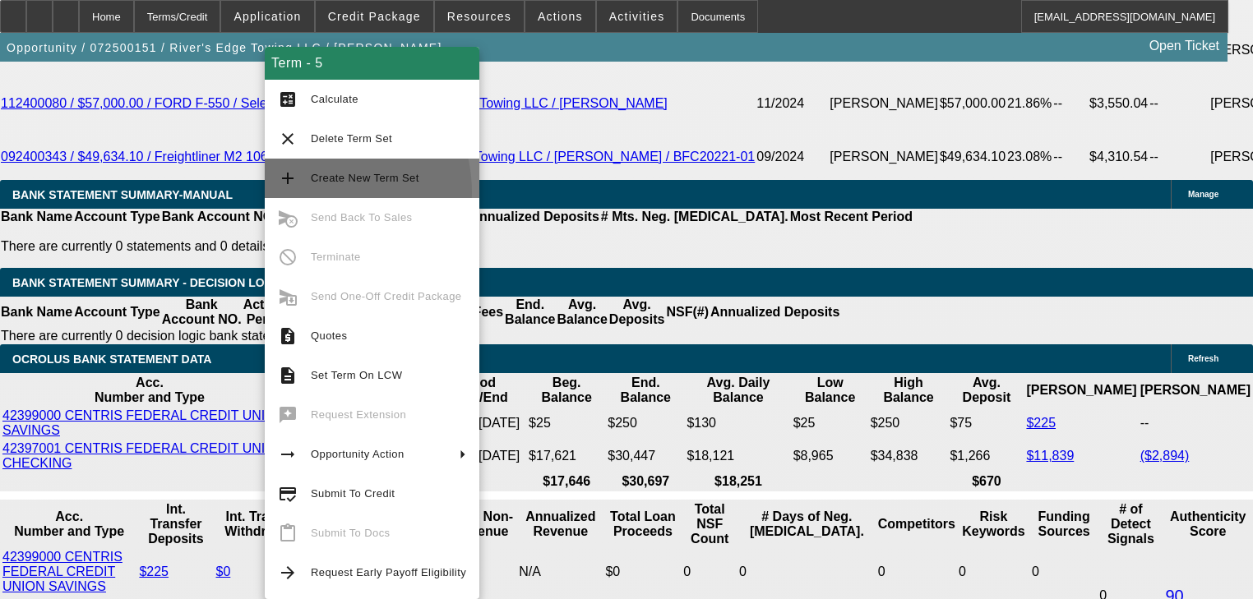
click at [312, 192] on button "add Create New Term Set" at bounding box center [372, 178] width 215 height 39
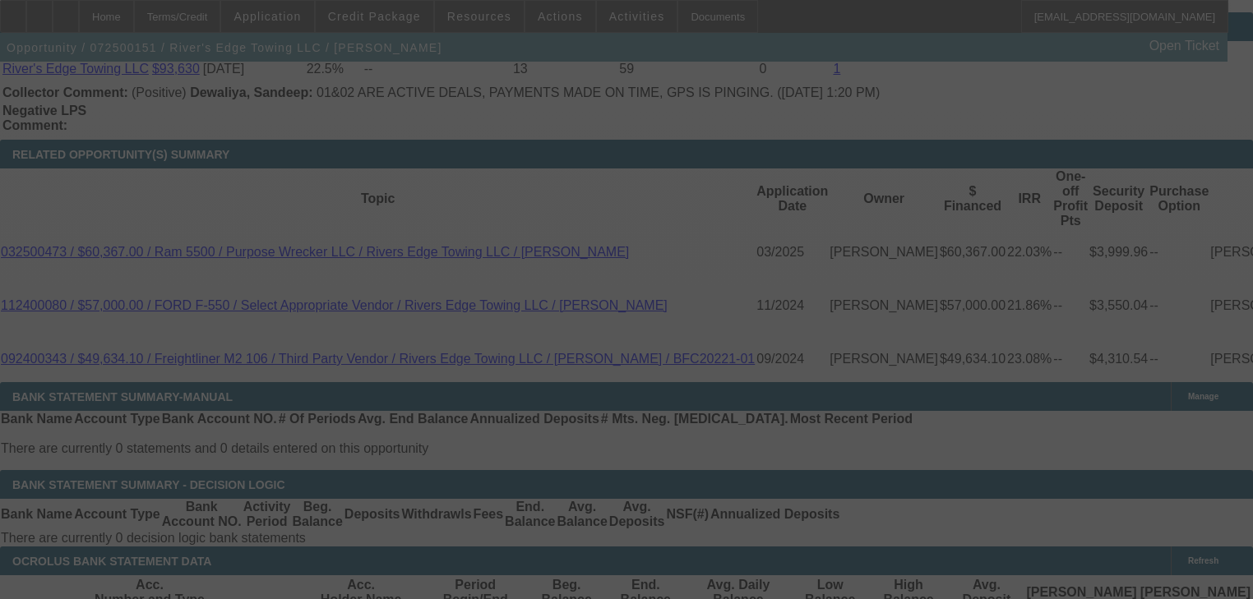
scroll to position [3209, 0]
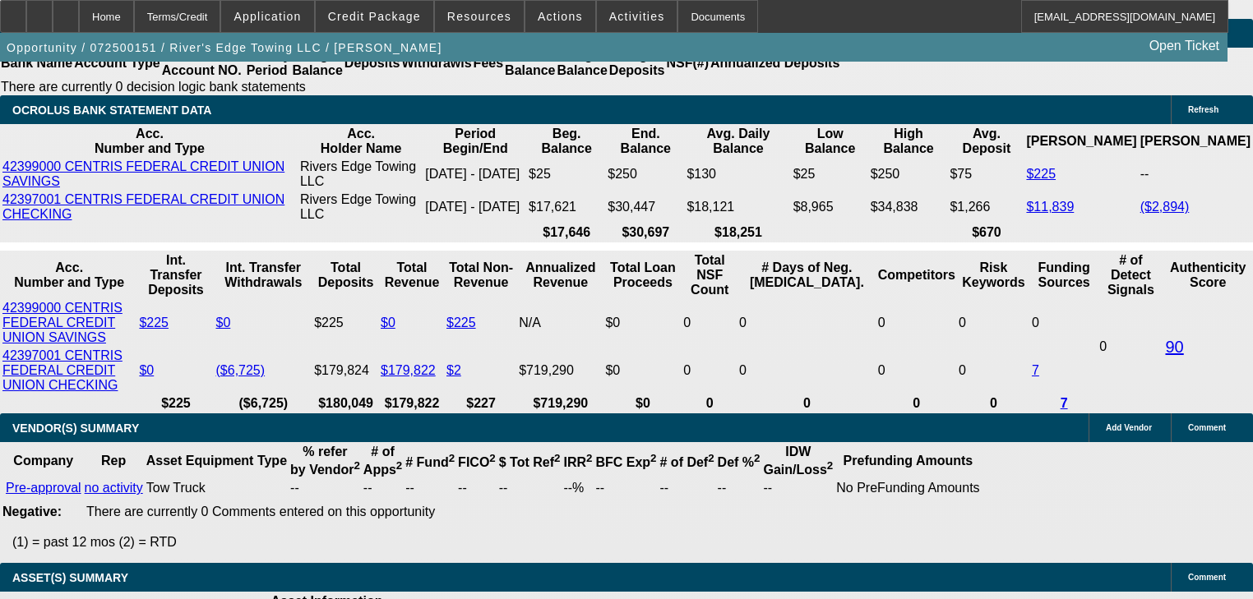
select select "0"
select select "2"
select select "0"
select select "6"
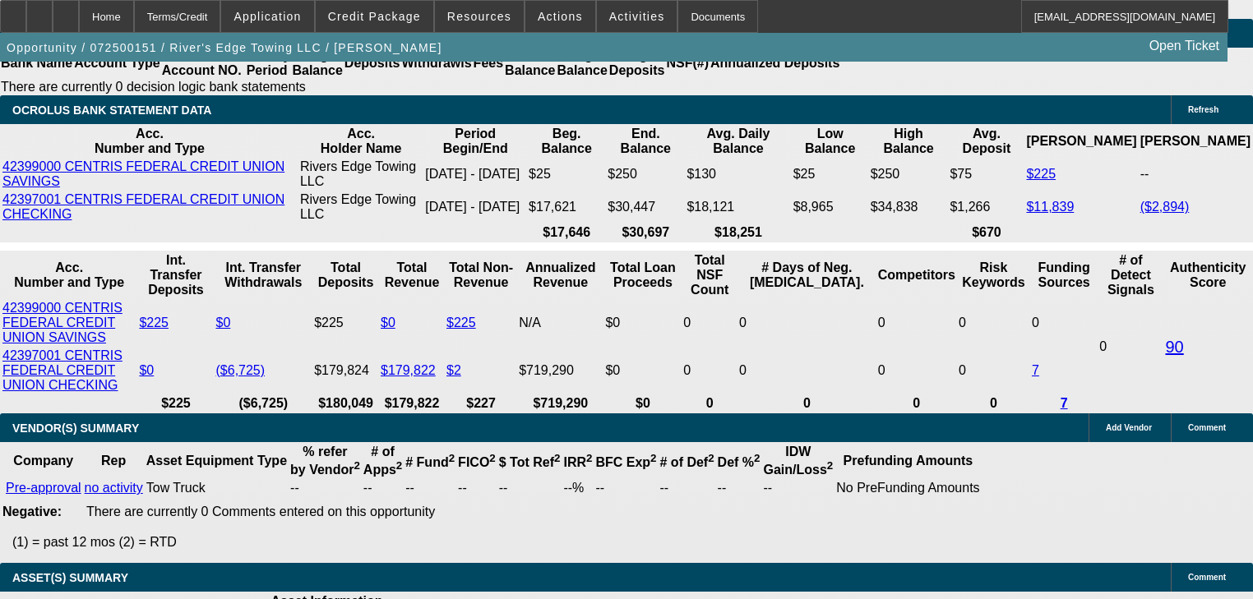
select select "0"
select select "2"
select select "0"
select select "6"
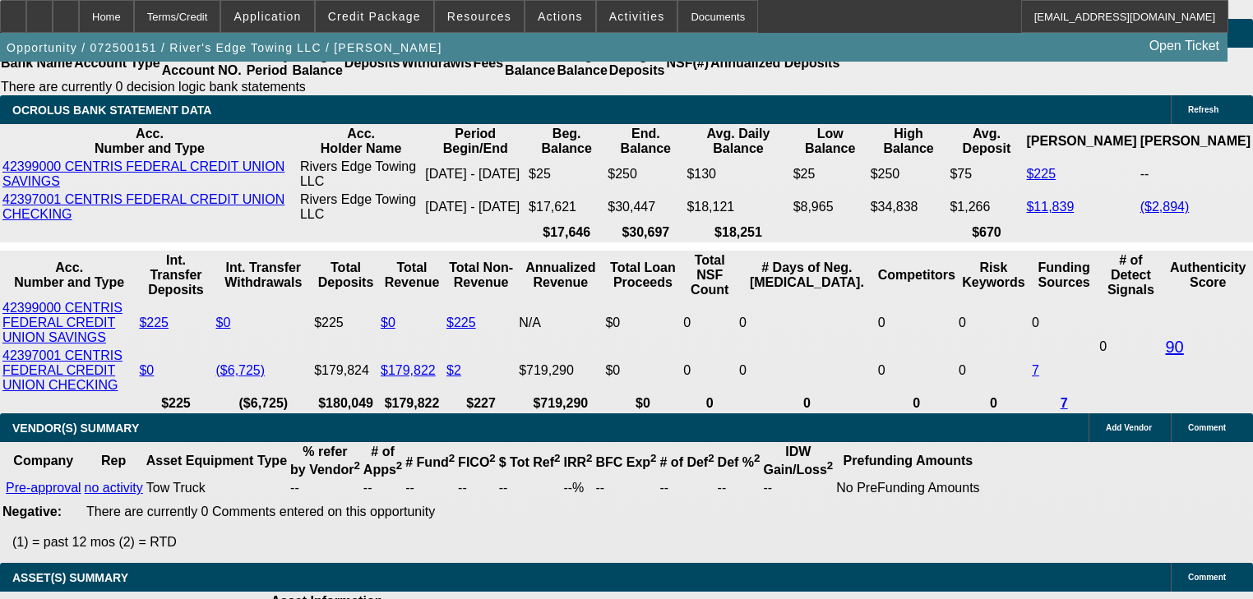
select select "0"
select select "2"
select select "0"
select select "6"
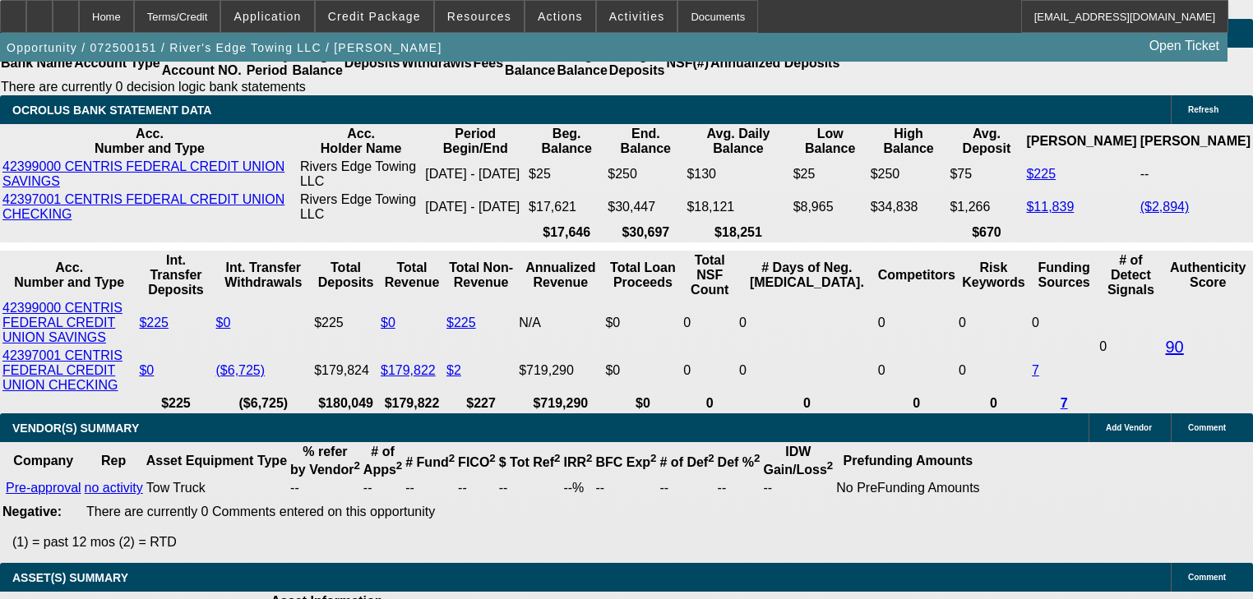
select select "0"
select select "2"
select select "0"
select select "6"
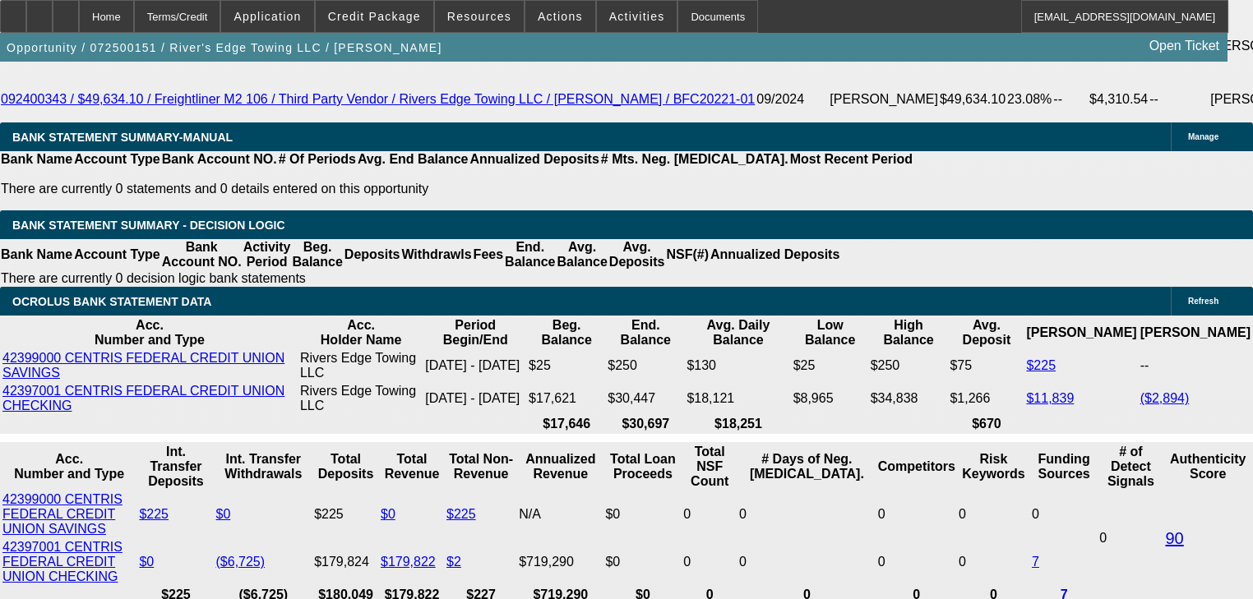
scroll to position [2989, 0]
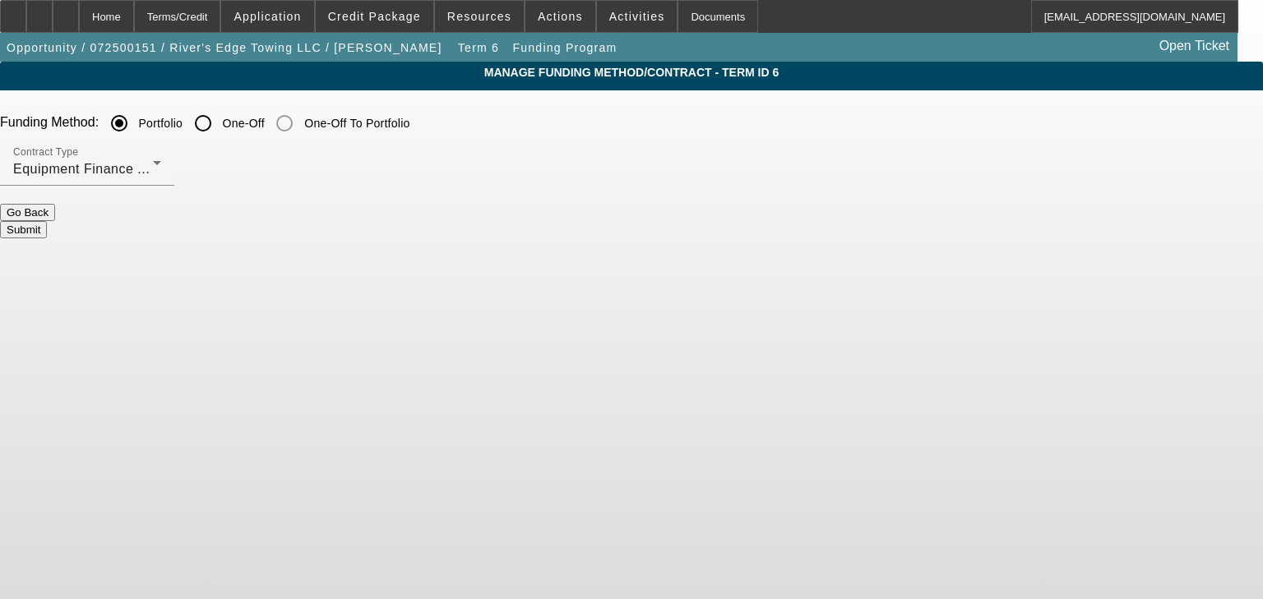
click at [223, 123] on div at bounding box center [202, 123] width 39 height 39
radio input "false"
radio input "true"
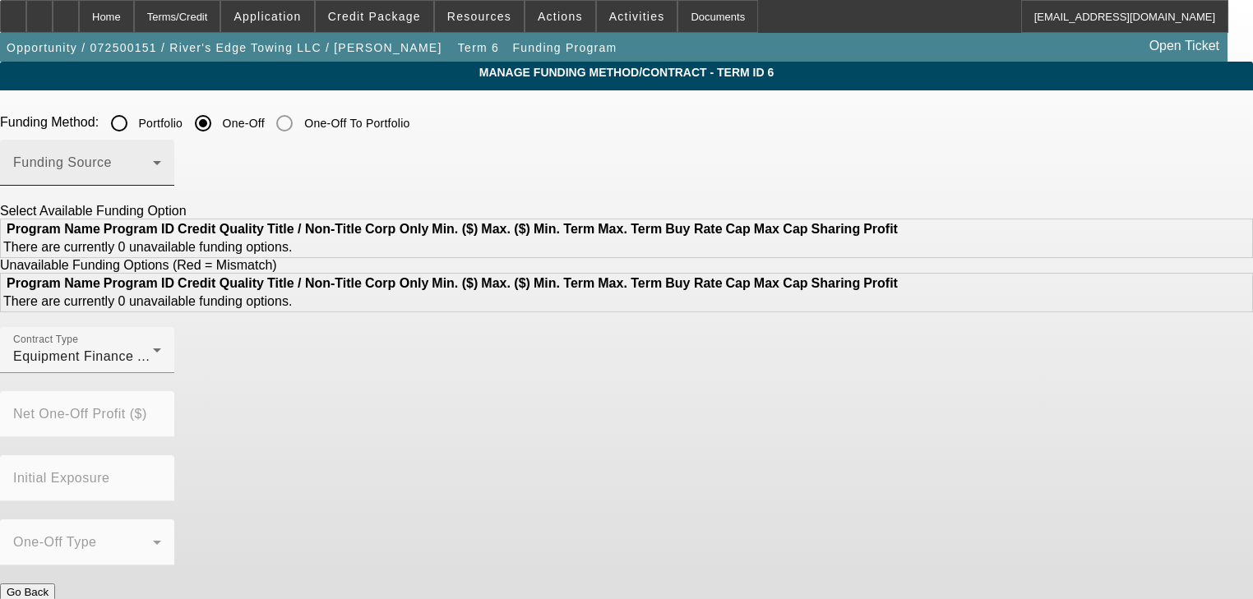
click at [153, 172] on span at bounding box center [83, 169] width 140 height 20
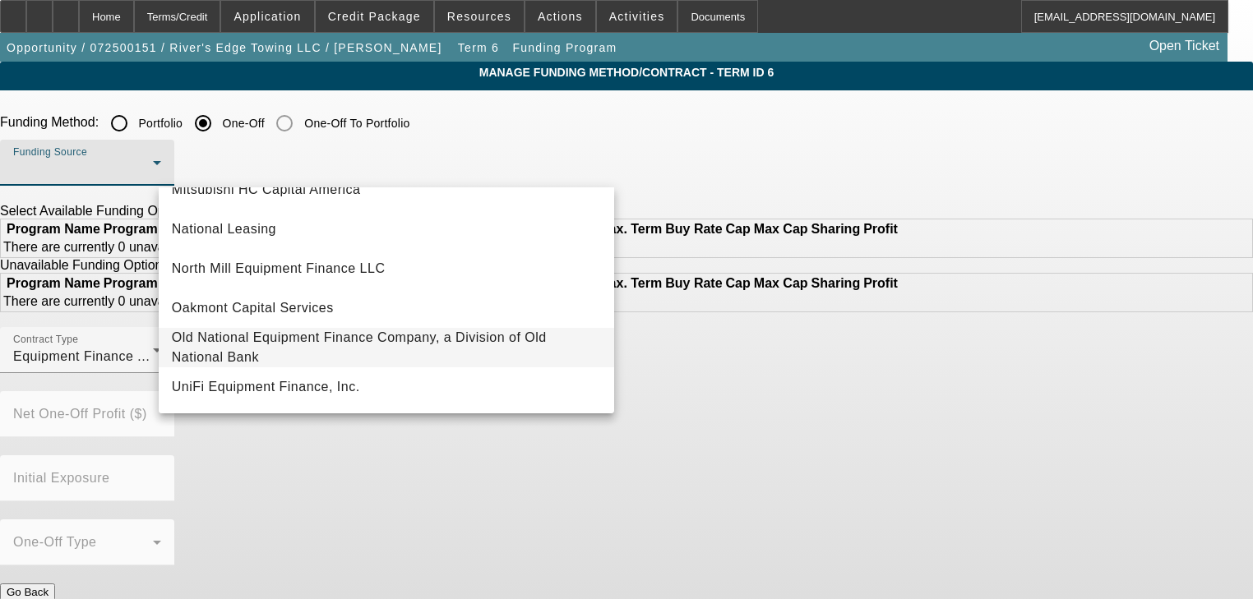
scroll to position [466, 0]
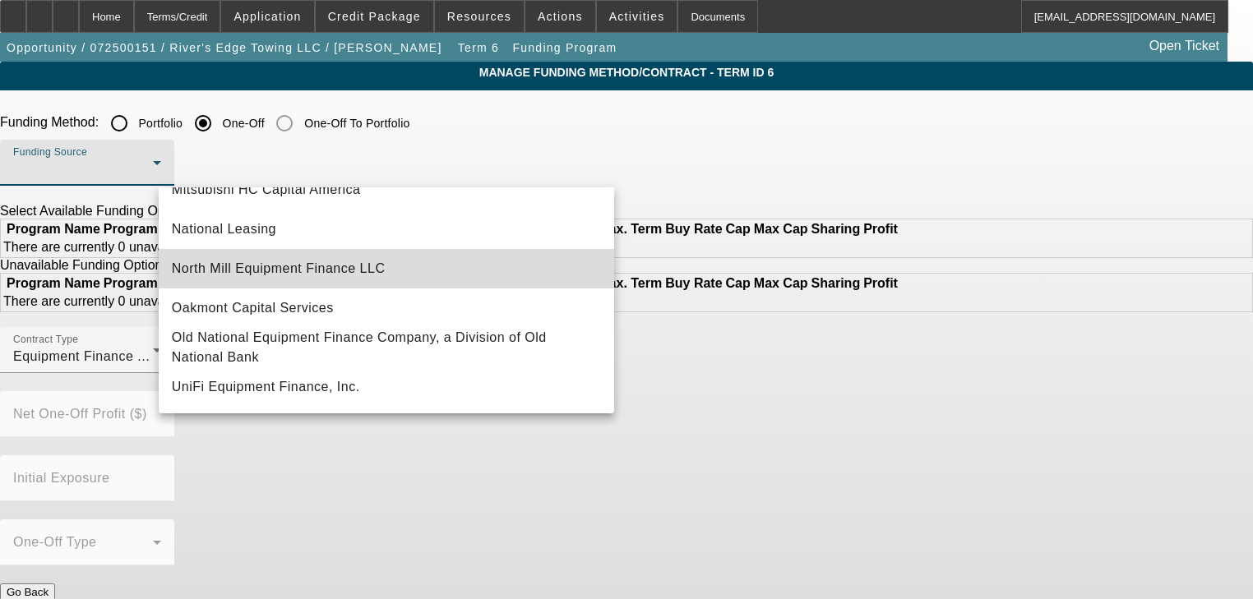
click at [470, 266] on mat-option "North Mill Equipment Finance LLC" at bounding box center [386, 268] width 455 height 39
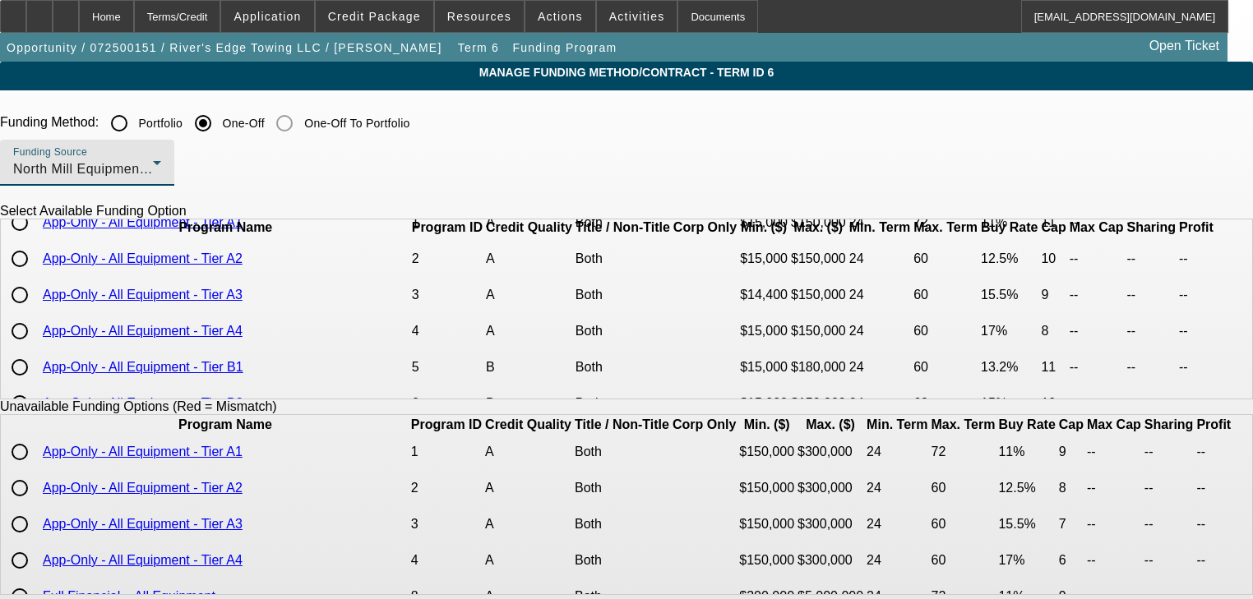
scroll to position [66, 0]
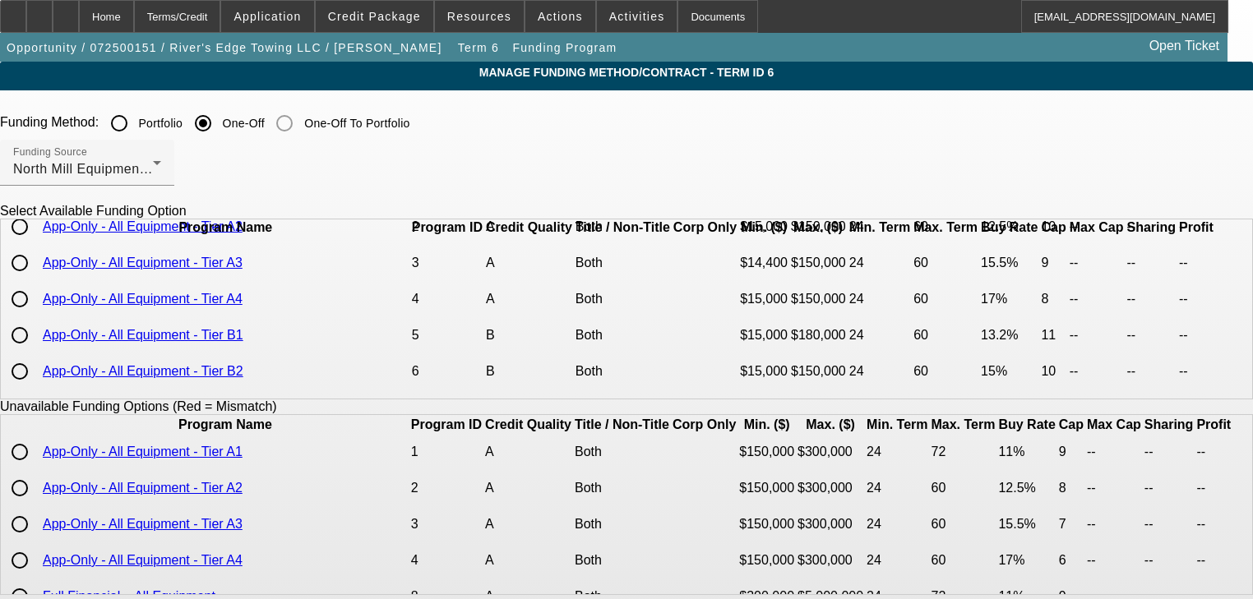
click at [36, 352] on input "radio" at bounding box center [19, 335] width 33 height 33
radio input "true"
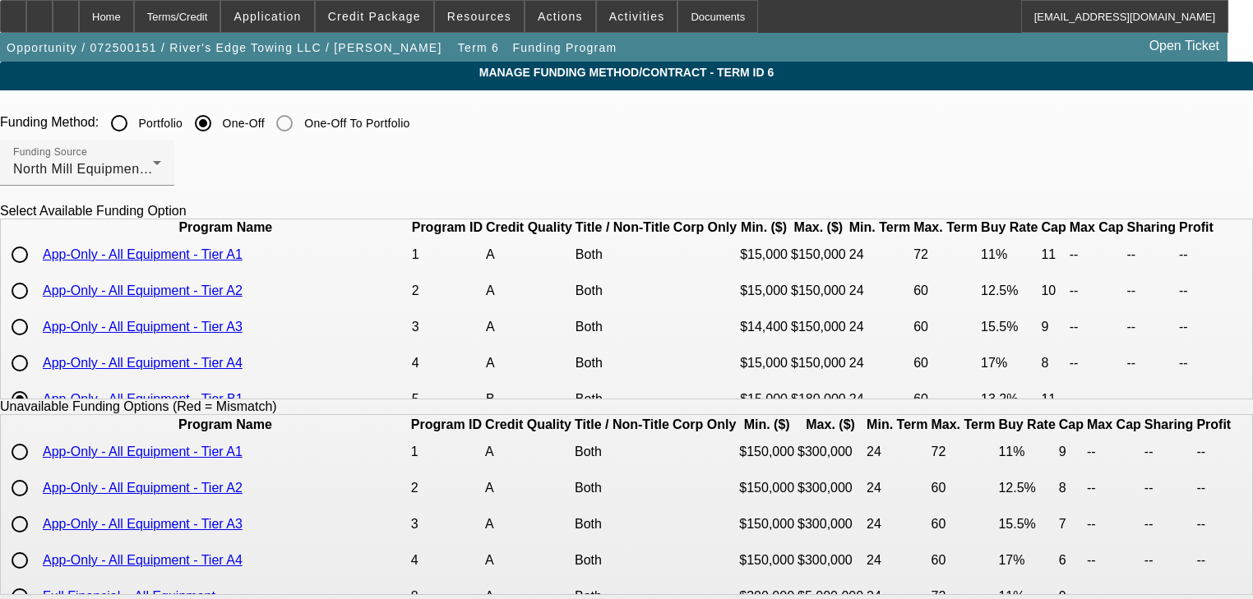
scroll to position [0, 0]
drag, startPoint x: 193, startPoint y: 333, endPoint x: 973, endPoint y: 307, distance: 779.8
click at [937, 306] on tbody "App-Only - All Equipment - Tier A1 1 A Both $15,000 $150,000 24 72 11% 11 -- --…" at bounding box center [609, 491] width 1215 height 505
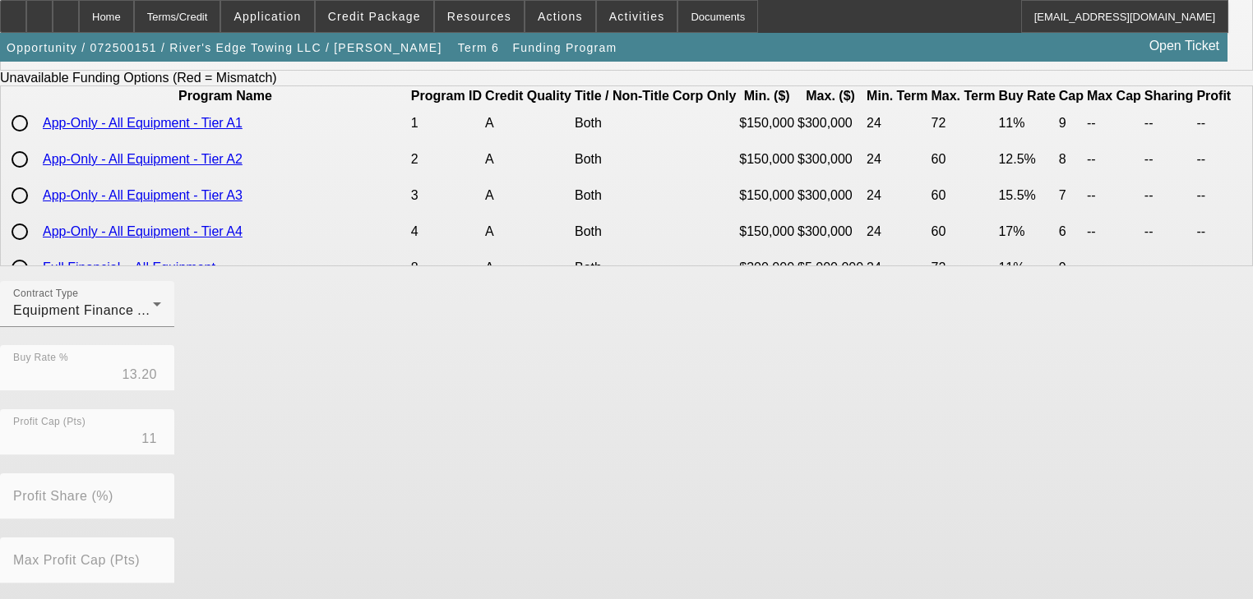
scroll to position [520, 0]
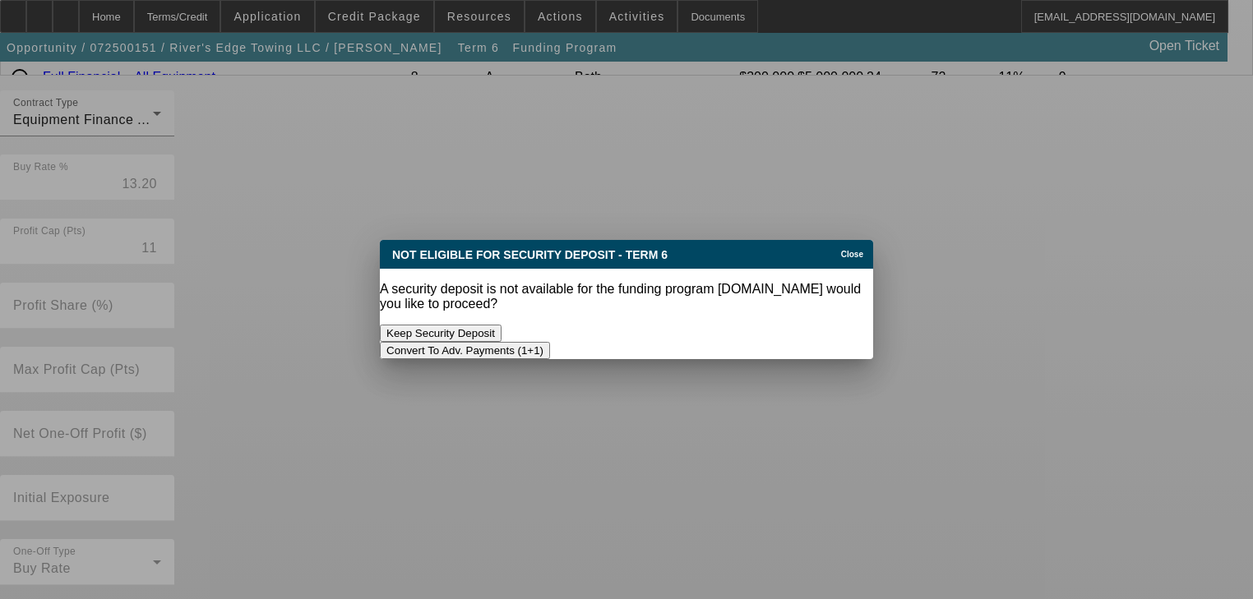
click at [550, 342] on button "Convert To Adv. Payments (1+1)" at bounding box center [465, 350] width 170 height 17
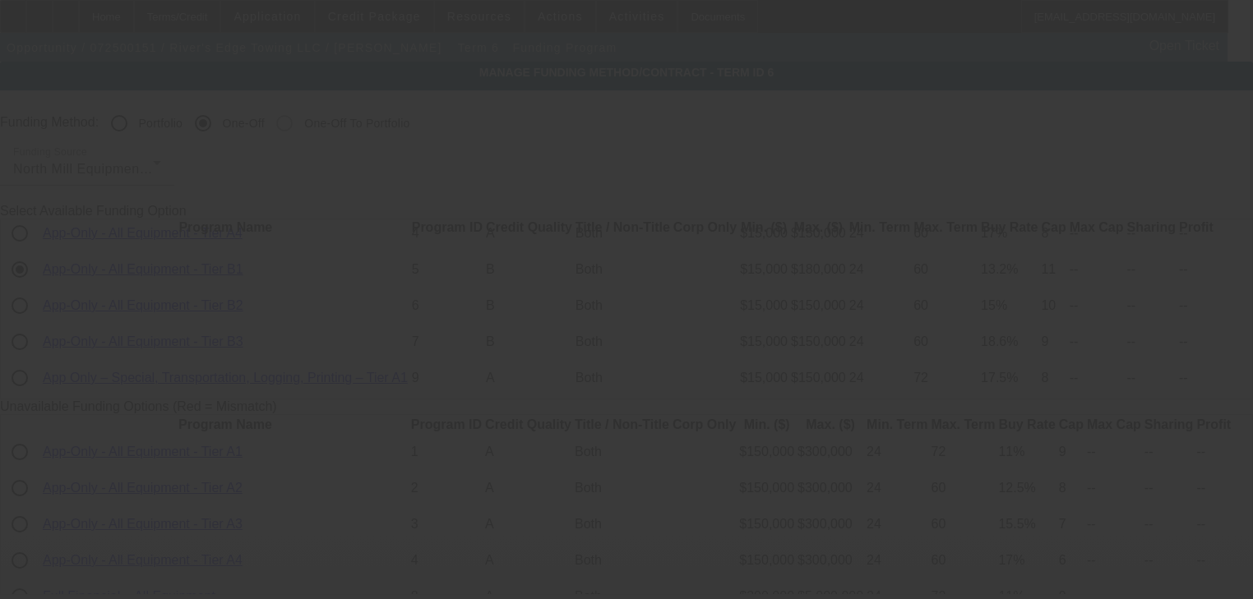
scroll to position [520, 0]
radio input "true"
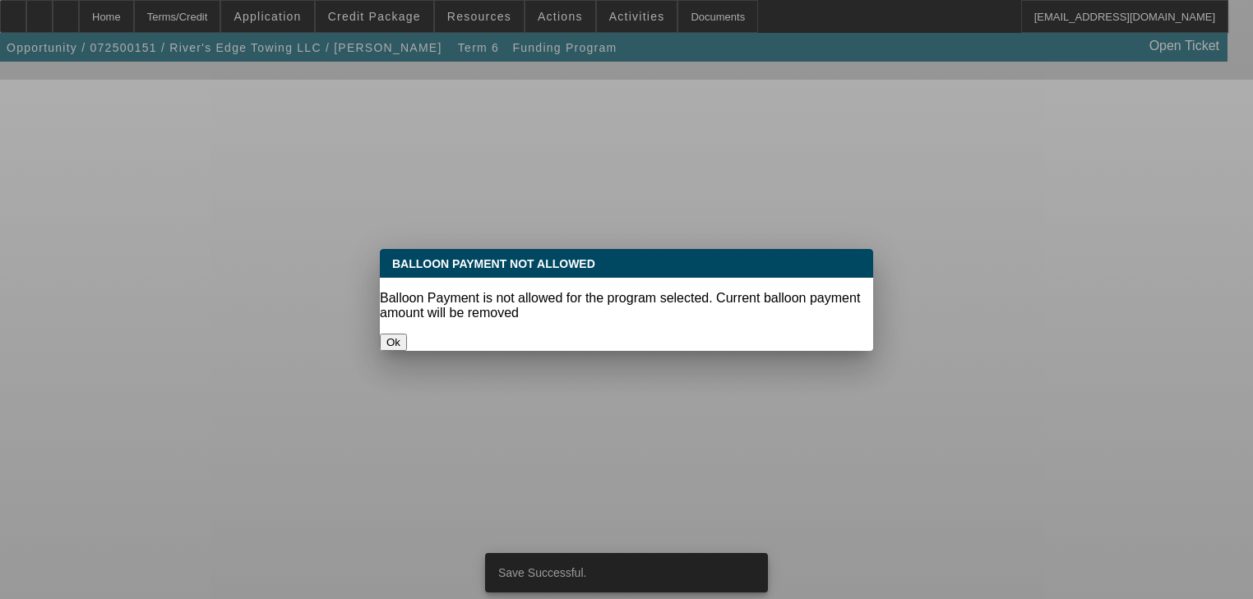
scroll to position [0, 0]
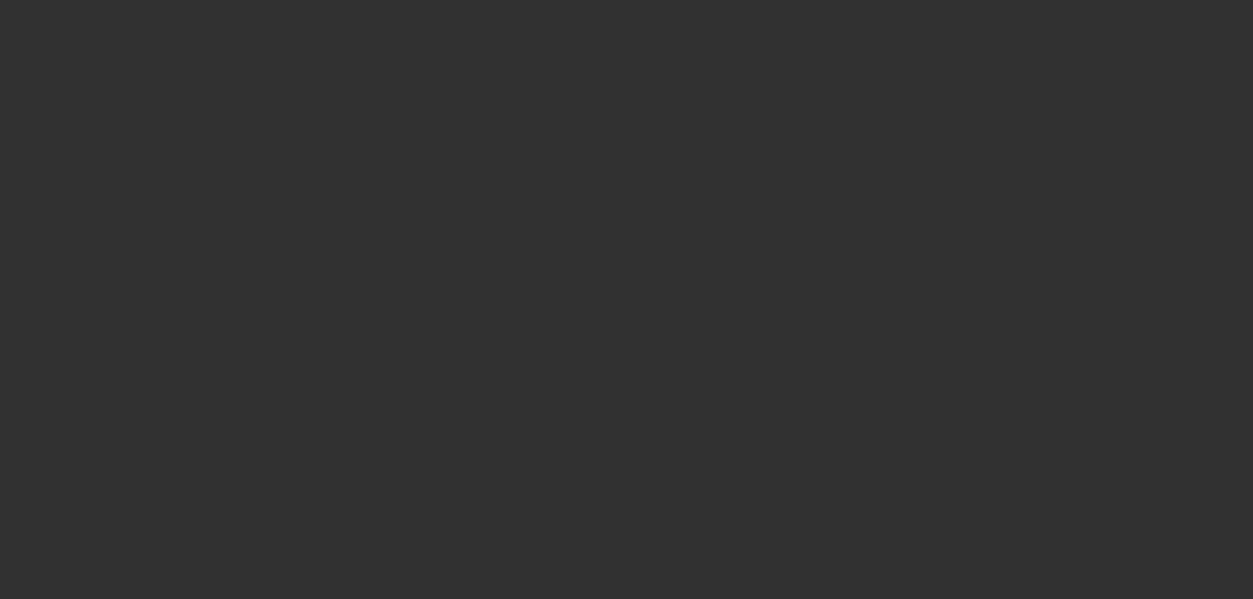
click at [556, 332] on div at bounding box center [626, 299] width 1253 height 599
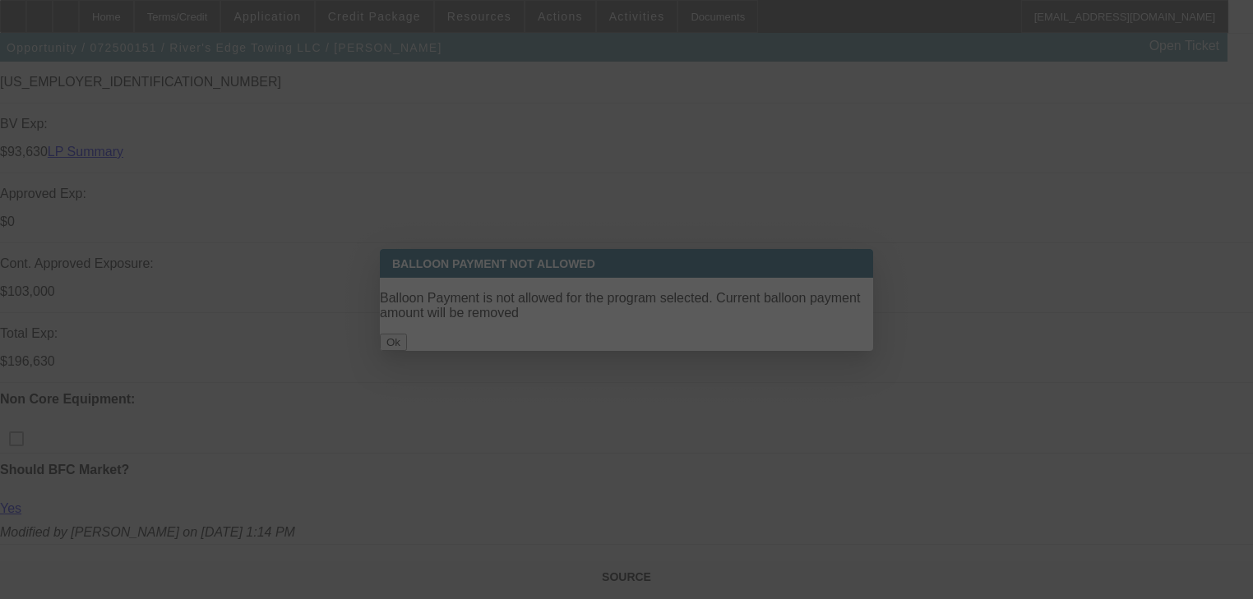
click at [559, 322] on div at bounding box center [626, 299] width 1253 height 599
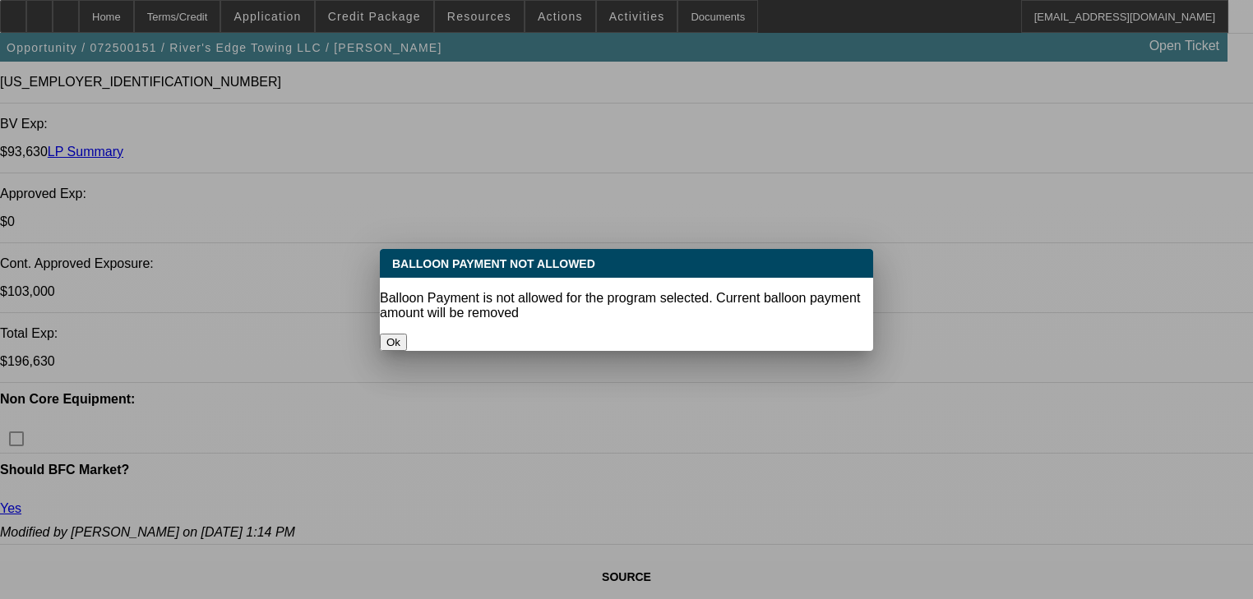
select select "0"
select select "6"
select select "0"
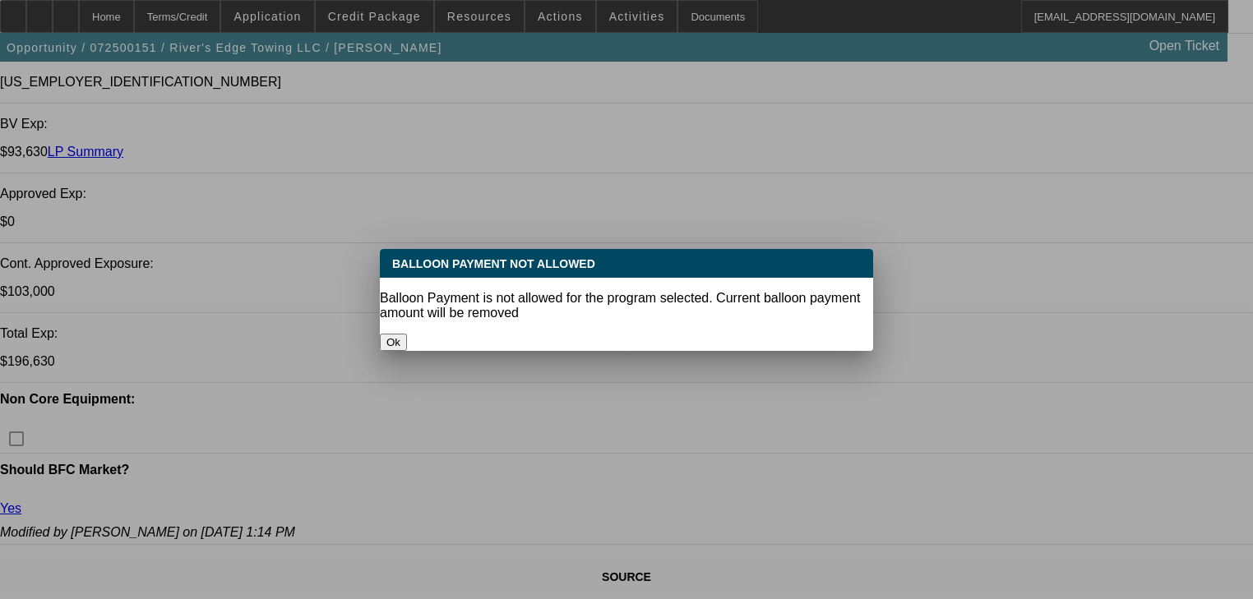
select select "2"
select select "0"
select select "6"
select select "0"
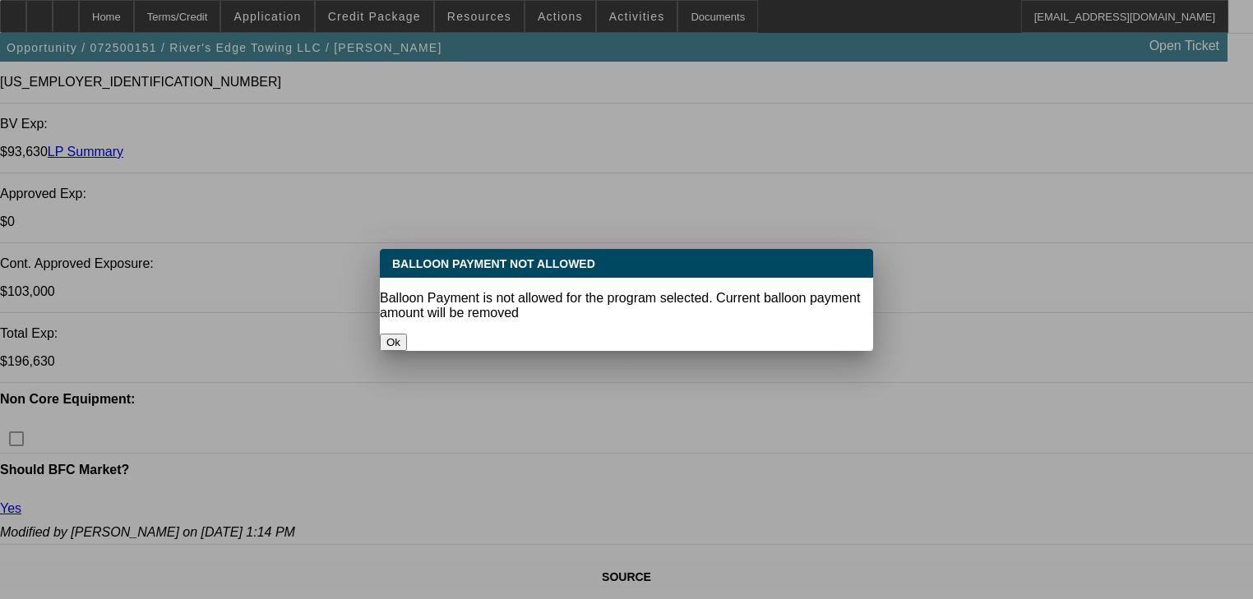
select select "2"
select select "0"
select select "6"
select select "0"
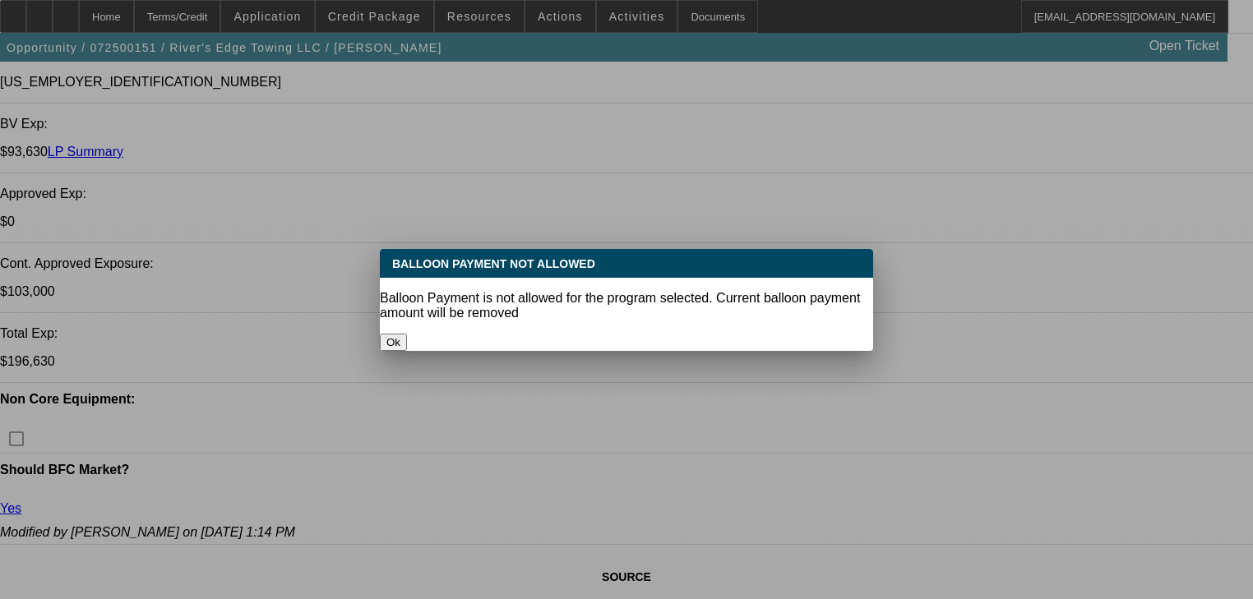
select select "2"
select select "0"
select select "6"
click at [407, 334] on button "Ok" at bounding box center [393, 342] width 27 height 17
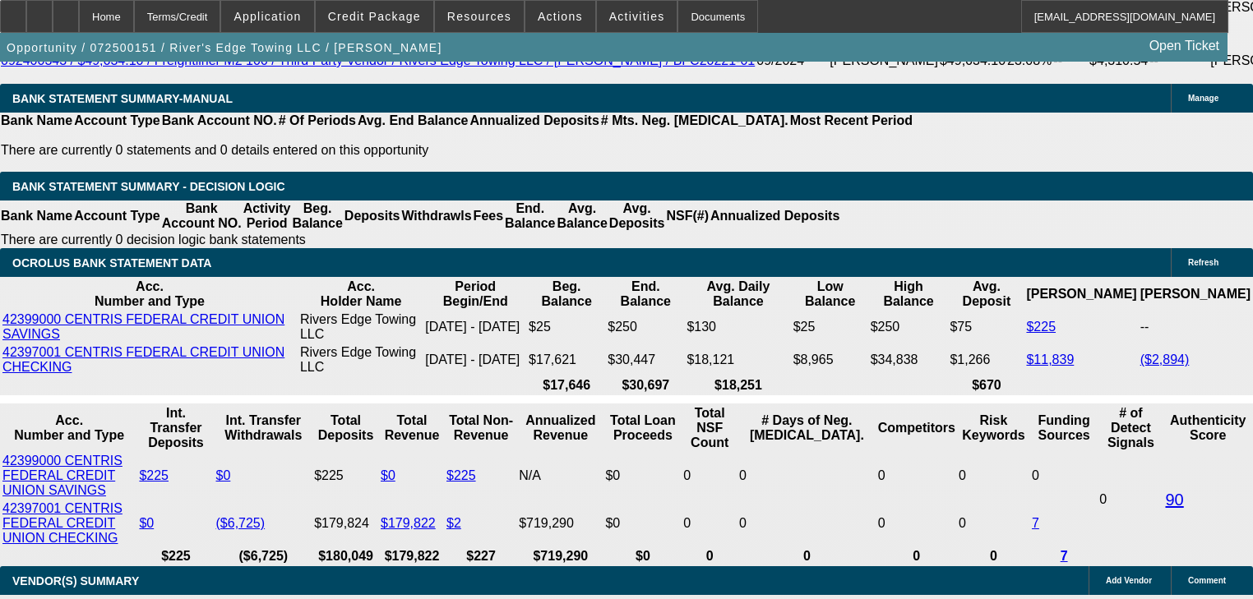
scroll to position [3019, 0]
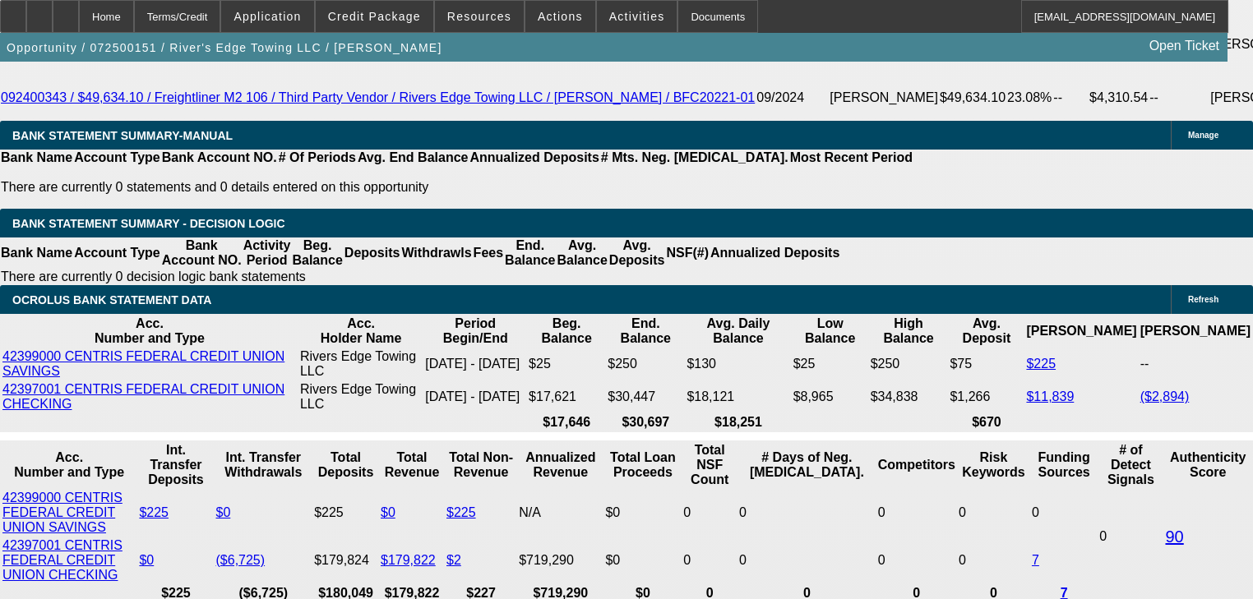
select select "0.05"
type input "$6,250.00"
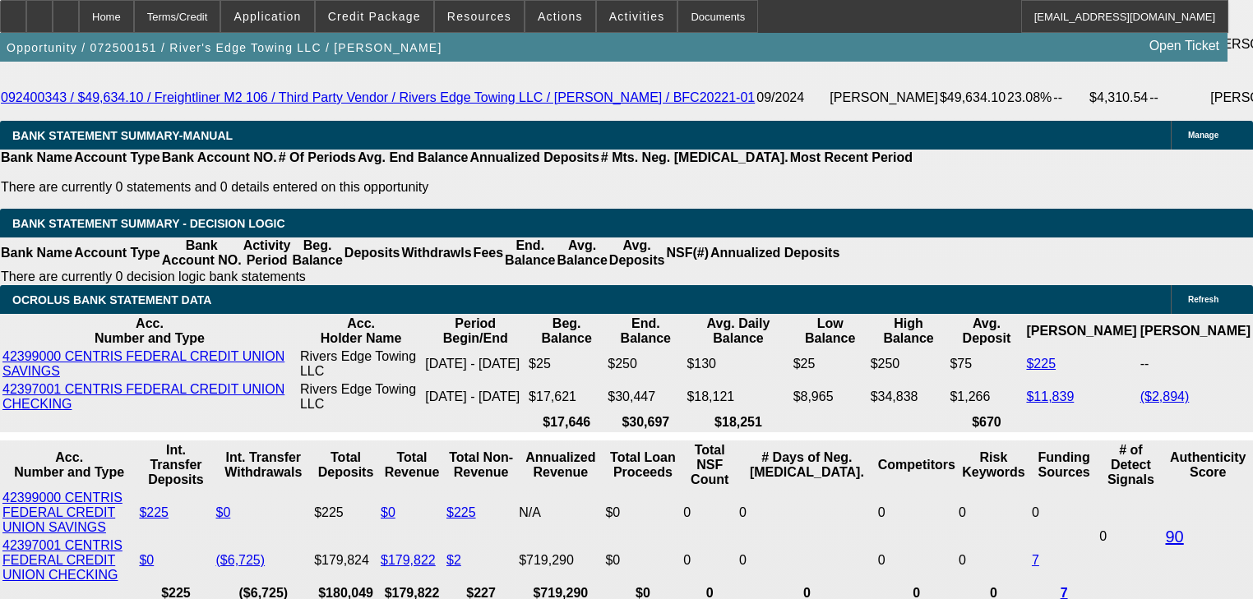
type input "UNKNOWN"
type input "$3,145.69"
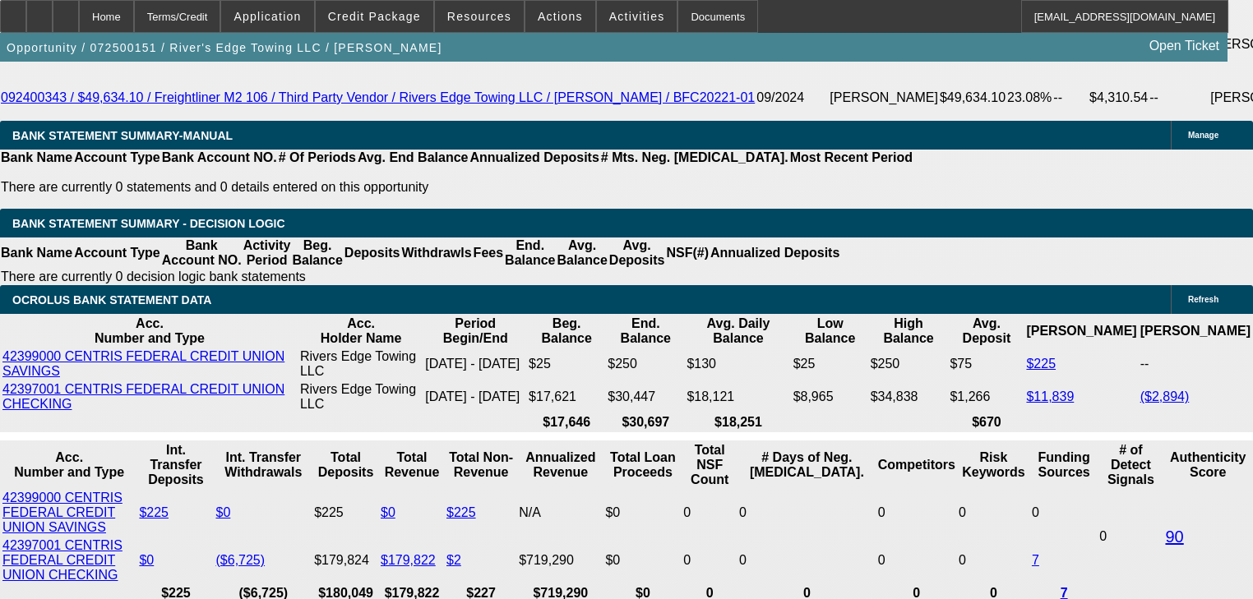
type input "72"
type input "$18,113.52"
type input "72"
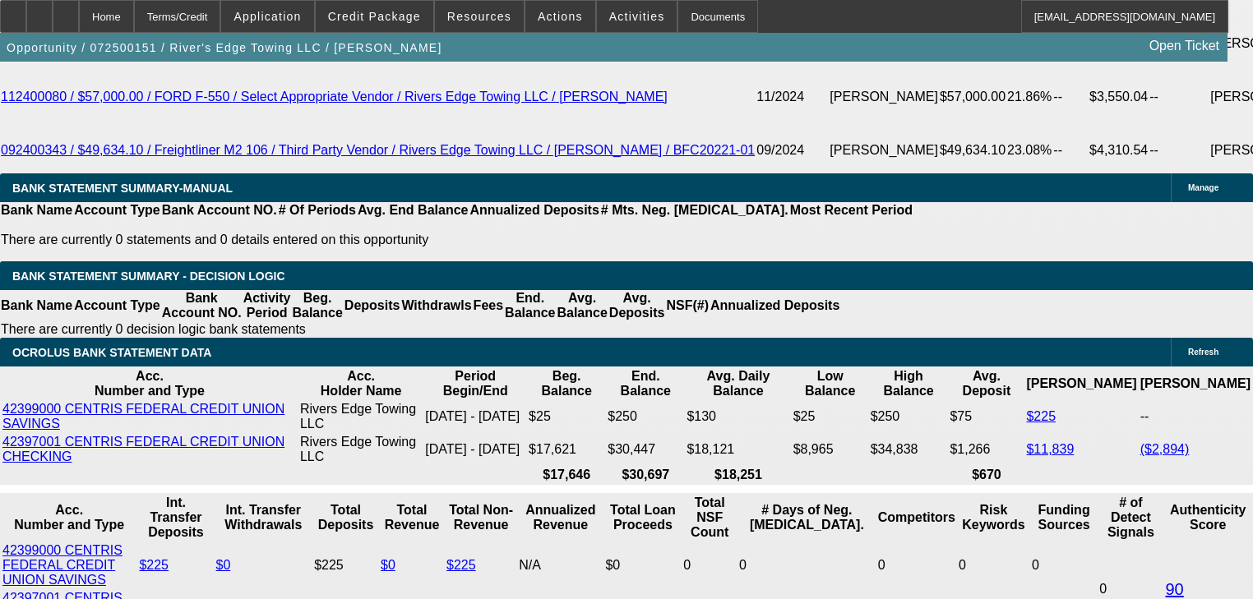
scroll to position [2953, 0]
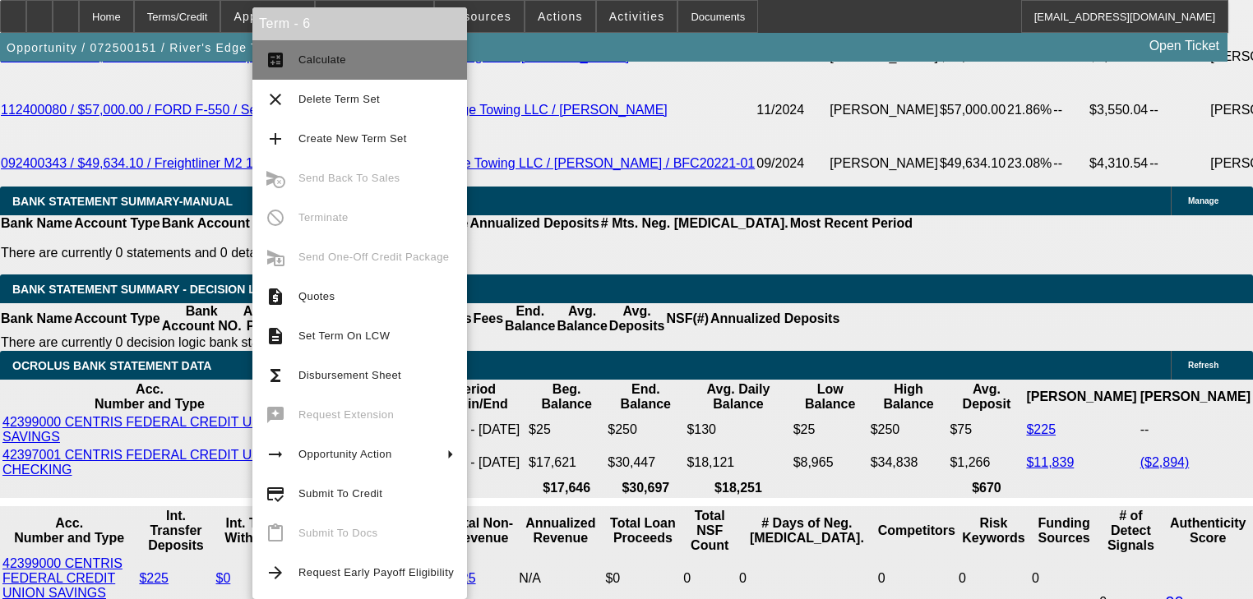
click at [306, 53] on span "Calculate" at bounding box center [322, 59] width 48 height 12
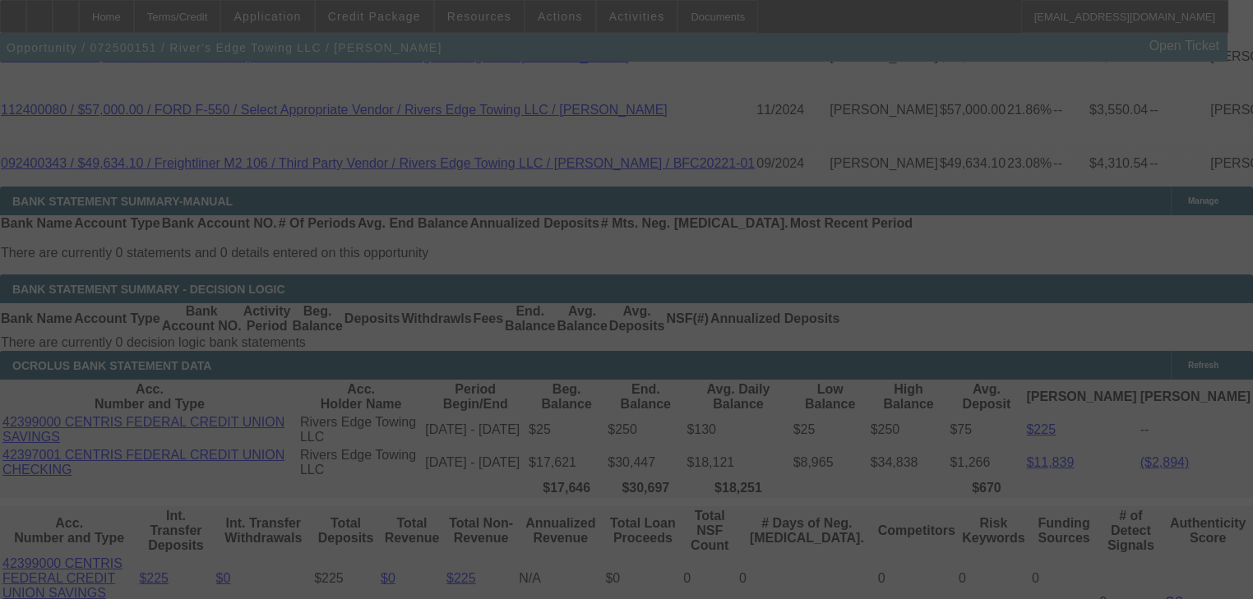
select select "0"
select select "6"
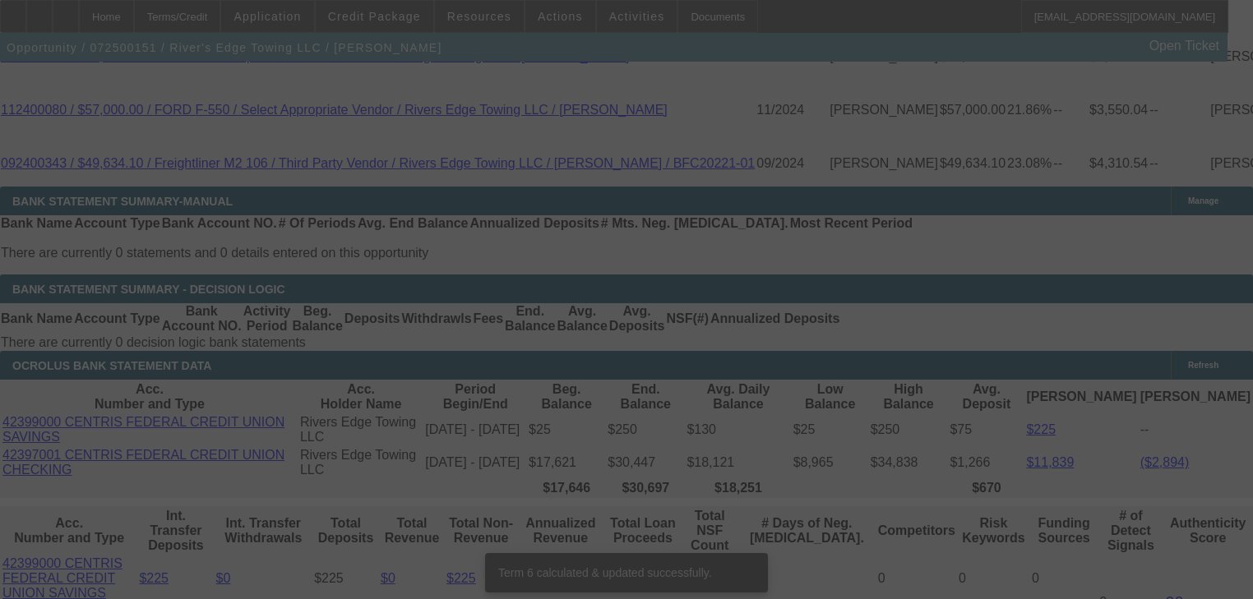
scroll to position [3282, 0]
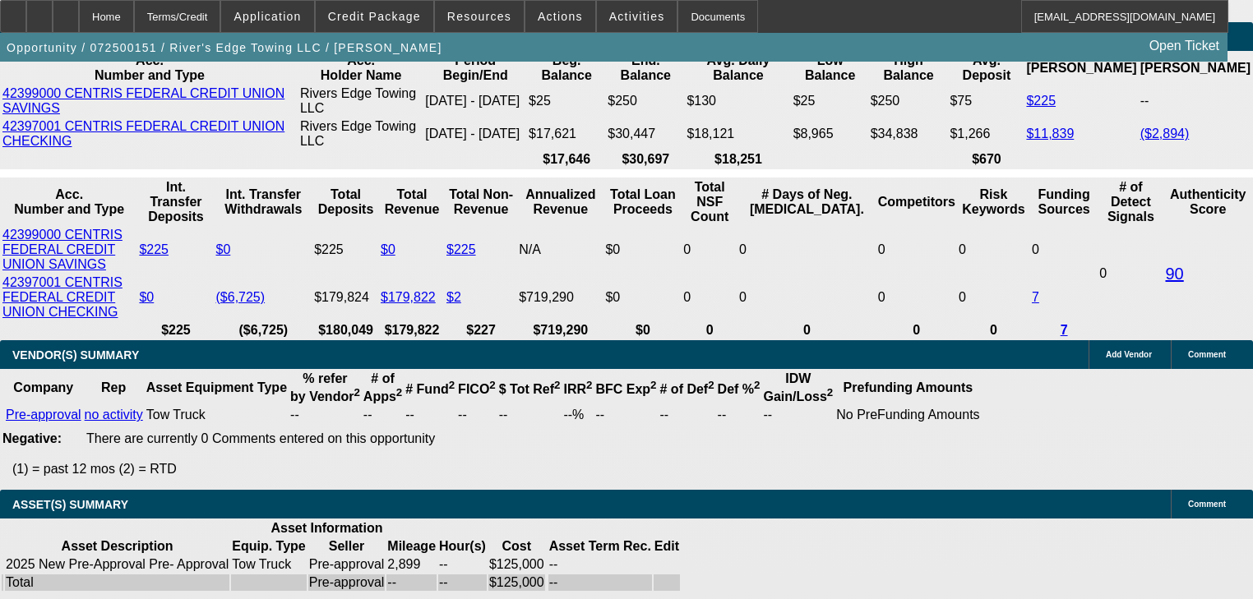
type input "UNKNOWN"
type input "1"
type input "$1,699.97"
type input "18"
type input "0"
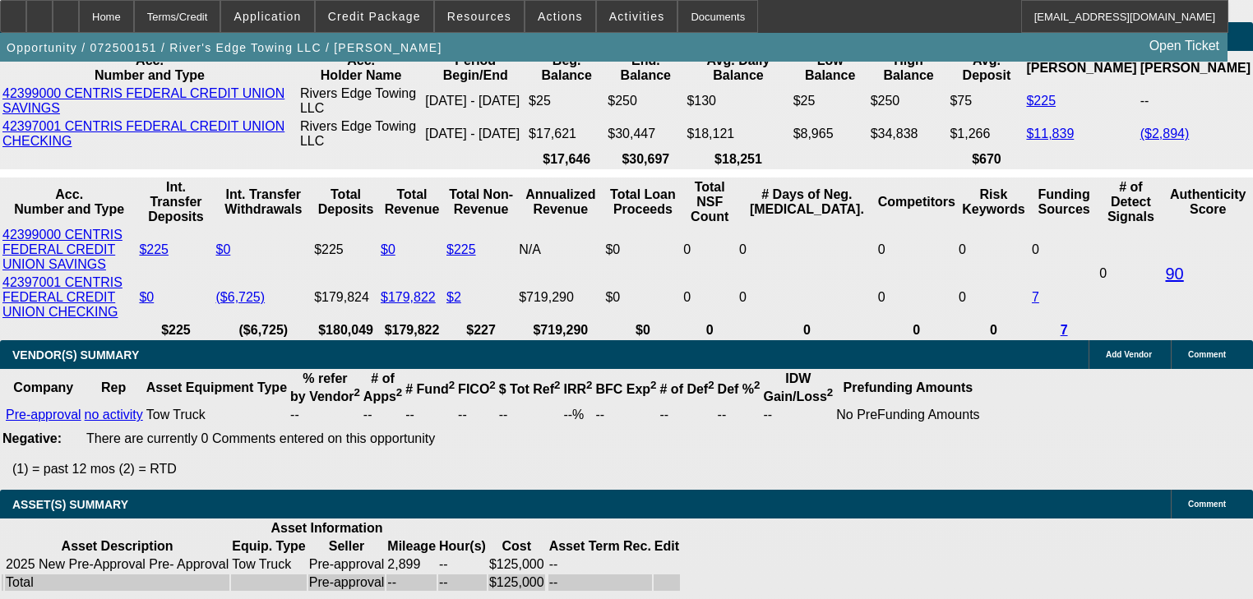
type input "$2,708.43"
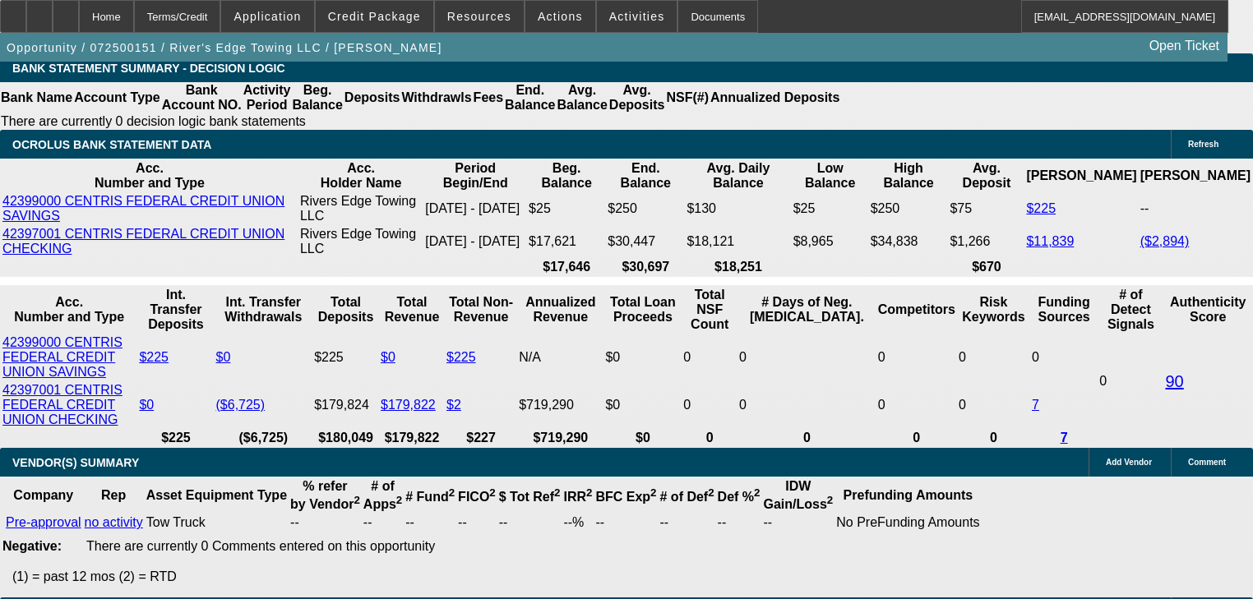
scroll to position [3150, 0]
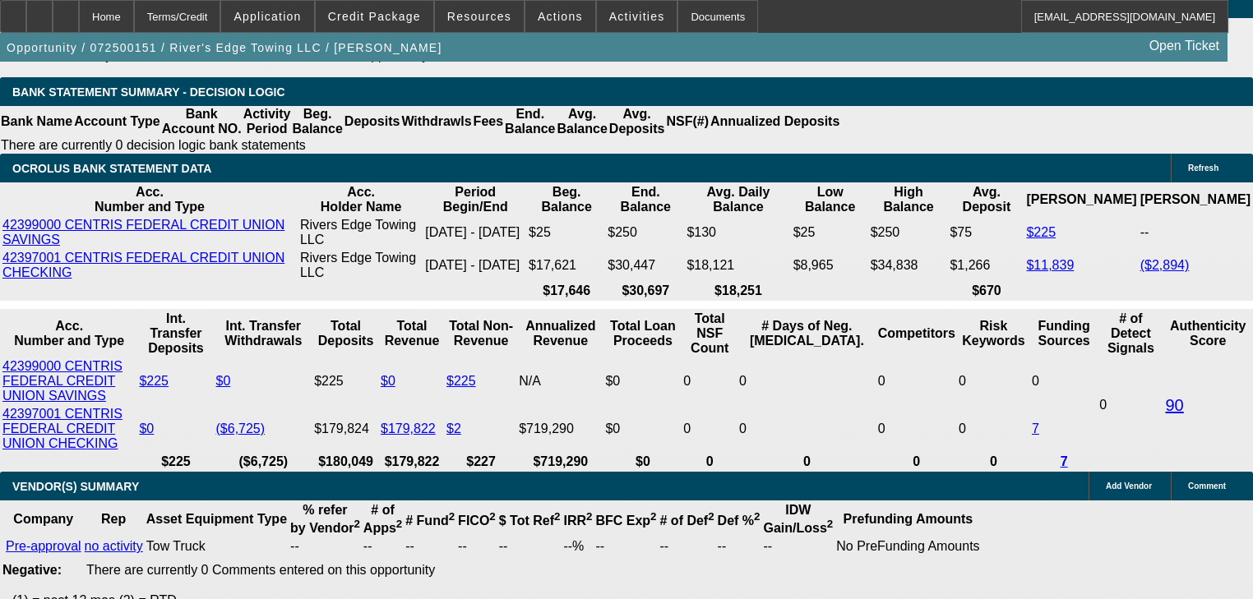
type input "$0.00"
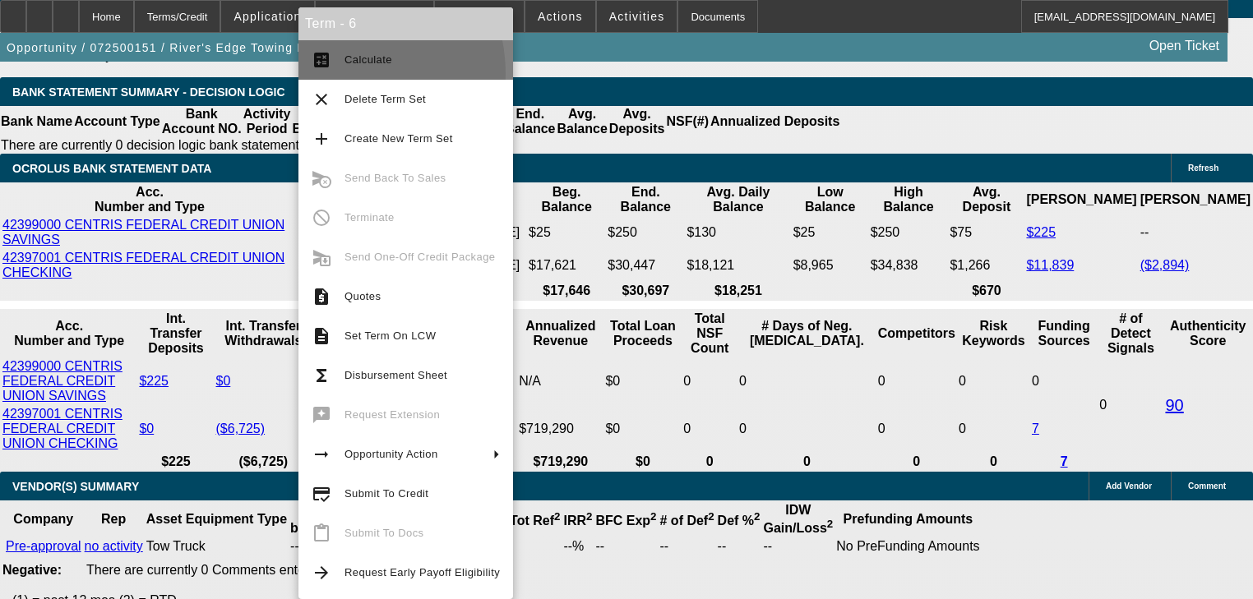
click at [332, 74] on button "calculate Calculate" at bounding box center [405, 59] width 215 height 39
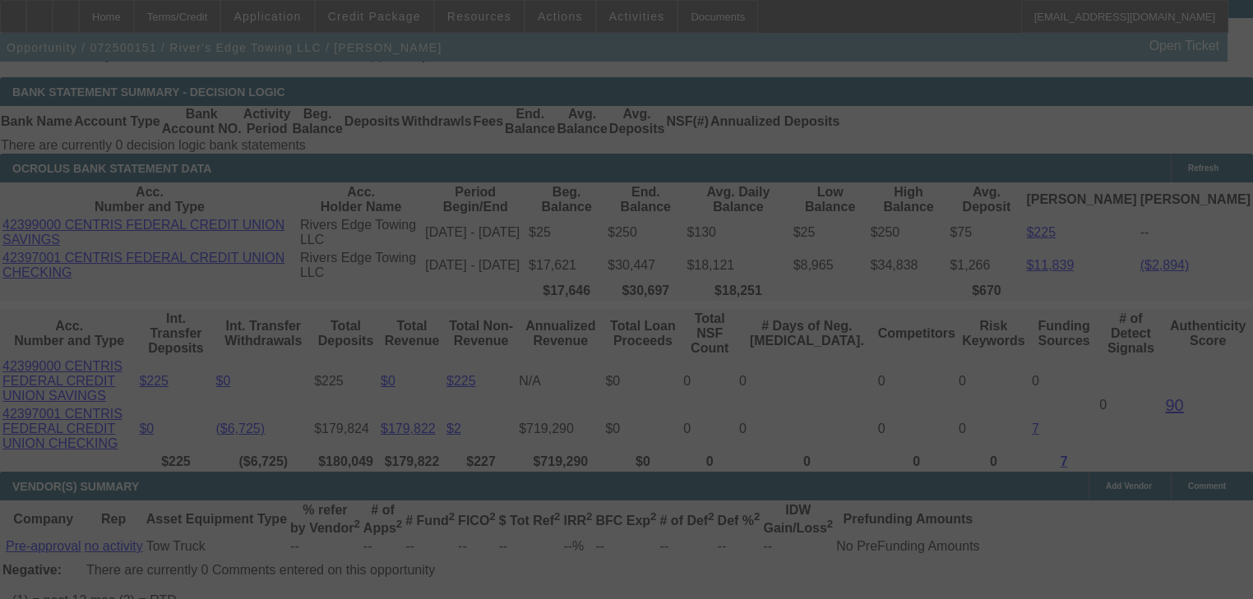
select select "0"
select select "6"
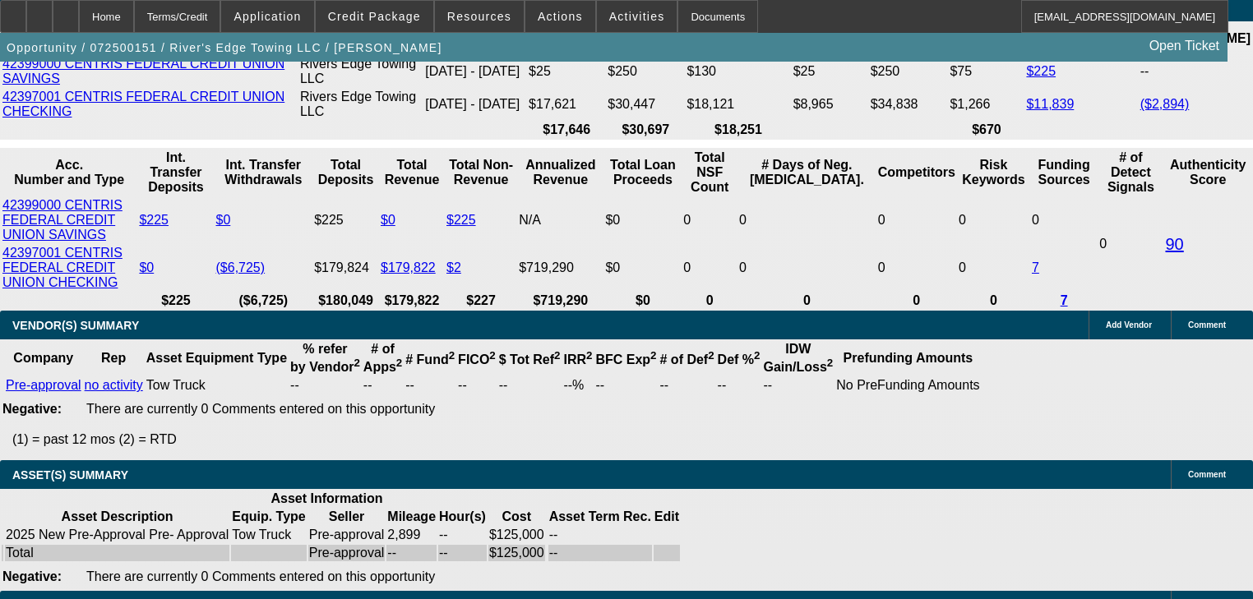
scroll to position [3282, 0]
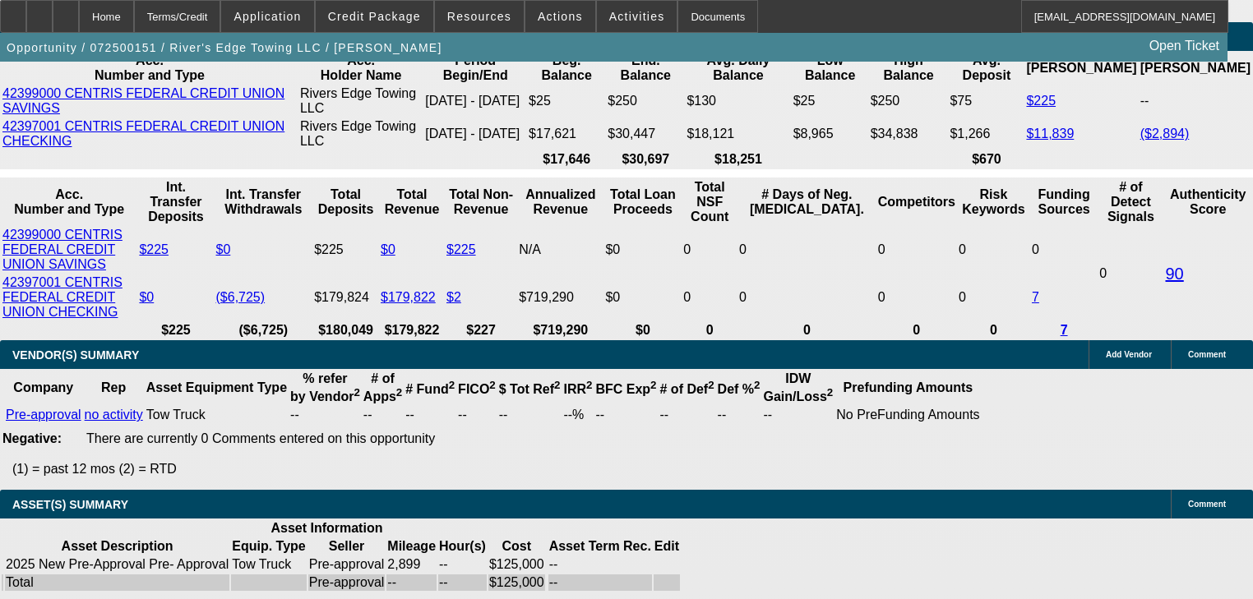
type input "1"
type input "UNKNOWN"
type input "16"
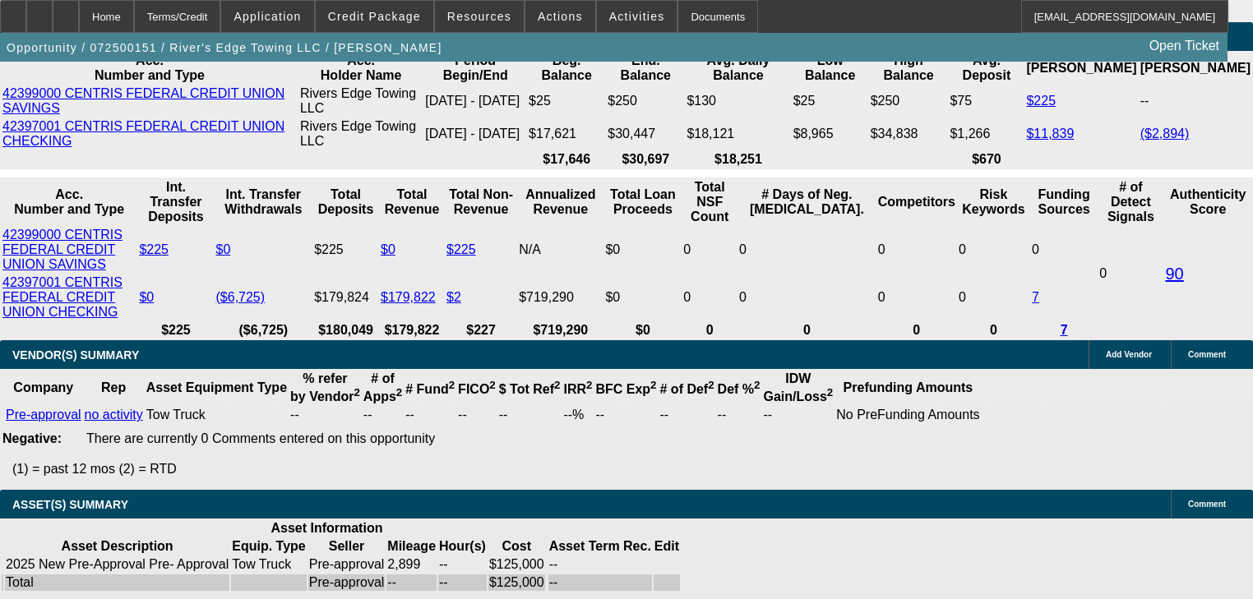
type input "$2,575.91"
type input "16"
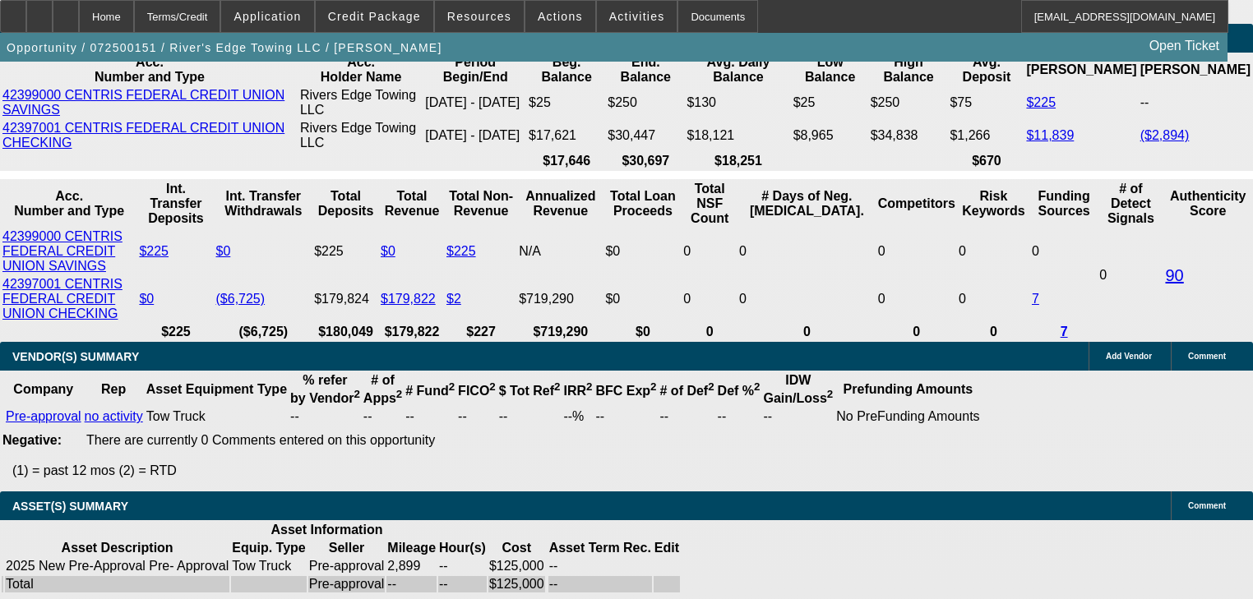
scroll to position [3150, 0]
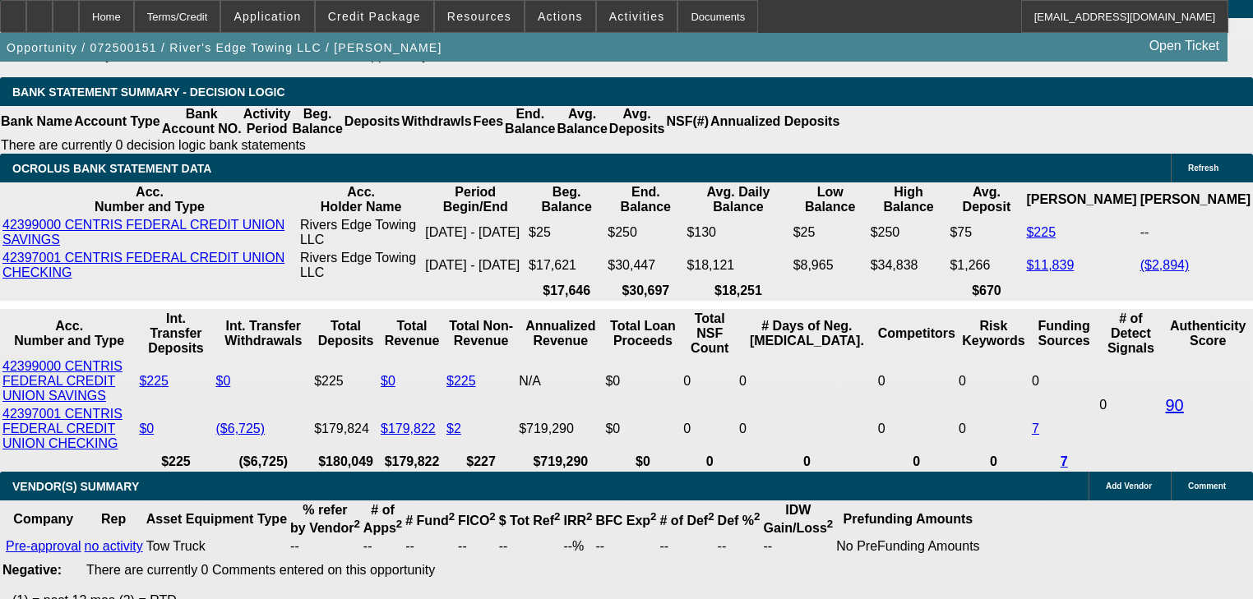
type input "$0.00"
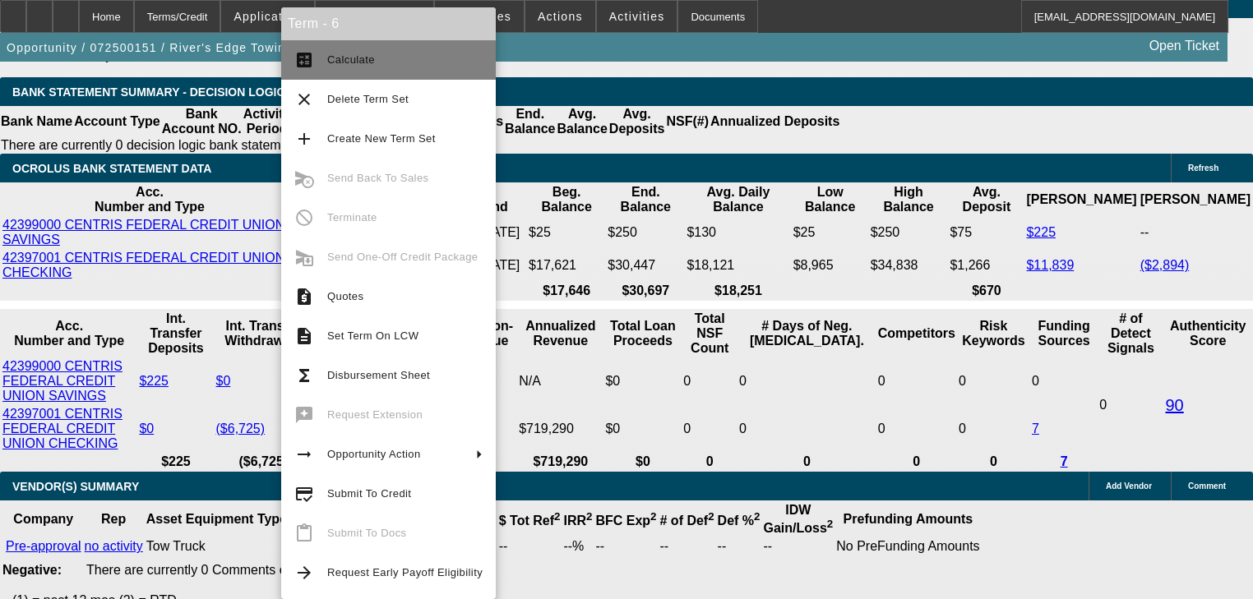
click at [316, 72] on button "calculate Calculate" at bounding box center [388, 59] width 215 height 39
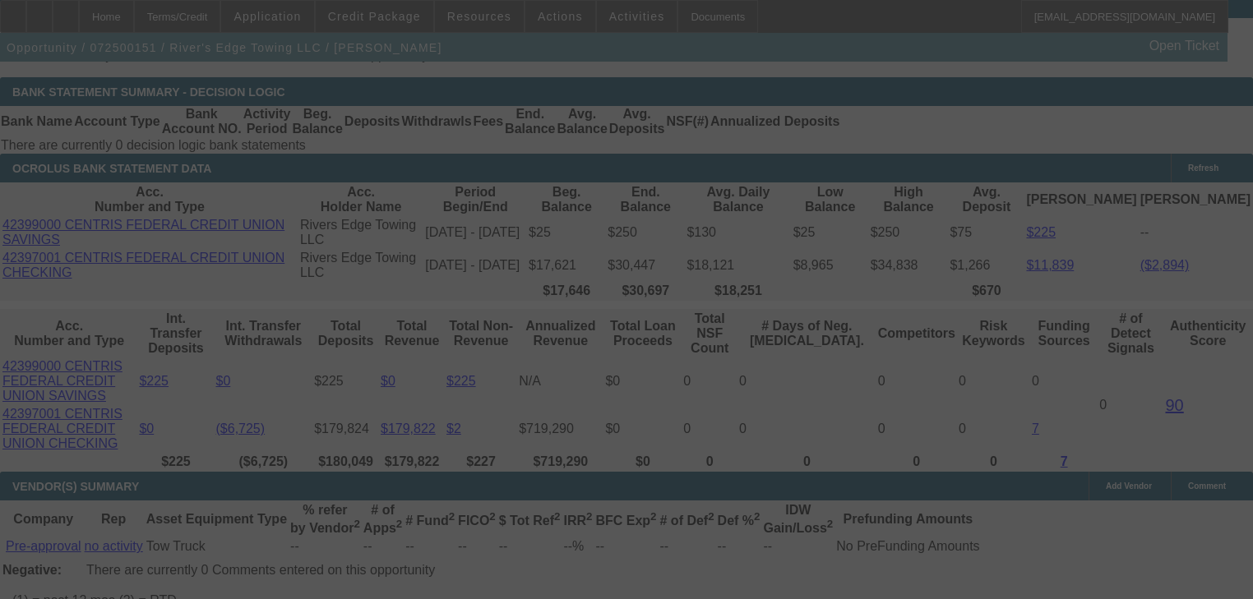
select select "0"
select select "6"
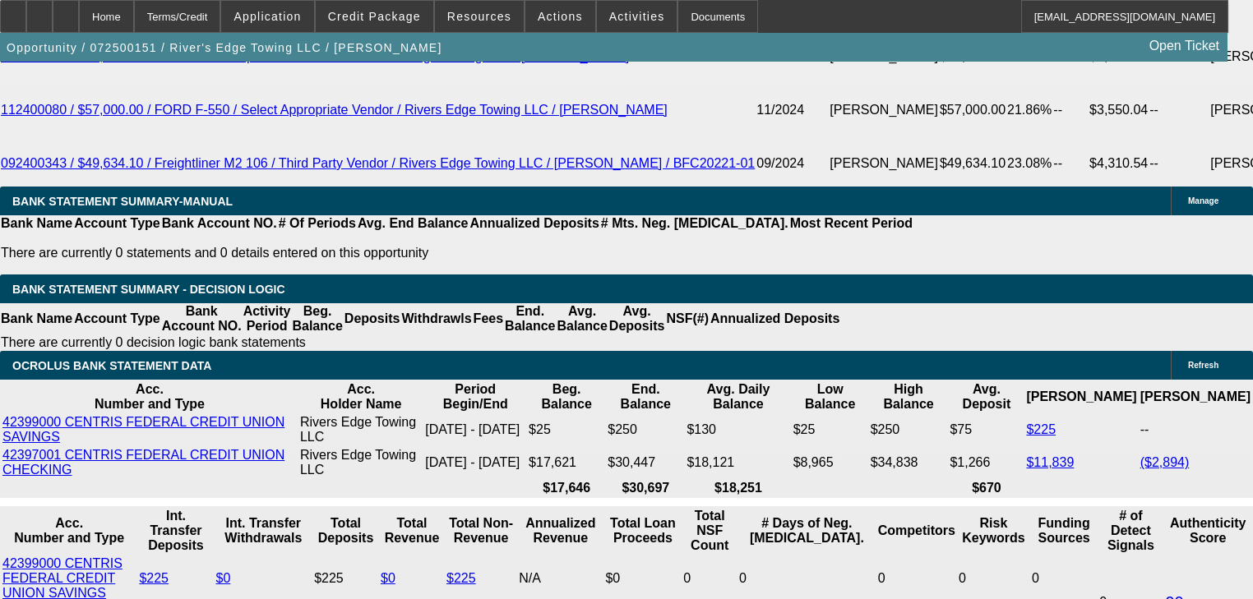
scroll to position [2953, 0]
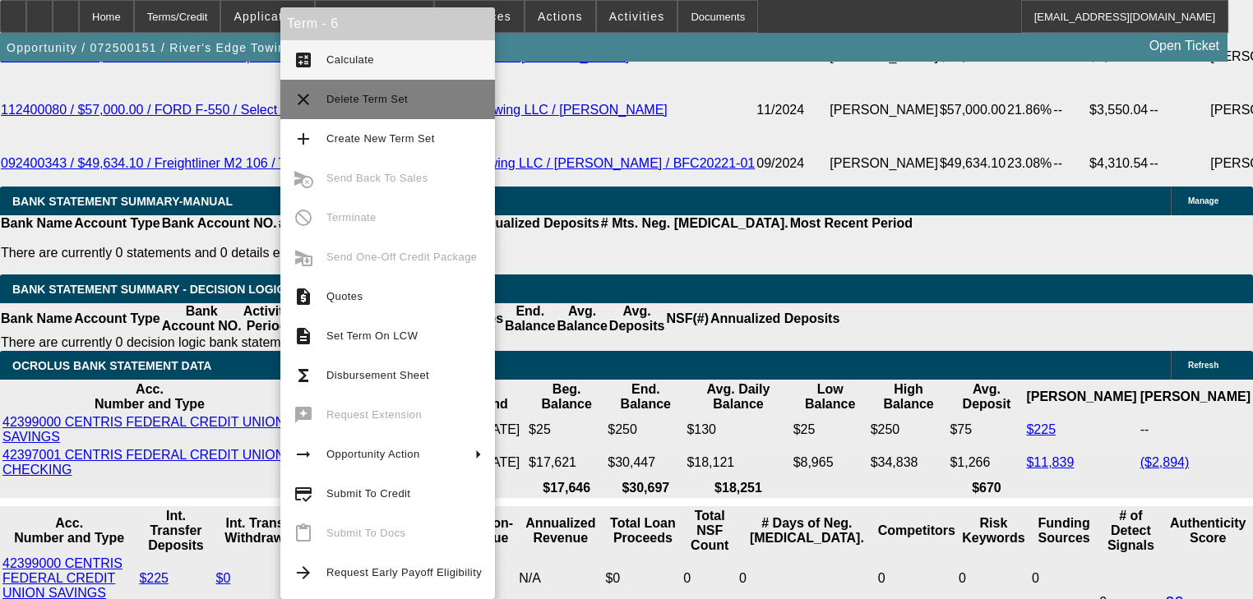
click at [317, 115] on button "clear Delete Term Set" at bounding box center [387, 99] width 215 height 39
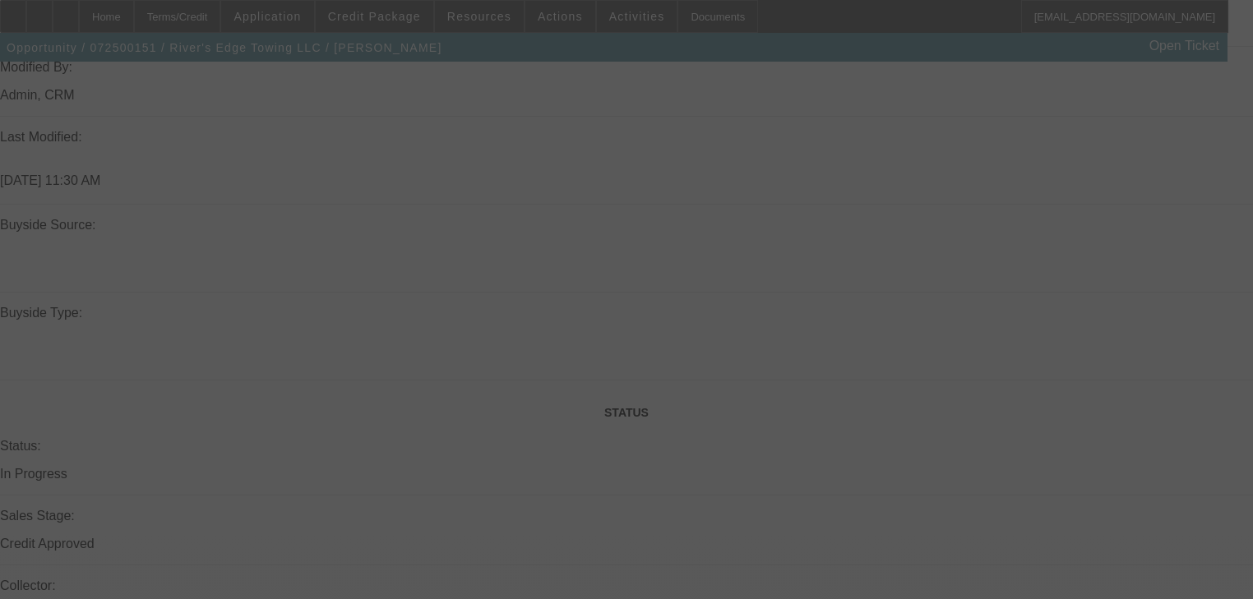
select select "0"
select select "2"
select select "0"
select select "6"
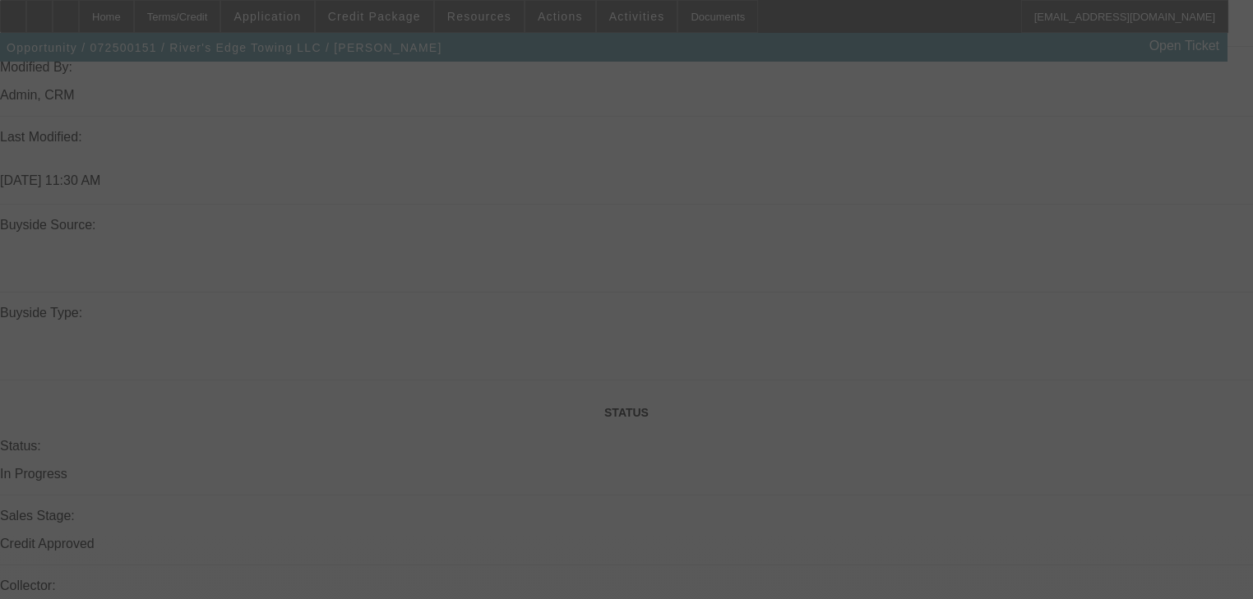
select select "0"
select select "2"
select select "0"
select select "6"
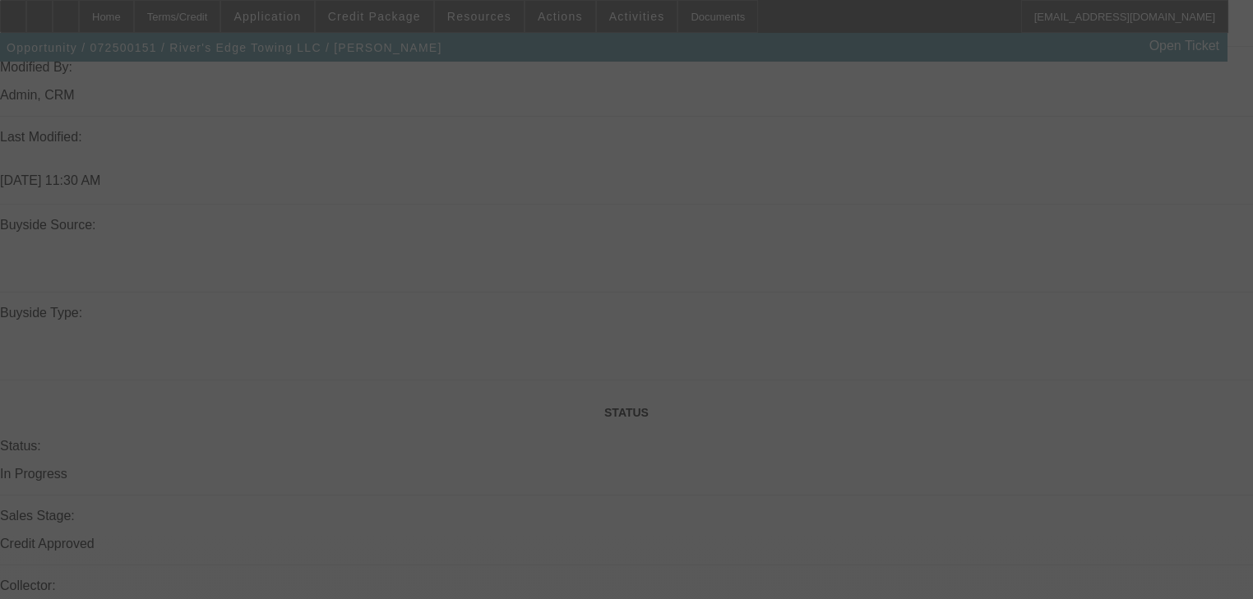
select select "0"
select select "2"
select select "0"
select select "6"
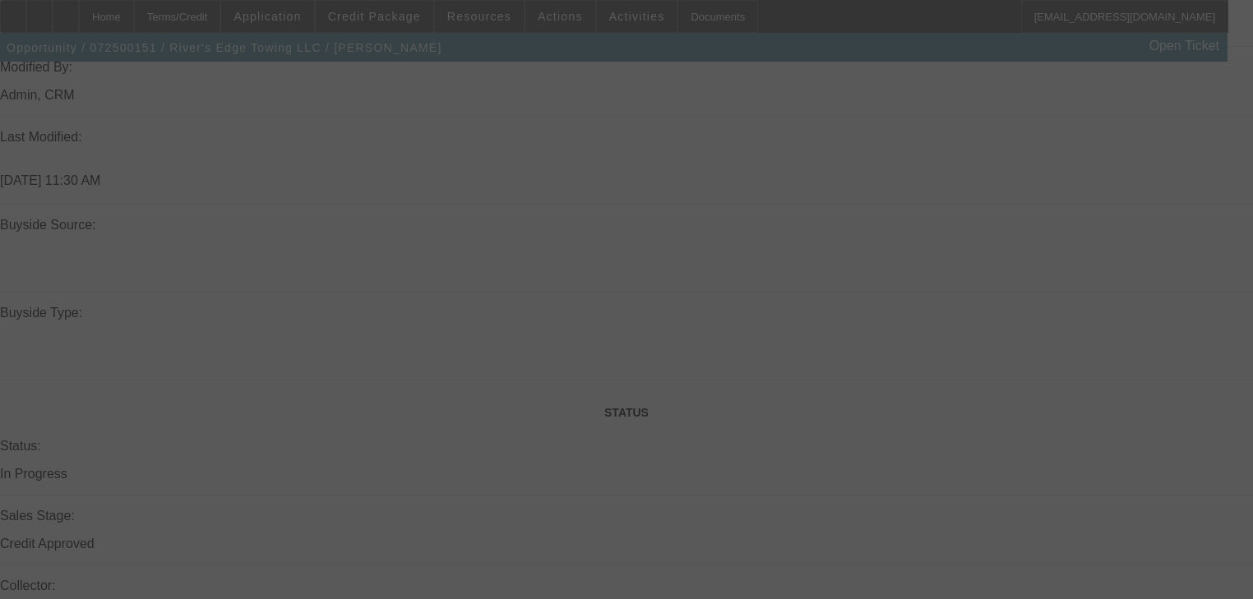
select select "0.15"
select select "2"
select select "0"
select select "6"
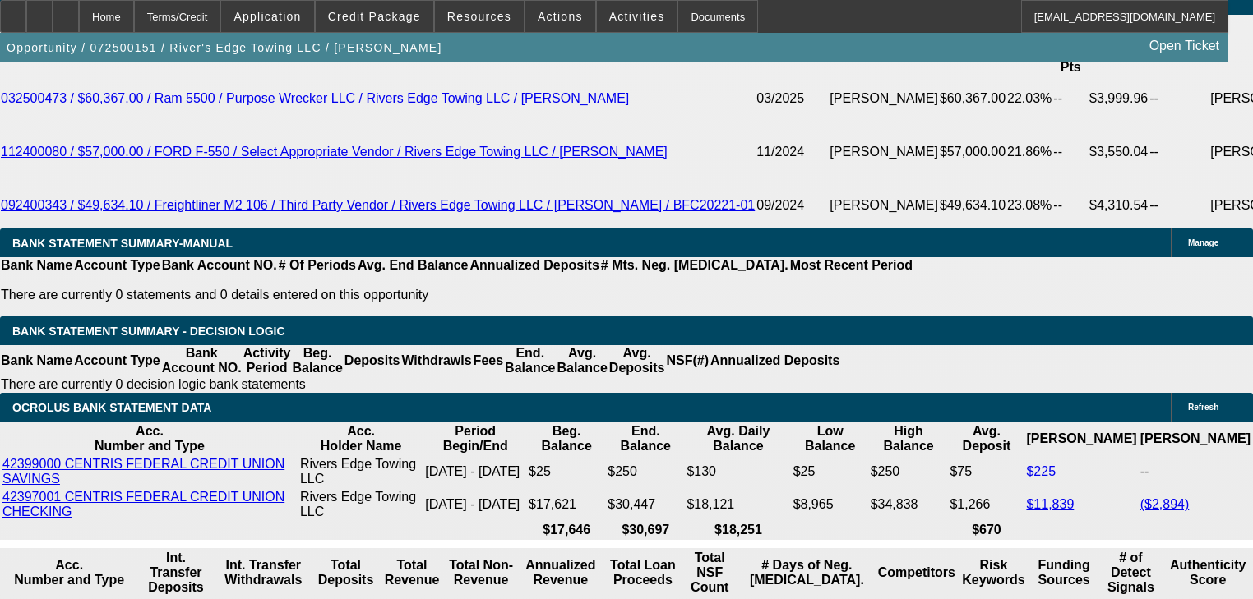
scroll to position [2894, 0]
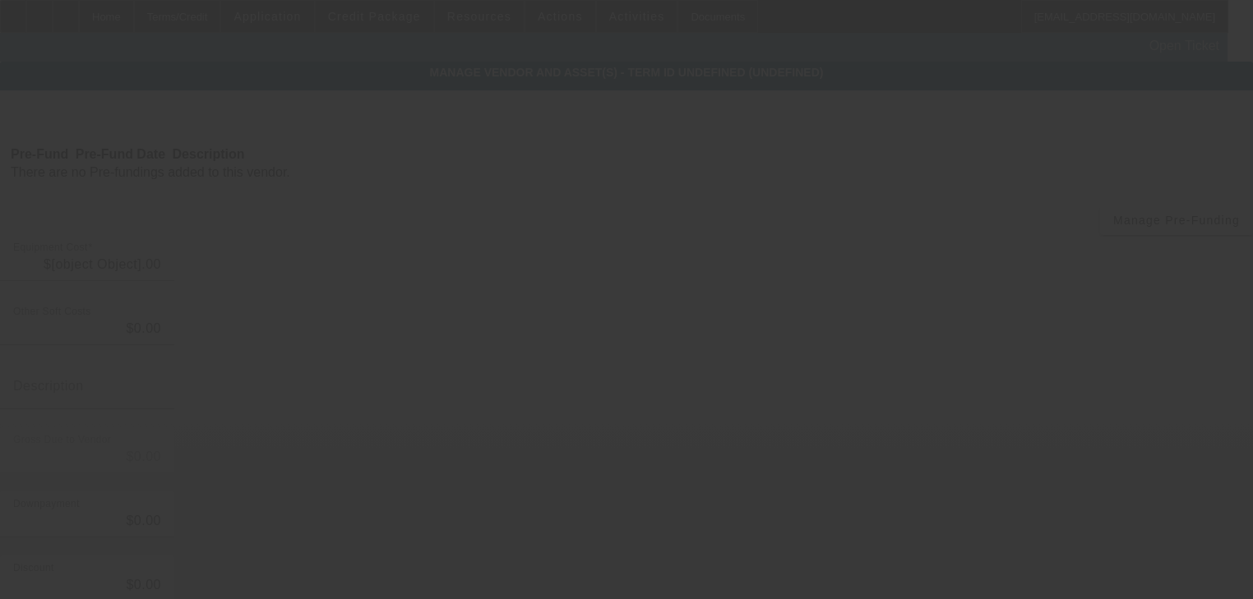
type input "$125,000.00"
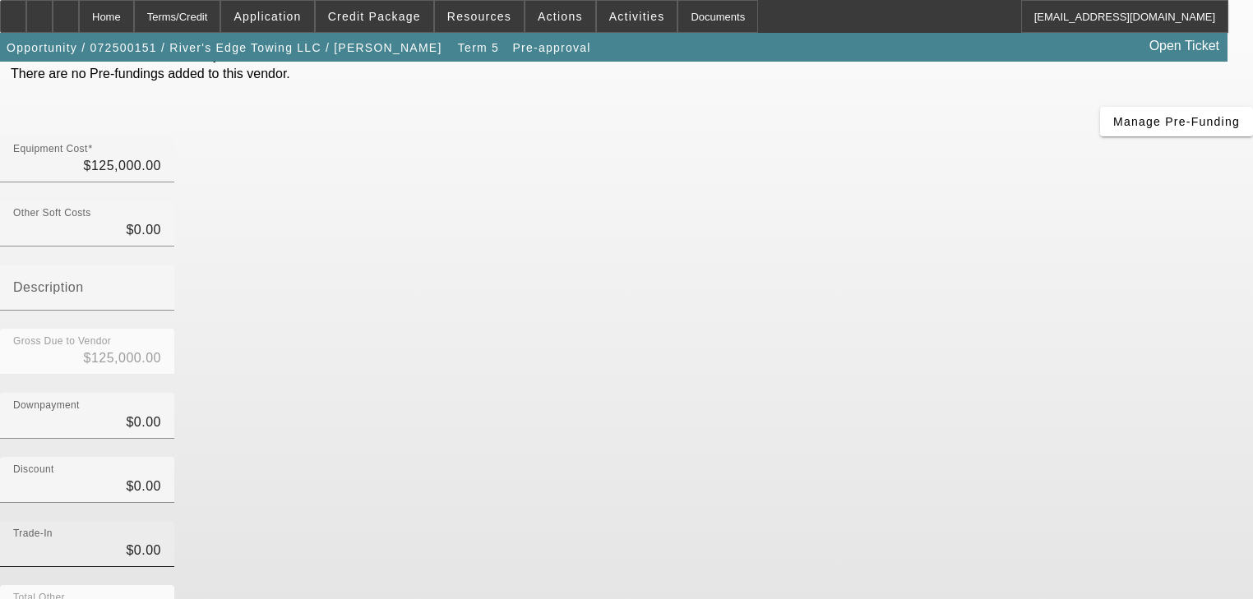
scroll to position [168, 0]
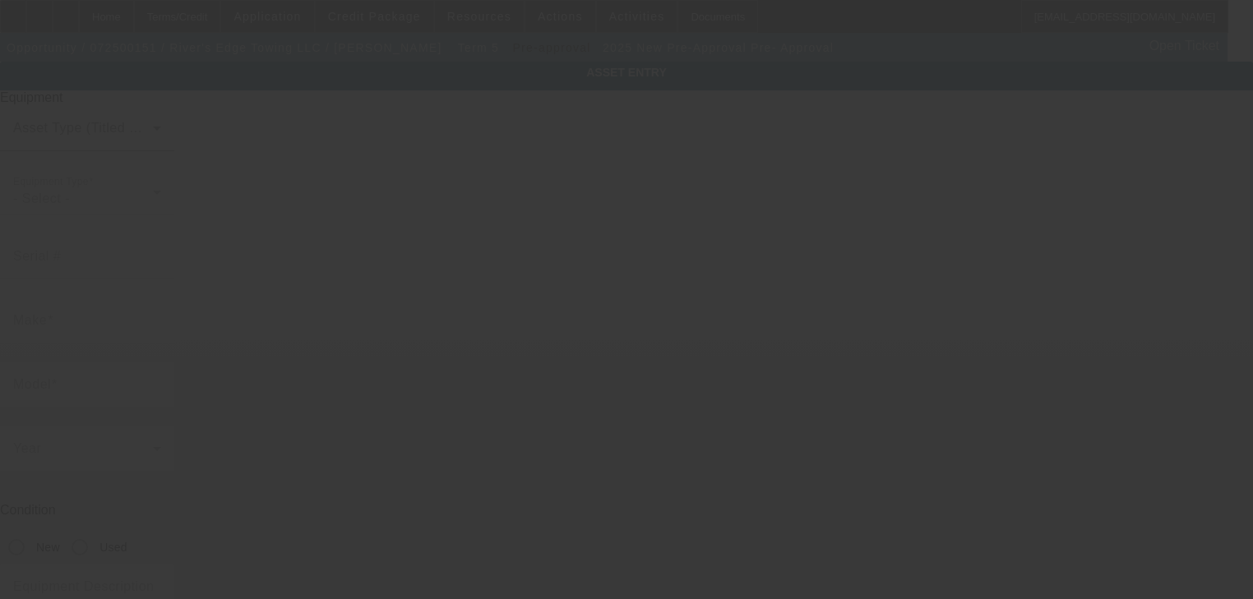
type input "Pre-Approval"
type input "Pre- Approval"
radio input "true"
type textarea "Rollback Tow Truck"
type input "1635 W Broadway"
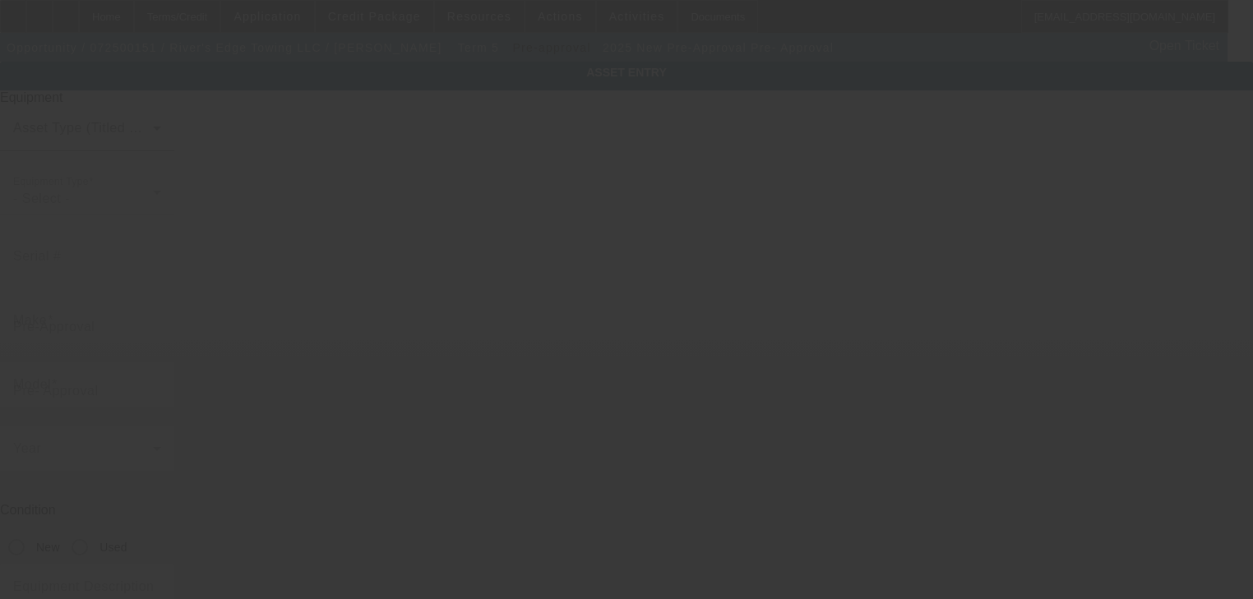
type input "Council Bluffs"
type input "51501"
type input "Pottawattamie"
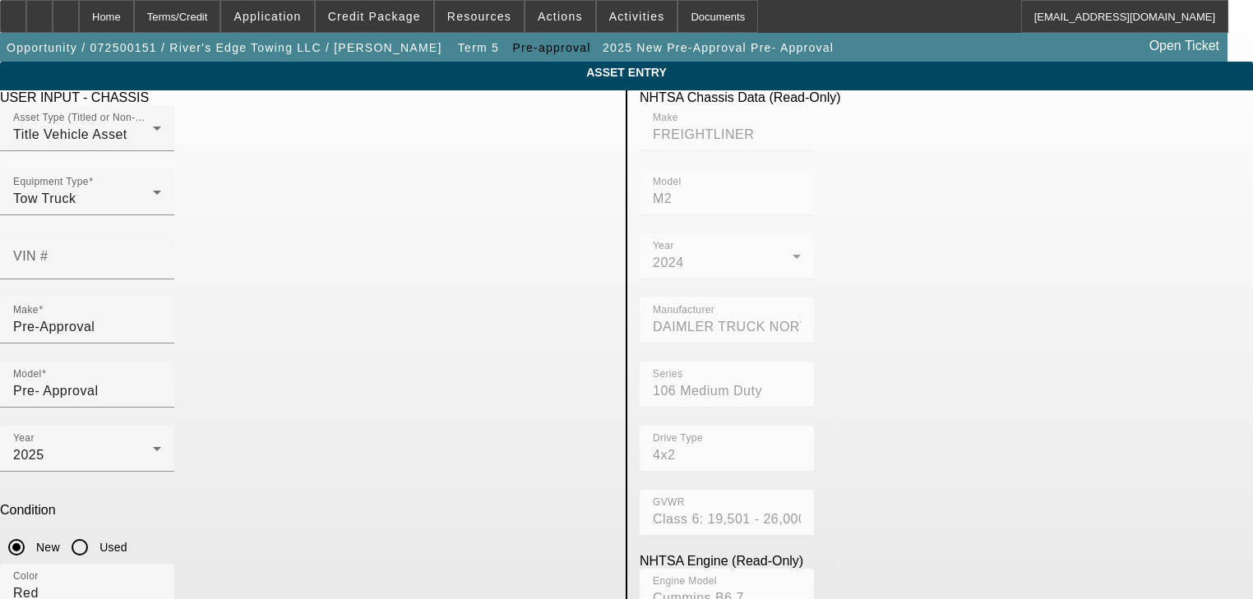
click at [1039, 572] on div "ASSET ENTRY Delete asset USER INPUT - CHASSIS Asset Type (Titled or Non-Titled)…" at bounding box center [626, 518] width 1253 height 912
click at [134, 23] on div "Home" at bounding box center [106, 16] width 55 height 33
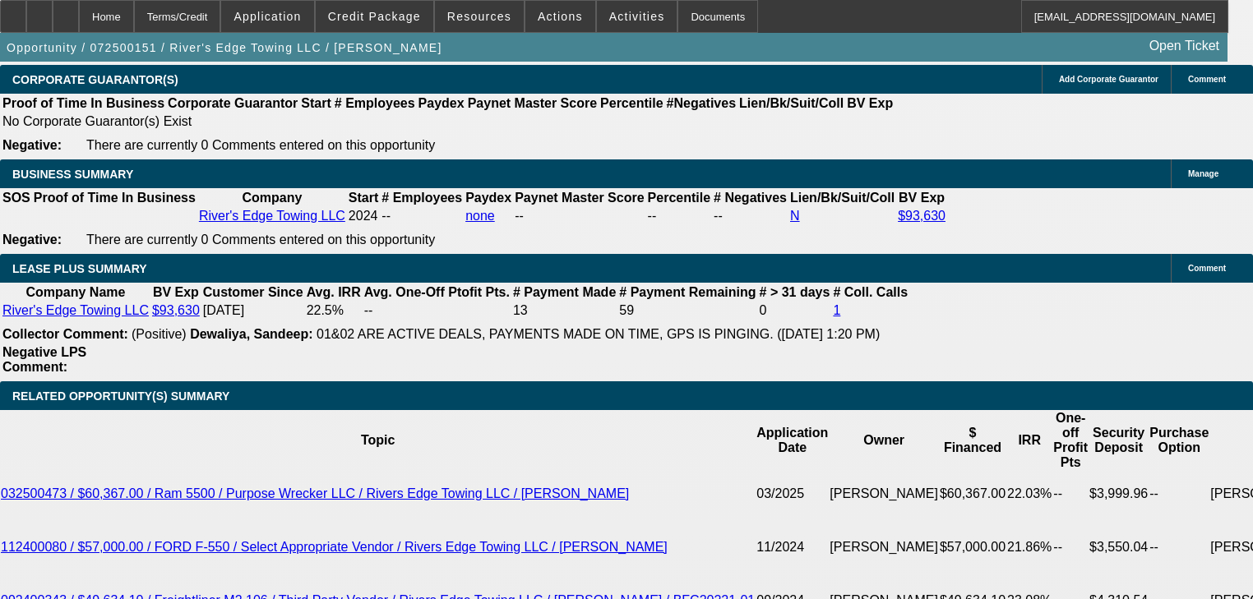
select select "0"
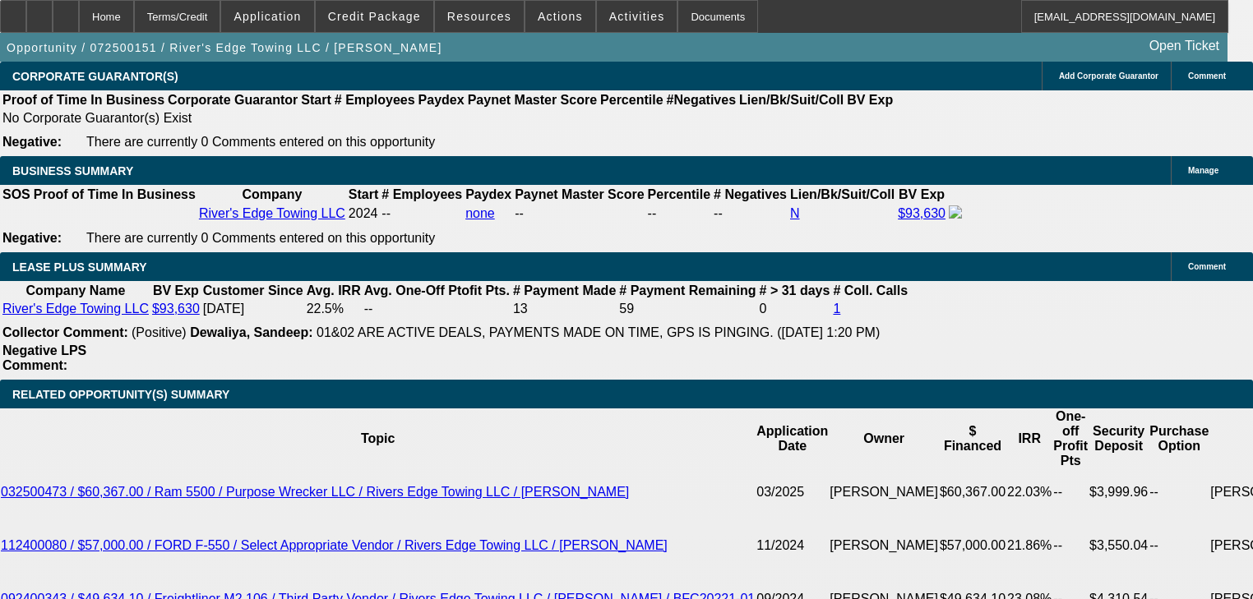
select select "2"
select select "0"
select select "6"
select select "0"
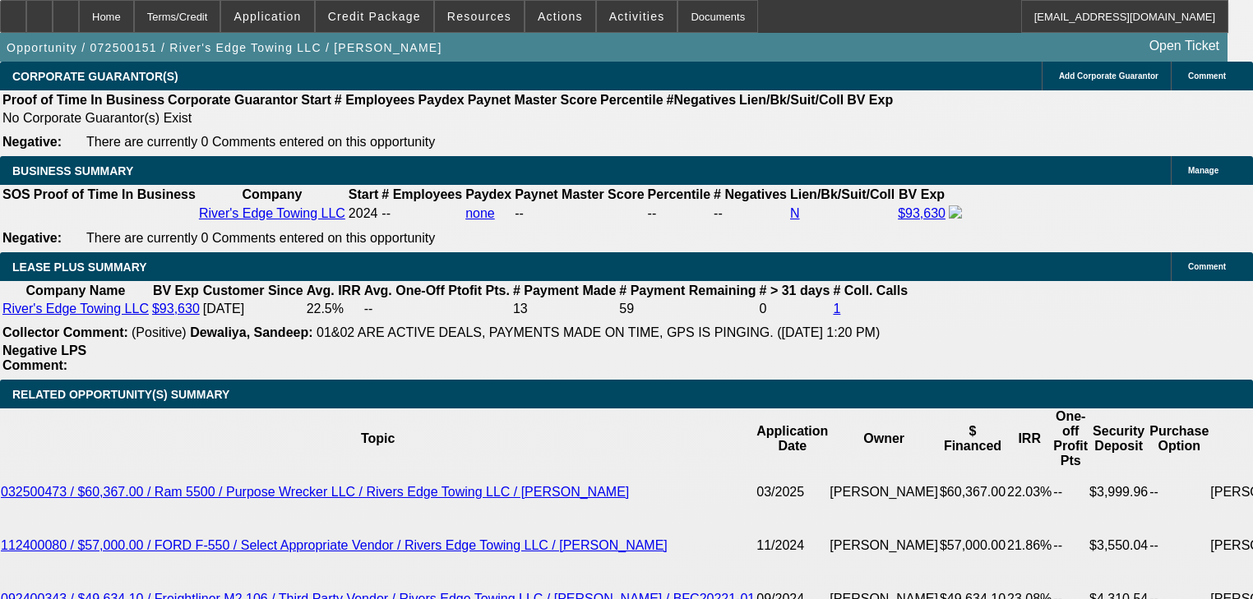
select select "2"
select select "0"
select select "6"
select select "0"
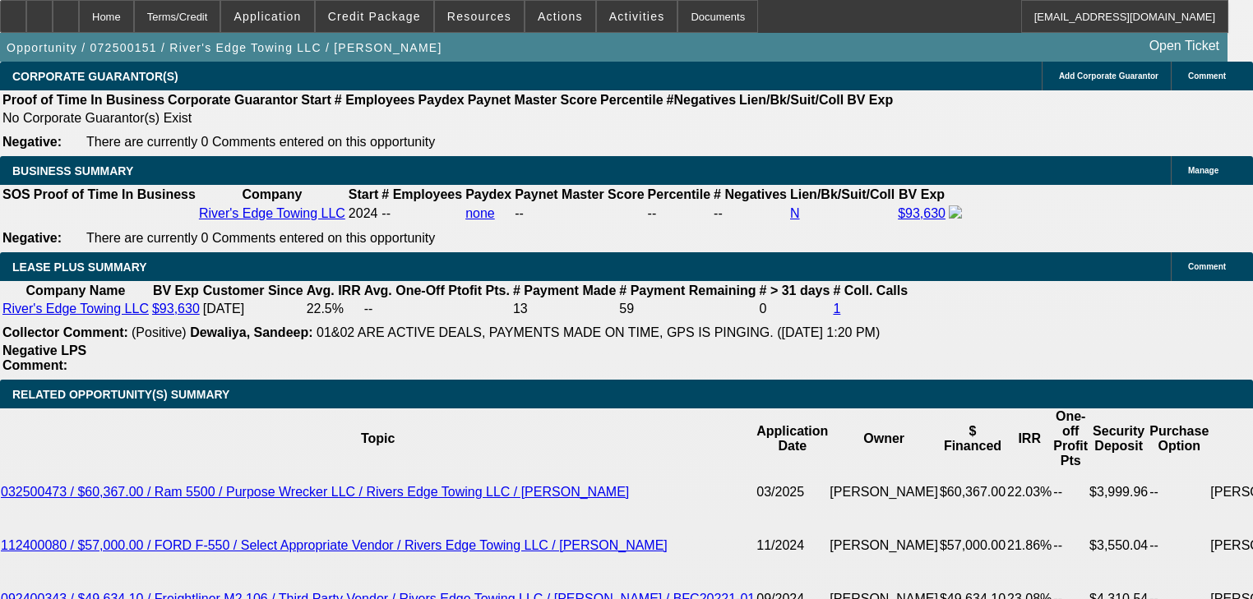
select select "2"
select select "0"
select select "6"
select select "0.15"
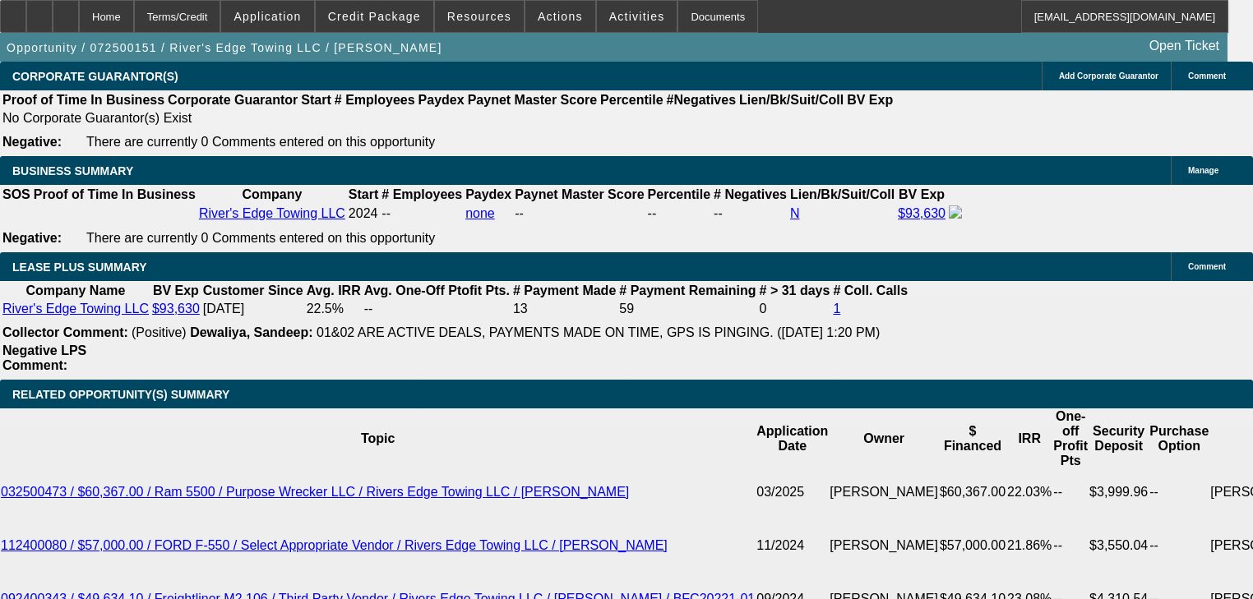
select select "2"
select select "0"
select select "6"
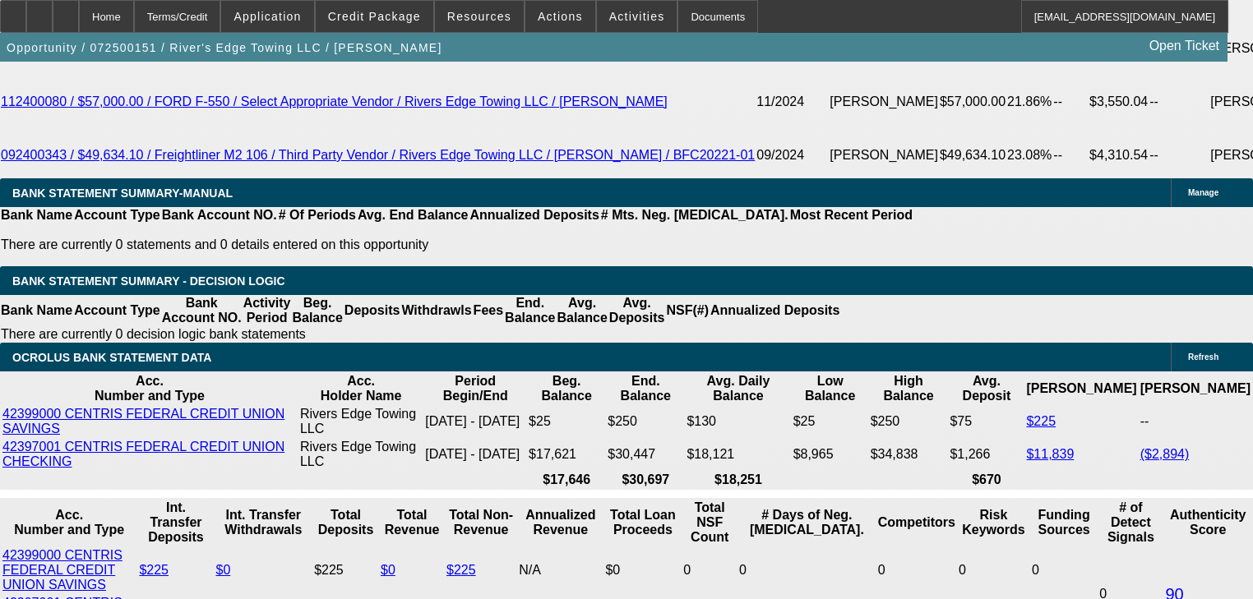
scroll to position [2984, 0]
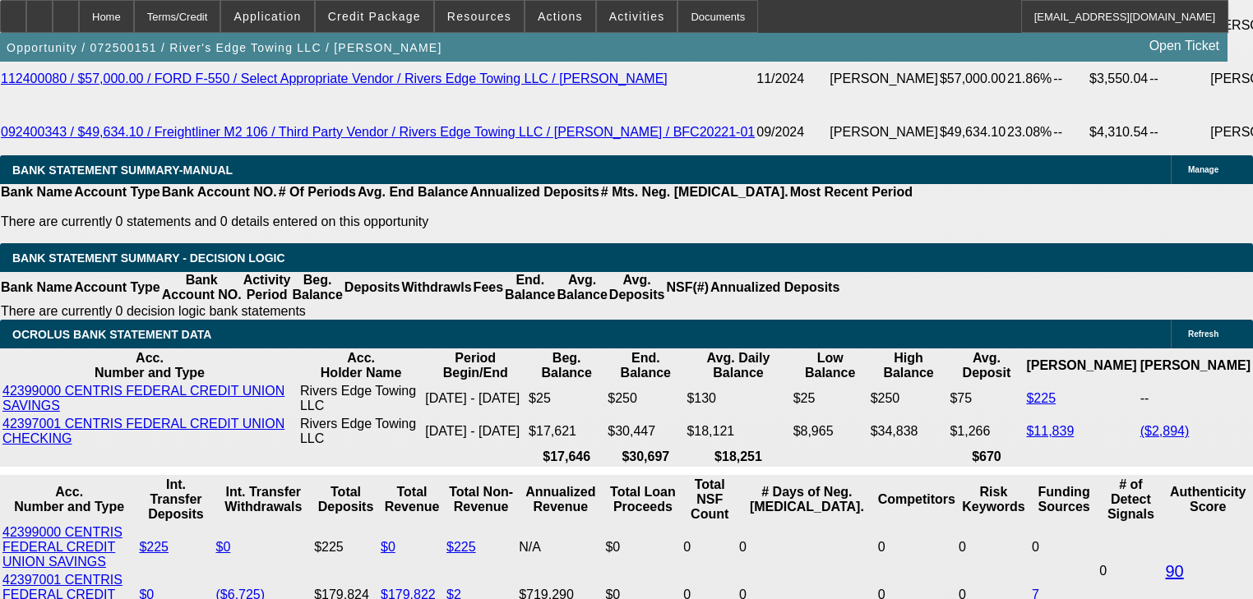
drag, startPoint x: 684, startPoint y: 252, endPoint x: 666, endPoint y: 280, distance: 32.6
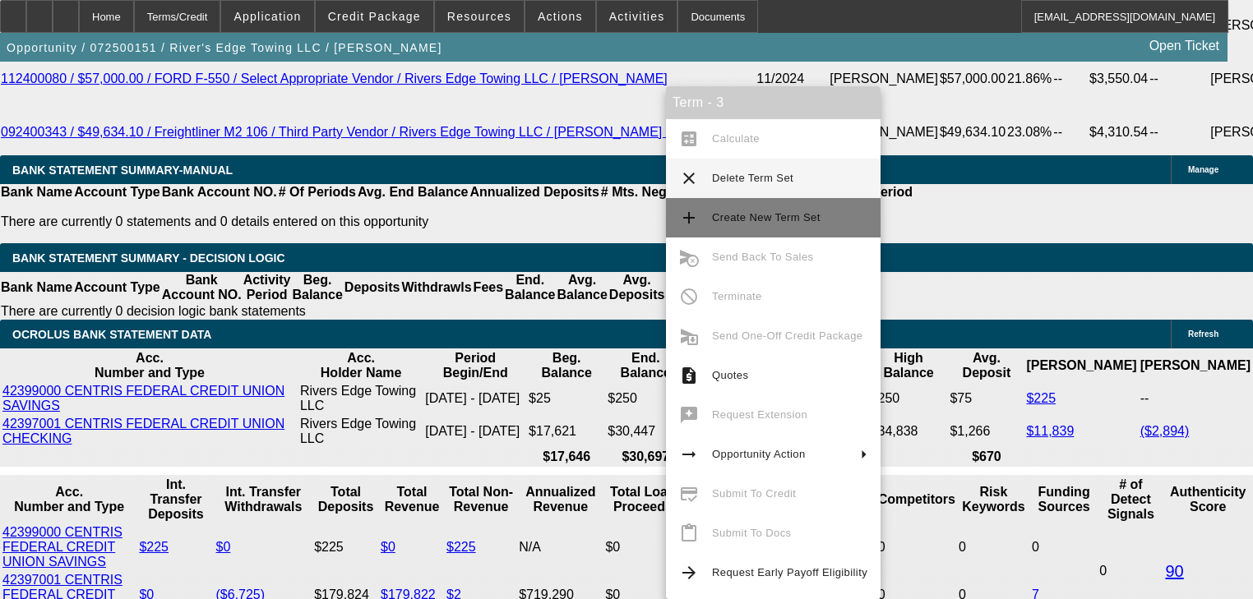
click at [748, 224] on span "Create New Term Set" at bounding box center [789, 218] width 155 height 20
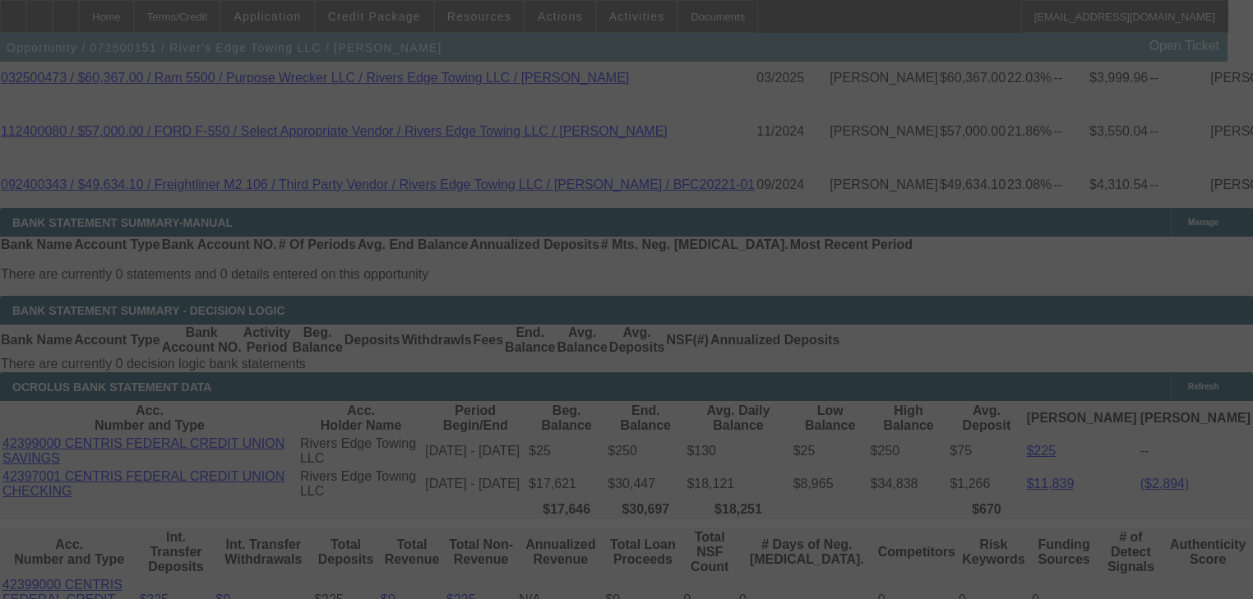
scroll to position [2997, 0]
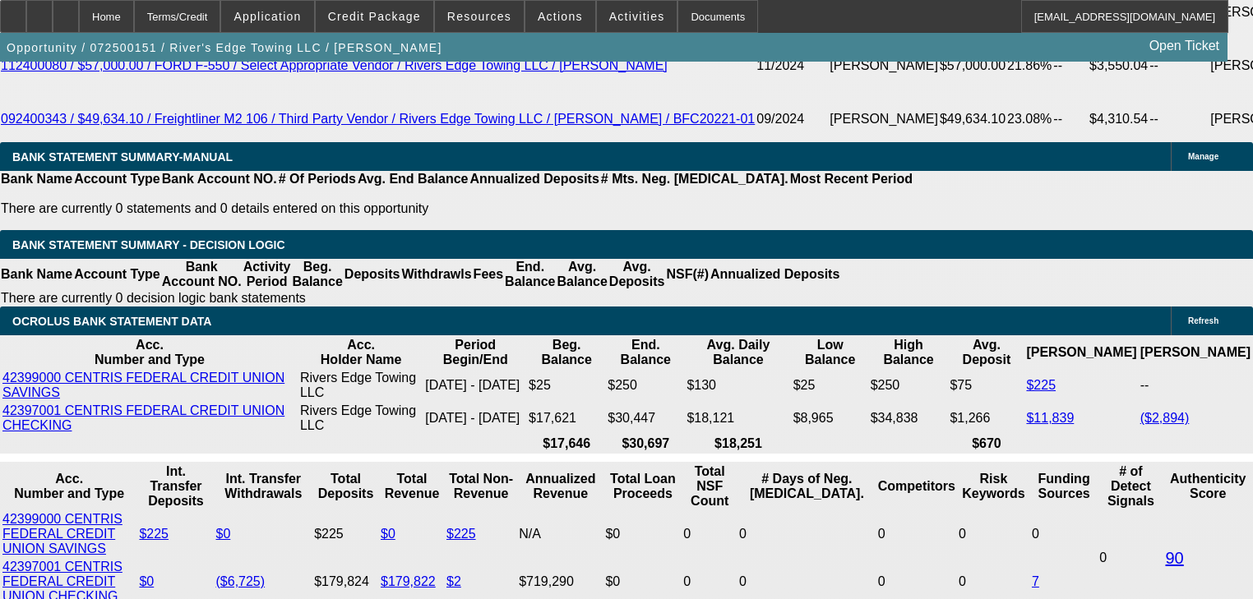
select select "0"
select select "2"
select select "0"
select select "6"
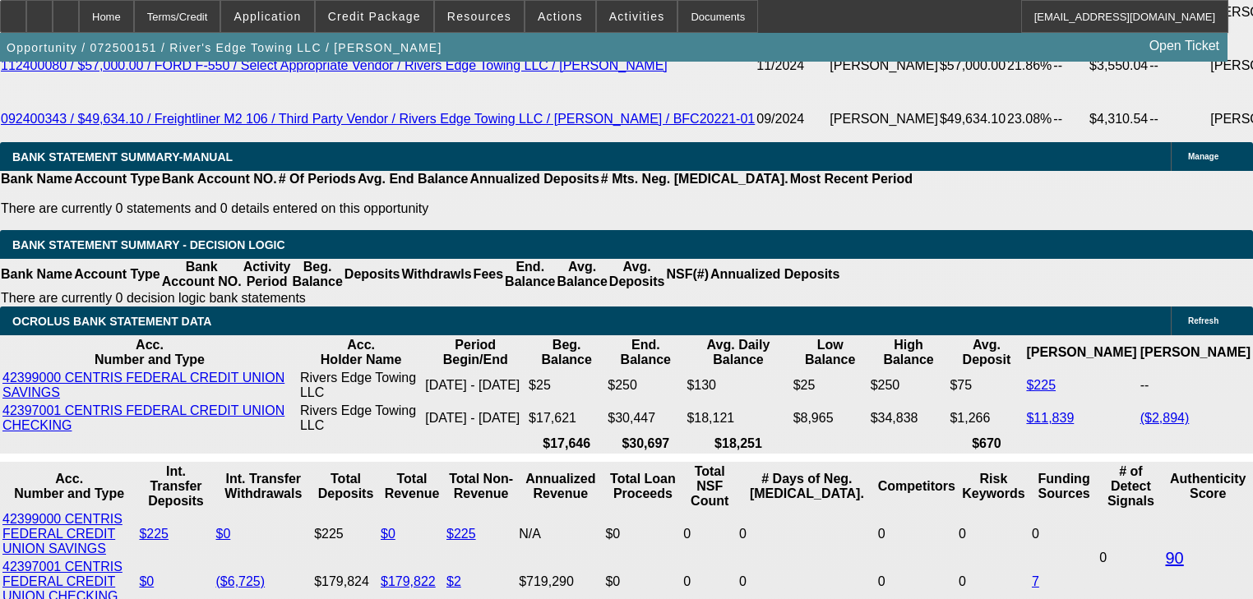
select select "0"
select select "2"
select select "0"
select select "6"
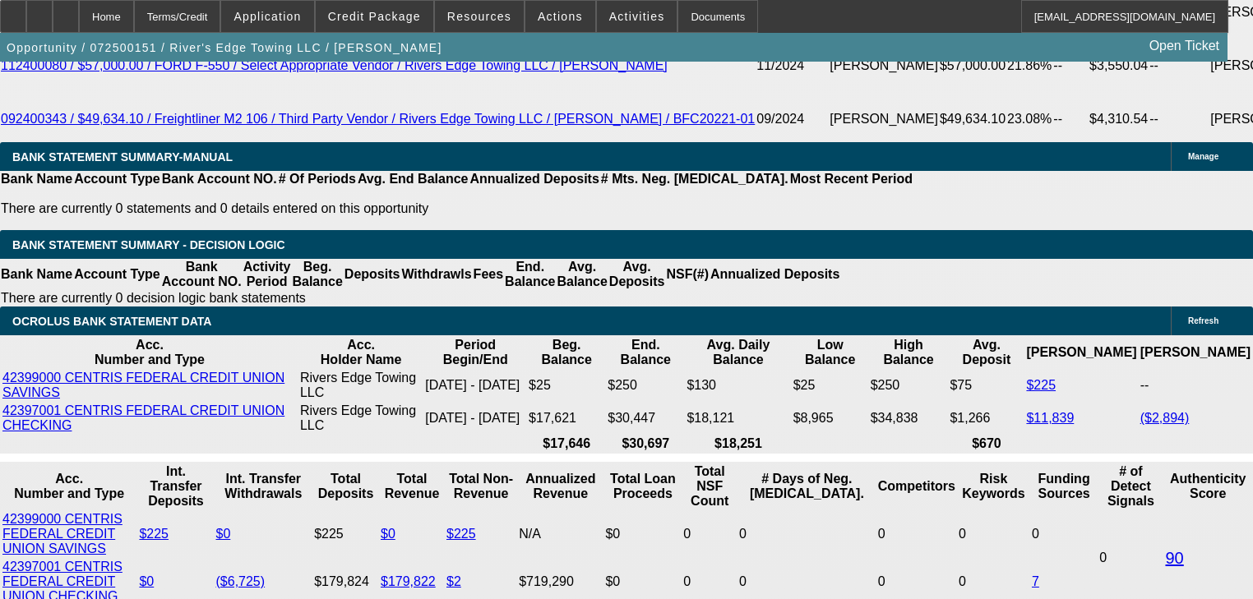
select select "0"
select select "2"
select select "0"
select select "6"
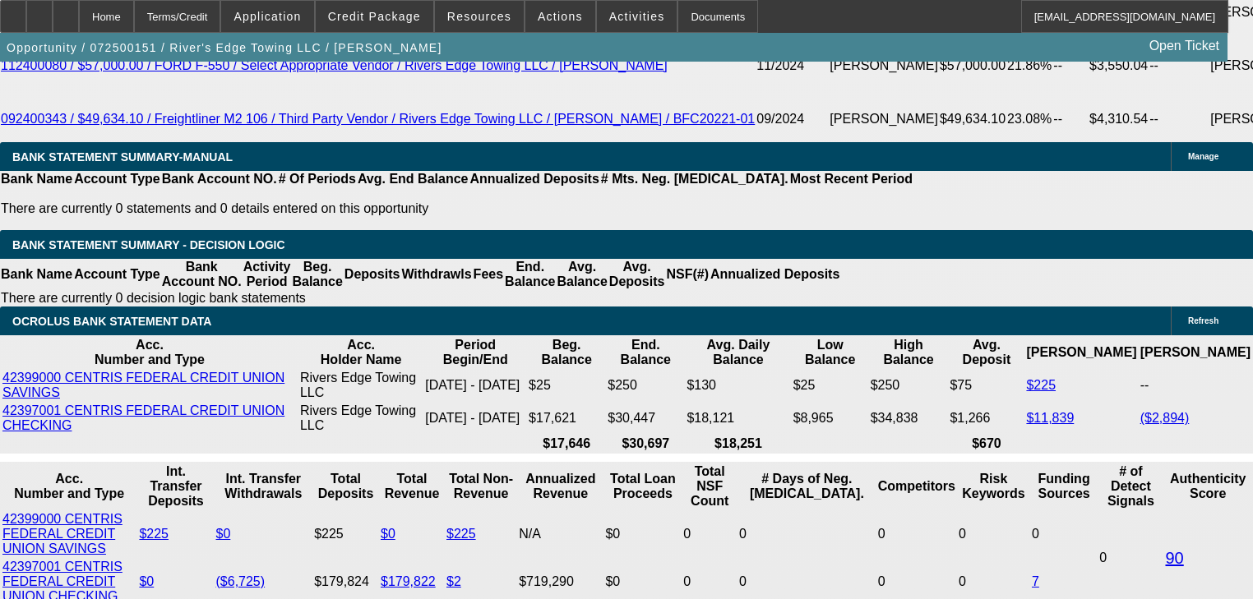
select select "0"
select select "2"
select select "0"
select select "6"
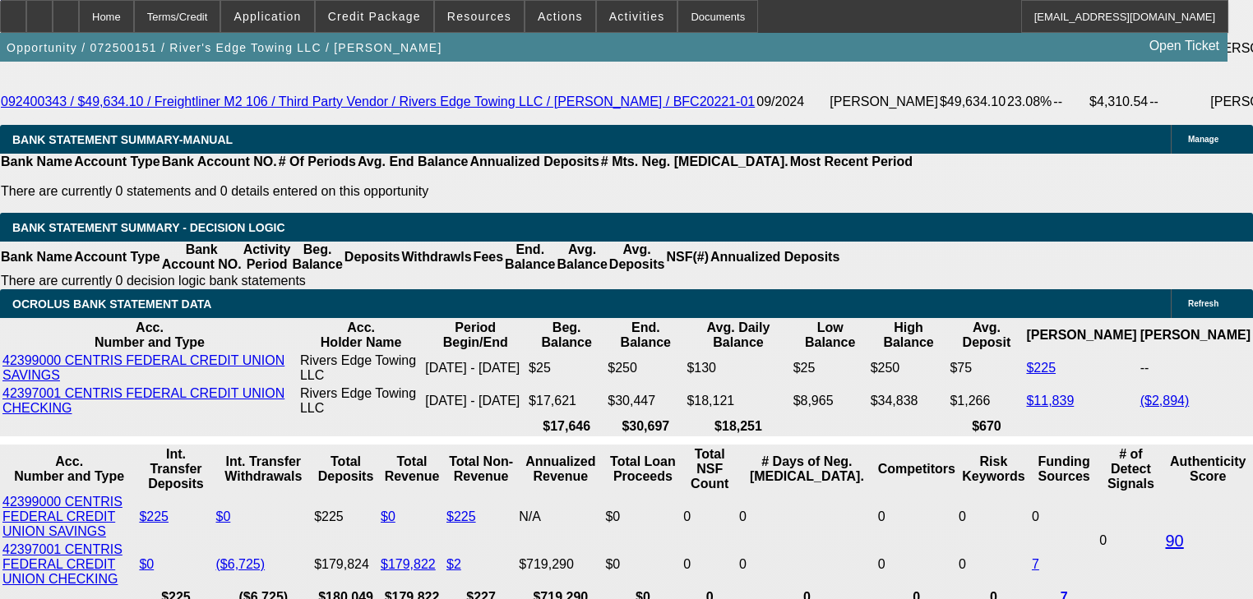
scroll to position [2932, 0]
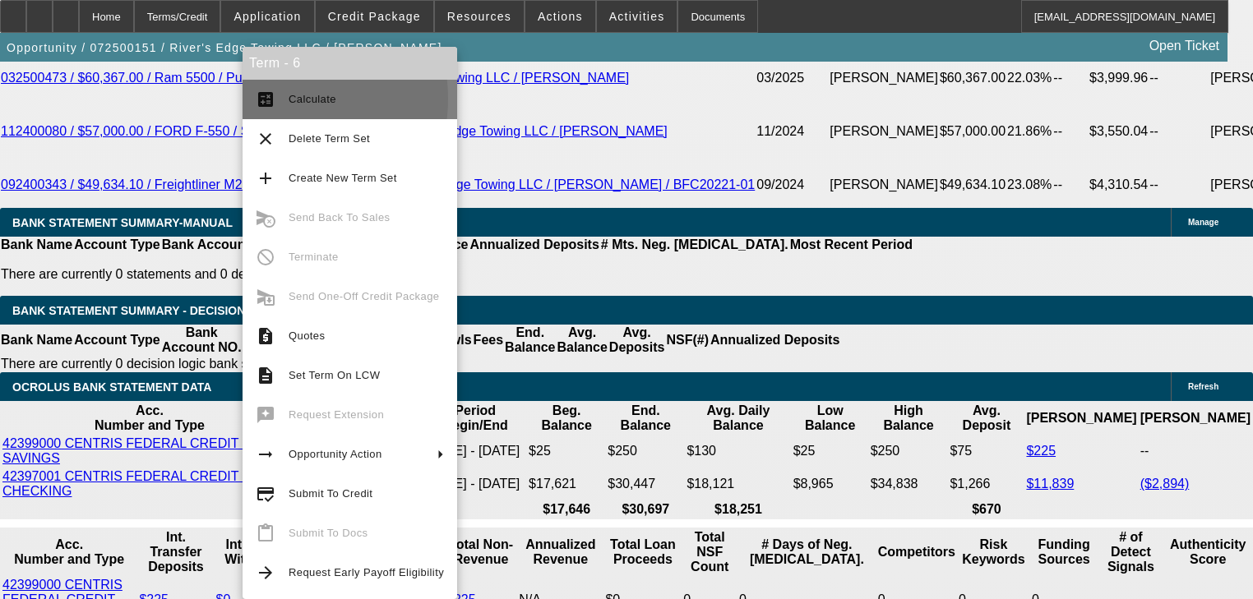
click at [278, 99] on button "calculate Calculate" at bounding box center [350, 99] width 215 height 39
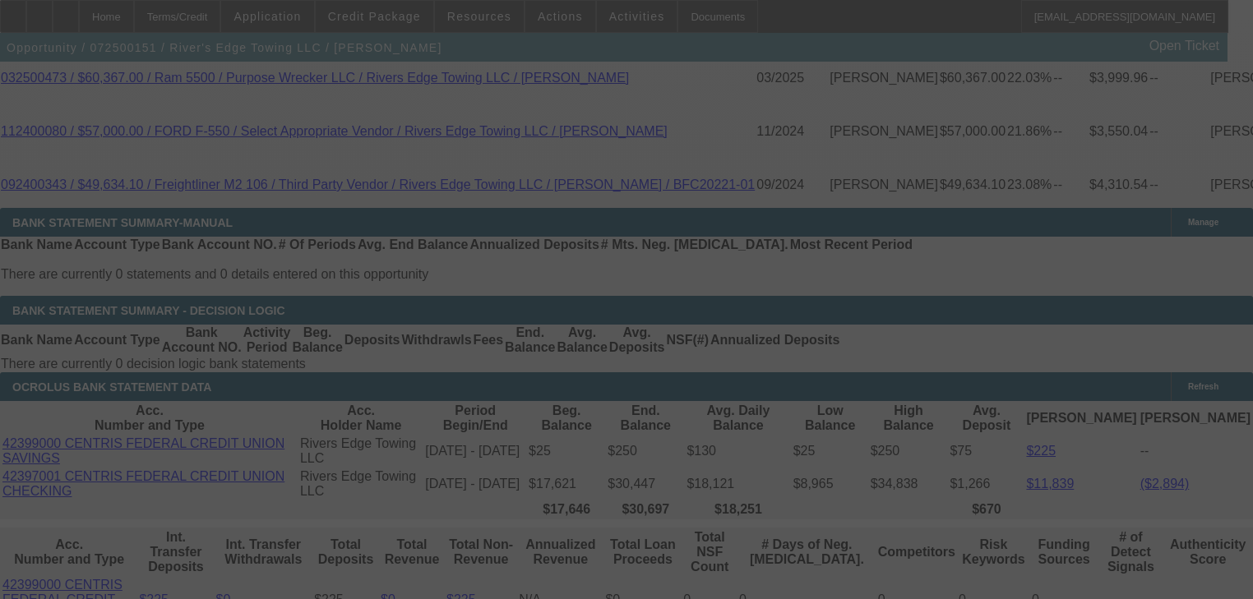
select select "0"
select select "2"
select select "0"
select select "6"
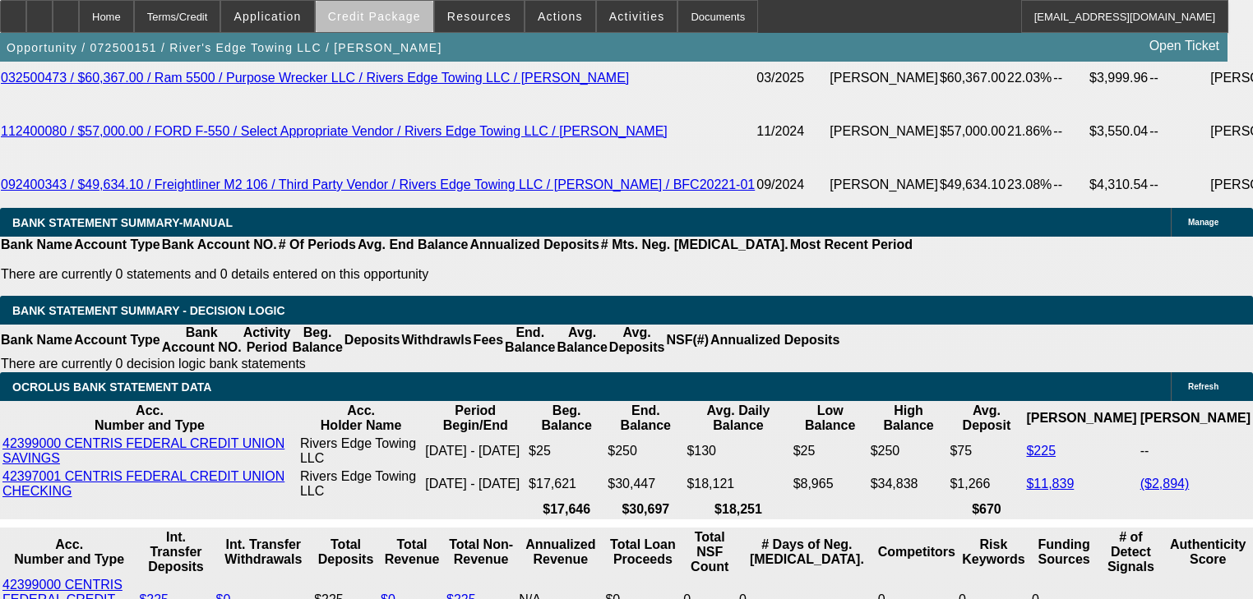
click at [419, 23] on span at bounding box center [375, 16] width 118 height 39
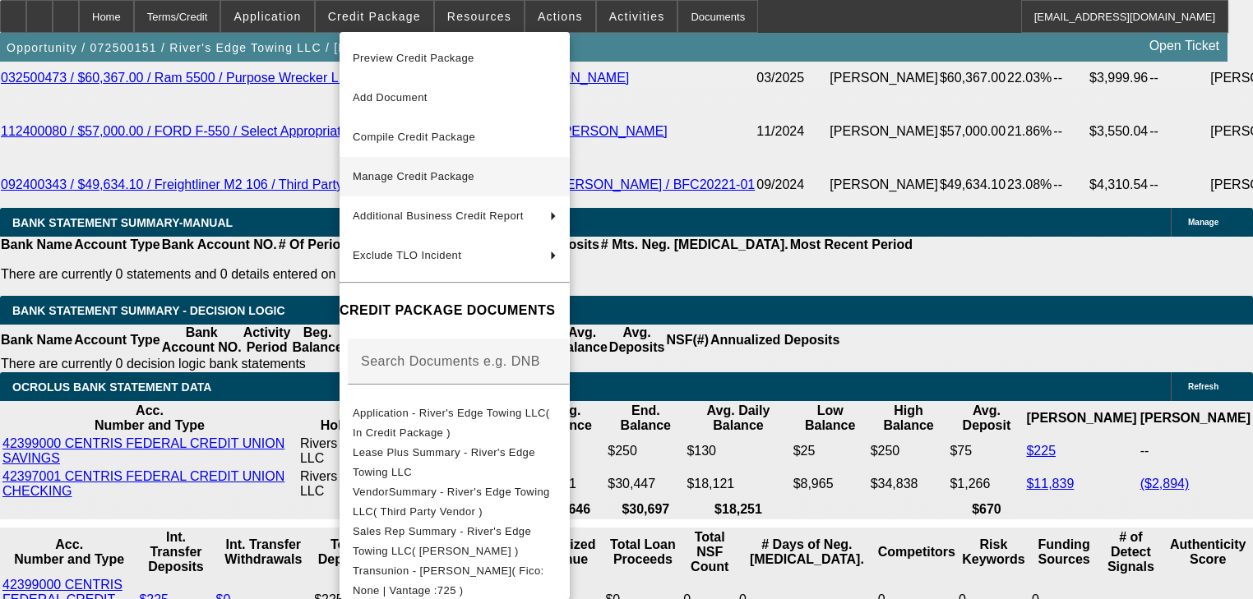
click at [388, 190] on button "Manage Credit Package" at bounding box center [455, 176] width 230 height 39
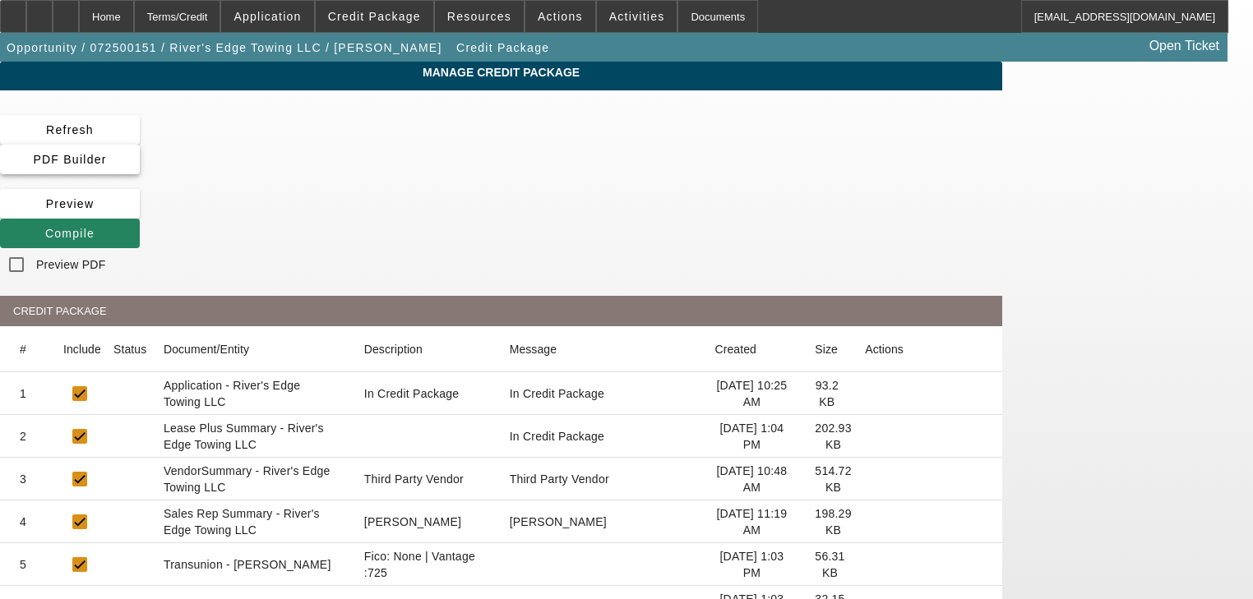
click at [106, 153] on span "PDF Builder" at bounding box center [69, 159] width 73 height 13
click at [140, 144] on span at bounding box center [70, 159] width 140 height 39
click at [1213, 259] on app-manage-credit-package "Manage Credit Package Refresh PDF Builder [GEOGRAPHIC_DATA] Compile Preview PDF…" at bounding box center [626, 522] width 1253 height 921
click at [45, 227] on icon at bounding box center [45, 233] width 0 height 13
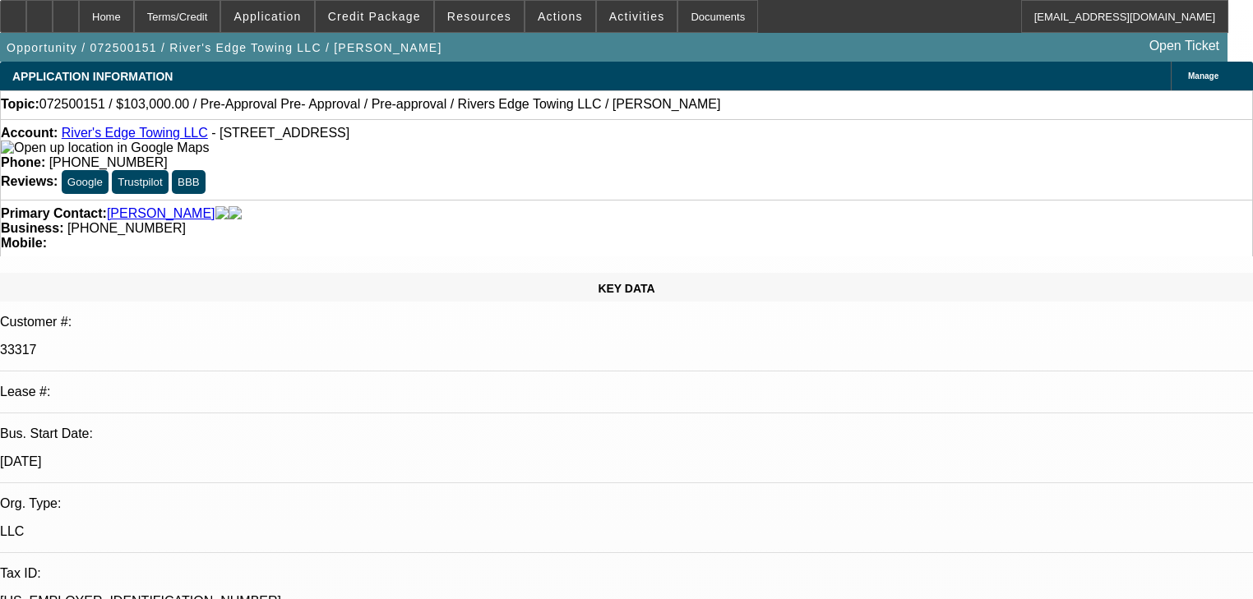
select select "0"
select select "2"
select select "0"
select select "6"
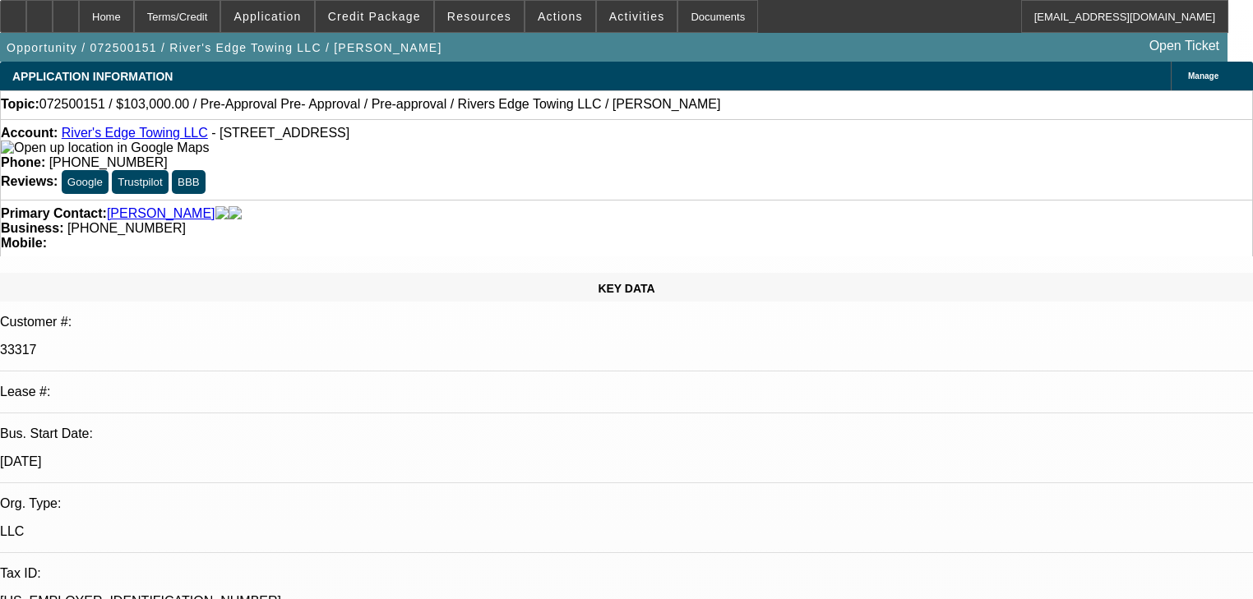
select select "0"
select select "2"
select select "0"
select select "6"
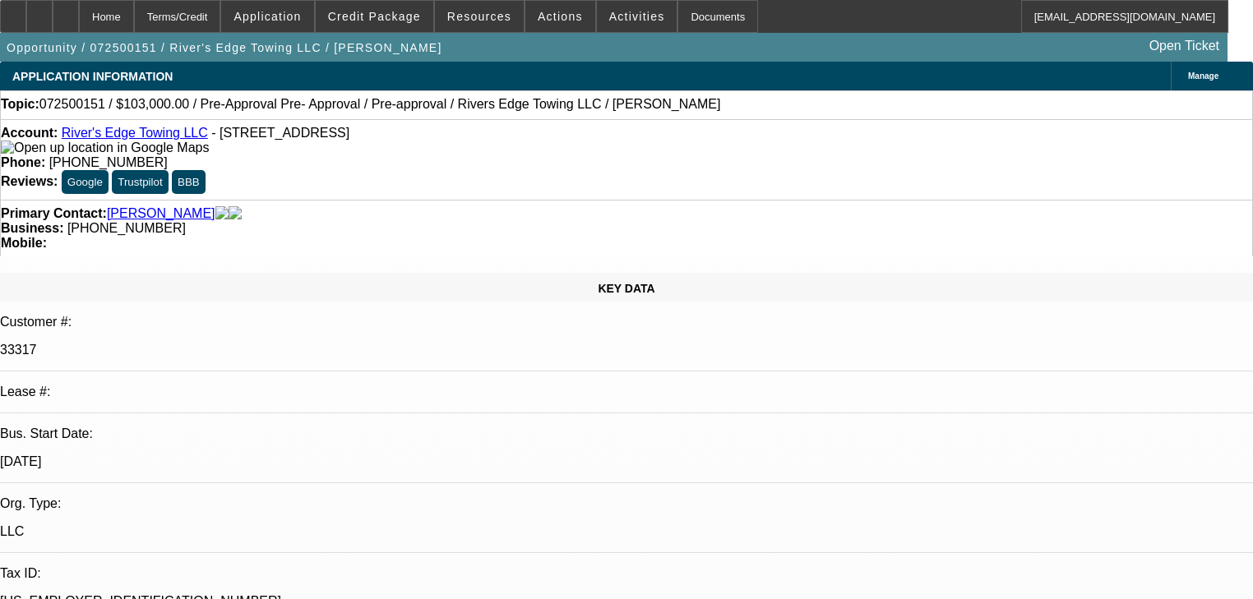
select select "0"
select select "2"
select select "0"
select select "6"
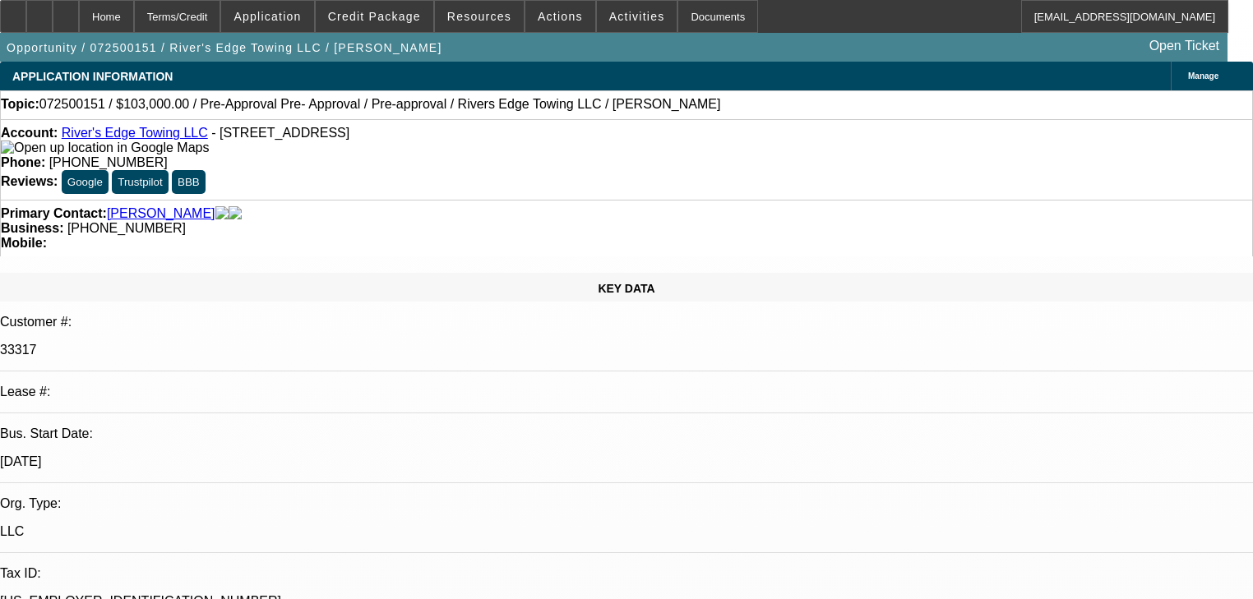
select select "0"
select select "2"
select select "0"
select select "6"
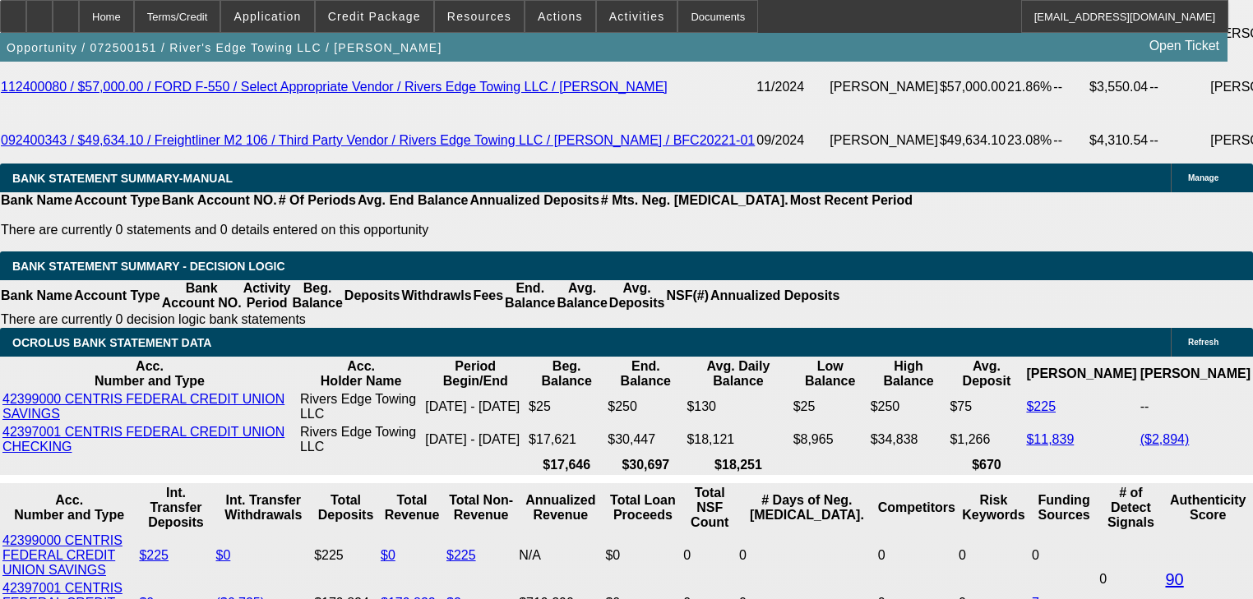
scroll to position [2960, 0]
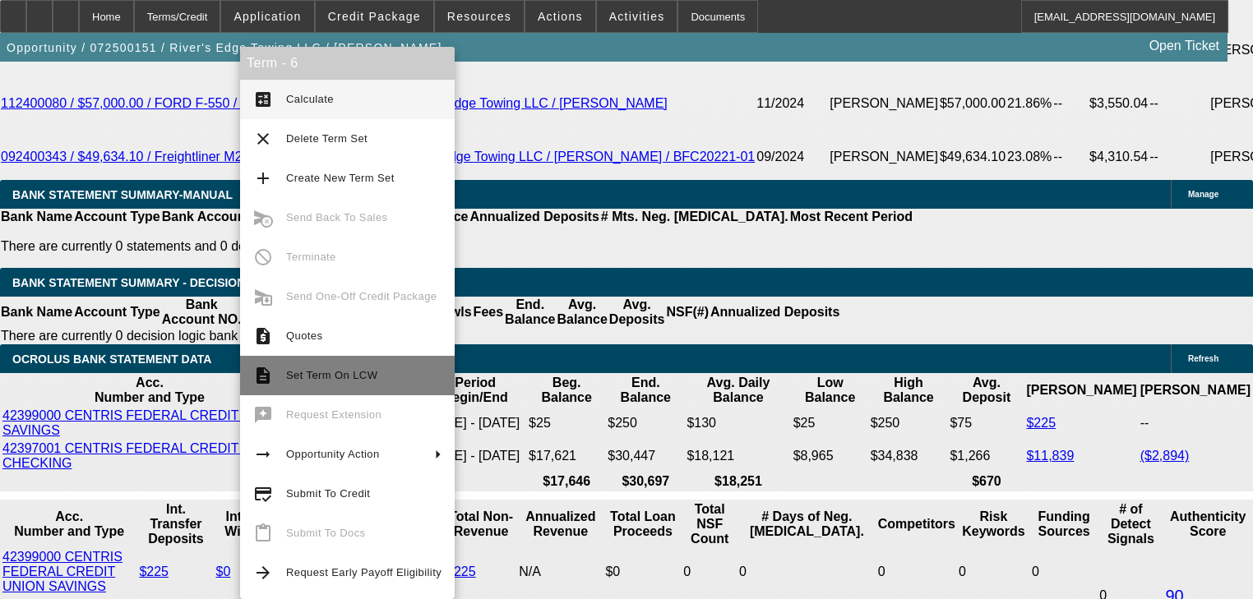
click at [292, 369] on span "Set Term On LCW" at bounding box center [331, 375] width 91 height 12
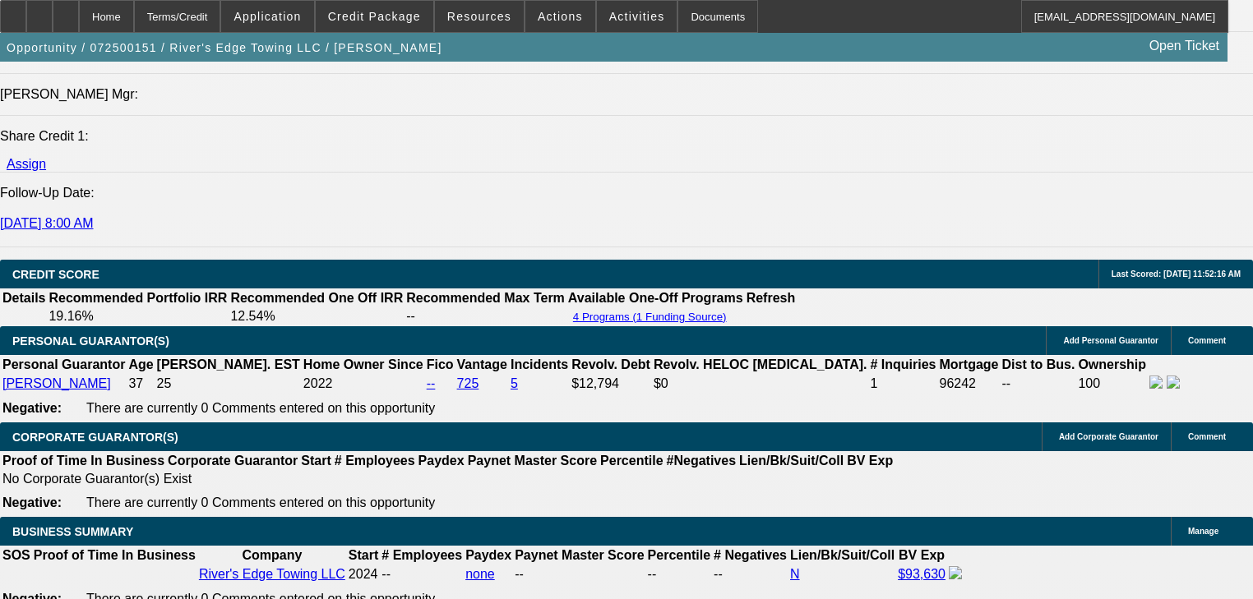
select select "0"
select select "2"
select select "0"
select select "6"
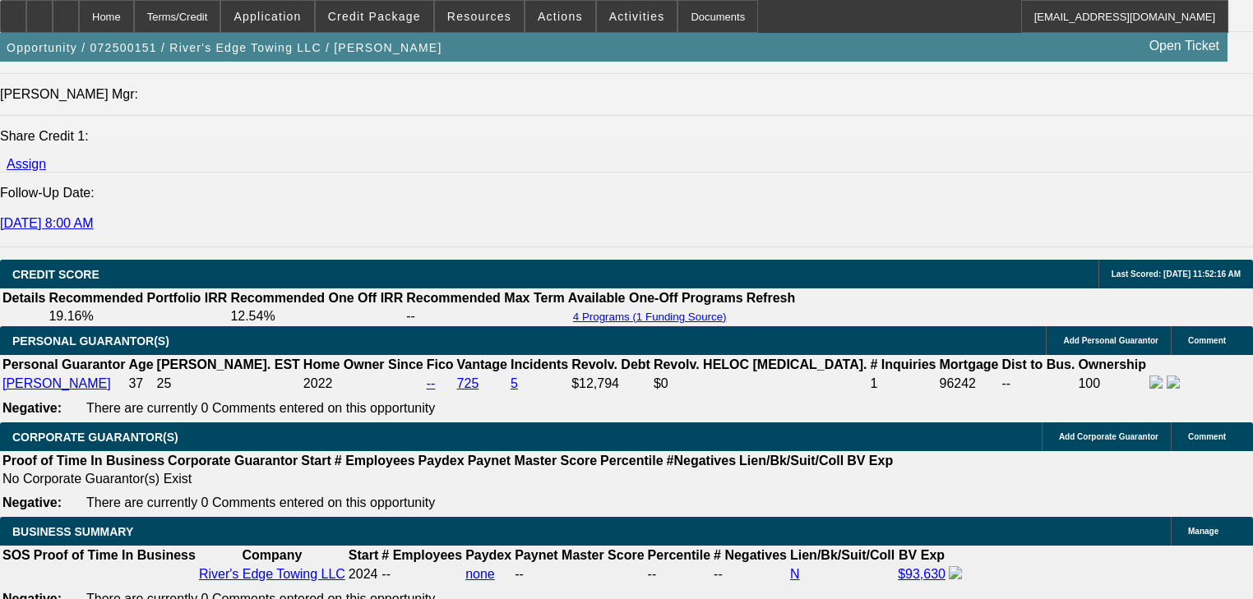
select select "0"
select select "2"
select select "0"
select select "6"
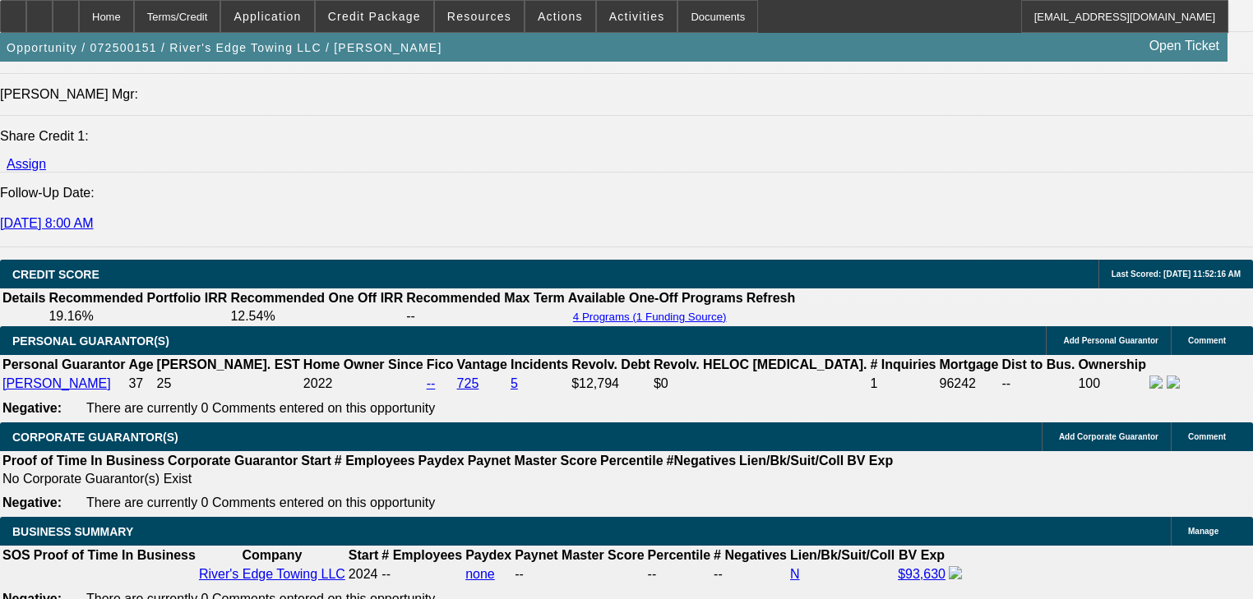
select select "0"
select select "2"
select select "0"
select select "6"
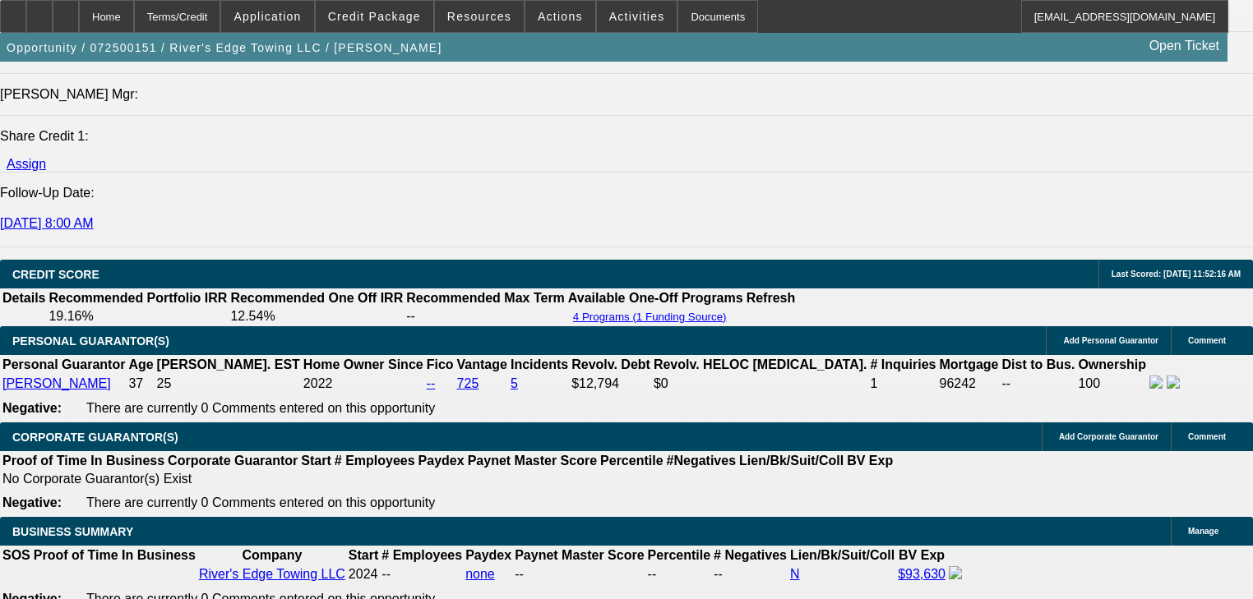
select select "0"
select select "2"
select select "0"
select select "6"
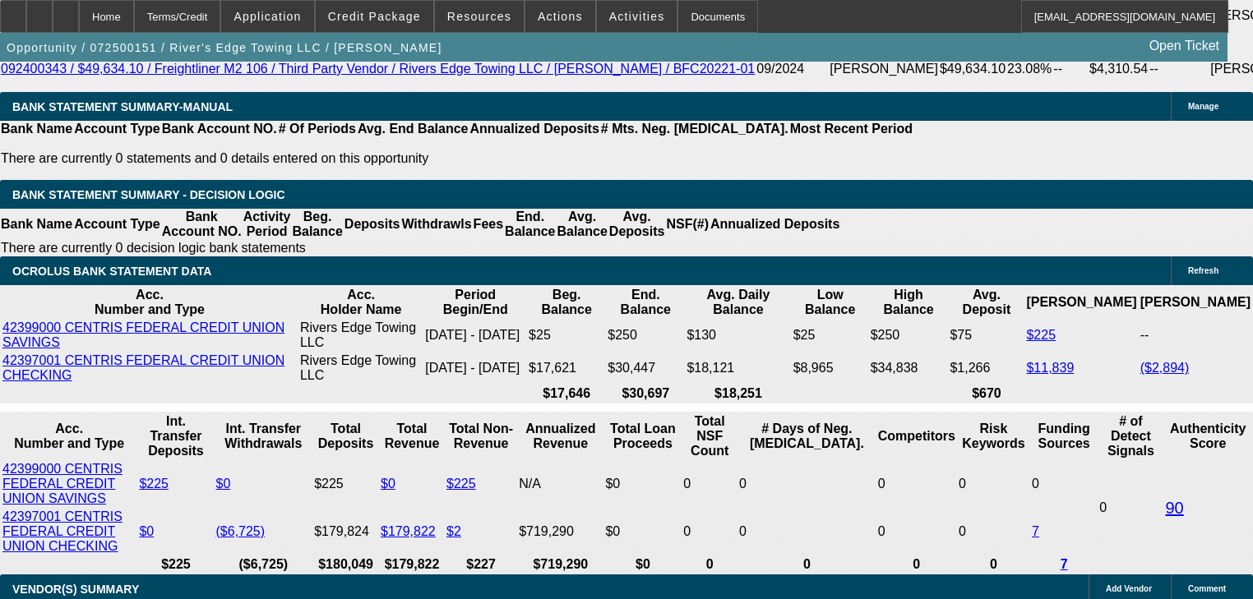
scroll to position [3025, 0]
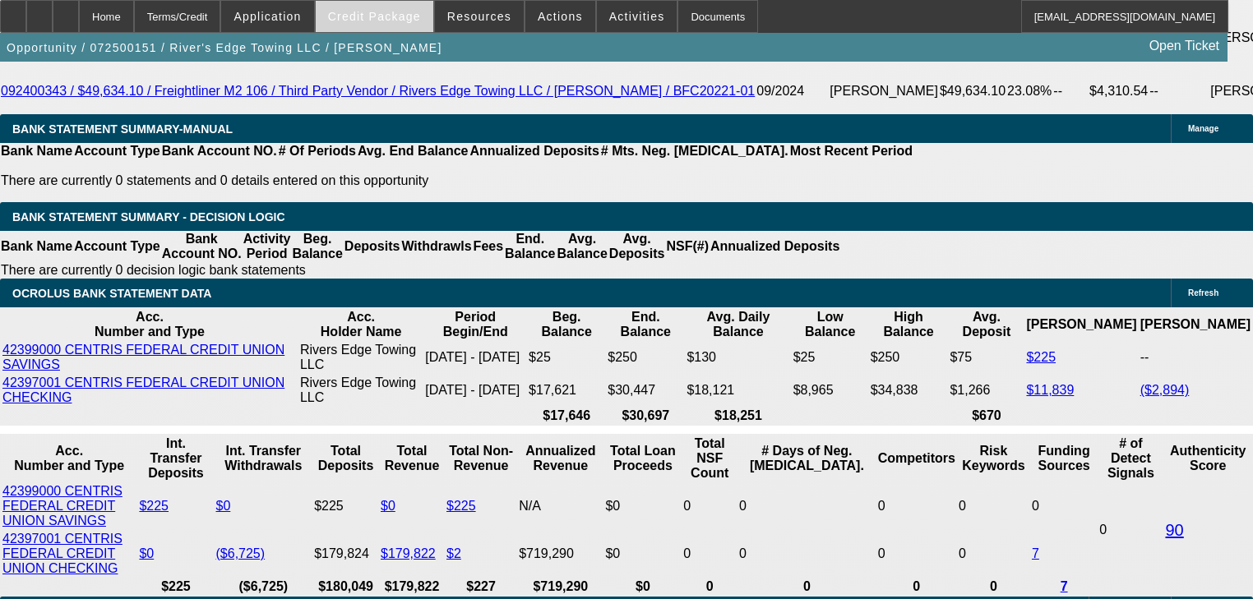
click at [380, 24] on span at bounding box center [375, 16] width 118 height 39
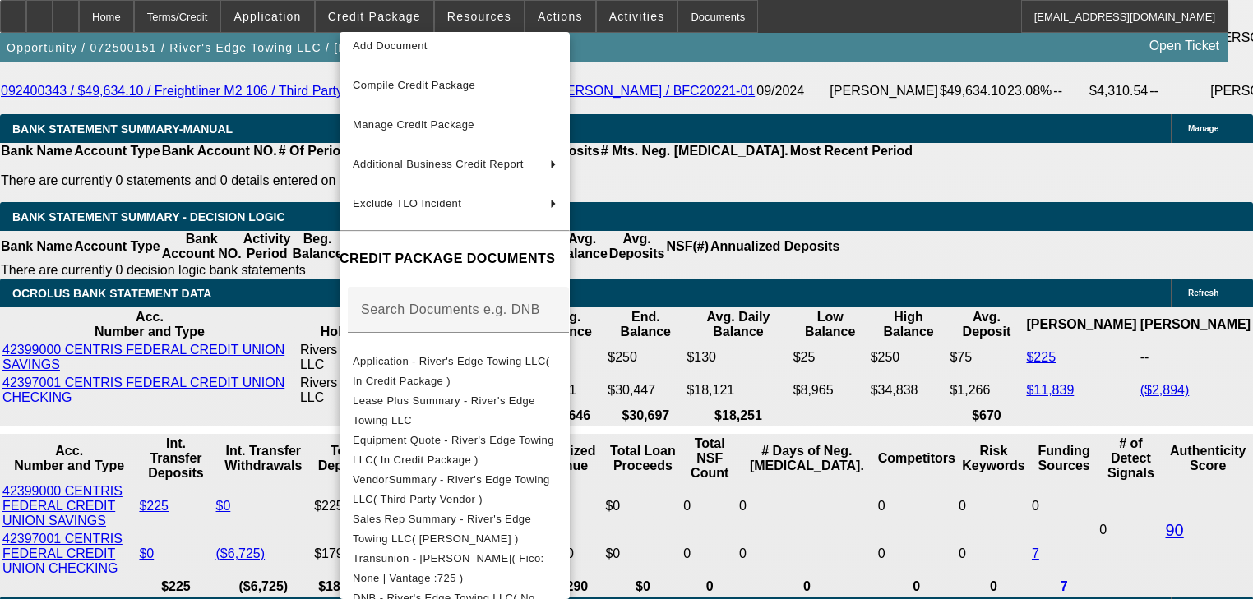
scroll to position [263, 0]
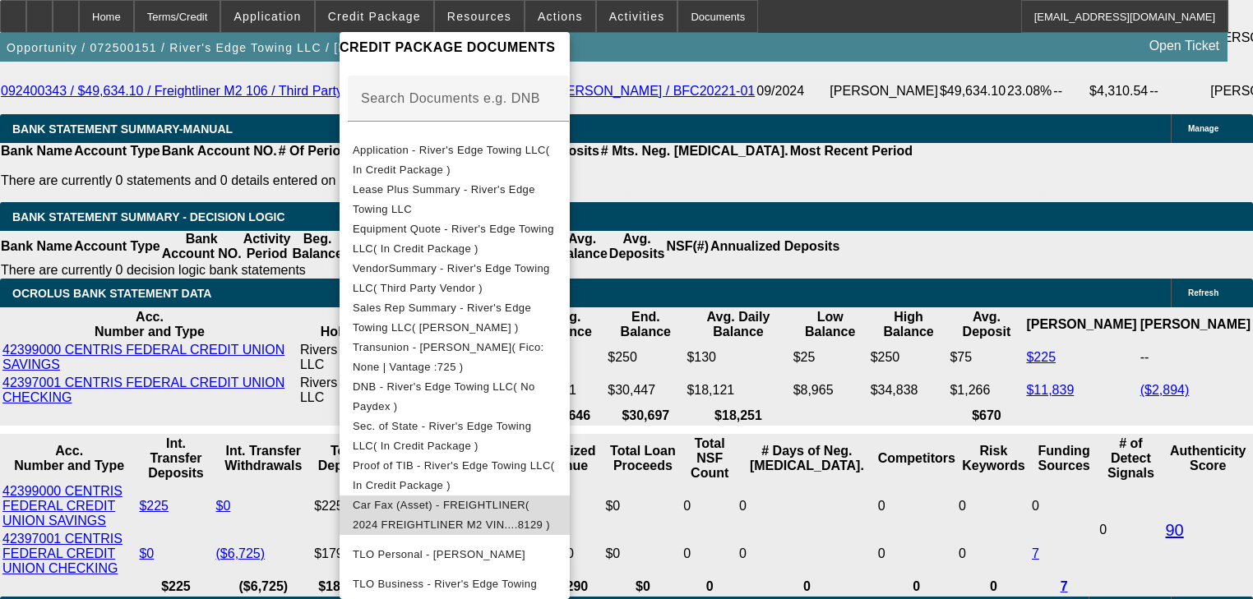
click at [447, 501] on span "Car Fax (Asset) - FREIGHTLINER( 2024 FREIGHTLINER M2 VIN....8129 )" at bounding box center [455, 515] width 204 height 39
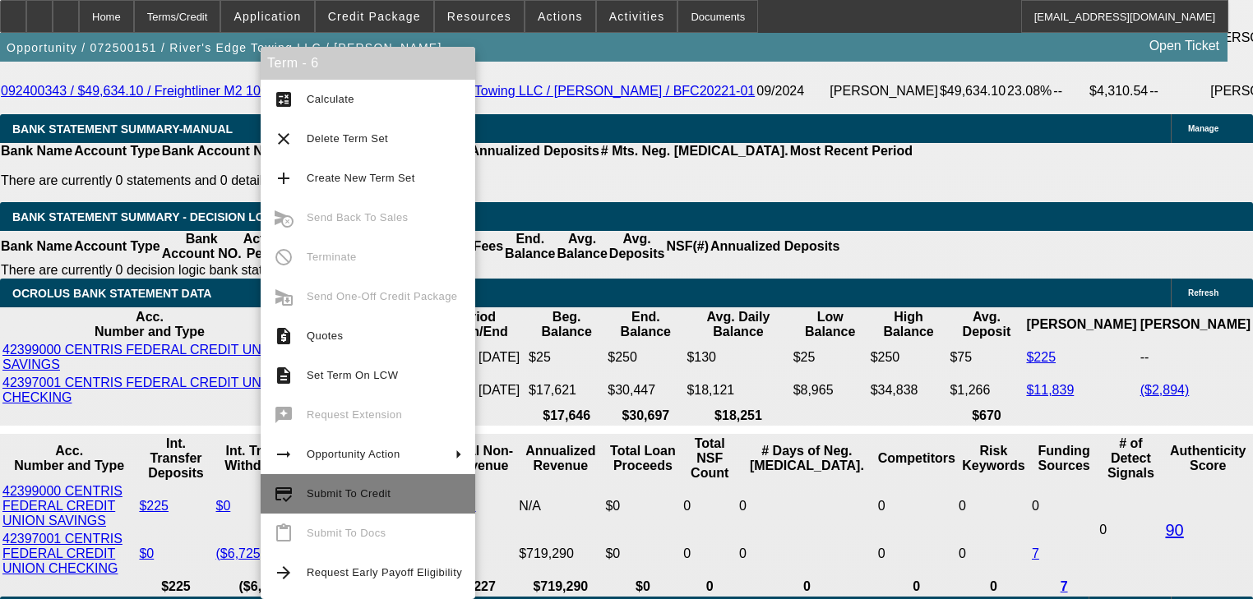
click at [317, 485] on span "Submit To Credit" at bounding box center [384, 494] width 155 height 20
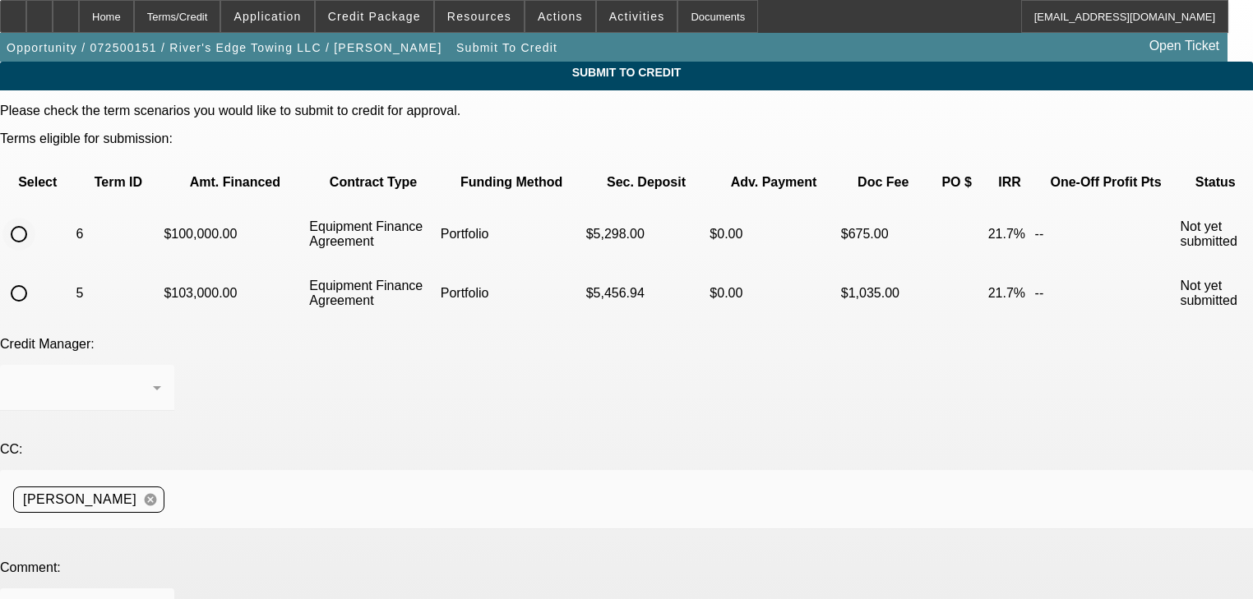
click at [35, 218] on input "radio" at bounding box center [18, 234] width 33 height 33
radio input "true"
click at [153, 378] on div at bounding box center [83, 388] width 140 height 20
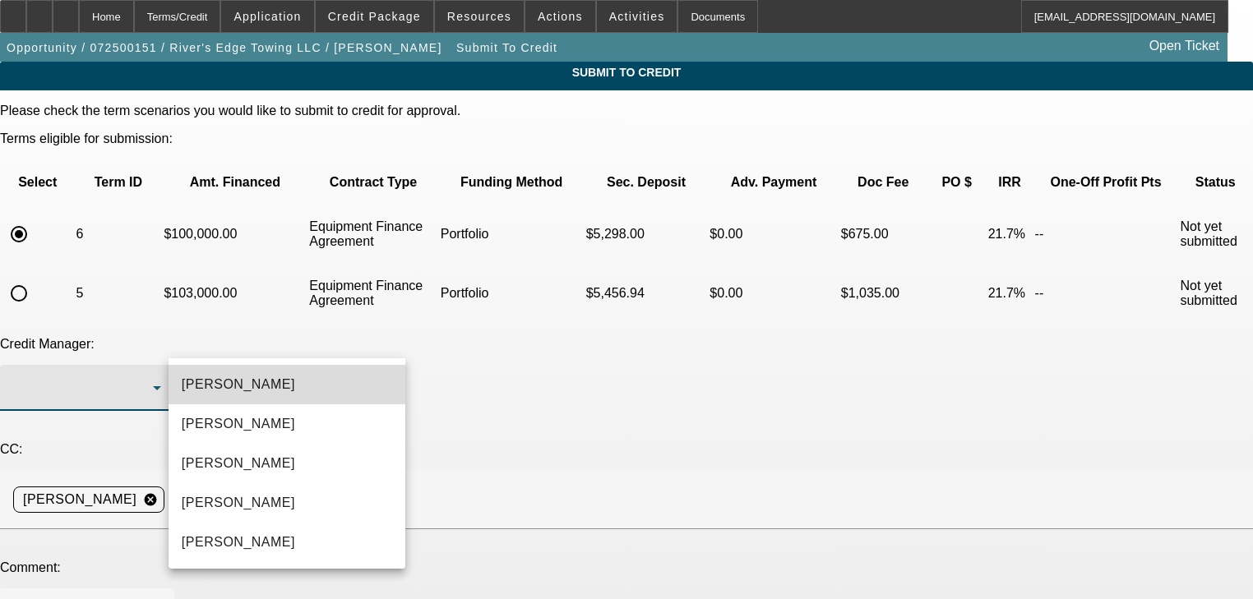
click at [294, 392] on mat-option "[PERSON_NAME]" at bounding box center [287, 384] width 237 height 39
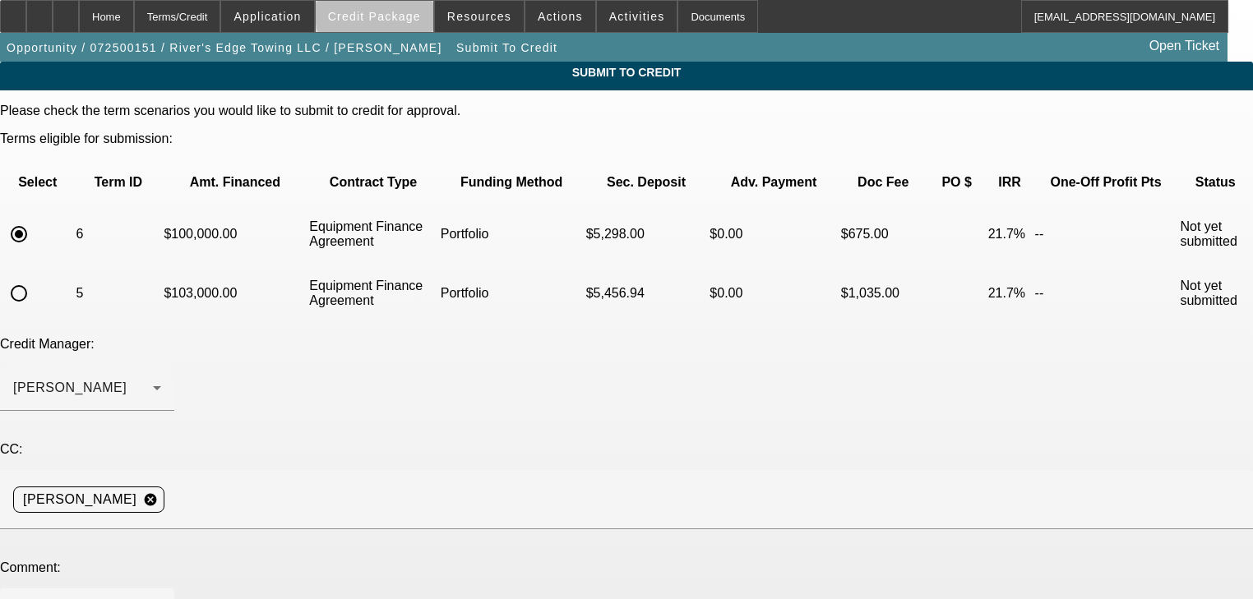
click at [412, 13] on span "Credit Package" at bounding box center [374, 16] width 93 height 13
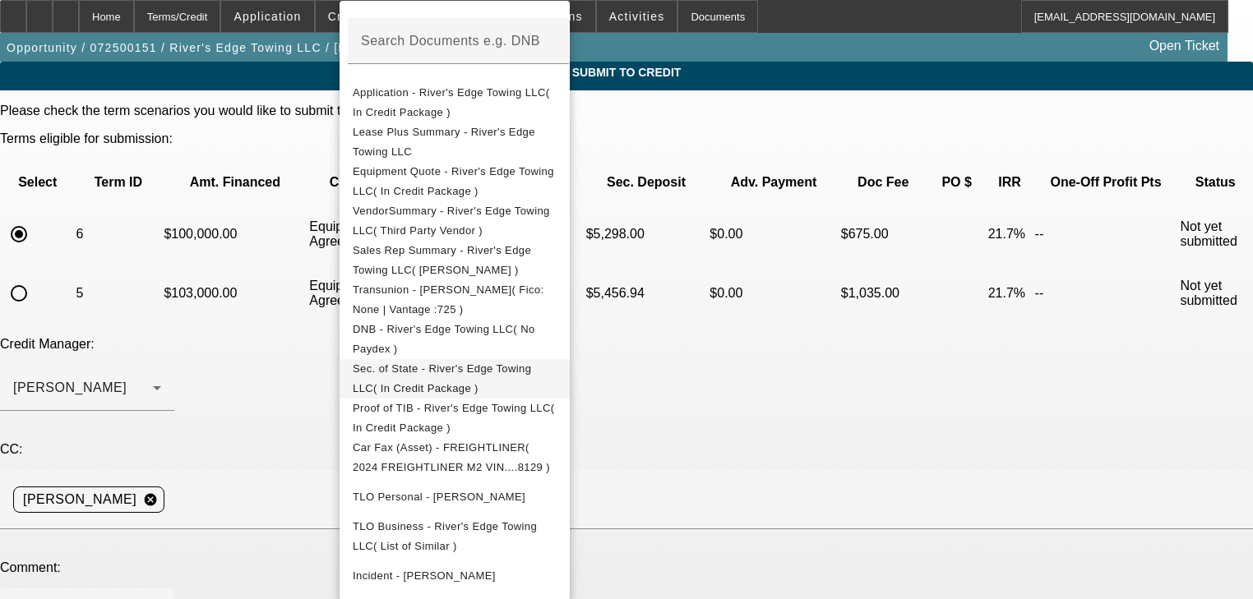
scroll to position [324, 0]
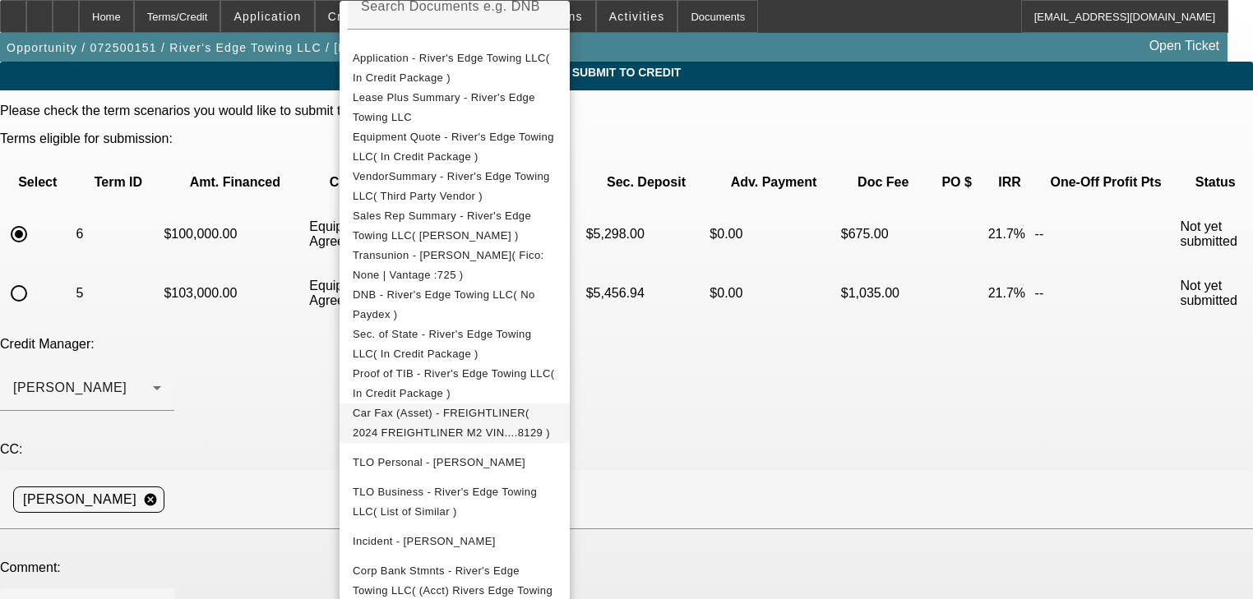
click at [510, 409] on span "Car Fax (Asset) - FREIGHTLINER( 2024 FREIGHTLINER M2 VIN....8129 )" at bounding box center [451, 423] width 197 height 32
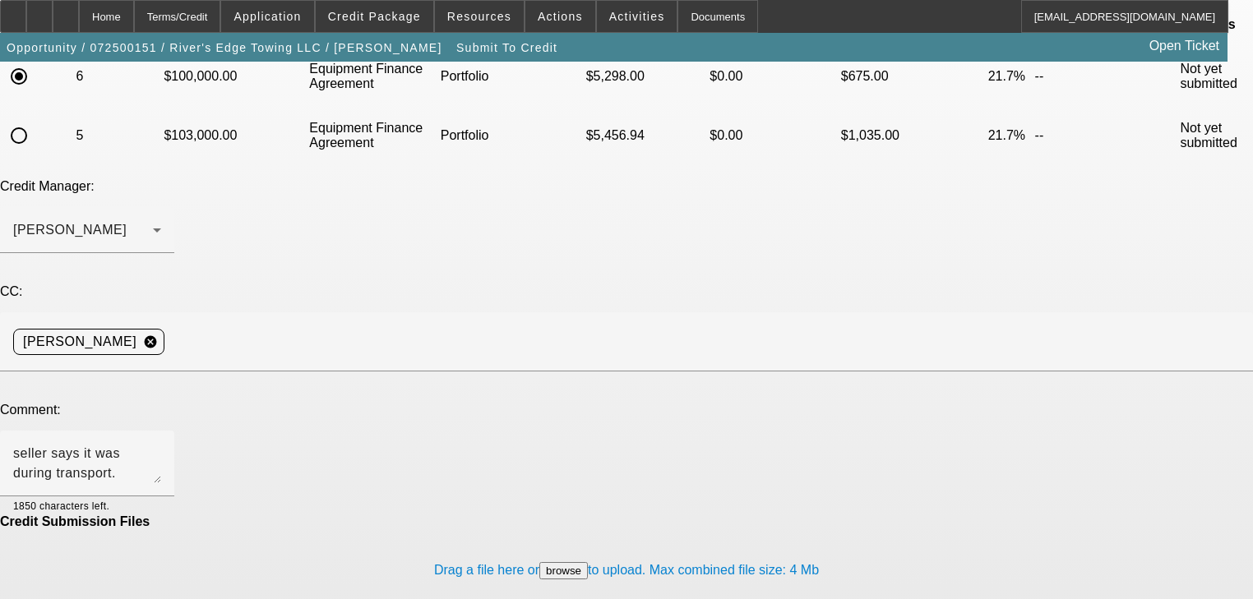
scroll to position [161, 0]
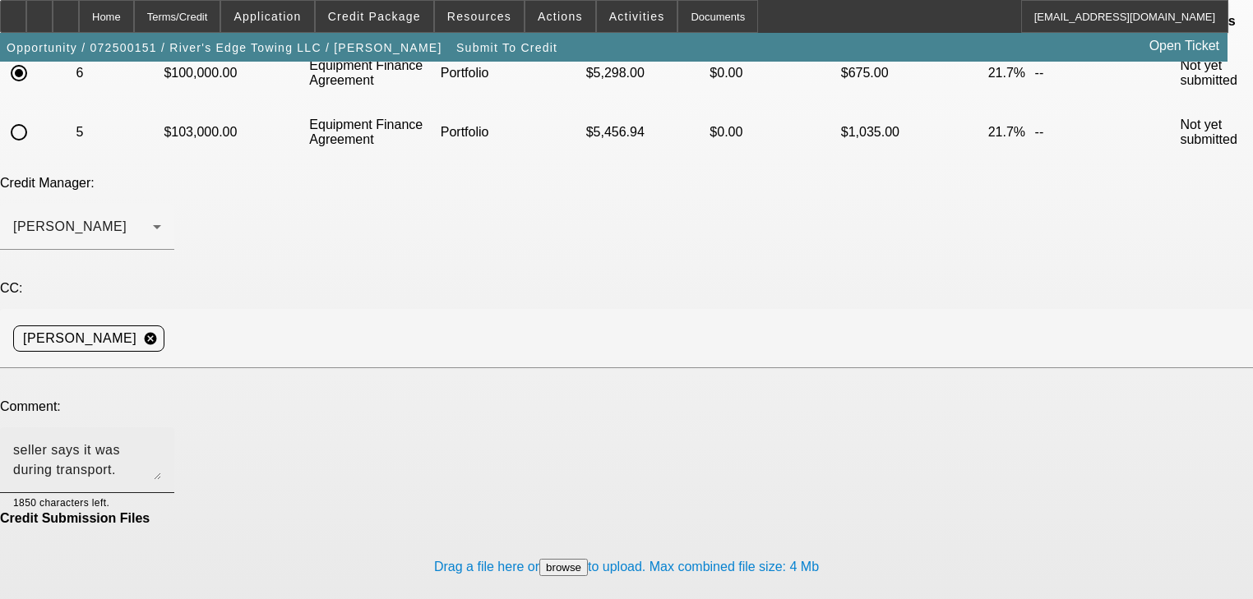
click at [161, 428] on div "seller says it was during transport. Provided pictures of the damage in the equ…" at bounding box center [87, 461] width 148 height 66
type textarea "seller says it was during transport. Provided pictures of the damage in the equ…"
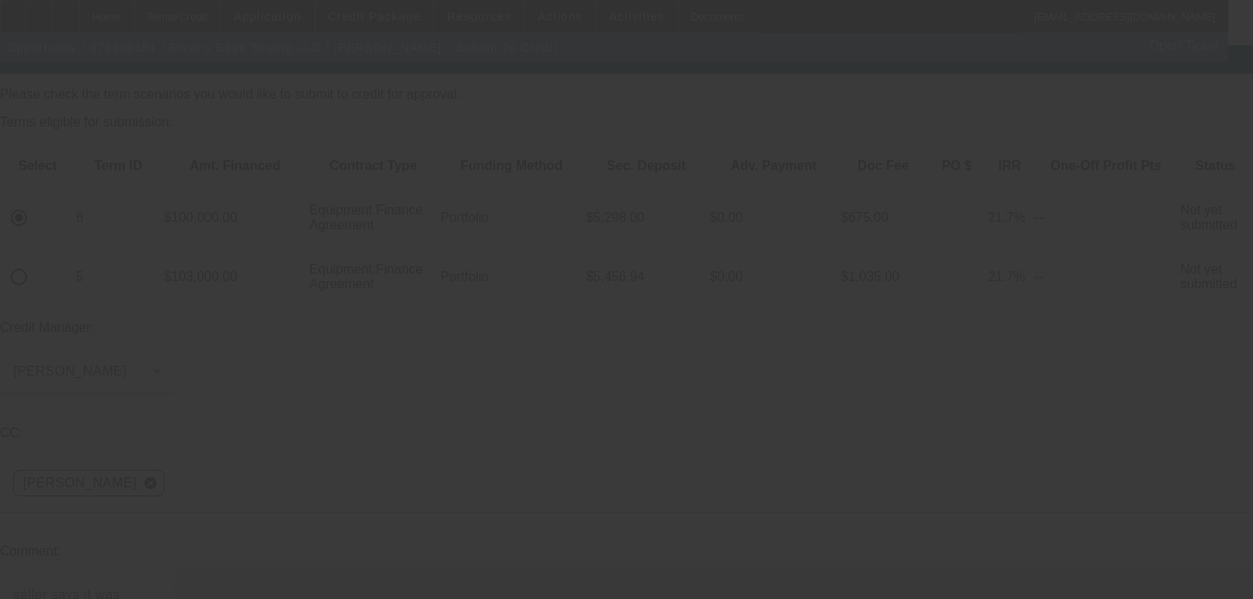
scroll to position [0, 0]
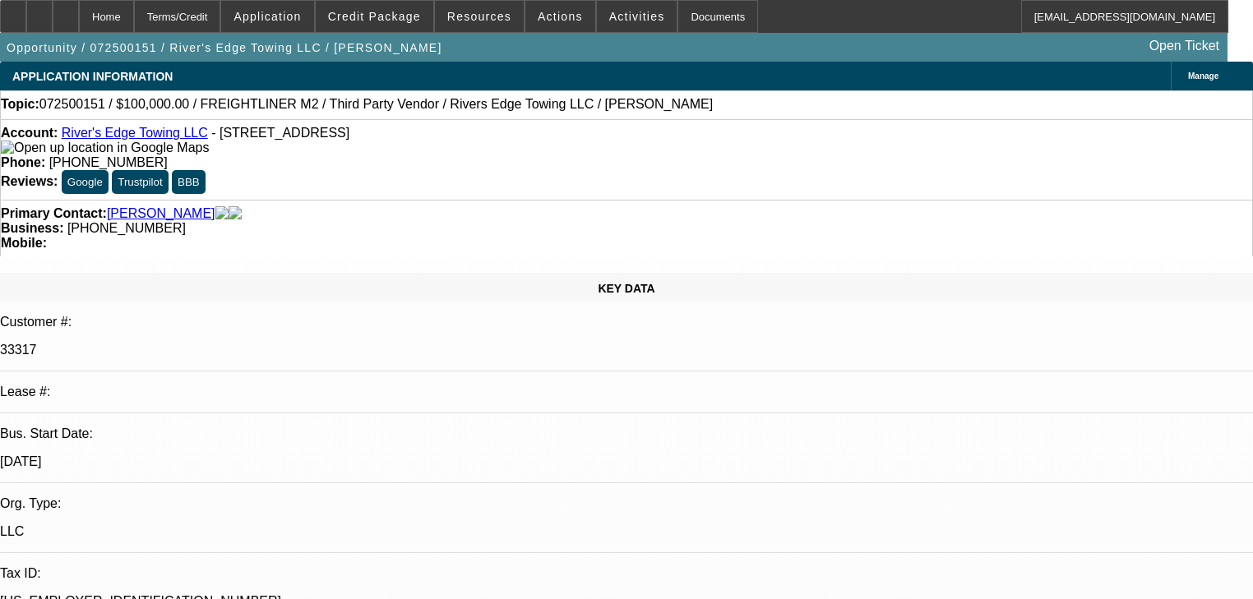
select select "0"
select select "2"
select select "0"
select select "6"
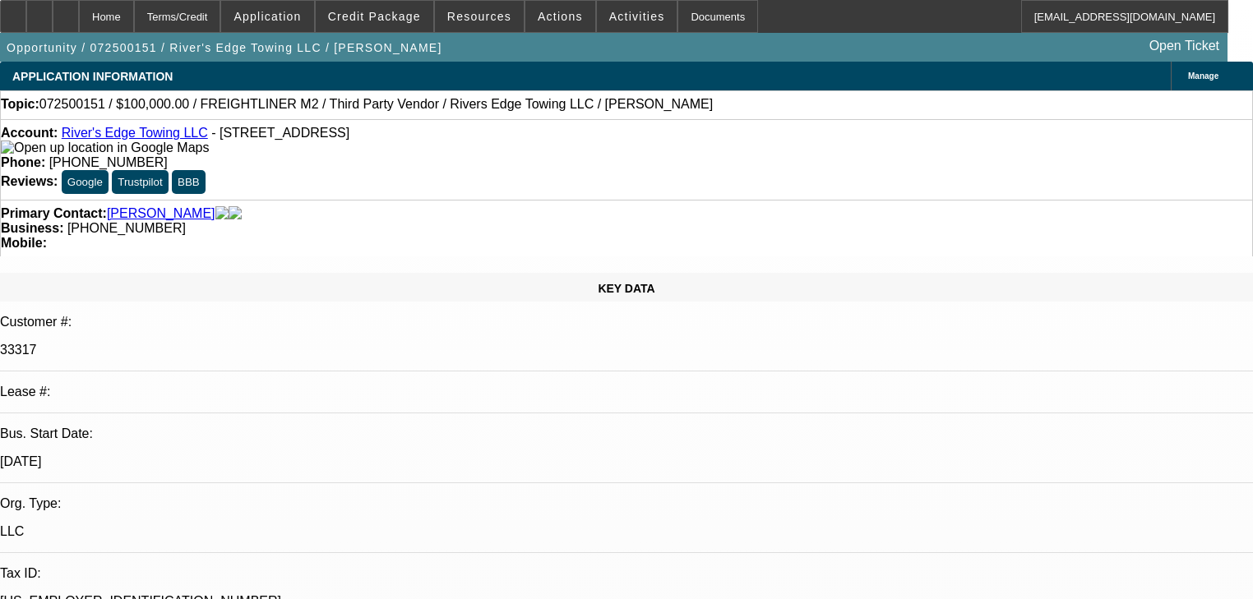
select select "0"
select select "2"
select select "0"
select select "6"
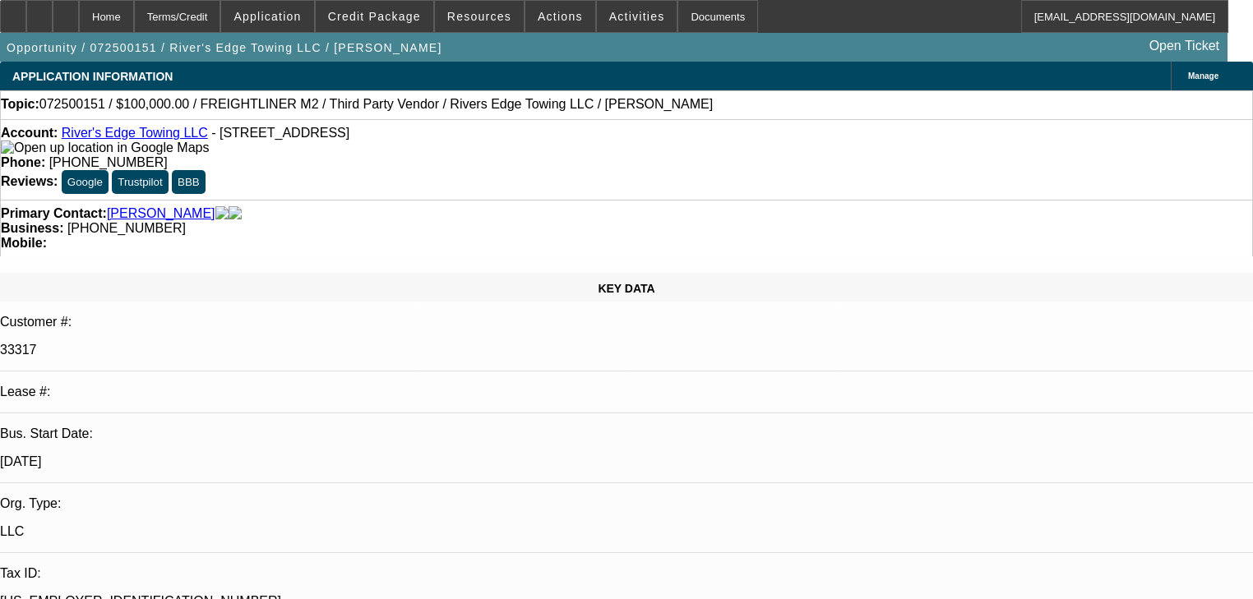
select select "0"
select select "2"
select select "0"
select select "6"
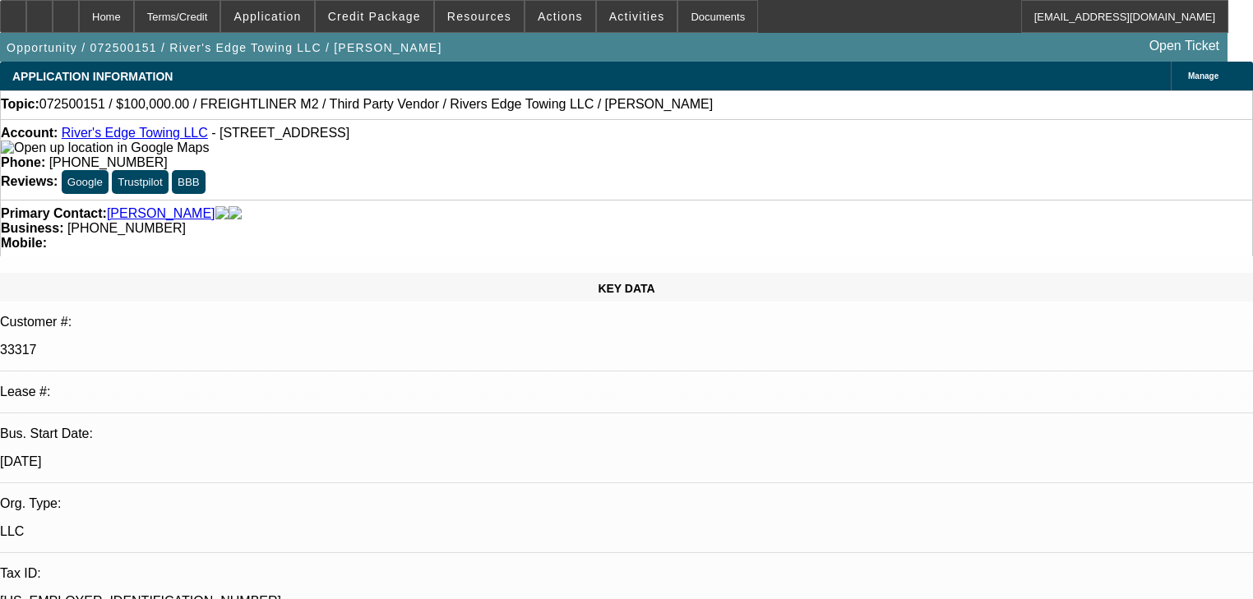
select select "0"
select select "2"
select select "0"
select select "6"
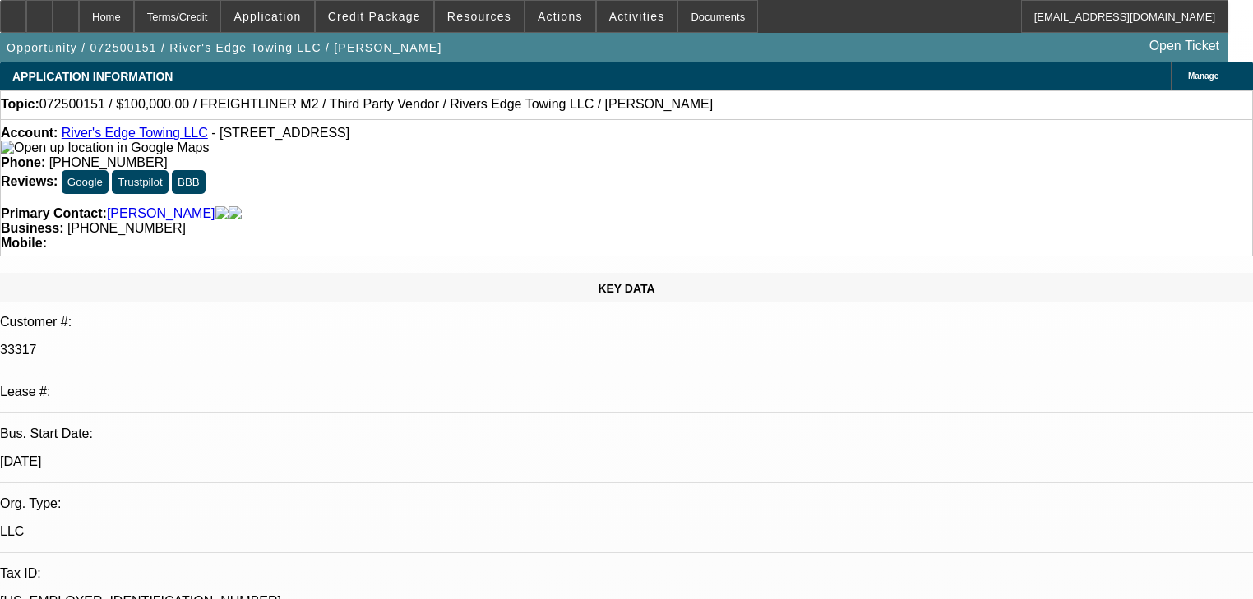
select select "0"
select select "2"
select select "0"
select select "6"
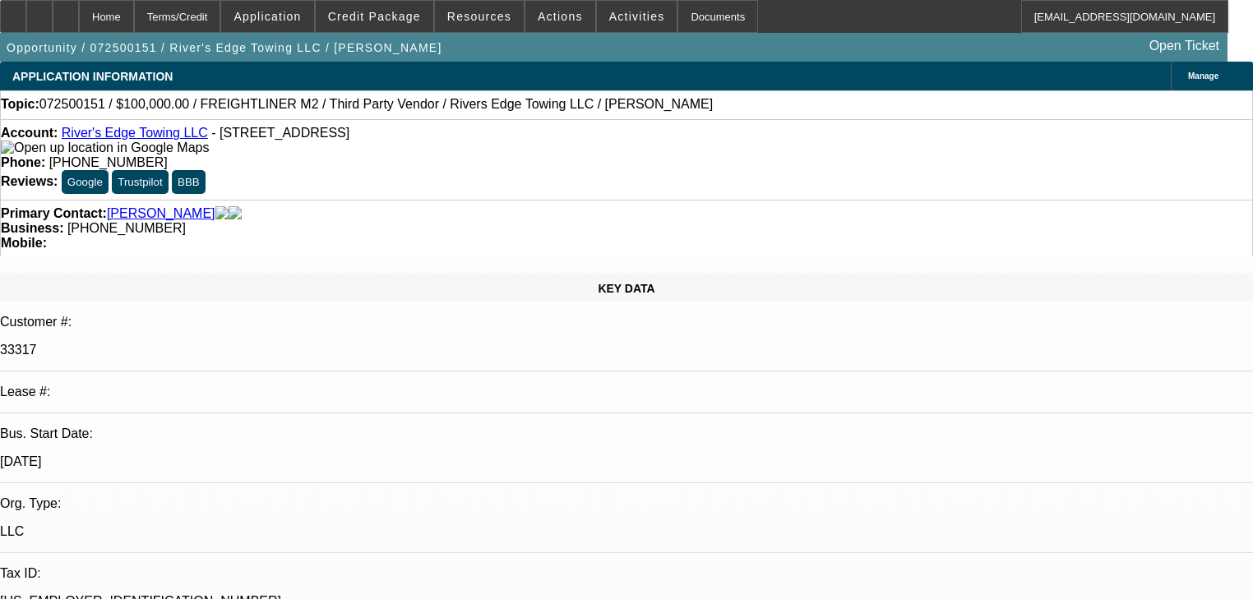
select select "0"
select select "2"
select select "0"
select select "6"
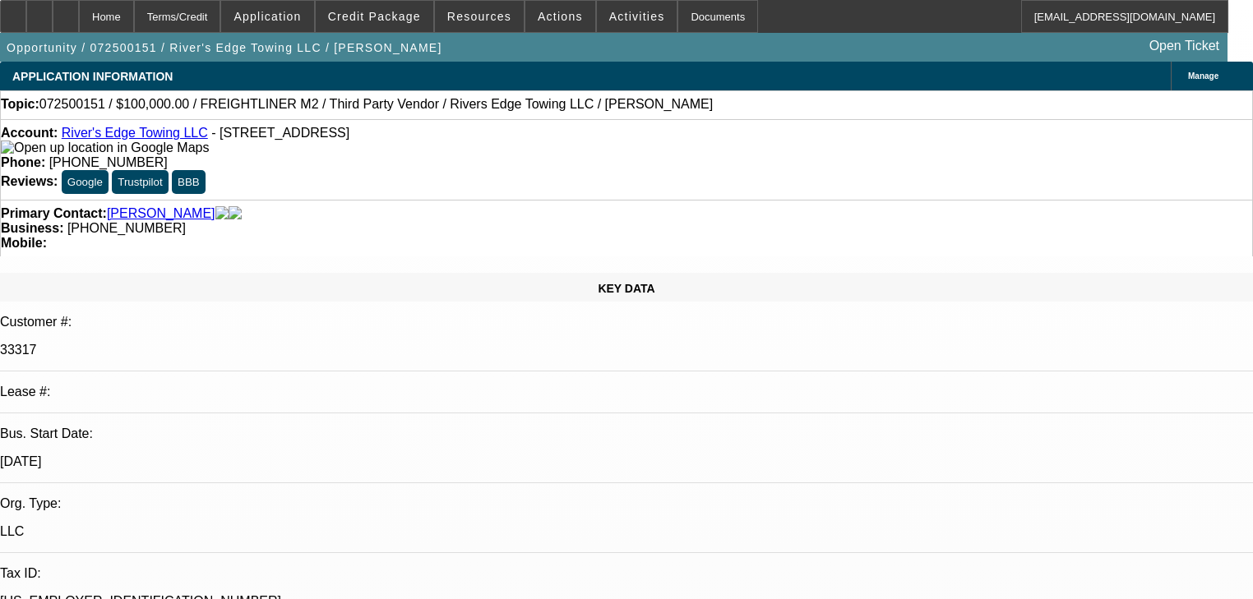
select select "0"
select select "2"
select select "0"
select select "6"
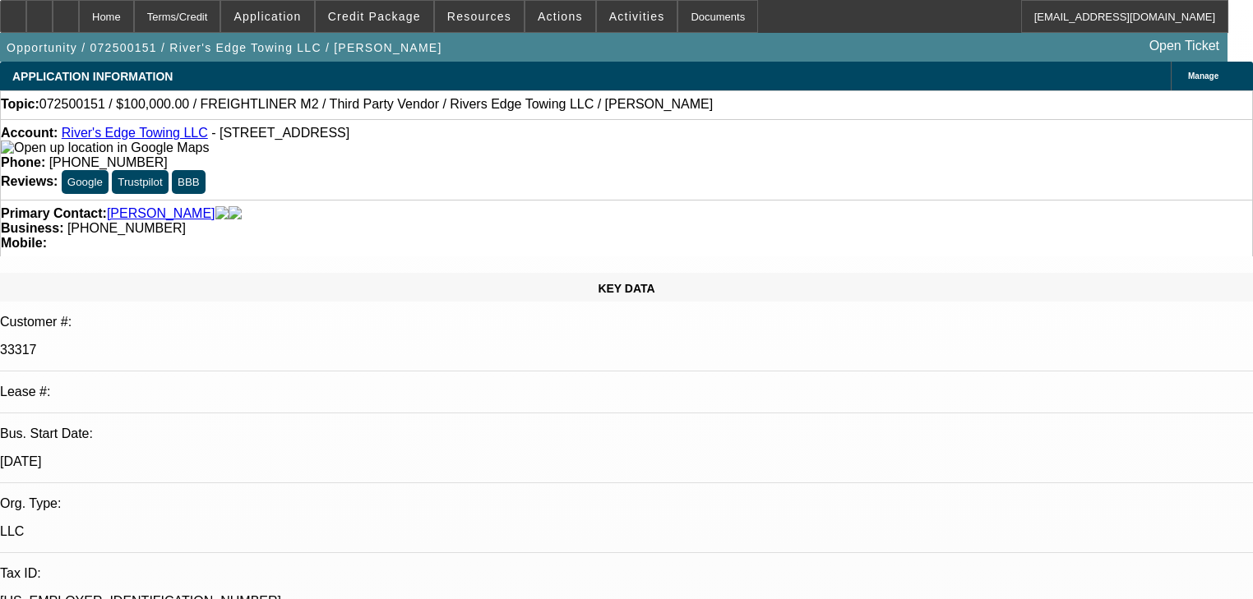
select select "0"
select select "2"
select select "0"
select select "6"
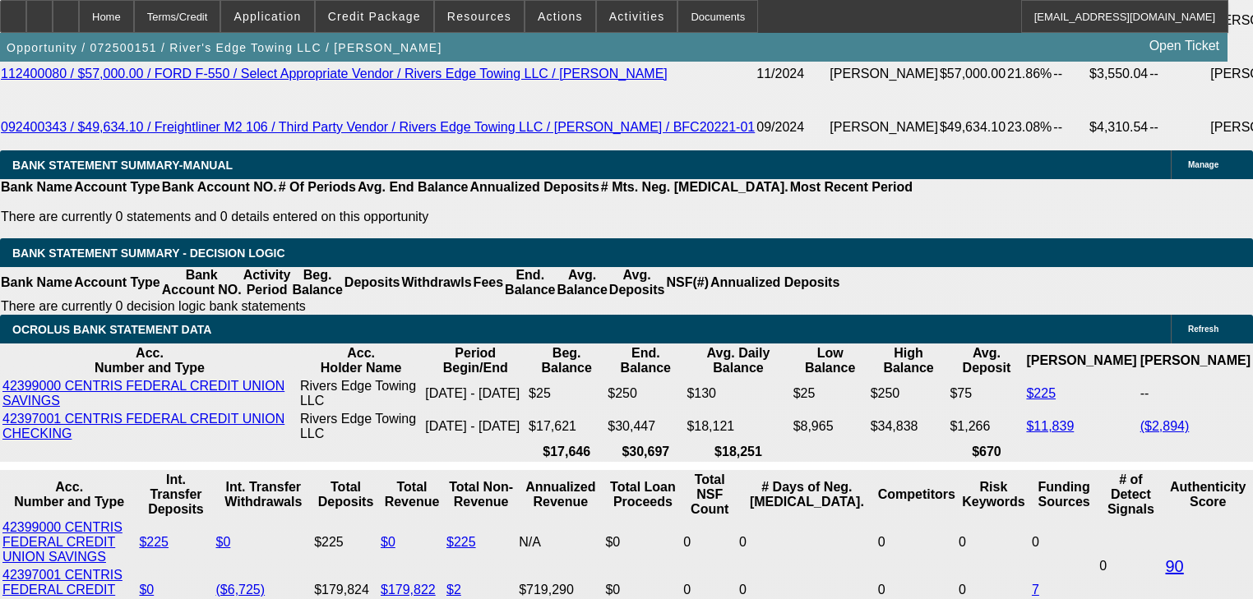
scroll to position [2960, 0]
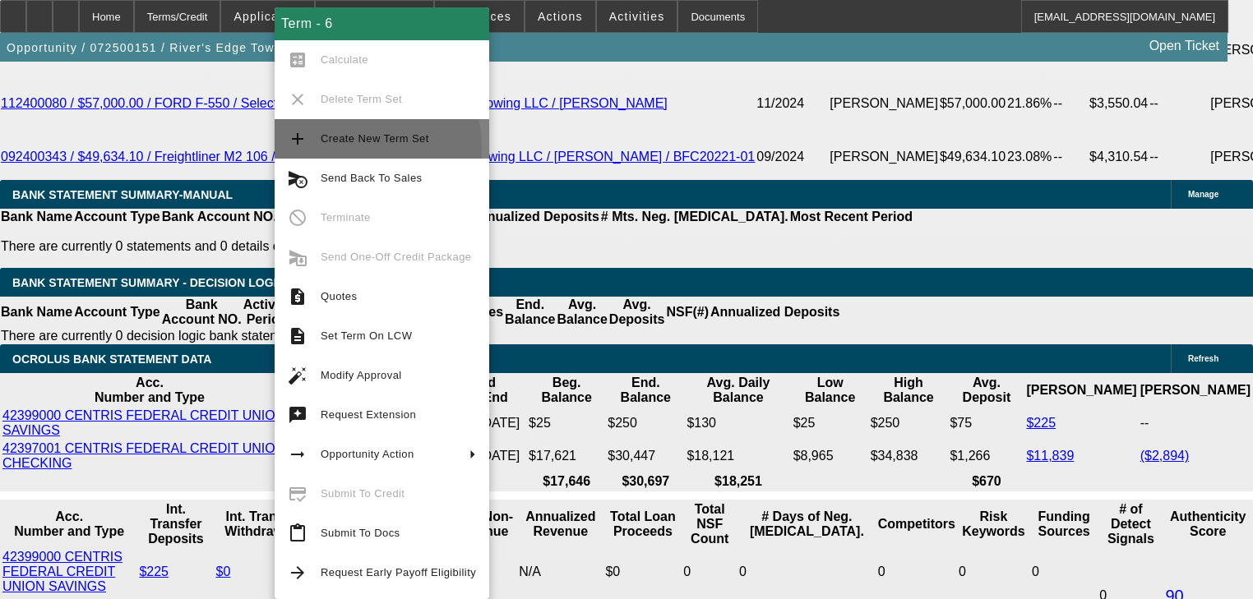
click at [317, 150] on button "add Create New Term Set" at bounding box center [382, 138] width 215 height 39
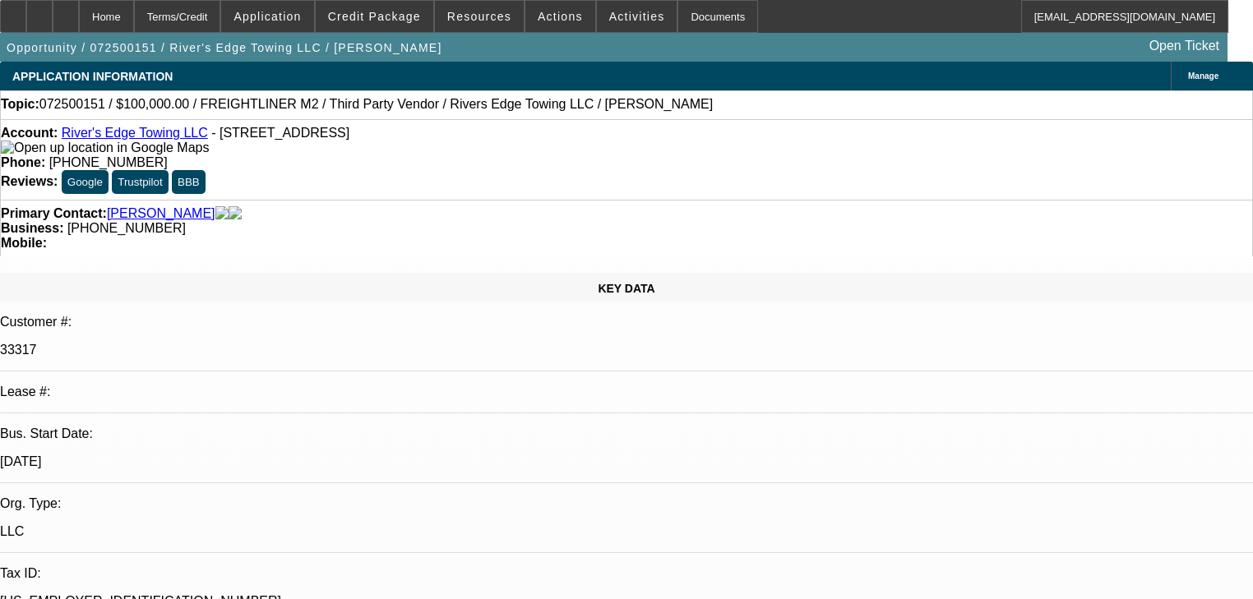
select select "0"
select select "2"
select select "0"
select select "6"
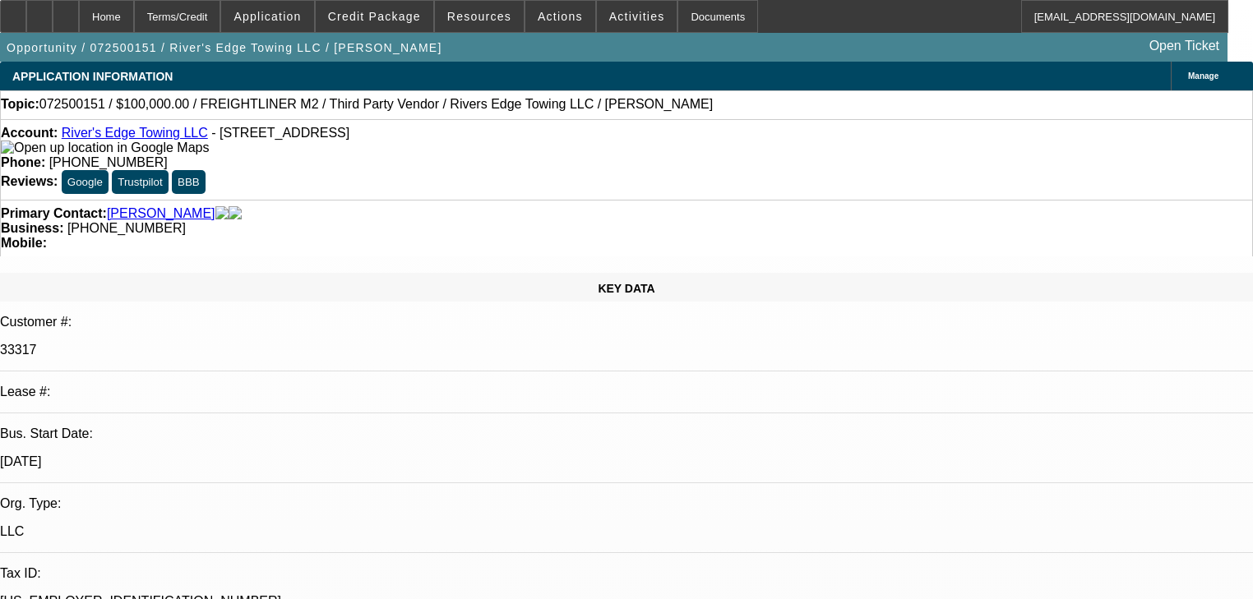
select select "0"
select select "2"
select select "0"
select select "6"
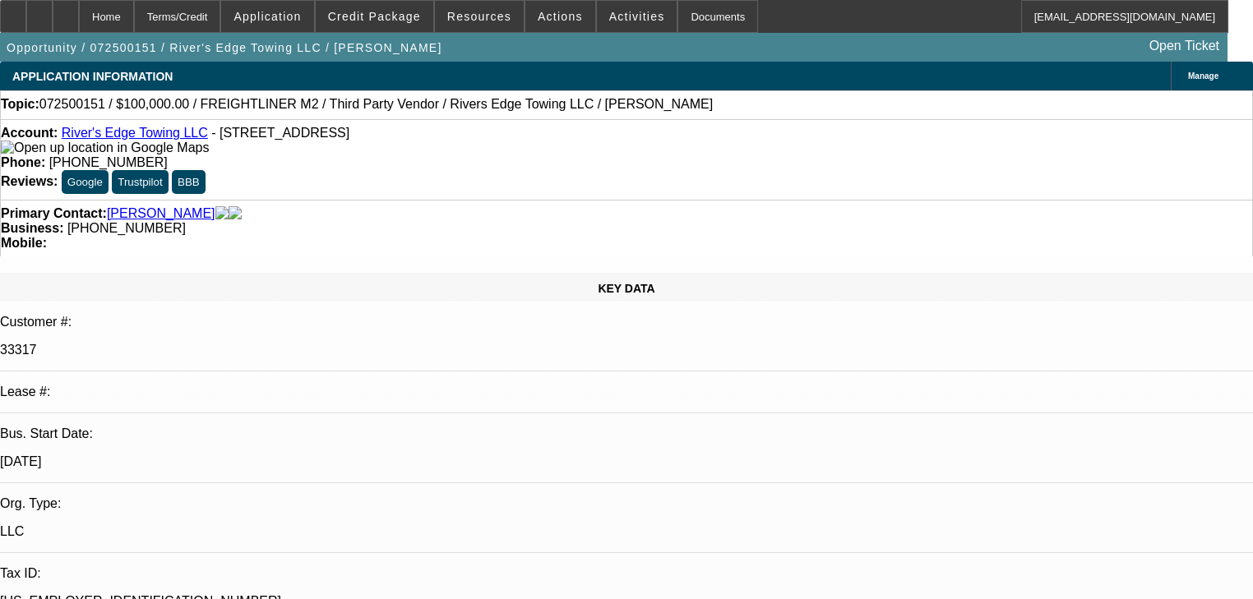
select select "0"
select select "2"
select select "0"
select select "6"
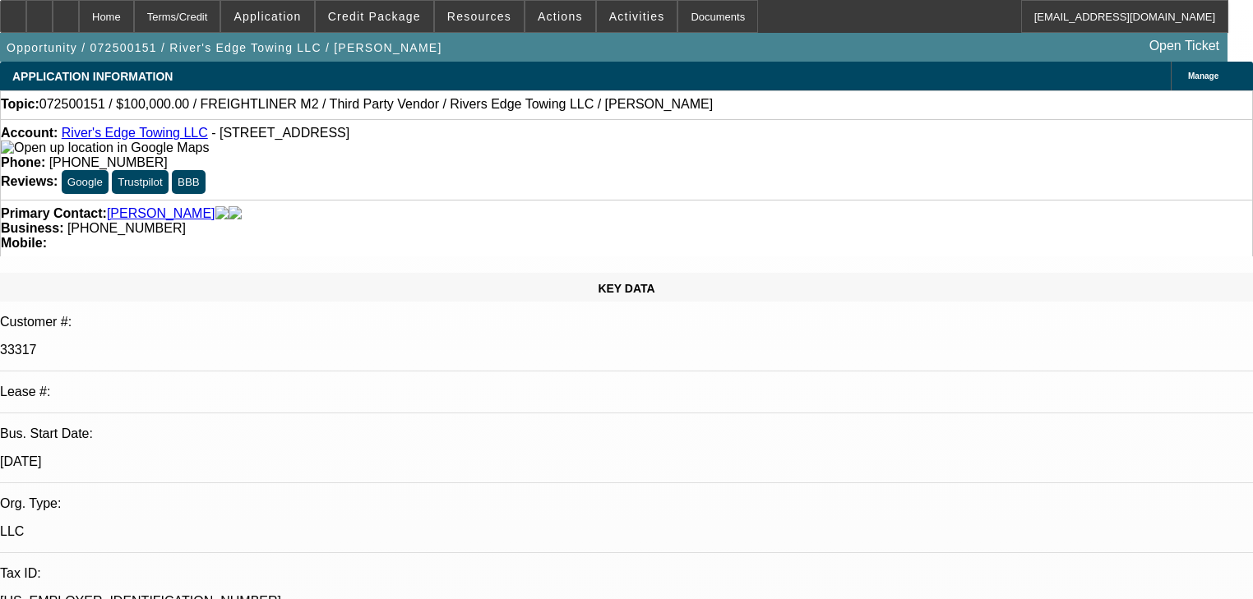
select select "0"
select select "2"
select select "0"
select select "6"
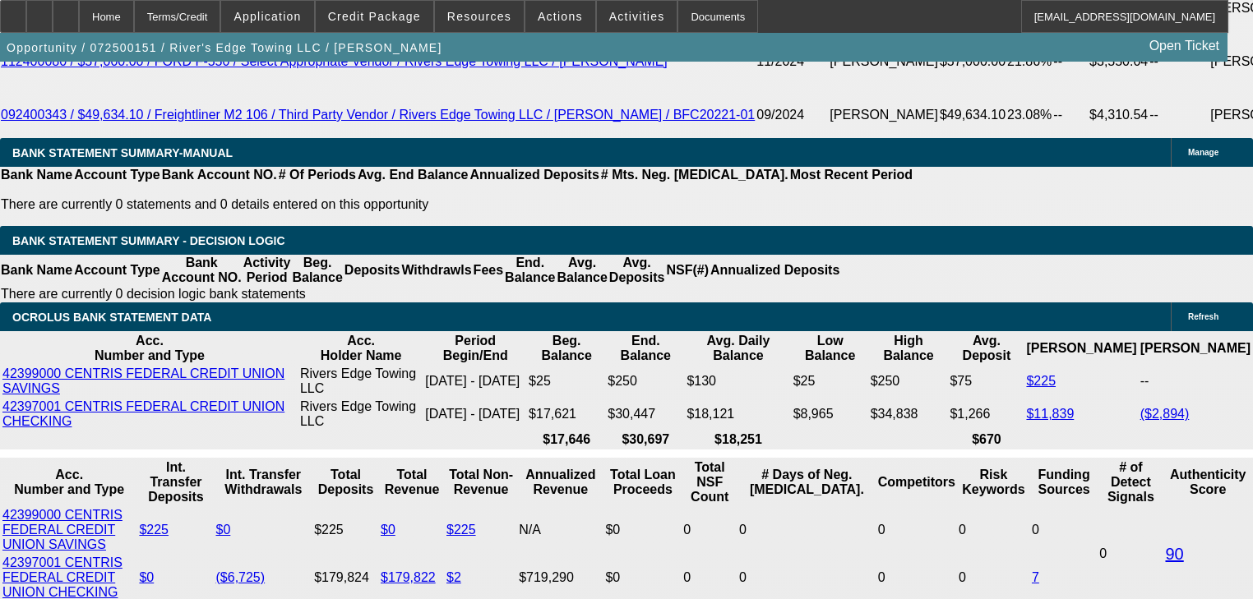
scroll to position [3091, 0]
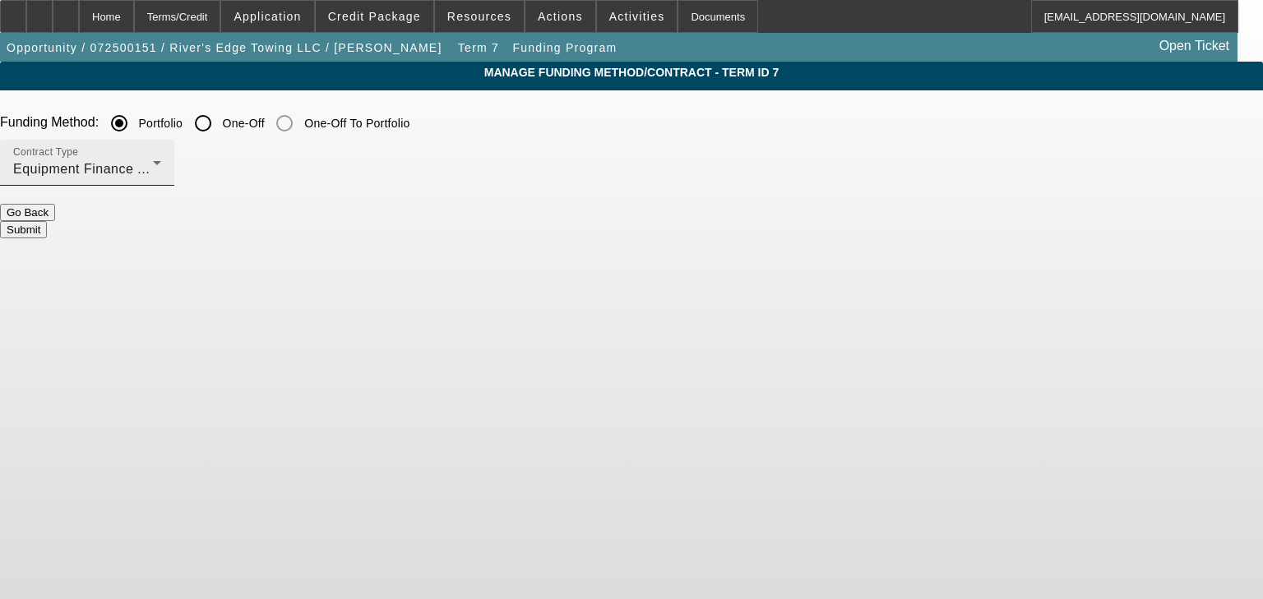
click at [167, 169] on icon at bounding box center [157, 163] width 20 height 20
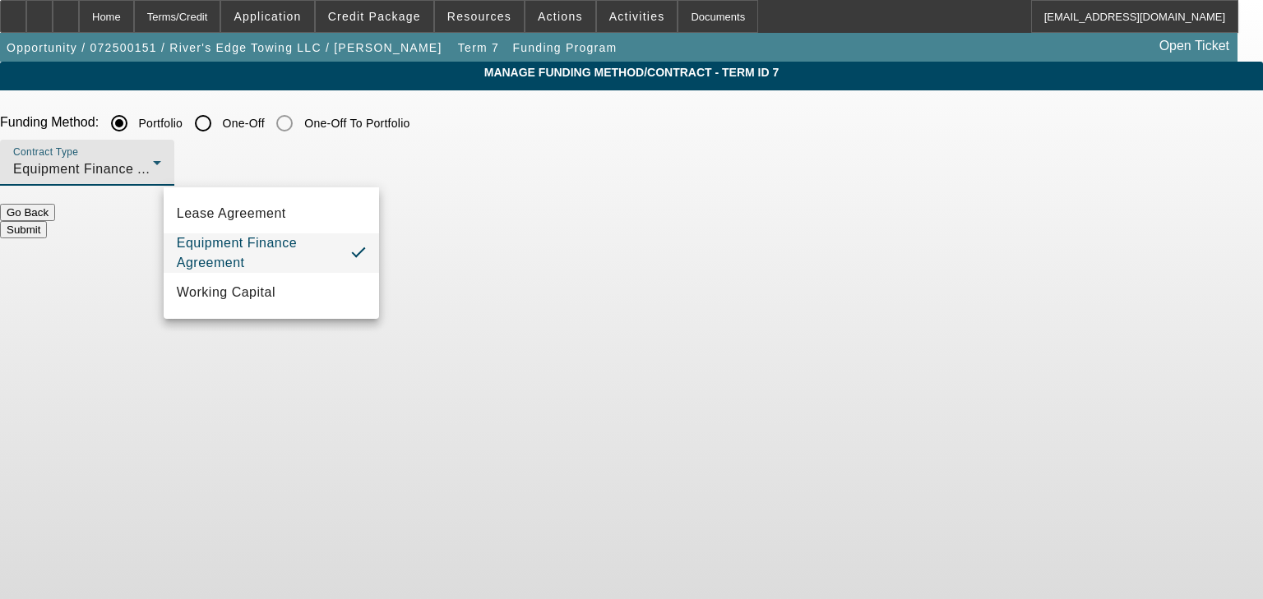
click at [361, 124] on div at bounding box center [631, 299] width 1263 height 599
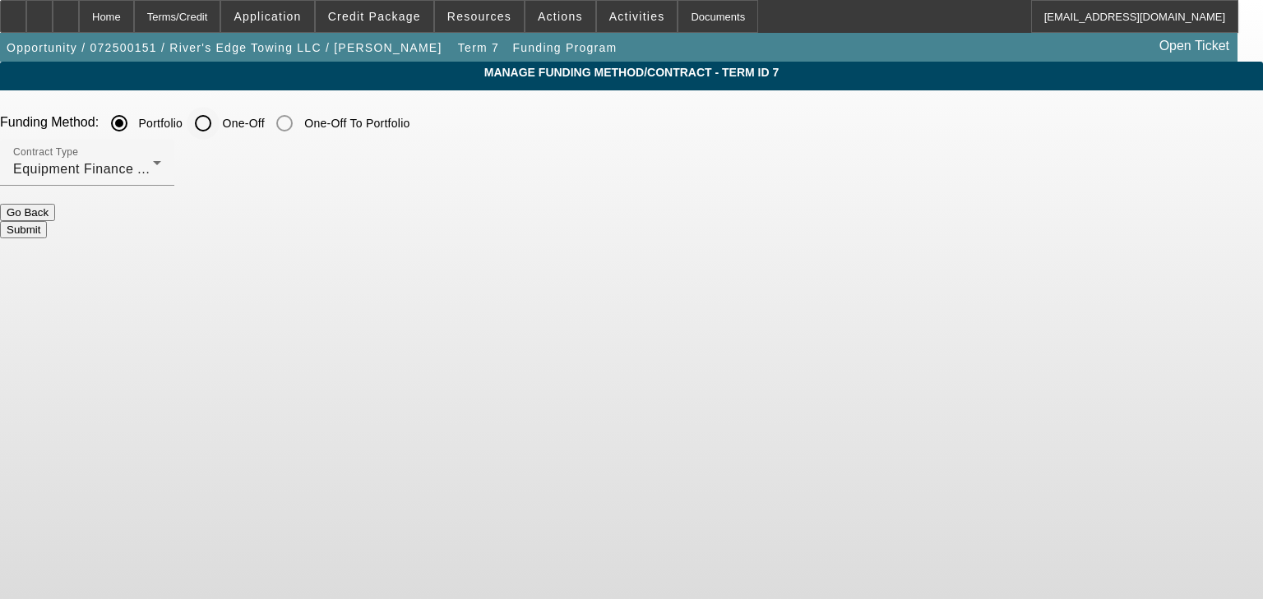
click at [220, 124] on input "One-Off" at bounding box center [203, 123] width 33 height 33
radio input "true"
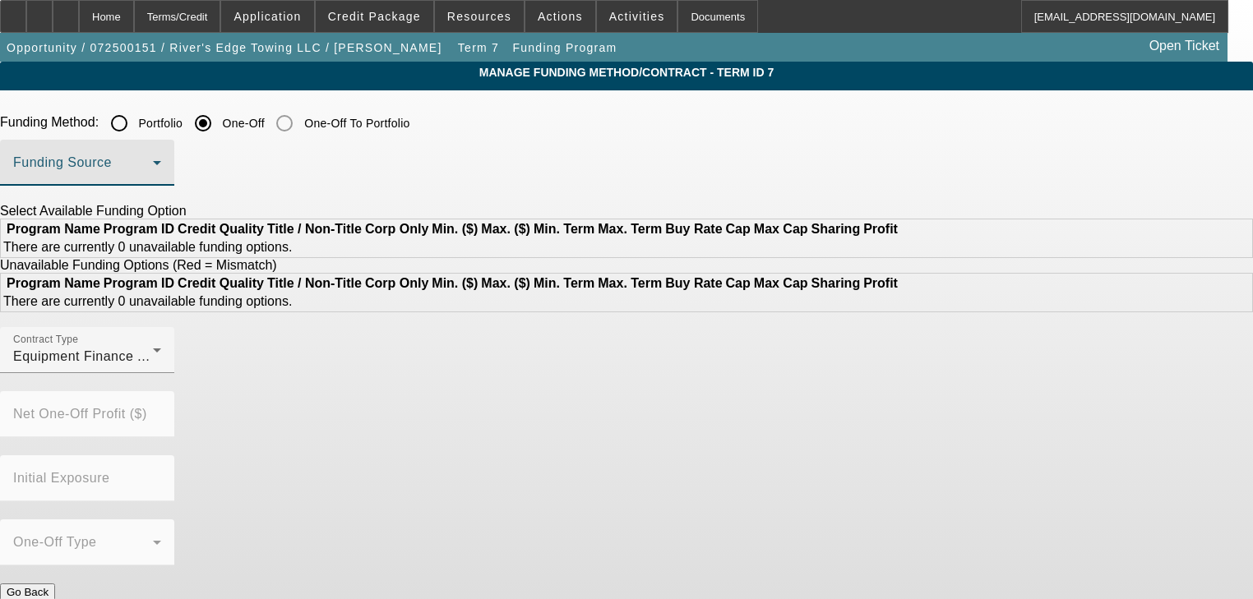
click at [153, 170] on span at bounding box center [83, 169] width 140 height 20
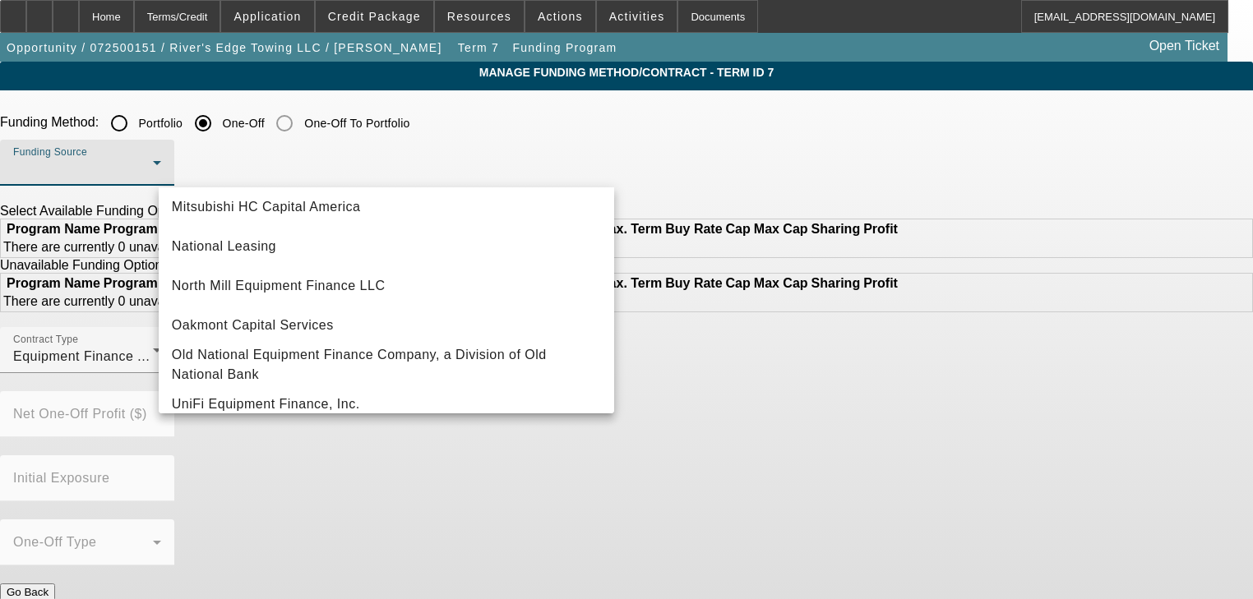
scroll to position [460, 0]
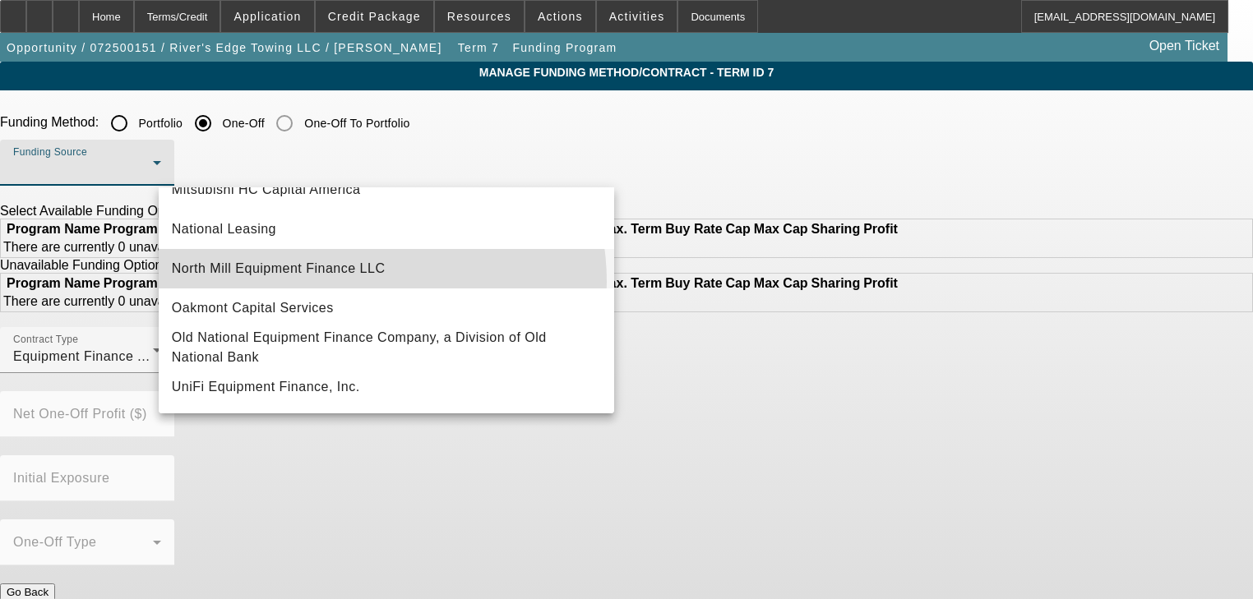
click at [357, 280] on mat-option "North Mill Equipment Finance LLC" at bounding box center [386, 268] width 455 height 39
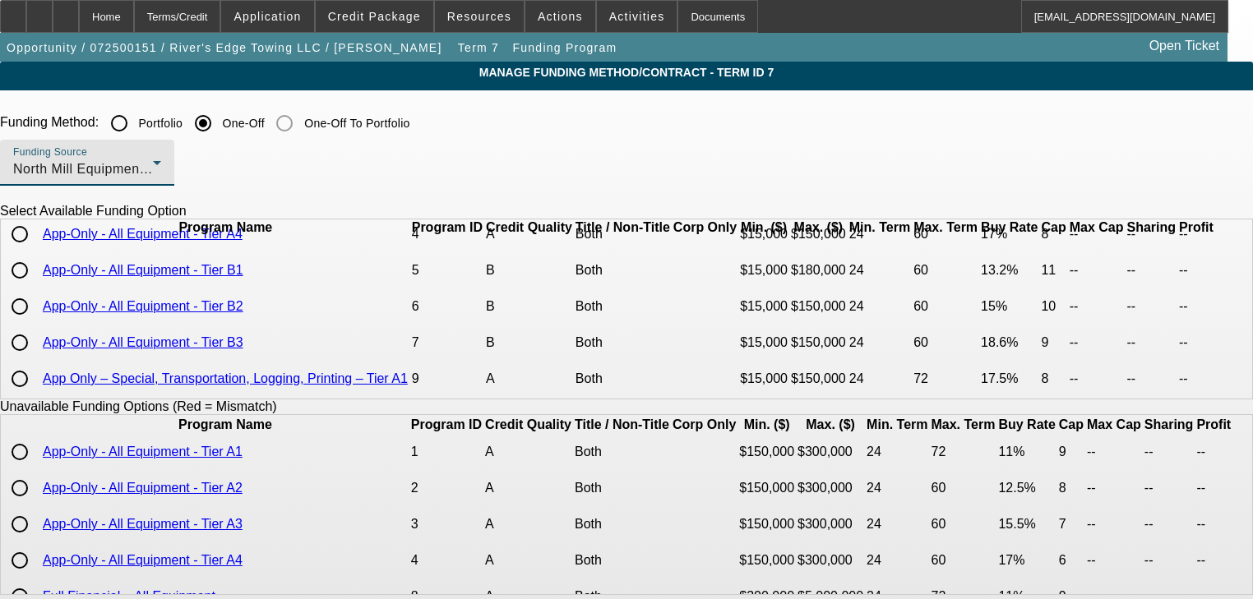
scroll to position [132, 0]
click at [36, 286] on input "radio" at bounding box center [19, 269] width 33 height 33
radio input "true"
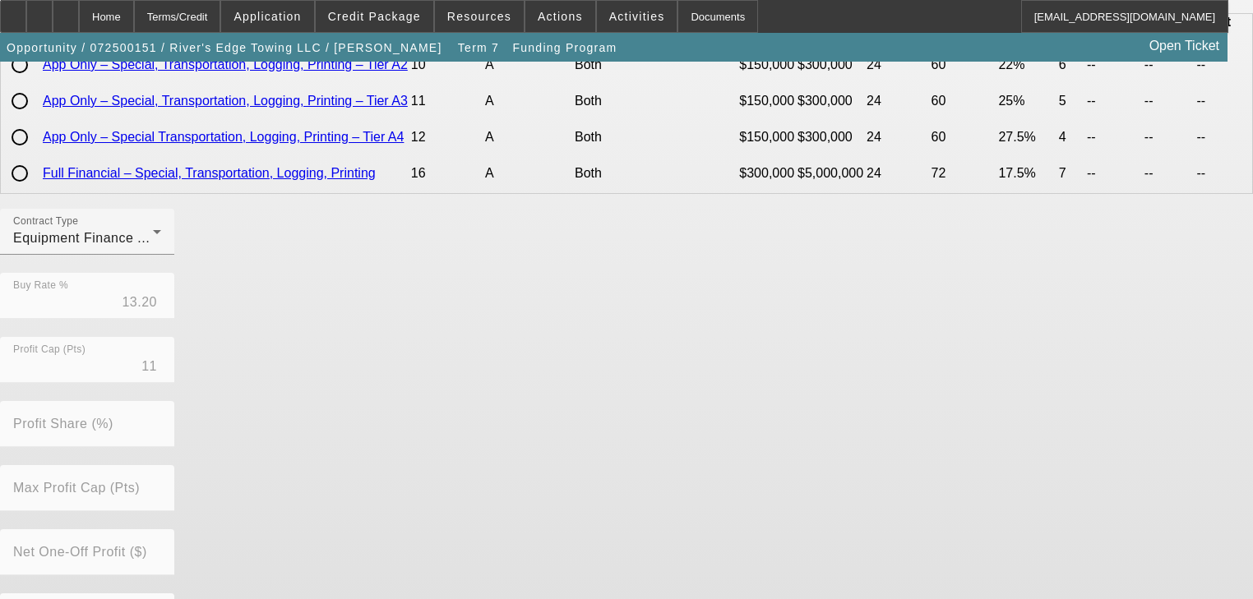
scroll to position [520, 0]
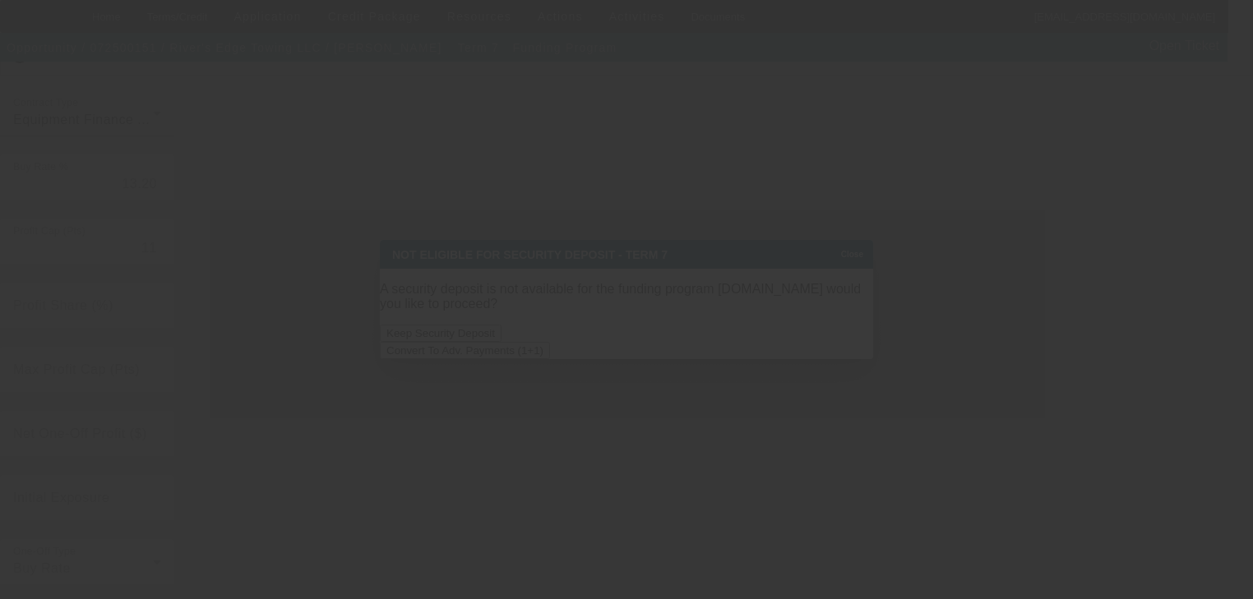
scroll to position [0, 0]
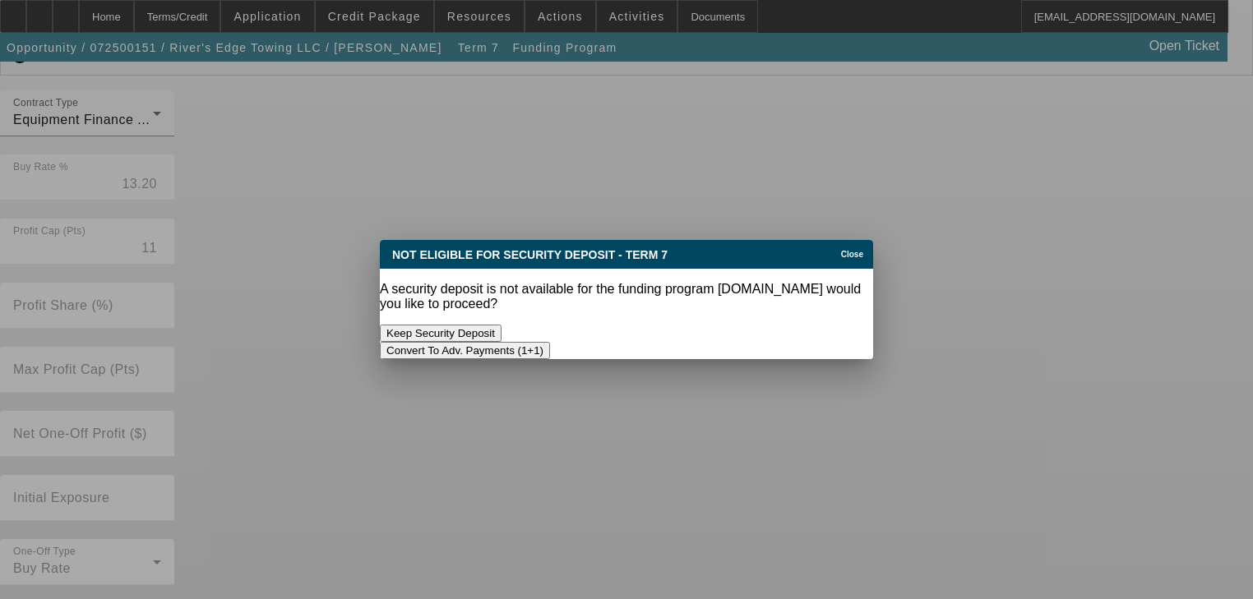
click at [490, 567] on div at bounding box center [626, 299] width 1253 height 599
click at [550, 342] on button "Convert To Adv. Payments (1+1)" at bounding box center [465, 350] width 170 height 17
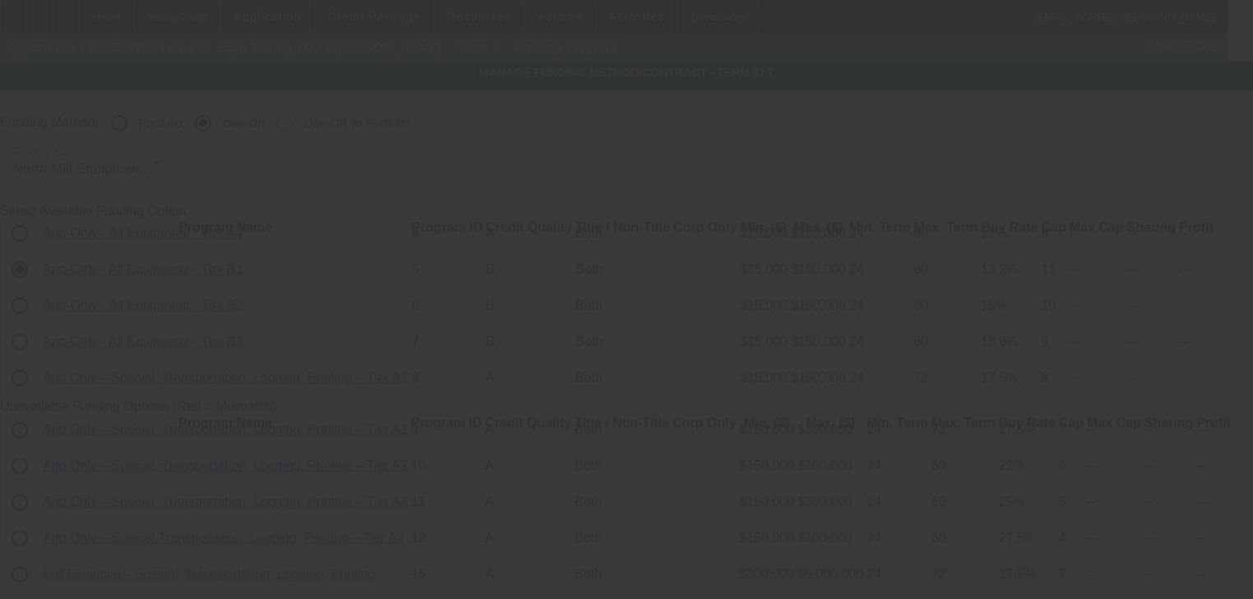
scroll to position [520, 0]
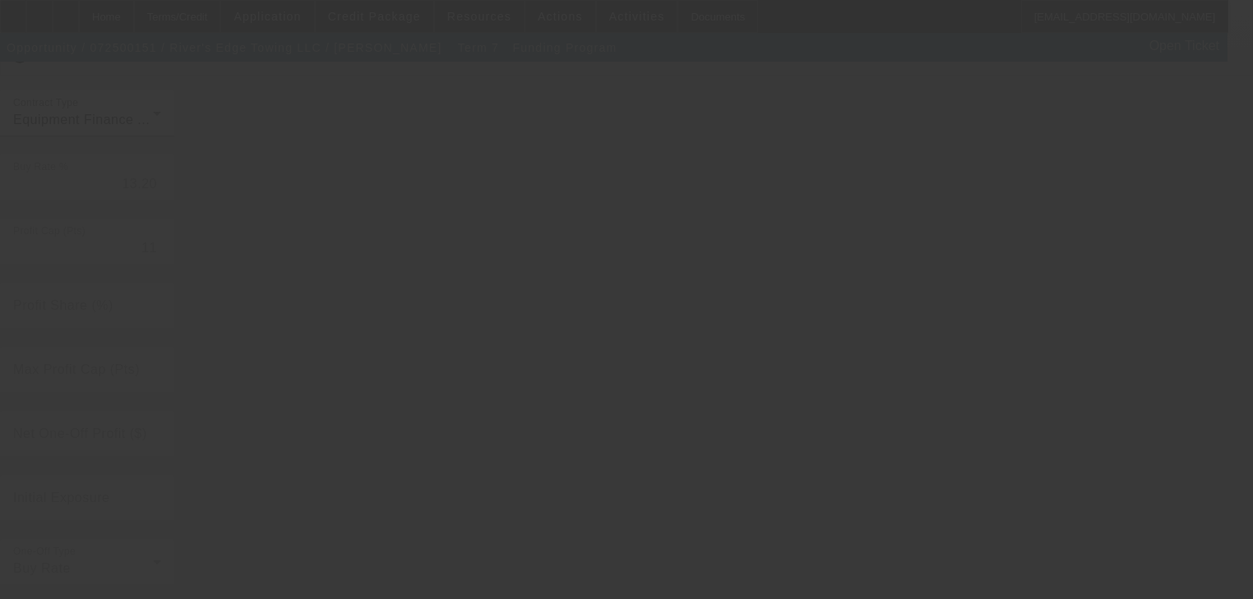
radio input "true"
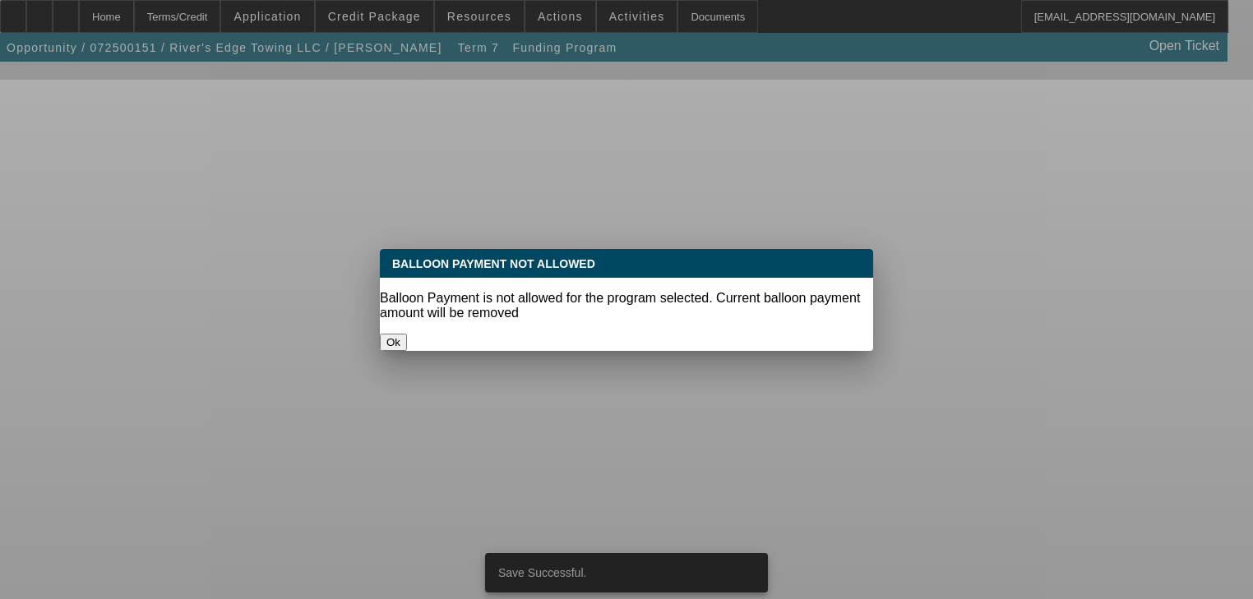
scroll to position [0, 0]
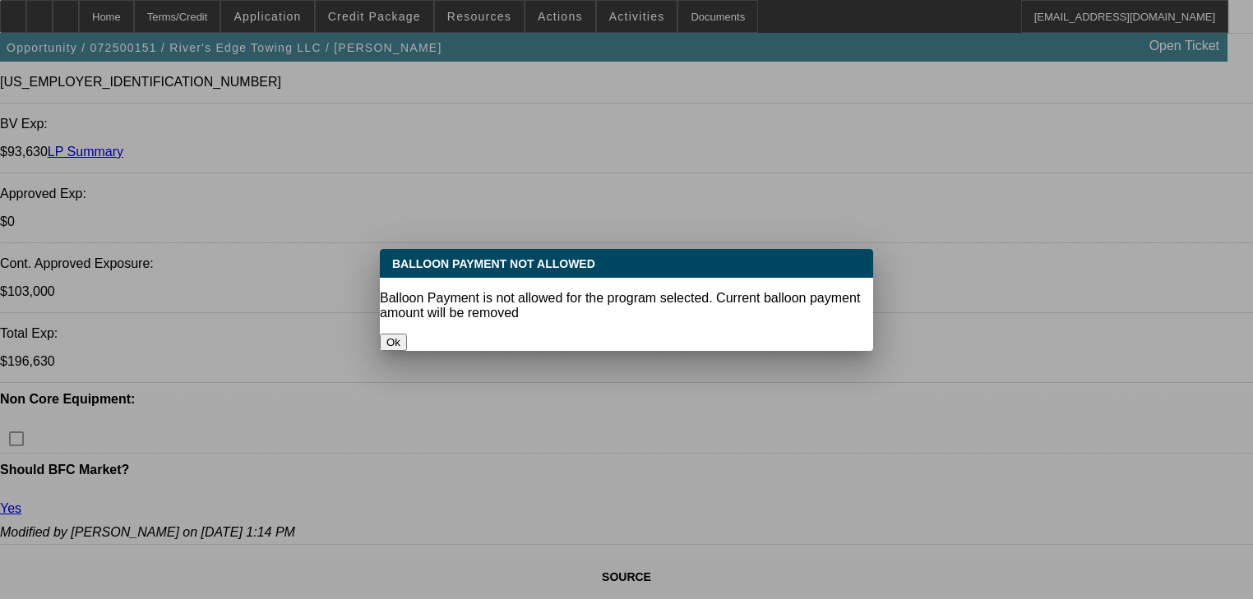
select select "0"
select select "6"
select select "0"
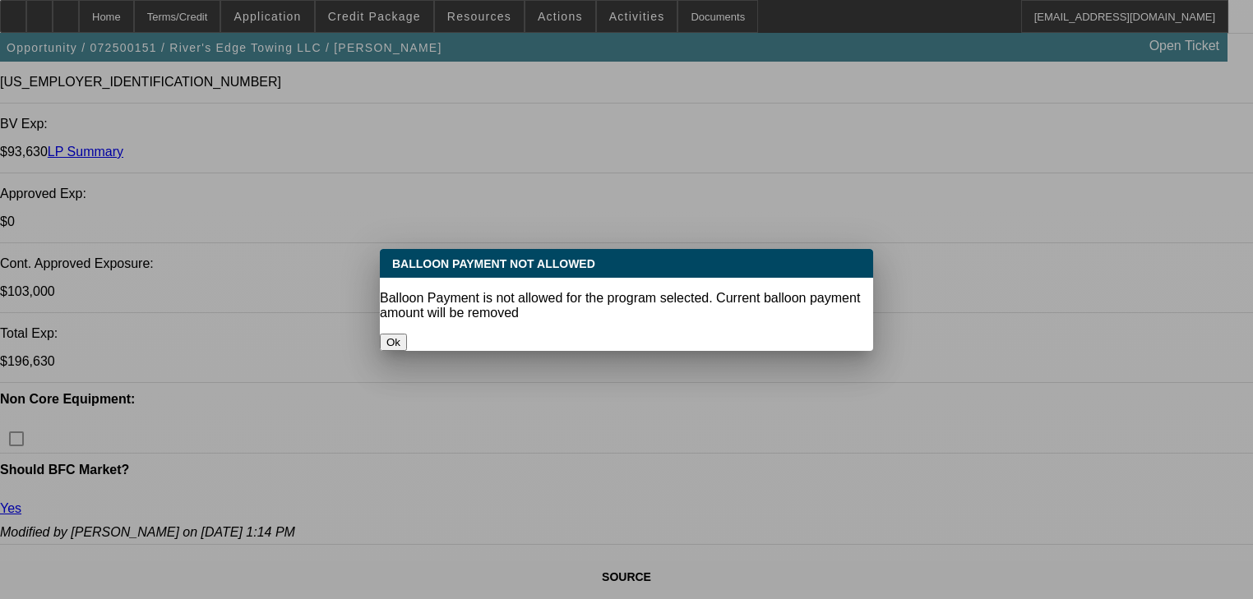
select select "2"
select select "0"
select select "6"
select select "0"
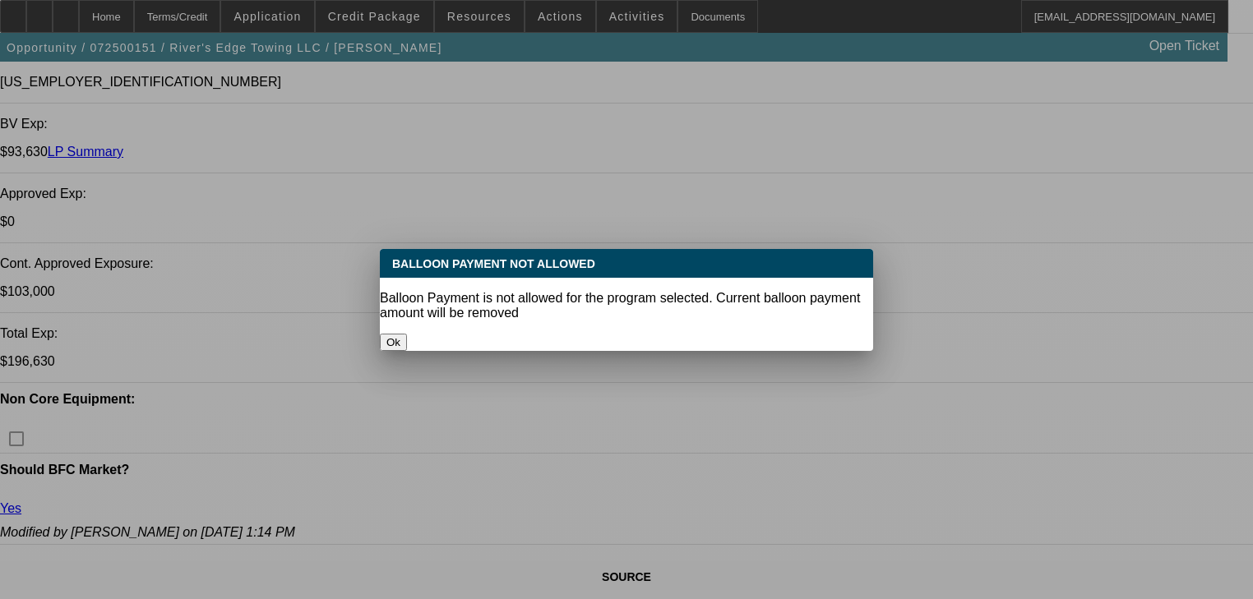
select select "2"
select select "0"
select select "6"
select select "0"
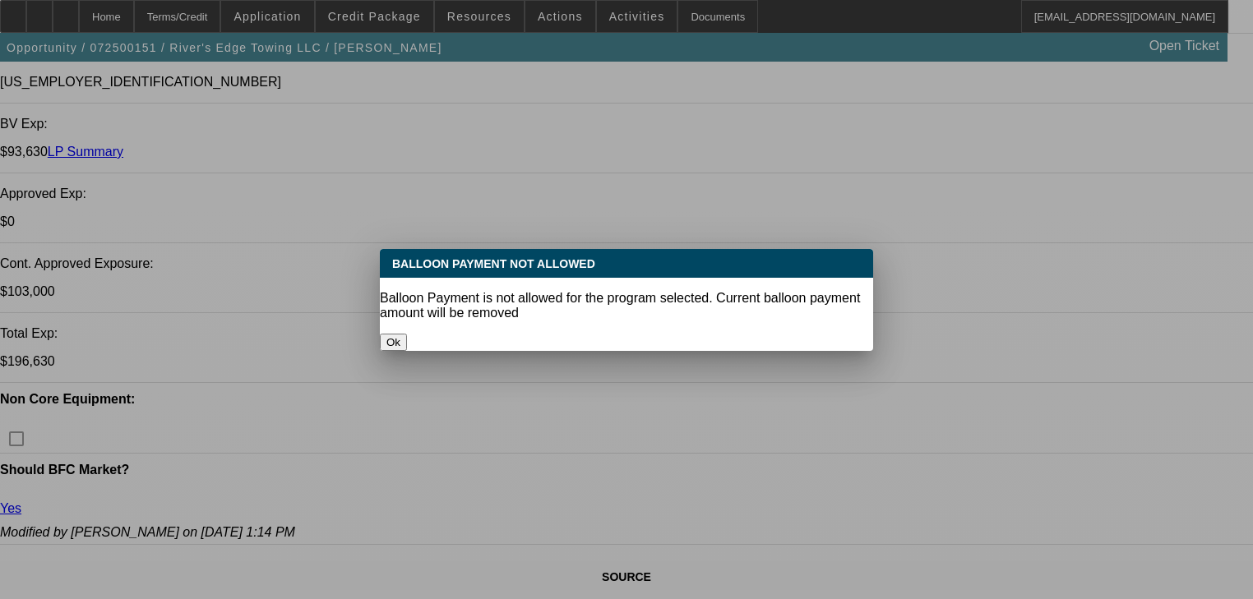
select select "2"
select select "0"
select select "6"
click at [407, 334] on button "Ok" at bounding box center [393, 342] width 27 height 17
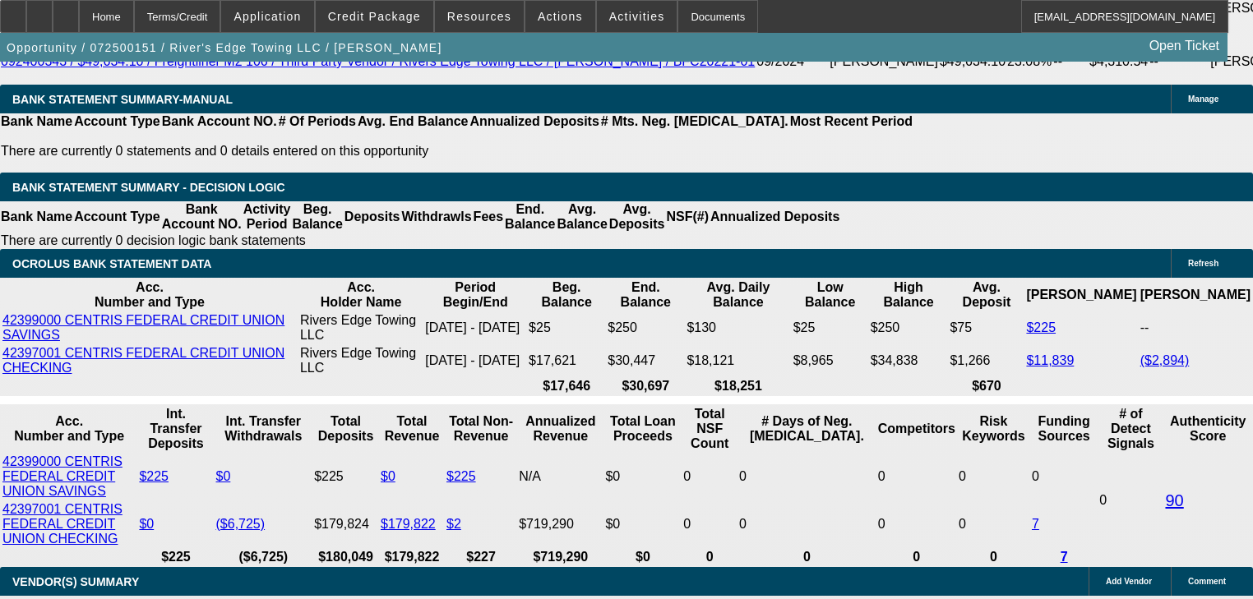
scroll to position [3216, 0]
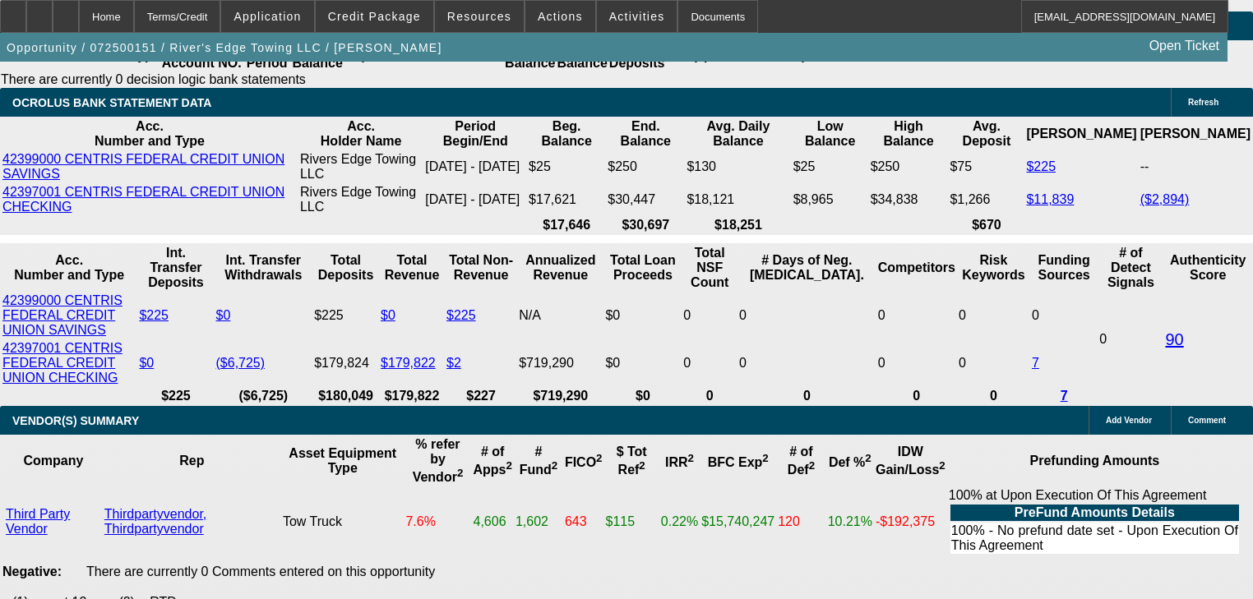
type input "UNKNOWN"
type input "1"
type input "$1,709.37"
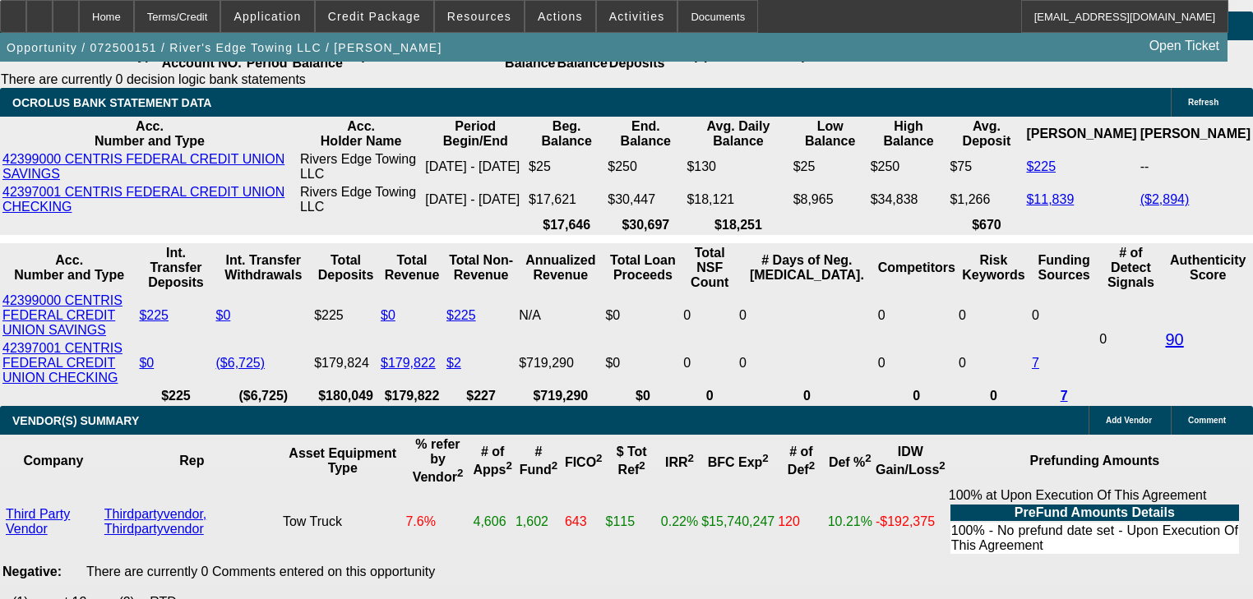
type input "17"
type input "0"
type input "$2,485.26"
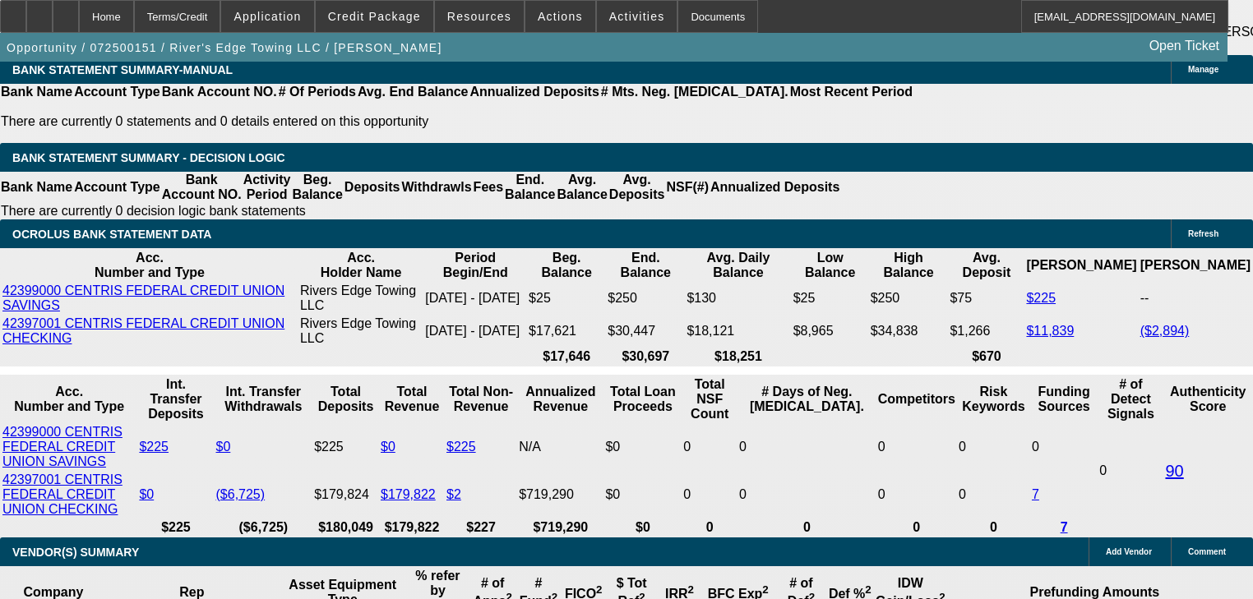
type input "$0.00"
select select "0.05"
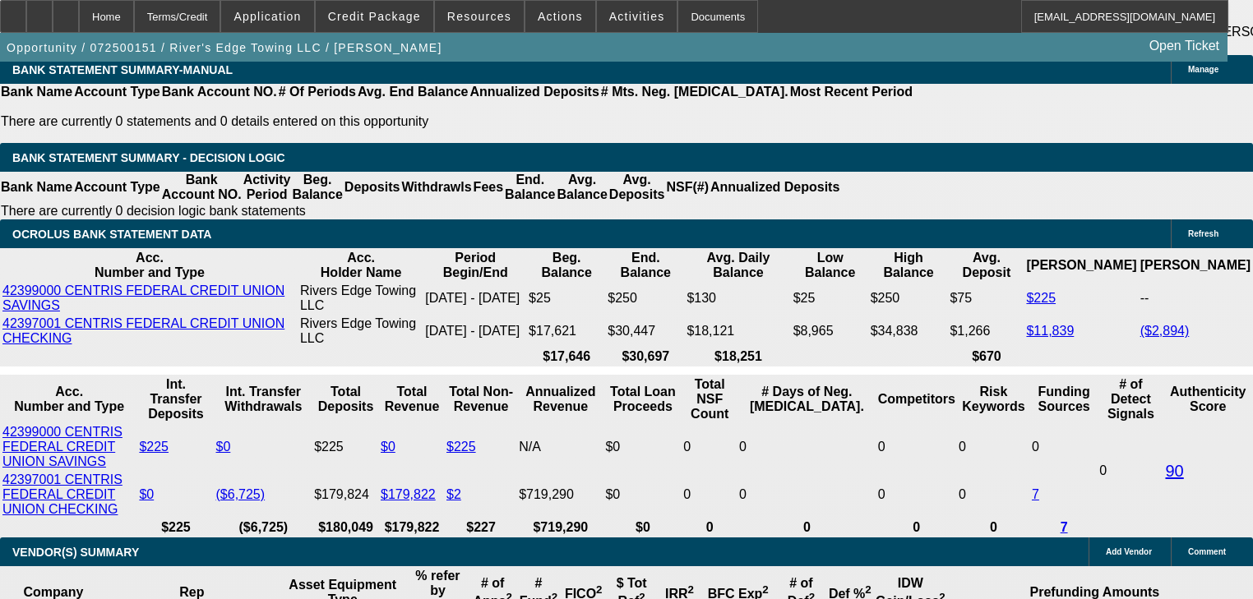
type input "$6,037.50"
type input "$2,850.90"
type input "7"
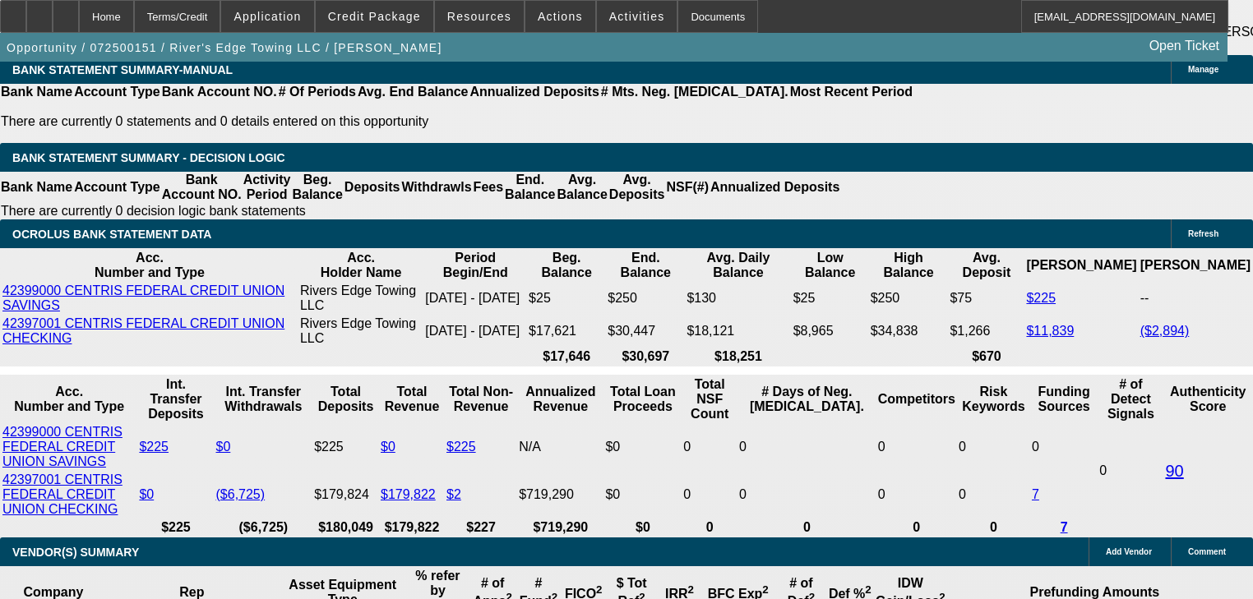
type input "$17,329.19"
type input "72"
type input "$1.81"
type input "72"
type input "1"
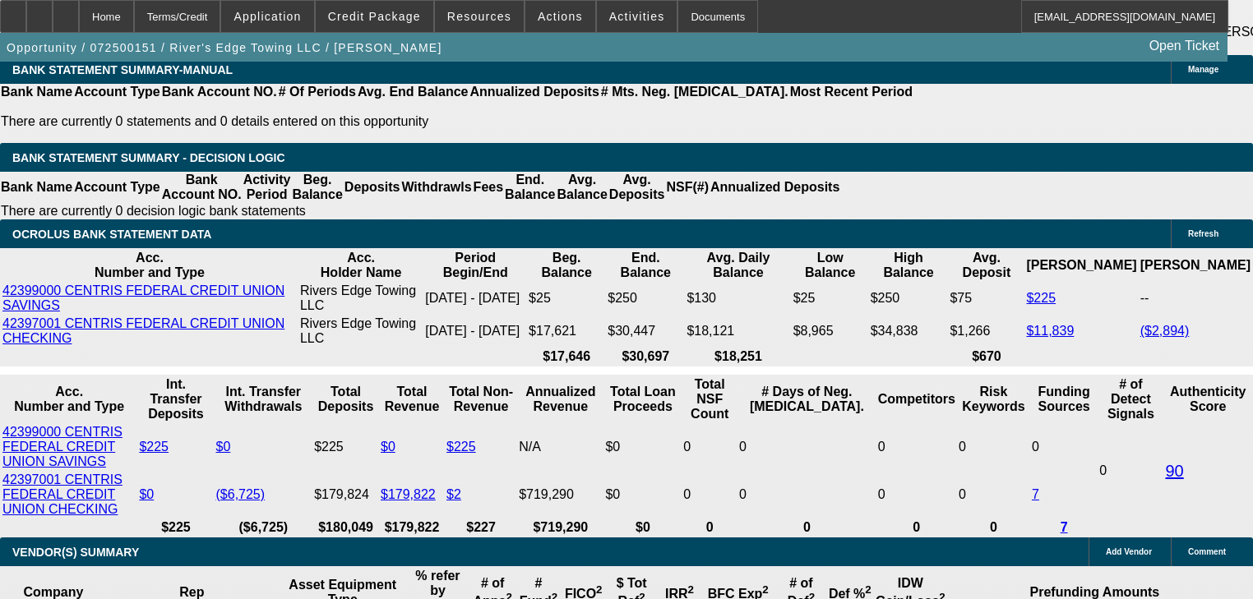
type input "$1,642.17"
type input "17"
type input "$2,551.91"
type input "17"
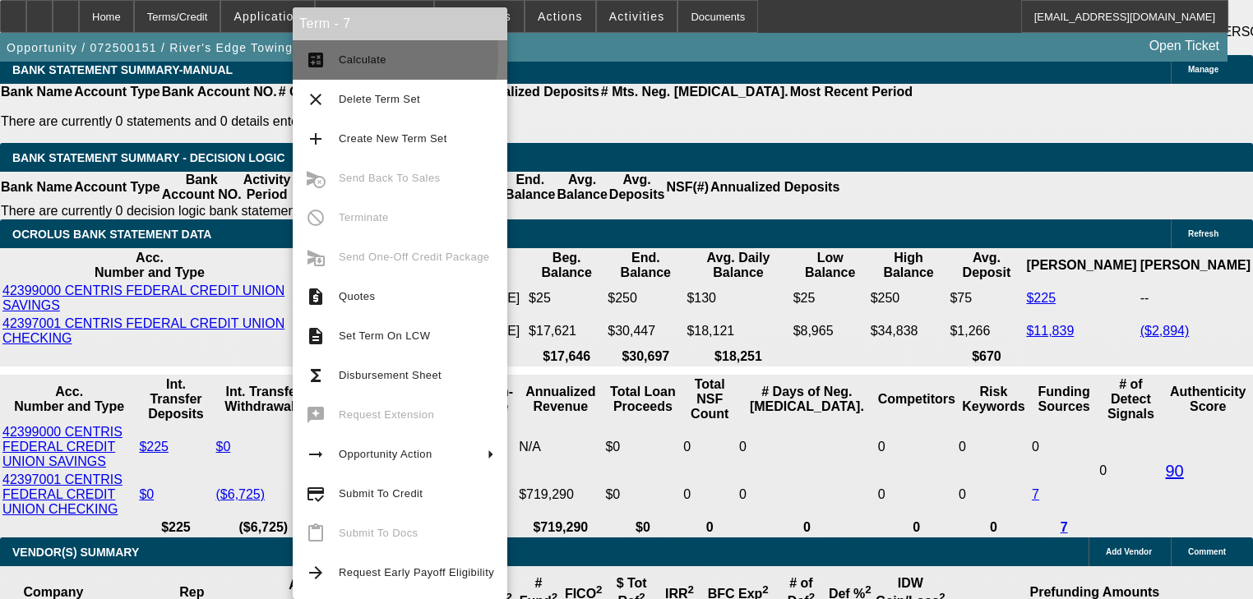
click at [352, 56] on span "Calculate" at bounding box center [363, 59] width 48 height 12
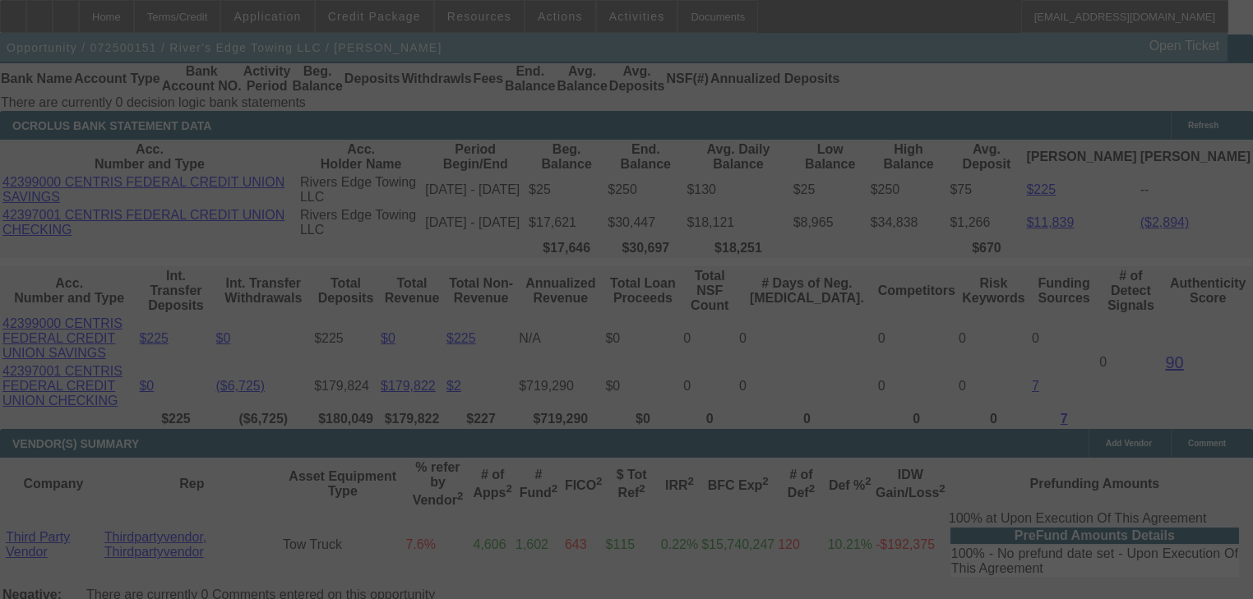
scroll to position [3216, 0]
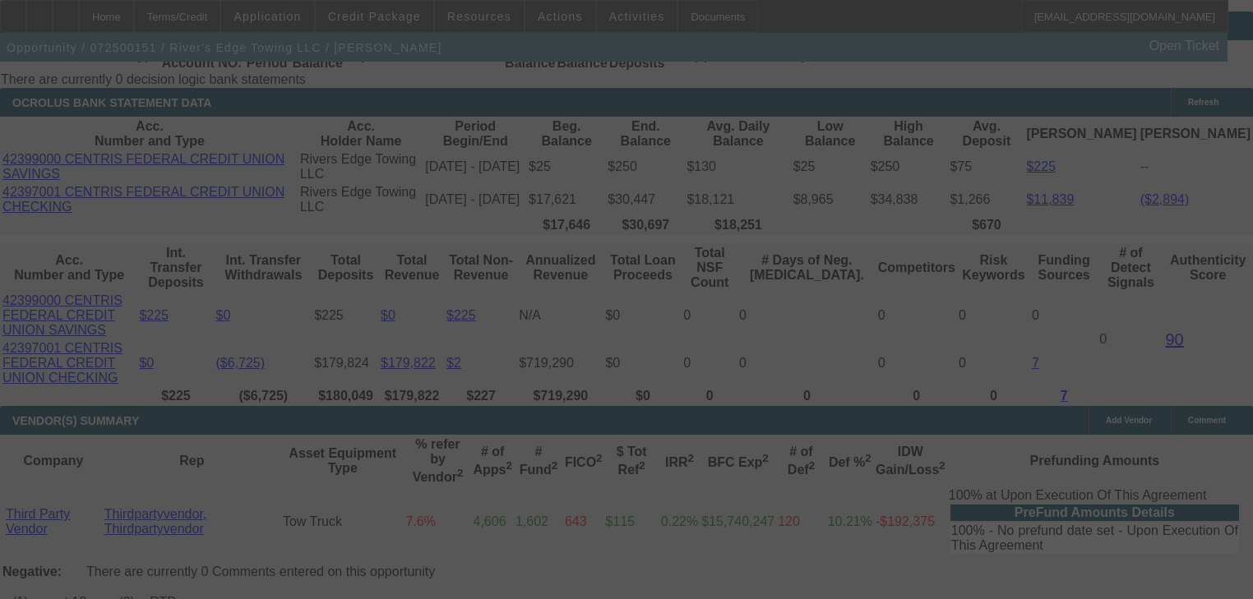
select select "0"
select select "6"
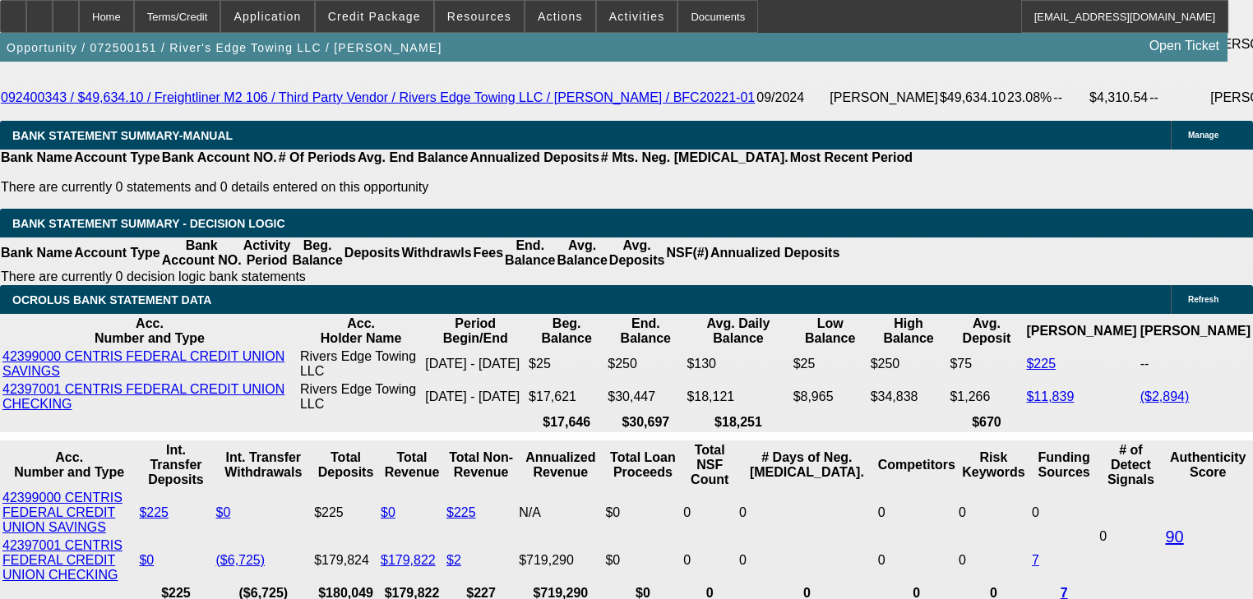
scroll to position [670, 0]
drag, startPoint x: 1184, startPoint y: 468, endPoint x: 891, endPoint y: 430, distance: 295.1
drag, startPoint x: 964, startPoint y: 323, endPoint x: 967, endPoint y: 414, distance: 91.3
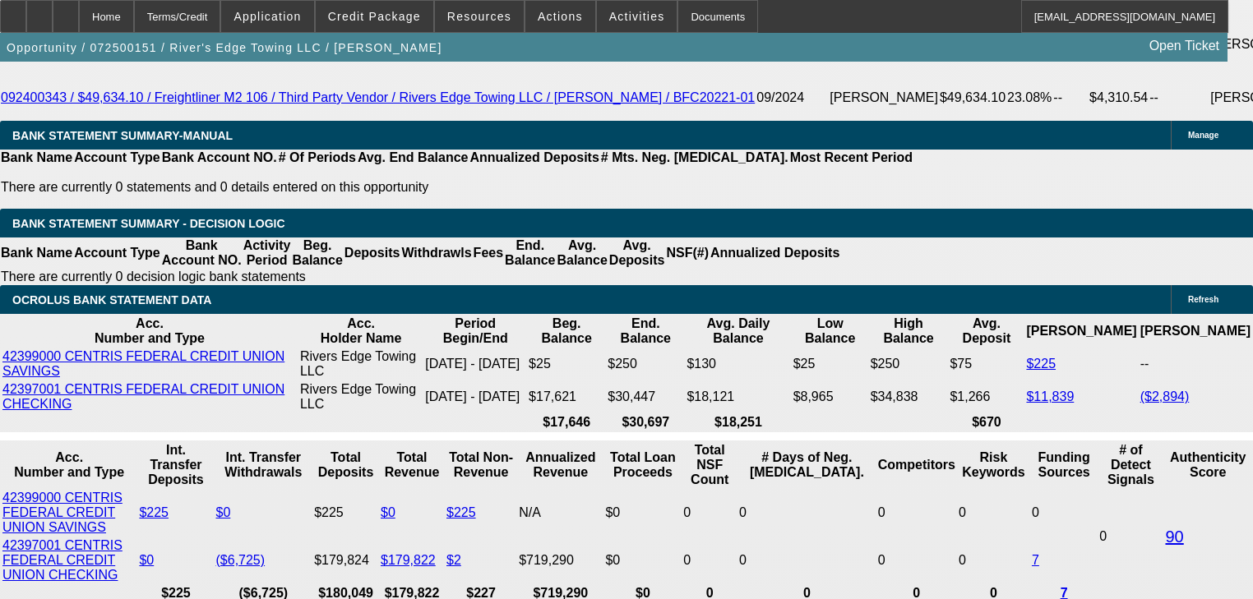
drag, startPoint x: 852, startPoint y: 445, endPoint x: 860, endPoint y: 450, distance: 9.6
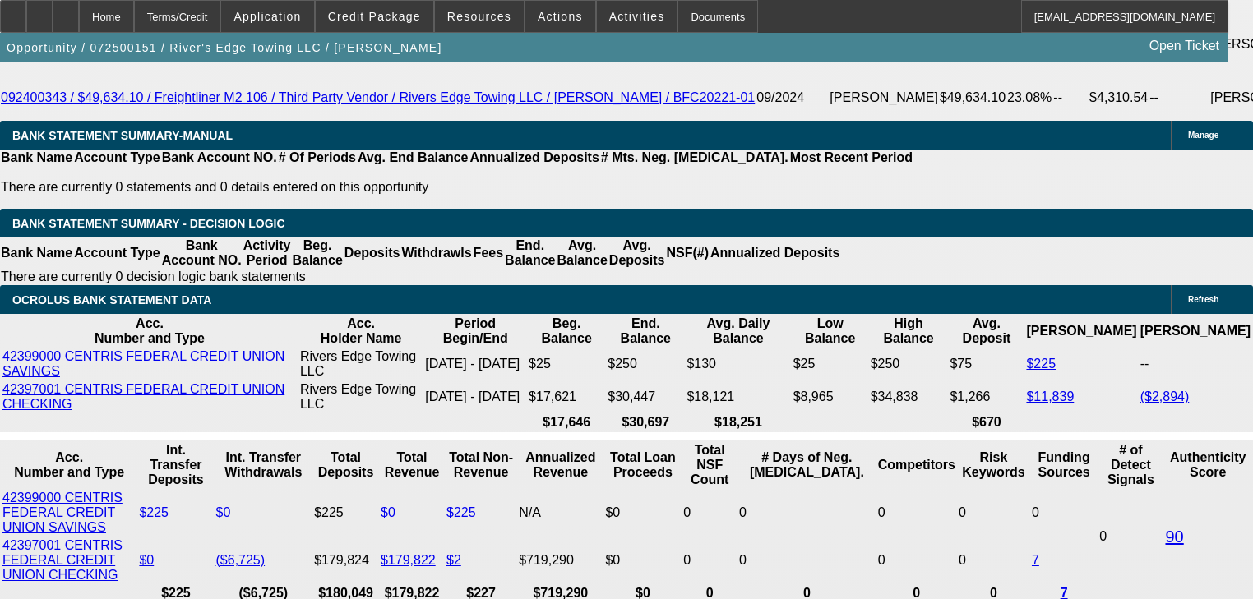
copy body "Current Beacon Funding looking to keep up with growing demand with a low mileag…"
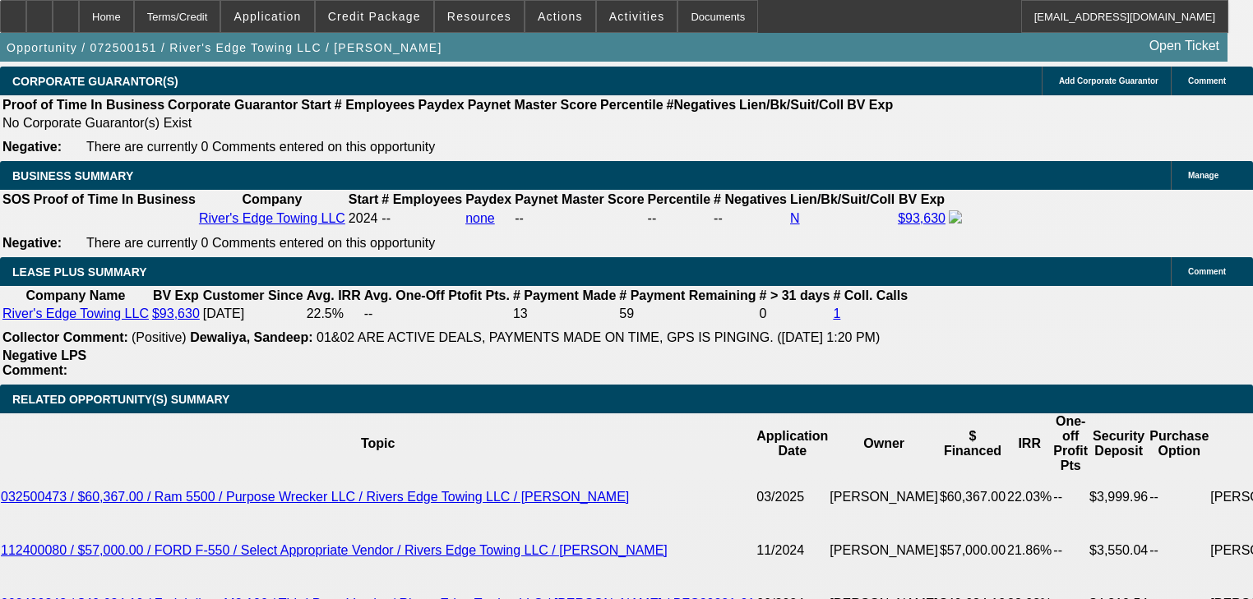
scroll to position [2295, 0]
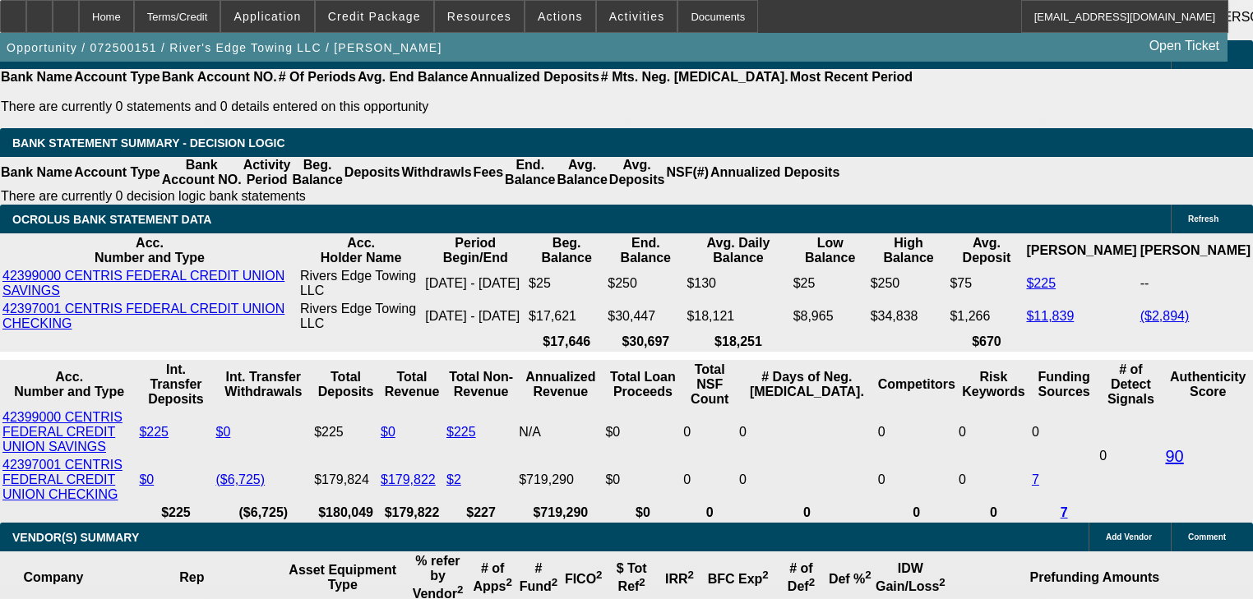
scroll to position [3099, 0]
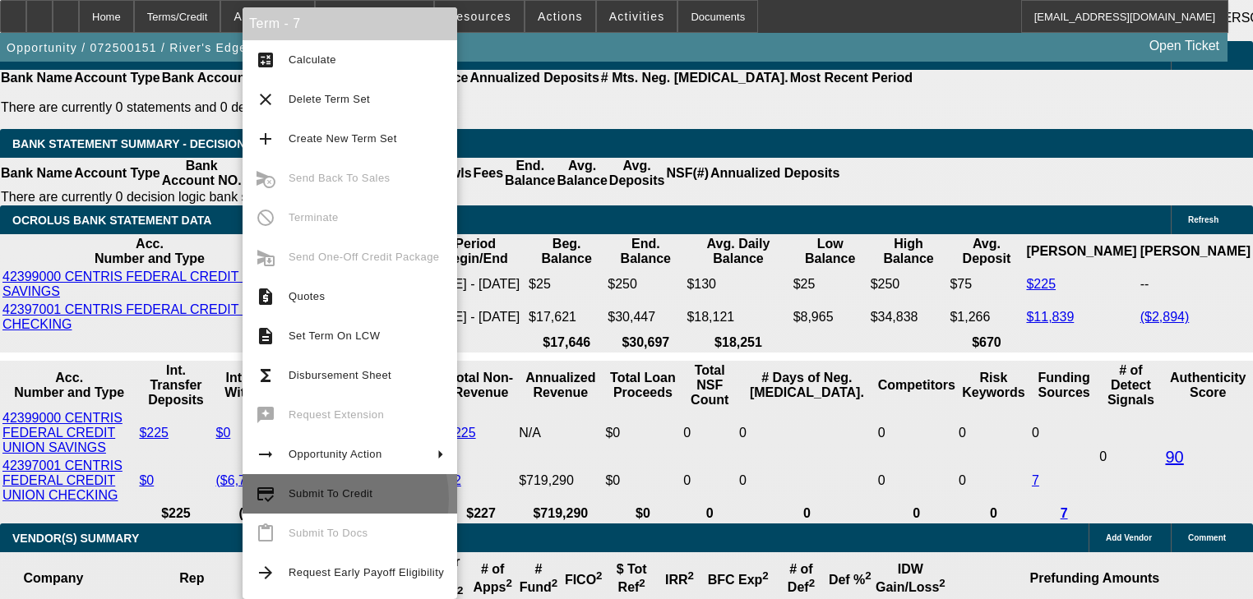
click at [325, 499] on span "Submit To Credit" at bounding box center [331, 494] width 84 height 12
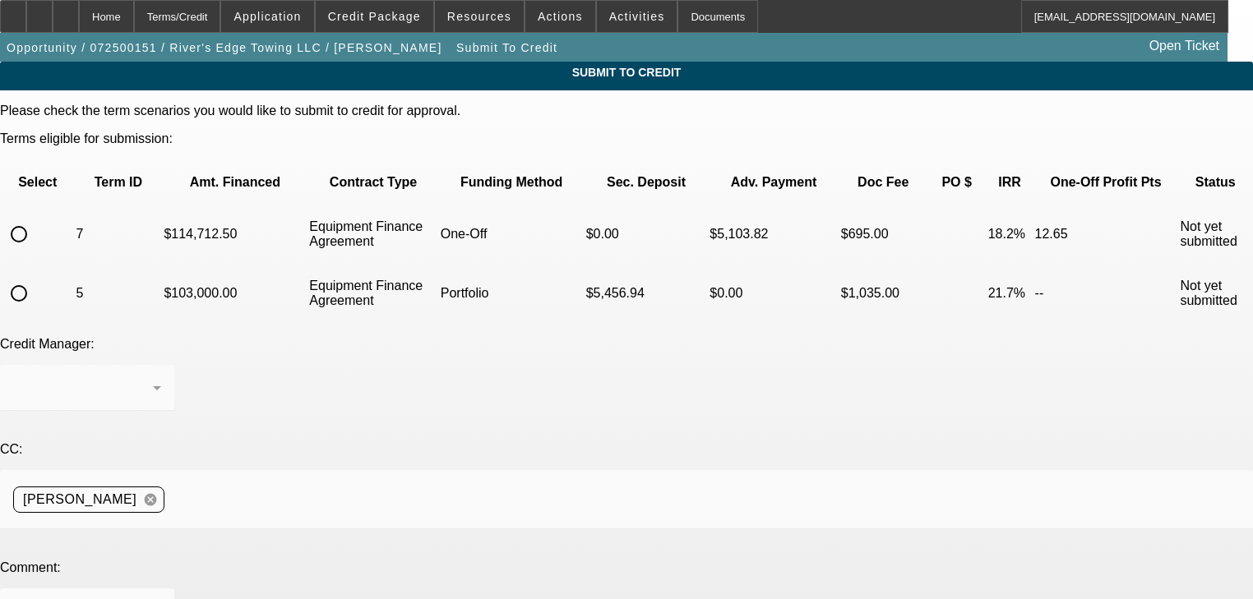
click at [39, 215] on div at bounding box center [18, 234] width 39 height 39
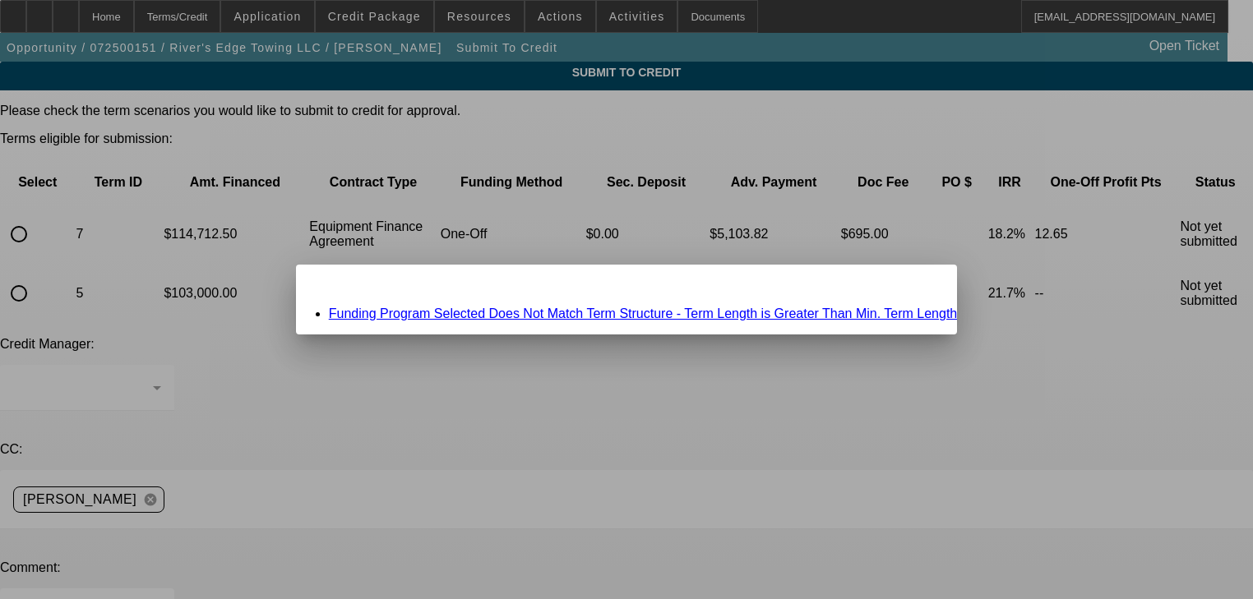
click at [557, 309] on link "Funding Program Selected Does Not Match Term Structure - Term Length is Greater…" at bounding box center [643, 314] width 629 height 14
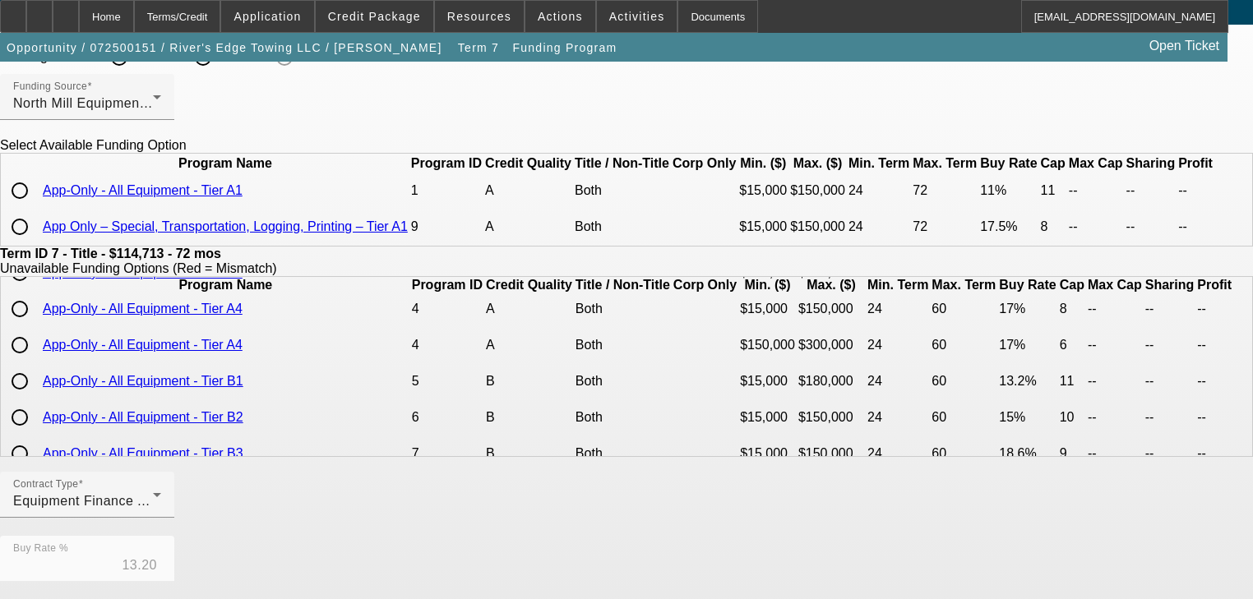
scroll to position [263, 0]
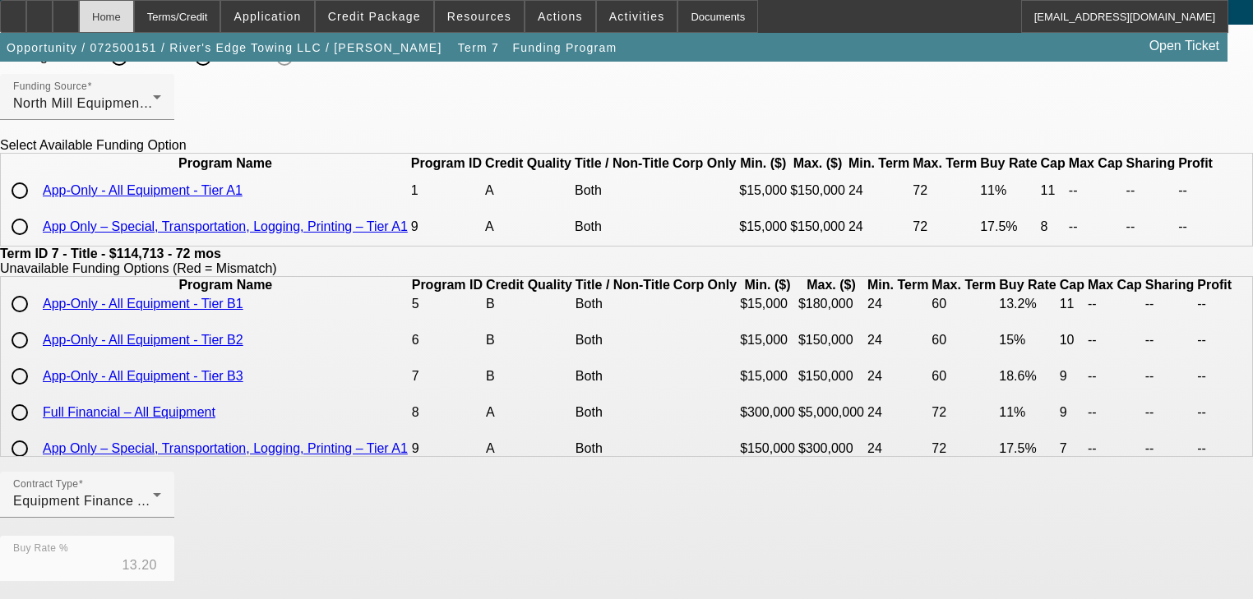
click at [134, 12] on div "Home" at bounding box center [106, 16] width 55 height 33
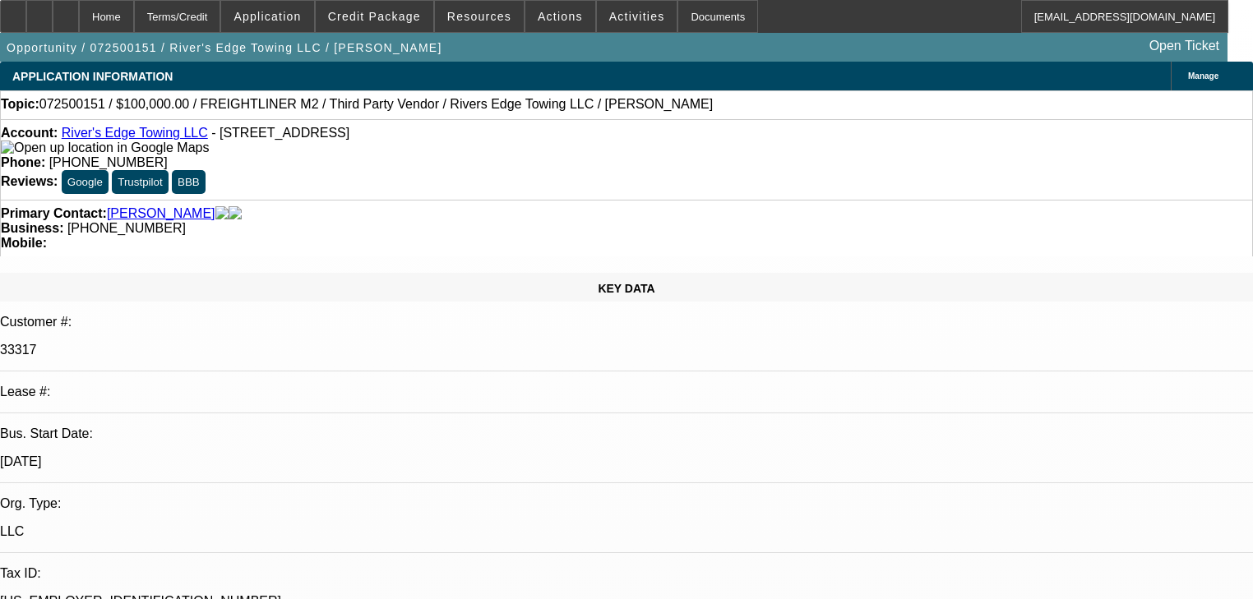
select select "0"
select select "6"
select select "0"
select select "2"
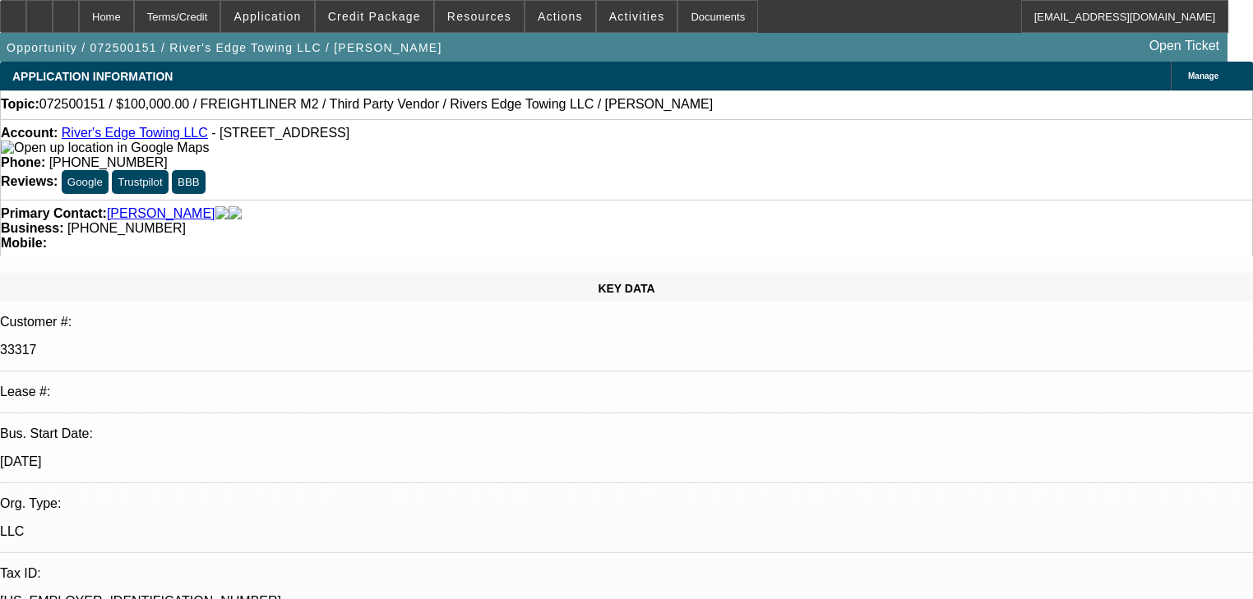
select select "2"
select select "0"
select select "6"
select select "0"
select select "2"
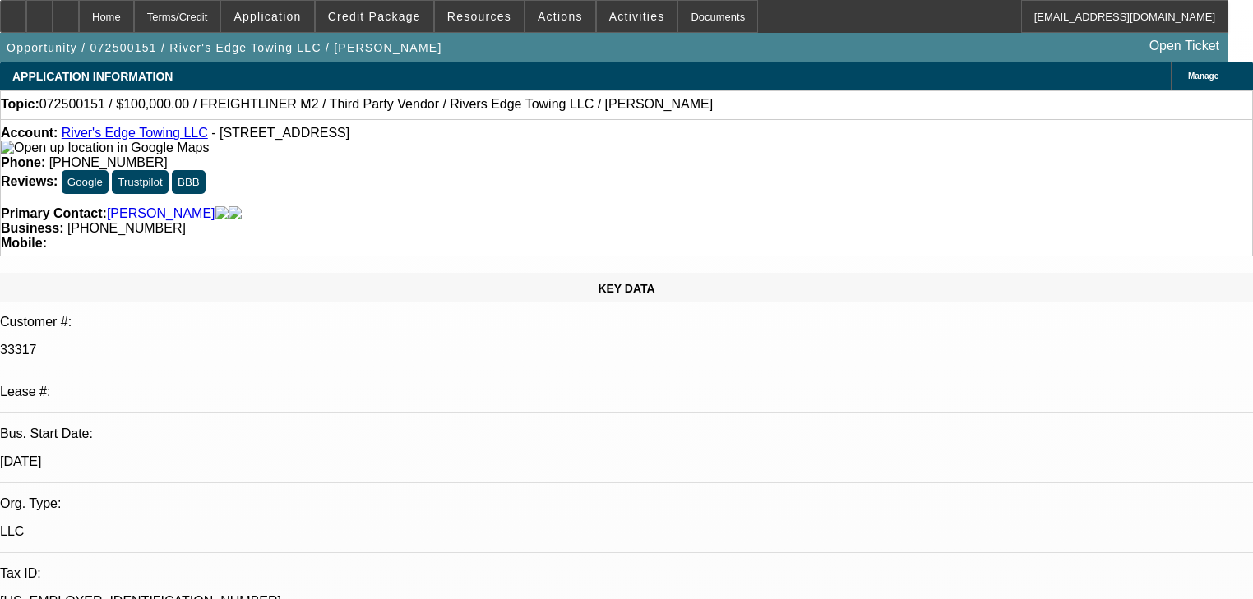
select select "2"
select select "0"
select select "6"
select select "0"
select select "2"
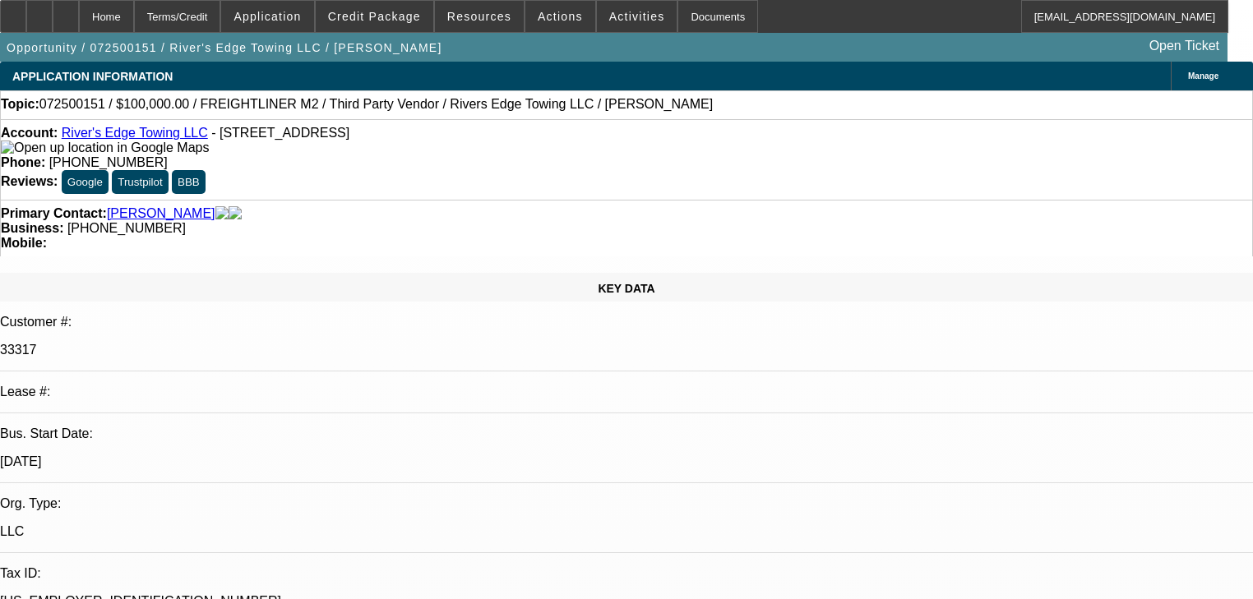
select select "2"
select select "0"
select select "6"
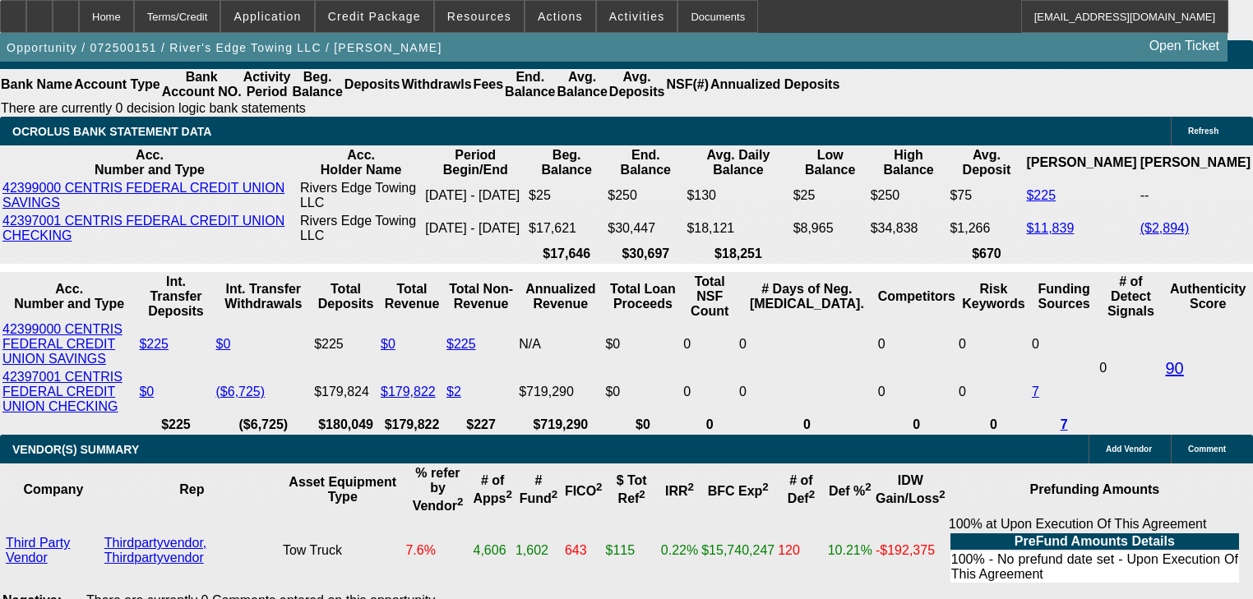
scroll to position [3157, 0]
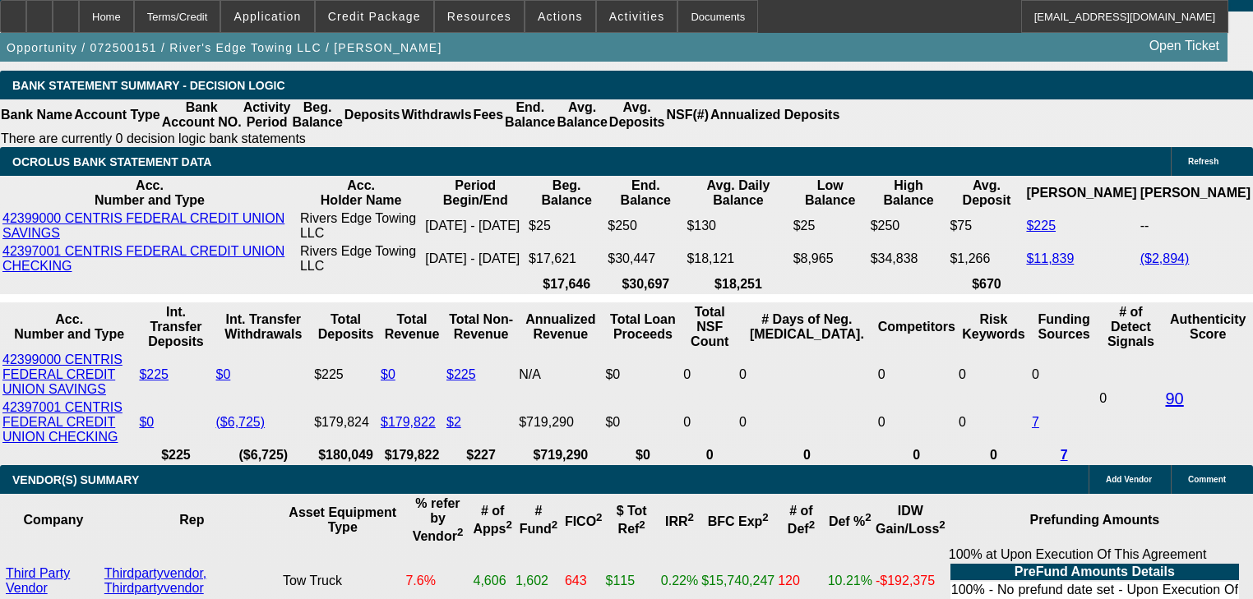
type input "UNKNOWN"
type input "60"
type input "$2,850.90"
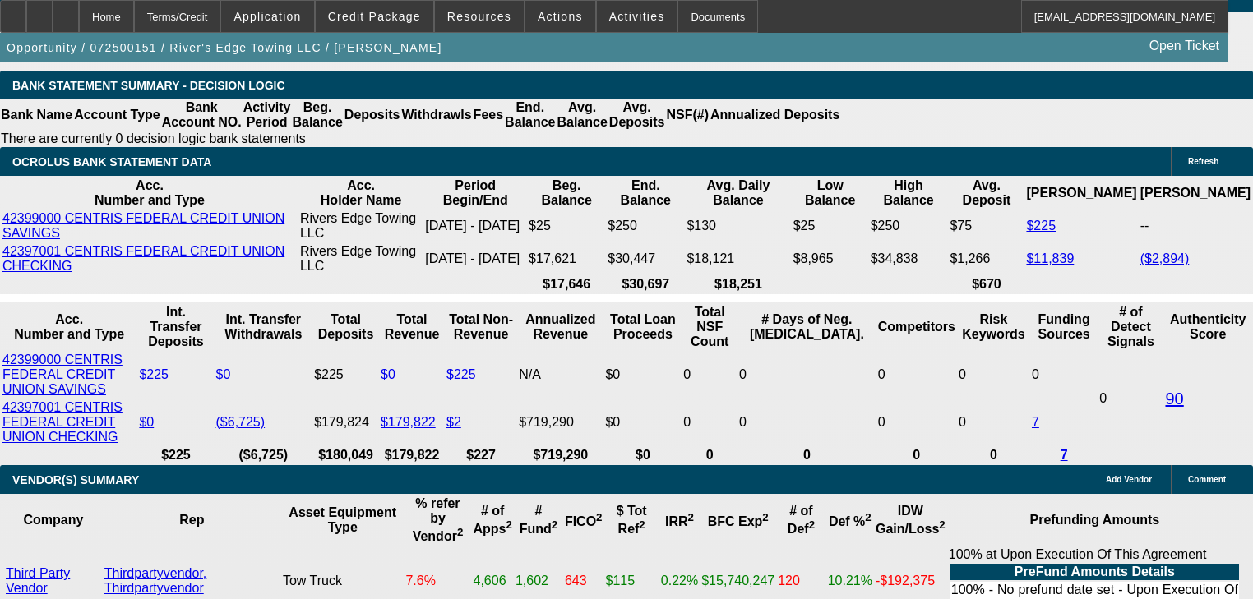
type input "60"
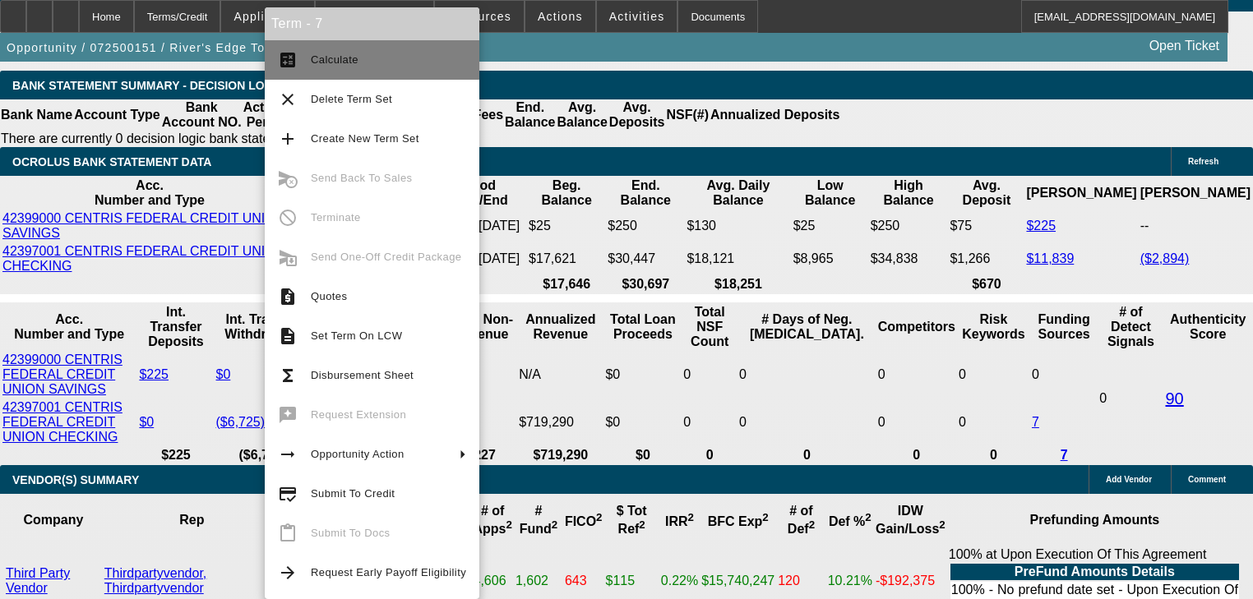
click at [306, 72] on button "calculate Calculate" at bounding box center [372, 59] width 215 height 39
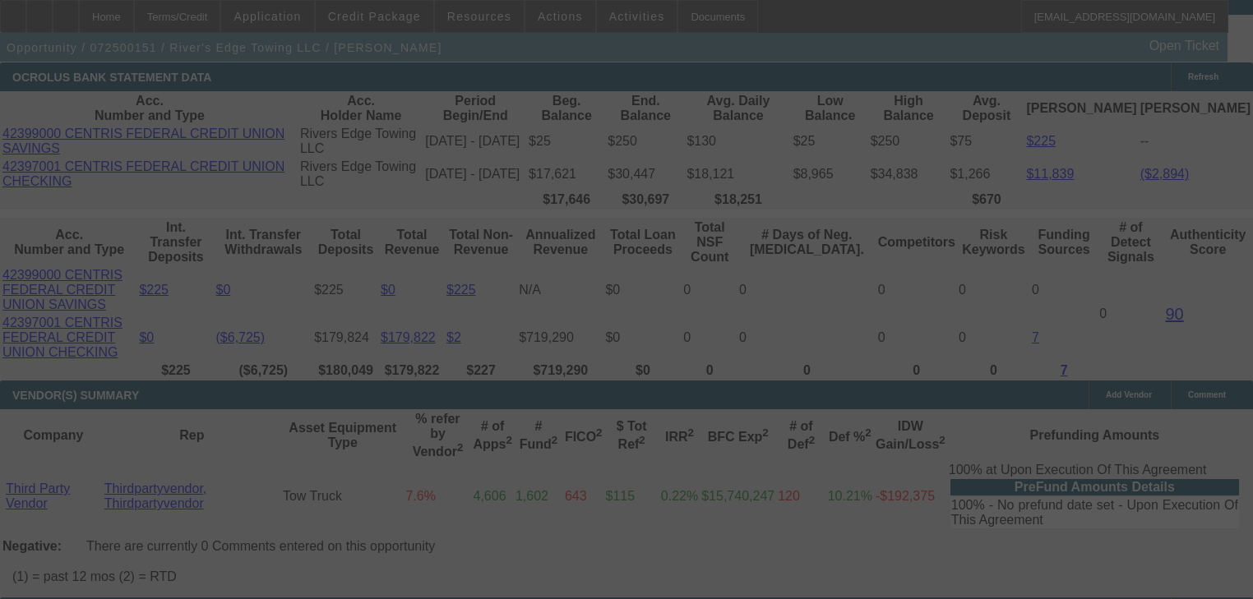
scroll to position [3354, 0]
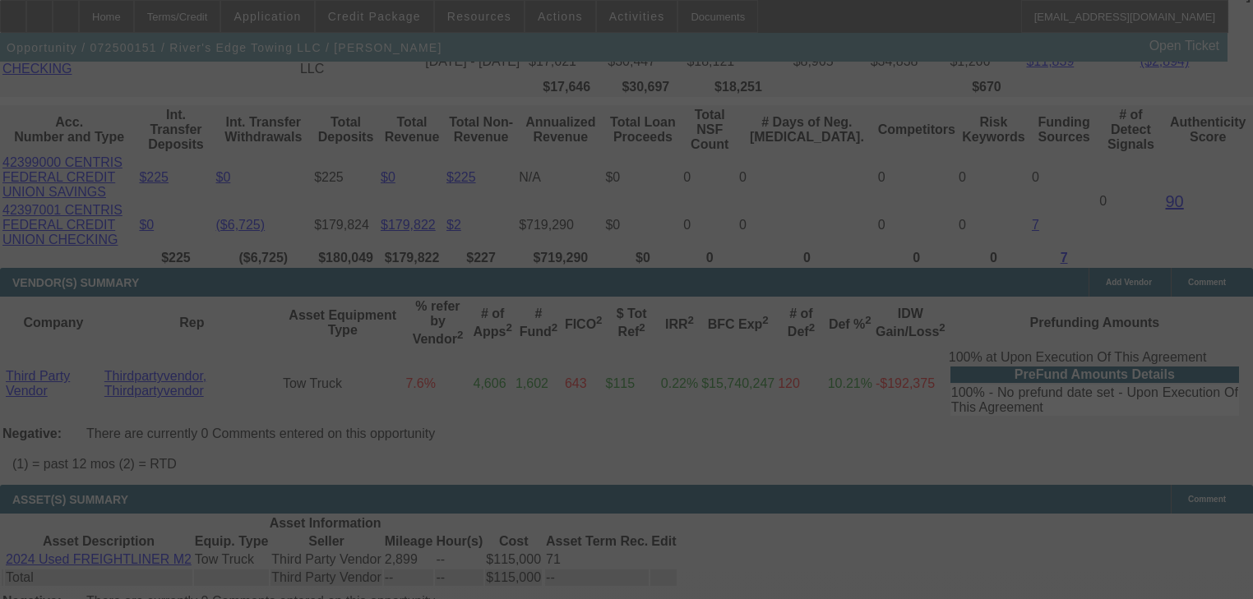
select select "0"
select select "6"
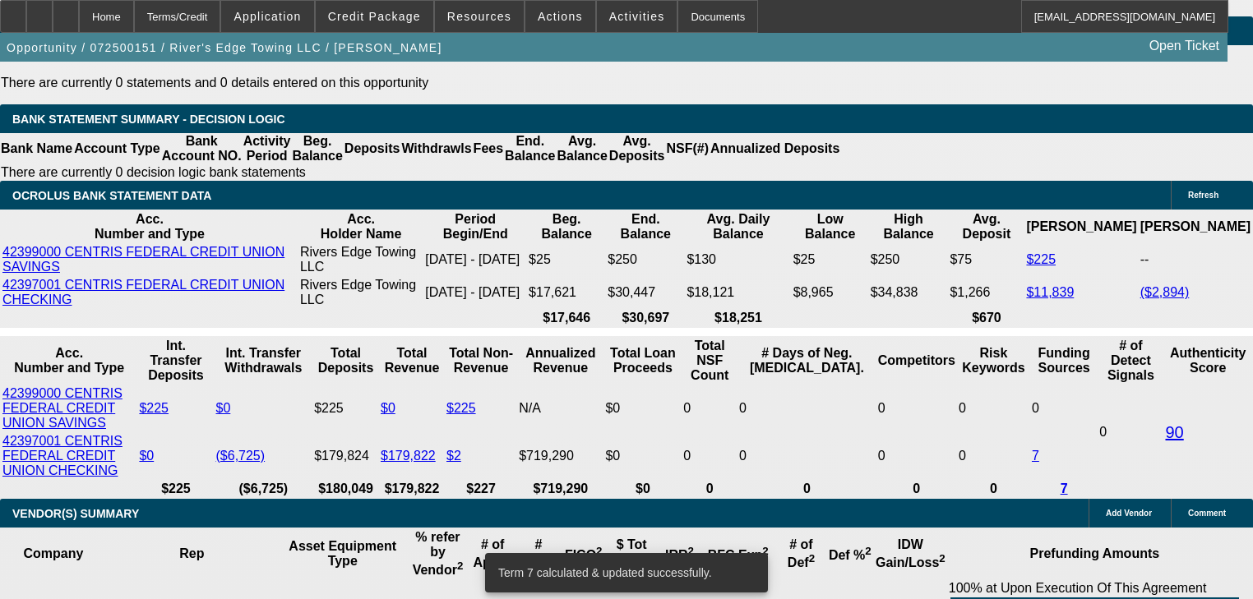
scroll to position [3091, 0]
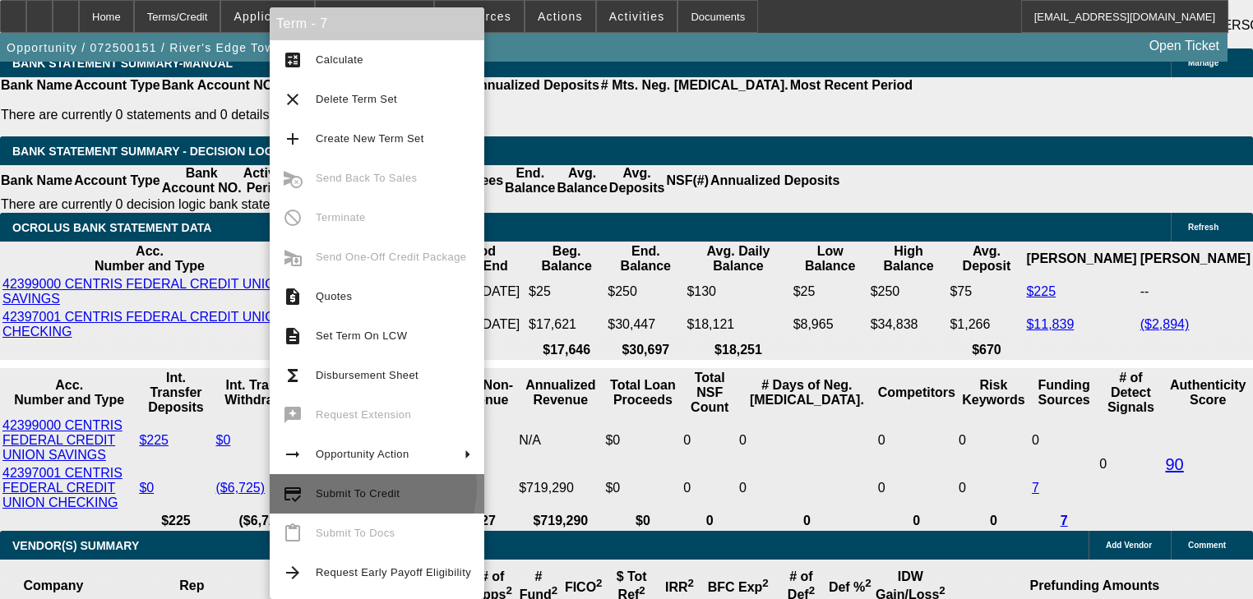
click at [349, 486] on span "Submit To Credit" at bounding box center [393, 494] width 155 height 20
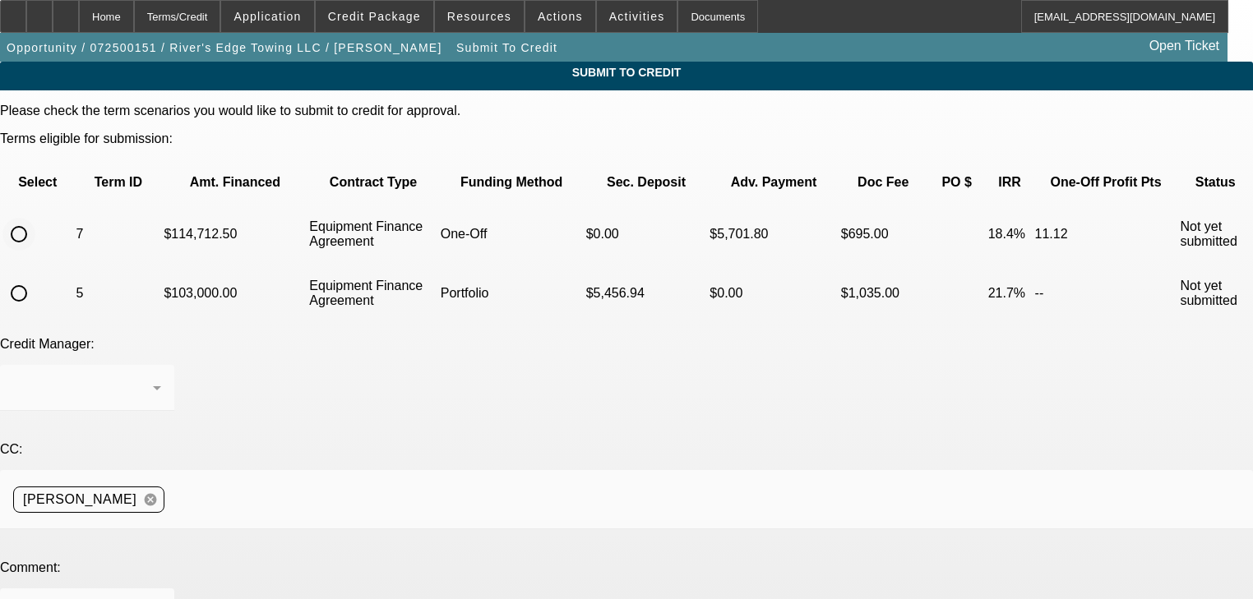
click at [39, 215] on div at bounding box center [18, 234] width 39 height 39
radio input "true"
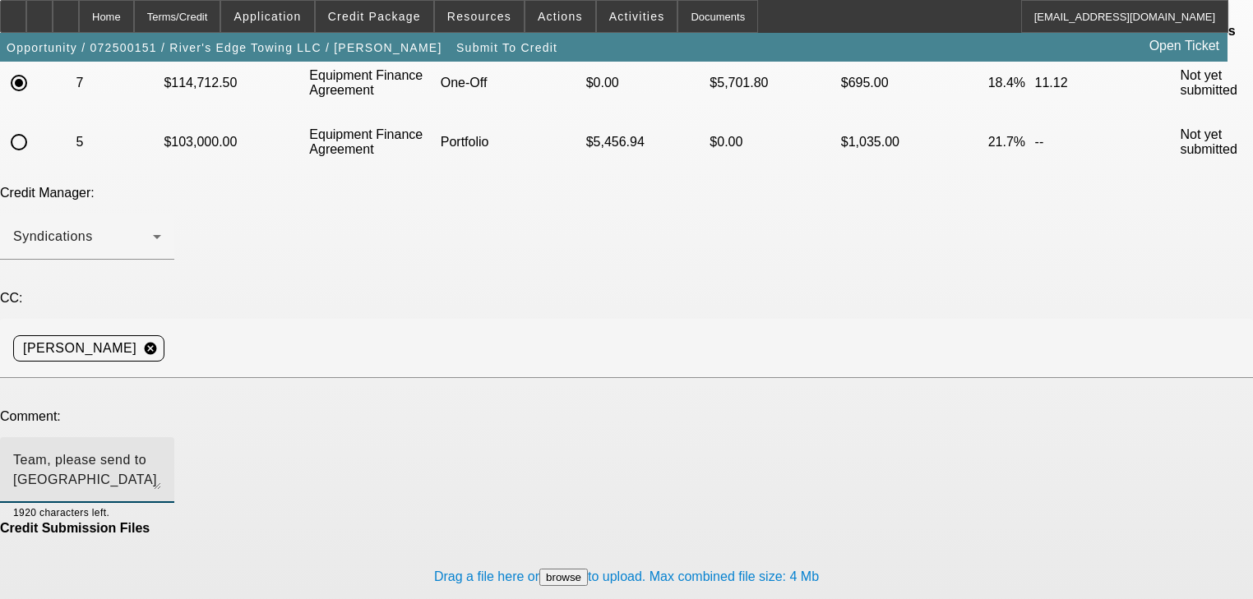
scroll to position [161, 0]
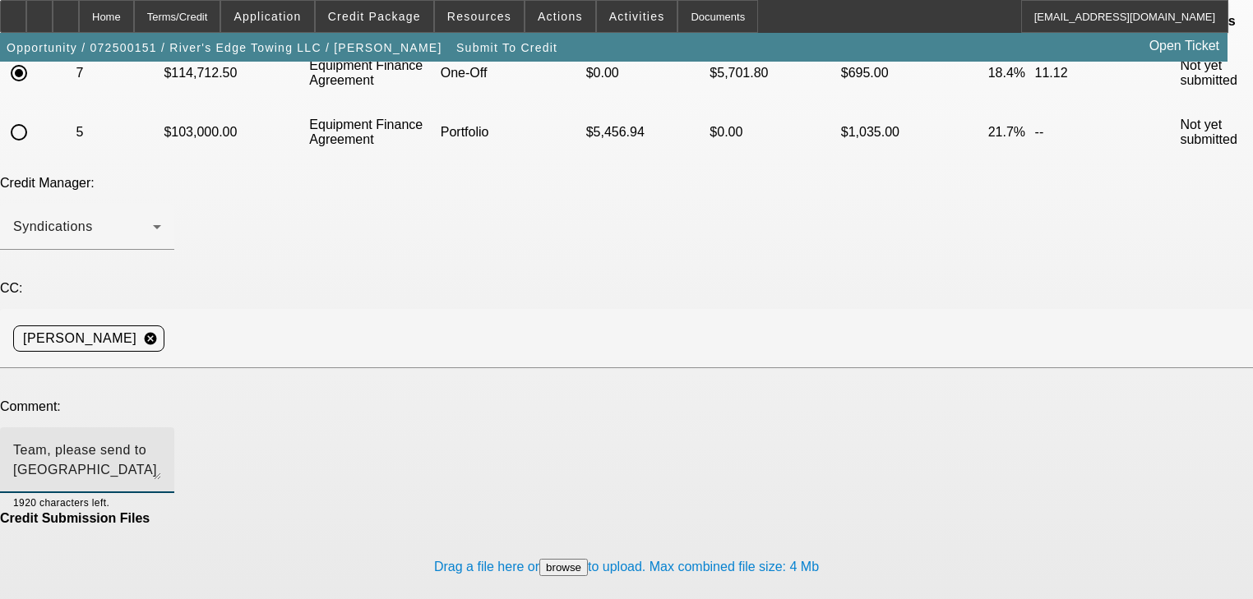
type textarea "Team, please send to northmill to consider for their start up program. Thank you"
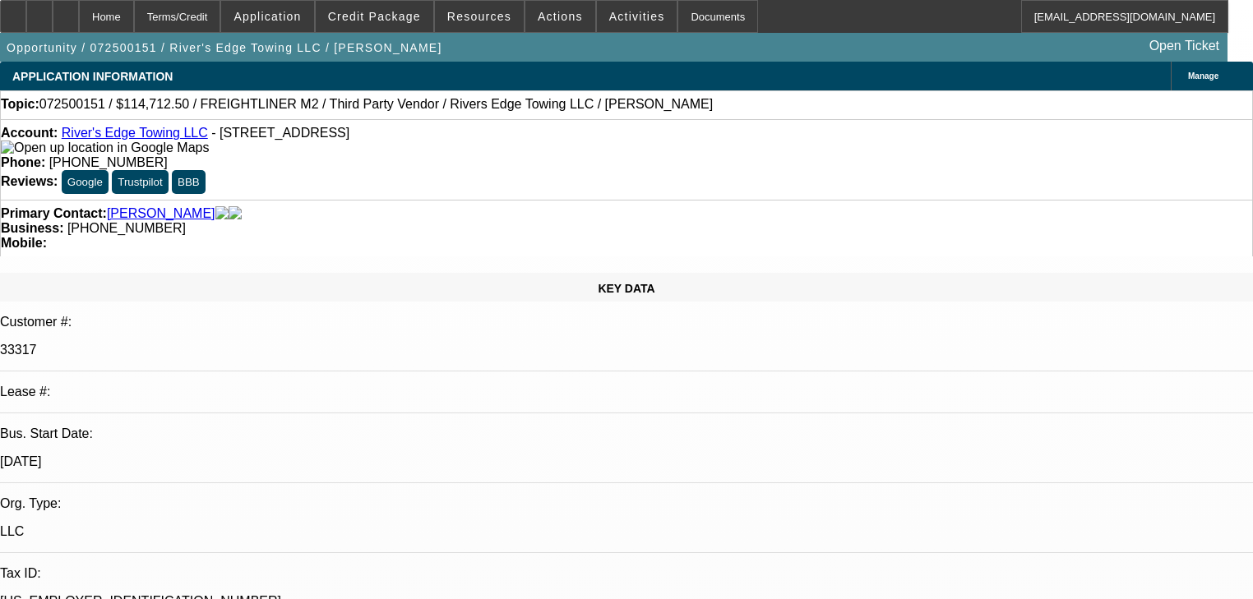
select select "0"
select select "6"
select select "0"
select select "2"
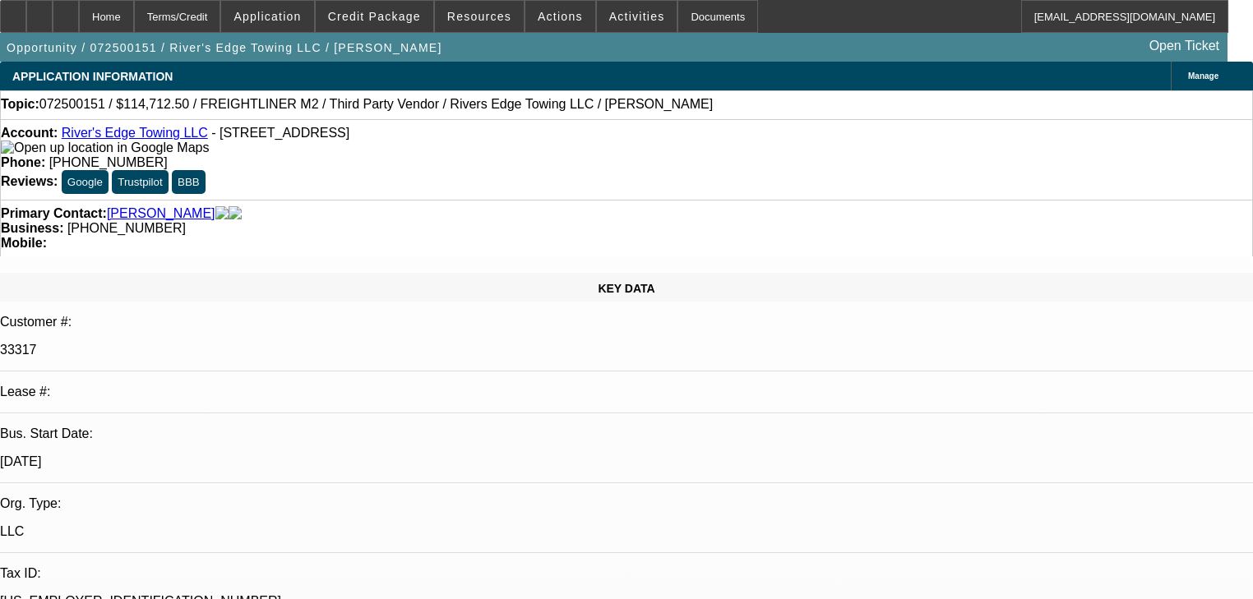
select select "2"
select select "0"
select select "6"
select select "0"
select select "2"
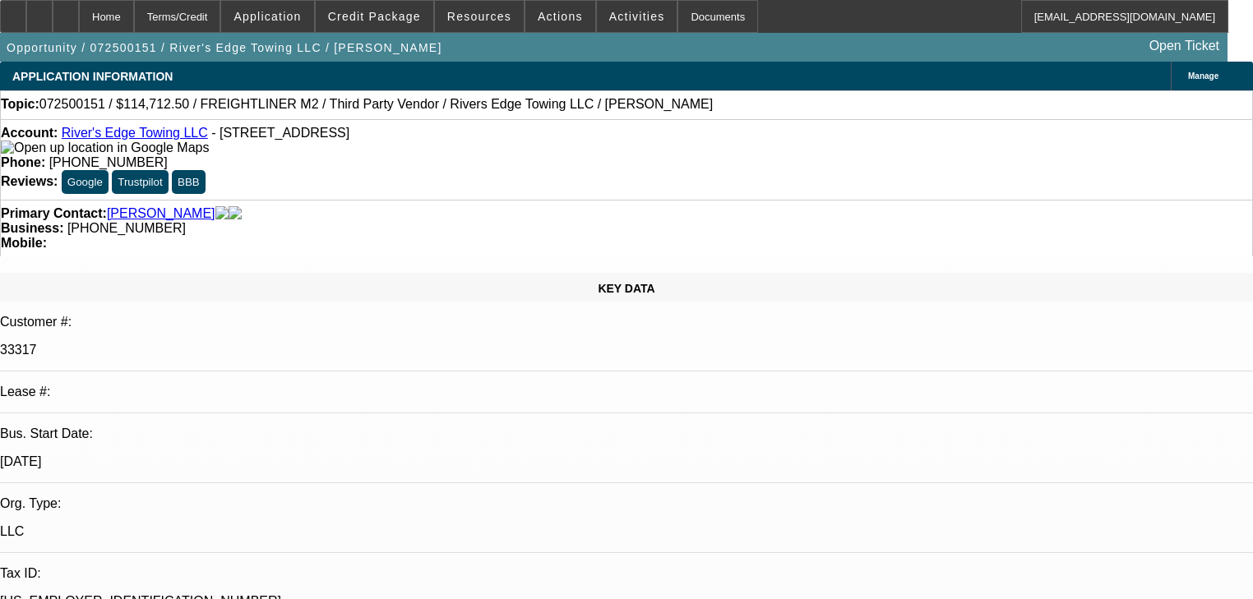
select select "2"
select select "0"
select select "6"
select select "0"
select select "2"
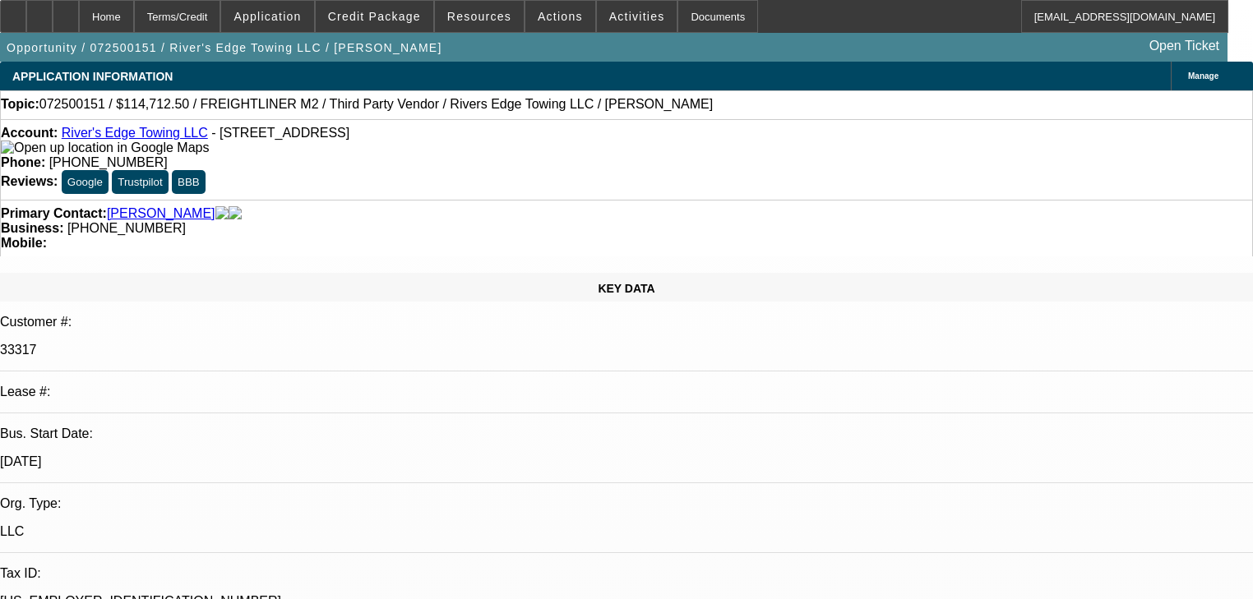
select select "2"
select select "0"
select select "6"
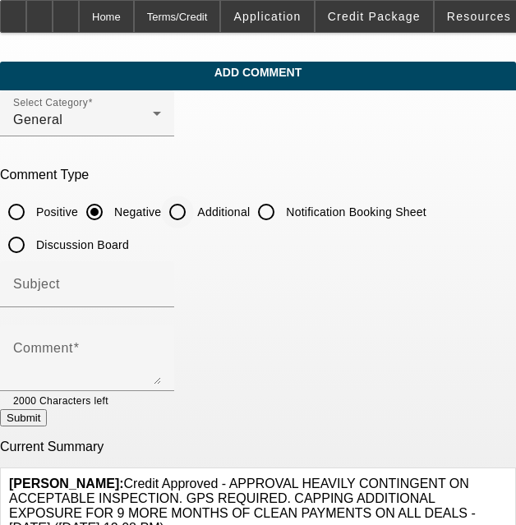
click at [194, 206] on input "Additional" at bounding box center [177, 212] width 33 height 33
radio input "true"
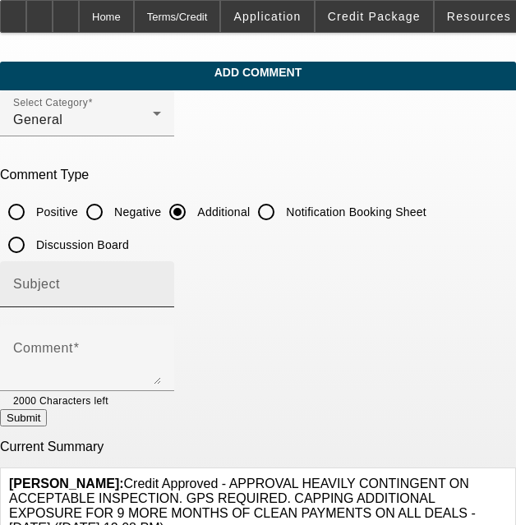
click at [161, 276] on div "Subject" at bounding box center [87, 284] width 148 height 46
type input "Write Up"
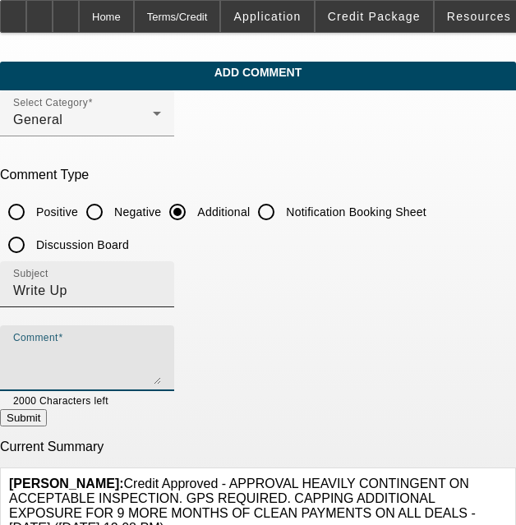
paste textarea "Current Beacon Funding looking to keep up with growing demand with a low mileag…"
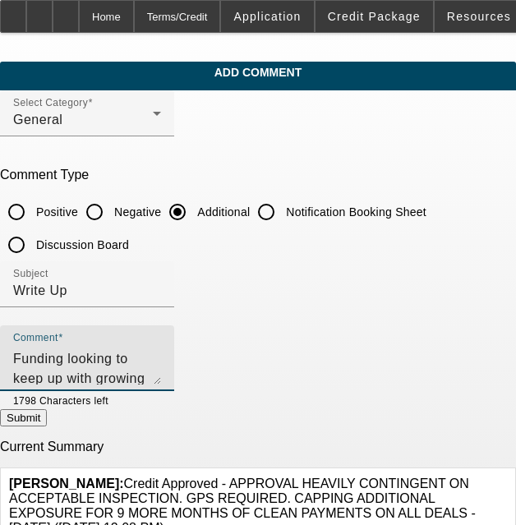
type textarea "Current Beacon Funding looking to keep up with growing demand with a low mileag…"
click at [47, 417] on button "Submit" at bounding box center [23, 417] width 47 height 17
radio input "true"
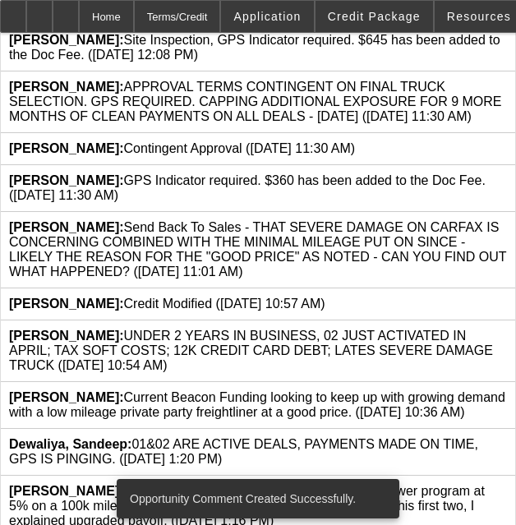
scroll to position [608, 0]
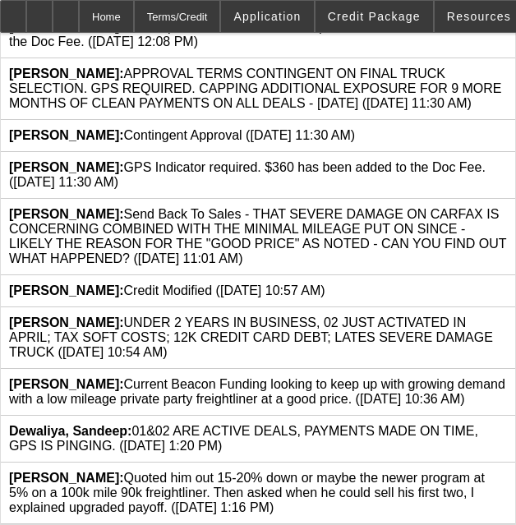
click at [507, 377] on icon at bounding box center [507, 377] width 0 height 0
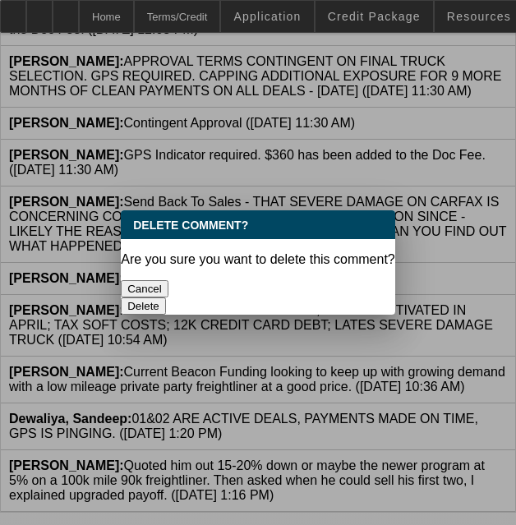
scroll to position [0, 0]
click at [333, 299] on div "Delete" at bounding box center [258, 306] width 275 height 17
click at [166, 298] on button "Delete" at bounding box center [143, 306] width 45 height 17
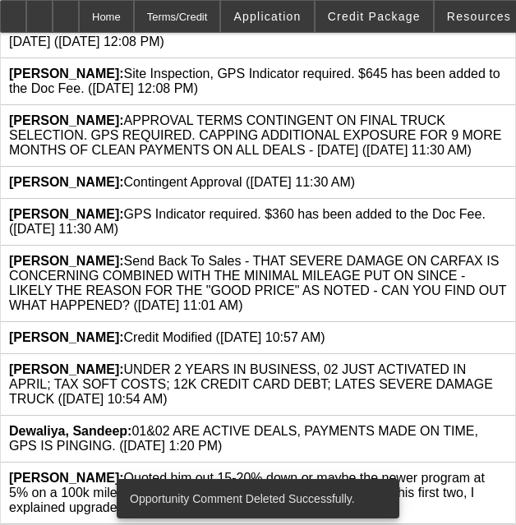
scroll to position [560, 0]
